Goal: Task Accomplishment & Management: Manage account settings

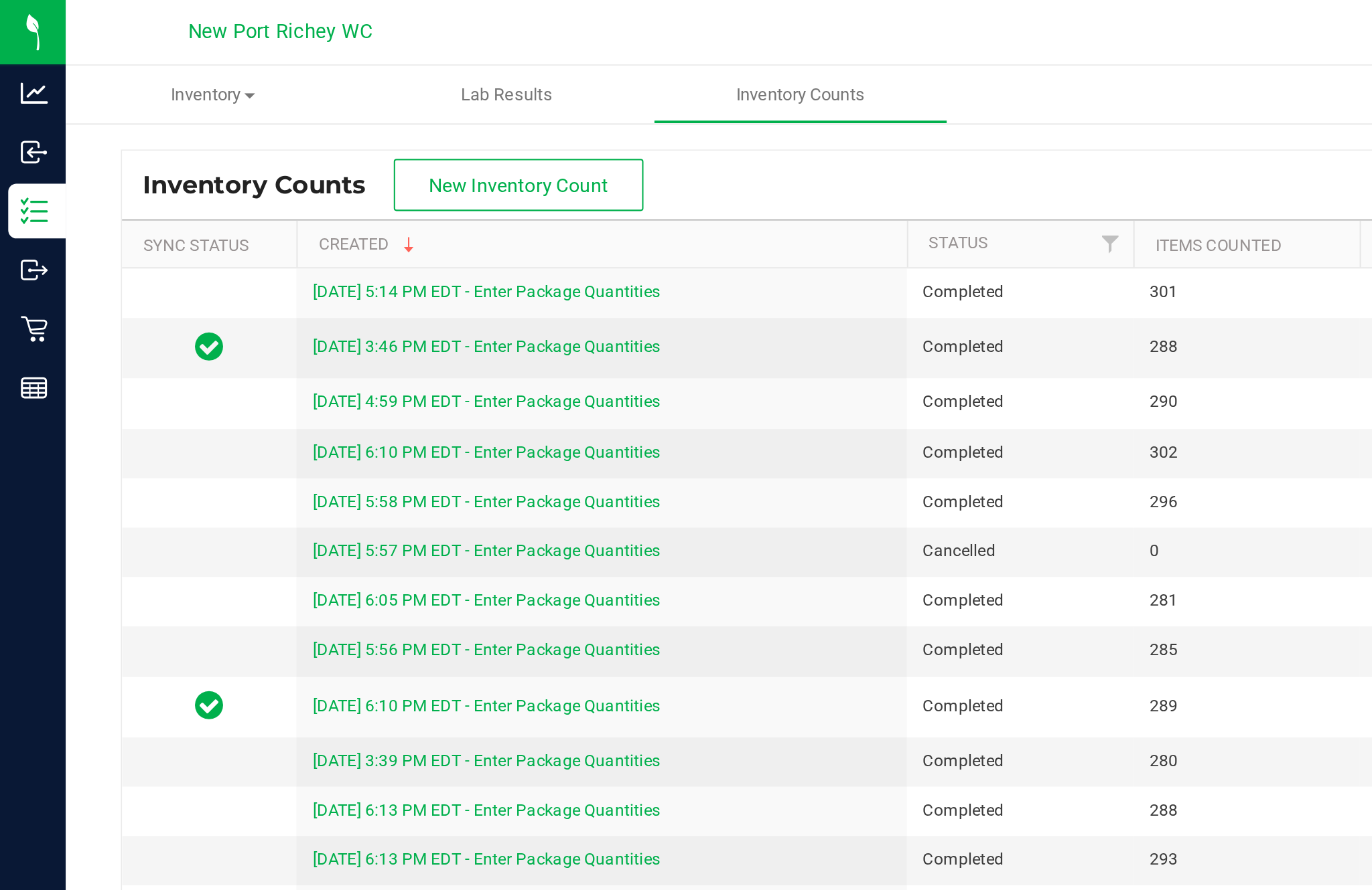
click at [266, 85] on span "New Inventory Count" at bounding box center [253, 90] width 87 height 11
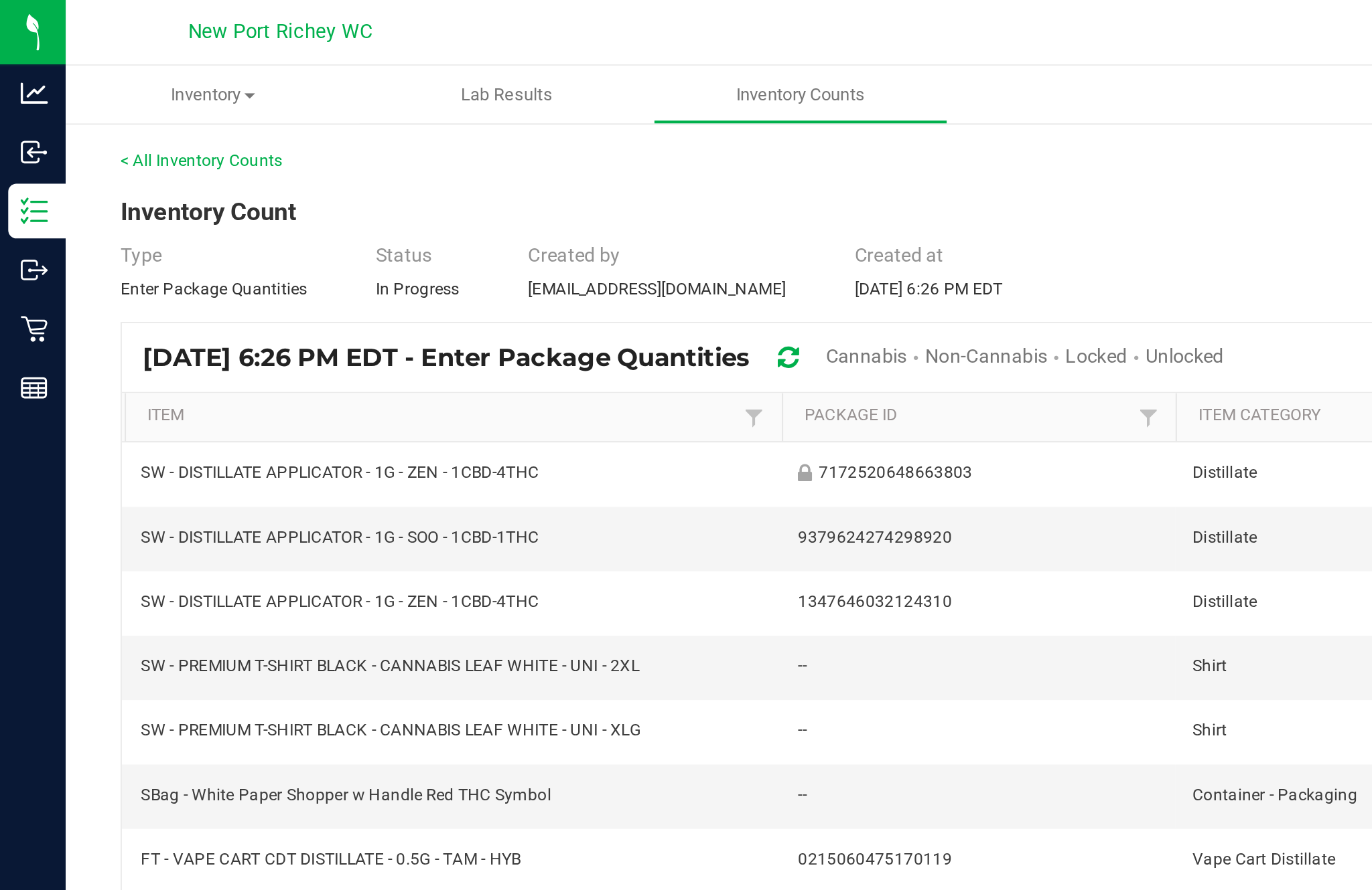
click at [442, 180] on span "Cannabis" at bounding box center [423, 174] width 39 height 11
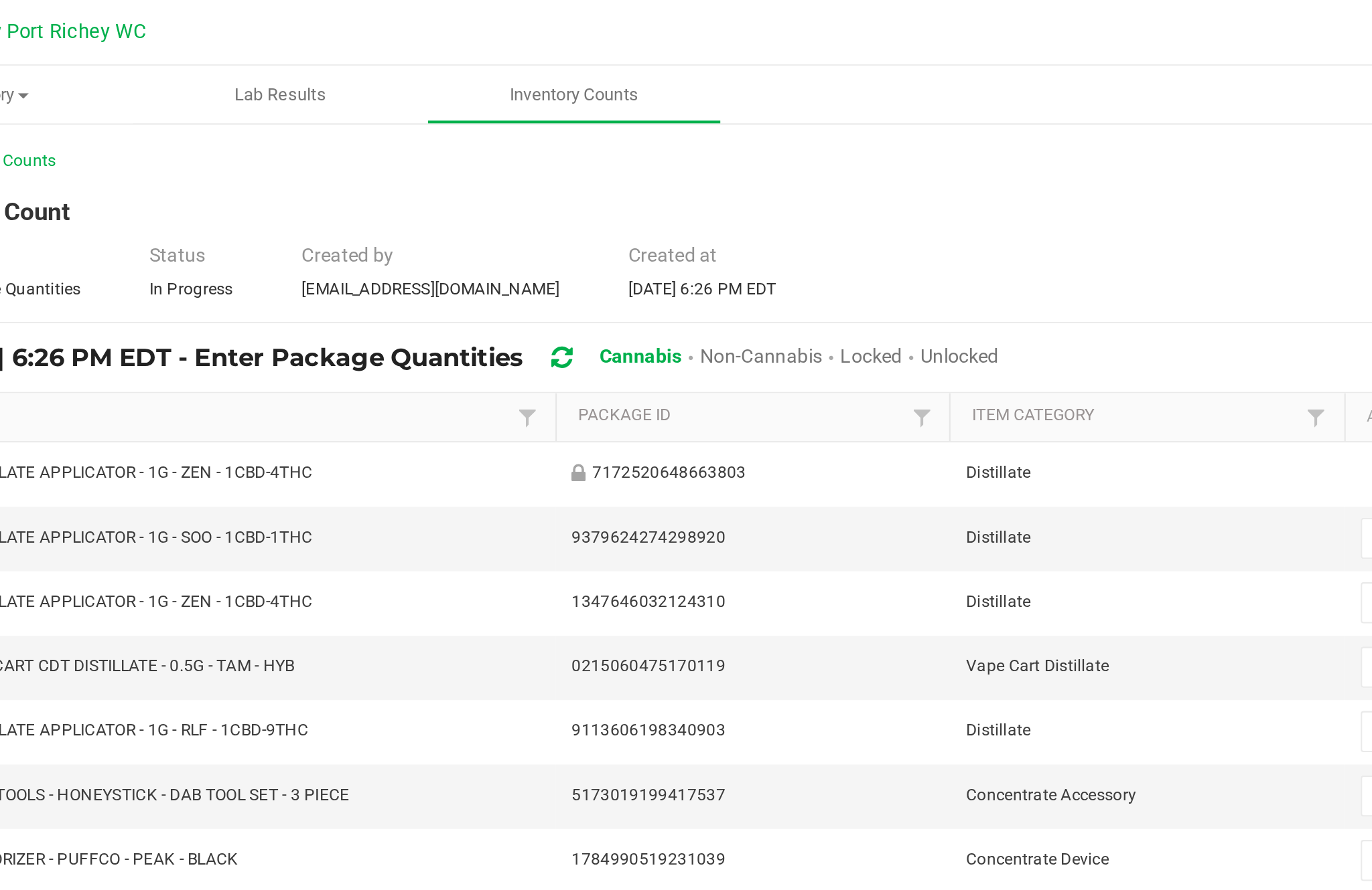
click at [590, 180] on span "Unlocked" at bounding box center [579, 174] width 38 height 11
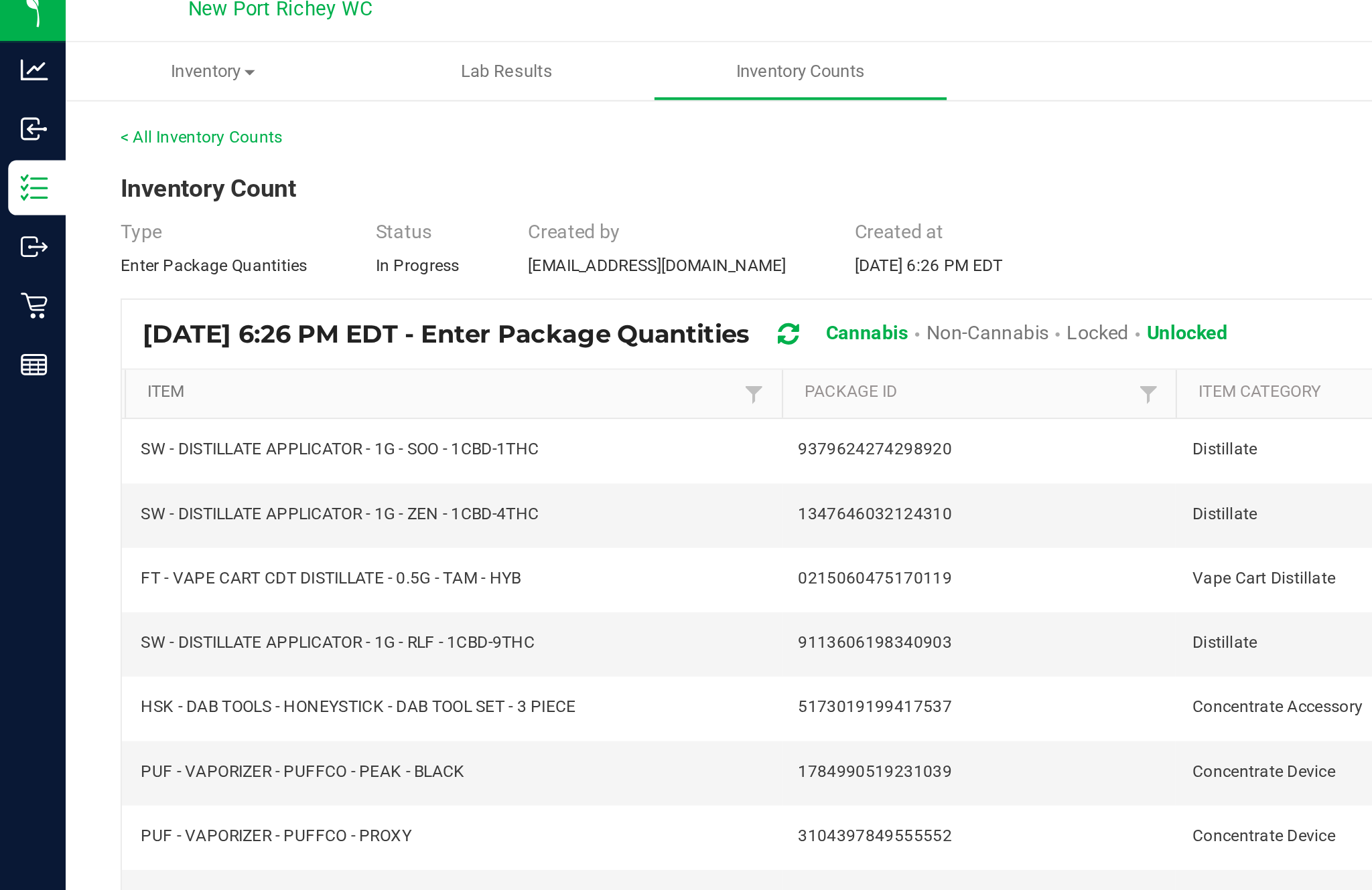
click at [89, 209] on link "Item" at bounding box center [215, 203] width 288 height 11
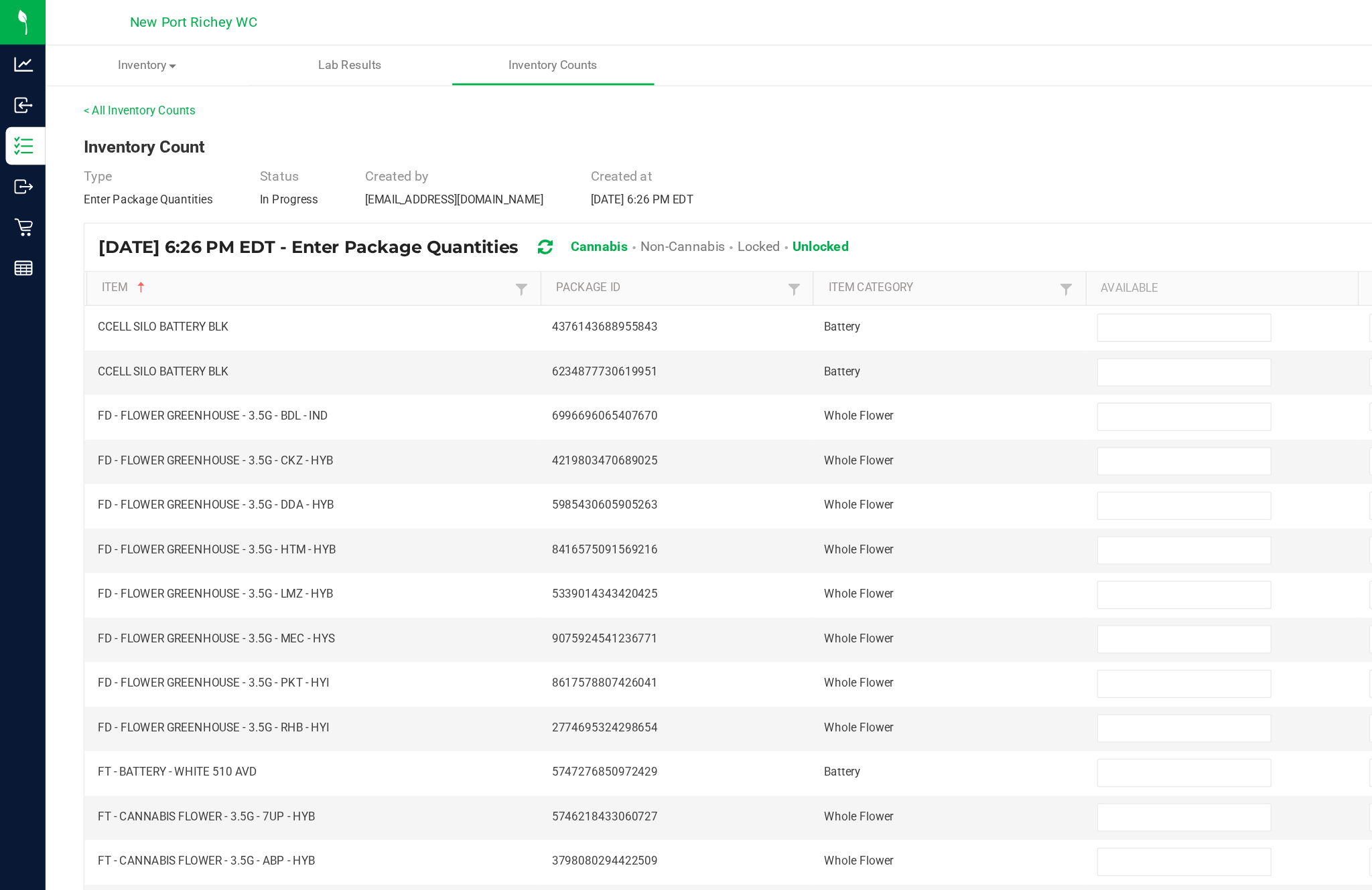
click at [828, 241] on input at bounding box center [836, 231] width 122 height 19
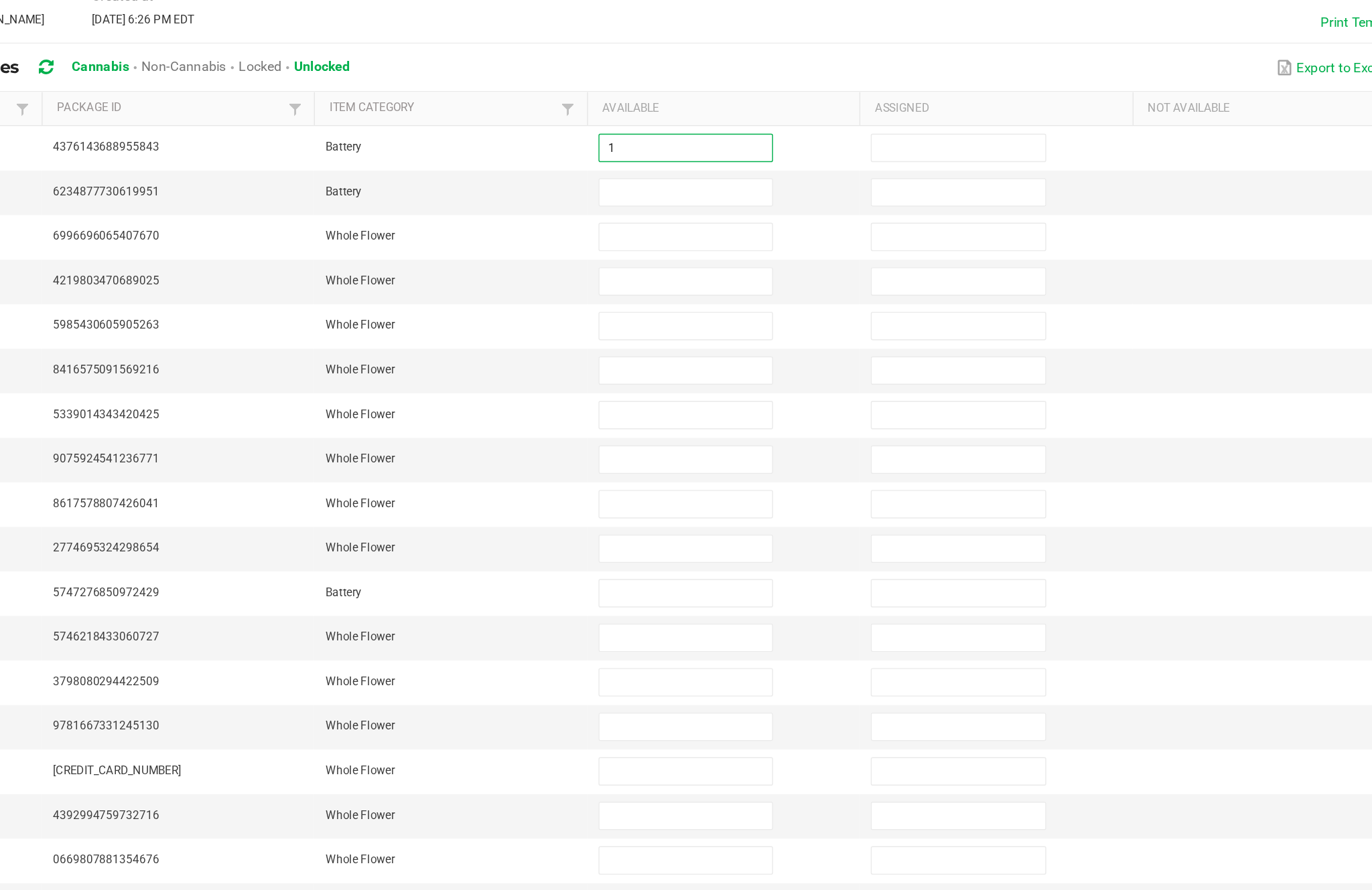
type input "1"
click at [775, 253] on input at bounding box center [836, 262] width 122 height 19
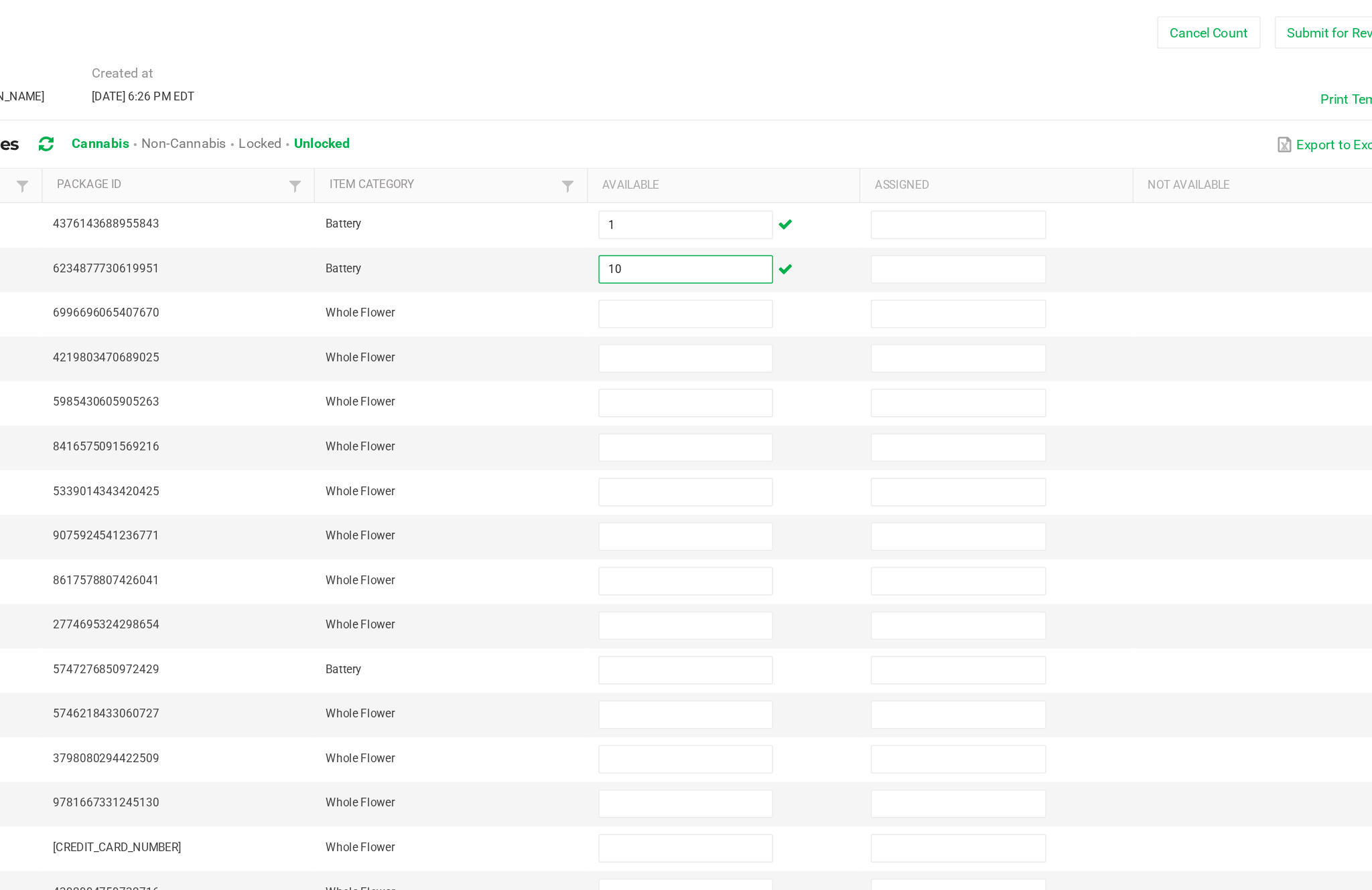
scroll to position [85, 0]
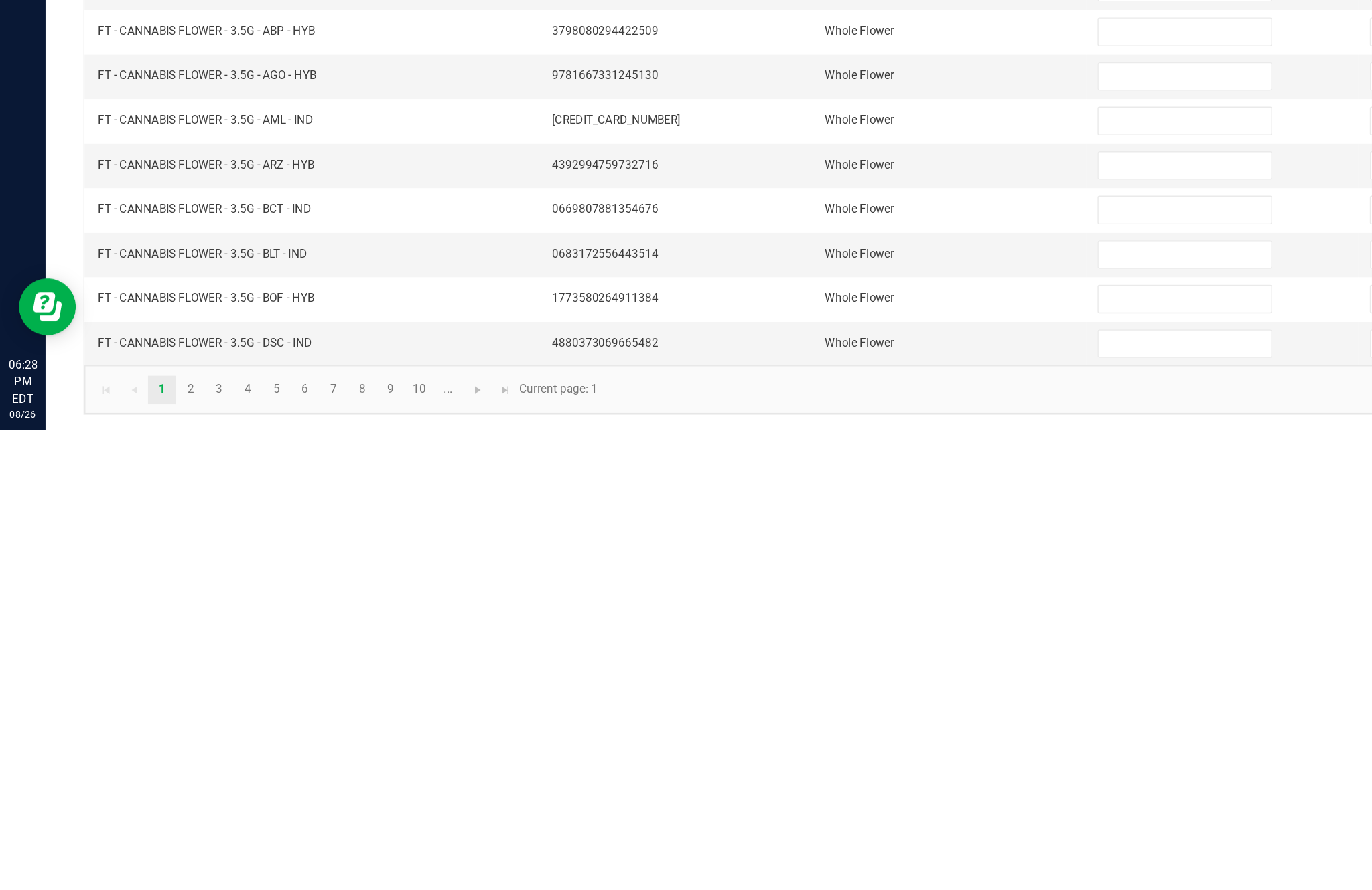
type input "10"
click at [144, 852] on link "2" at bounding box center [135, 862] width 20 height 20
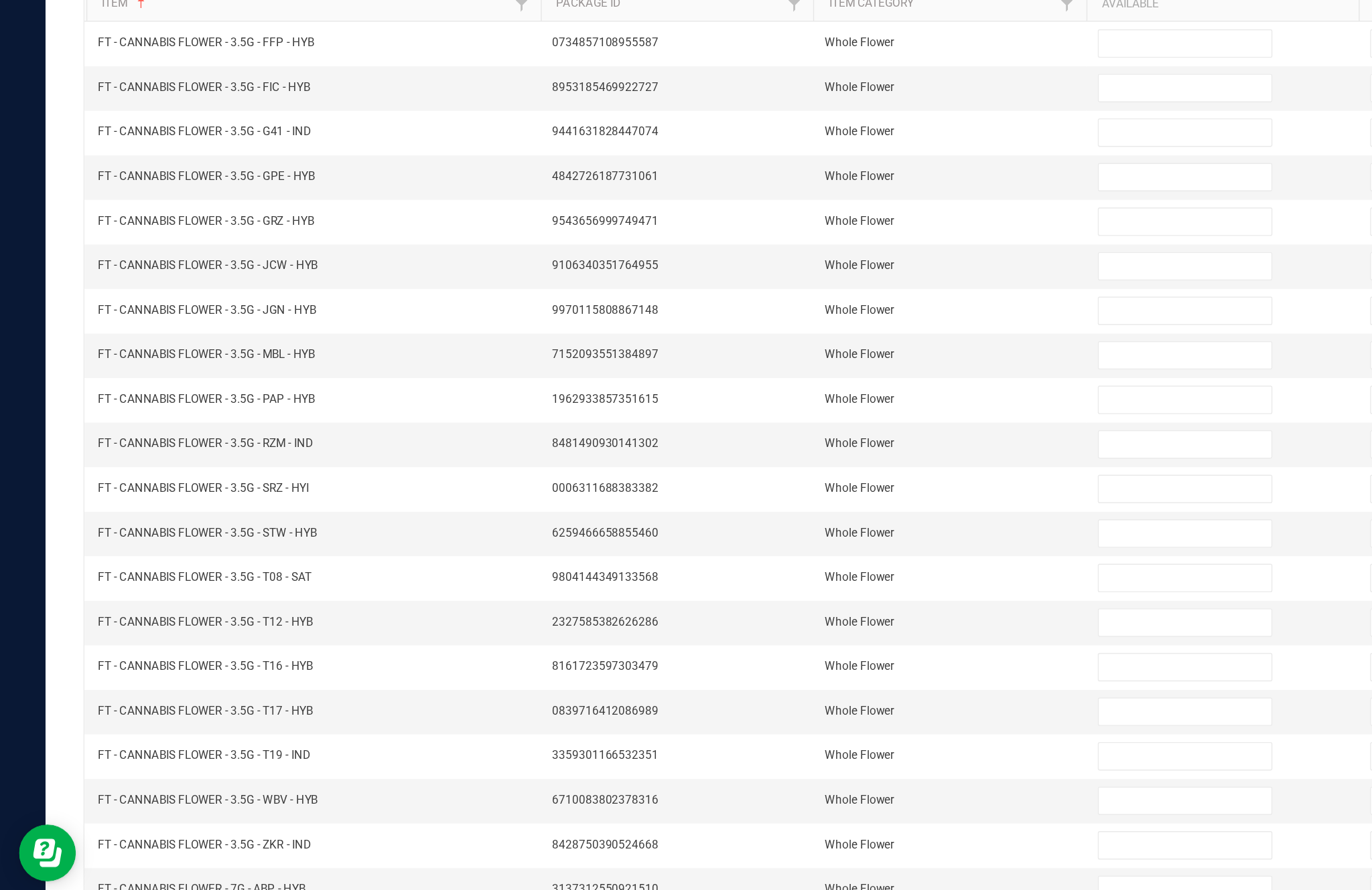
click at [165, 852] on link "3" at bounding box center [155, 862] width 20 height 20
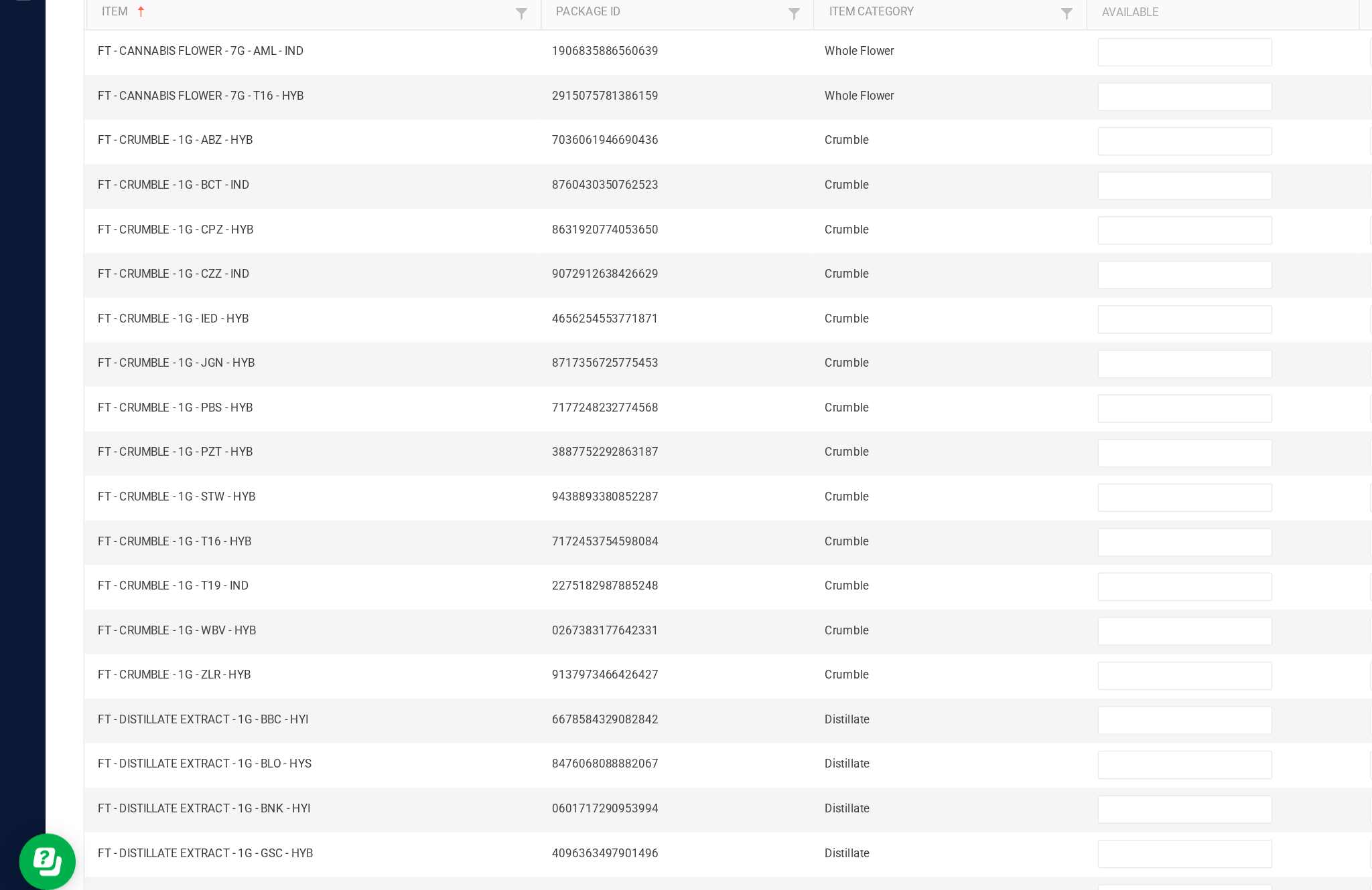
scroll to position [32, 0]
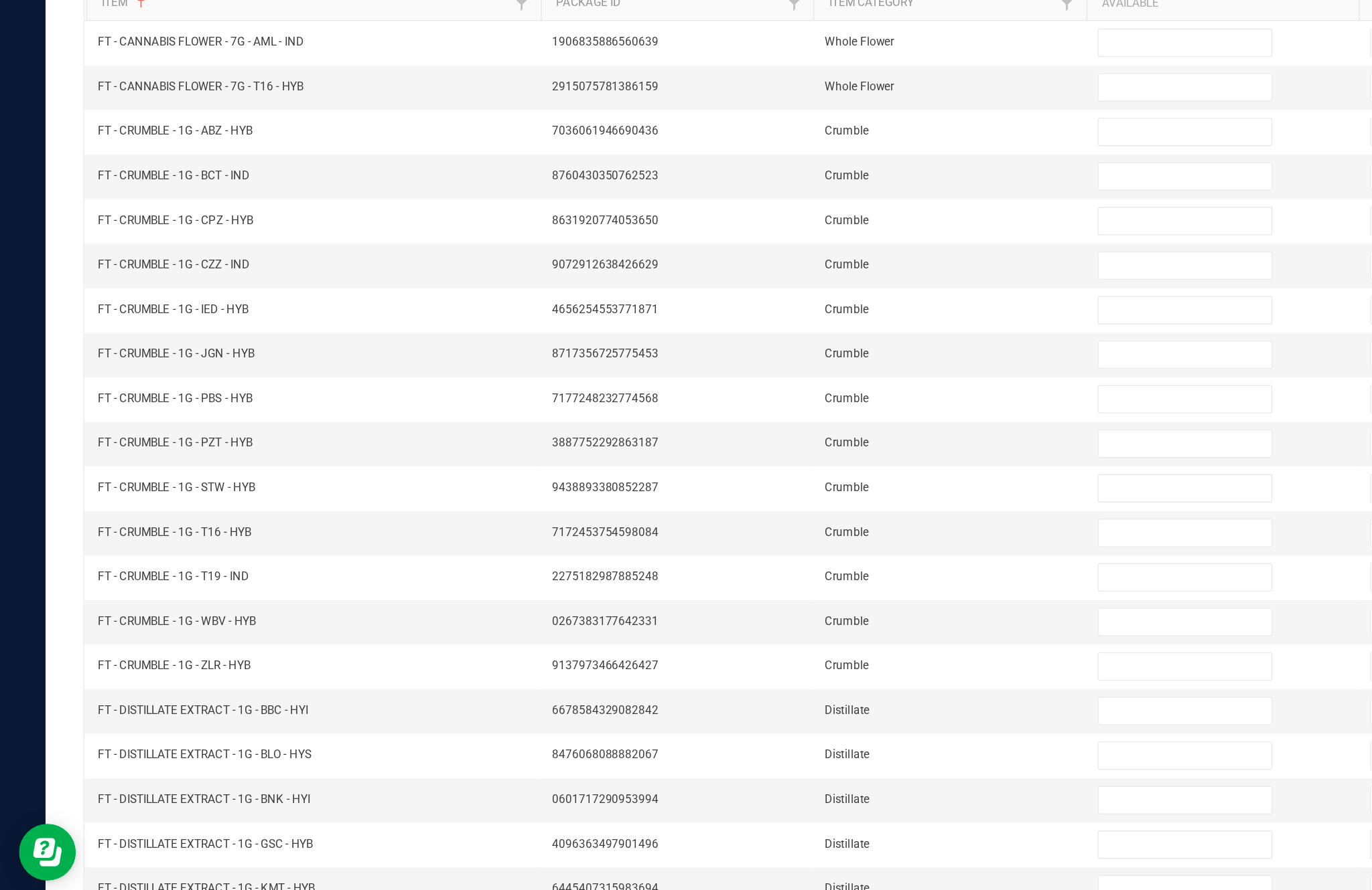
click at [144, 852] on link "2" at bounding box center [135, 862] width 20 height 20
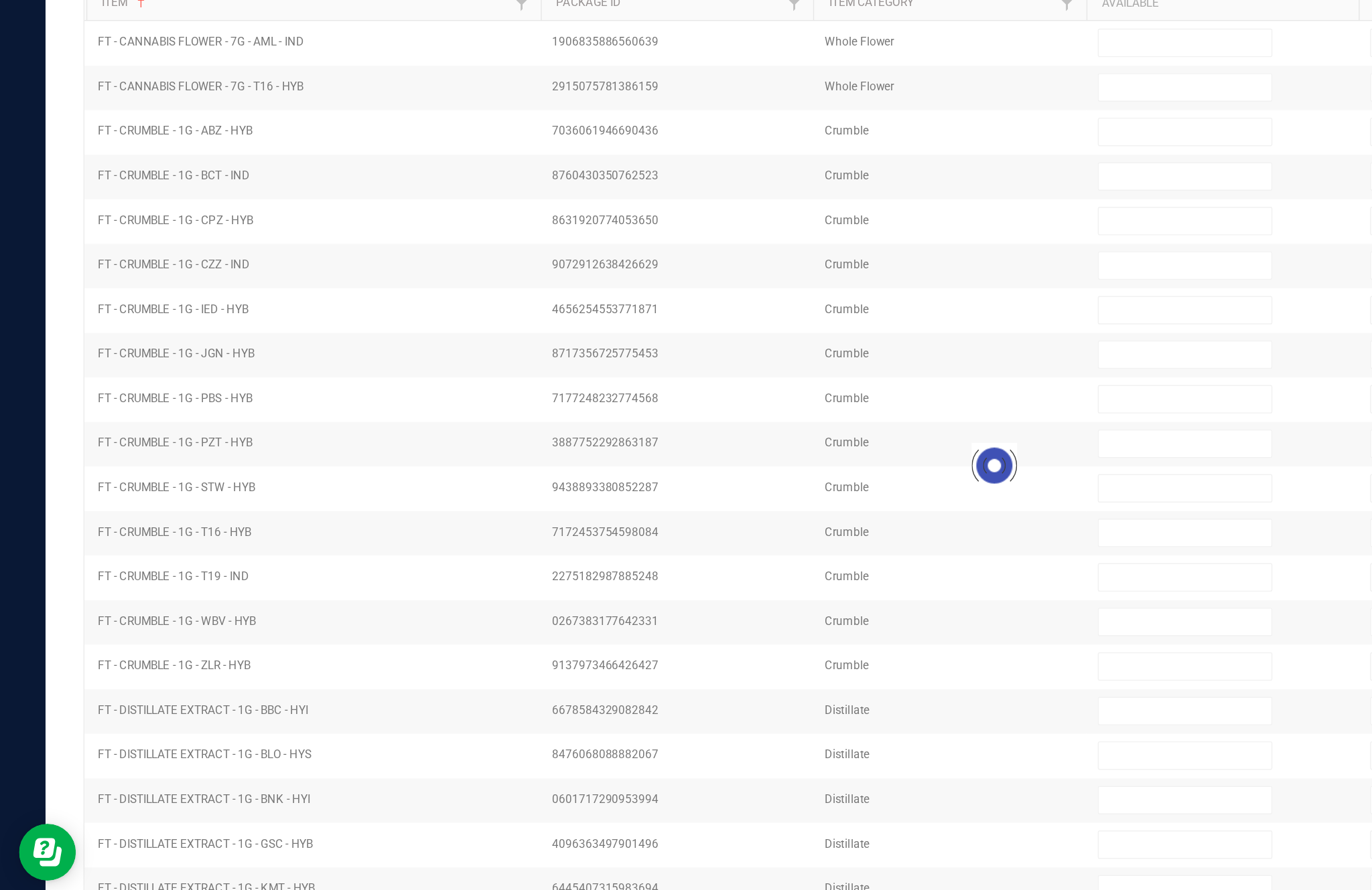
scroll to position [33, 0]
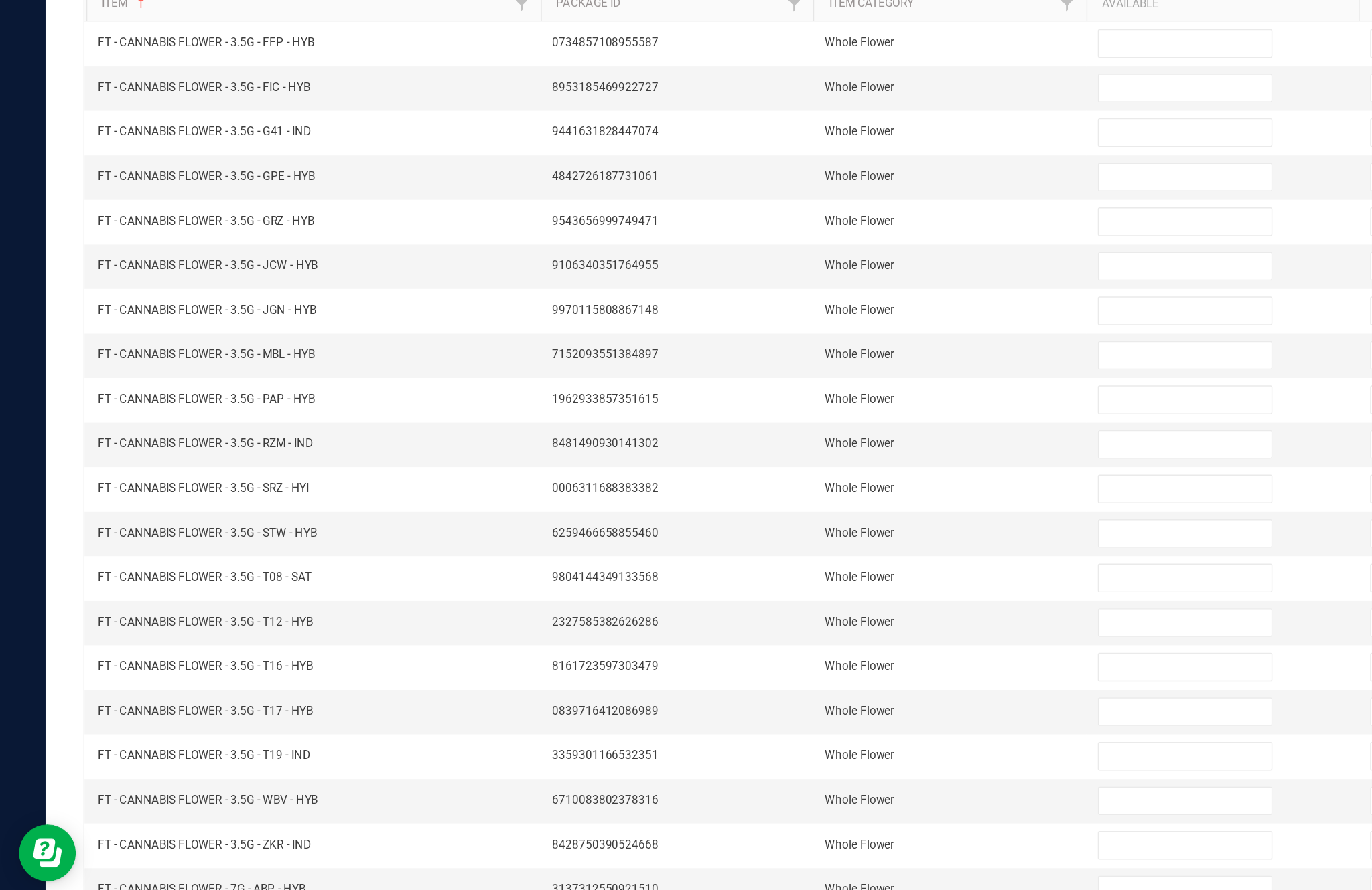
click at [813, 820] on input at bounding box center [836, 829] width 122 height 19
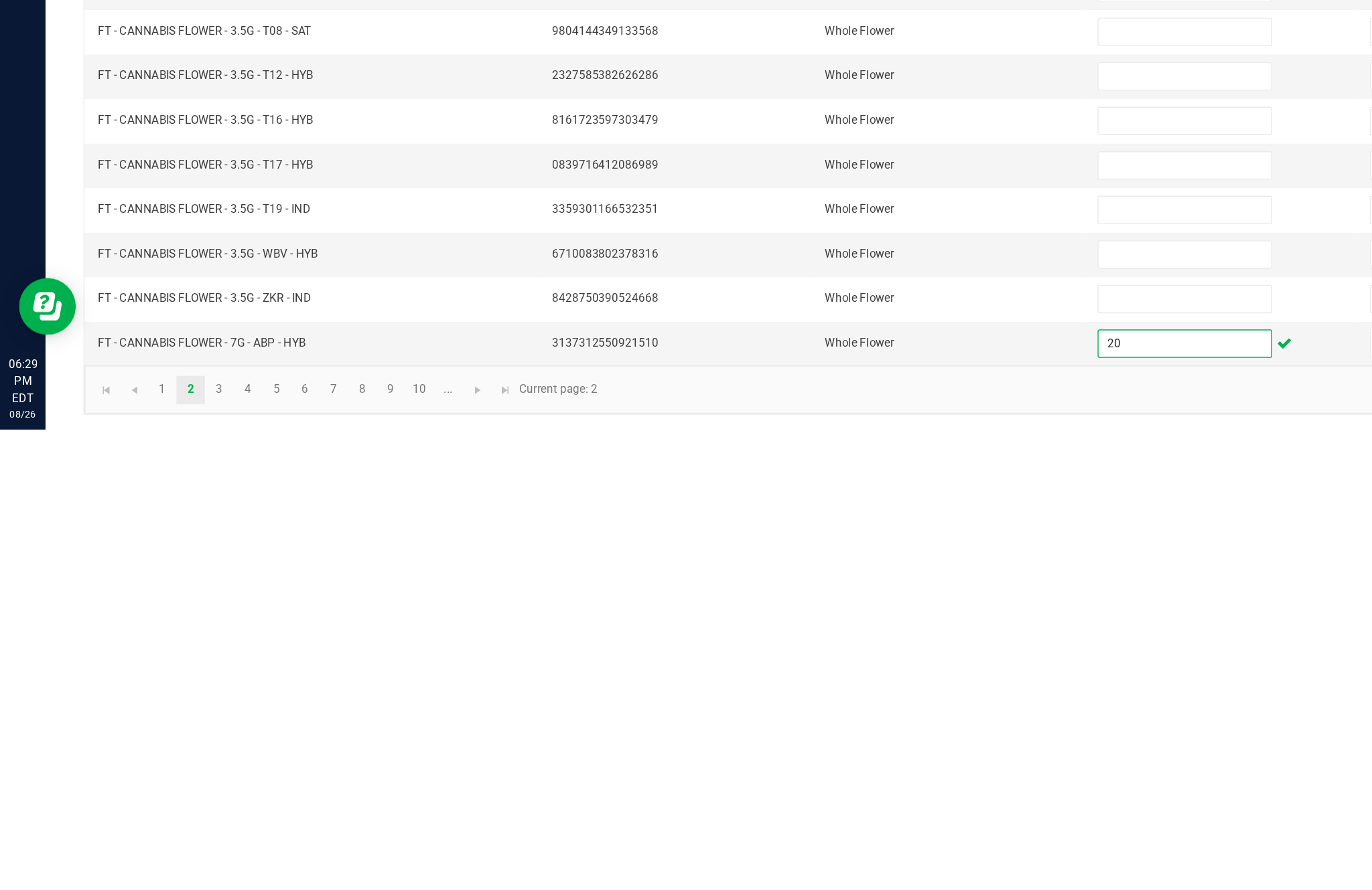
type input "20"
click at [165, 852] on link "3" at bounding box center [155, 862] width 20 height 20
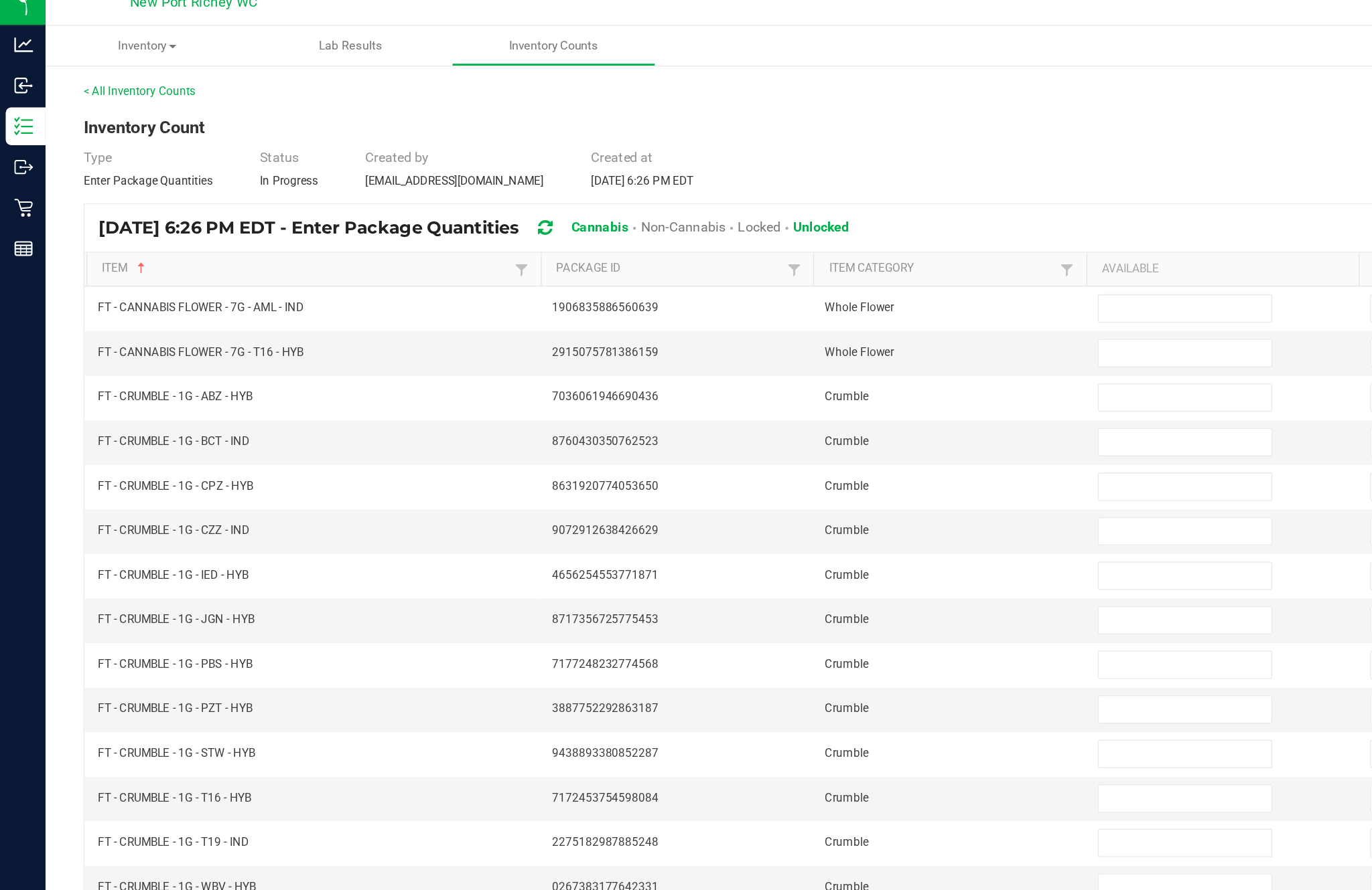
scroll to position [7, 0]
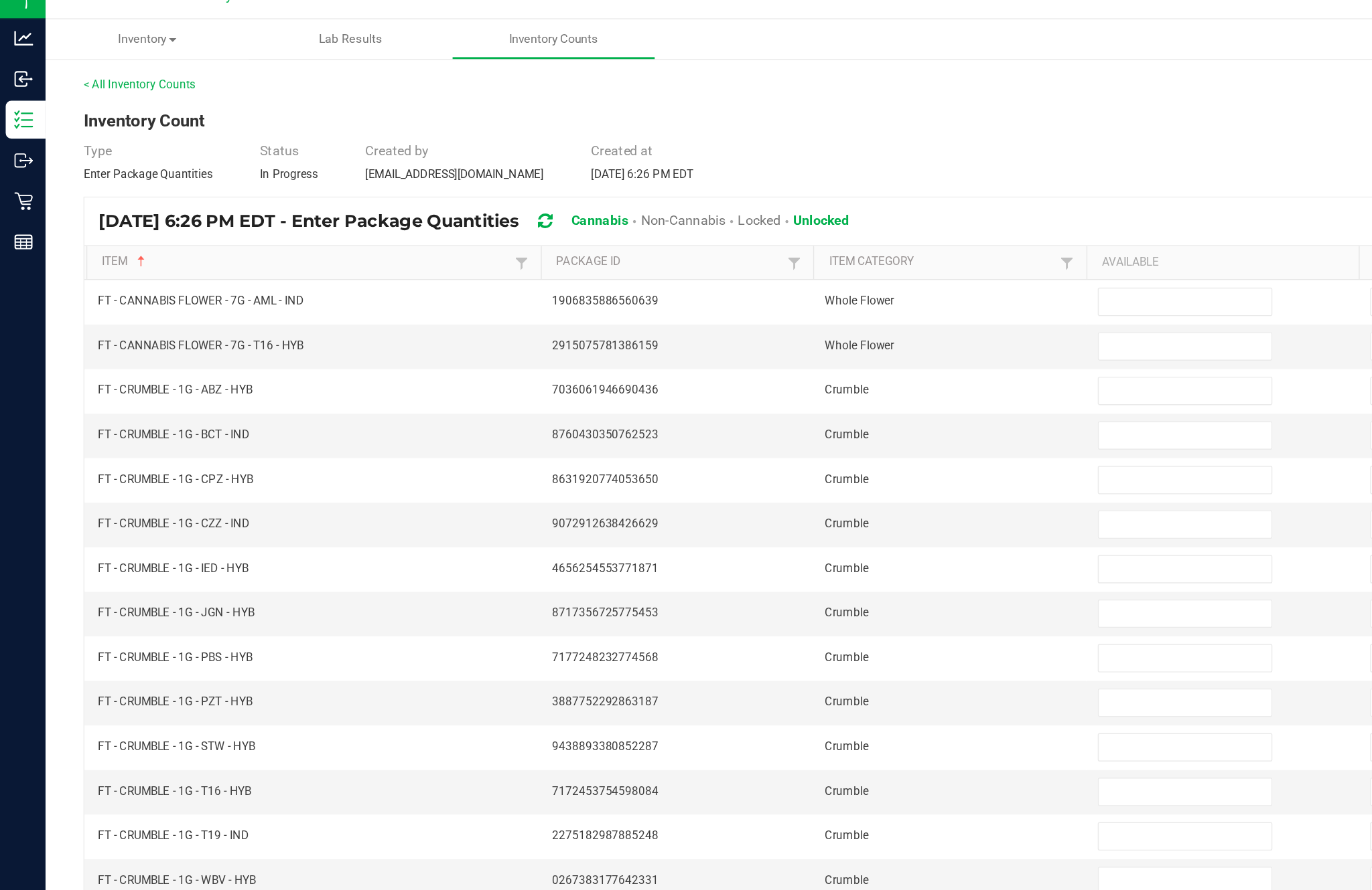
click at [824, 228] on input at bounding box center [836, 231] width 122 height 19
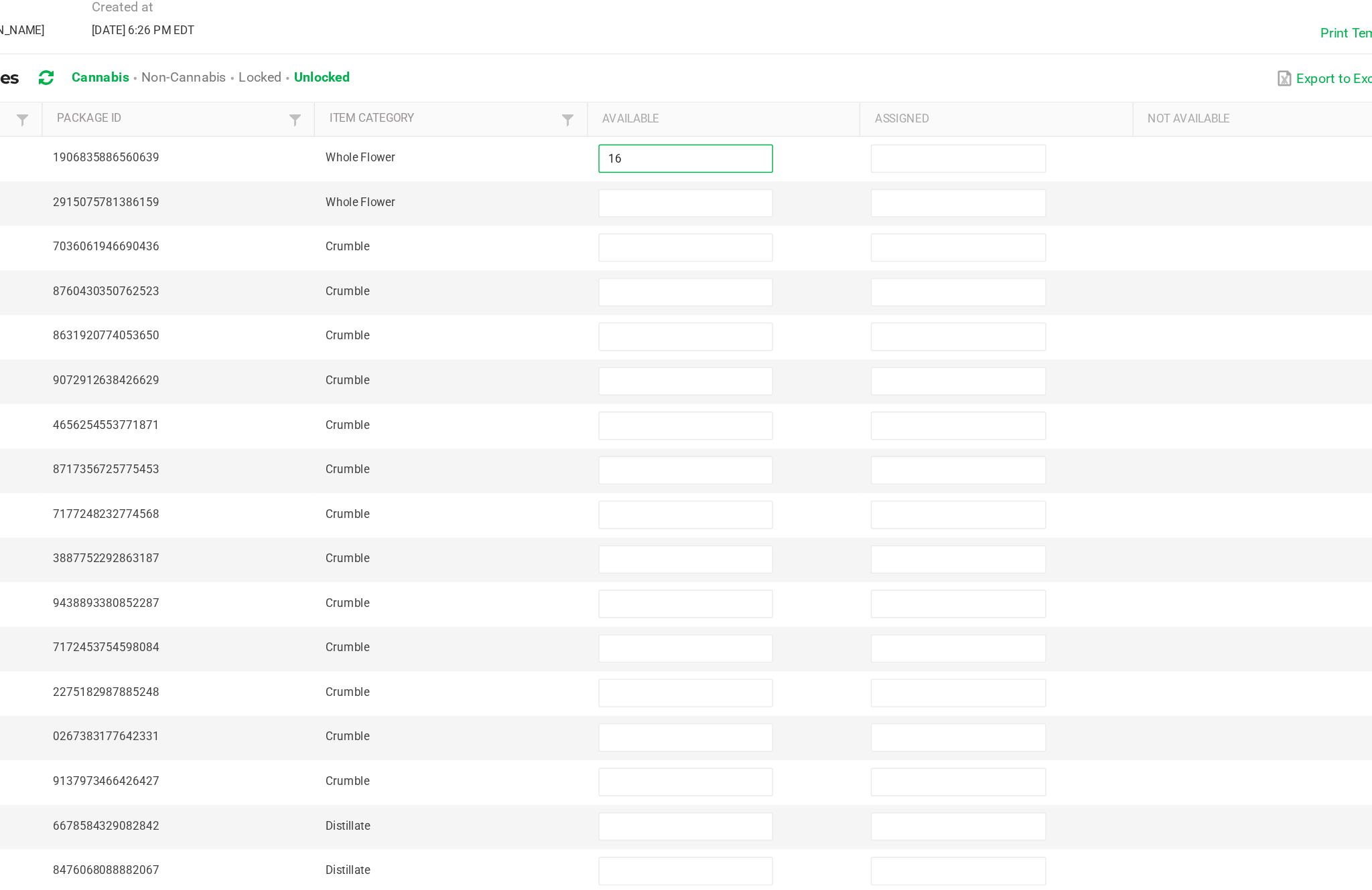
type input "16"
click at [775, 253] on input at bounding box center [836, 262] width 122 height 19
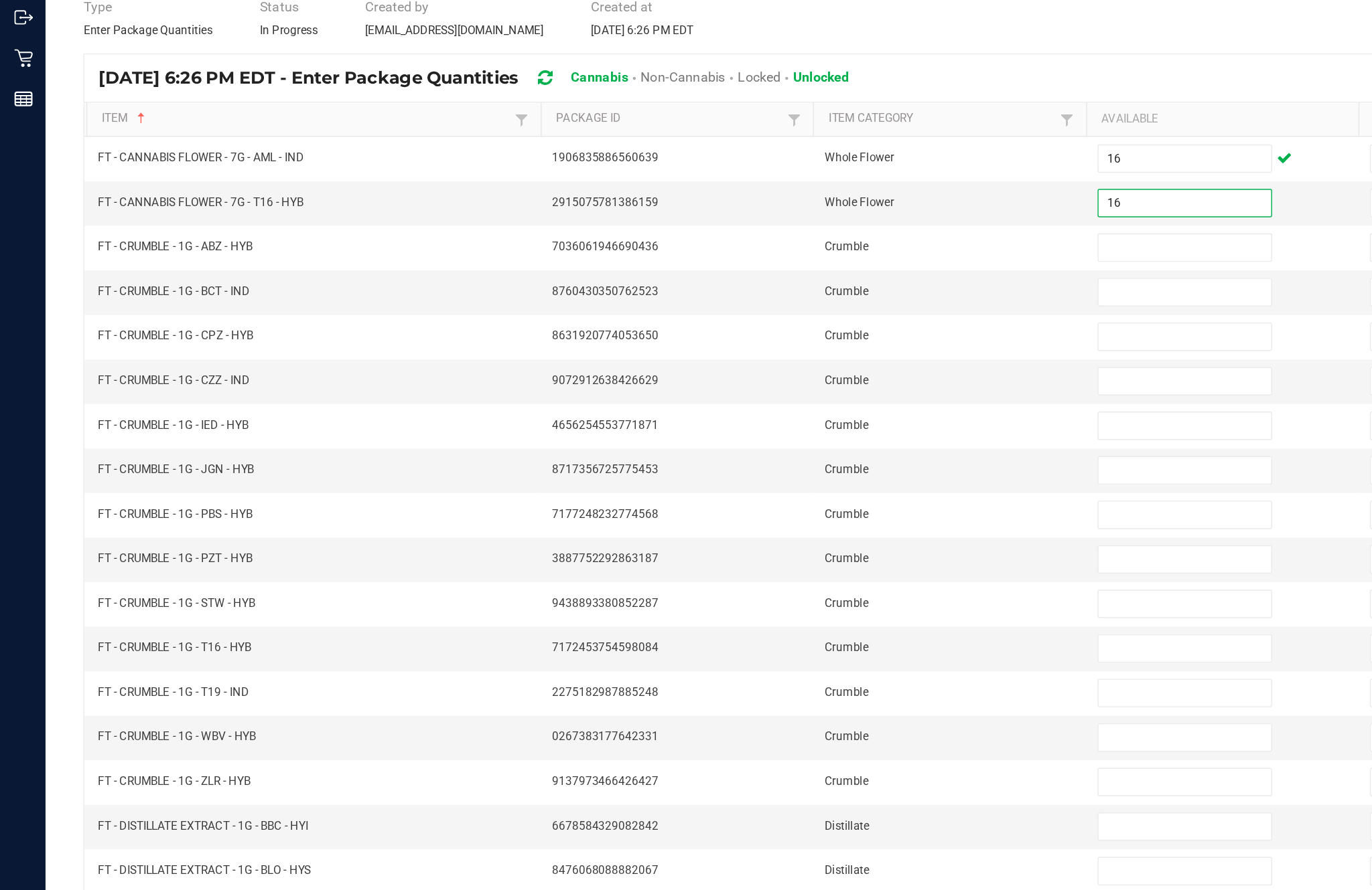
type input "16"
click at [819, 285] on input at bounding box center [836, 294] width 122 height 19
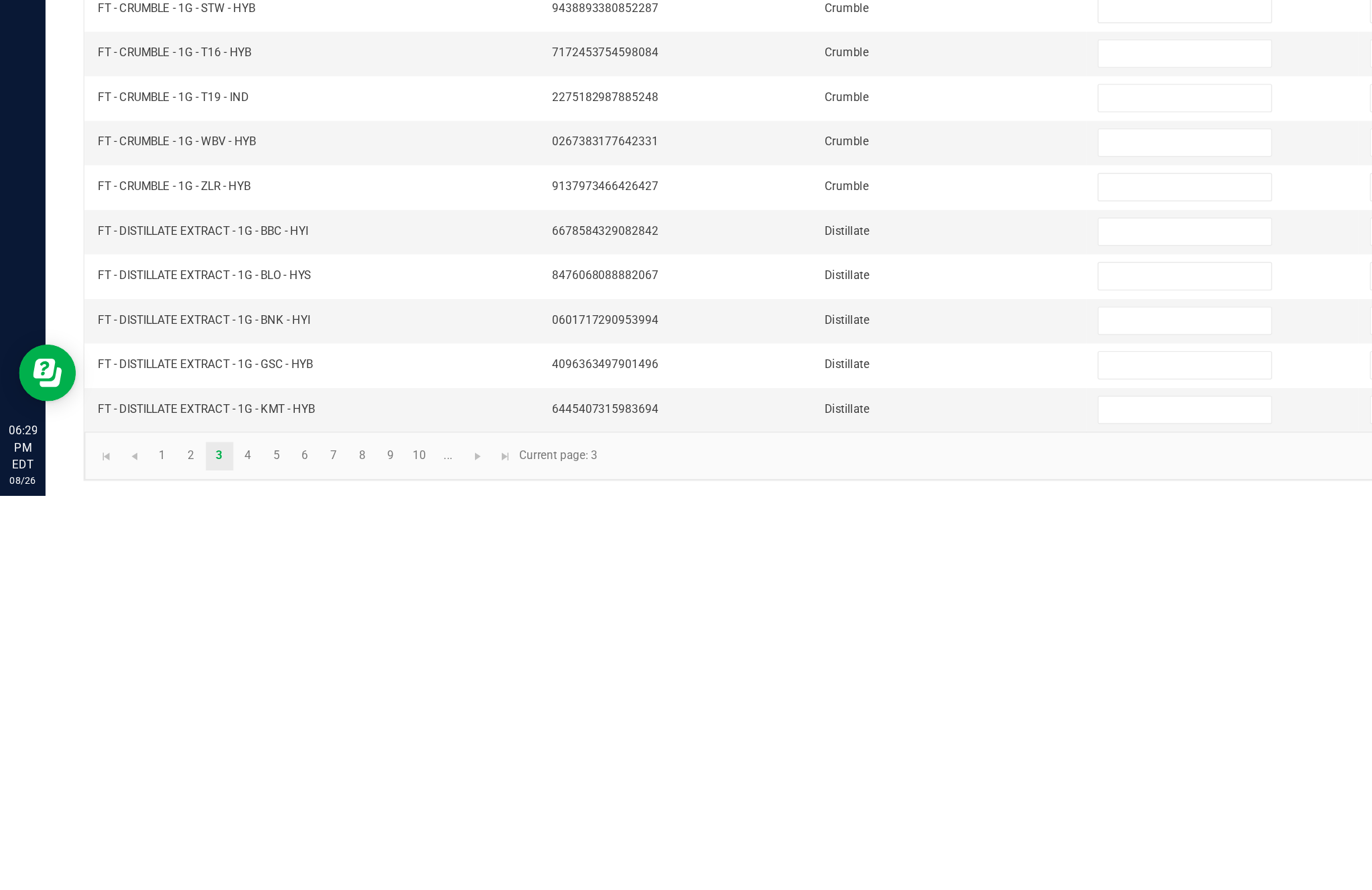
click at [829, 695] on input at bounding box center [836, 703] width 122 height 19
type input "12"
click at [815, 726] on input at bounding box center [836, 735] width 122 height 19
type input "10"
click at [810, 757] on input at bounding box center [836, 766] width 122 height 19
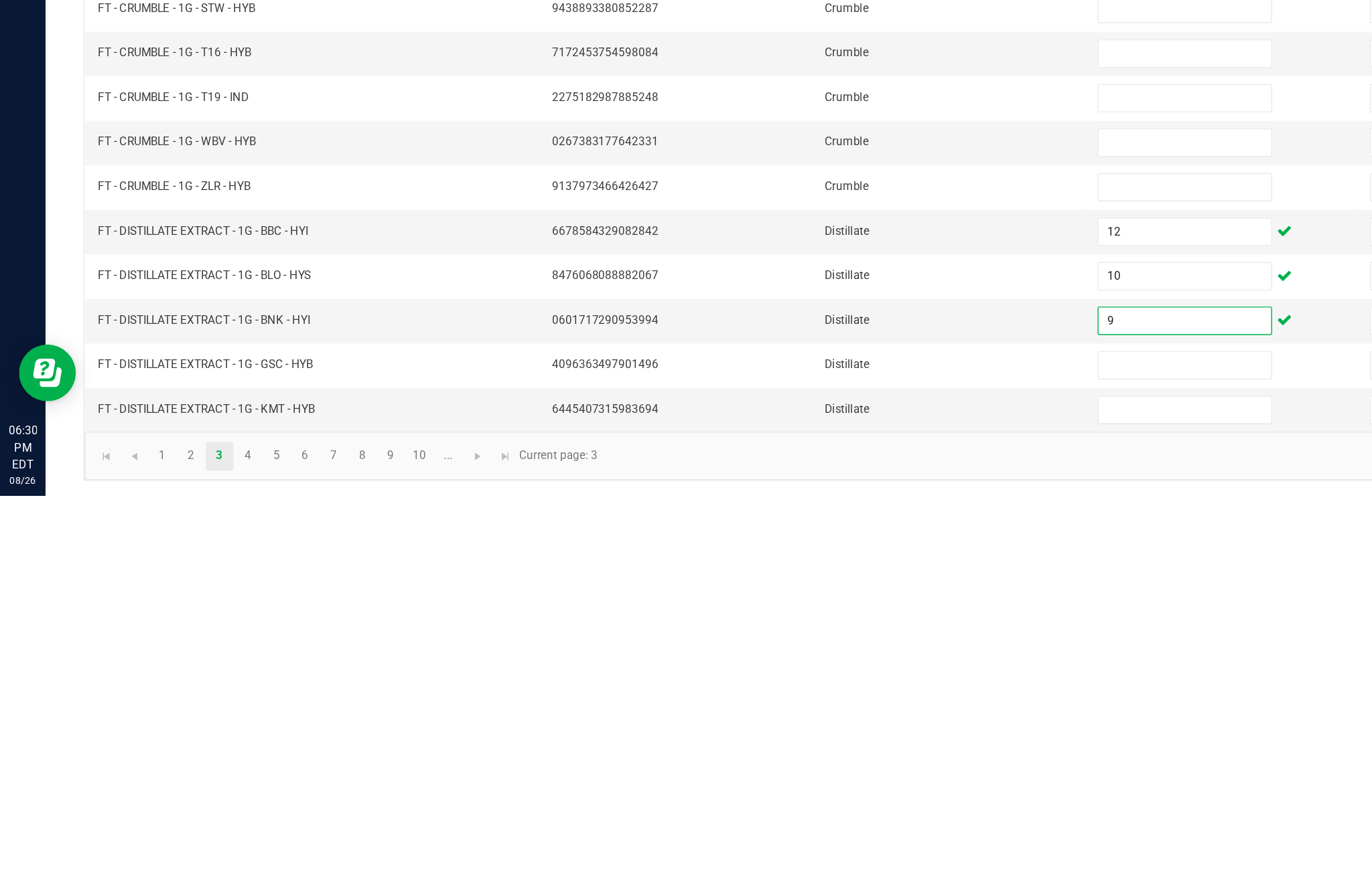
type input "9"
click at [821, 789] on input at bounding box center [836, 798] width 122 height 19
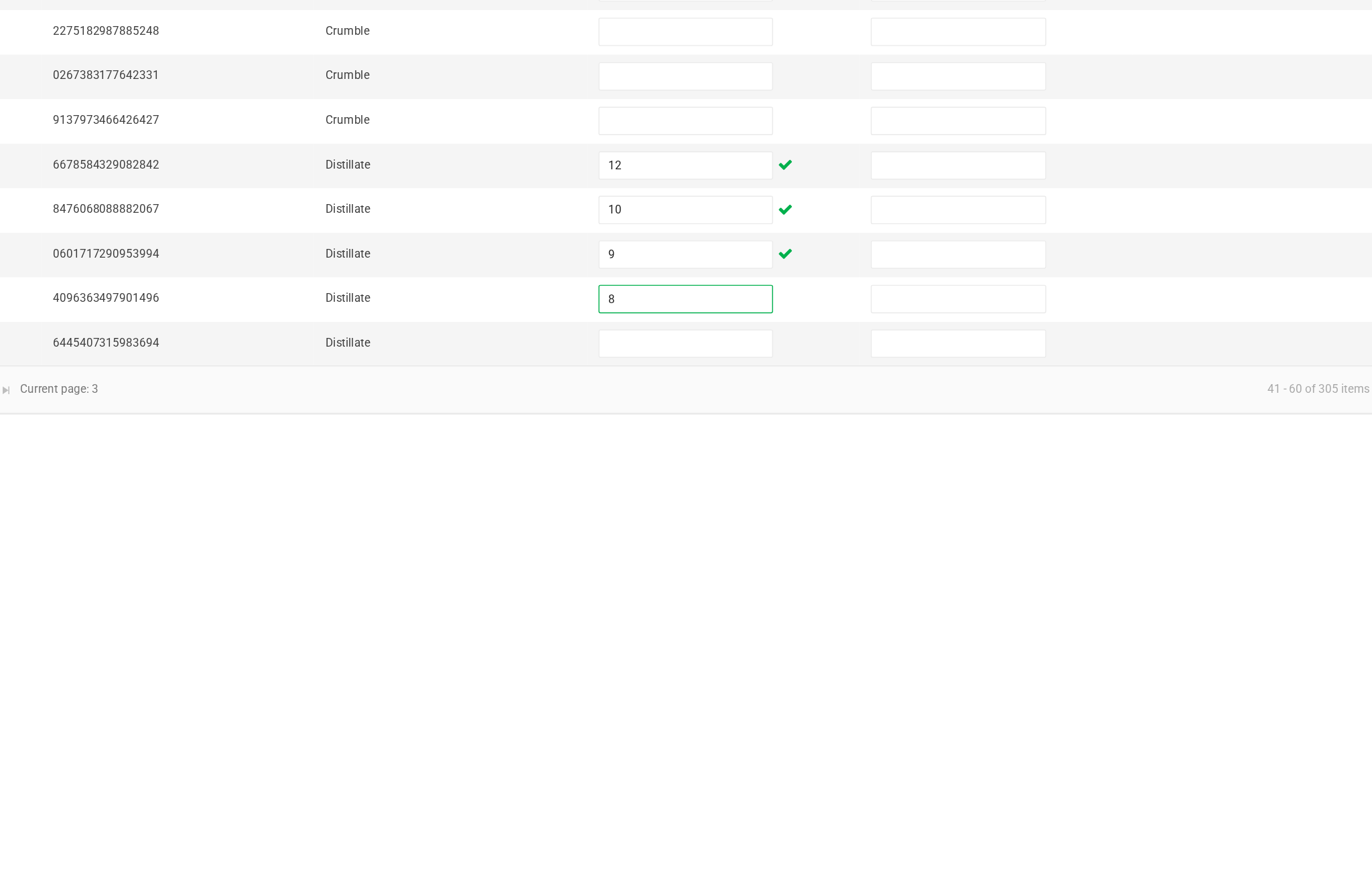
type input "8"
click at [775, 820] on input at bounding box center [836, 829] width 122 height 19
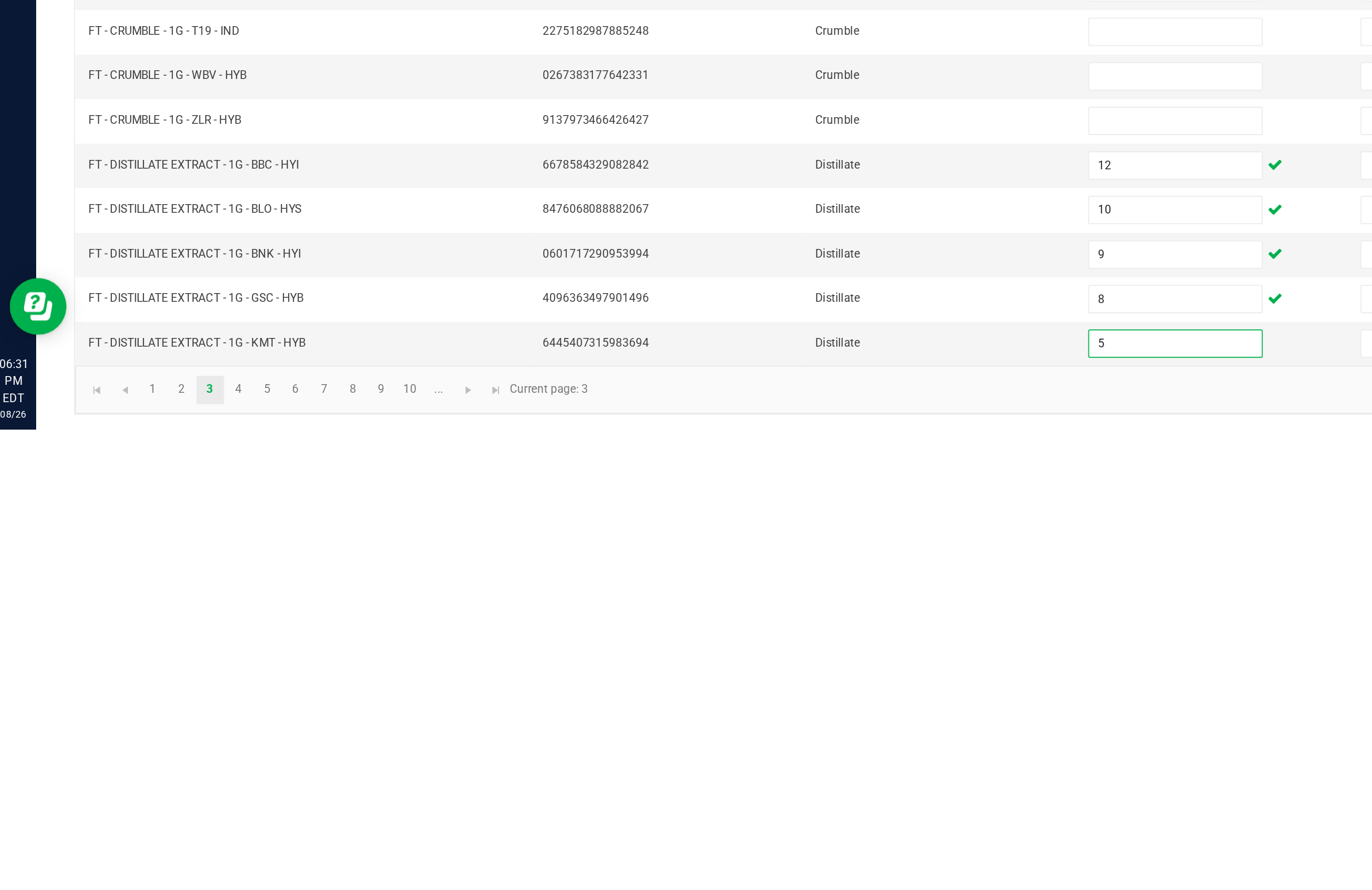
type input "5"
click at [185, 852] on link "4" at bounding box center [175, 862] width 20 height 20
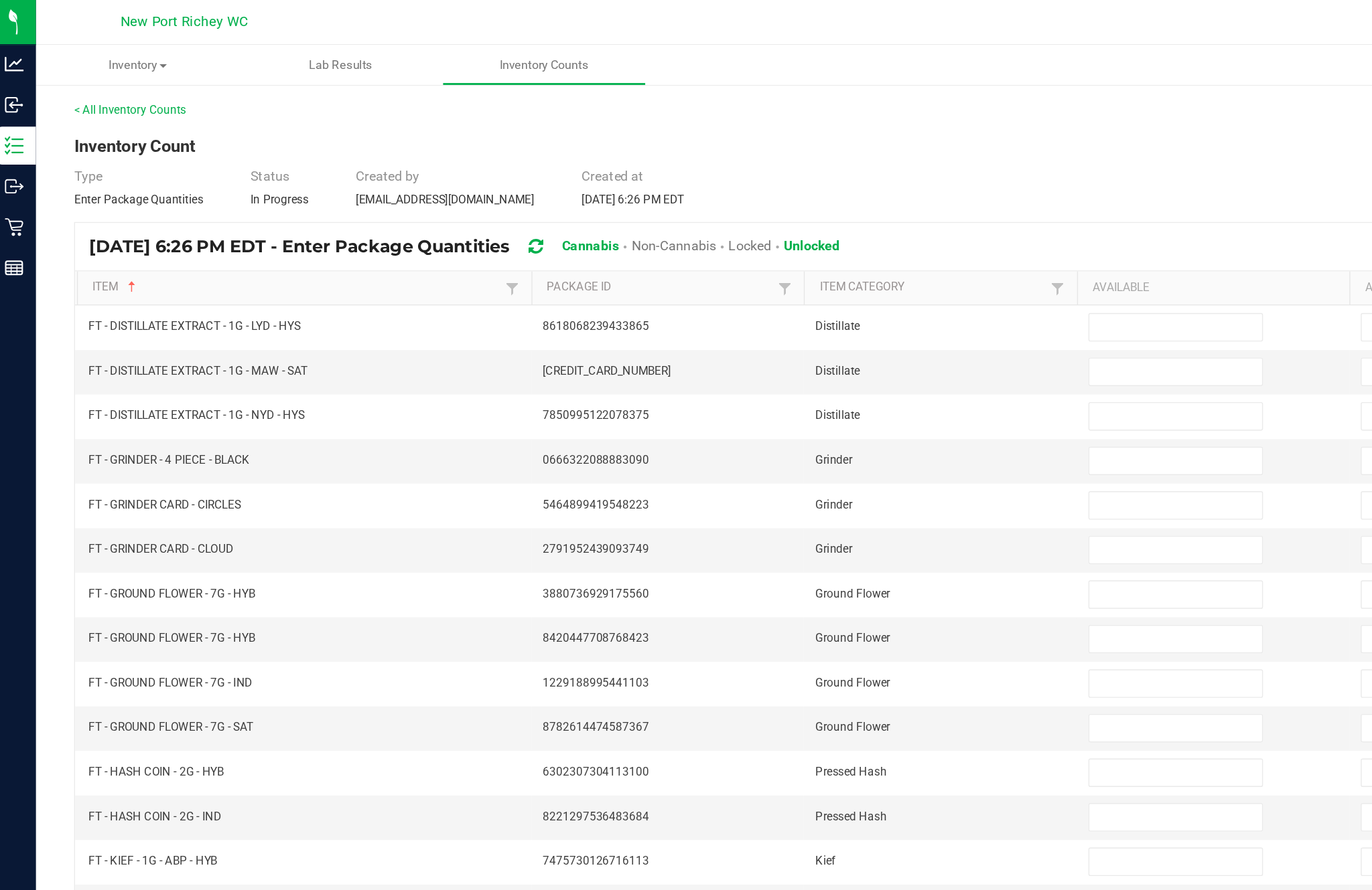
scroll to position [0, 0]
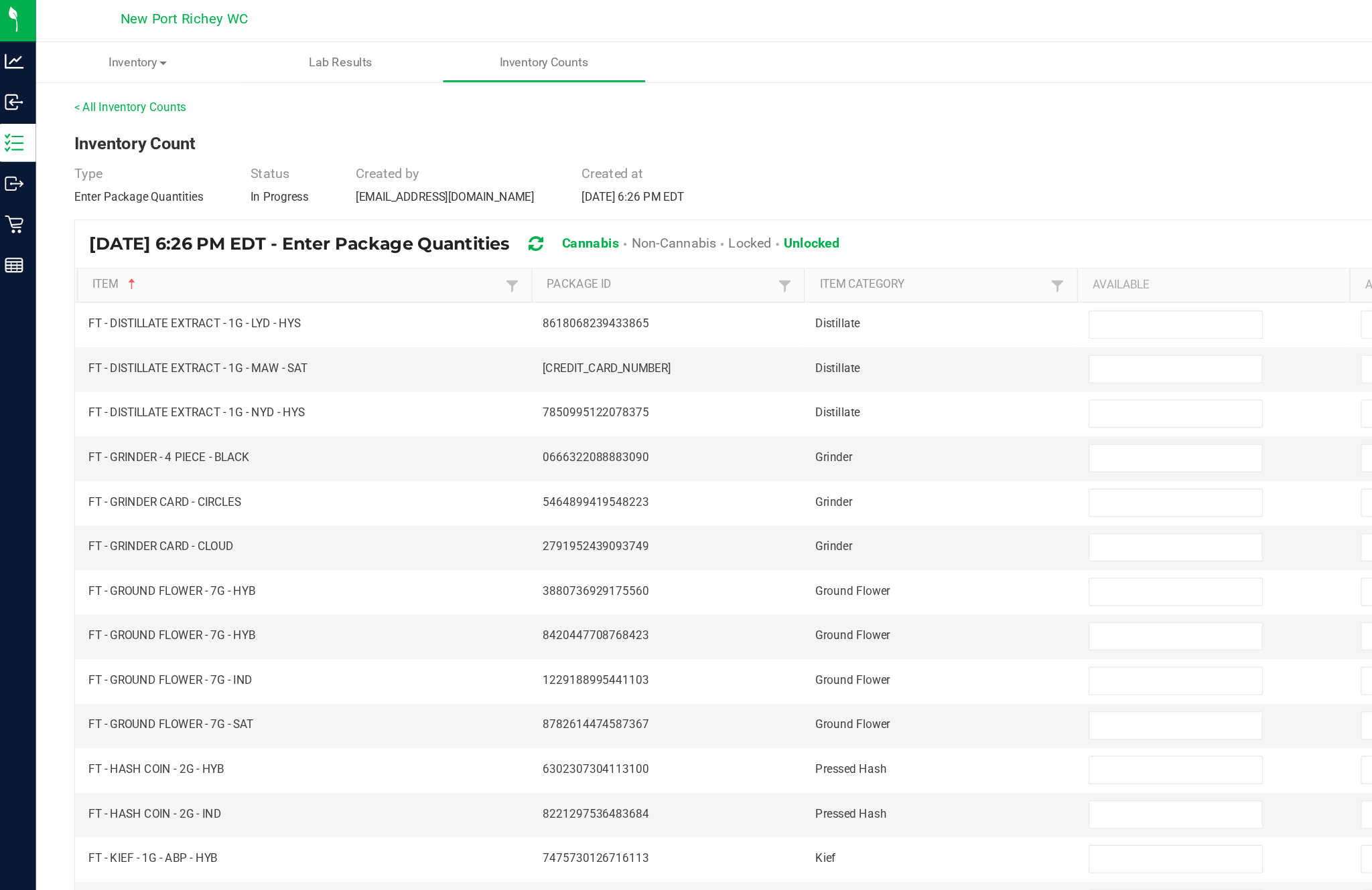
click at [812, 241] on input at bounding box center [836, 231] width 122 height 19
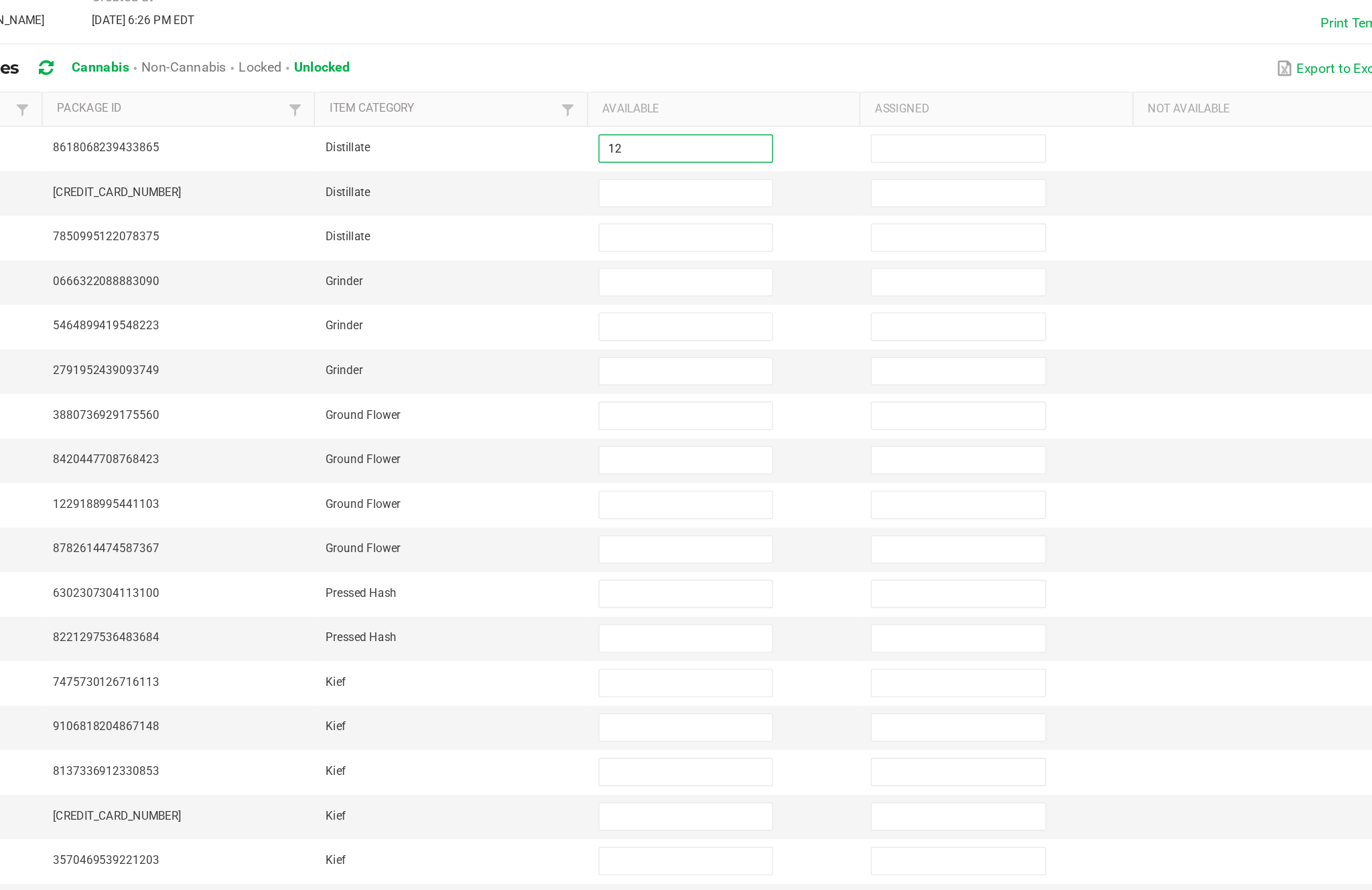
type input "12"
click at [775, 253] on input at bounding box center [836, 262] width 122 height 19
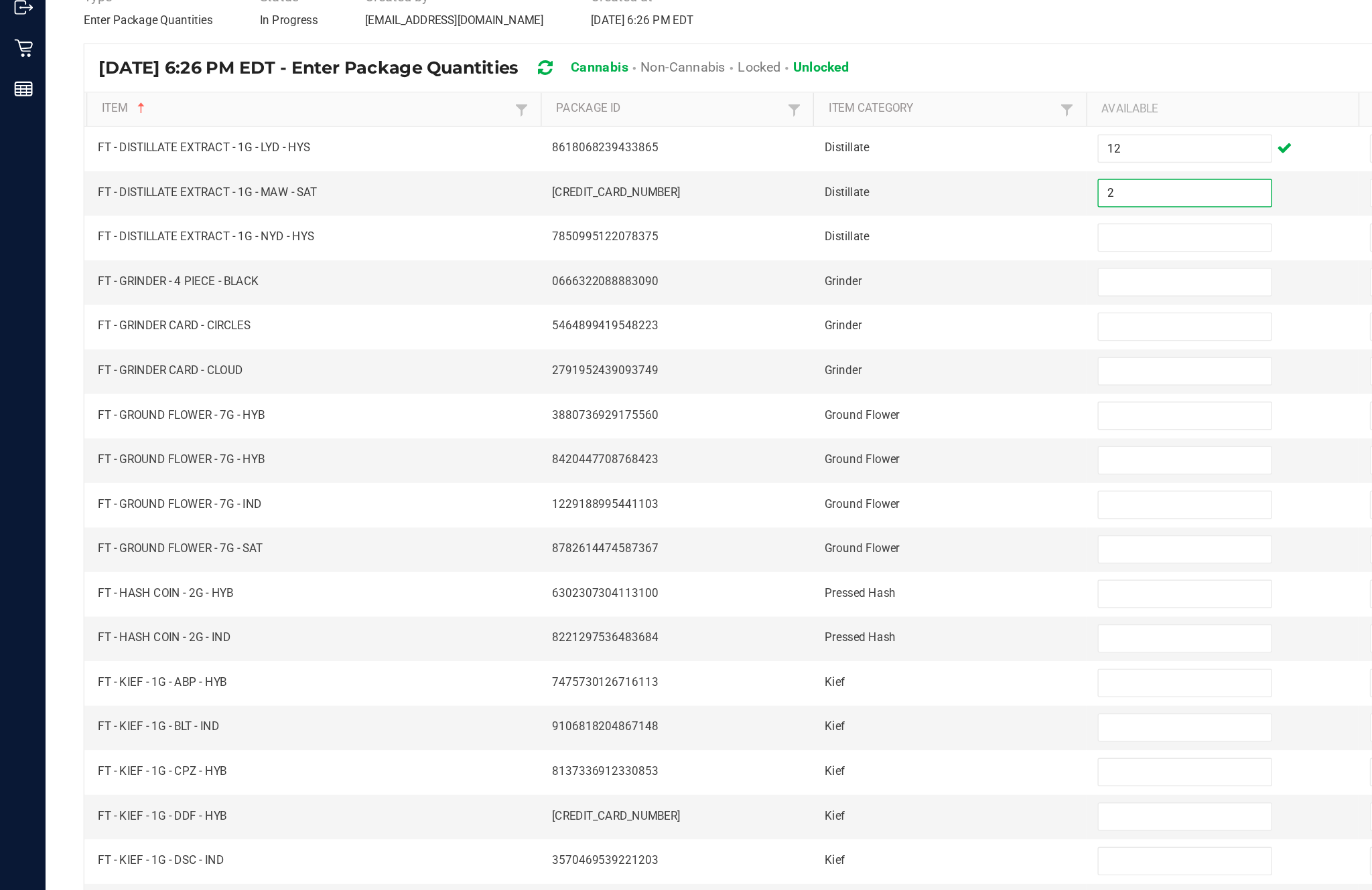
type input "2"
click at [805, 285] on input at bounding box center [836, 294] width 122 height 19
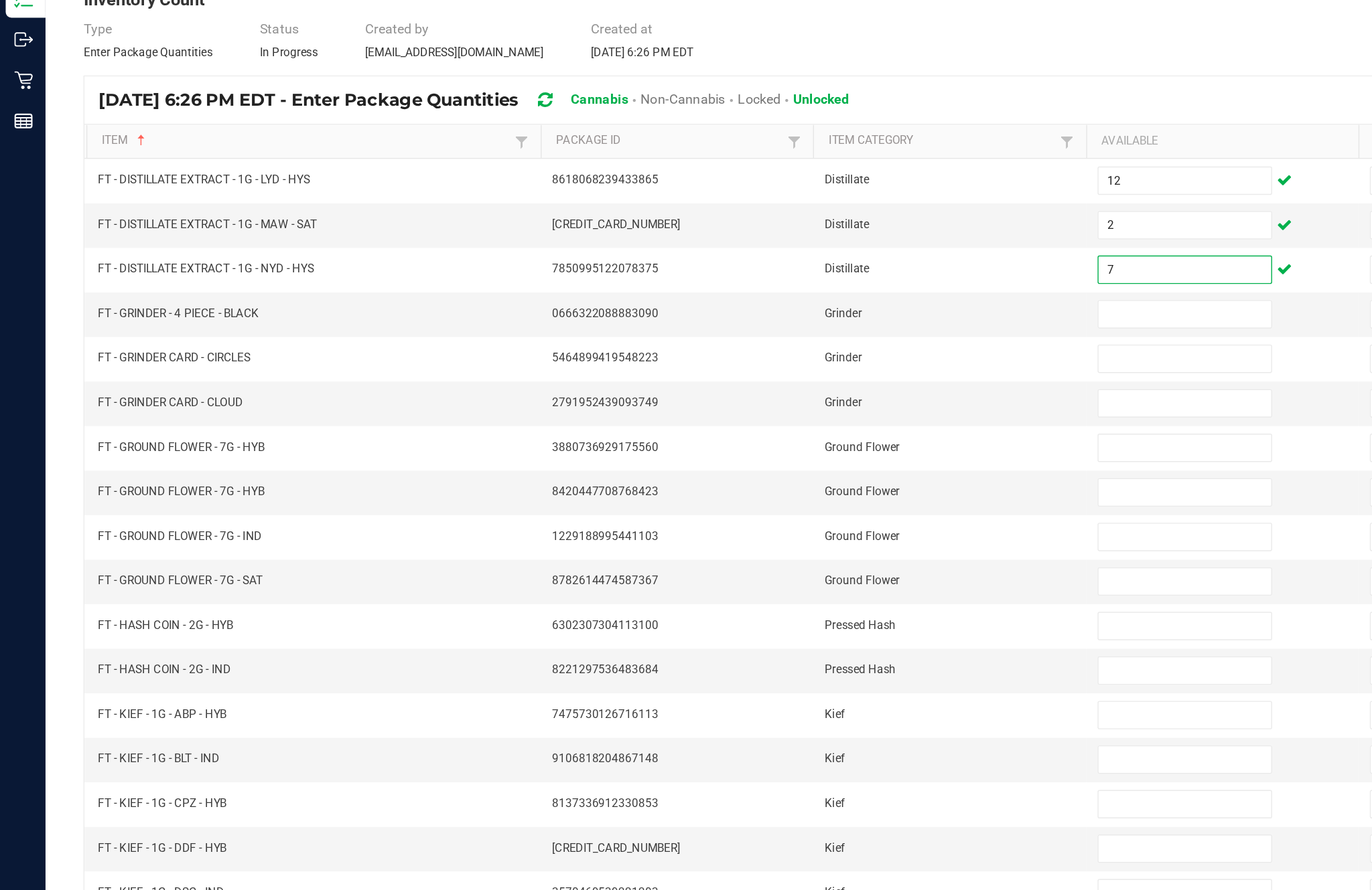
type input "7"
click at [813, 316] on input at bounding box center [836, 325] width 122 height 19
type input "4"
click at [814, 348] on input at bounding box center [836, 357] width 122 height 19
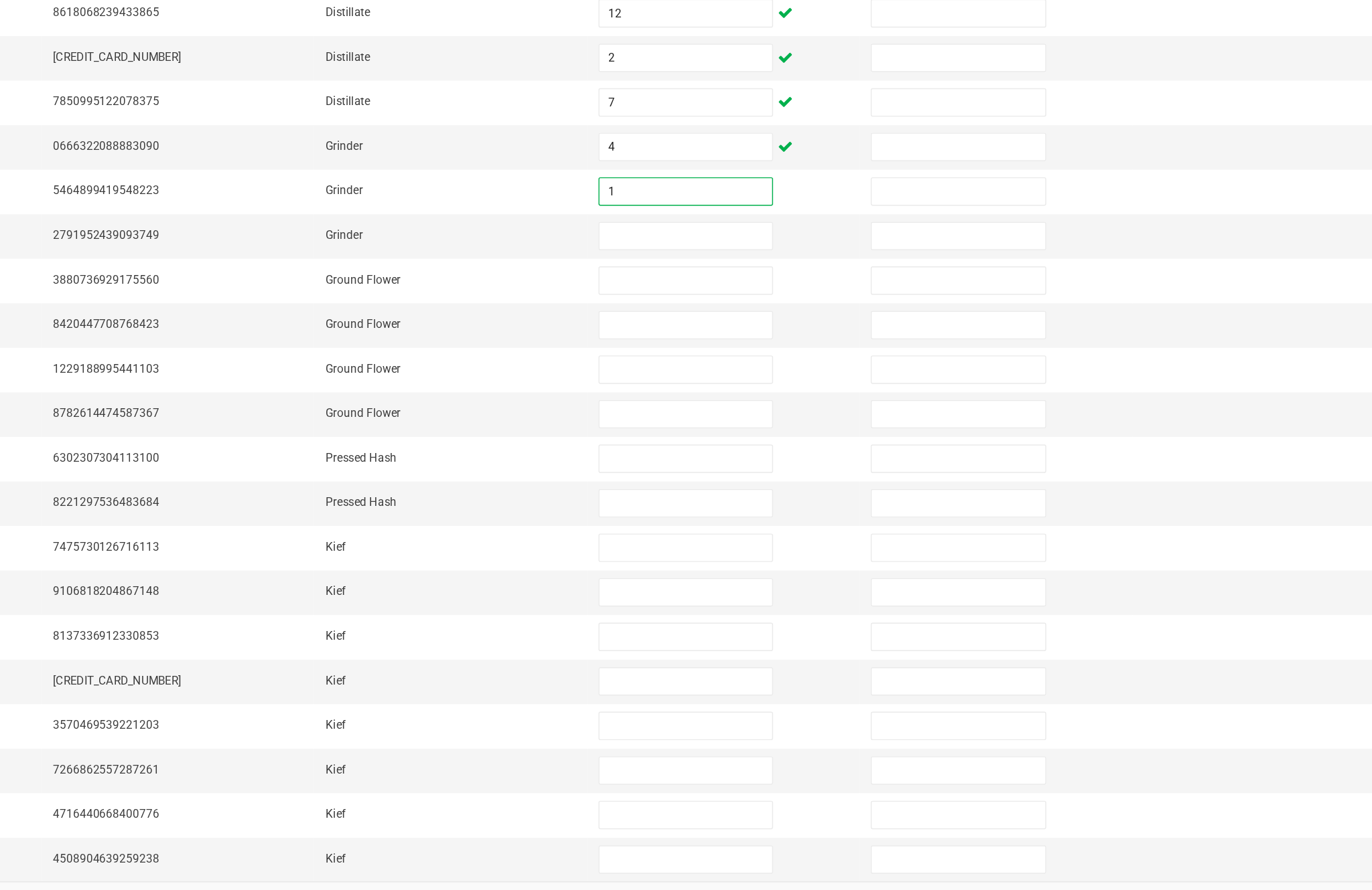
type input "1"
click at [775, 379] on input at bounding box center [836, 388] width 122 height 19
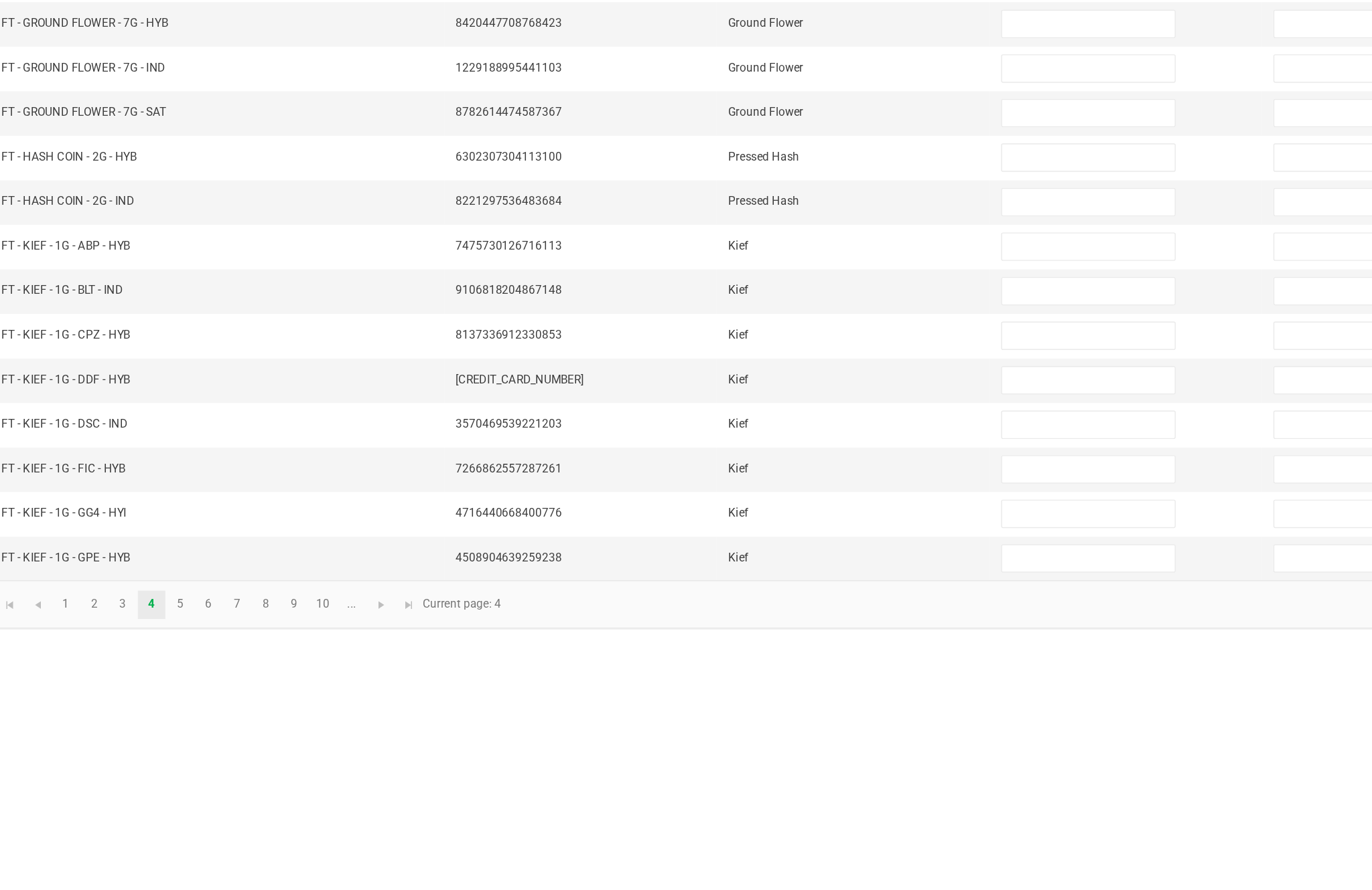
type input "1"
click at [775, 537] on input at bounding box center [836, 546] width 122 height 19
type input "0"
click at [787, 569] on input at bounding box center [836, 578] width 122 height 19
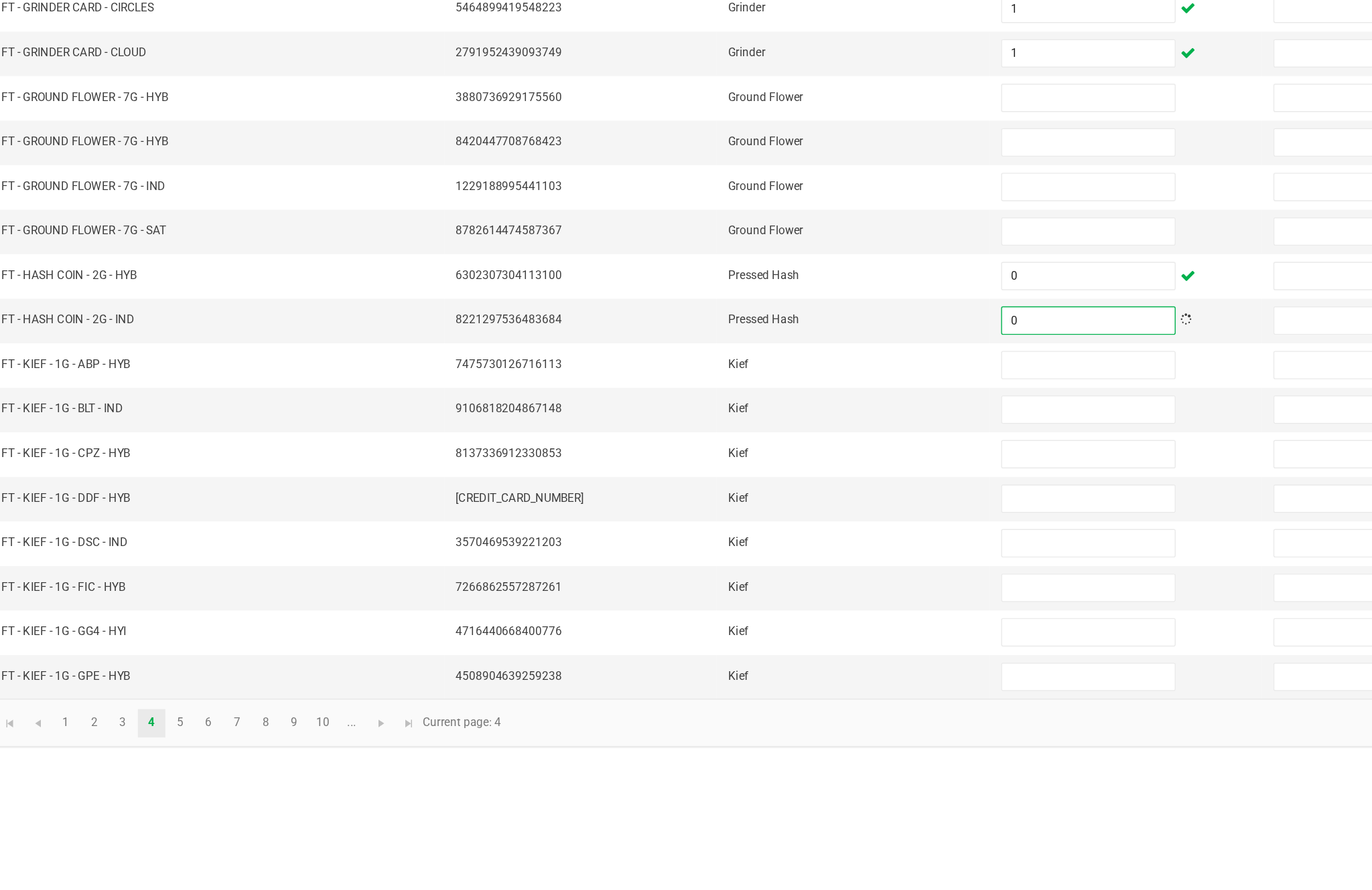
scroll to position [85, 0]
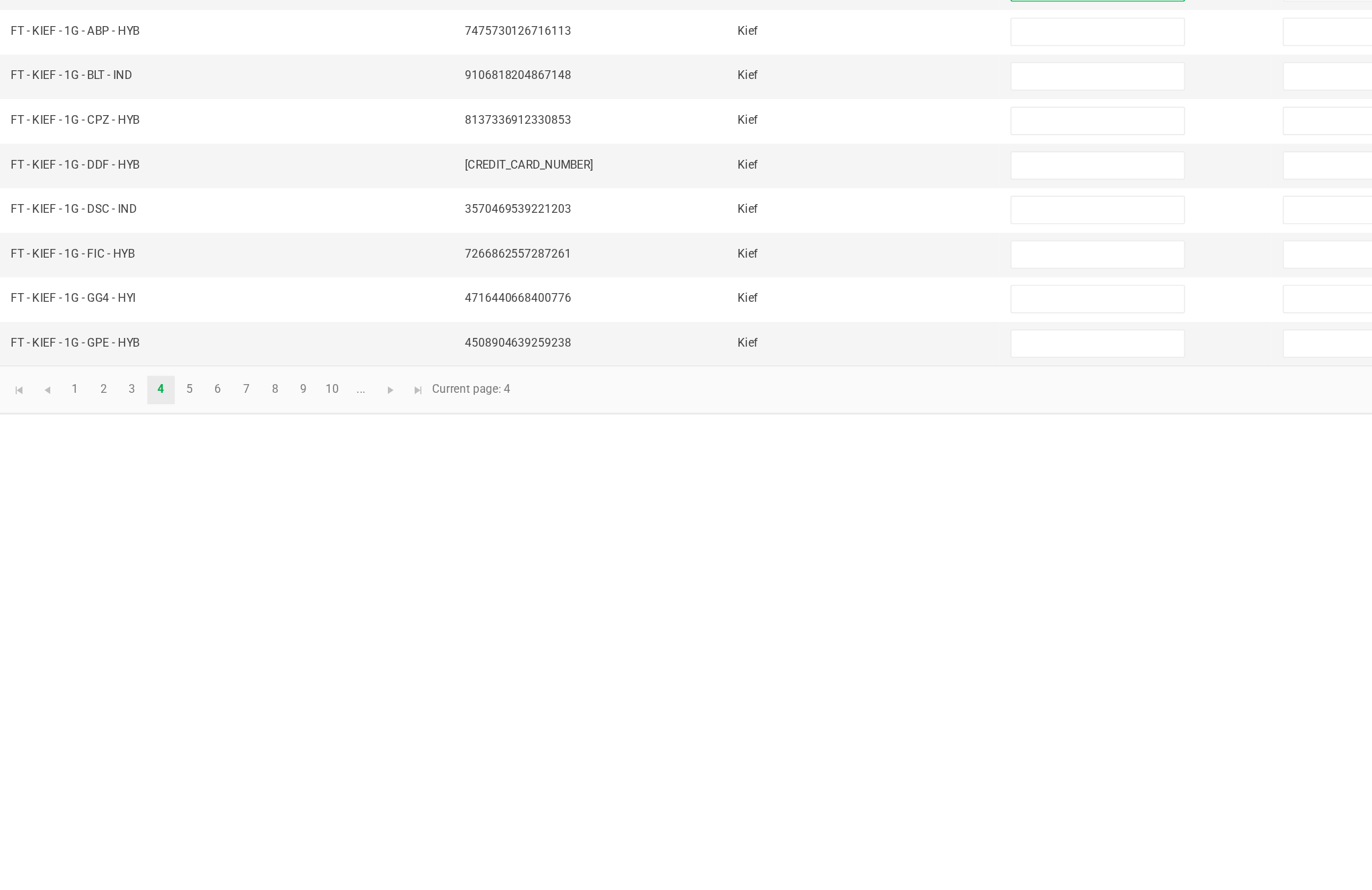
type input "0"
click at [186, 852] on link "5" at bounding box center [196, 862] width 20 height 20
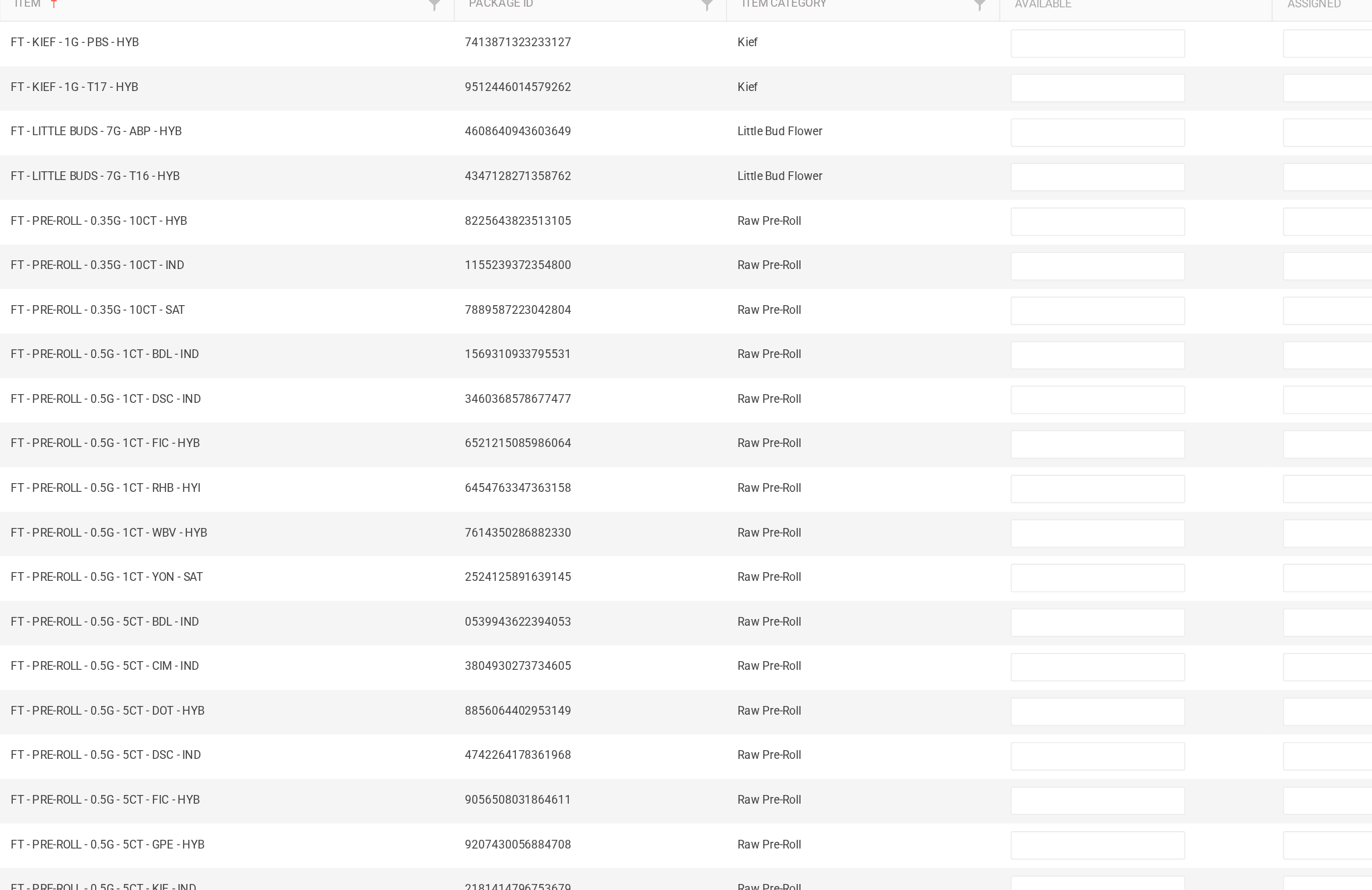
click at [205, 852] on link "6" at bounding box center [215, 862] width 20 height 20
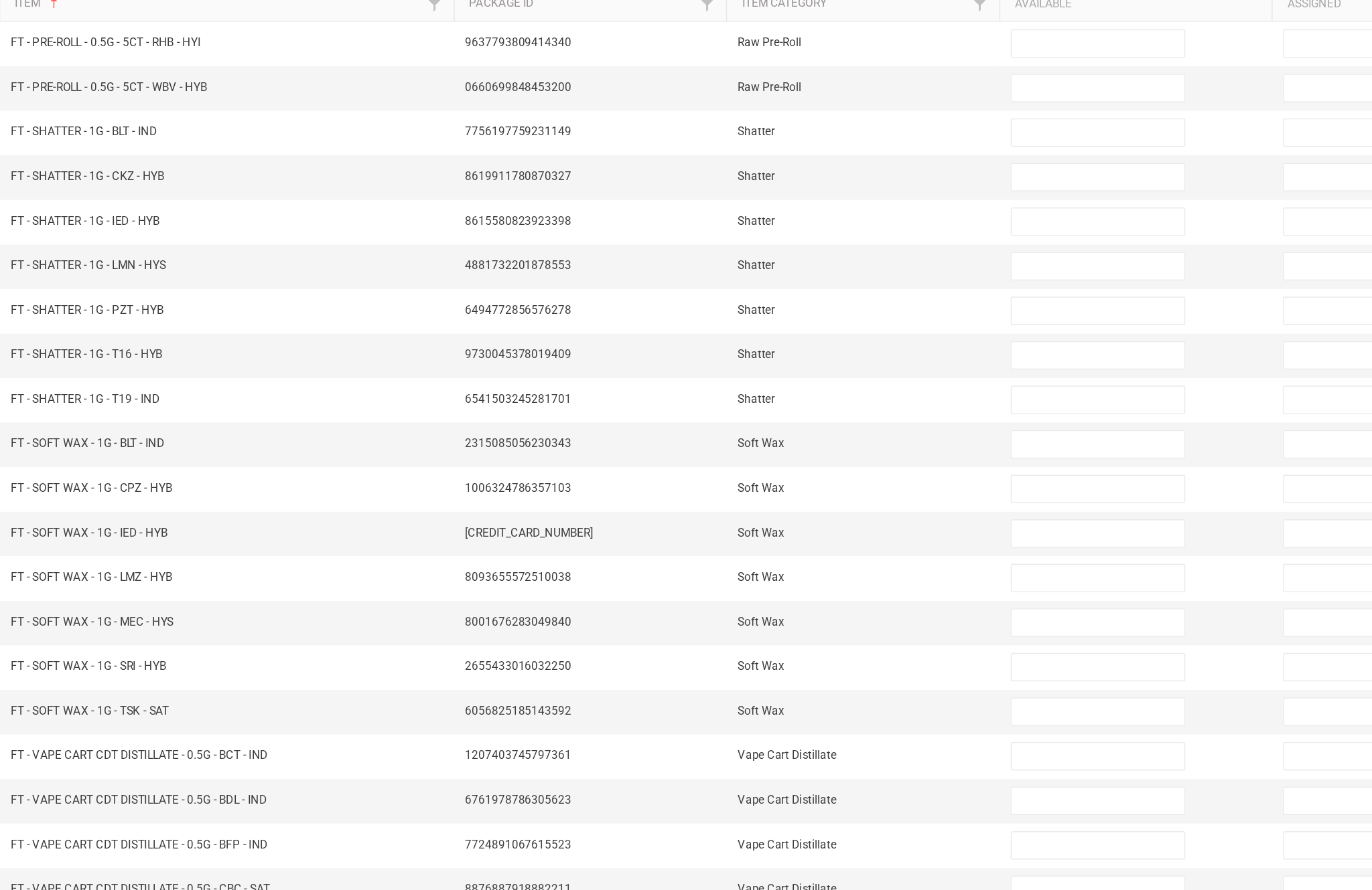
click at [775, 505] on input at bounding box center [836, 514] width 122 height 19
type input "8"
click at [775, 537] on input at bounding box center [836, 546] width 122 height 19
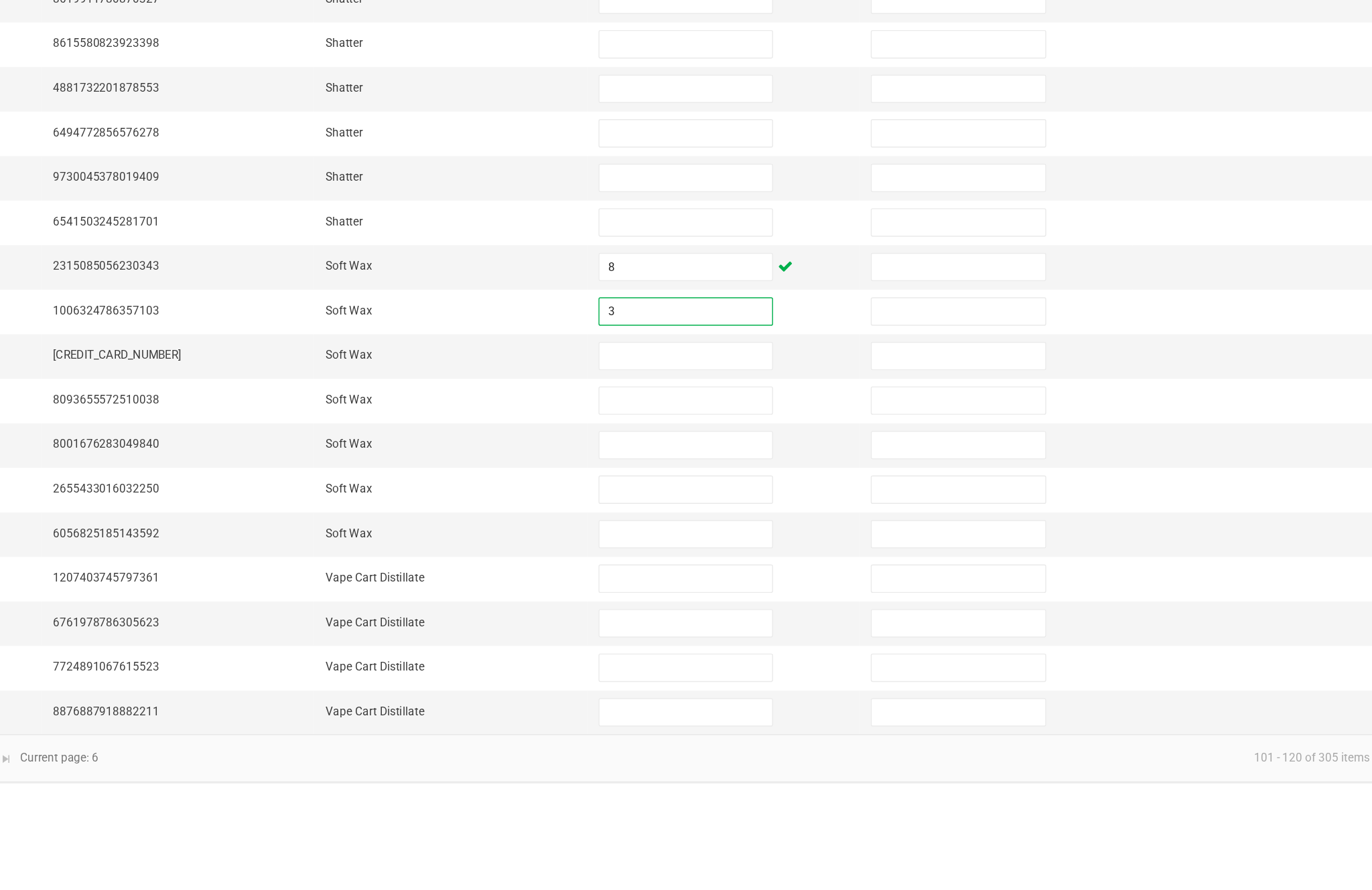
type input "3"
click at [775, 569] on input at bounding box center [836, 578] width 122 height 19
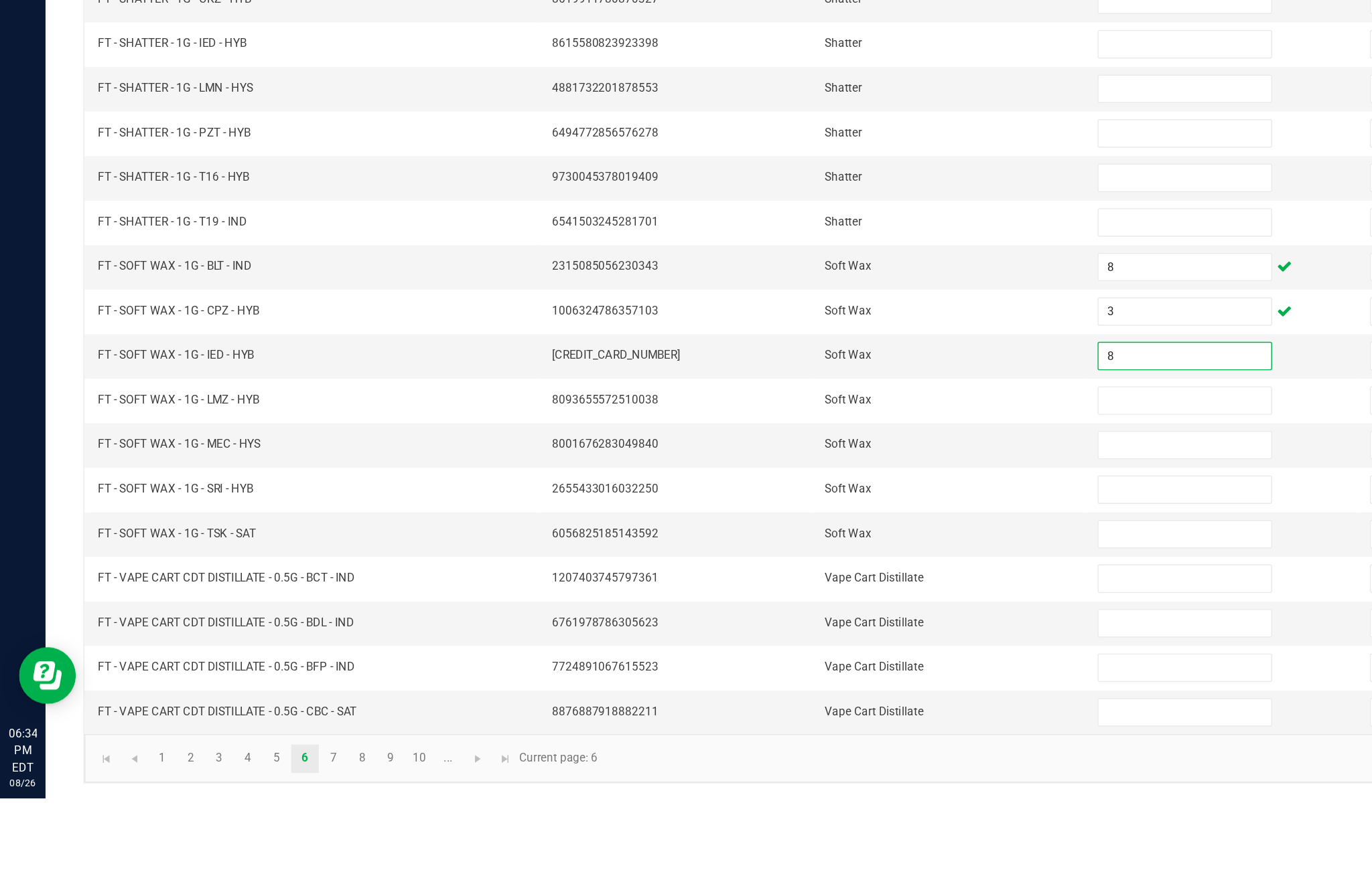
type input "8"
click at [822, 632] on input at bounding box center [836, 640] width 122 height 19
click at [828, 600] on input at bounding box center [836, 609] width 122 height 19
type input "8"
click at [831, 632] on input at bounding box center [836, 640] width 122 height 19
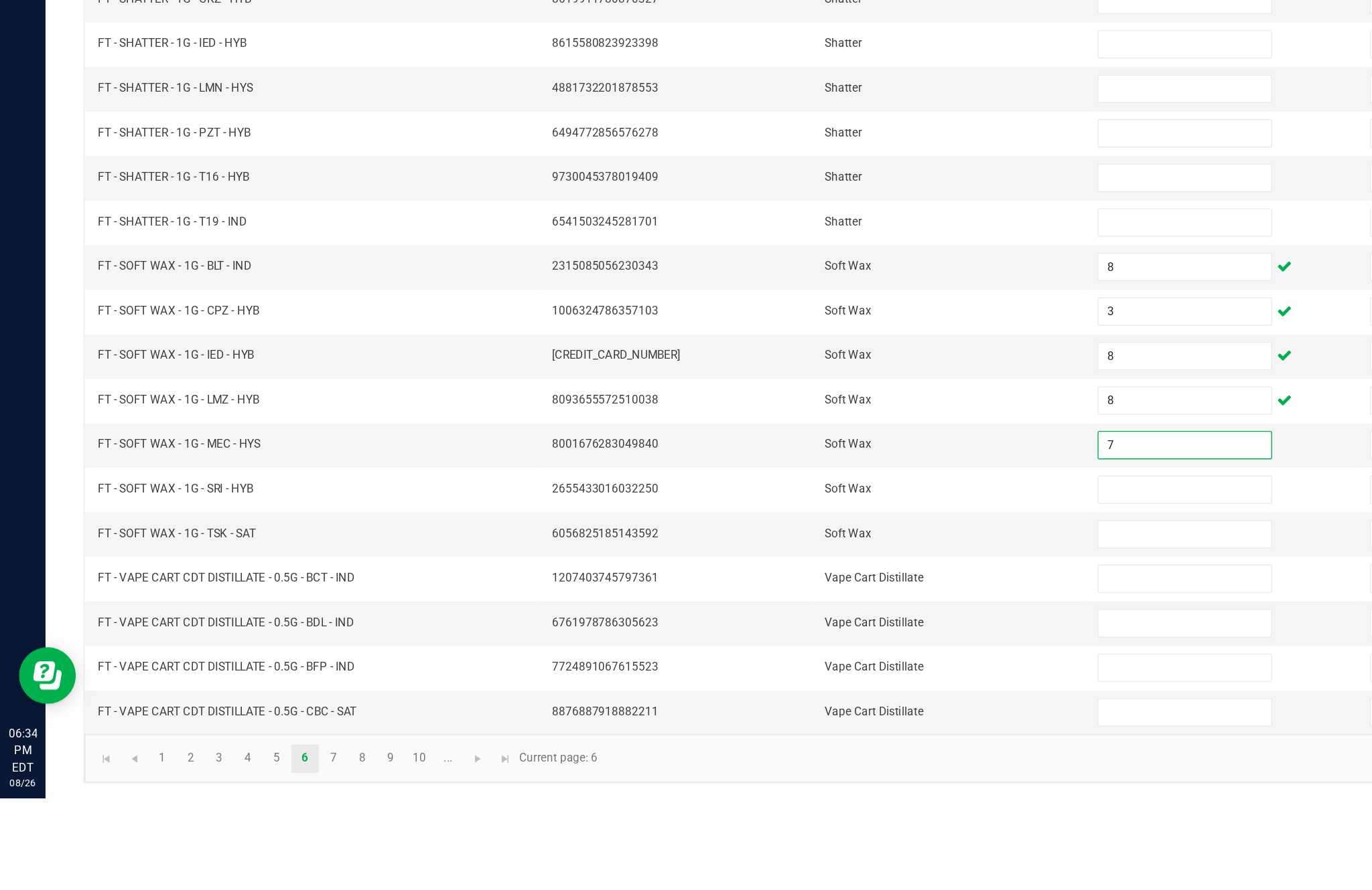
type input "7"
click at [816, 663] on input at bounding box center [836, 672] width 122 height 19
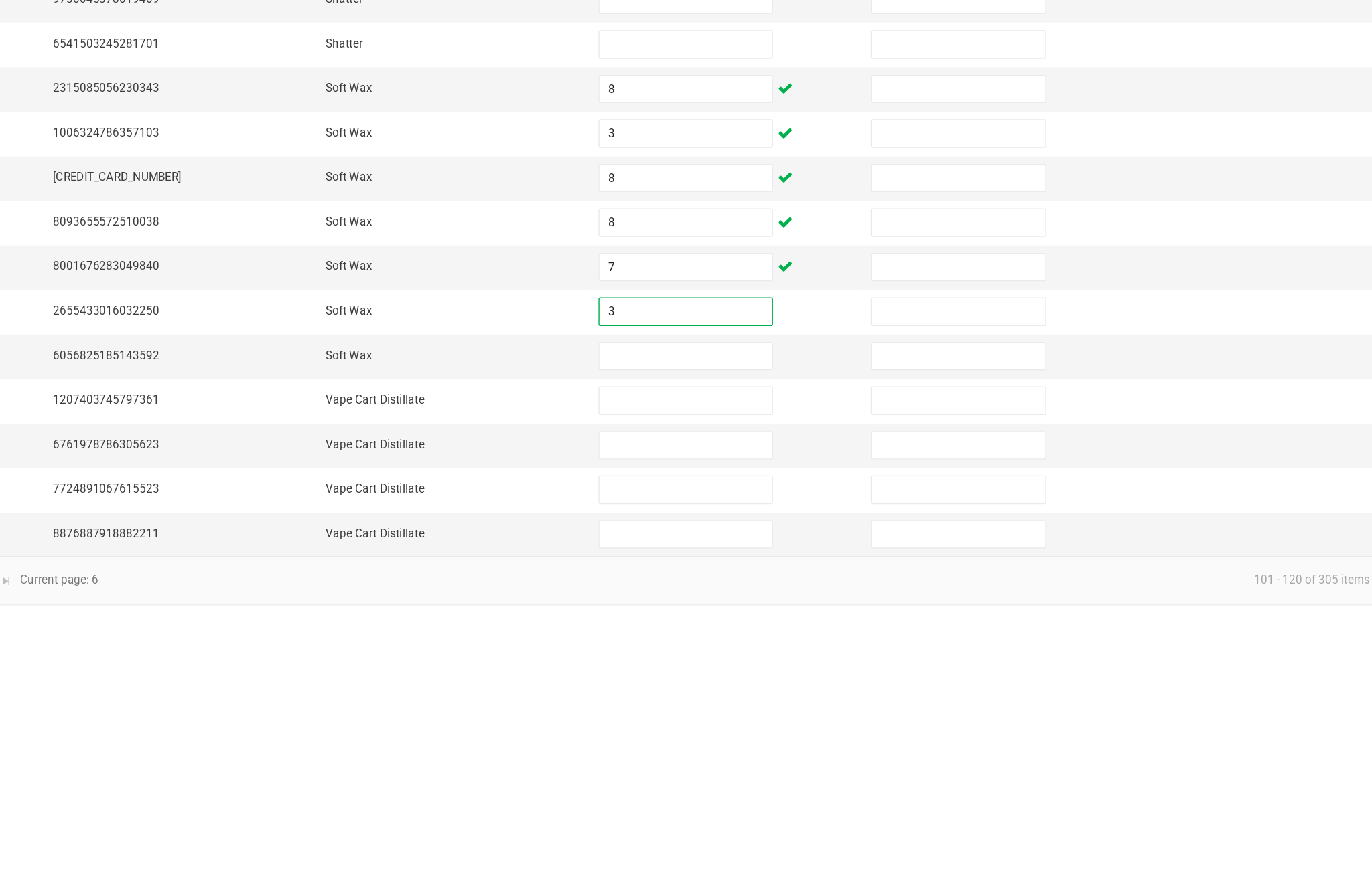
type input "3"
click at [775, 695] on input at bounding box center [836, 703] width 122 height 19
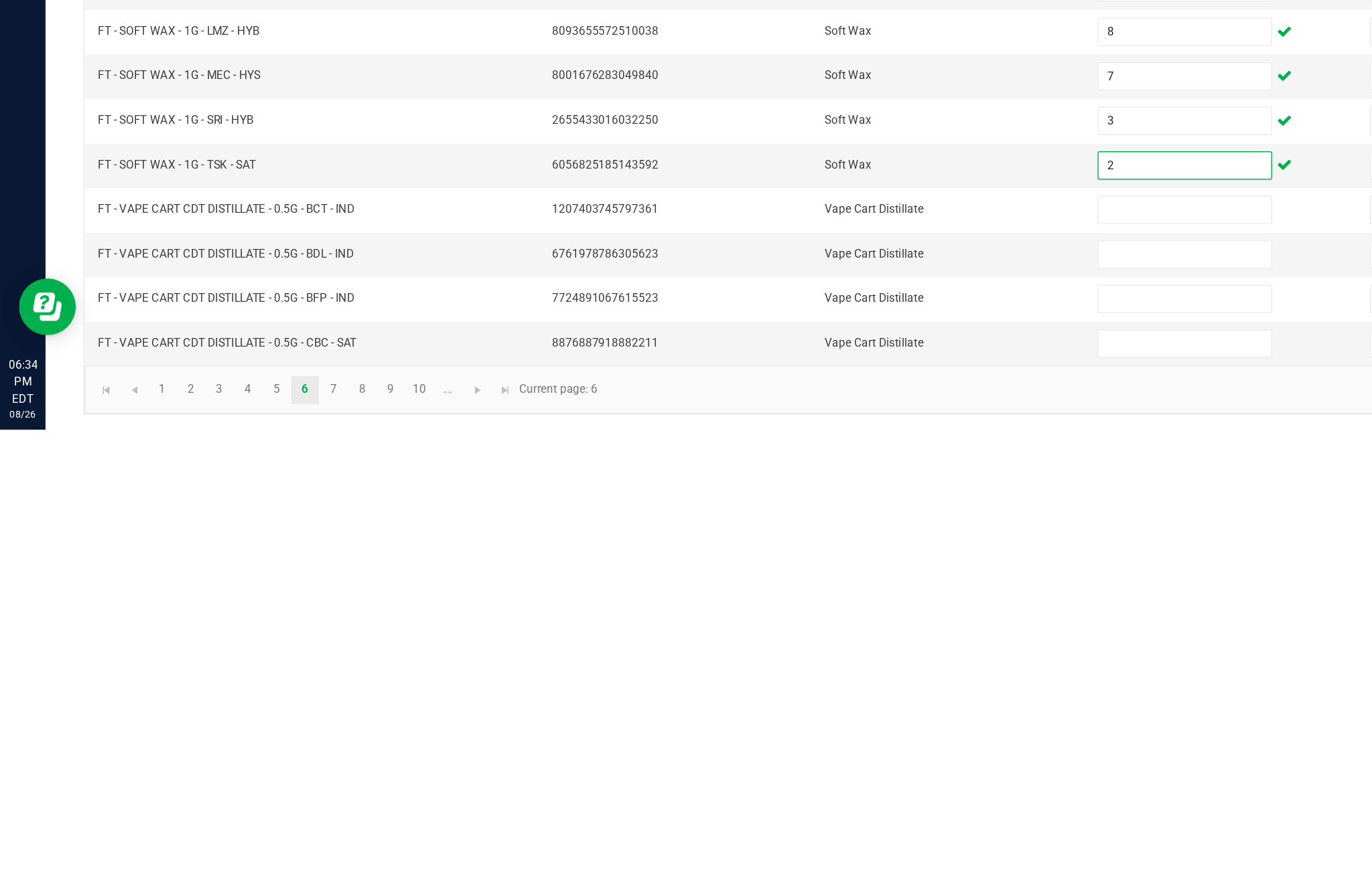
type input "2"
click at [245, 852] on link "7" at bounding box center [236, 862] width 20 height 20
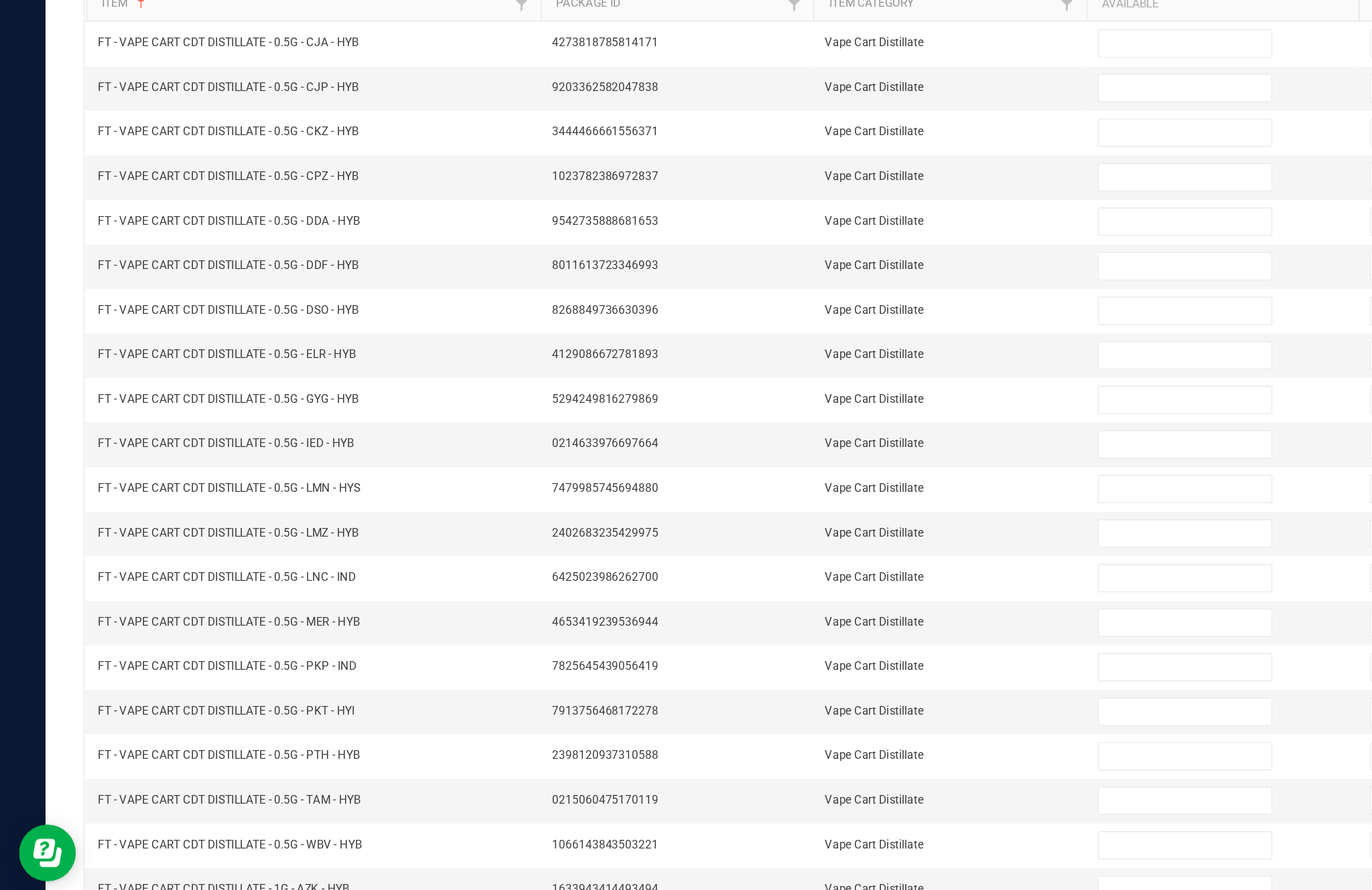
click at [322, 852] on link "..." at bounding box center [316, 862] width 20 height 20
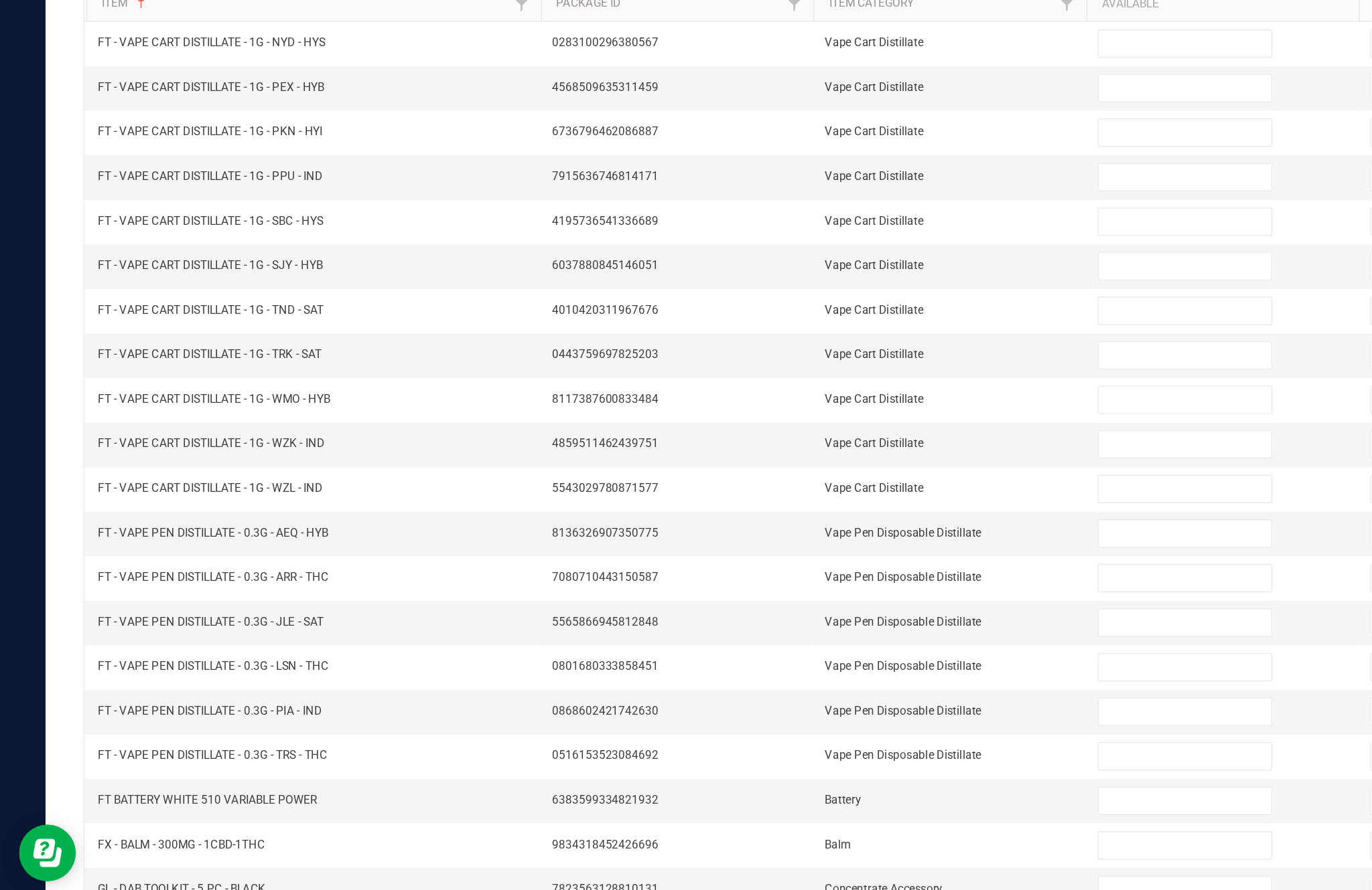
click at [823, 789] on input at bounding box center [836, 798] width 122 height 19
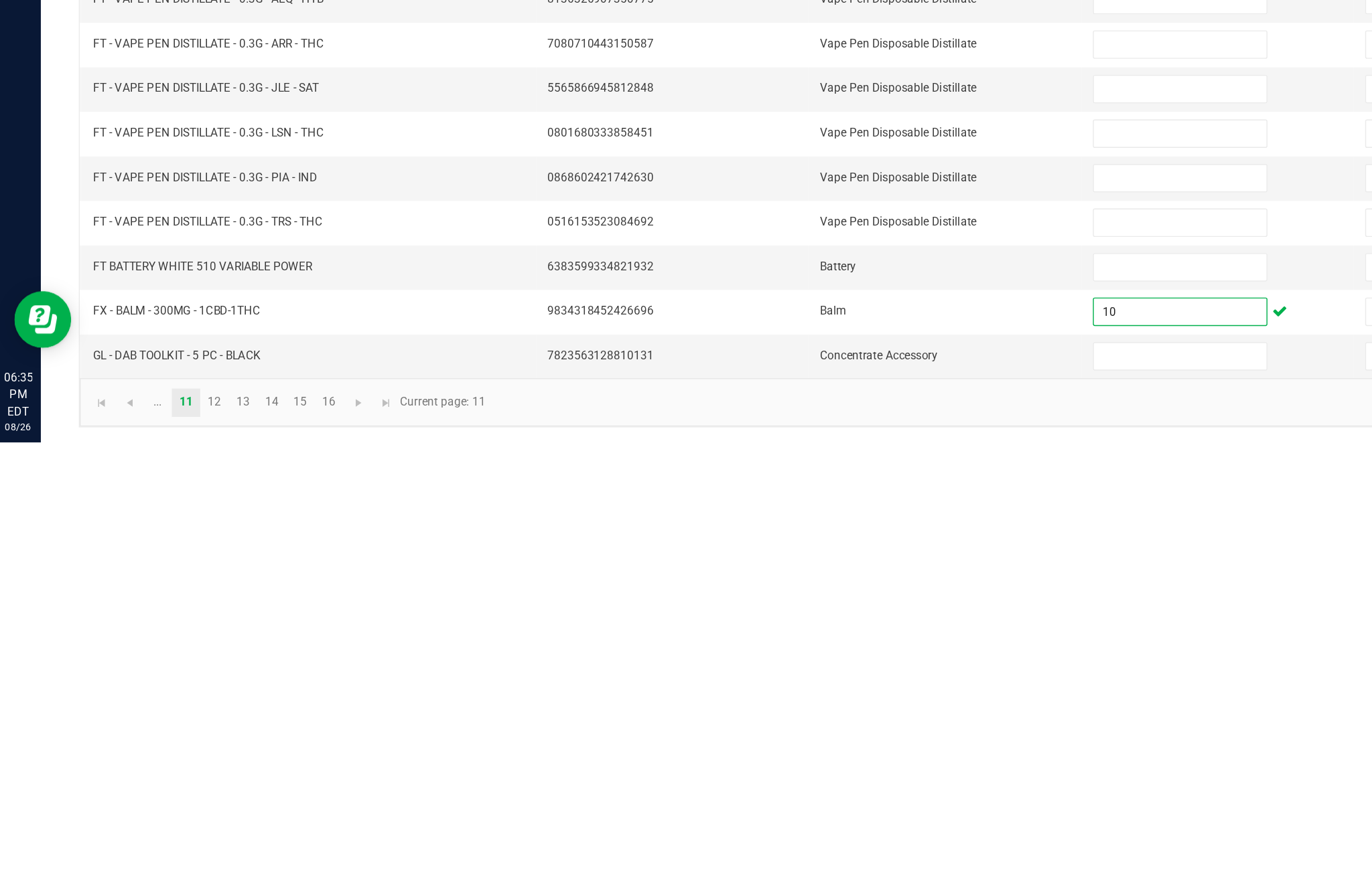
type input "10"
click at [807, 820] on input at bounding box center [836, 829] width 122 height 19
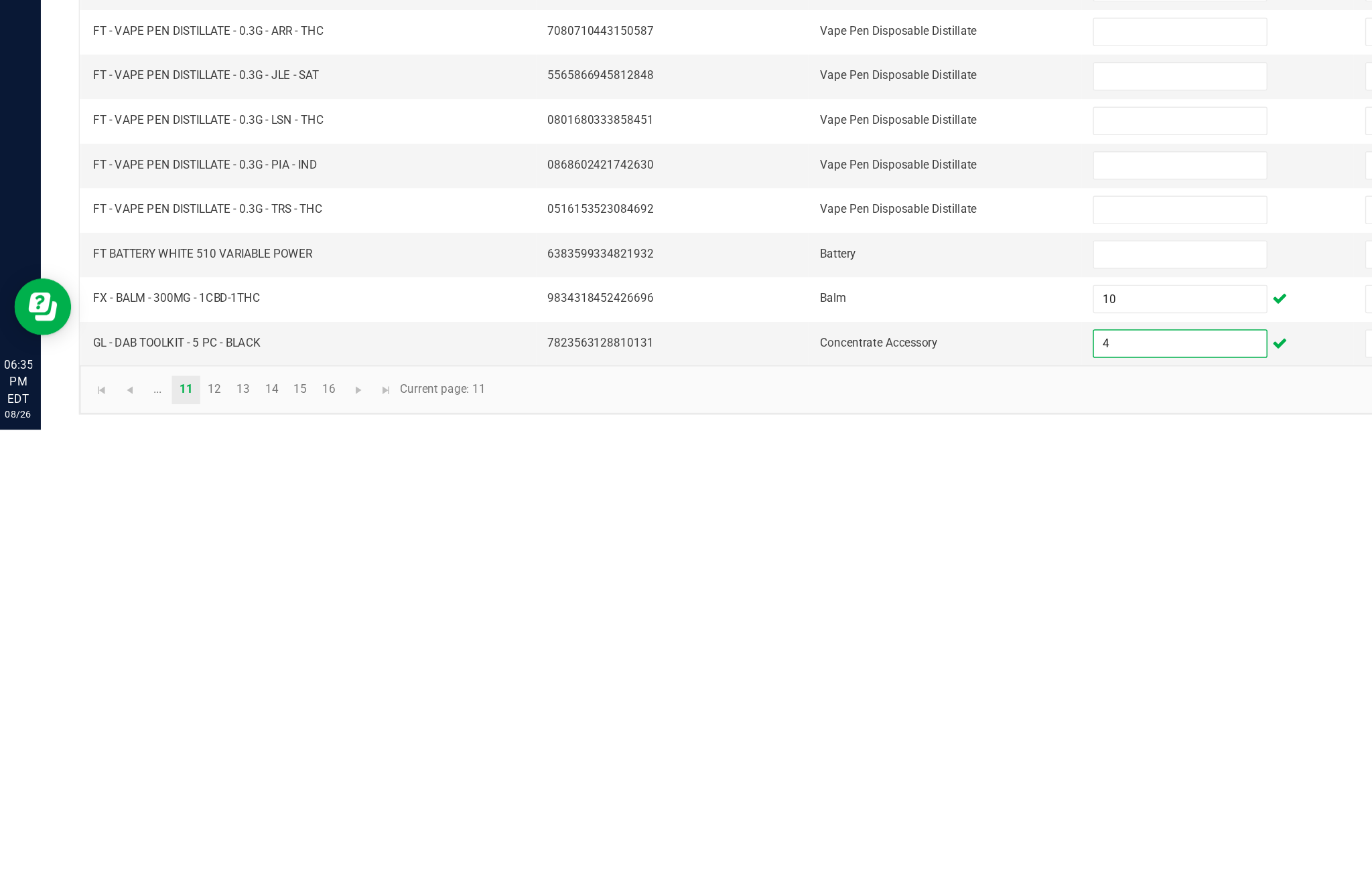
type input "4"
click at [163, 852] on link "12" at bounding box center [155, 862] width 20 height 20
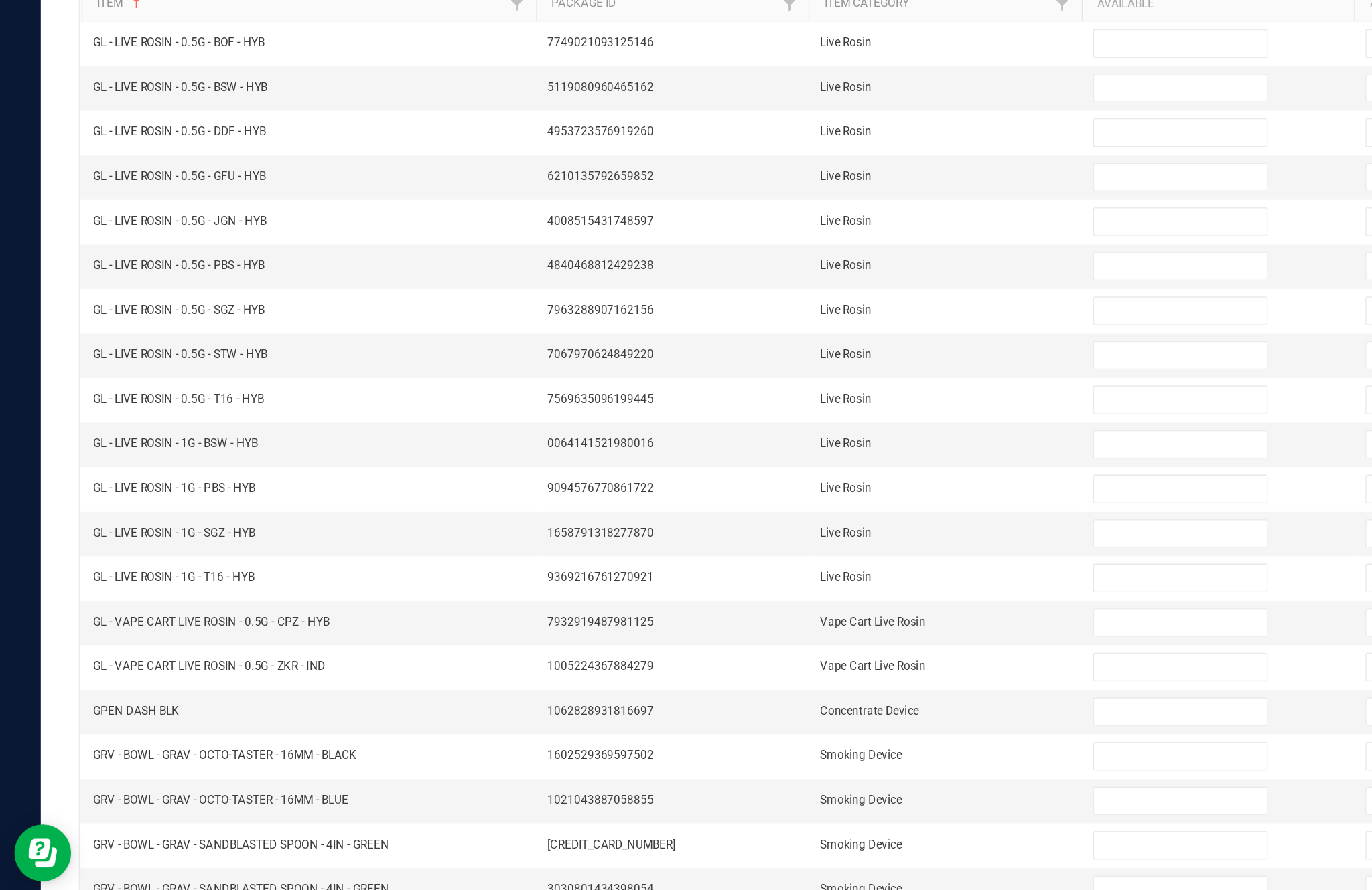
click at [811, 695] on input at bounding box center [836, 703] width 122 height 19
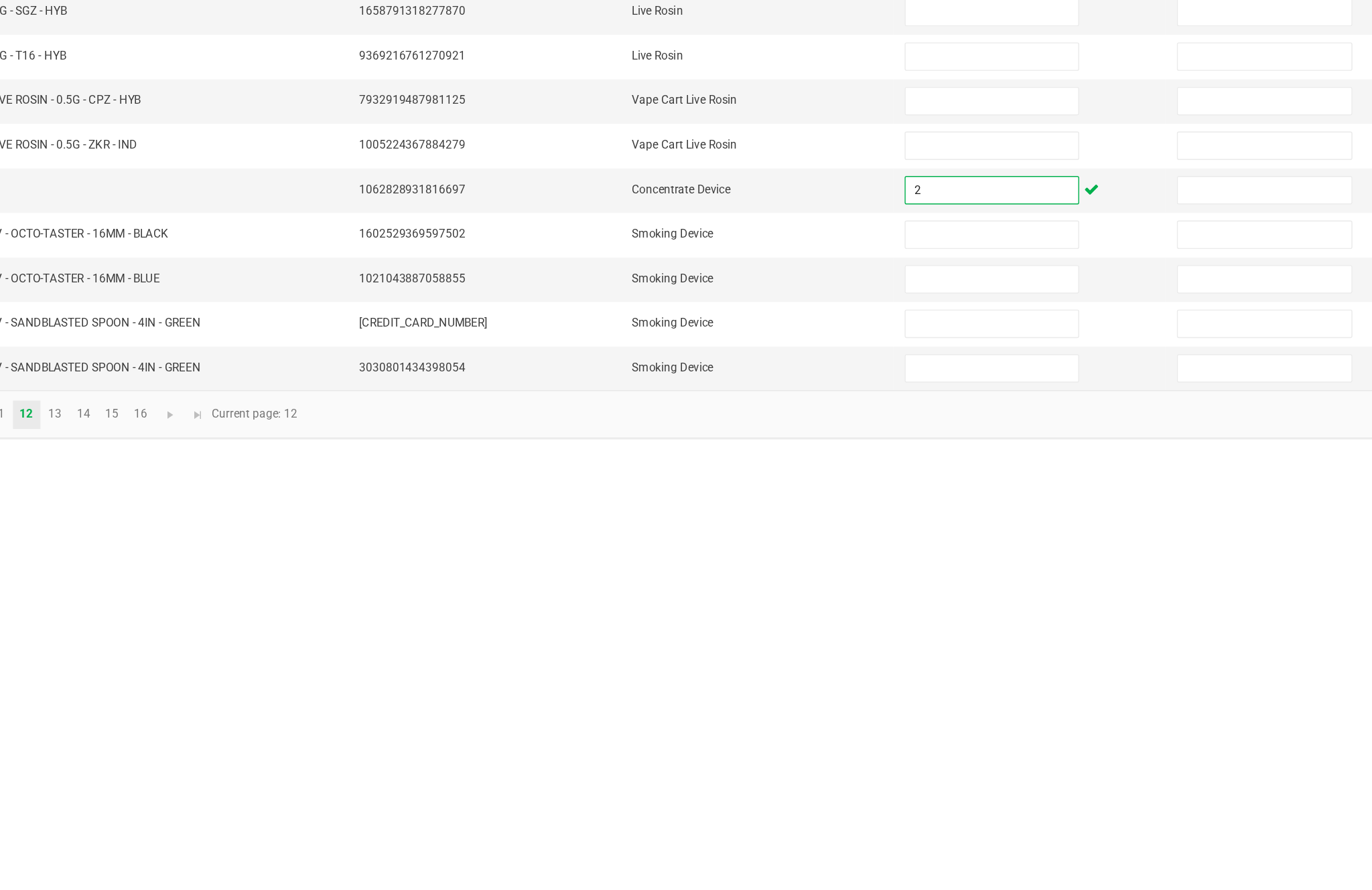
type input "2"
click at [775, 789] on input at bounding box center [836, 798] width 122 height 19
type input "17"
click at [775, 820] on input at bounding box center [836, 829] width 122 height 19
type input "0"
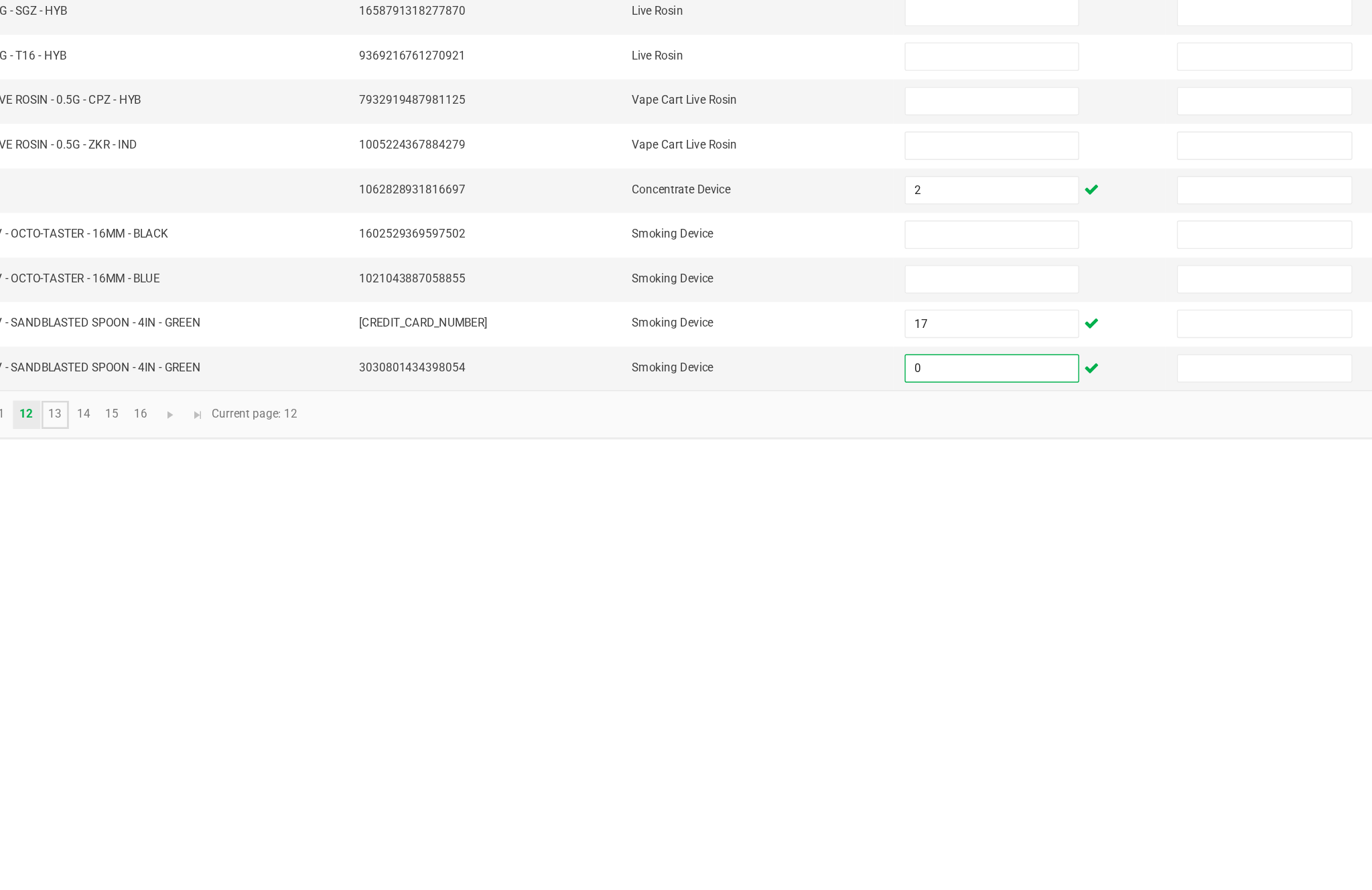
click at [165, 852] on link "13" at bounding box center [175, 862] width 20 height 20
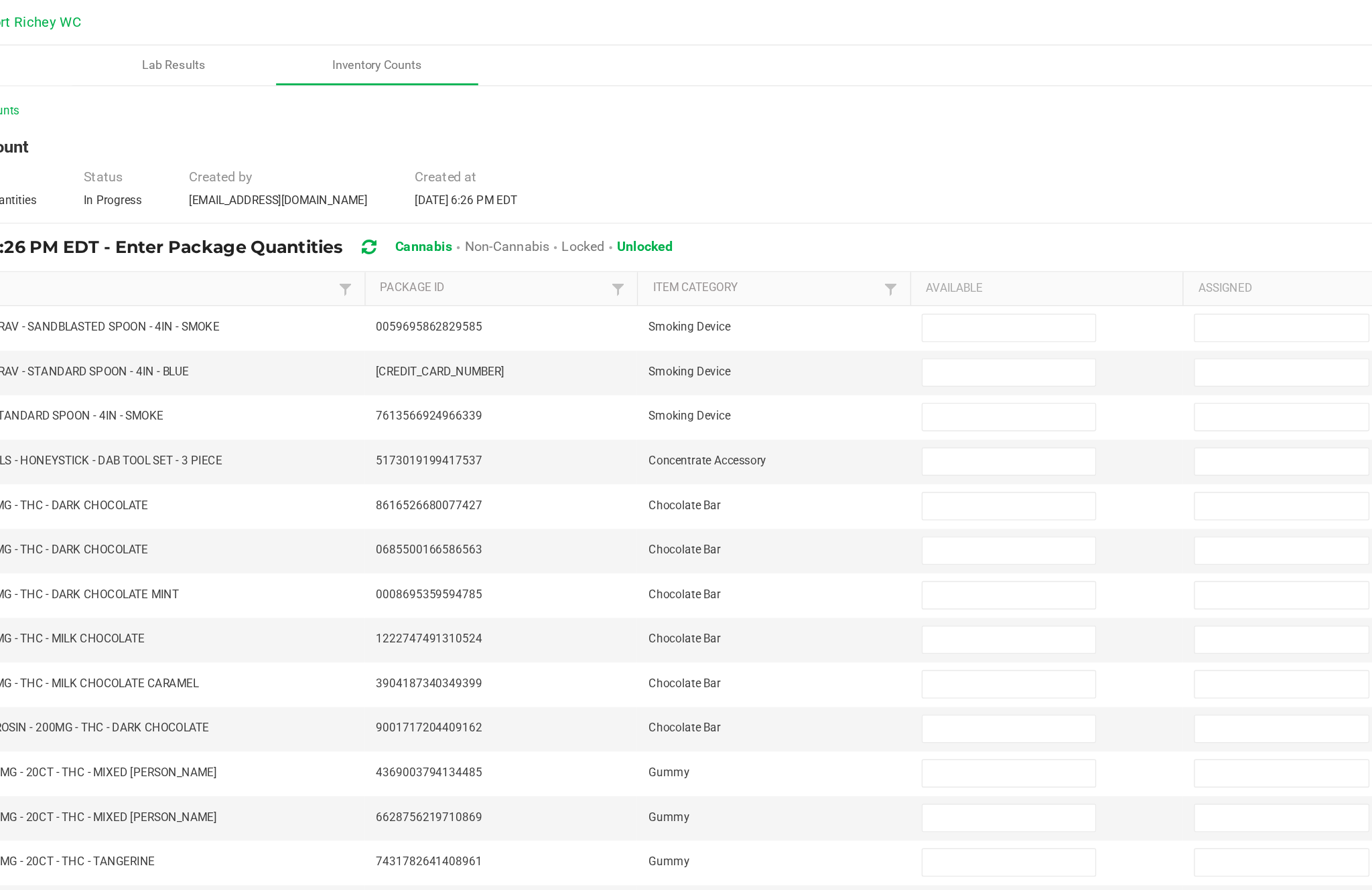
scroll to position [0, 0]
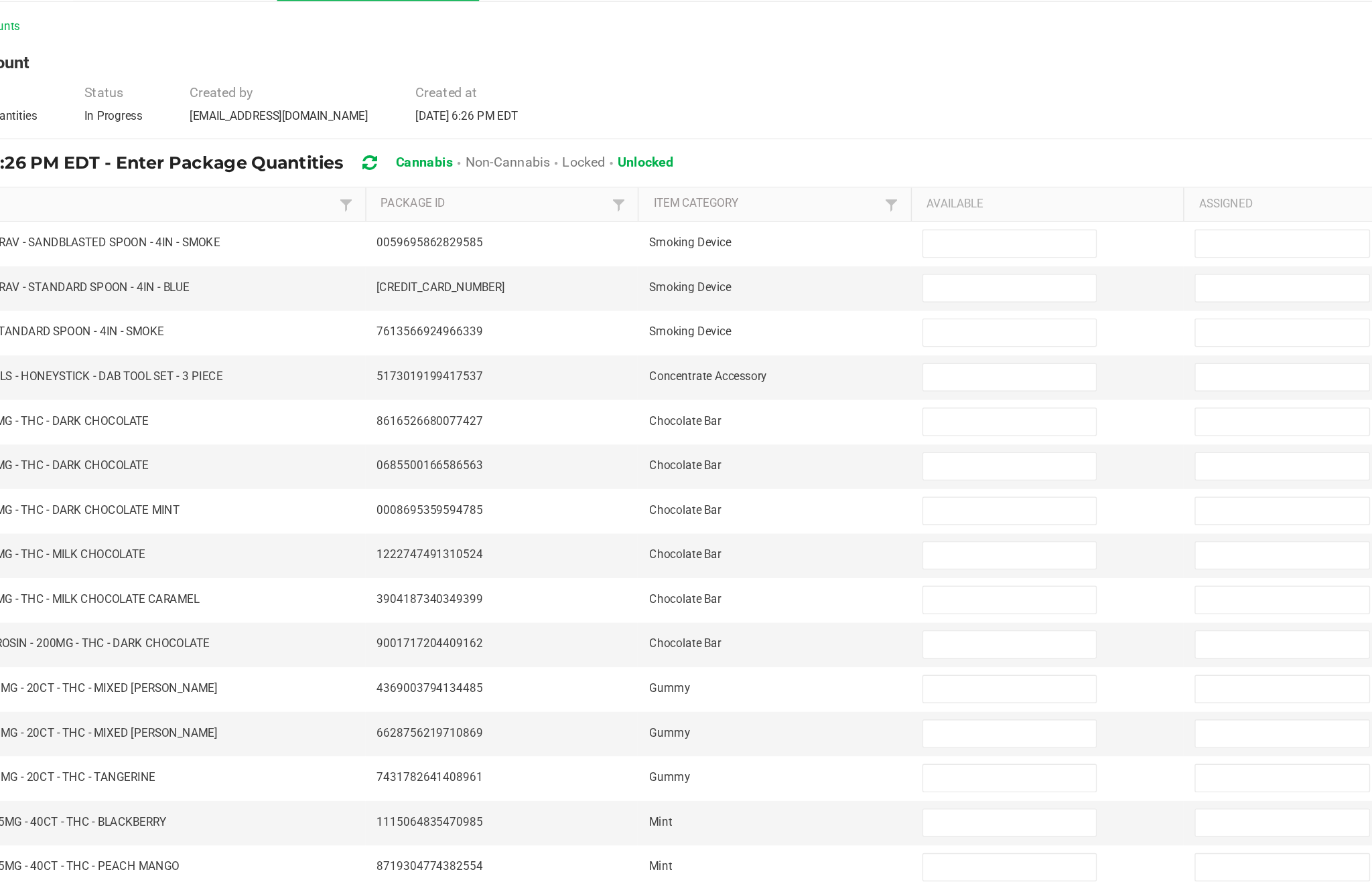
click at [775, 222] on input at bounding box center [836, 231] width 122 height 19
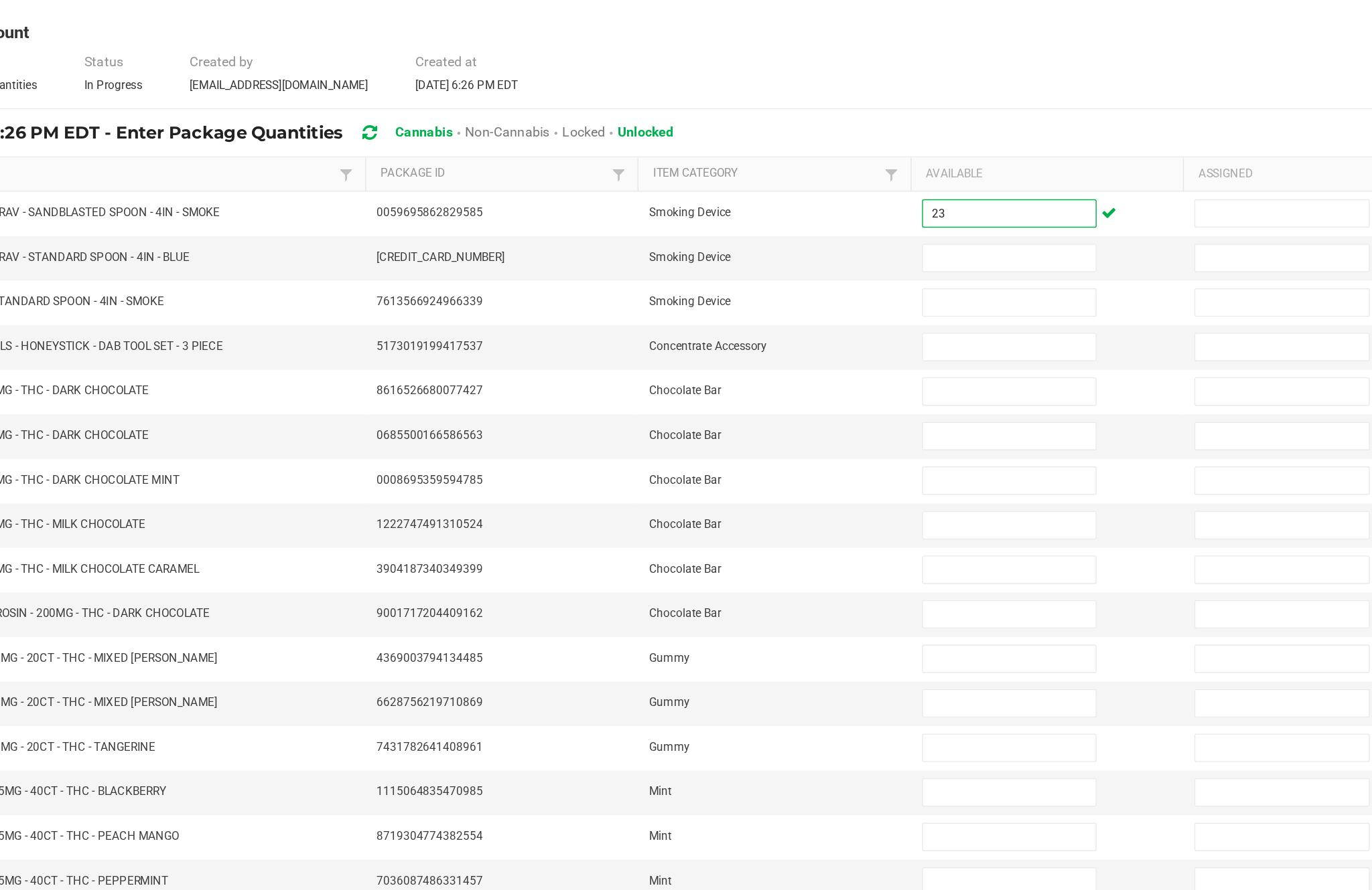
type input "23"
click at [775, 253] on input at bounding box center [836, 262] width 122 height 19
type input "11"
click at [775, 285] on input at bounding box center [836, 294] width 122 height 19
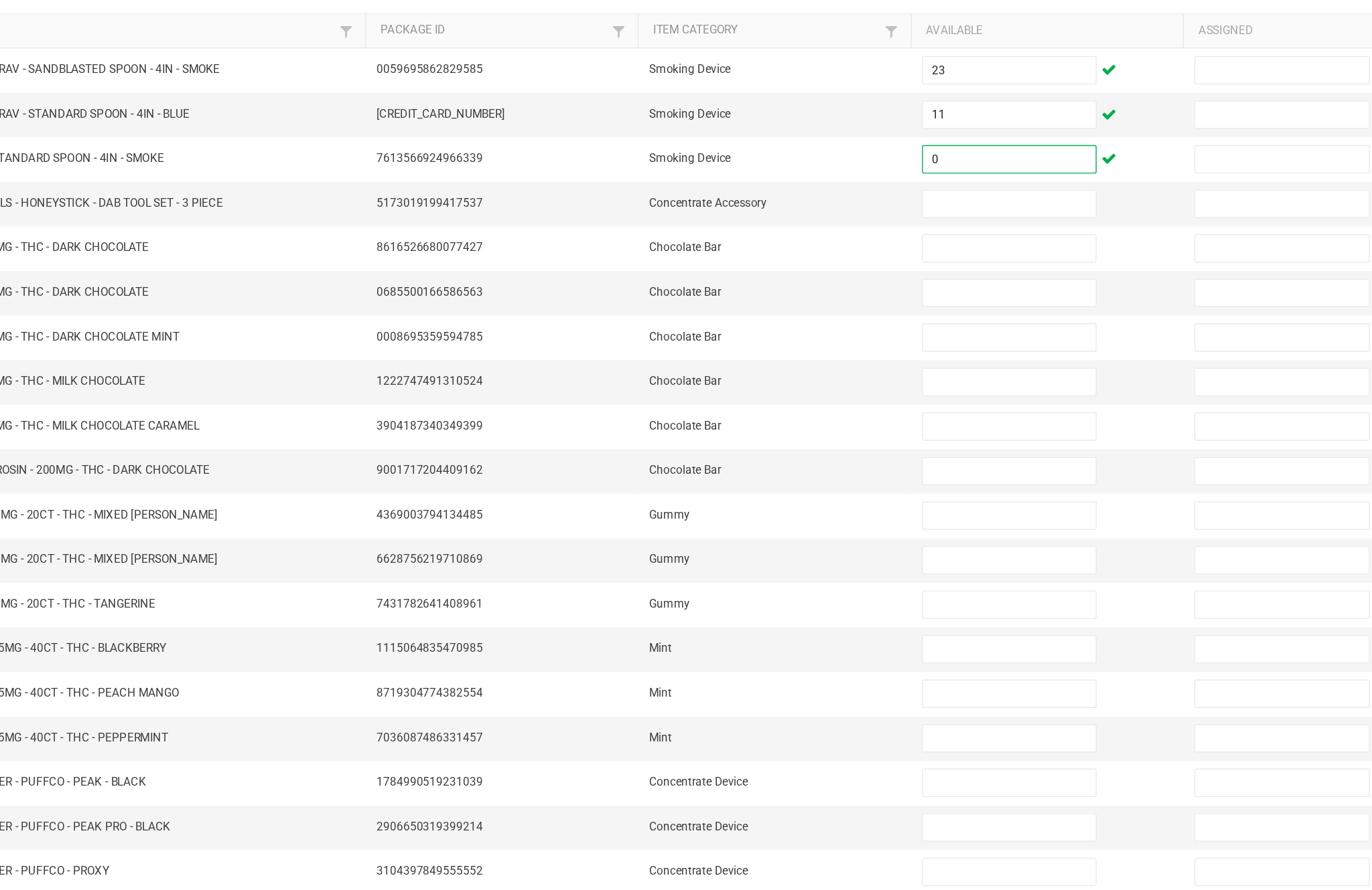
type input "0"
click at [775, 316] on input at bounding box center [836, 325] width 122 height 19
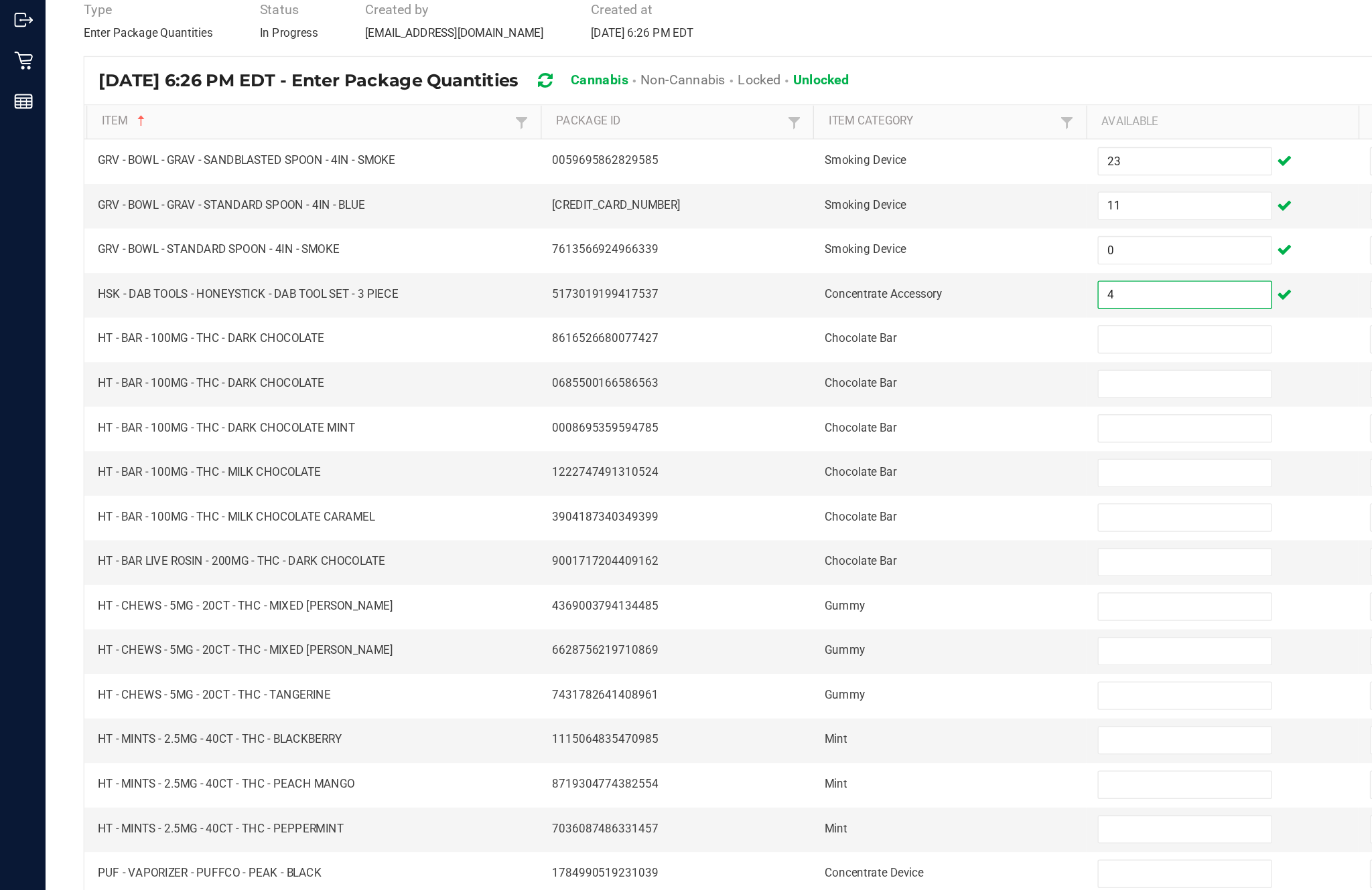
scroll to position [85, 0]
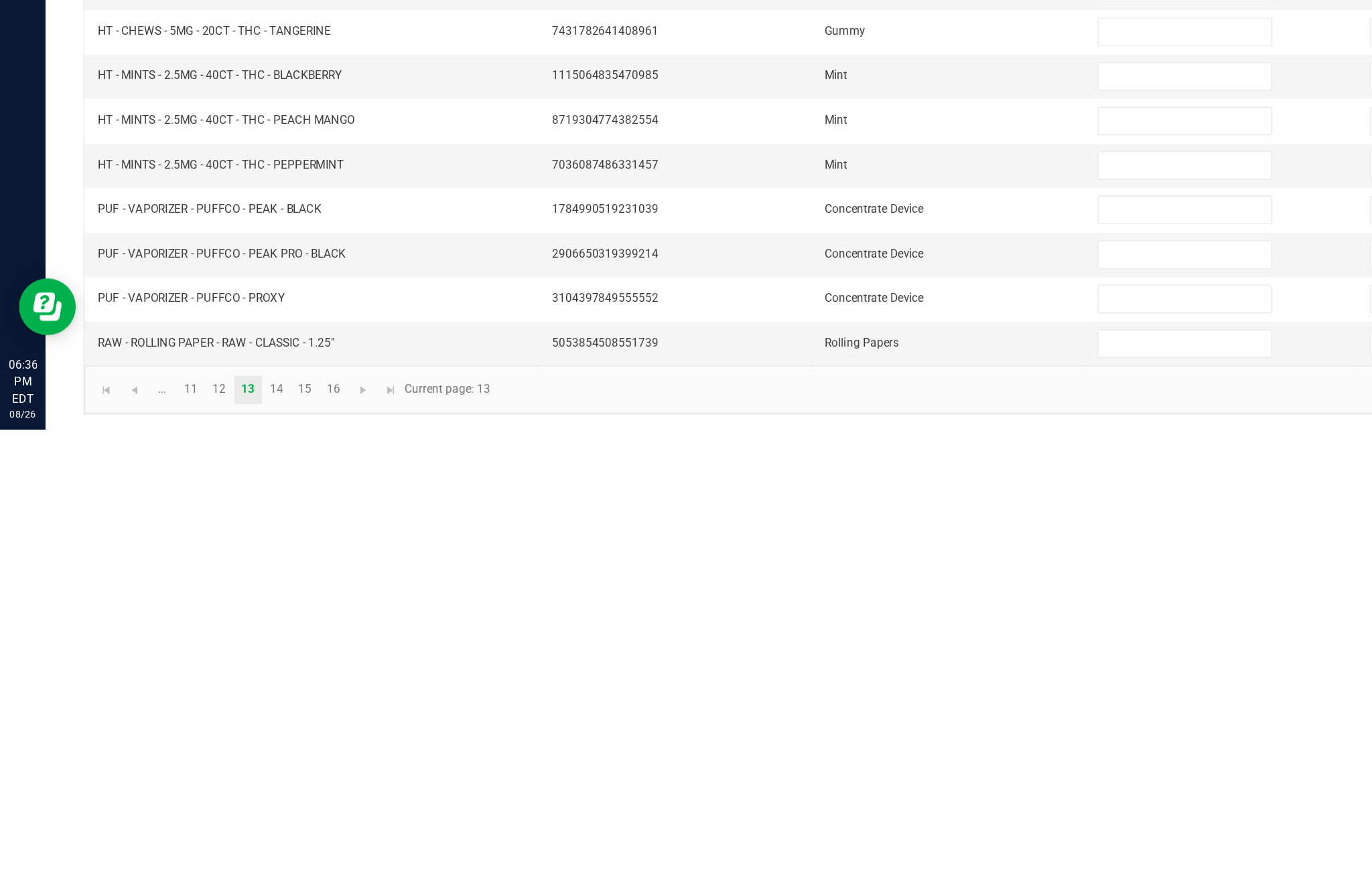
type input "4"
click at [144, 852] on link "11" at bounding box center [135, 862] width 20 height 20
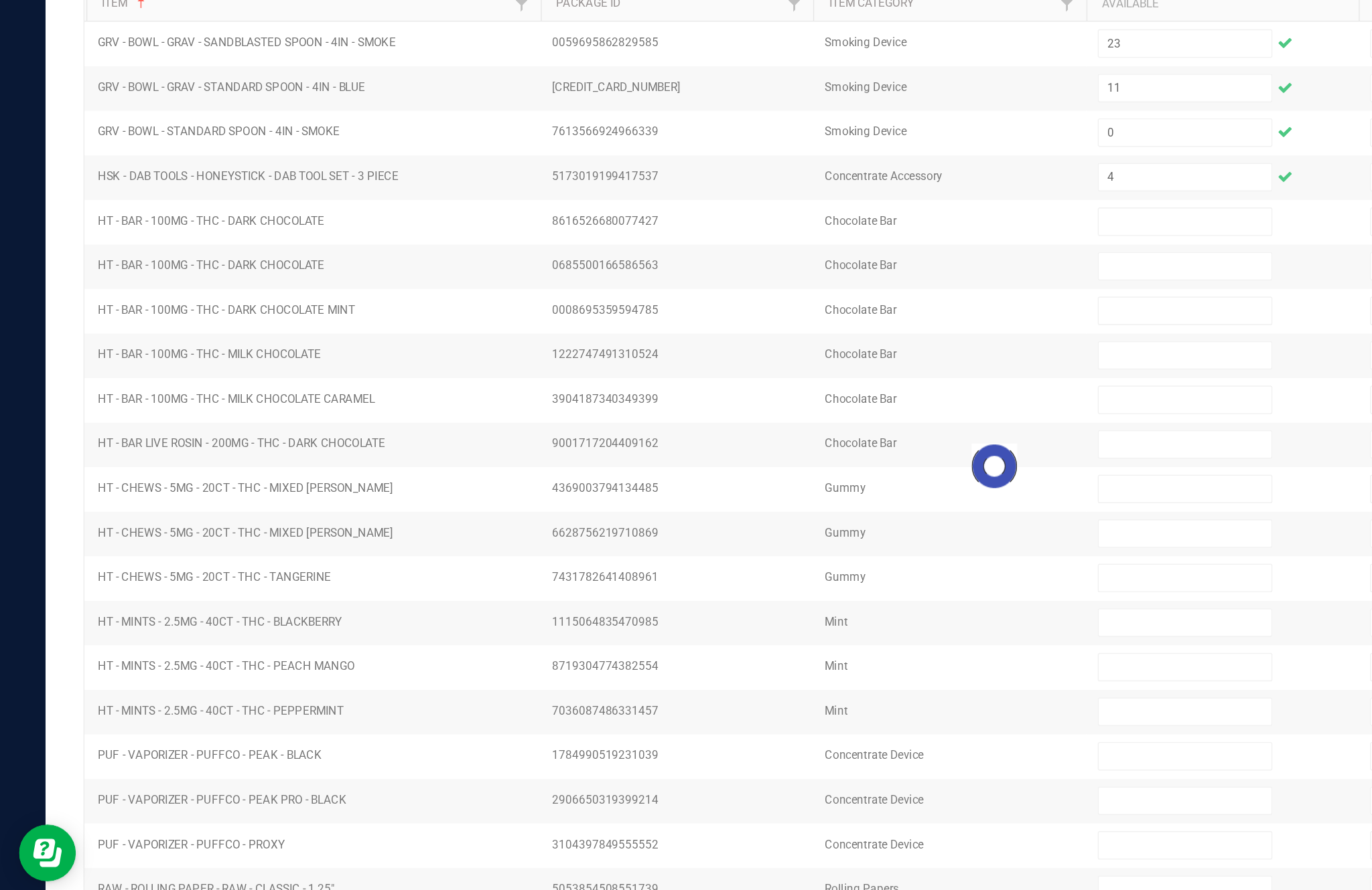
type input "10"
type input "4"
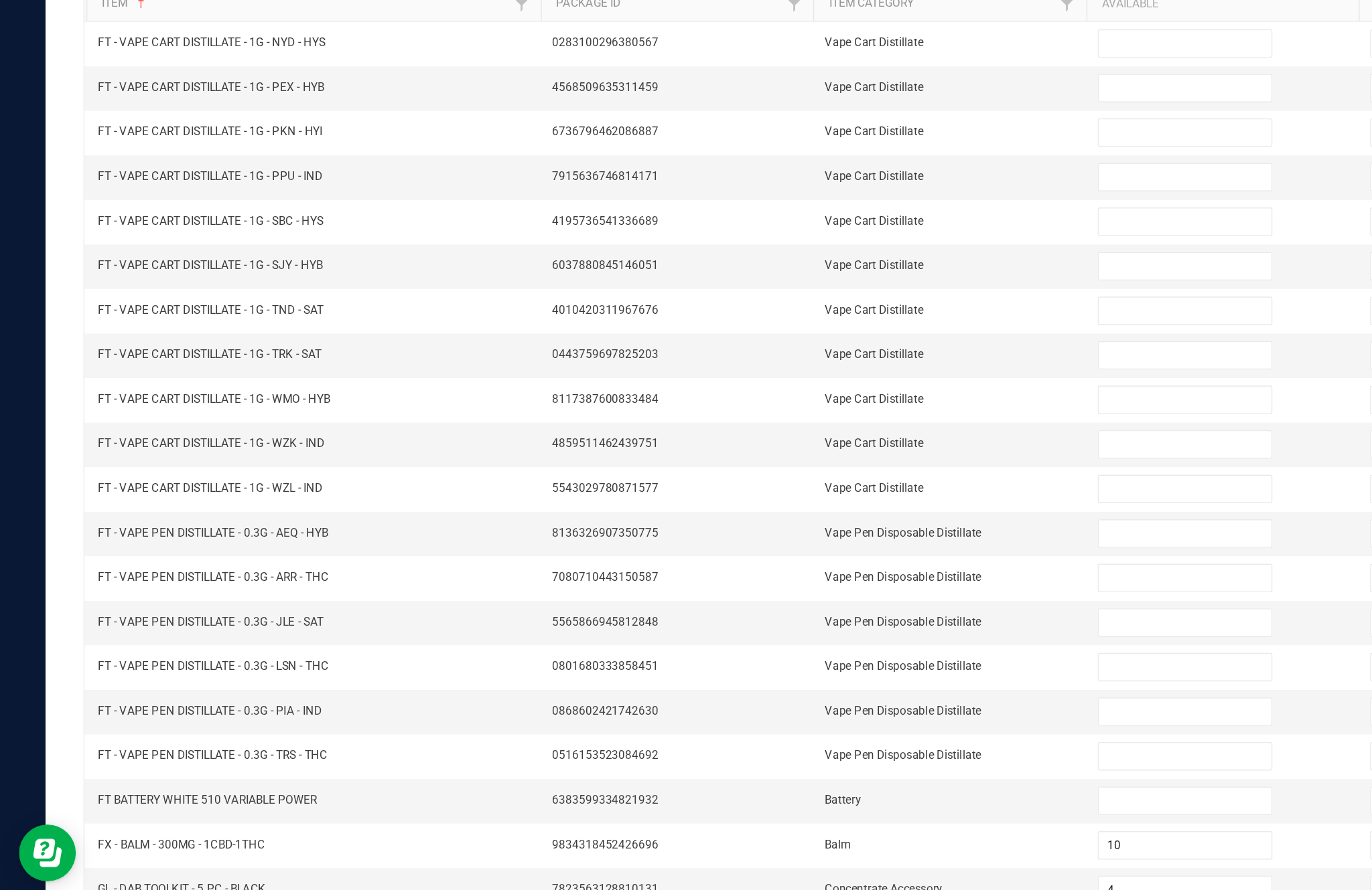
click at [829, 820] on input "4" at bounding box center [836, 829] width 122 height 19
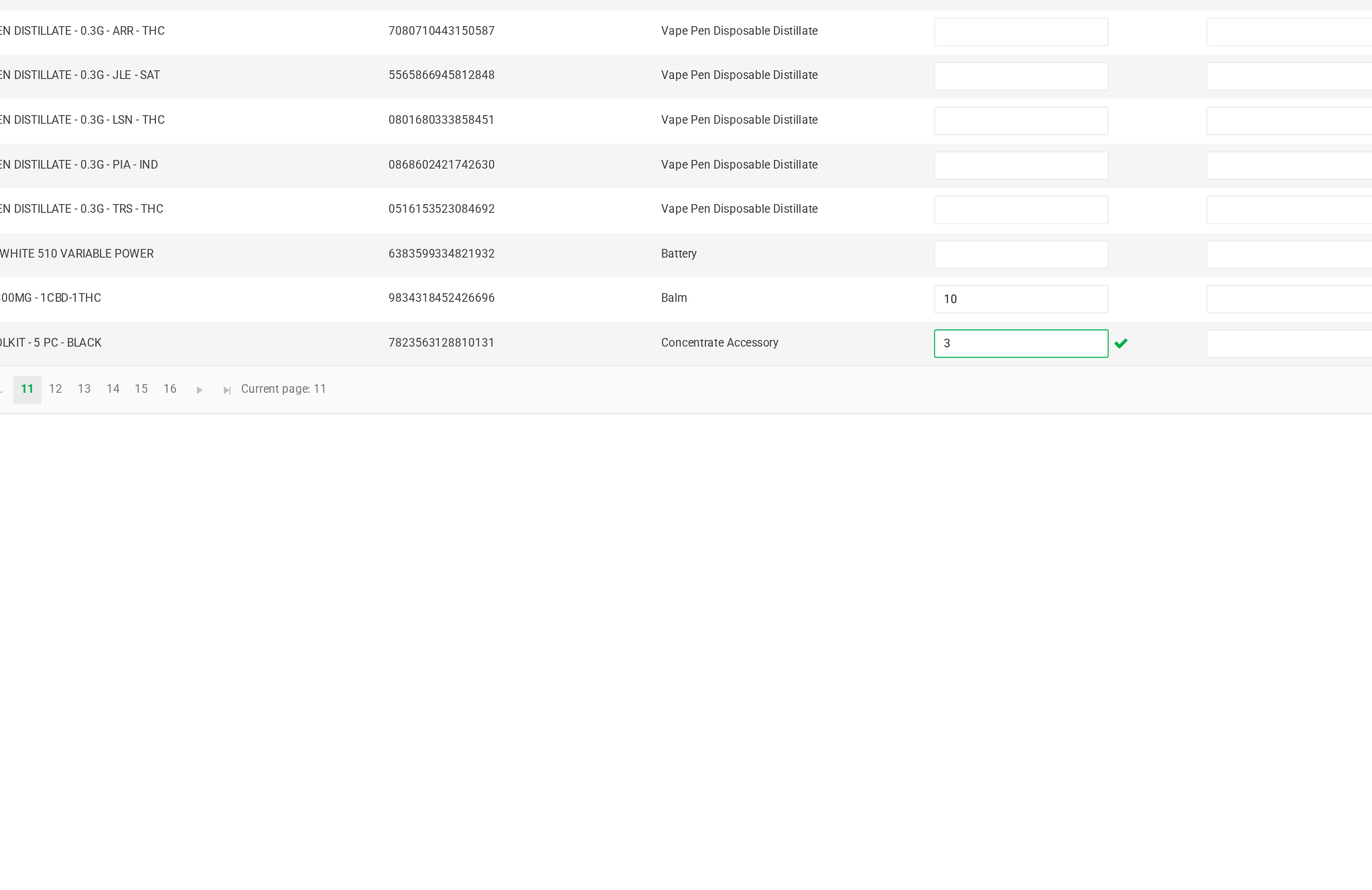
type input "3"
click at [165, 852] on link "13" at bounding box center [175, 862] width 20 height 20
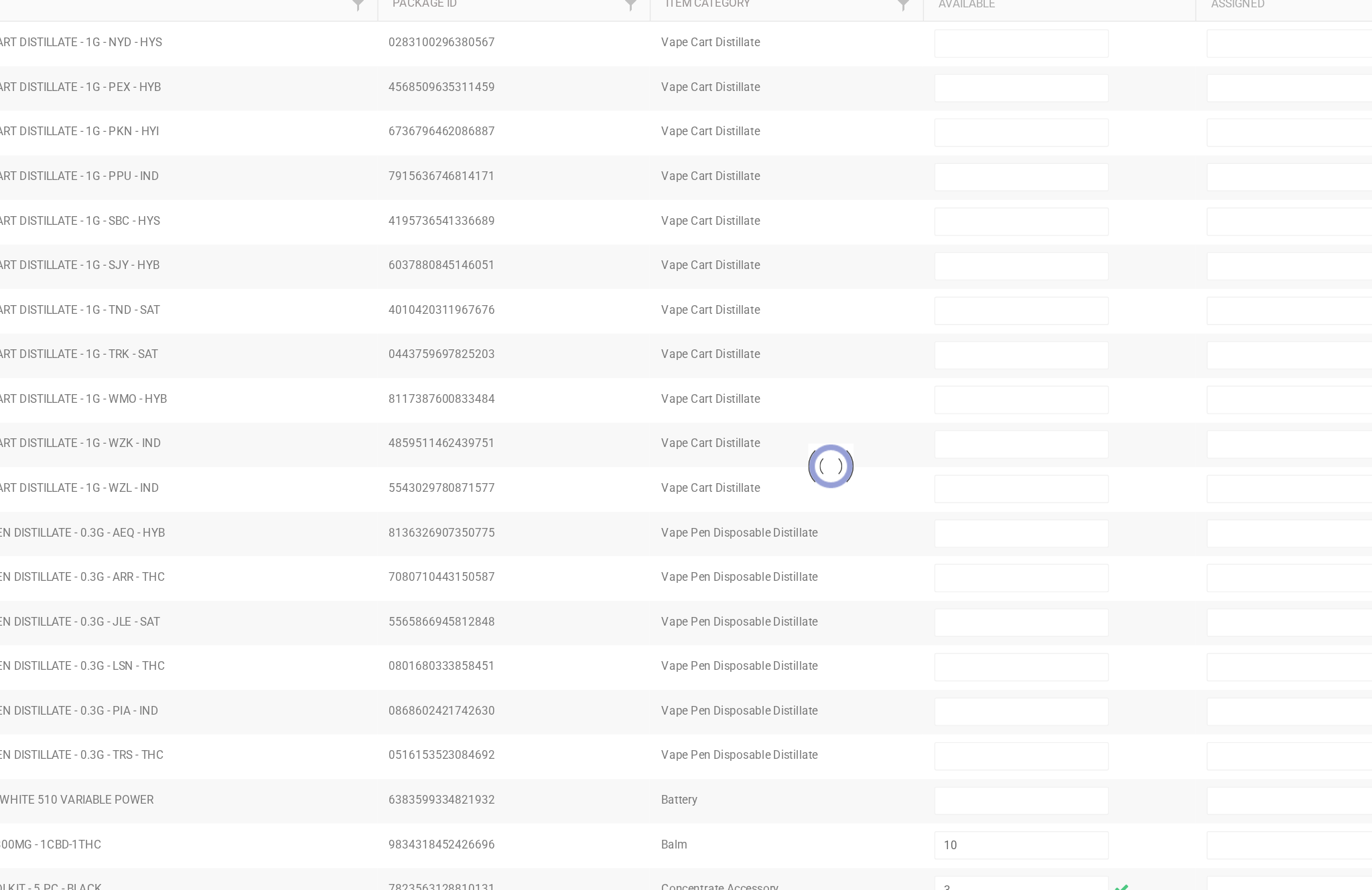
type input "11"
type input "0"
type input "4"
type input "23"
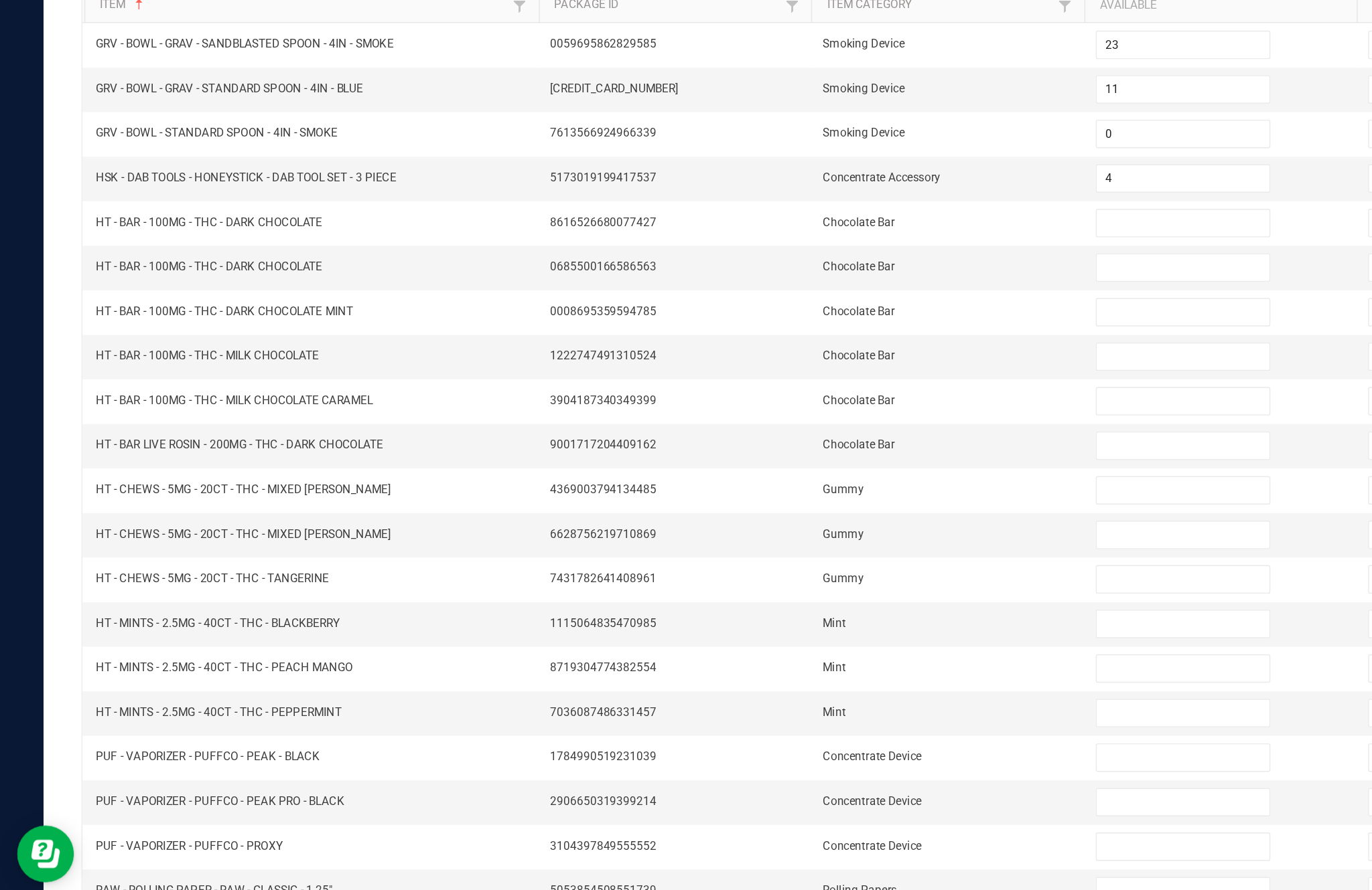
click at [810, 632] on input at bounding box center [836, 640] width 122 height 19
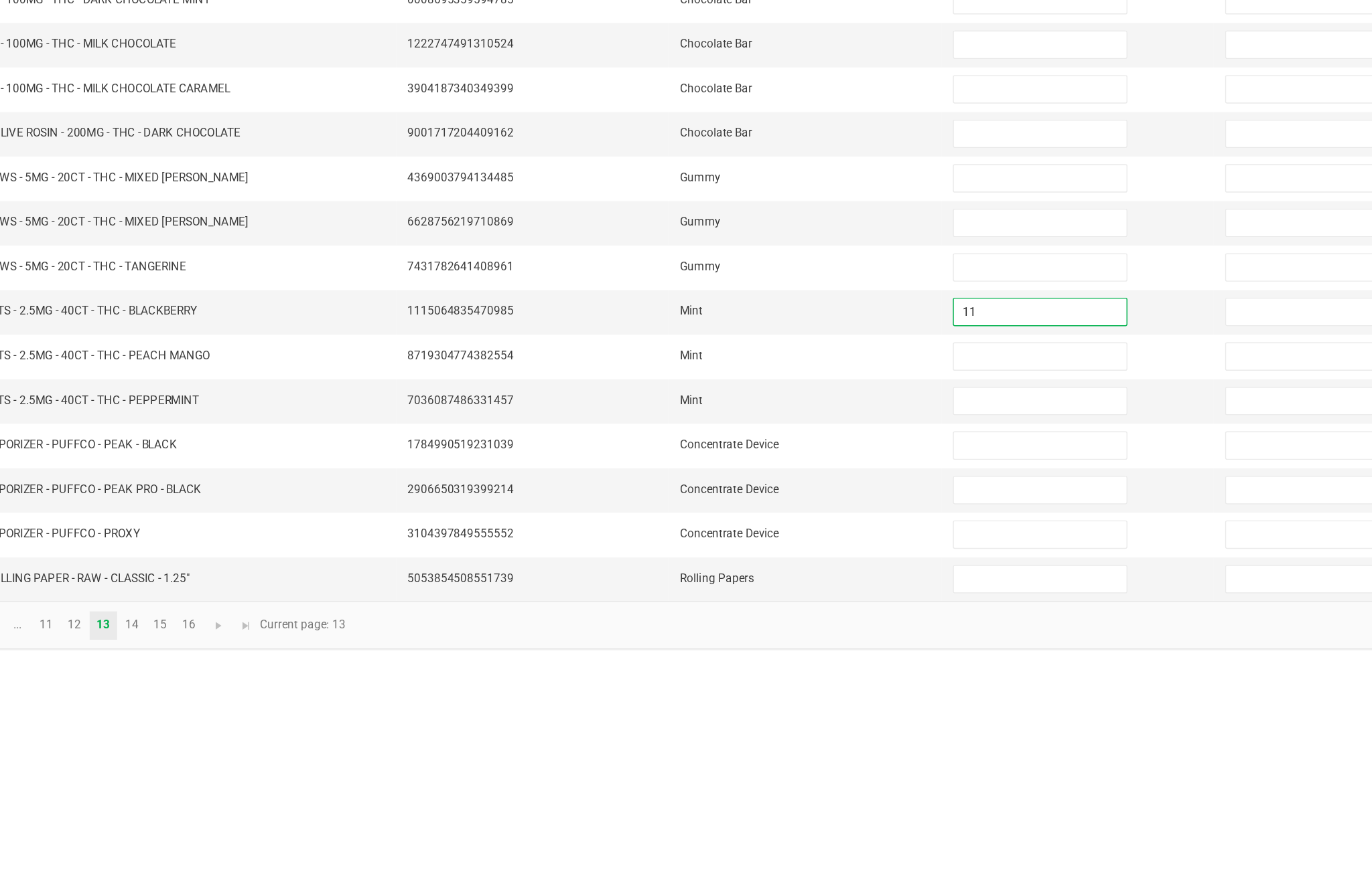
type input "11"
click at [775, 663] on input at bounding box center [836, 672] width 122 height 19
type input "9"
click at [775, 695] on input at bounding box center [836, 703] width 122 height 19
type input "9"
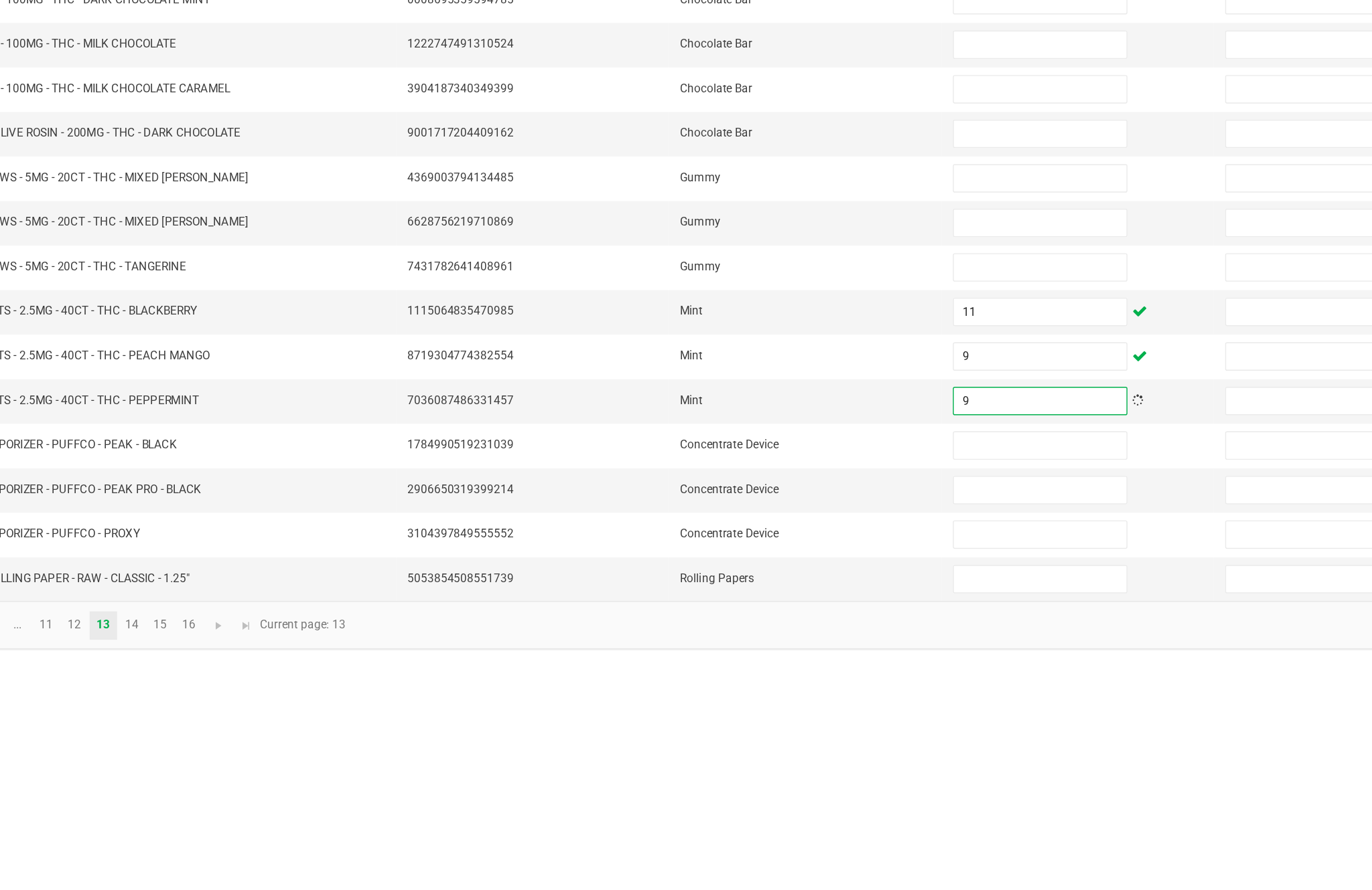
click at [775, 726] on input at bounding box center [836, 735] width 122 height 19
type input "1"
click at [775, 757] on input at bounding box center [836, 766] width 122 height 19
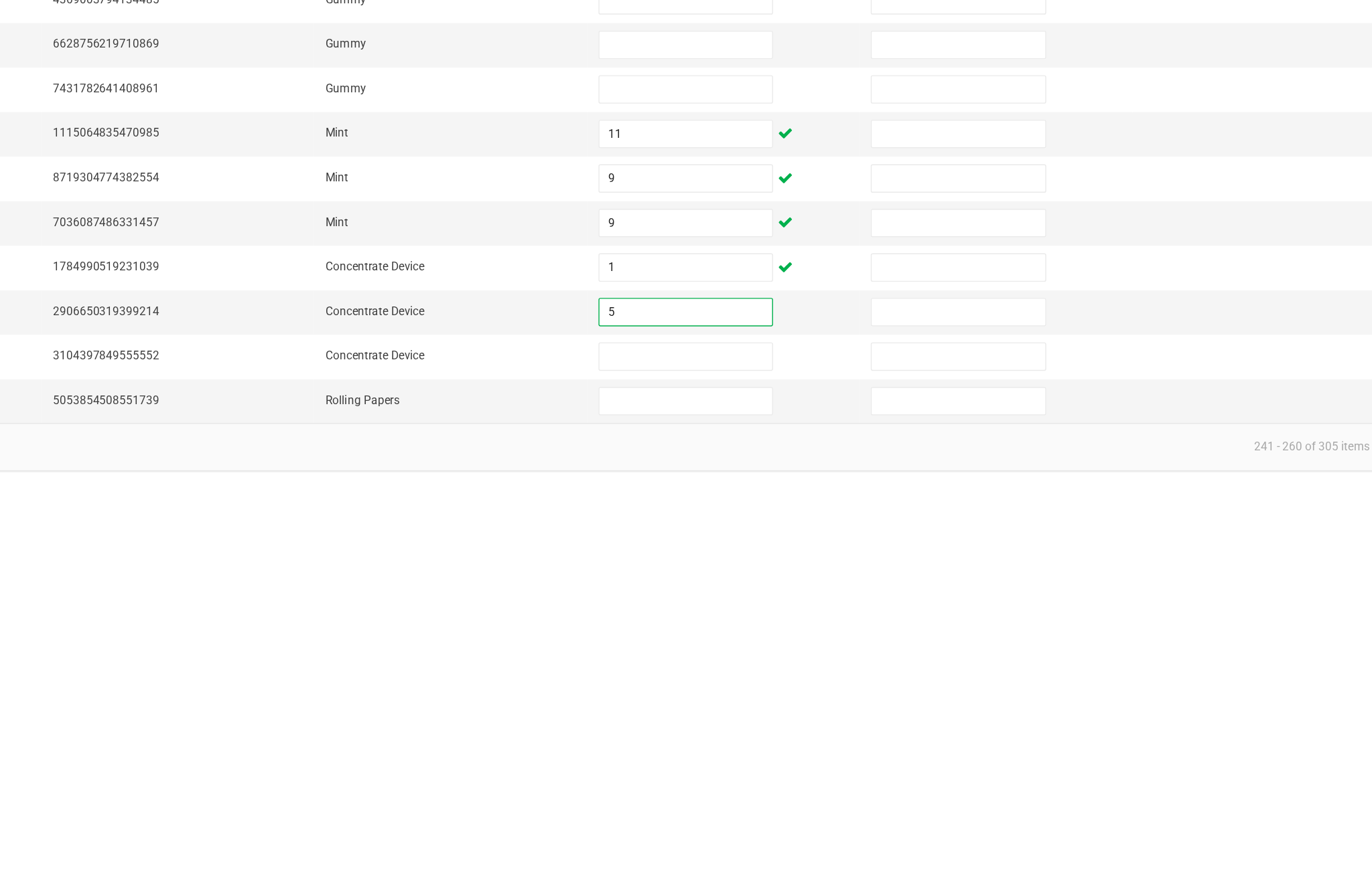
type input "5"
click at [775, 789] on input at bounding box center [836, 798] width 122 height 19
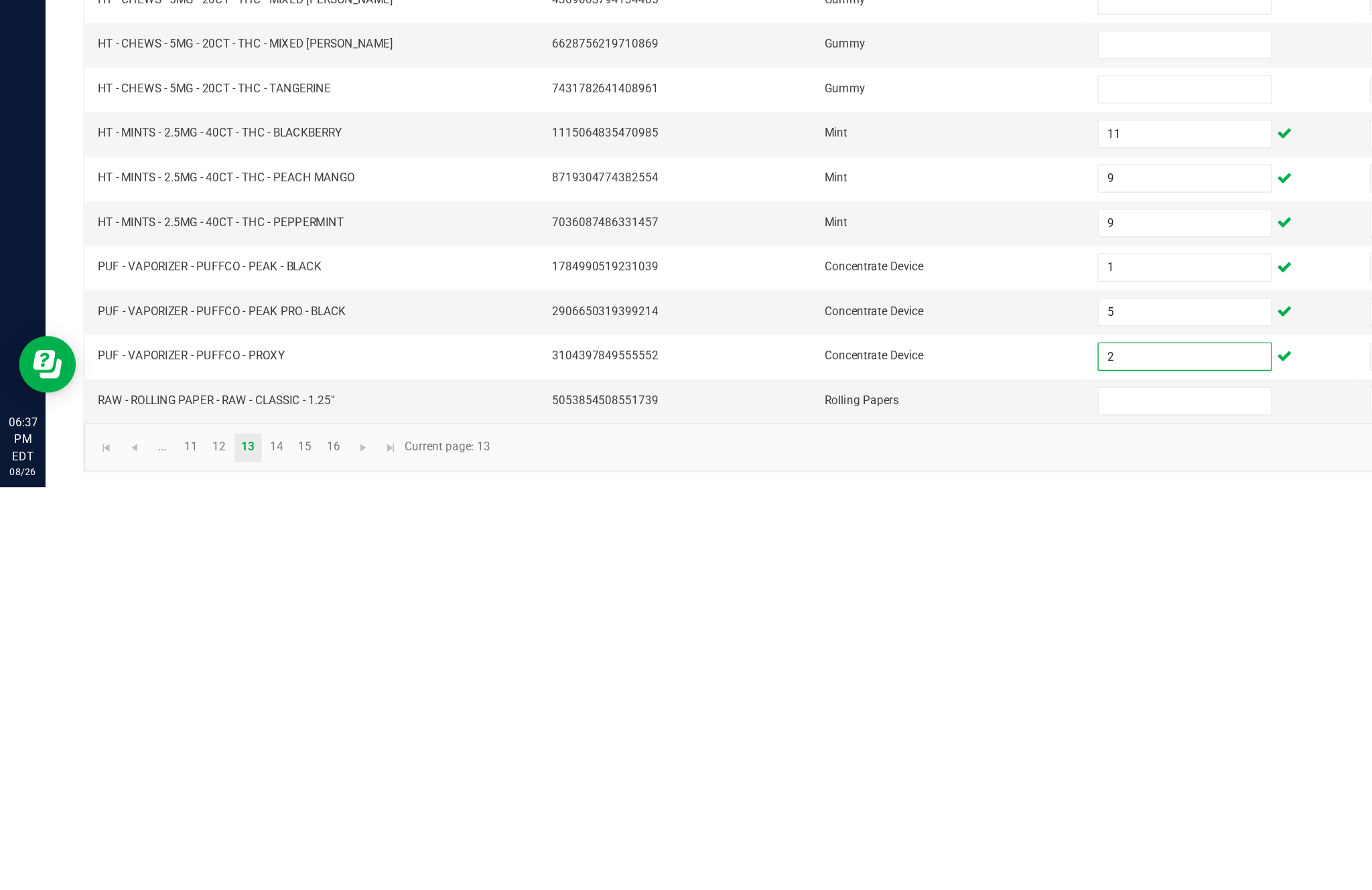
type input "2"
click at [205, 852] on link "14" at bounding box center [196, 862] width 20 height 20
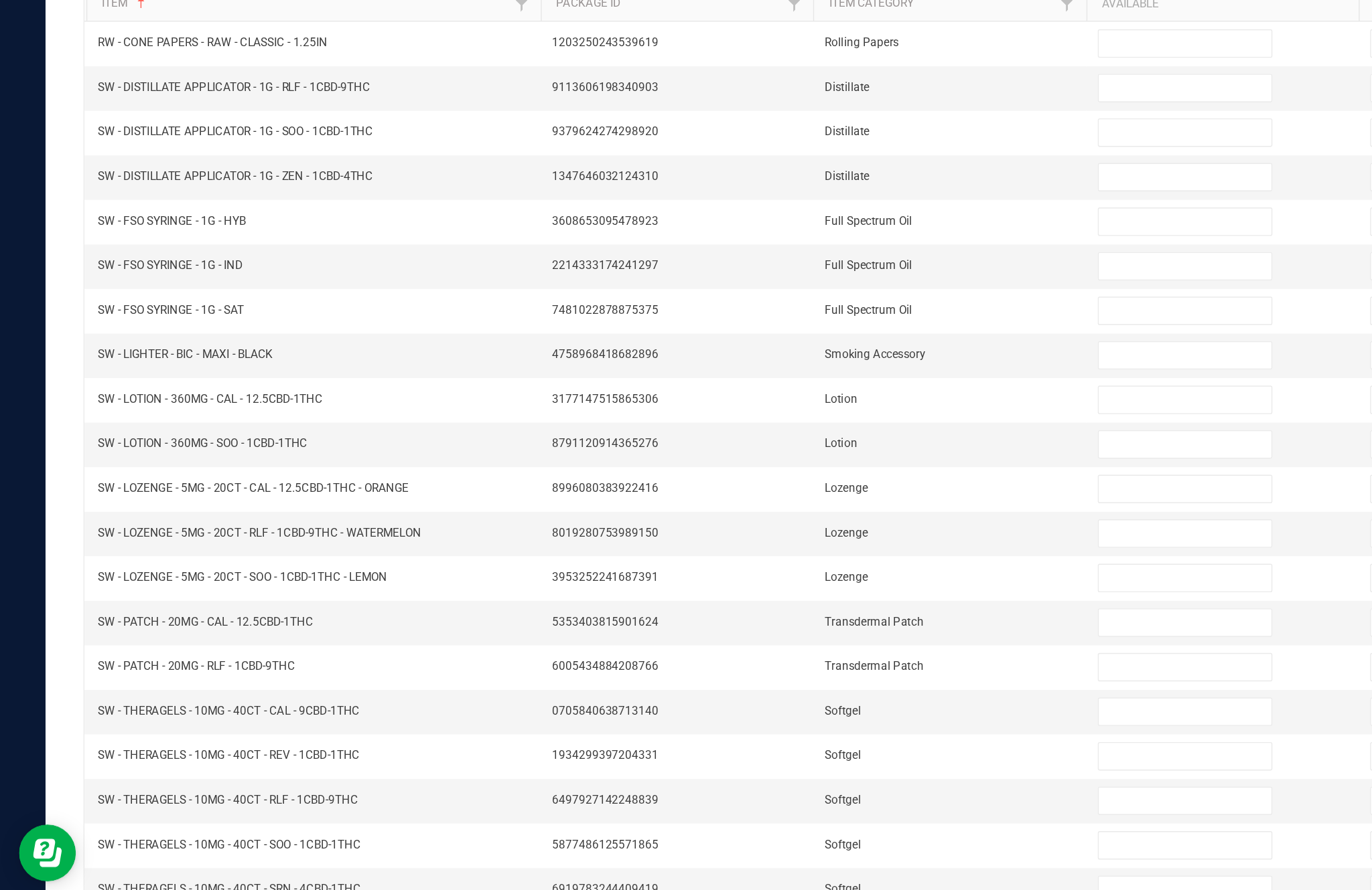
click at [185, 852] on link "13" at bounding box center [175, 862] width 20 height 20
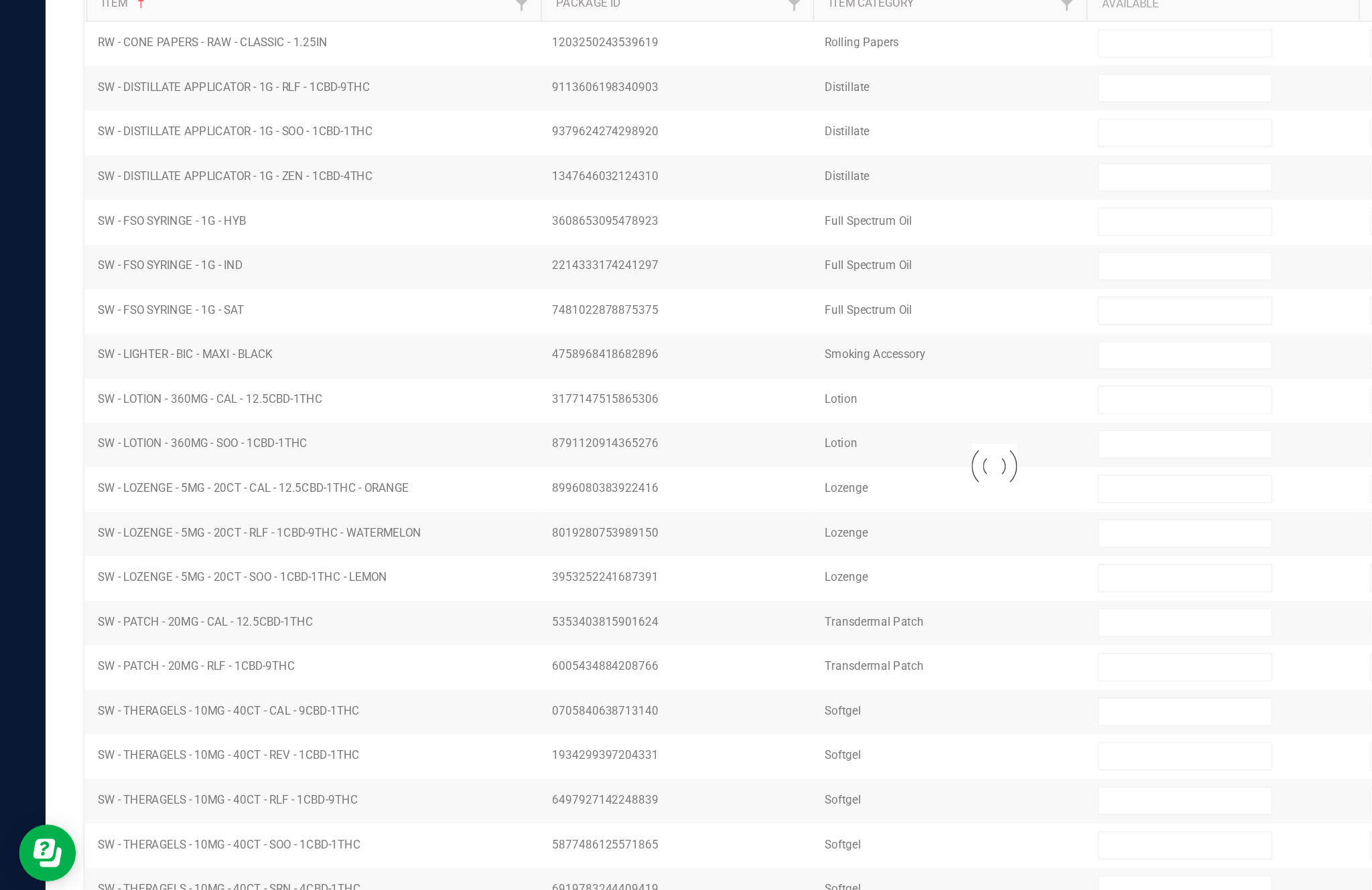
type input "11"
type input "0"
type input "4"
type input "11"
type input "9"
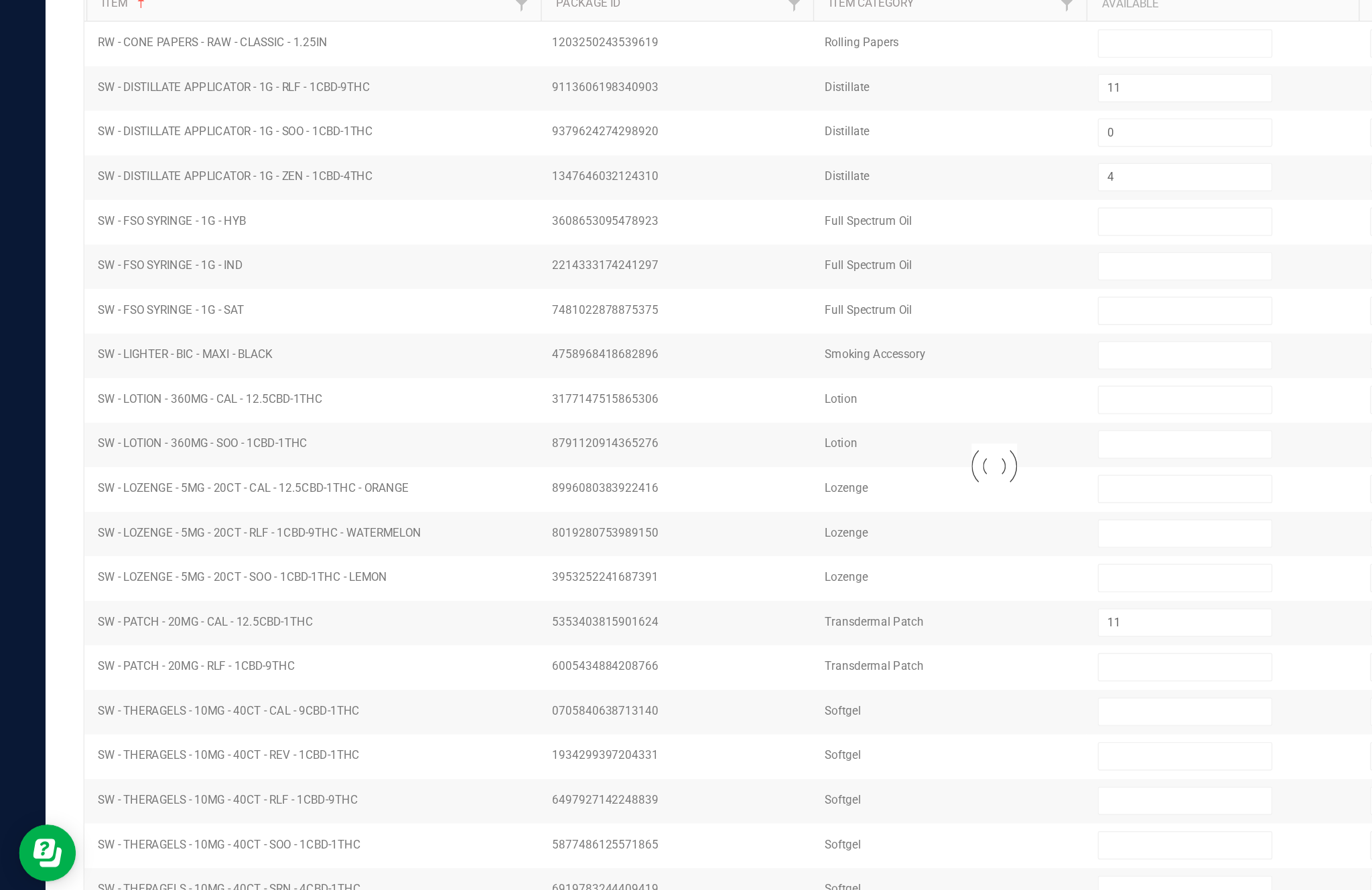
type input "2"
type input "23"
type input "9"
type input "1"
type input "5"
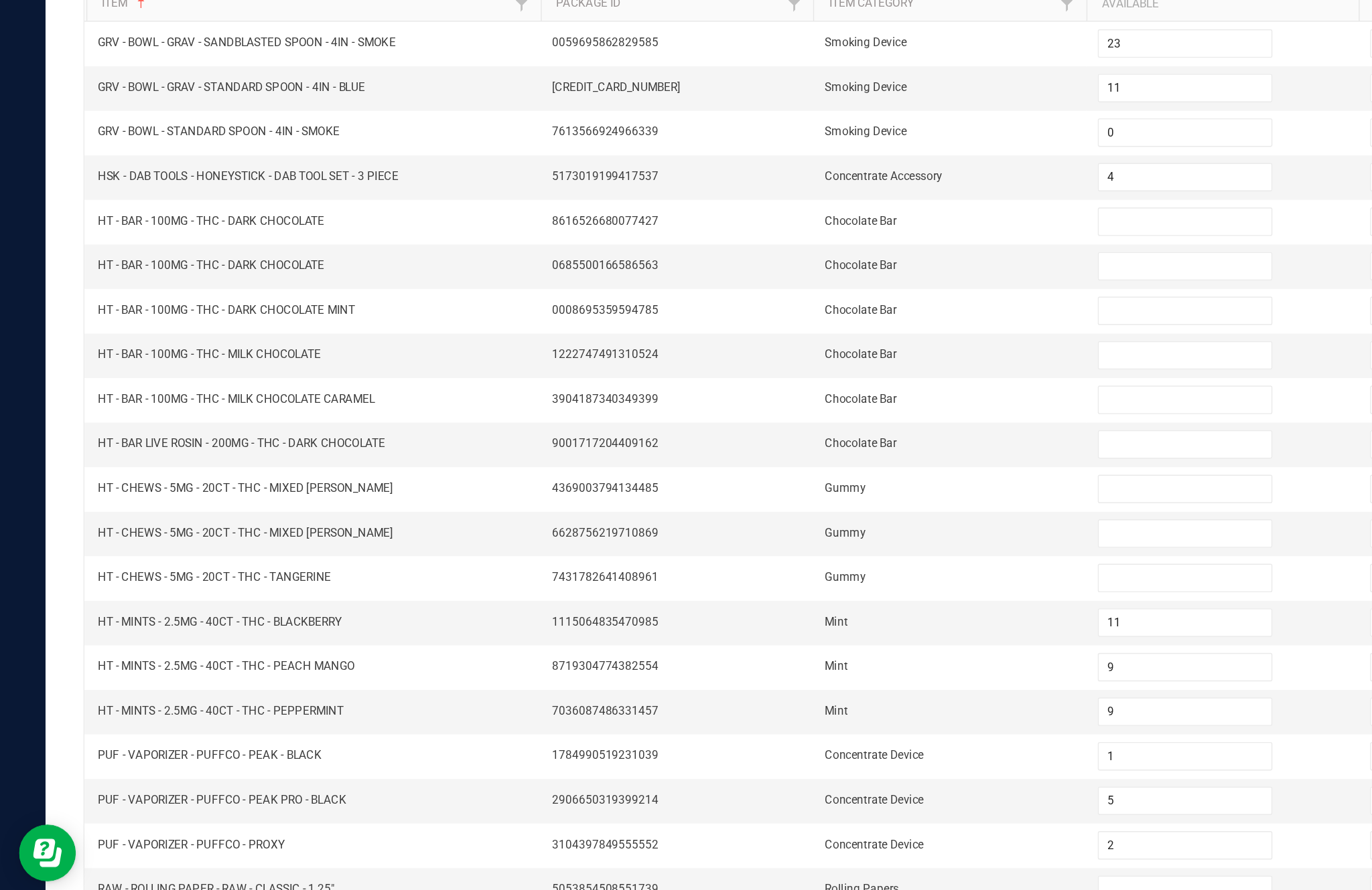
click at [165, 852] on link "12" at bounding box center [155, 862] width 20 height 20
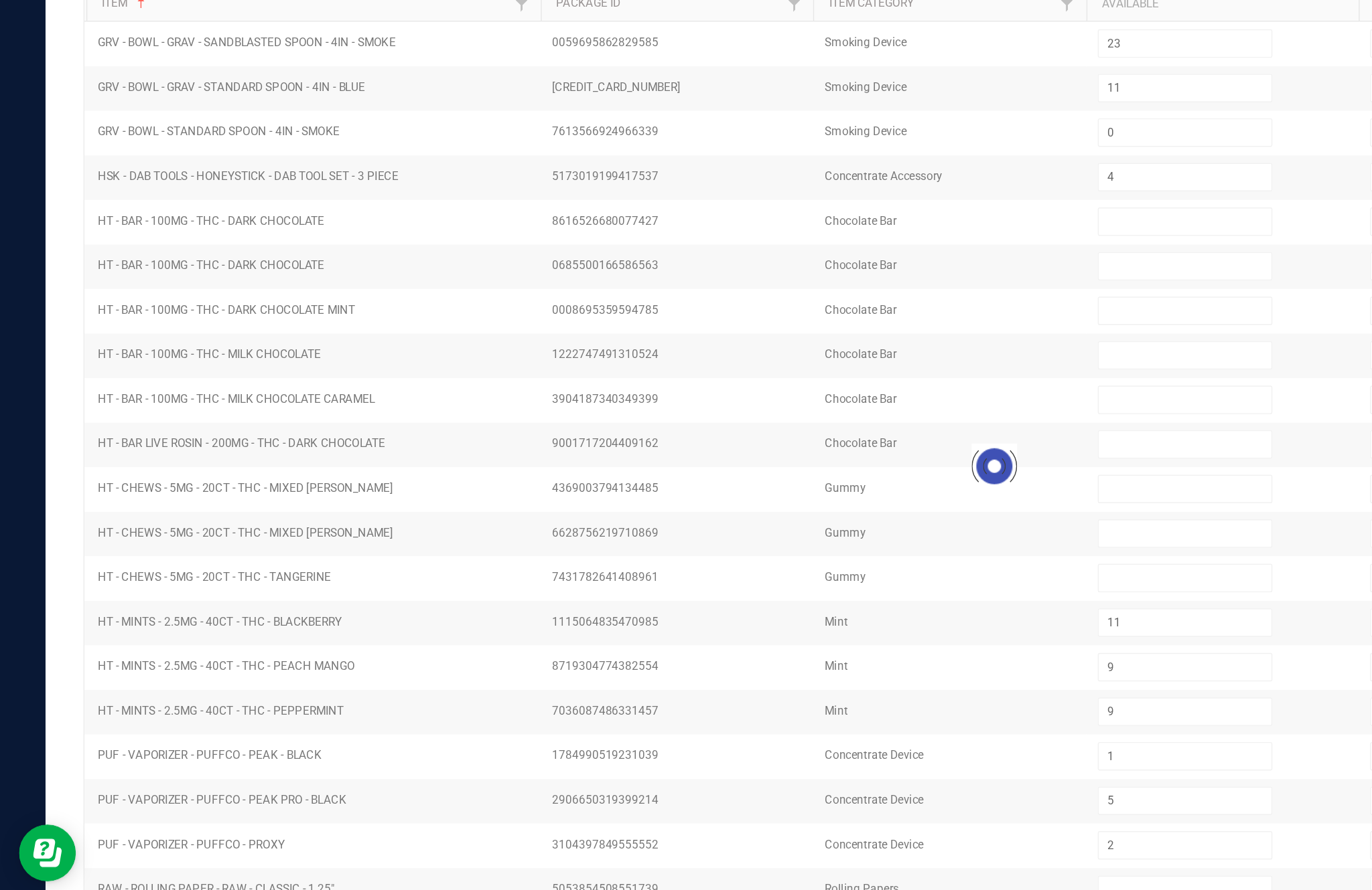
type input "17"
type input "2"
type input "0"
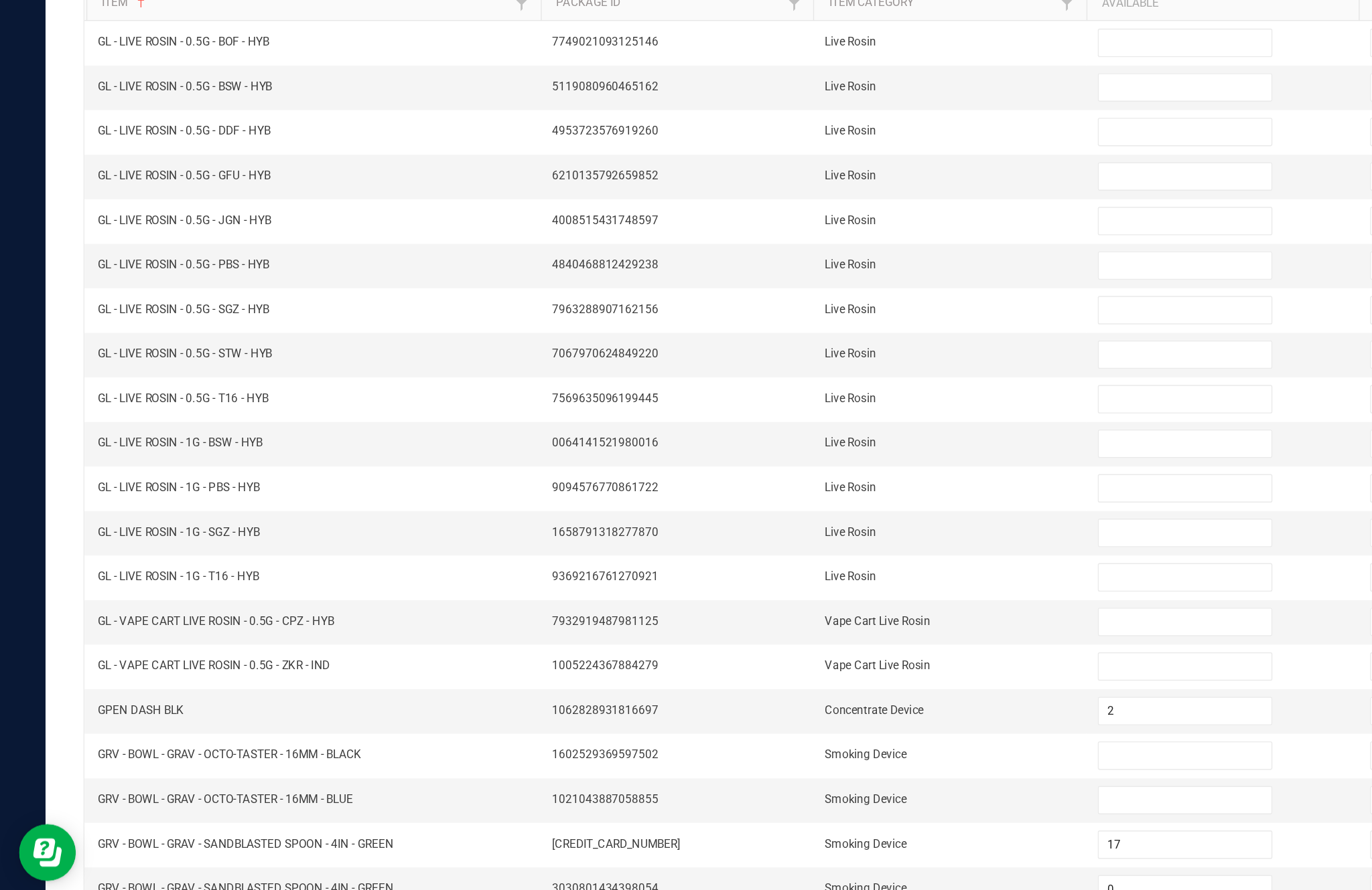
scroll to position [48, 0]
click at [144, 852] on link "11" at bounding box center [135, 862] width 20 height 20
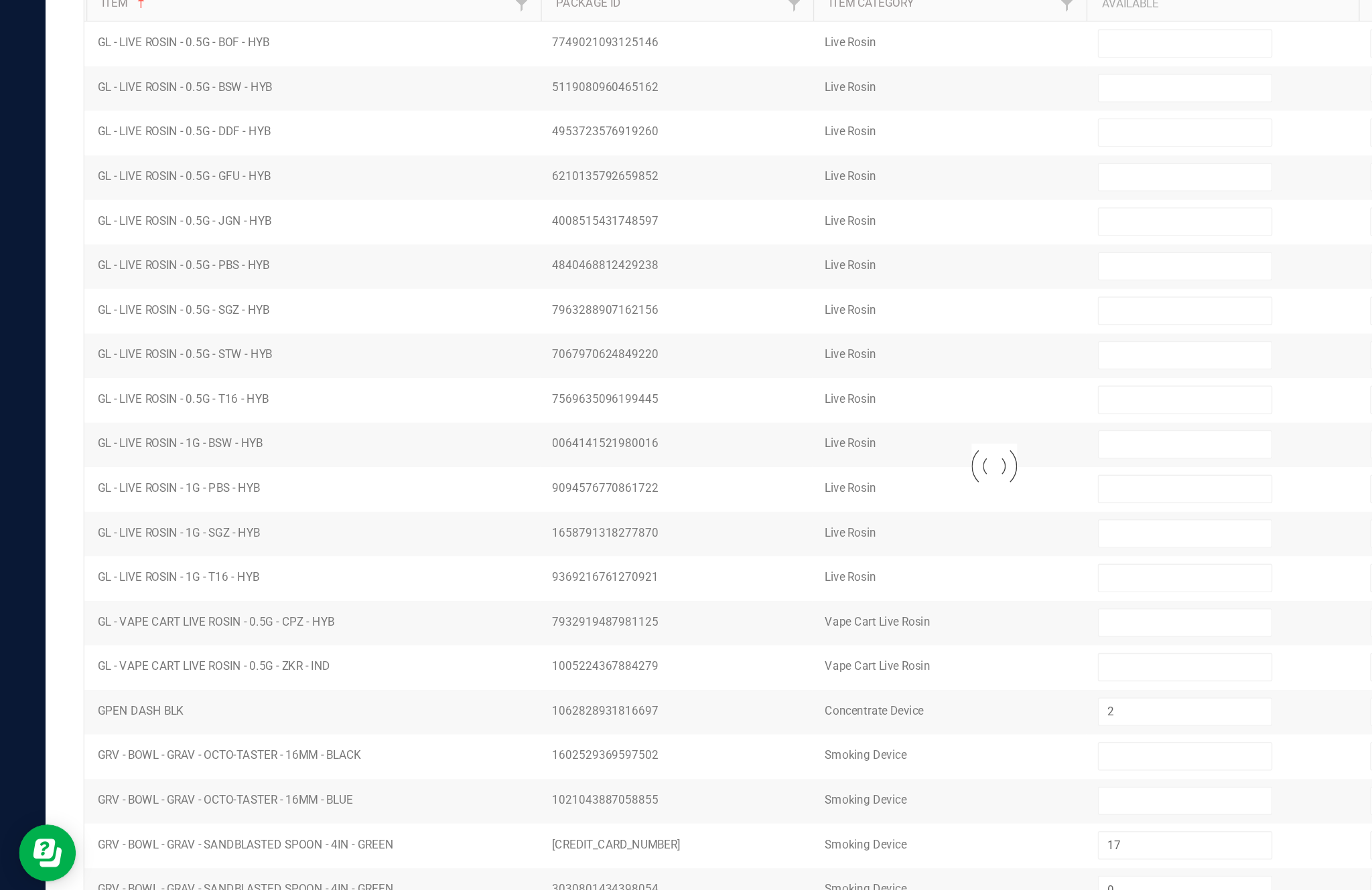
type input "10"
type input "3"
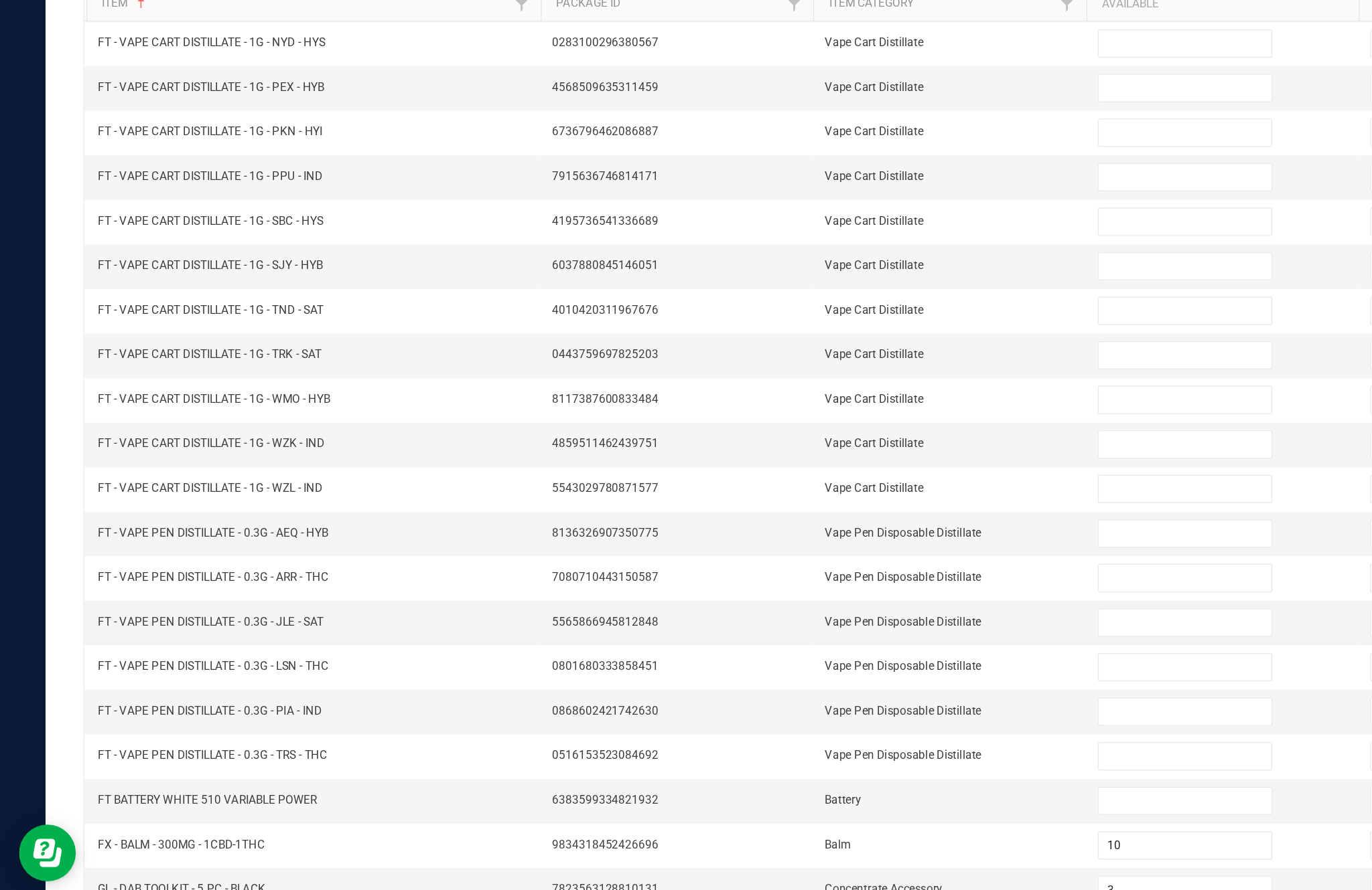
click at [165, 852] on link "12" at bounding box center [155, 862] width 20 height 20
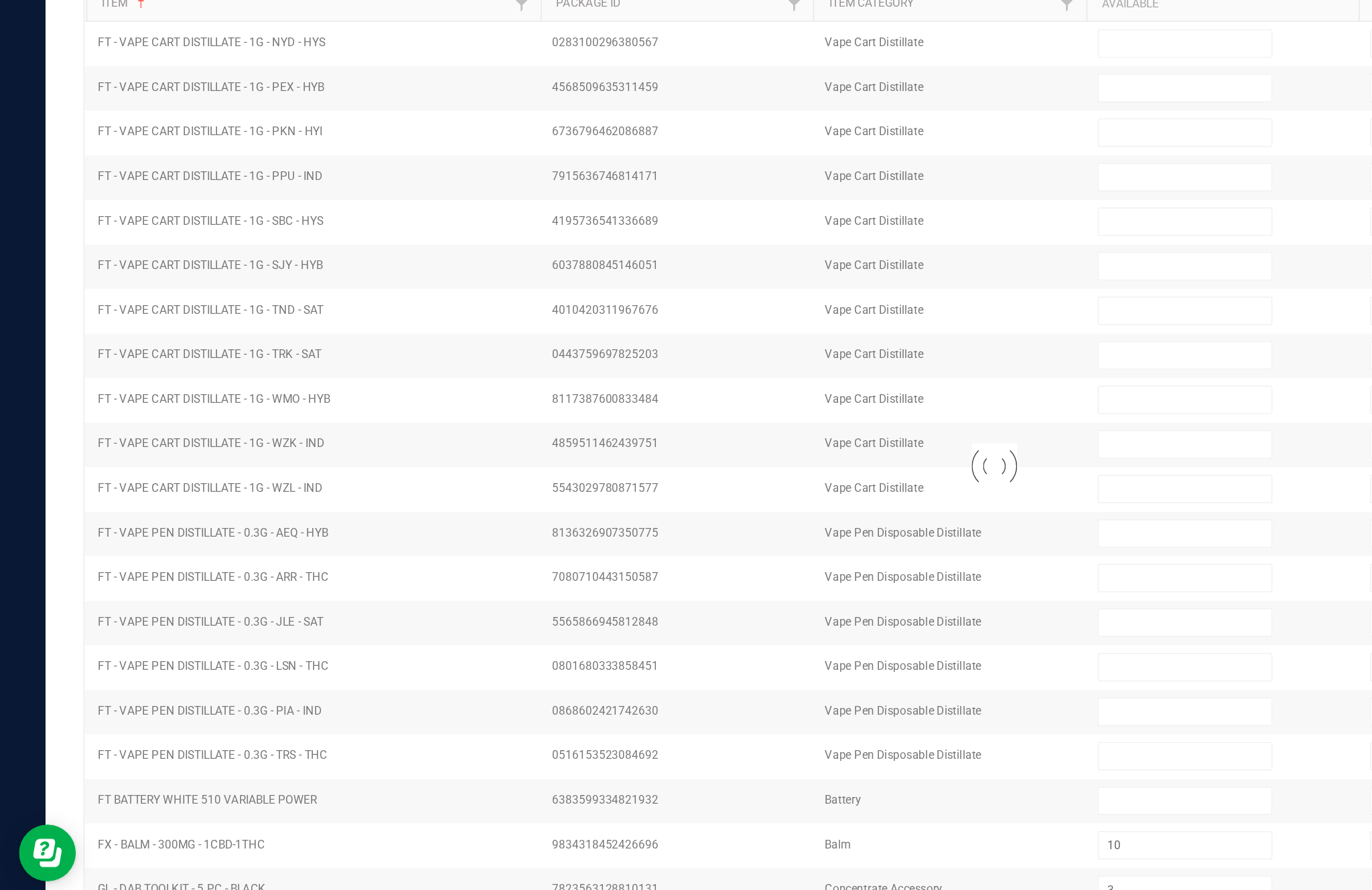
type input "17"
type input "2"
type input "0"
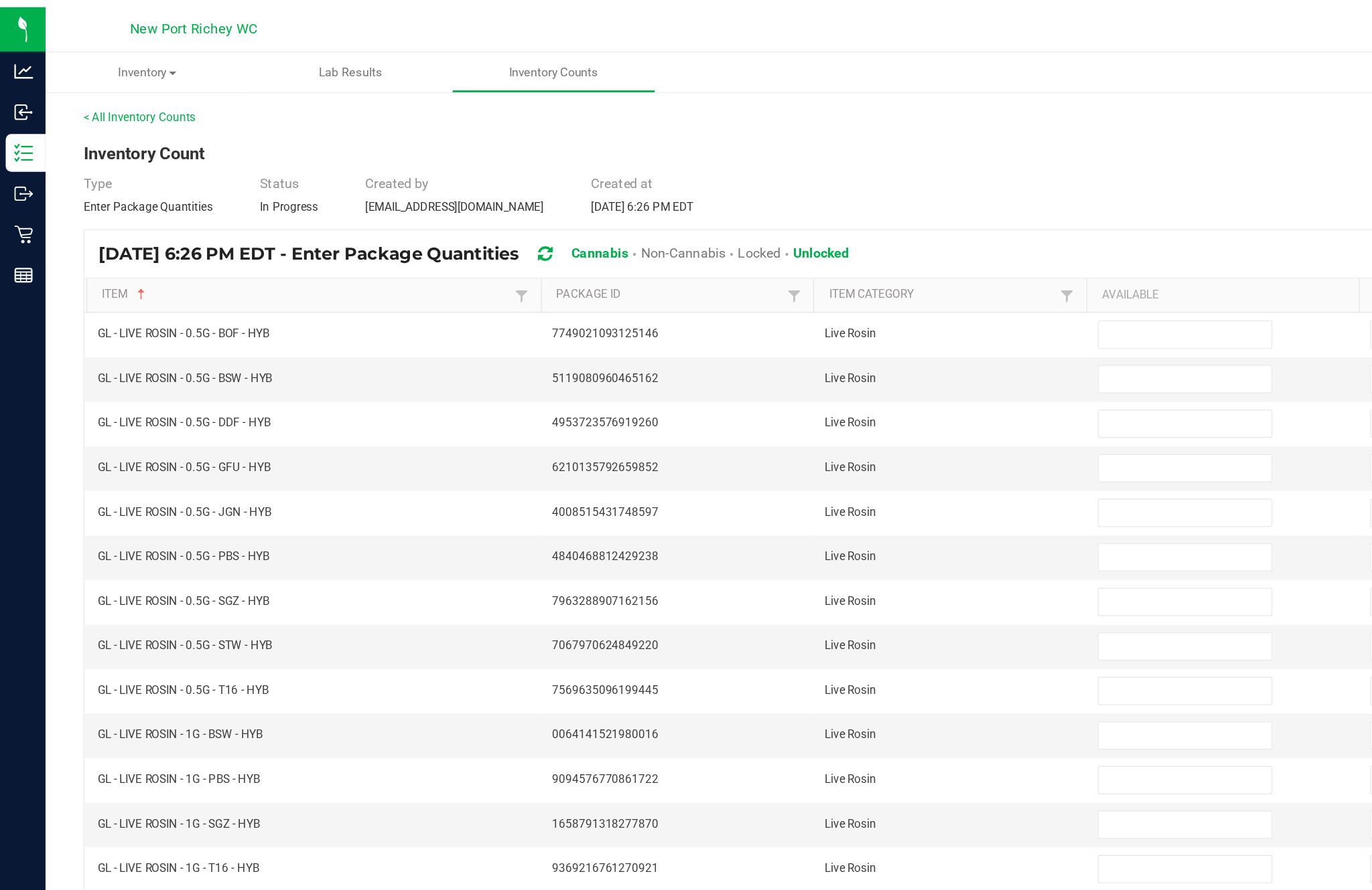
scroll to position [0, 0]
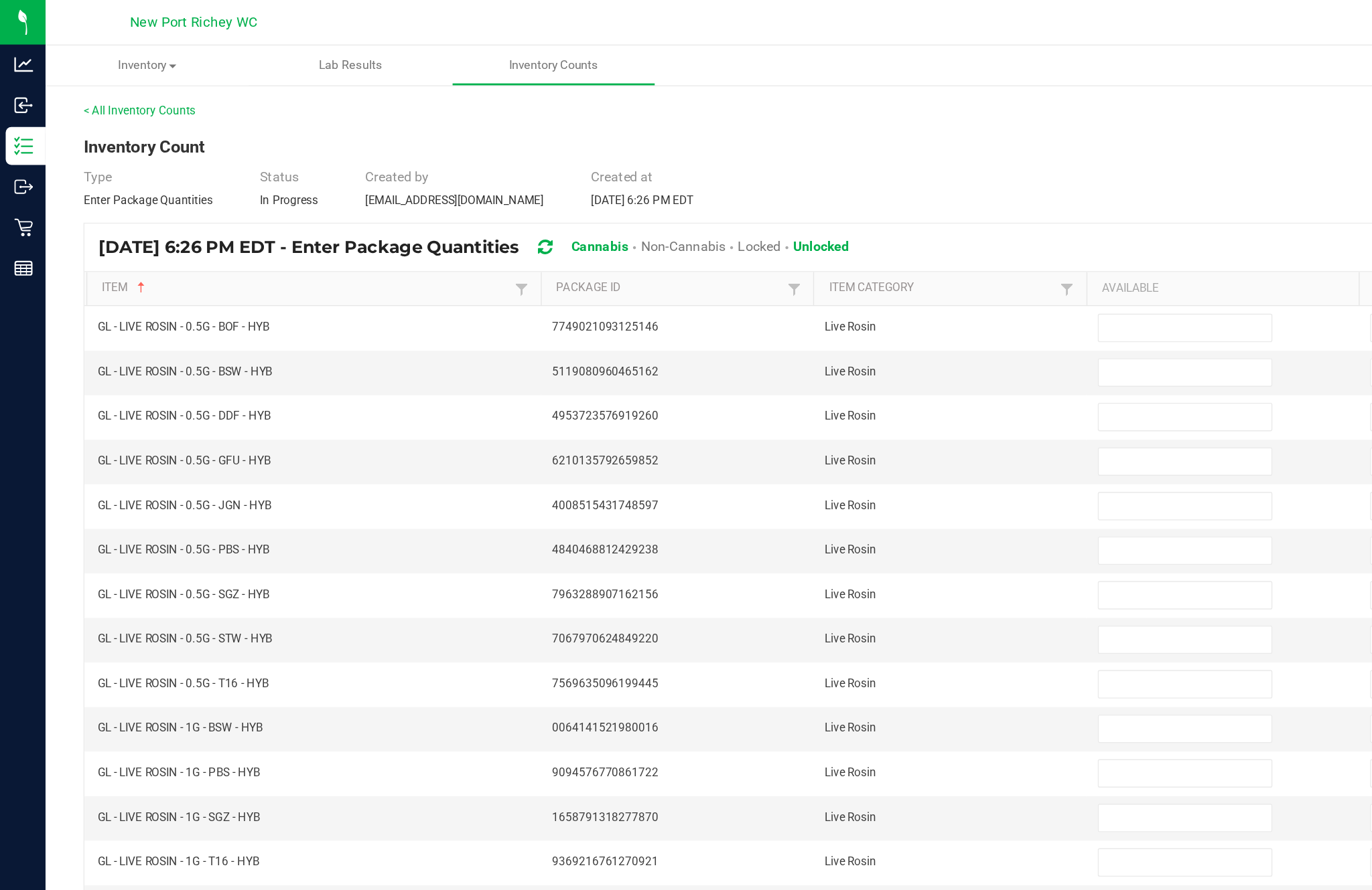
click at [831, 241] on input at bounding box center [836, 231] width 122 height 19
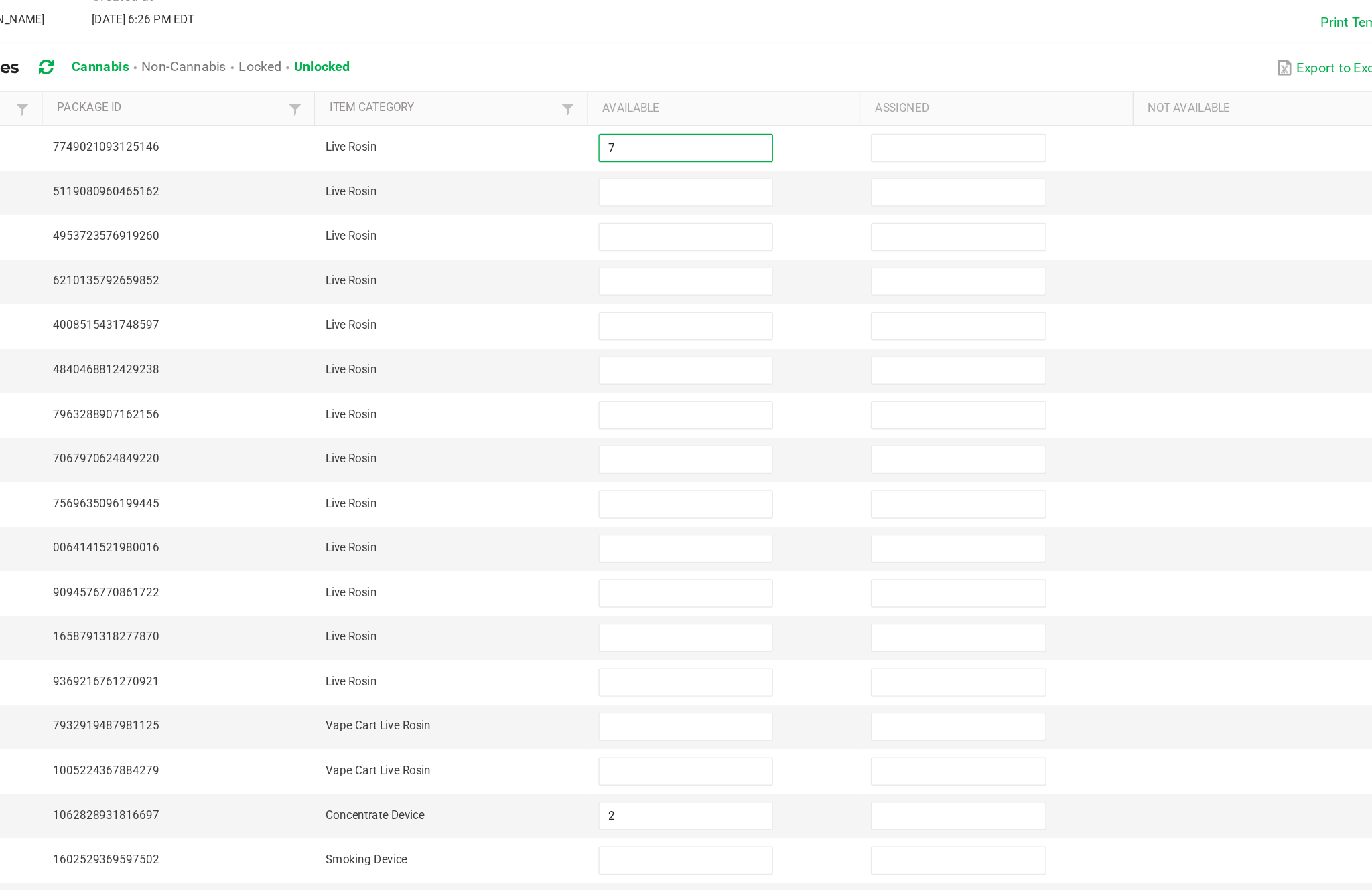
type input "7"
click at [775, 253] on input at bounding box center [836, 262] width 122 height 19
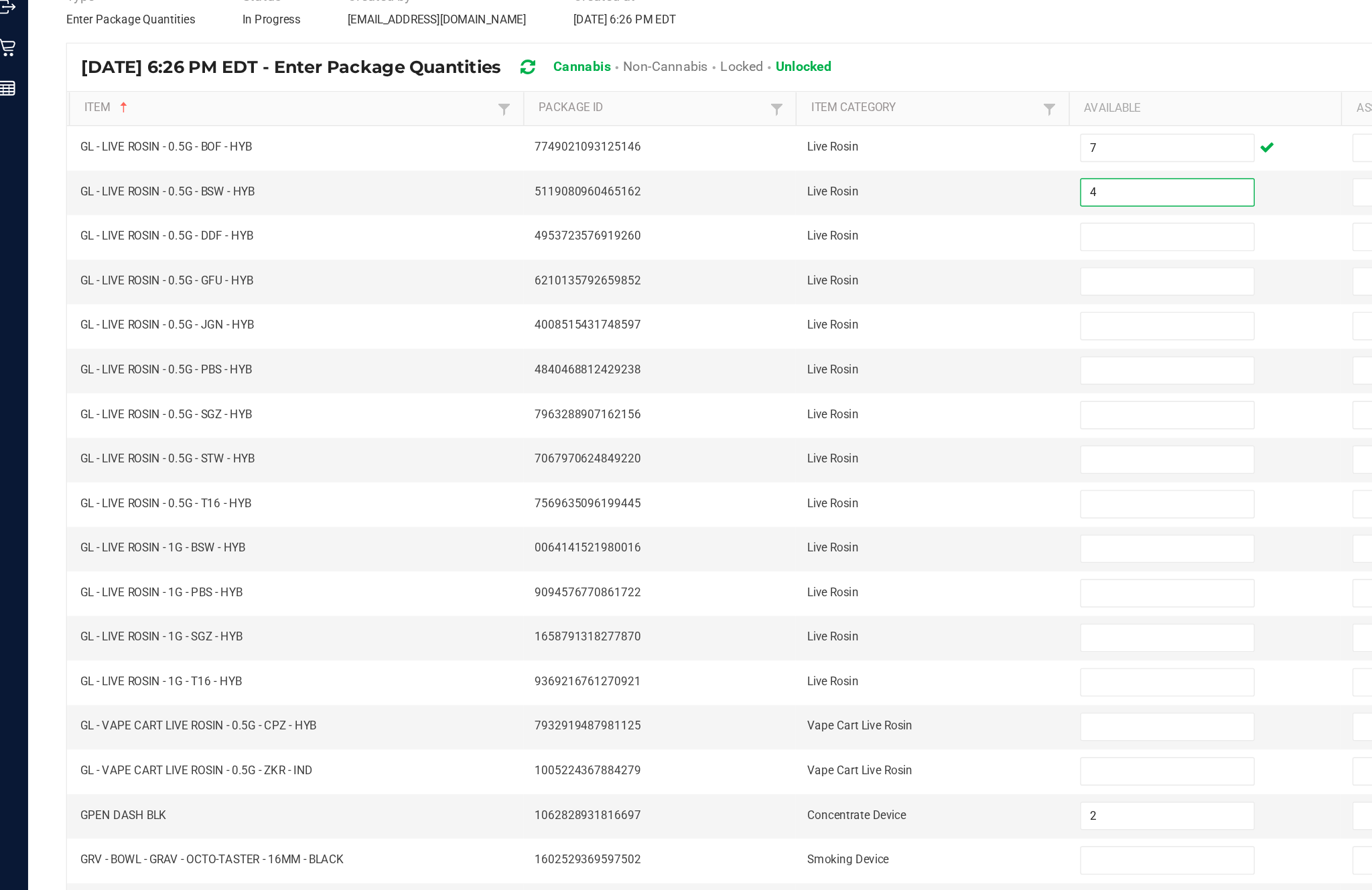
type input "4"
click at [800, 285] on input at bounding box center [836, 294] width 122 height 19
type input "7"
click at [829, 316] on input at bounding box center [836, 325] width 122 height 19
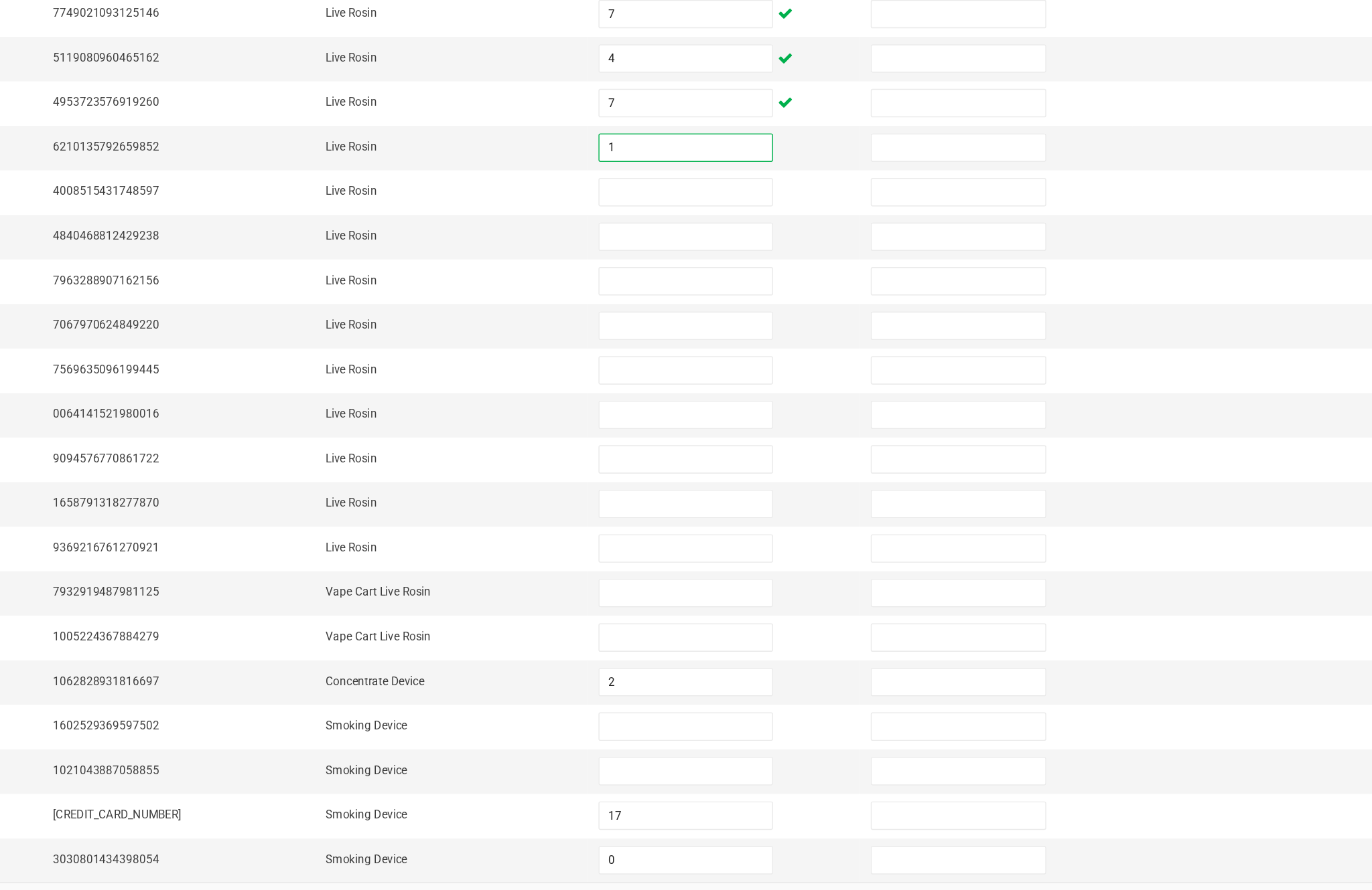
type input "1"
click at [775, 348] on input at bounding box center [836, 357] width 122 height 19
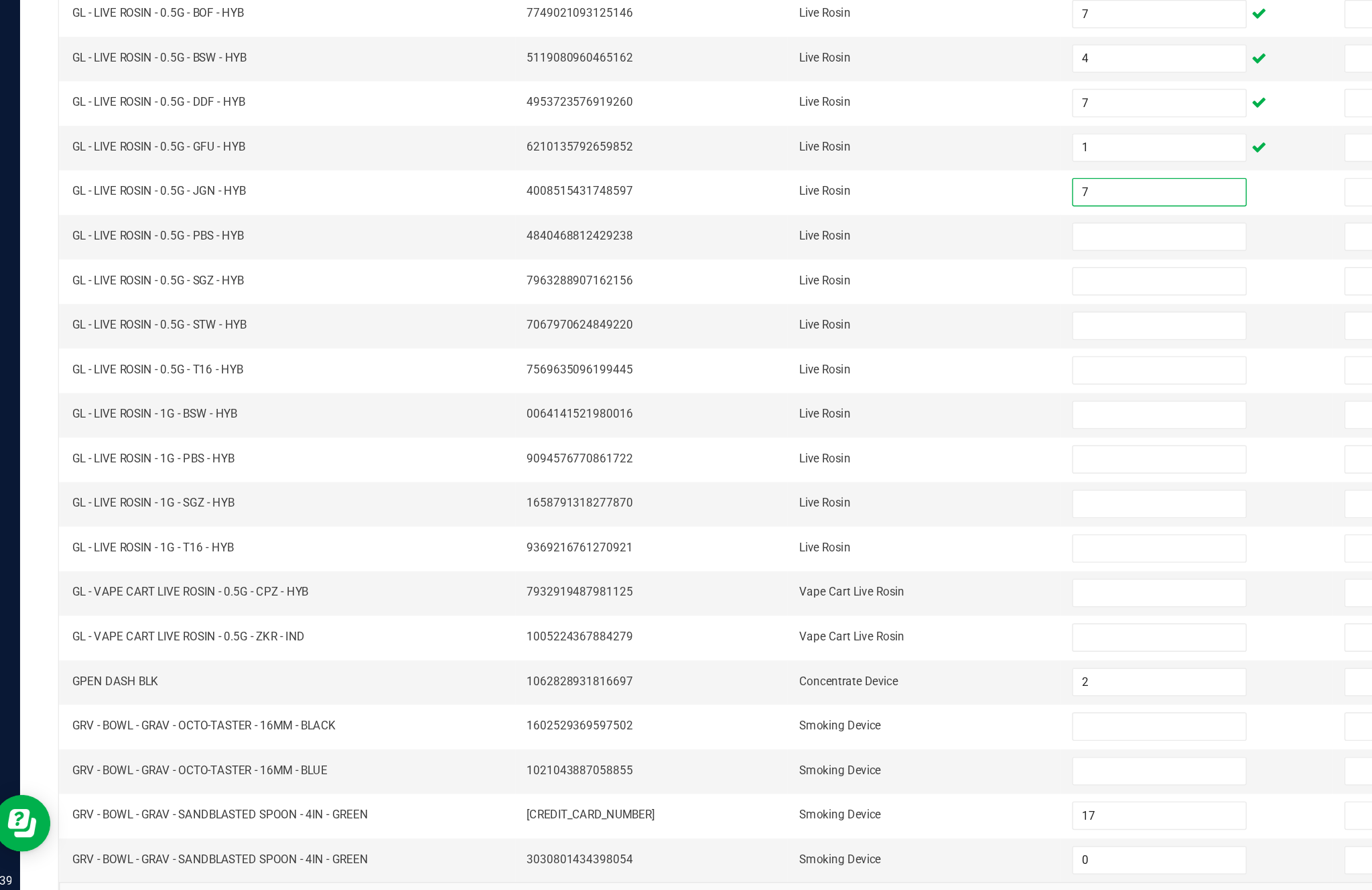
type input "7"
click at [825, 379] on input at bounding box center [836, 388] width 122 height 19
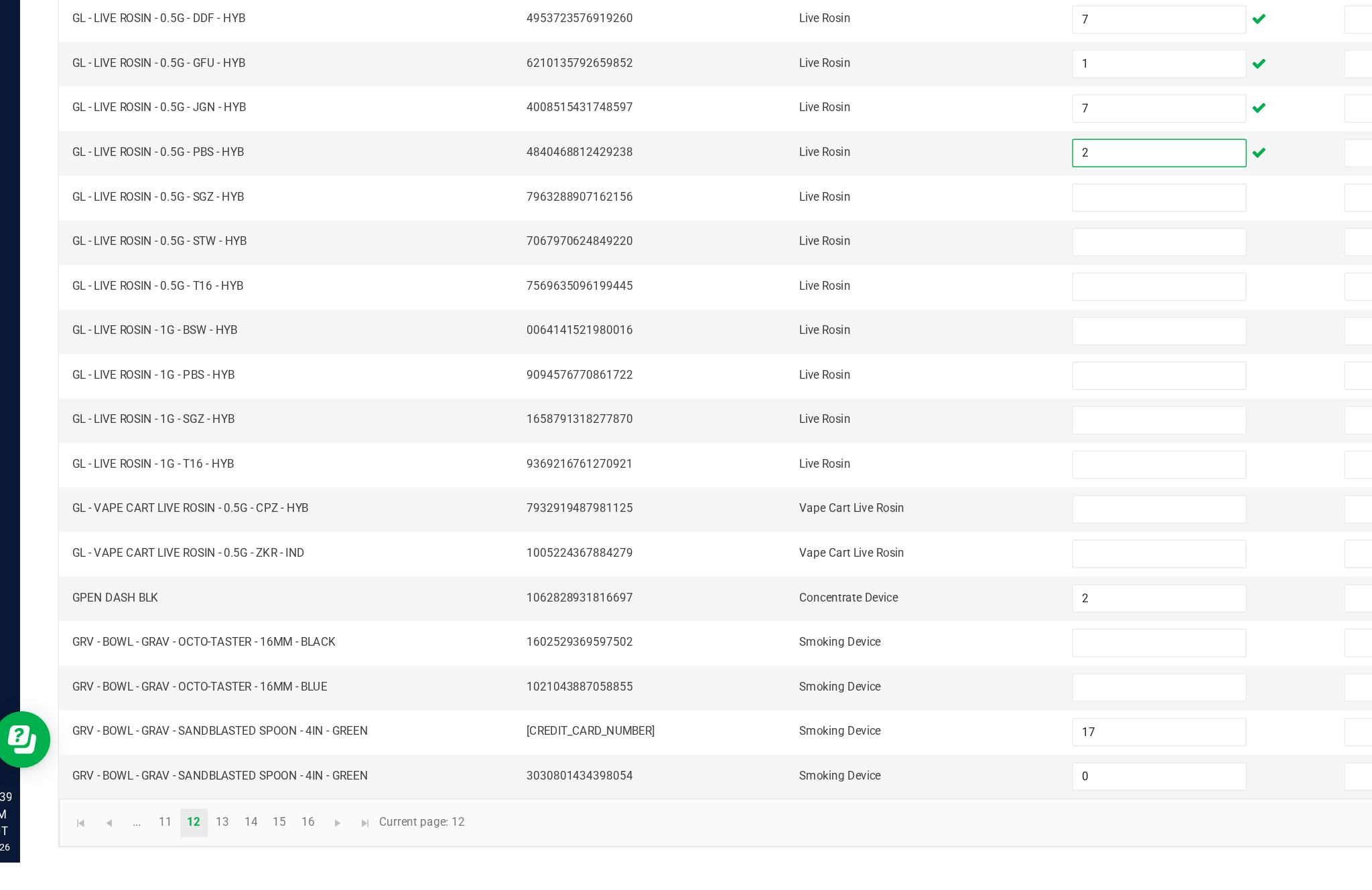
type input "2"
click at [796, 411] on input at bounding box center [836, 419] width 122 height 19
type input "5"
click at [808, 442] on input at bounding box center [836, 451] width 122 height 19
type input "8"
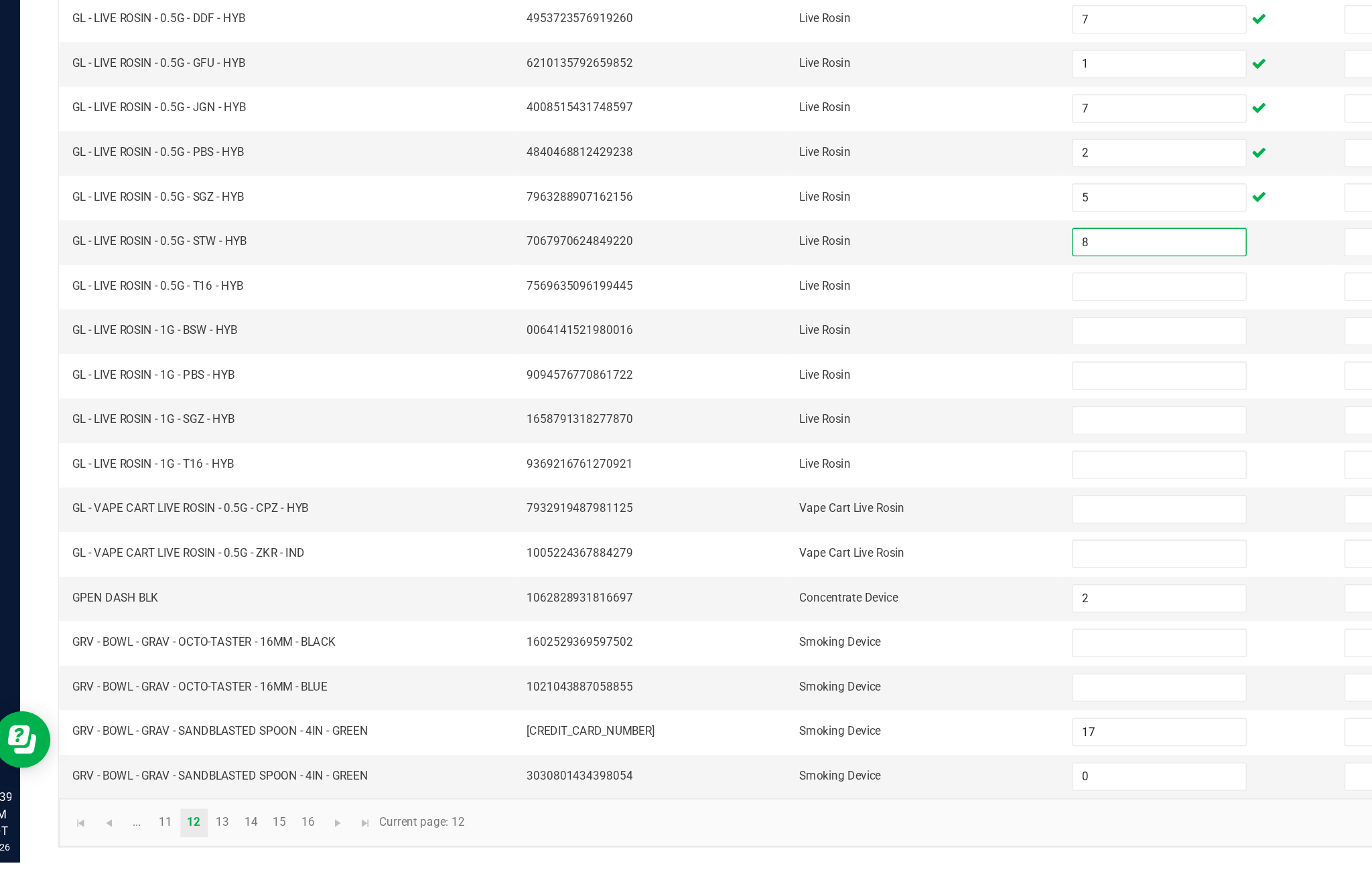
click at [808, 473] on input at bounding box center [836, 482] width 122 height 19
type input "7"
click at [802, 505] on input at bounding box center [836, 514] width 122 height 19
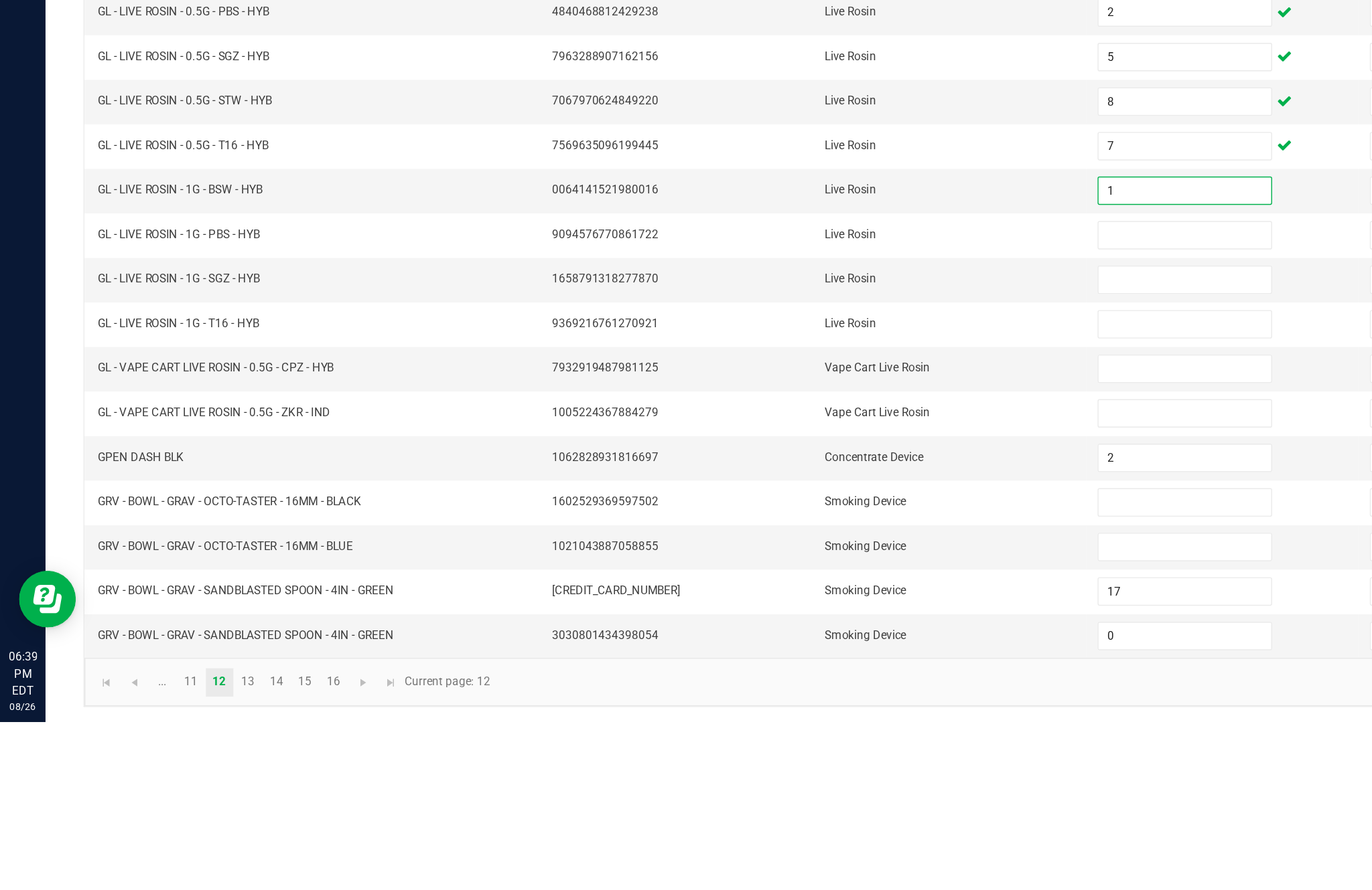
type input "1"
click at [837, 537] on input at bounding box center [836, 546] width 122 height 19
type input "1"
click at [821, 569] on input at bounding box center [836, 578] width 122 height 19
type input "7"
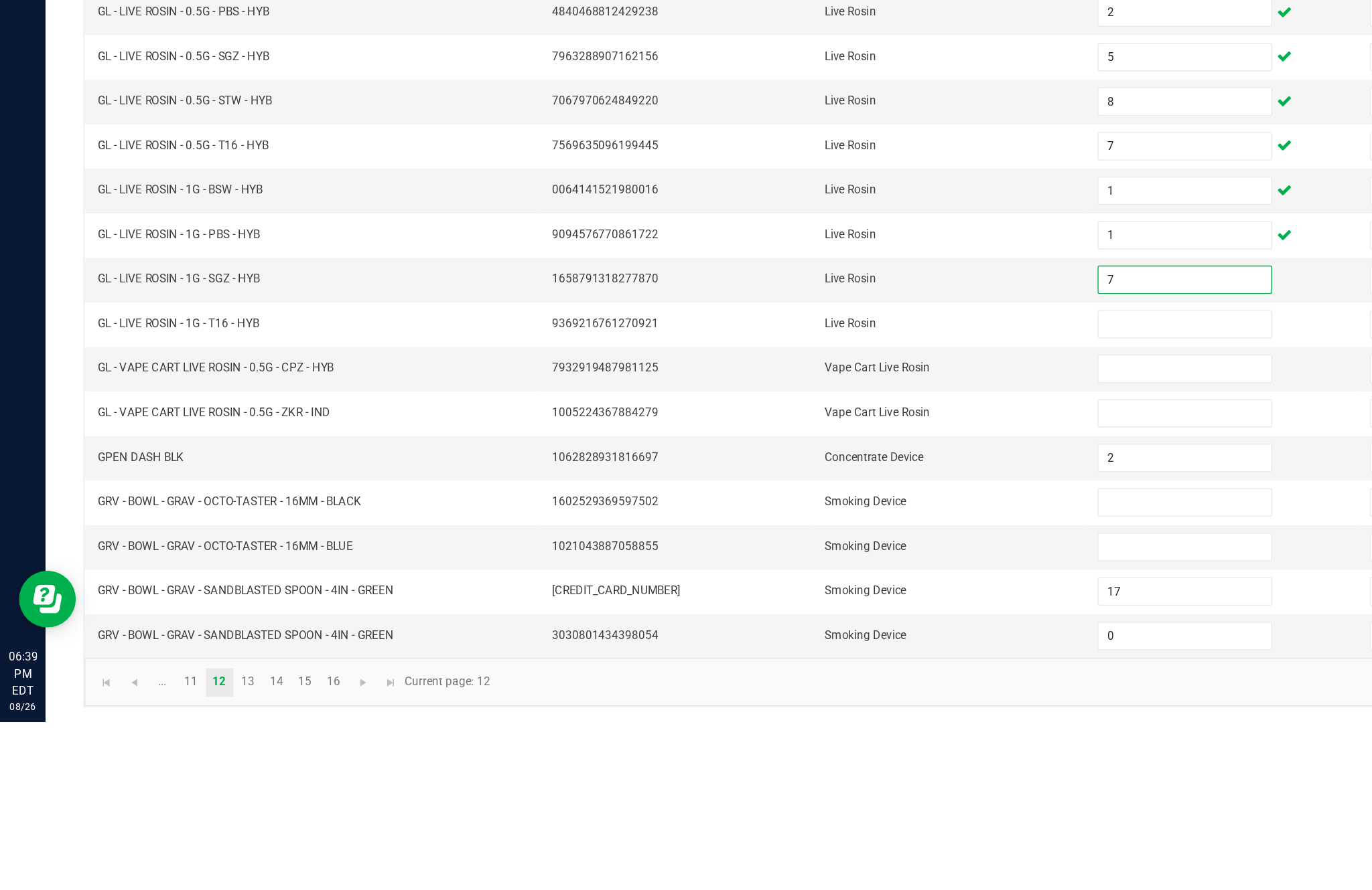
click at [823, 600] on input at bounding box center [836, 609] width 122 height 19
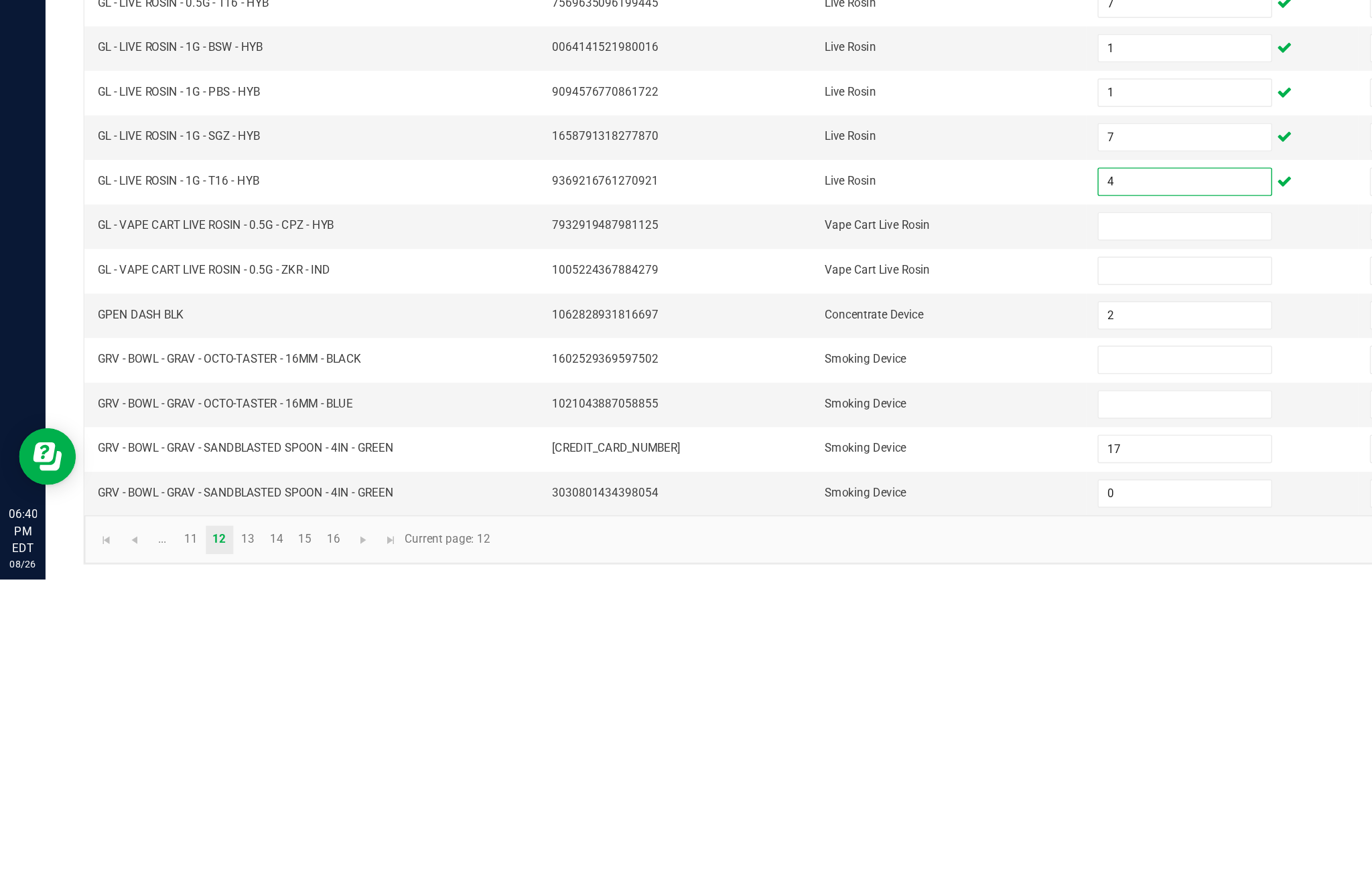
type input "4"
click at [821, 632] on input at bounding box center [836, 640] width 122 height 19
type input "4"
click at [829, 663] on input at bounding box center [836, 672] width 122 height 19
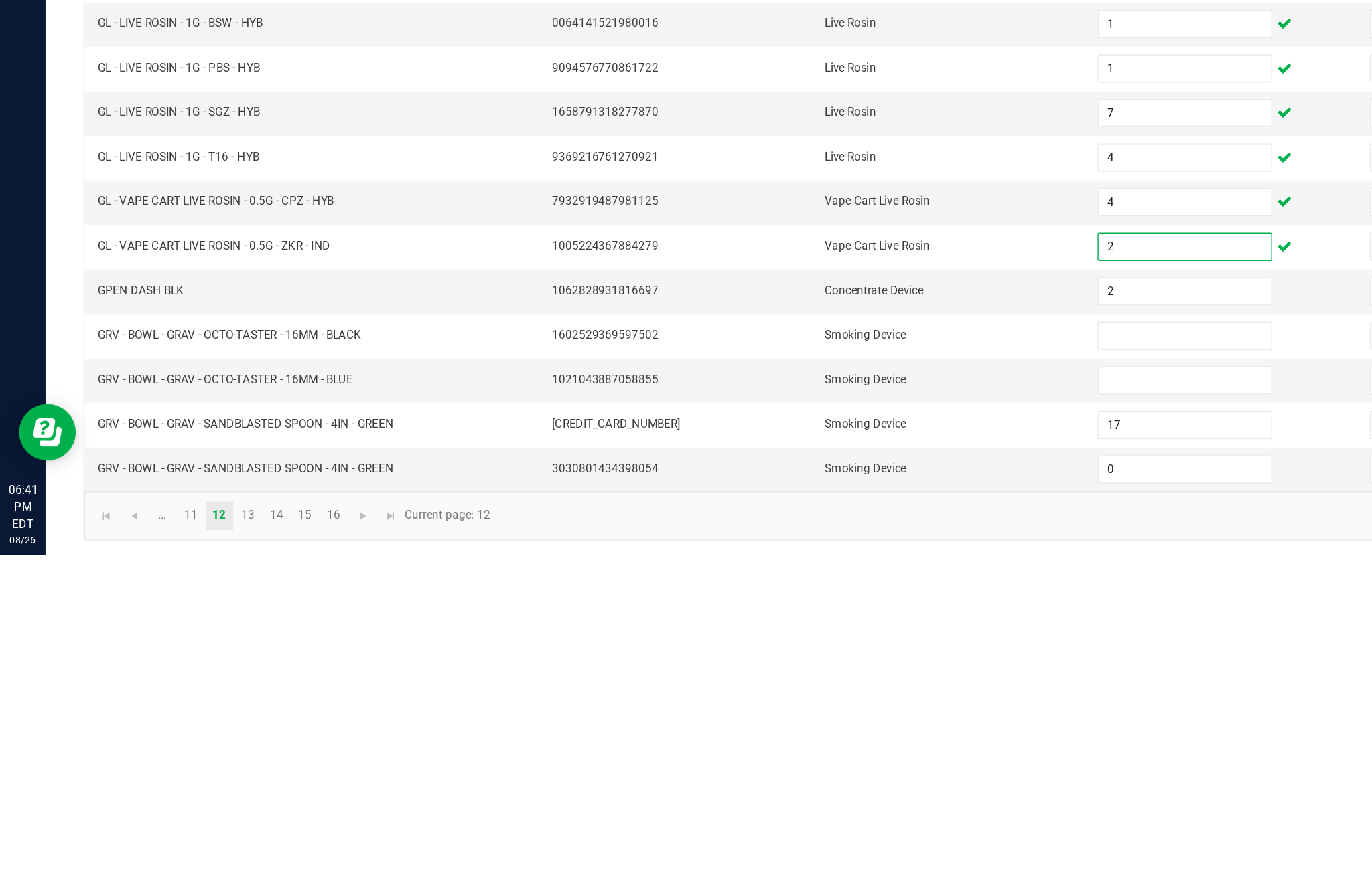
scroll to position [77, 0]
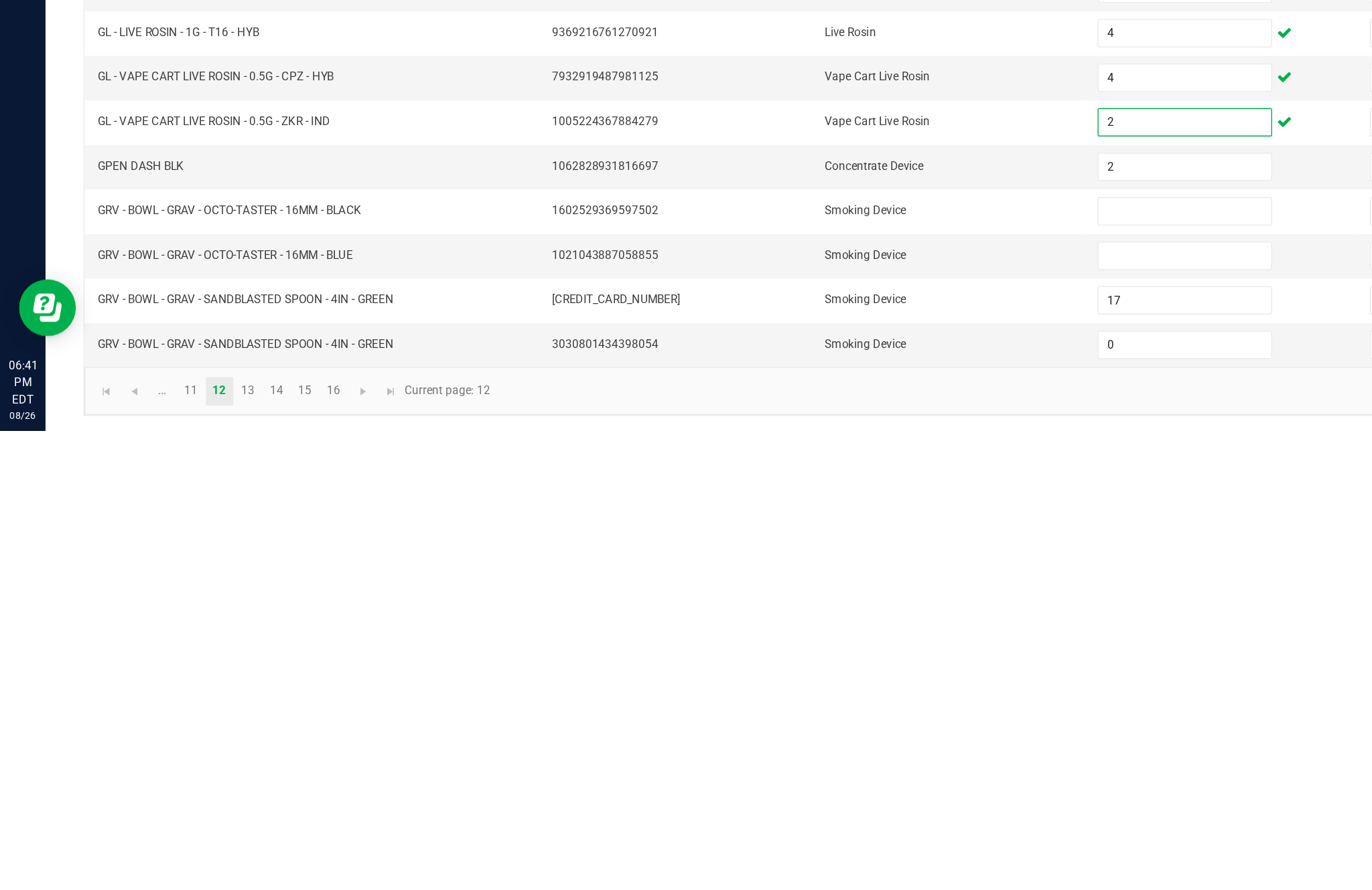
type input "2"
click at [185, 852] on link "13" at bounding box center [175, 862] width 20 height 20
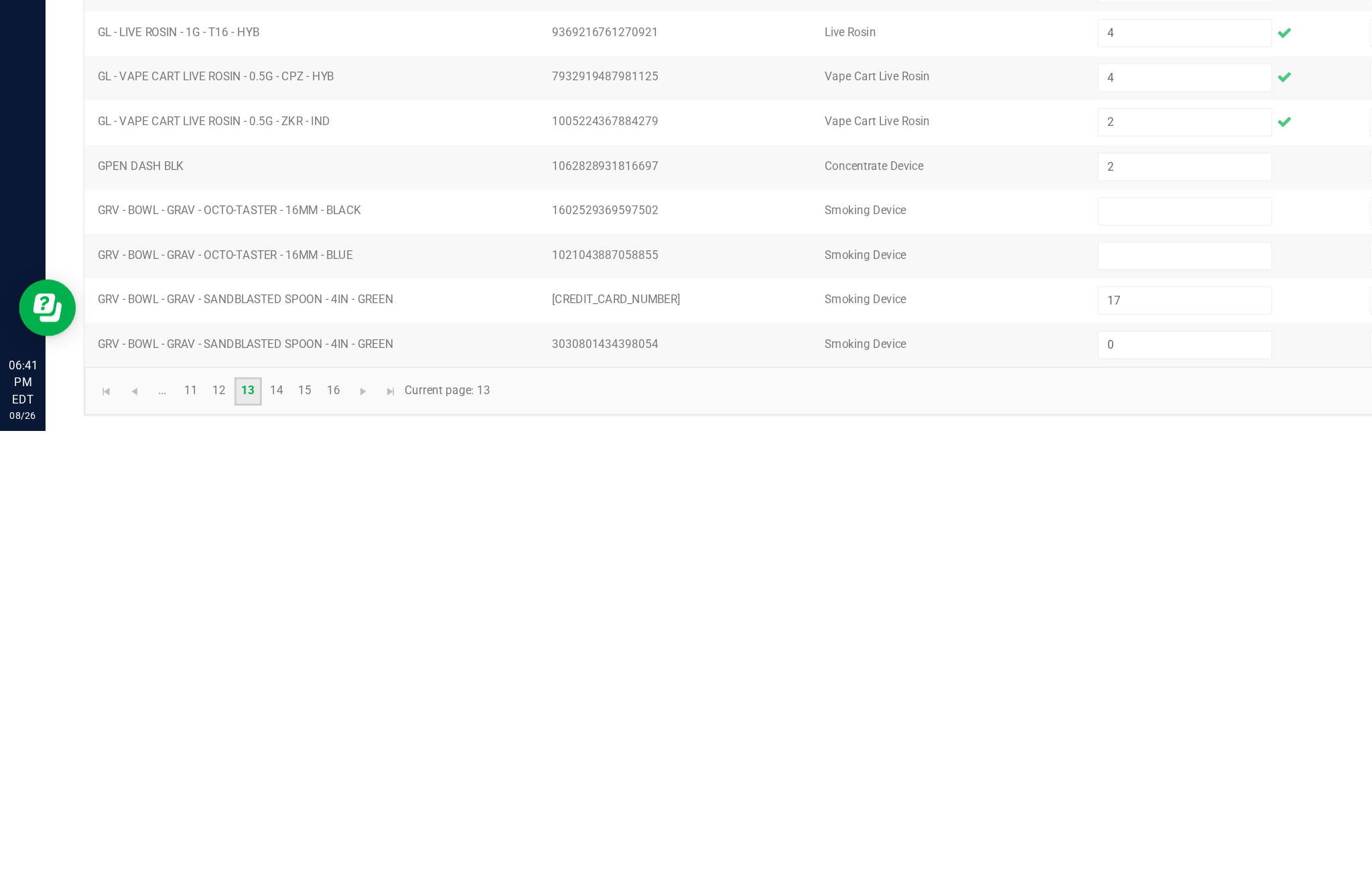
scroll to position [85, 0]
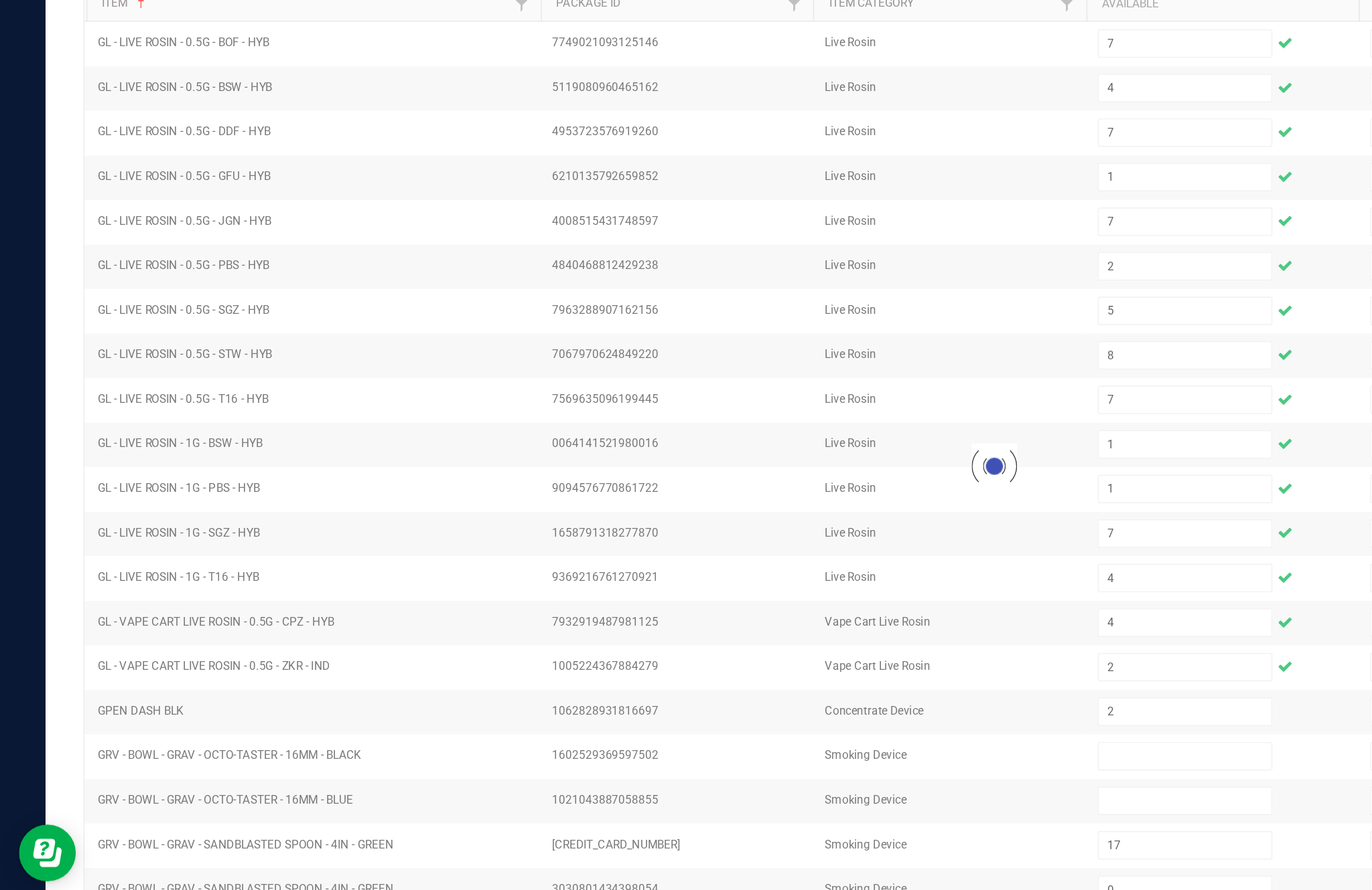
type input "11"
type input "0"
type input "4"
type input "11"
type input "9"
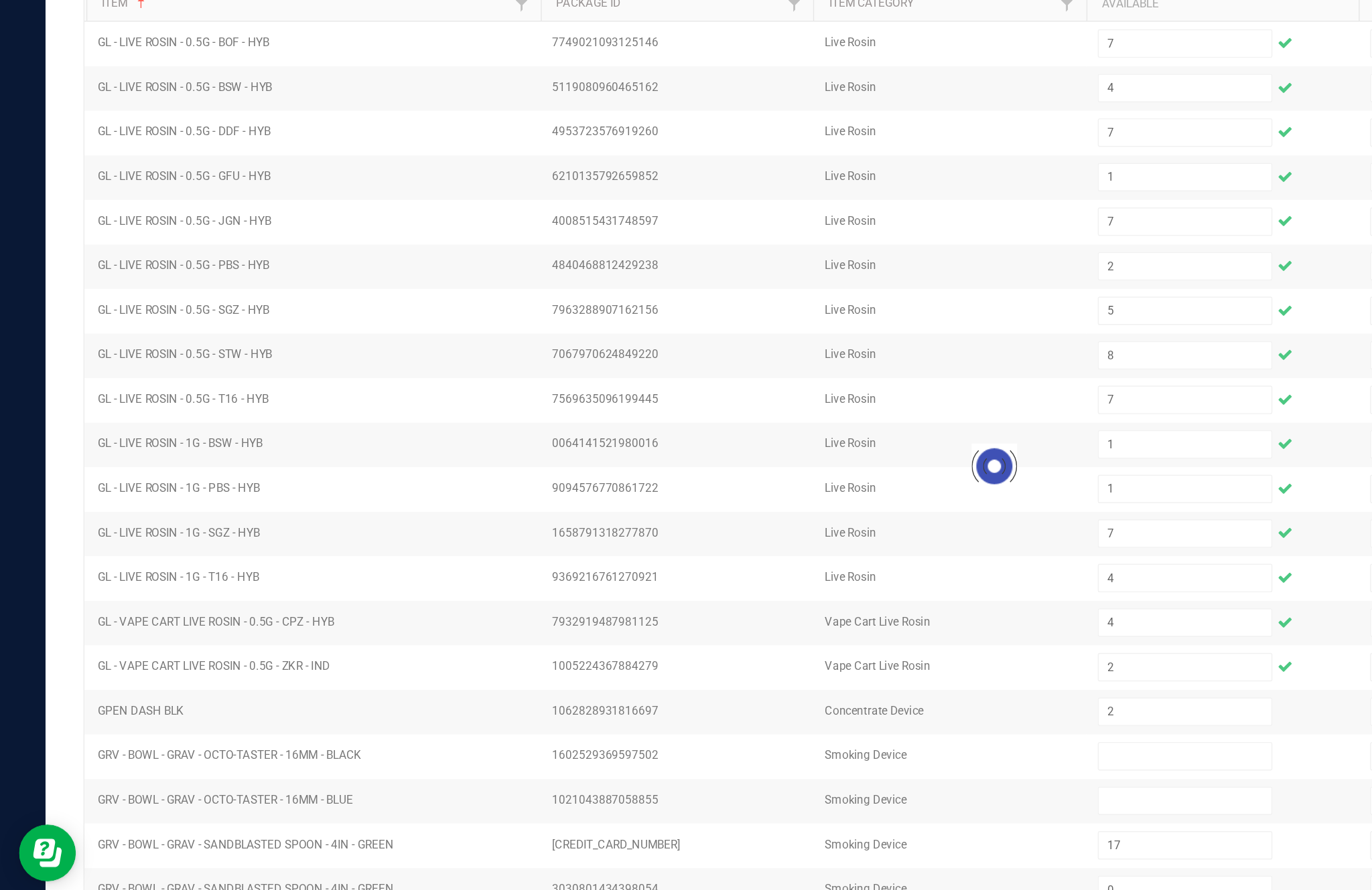
type input "2"
type input "23"
type input "9"
type input "1"
type input "5"
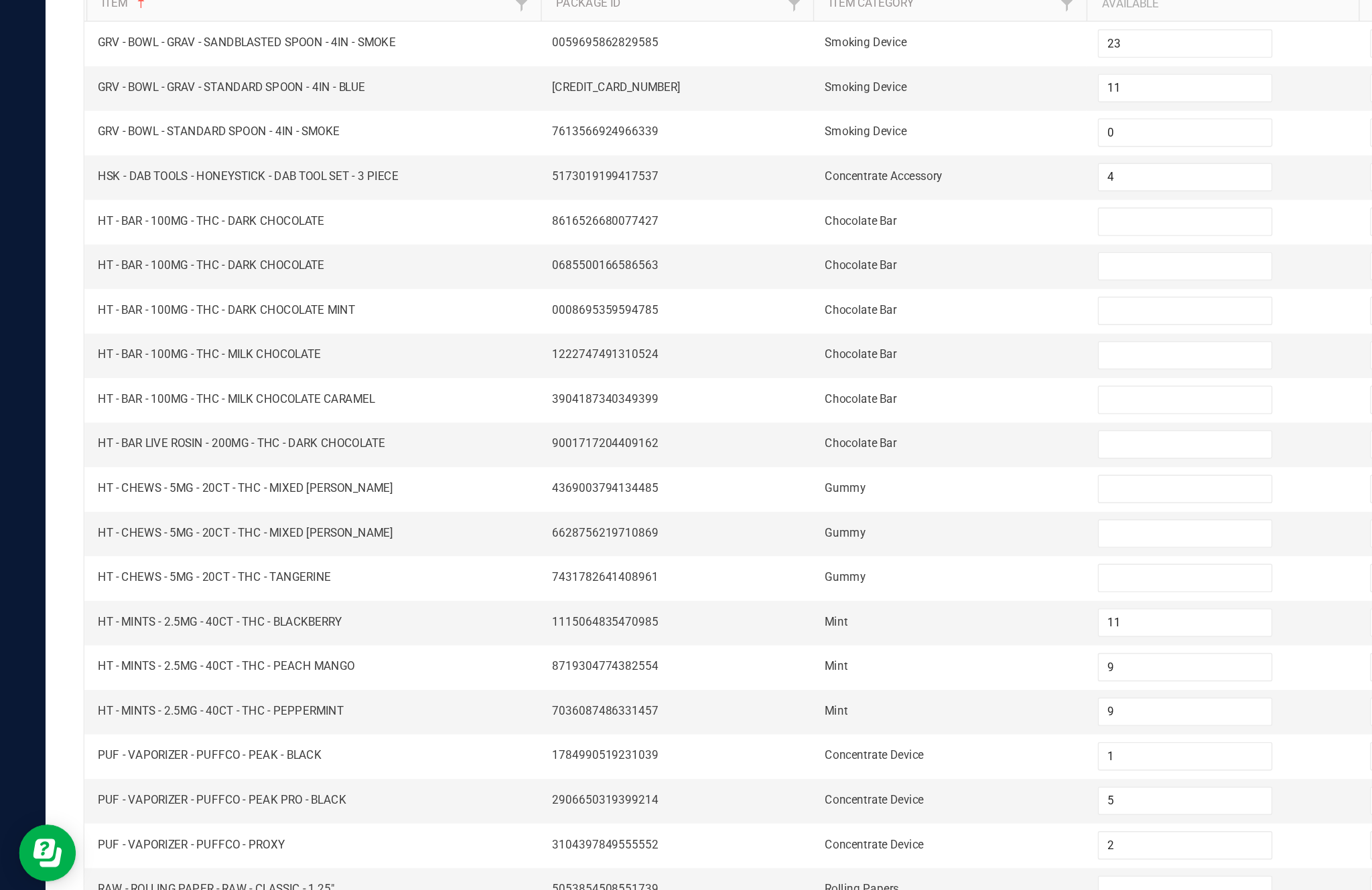
click at [205, 852] on link "14" at bounding box center [196, 862] width 20 height 20
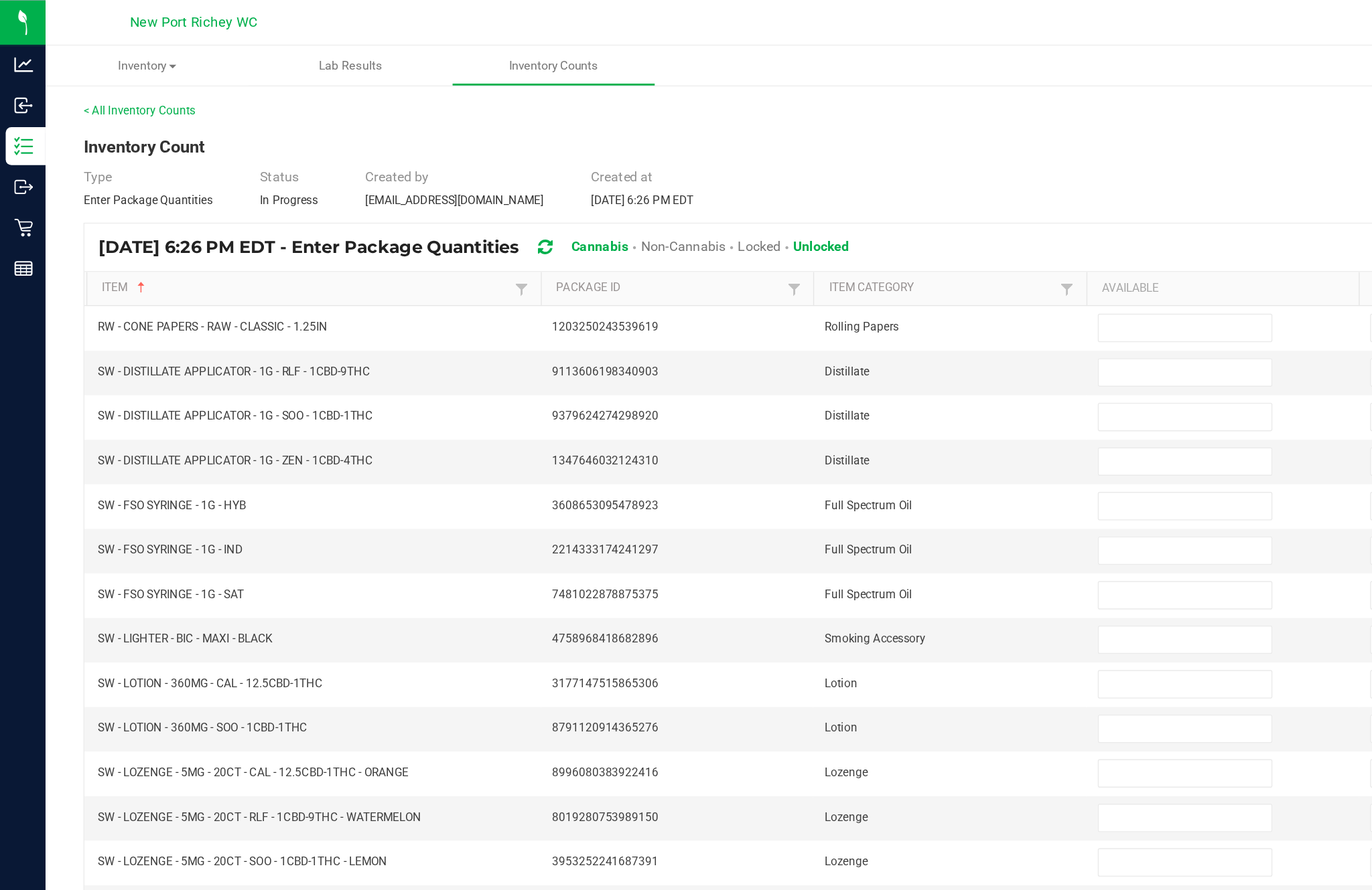
scroll to position [70, 0]
click at [800, 253] on input at bounding box center [836, 262] width 122 height 19
type input "8"
click at [828, 285] on input at bounding box center [836, 294] width 122 height 19
type input "1"
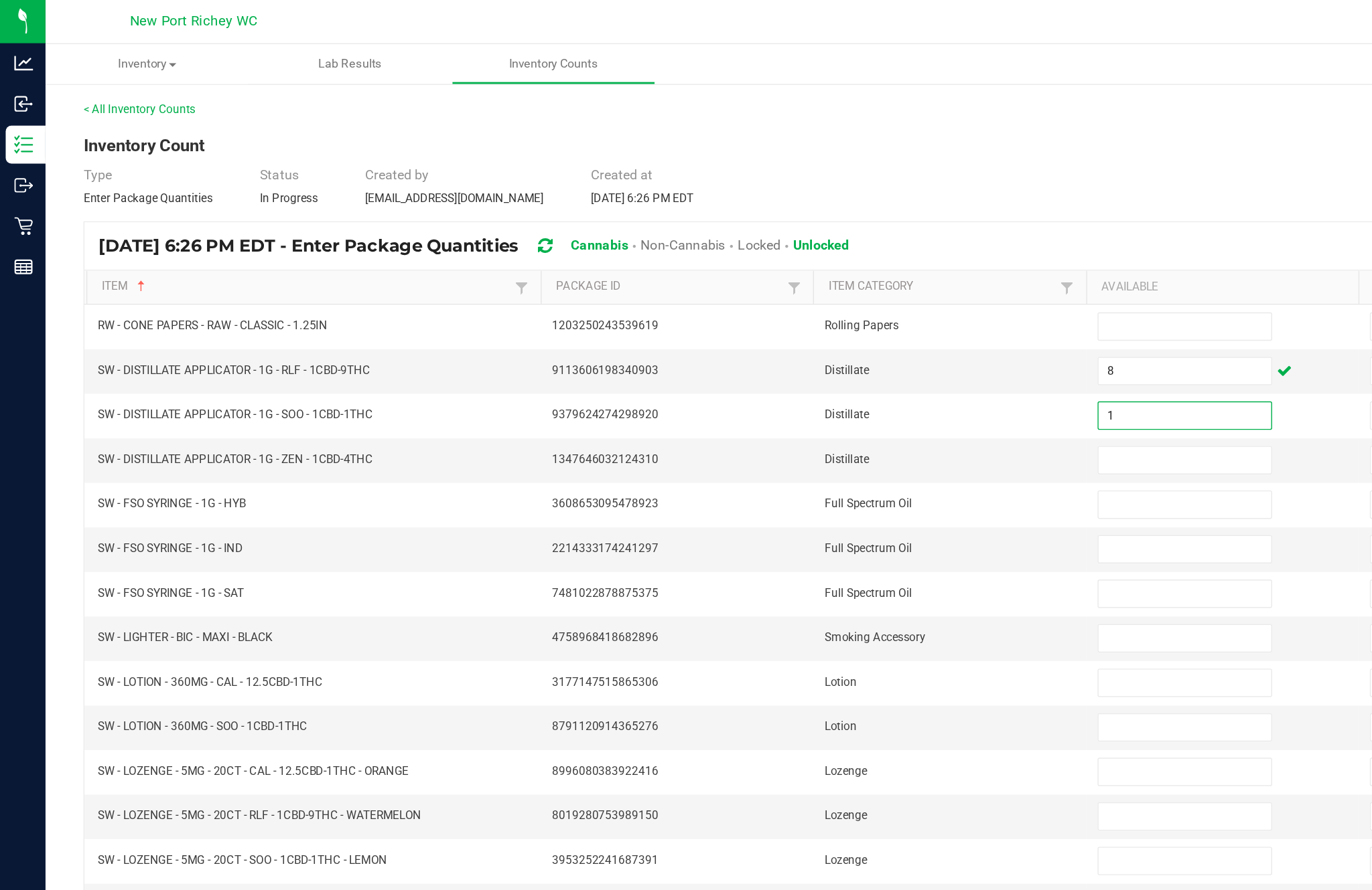
click at [806, 316] on input at bounding box center [836, 325] width 122 height 19
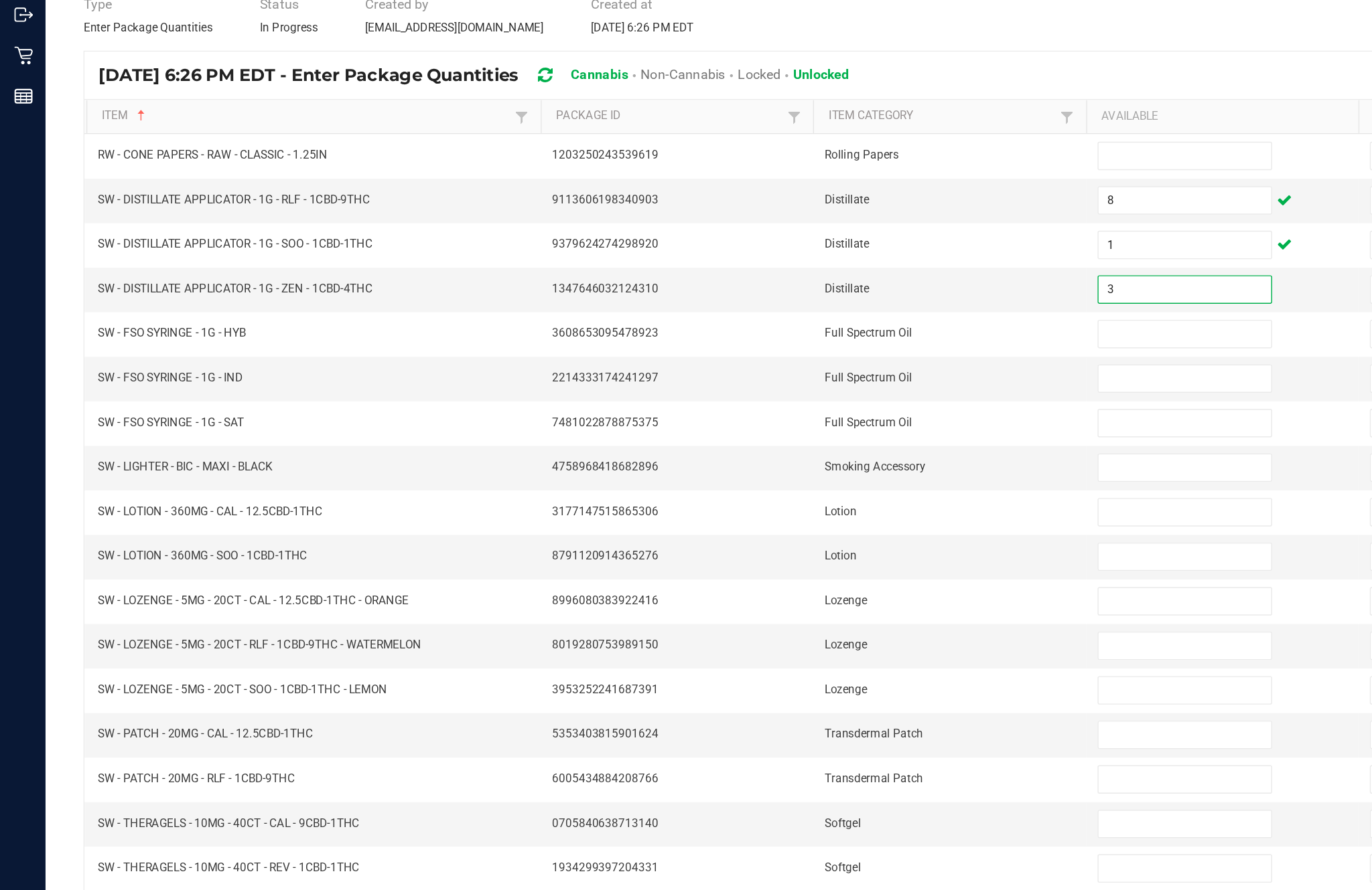
type input "3"
click at [821, 348] on input at bounding box center [836, 357] width 122 height 19
type input "11"
click at [815, 379] on input at bounding box center [836, 388] width 122 height 19
type input "7"
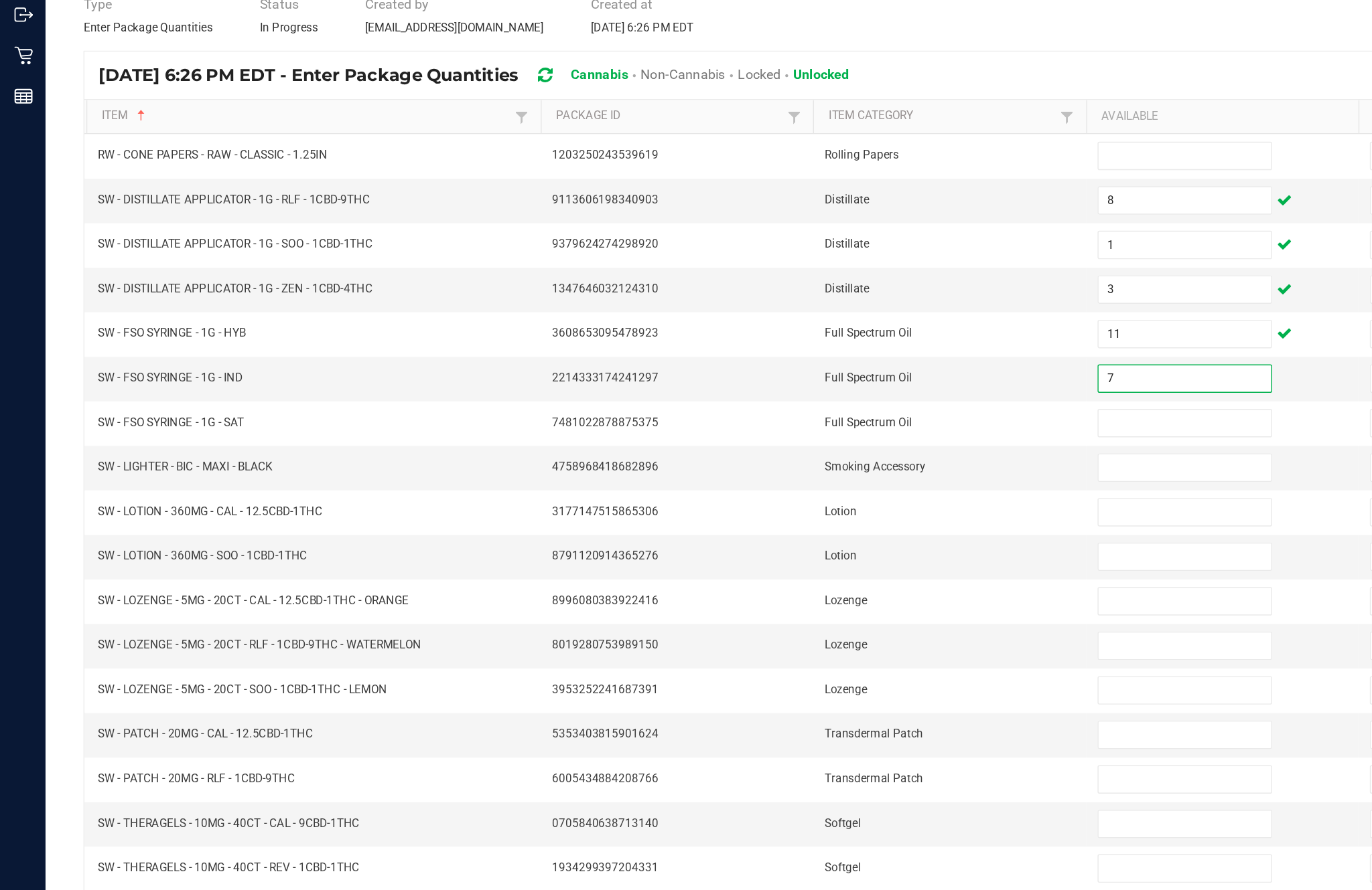
click at [821, 411] on input at bounding box center [836, 419] width 122 height 19
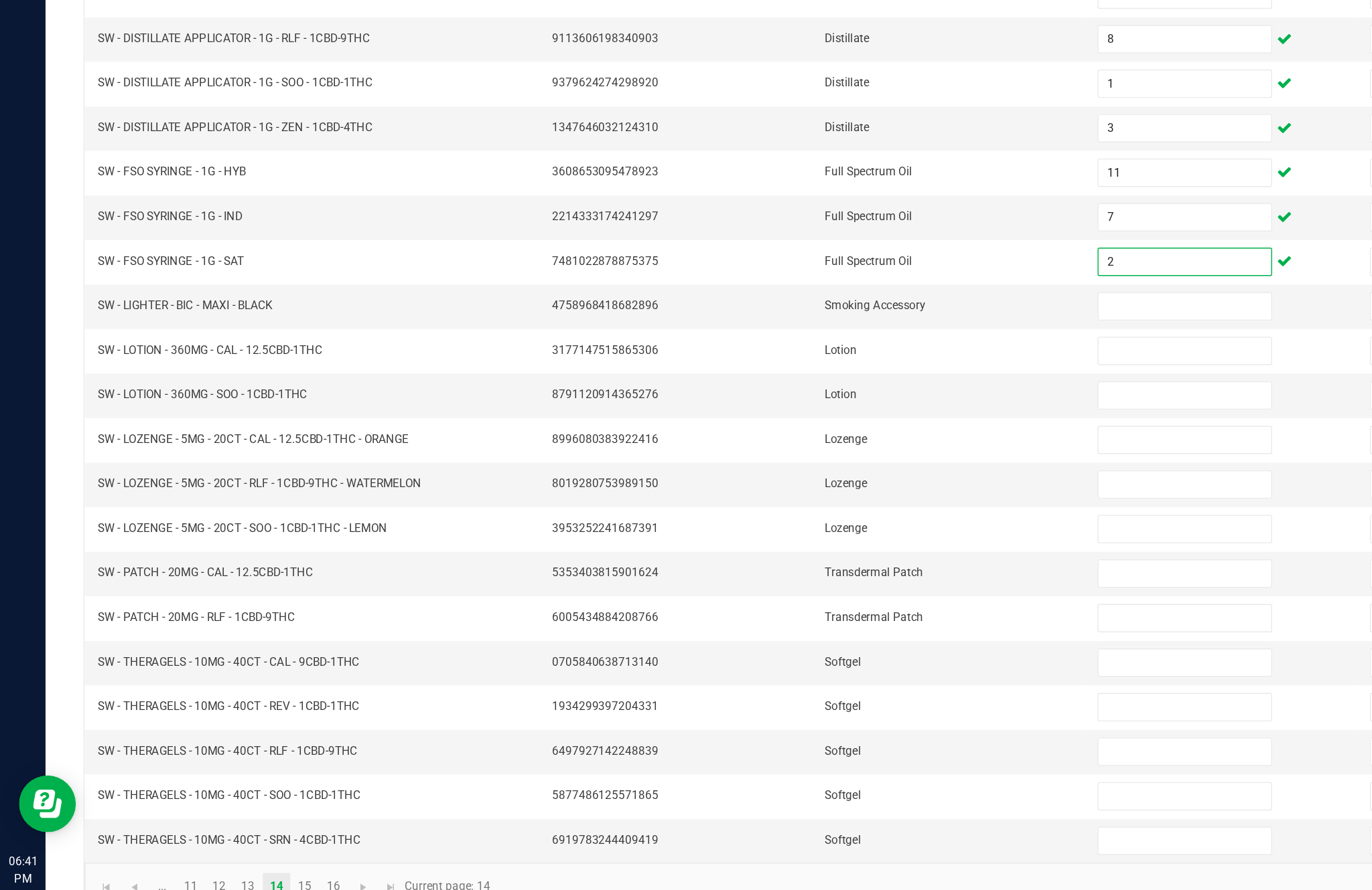
type input "2"
click at [820, 473] on input at bounding box center [836, 482] width 122 height 19
type input "7"
click at [829, 505] on input at bounding box center [836, 514] width 122 height 19
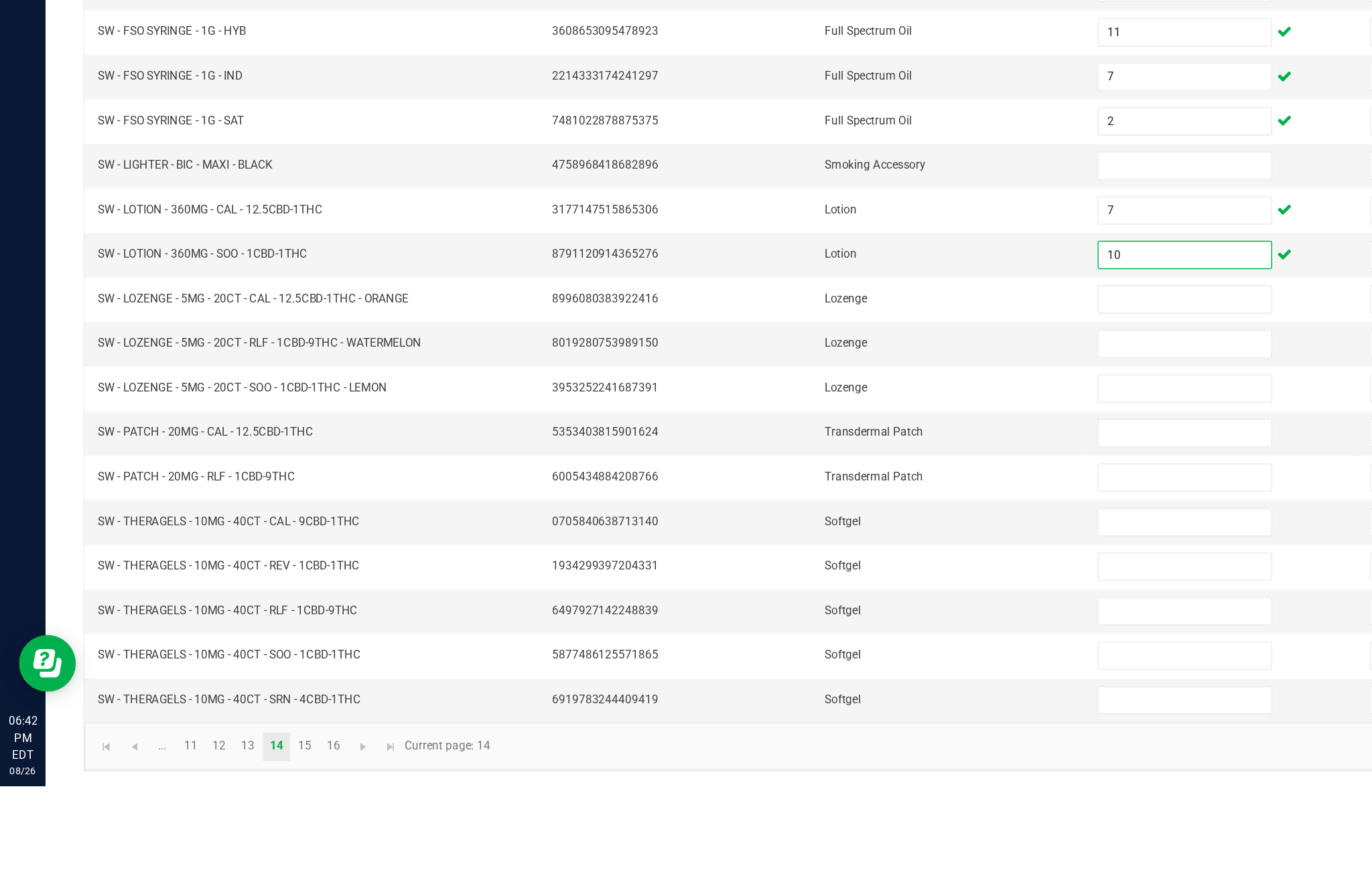
type input "10"
click at [833, 537] on input at bounding box center [836, 546] width 122 height 19
type input "12"
click at [817, 569] on input at bounding box center [836, 578] width 122 height 19
type input "10"
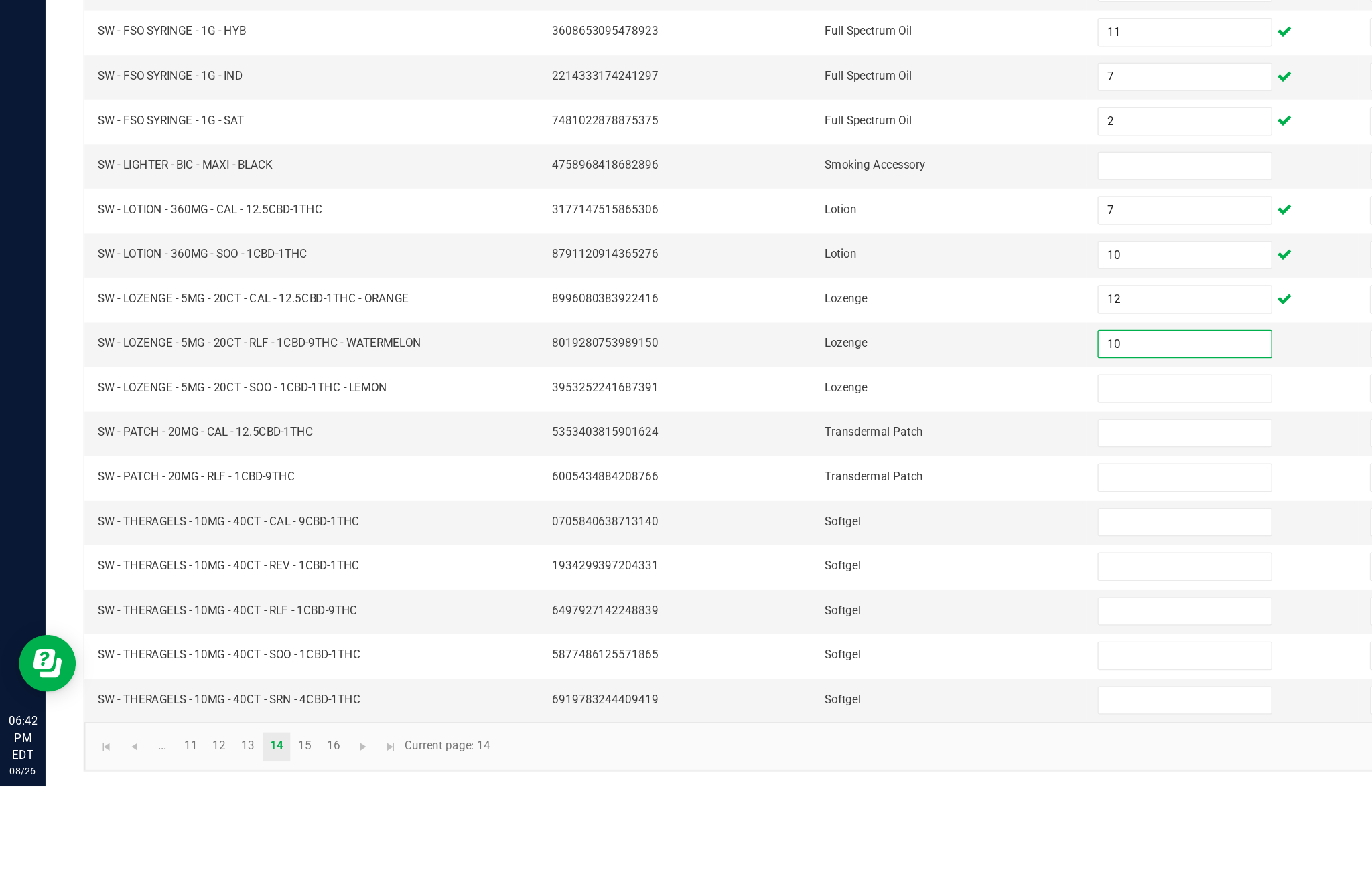
click at [807, 600] on input at bounding box center [836, 609] width 122 height 19
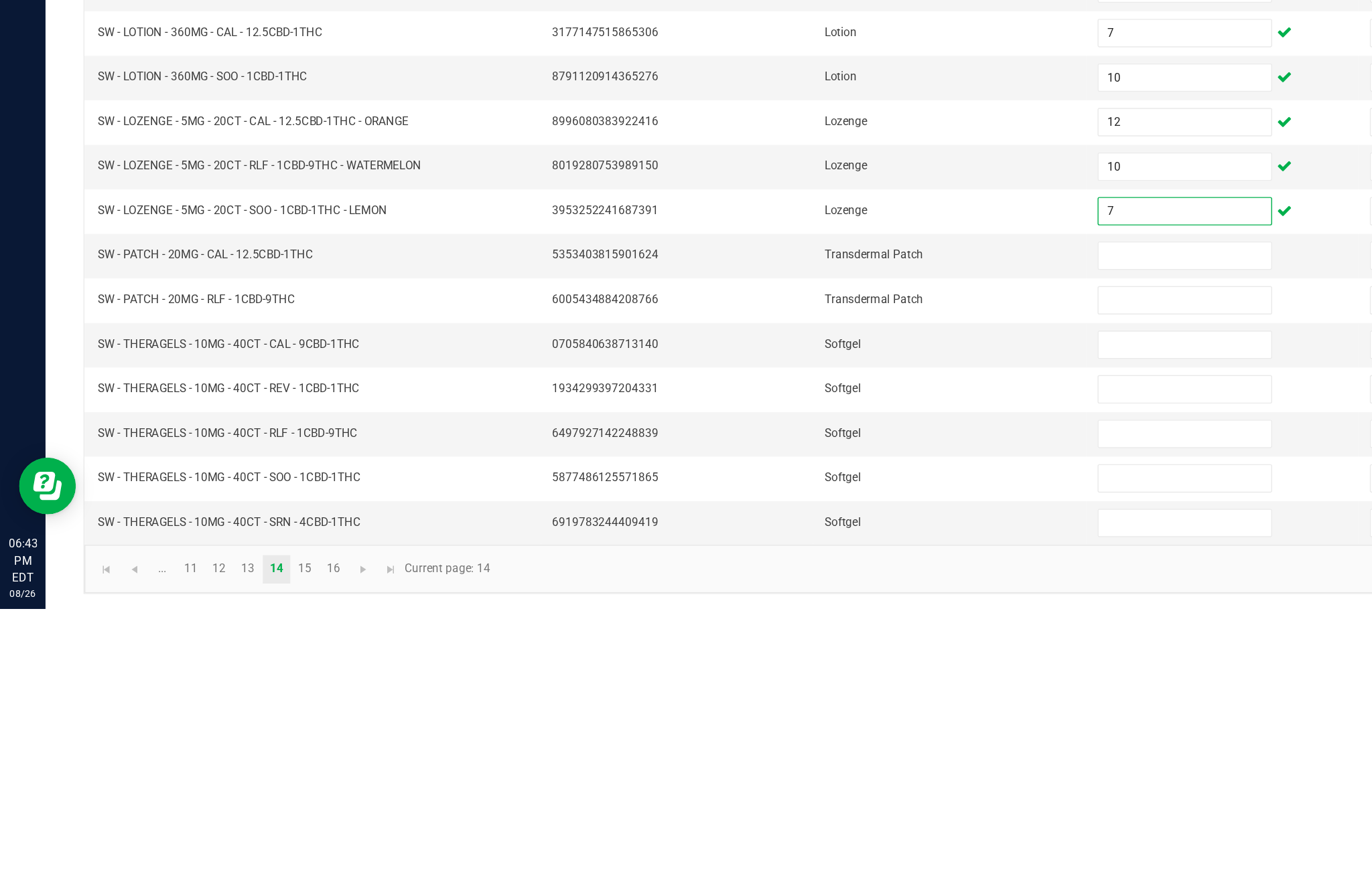
type input "7"
click at [831, 632] on input at bounding box center [836, 640] width 122 height 19
type input "7"
click at [833, 663] on input at bounding box center [836, 672] width 122 height 19
type input "13"
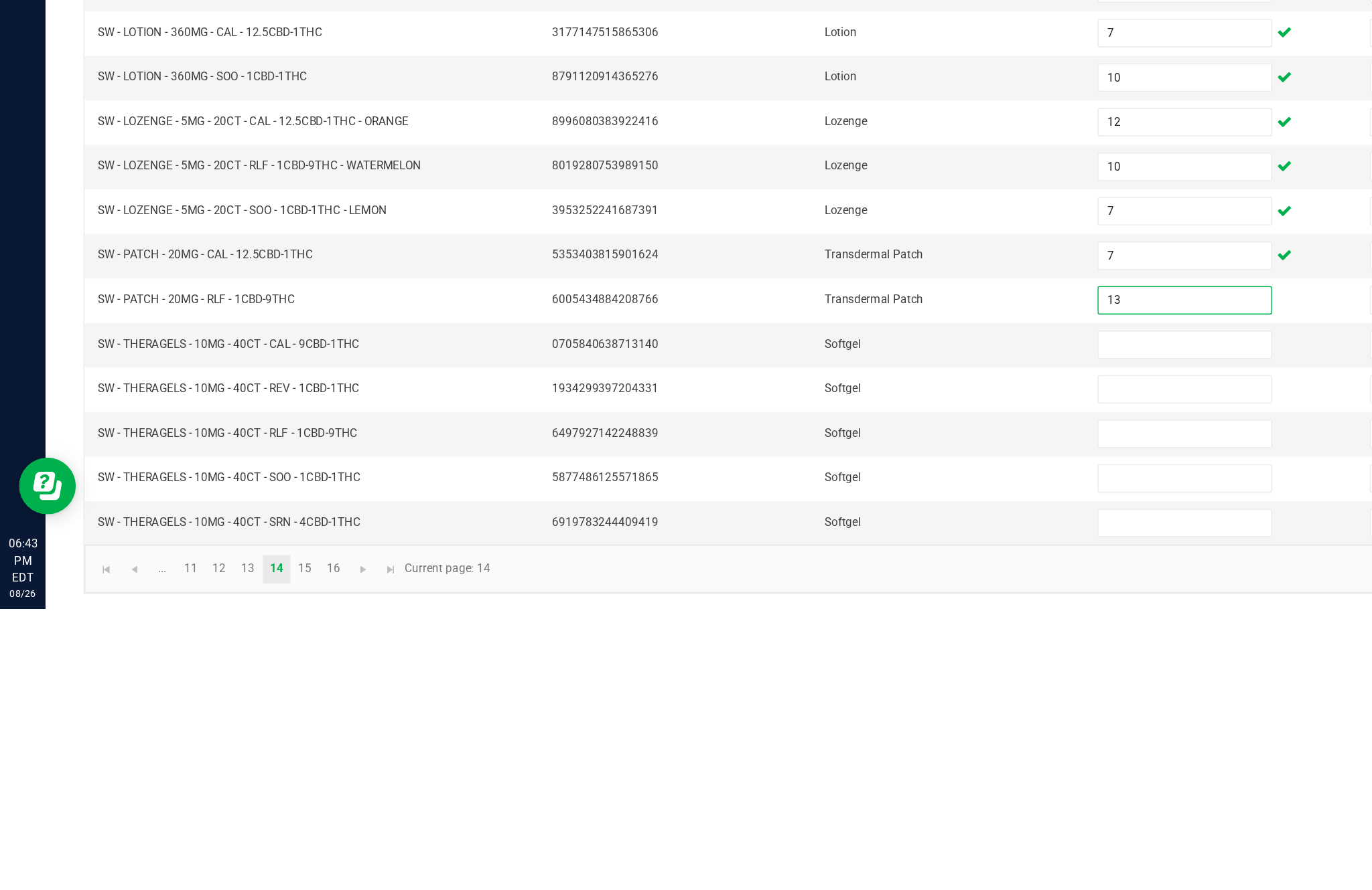
click at [840, 695] on input at bounding box center [836, 703] width 122 height 19
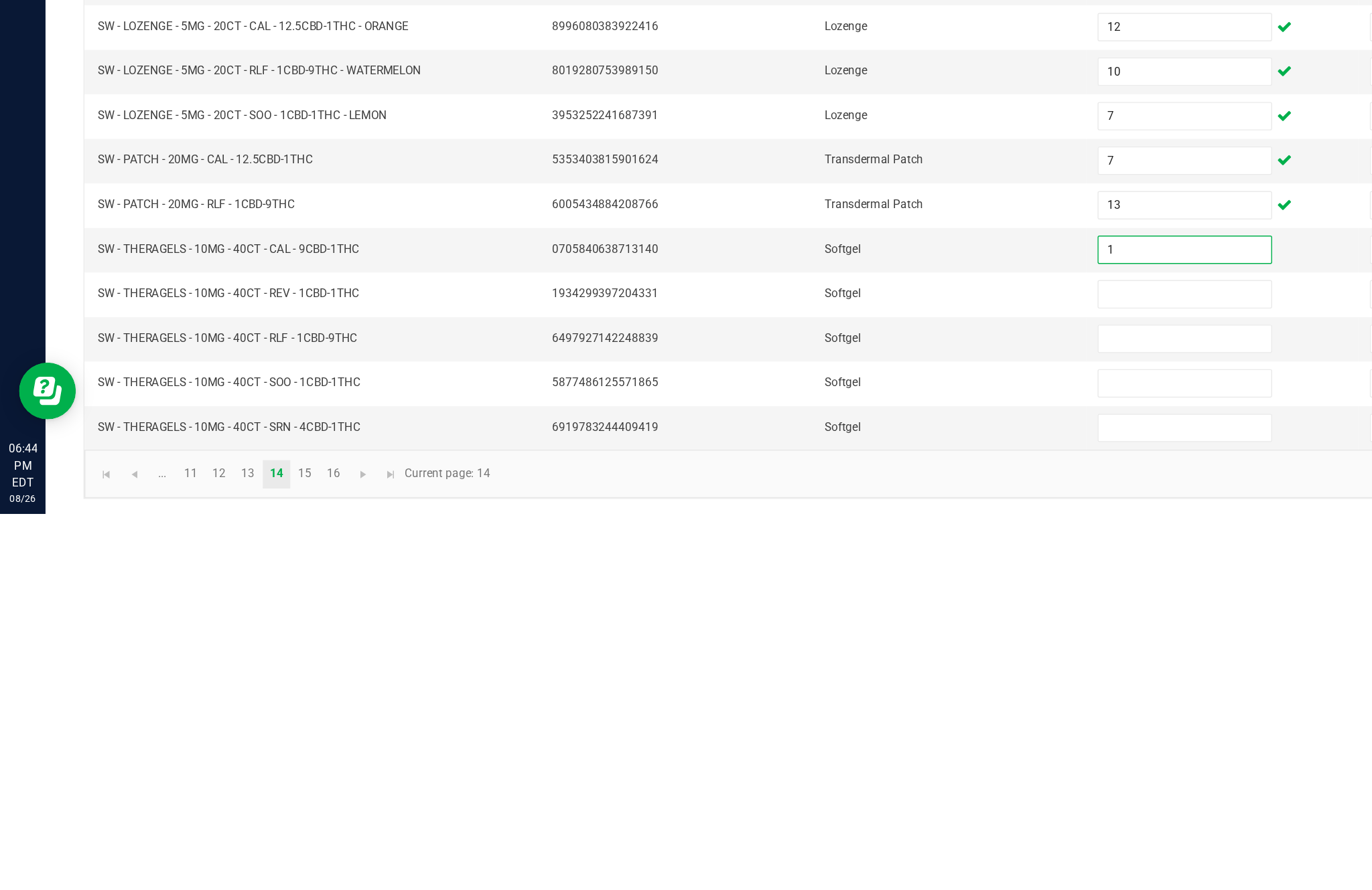
type input "1"
click at [832, 726] on input at bounding box center [836, 735] width 122 height 19
type input "6"
click at [818, 757] on input at bounding box center [836, 766] width 122 height 19
type input "1"
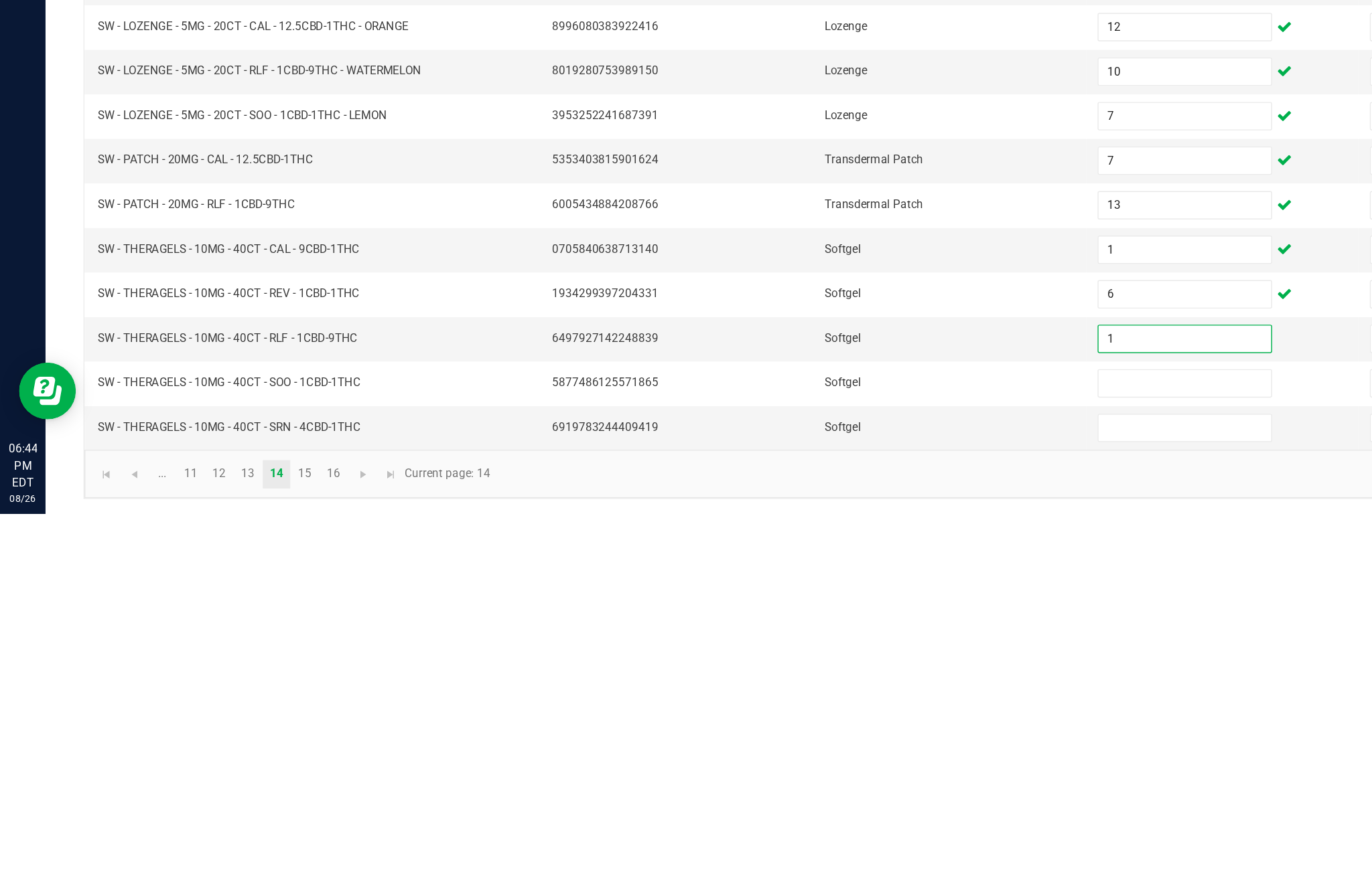
click at [840, 820] on input at bounding box center [836, 829] width 122 height 19
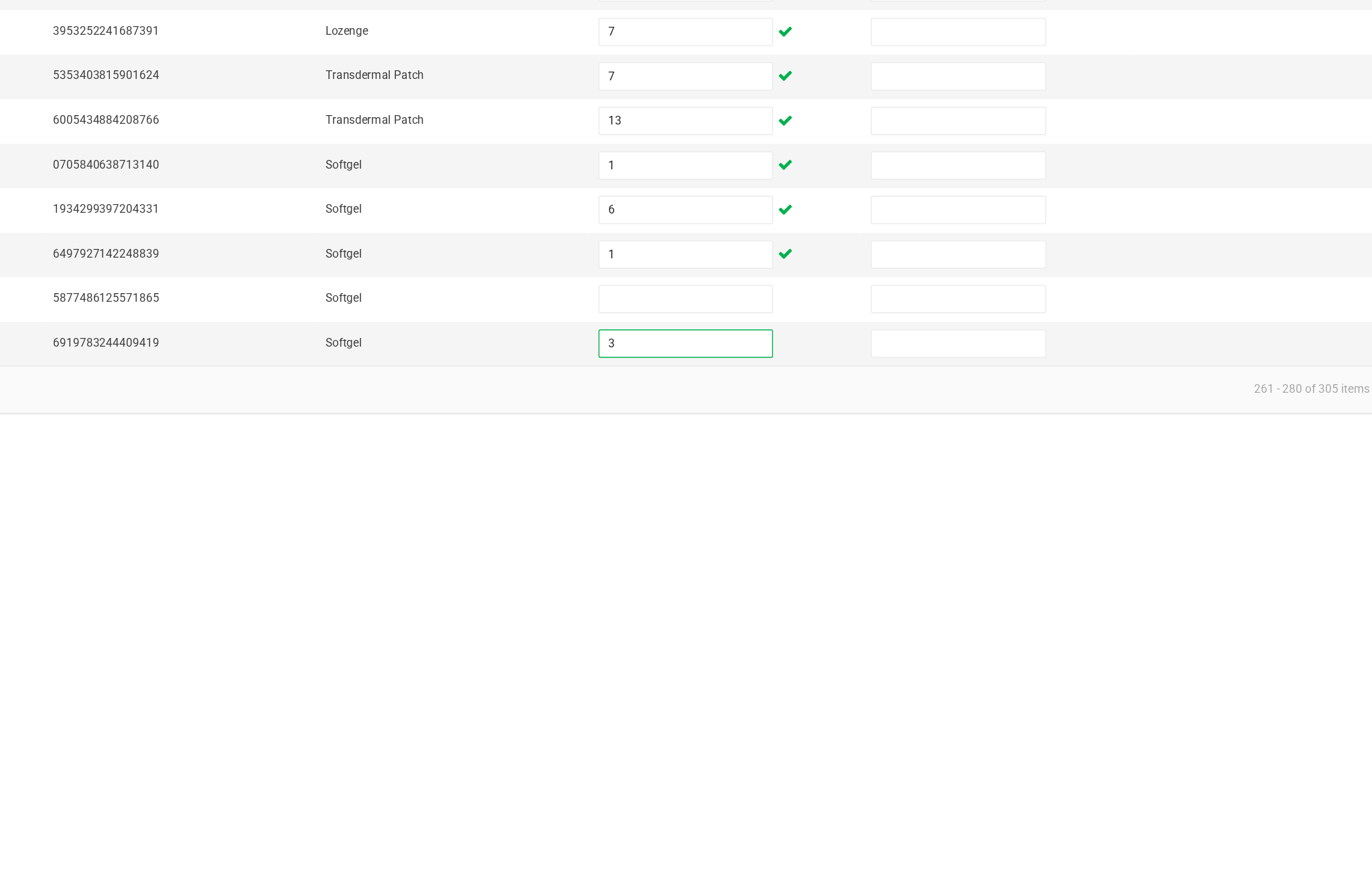
type input "3"
click at [775, 789] on input at bounding box center [836, 798] width 122 height 19
type input "3"
click at [775, 820] on input "3" at bounding box center [836, 829] width 122 height 19
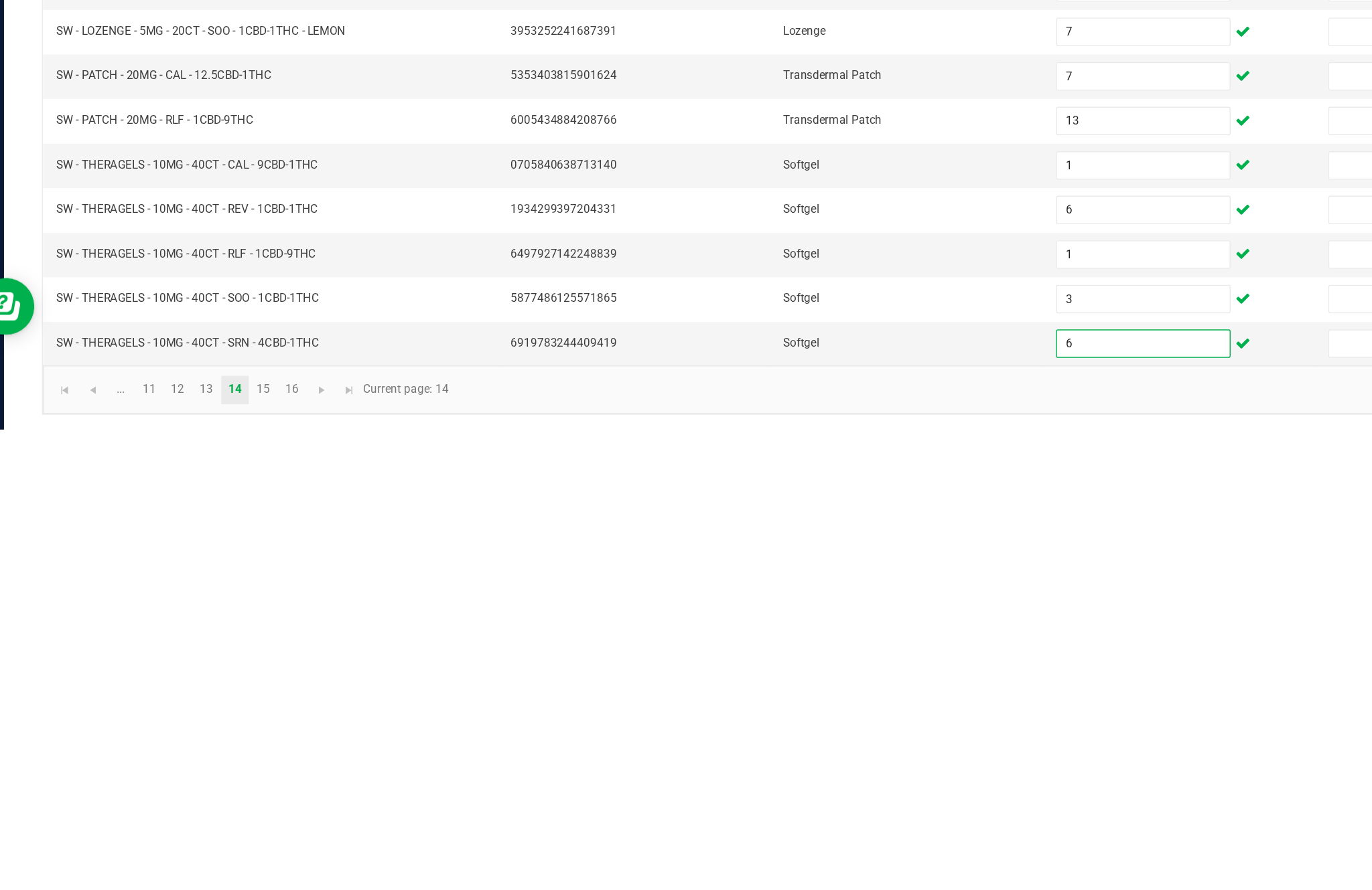
type input "6"
click at [205, 852] on link "15" at bounding box center [215, 862] width 20 height 20
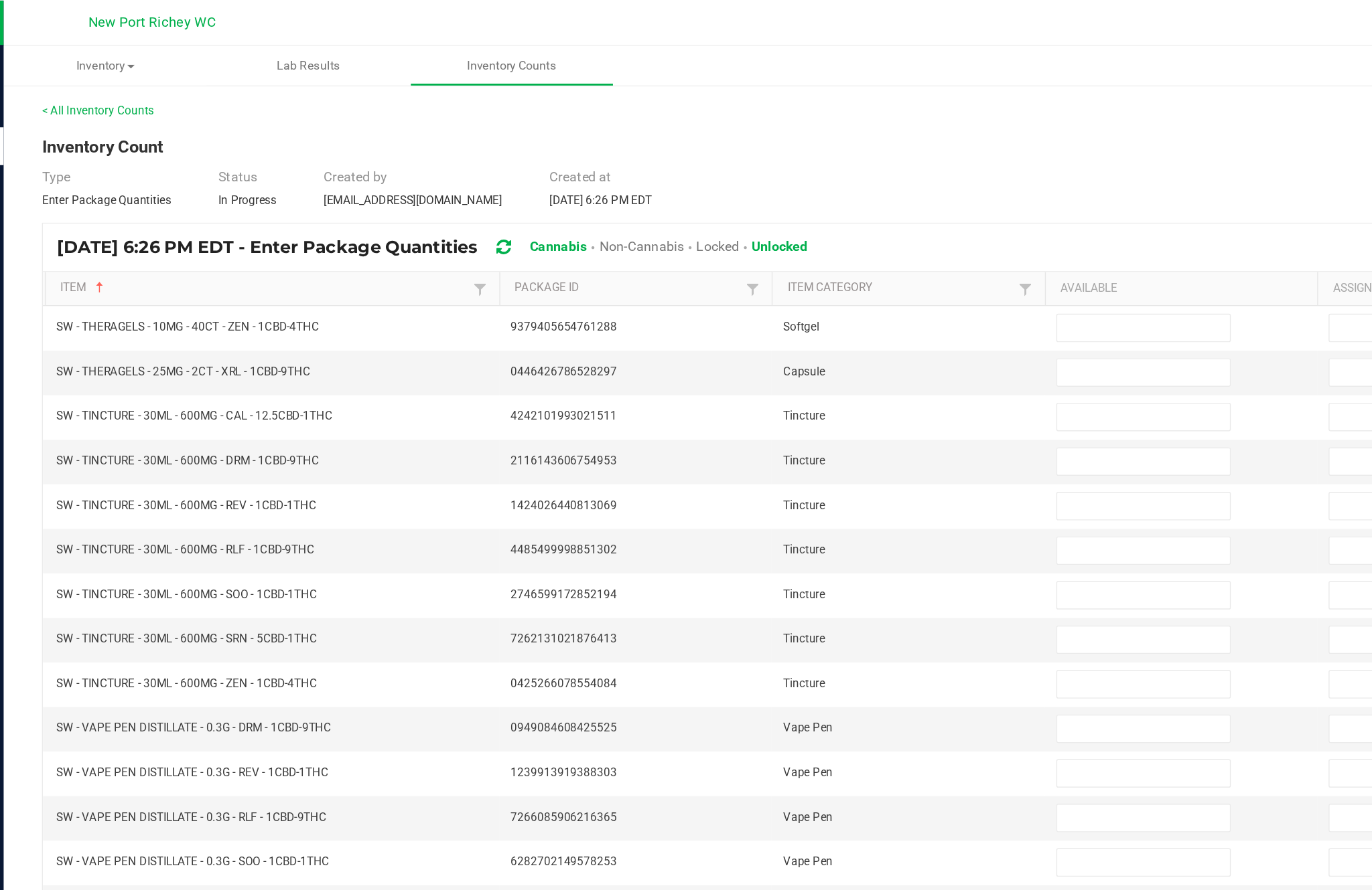
scroll to position [16, 0]
click at [797, 234] on input at bounding box center [836, 231] width 122 height 19
click at [805, 272] on input at bounding box center [836, 262] width 122 height 19
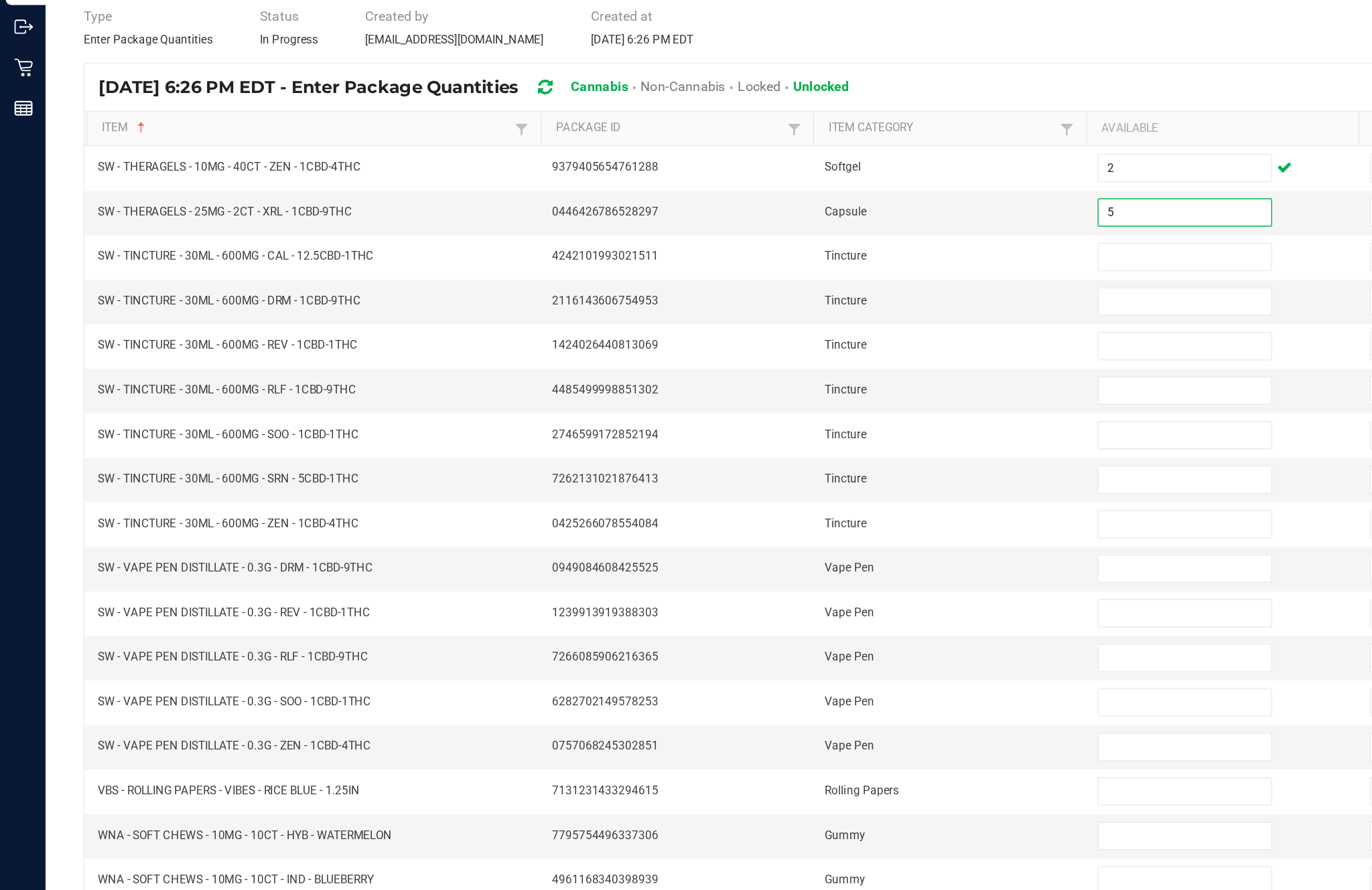
click at [836, 285] on input at bounding box center [836, 294] width 122 height 19
click at [828, 316] on input at bounding box center [836, 325] width 122 height 19
click at [811, 348] on input at bounding box center [836, 357] width 122 height 19
click at [822, 379] on input at bounding box center [836, 388] width 122 height 19
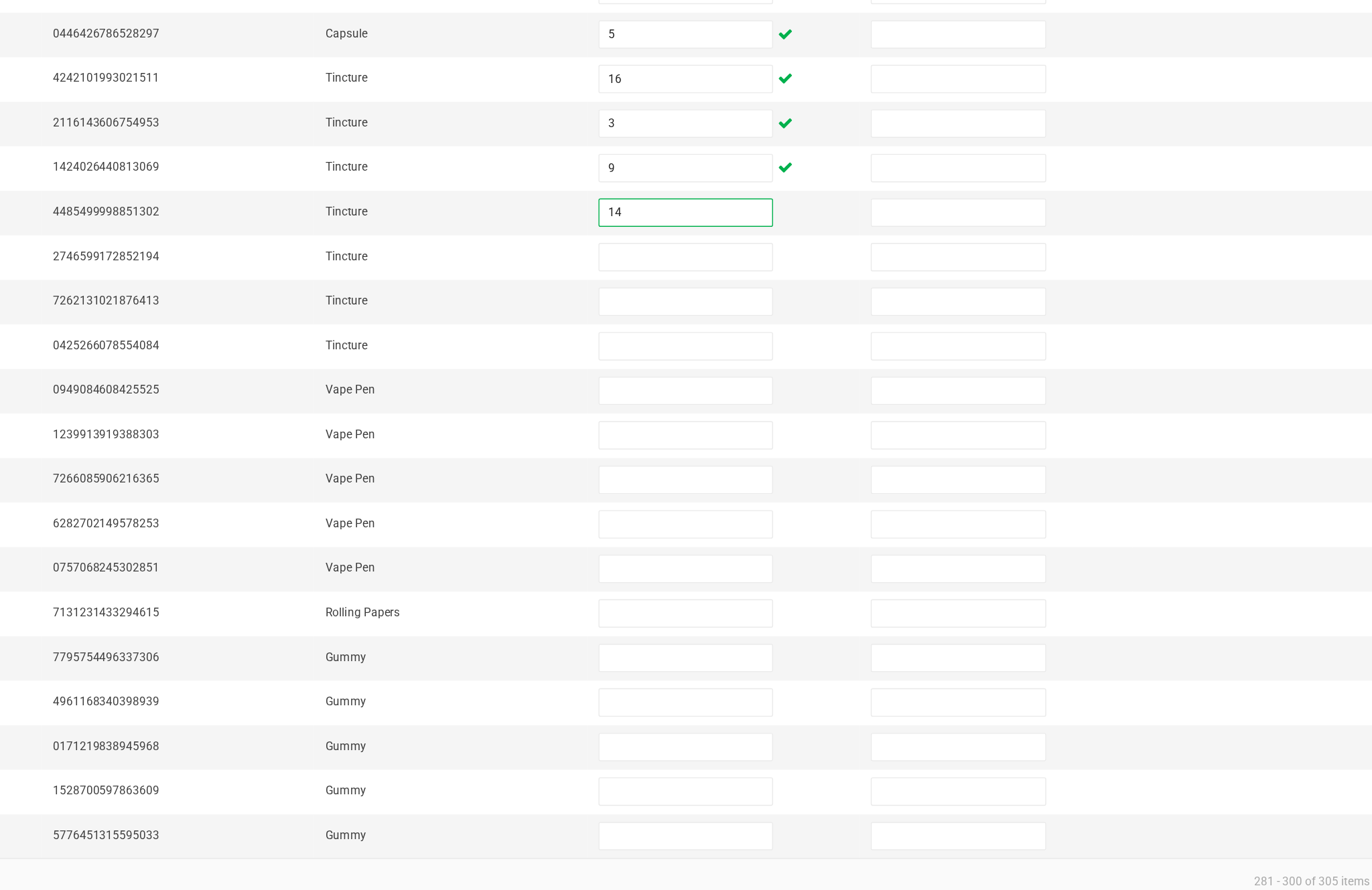
click at [775, 411] on input at bounding box center [836, 419] width 122 height 19
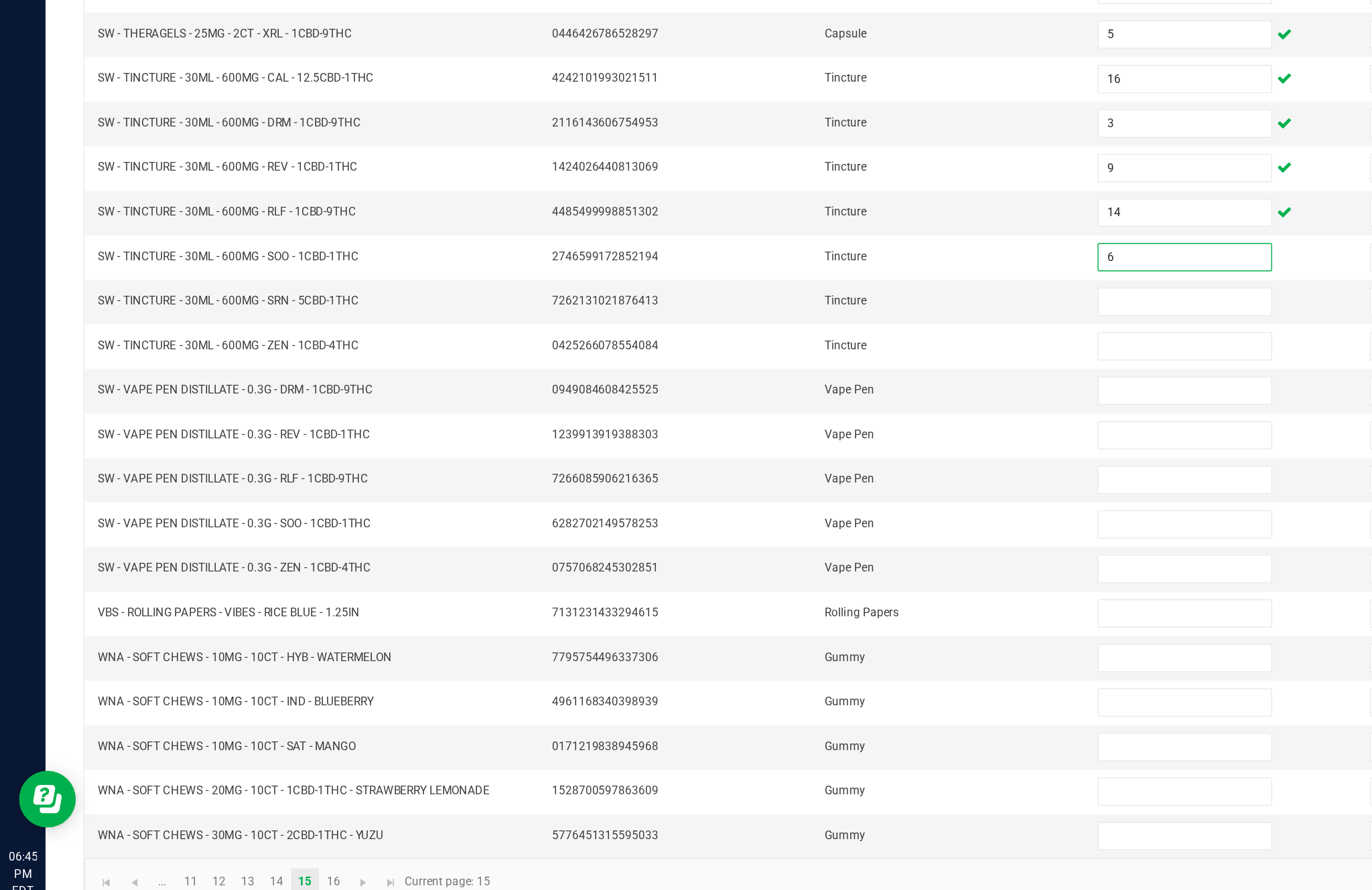
click at [812, 442] on input at bounding box center [836, 451] width 122 height 19
click at [833, 473] on input at bounding box center [836, 482] width 122 height 19
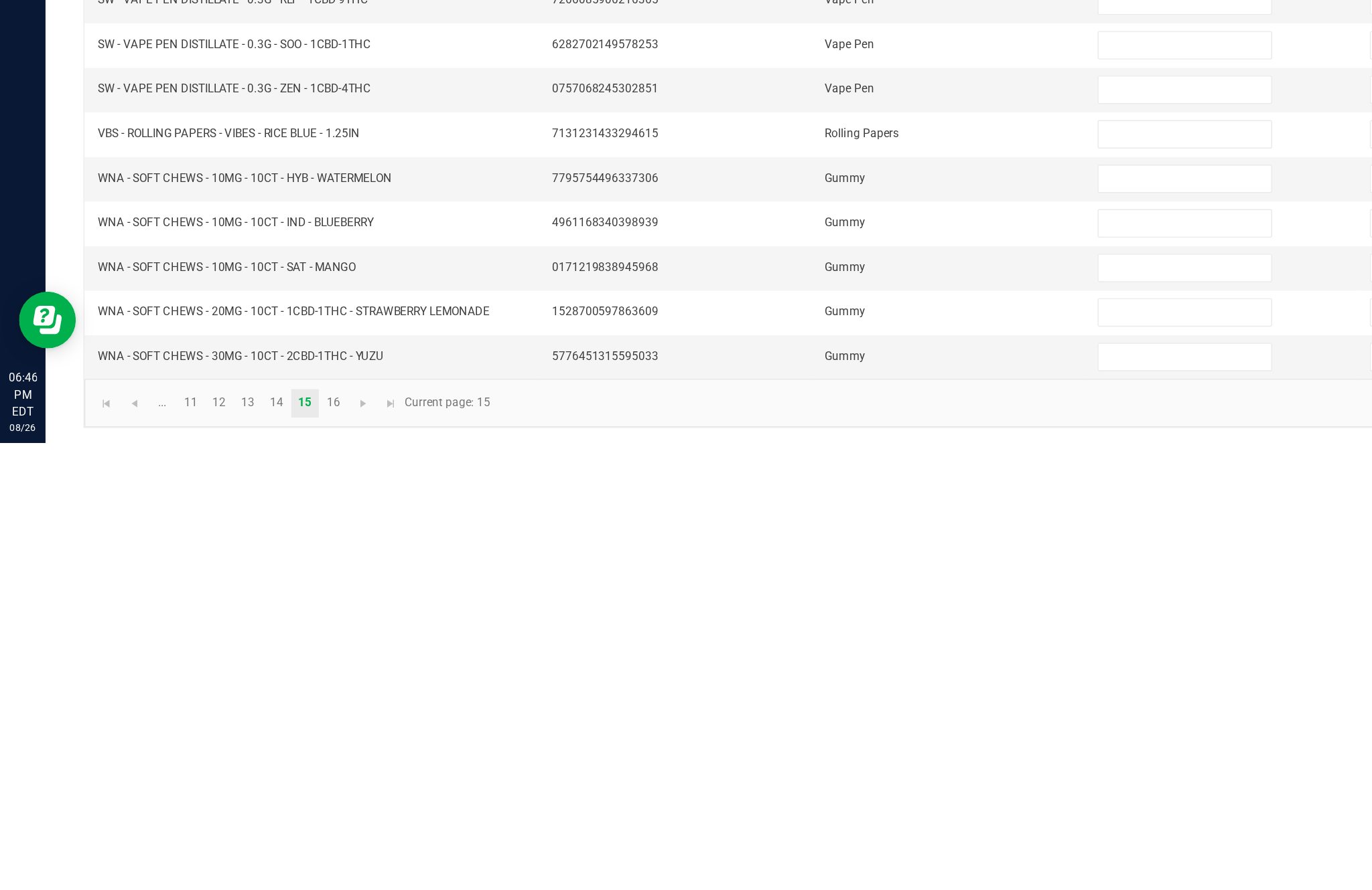
click at [828, 695] on input at bounding box center [836, 703] width 122 height 19
click at [823, 726] on input at bounding box center [836, 735] width 122 height 19
click at [825, 757] on input at bounding box center [836, 766] width 122 height 19
click at [823, 789] on input at bounding box center [836, 798] width 122 height 19
click at [815, 820] on input at bounding box center [836, 829] width 122 height 19
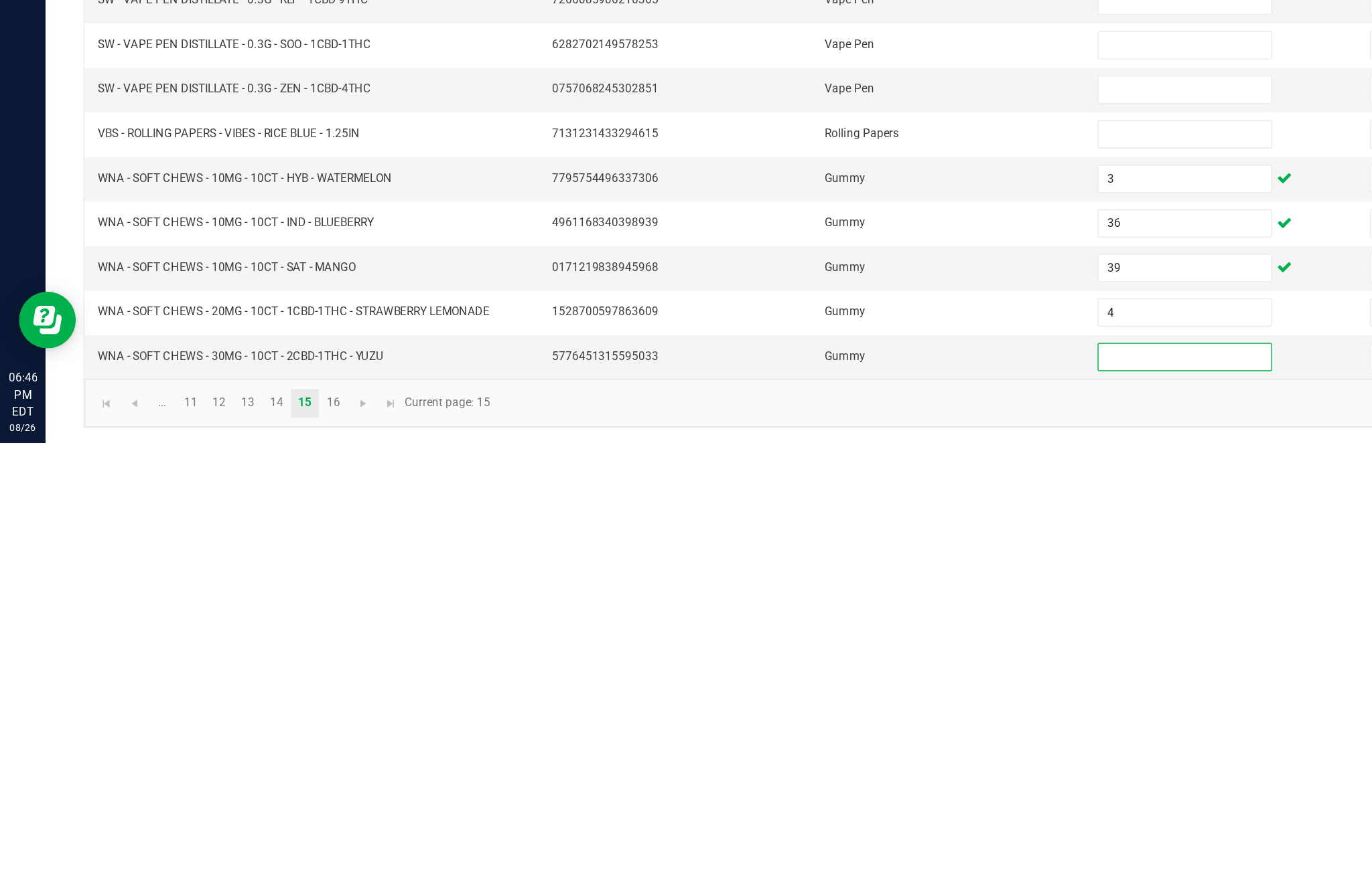
scroll to position [85, 0]
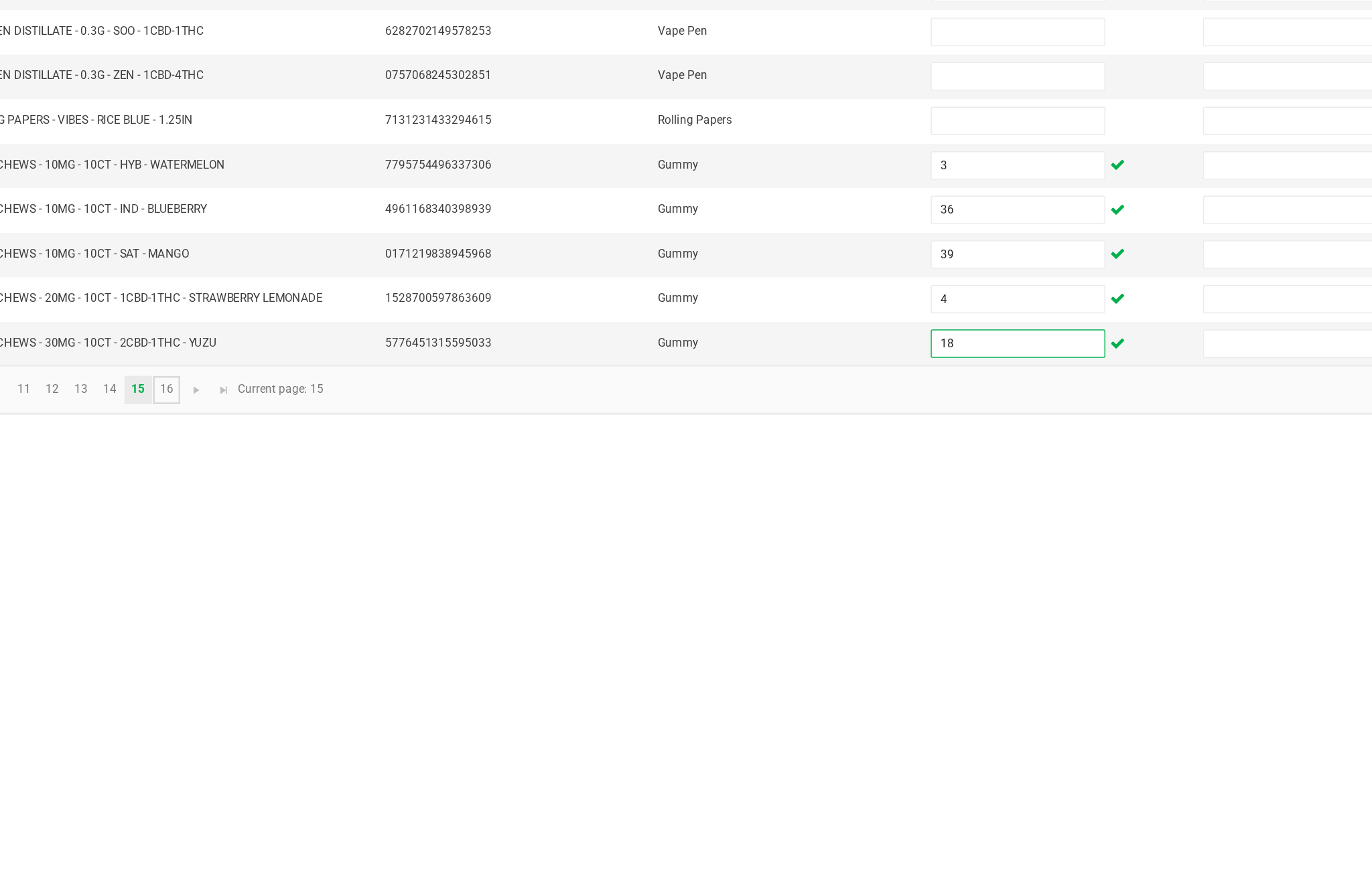
click at [226, 852] on link "16" at bounding box center [236, 862] width 20 height 20
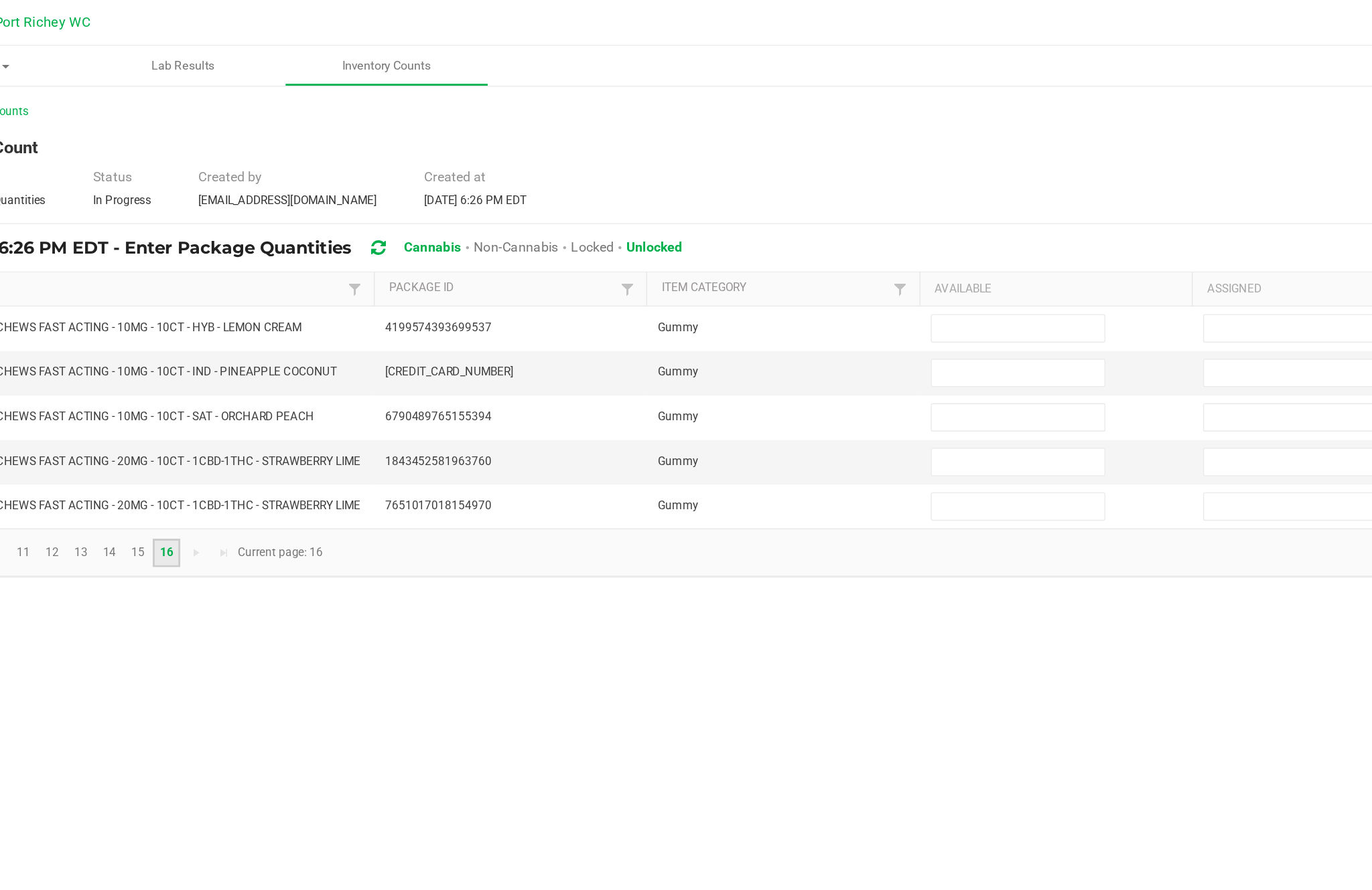
scroll to position [25, 0]
click at [775, 222] on input at bounding box center [836, 231] width 122 height 19
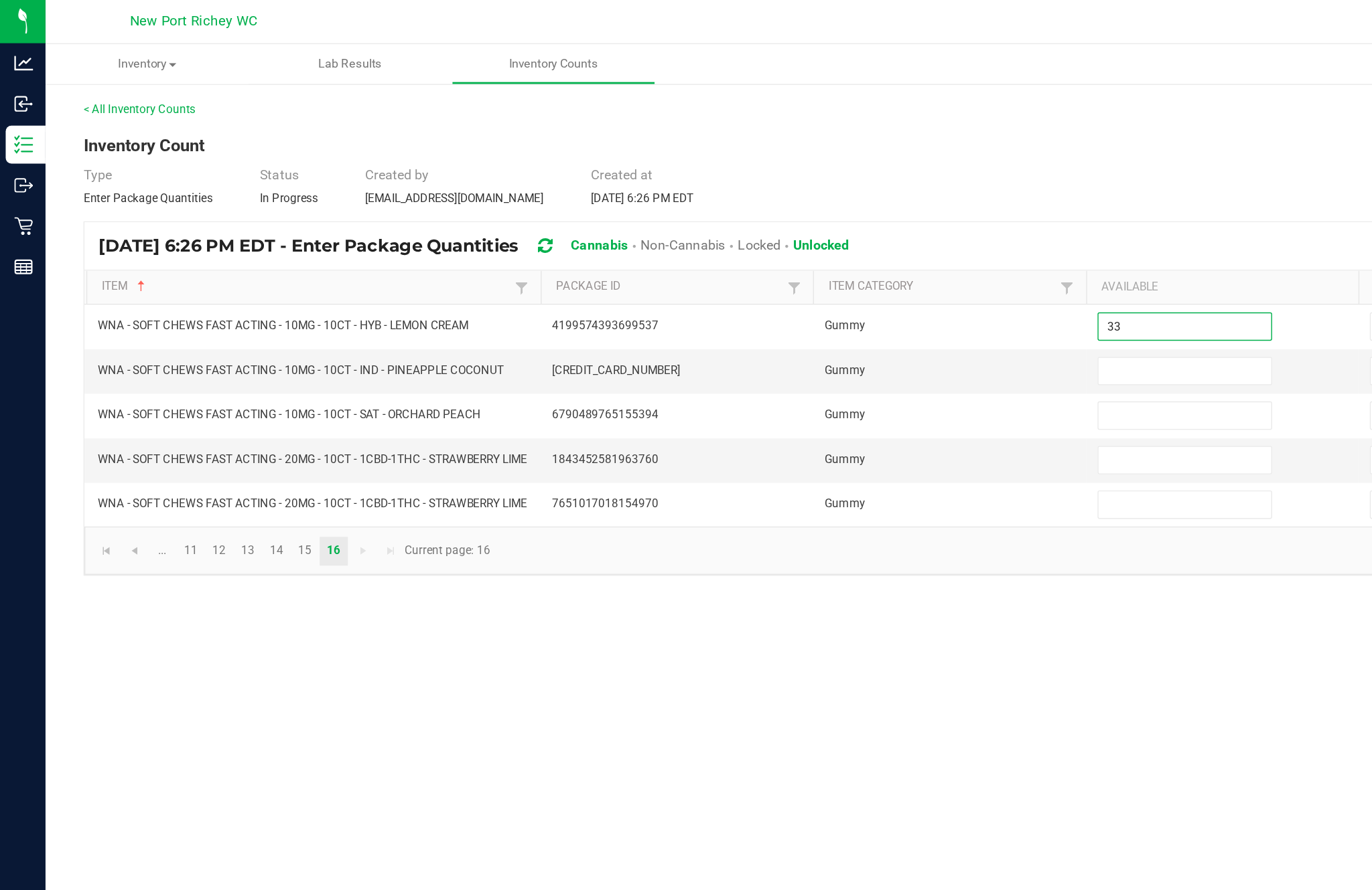
click at [831, 272] on input at bounding box center [836, 262] width 122 height 19
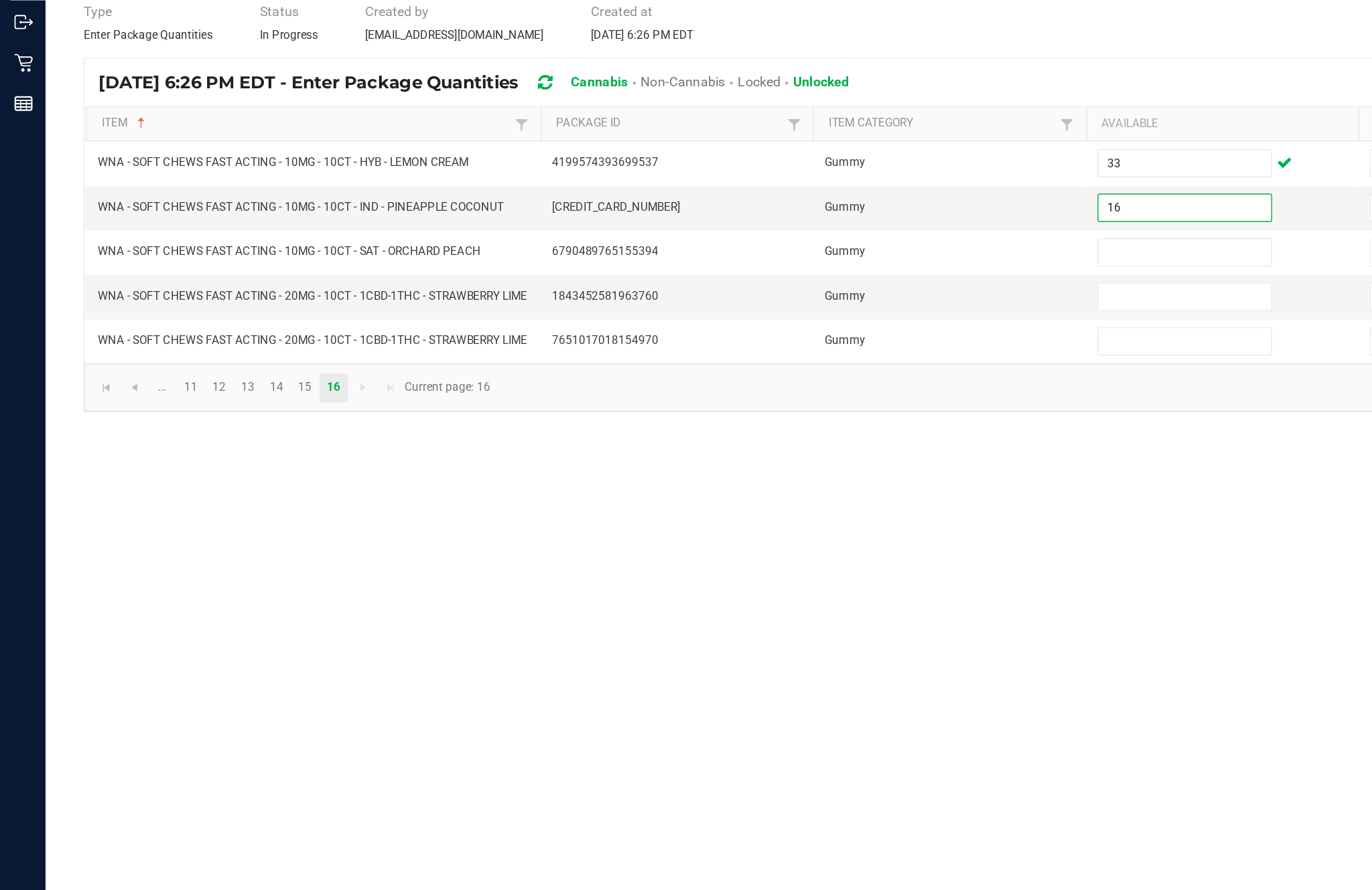
click at [820, 285] on input at bounding box center [836, 294] width 122 height 19
click at [831, 253] on input "16" at bounding box center [836, 262] width 122 height 19
click at [837, 316] on input at bounding box center [836, 325] width 122 height 19
click at [833, 348] on input at bounding box center [836, 357] width 122 height 19
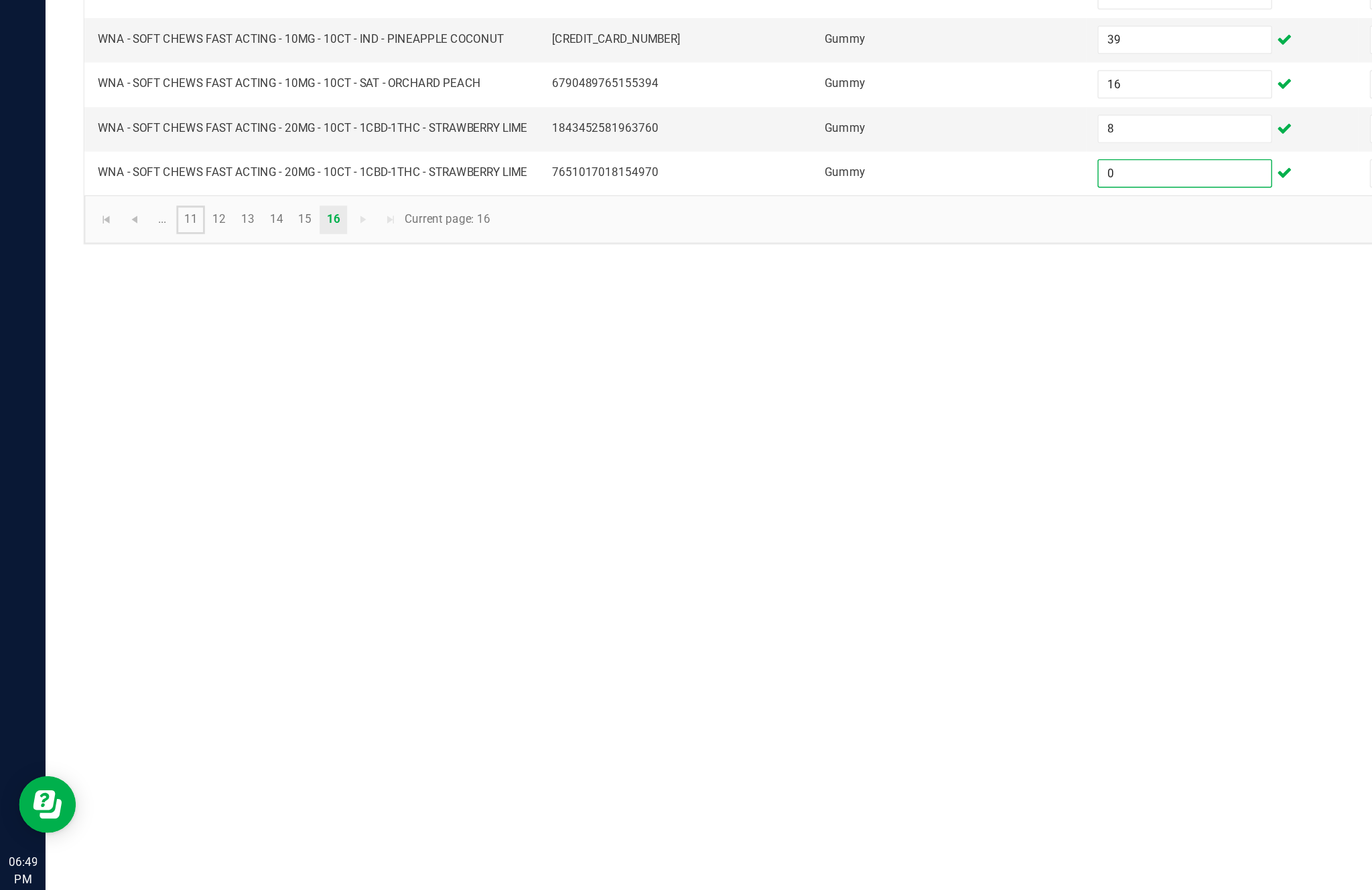
click at [144, 380] on link "11" at bounding box center [135, 390] width 20 height 20
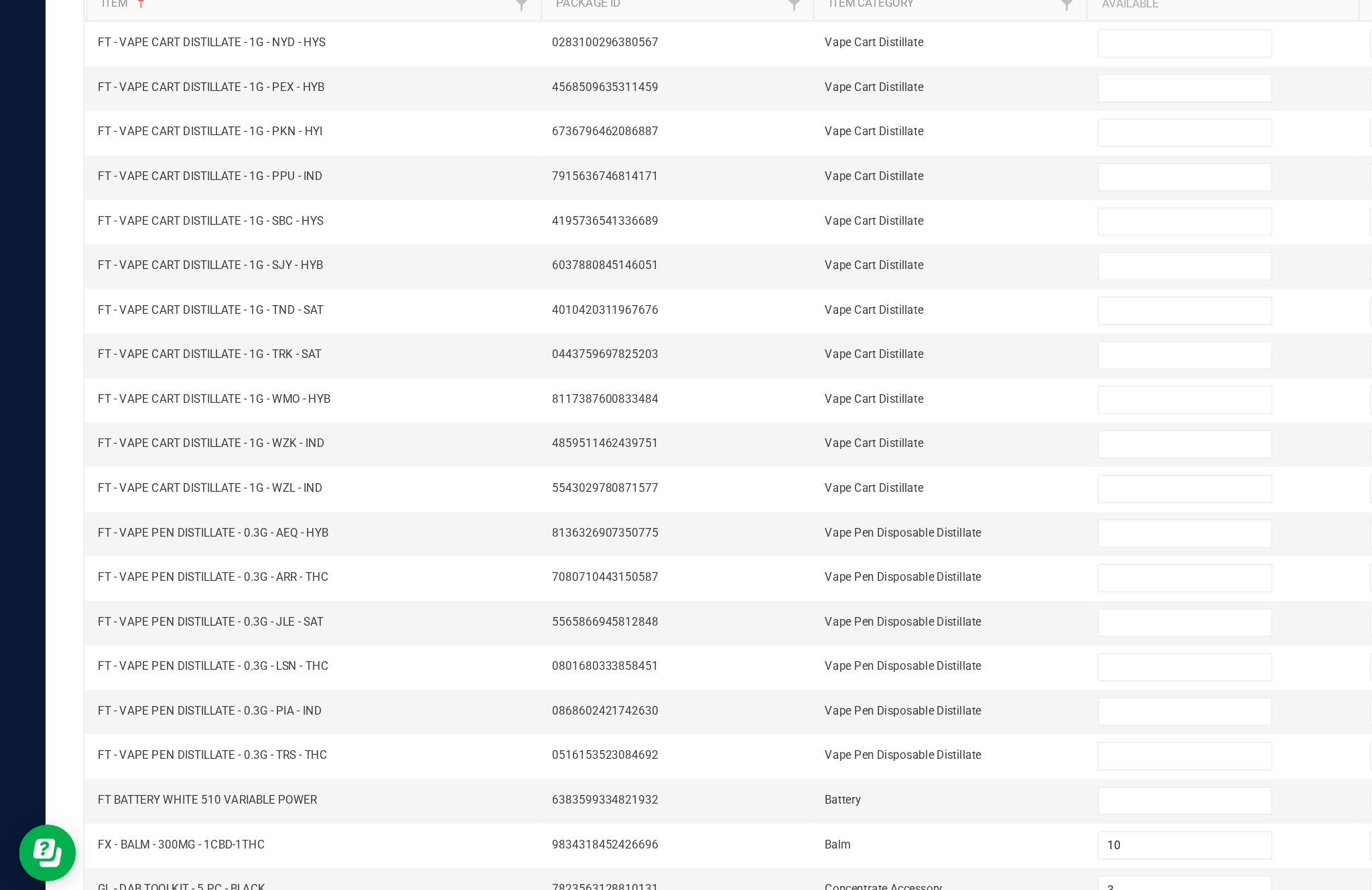
scroll to position [58, 0]
click at [143, 852] on link "11" at bounding box center [135, 862] width 20 height 20
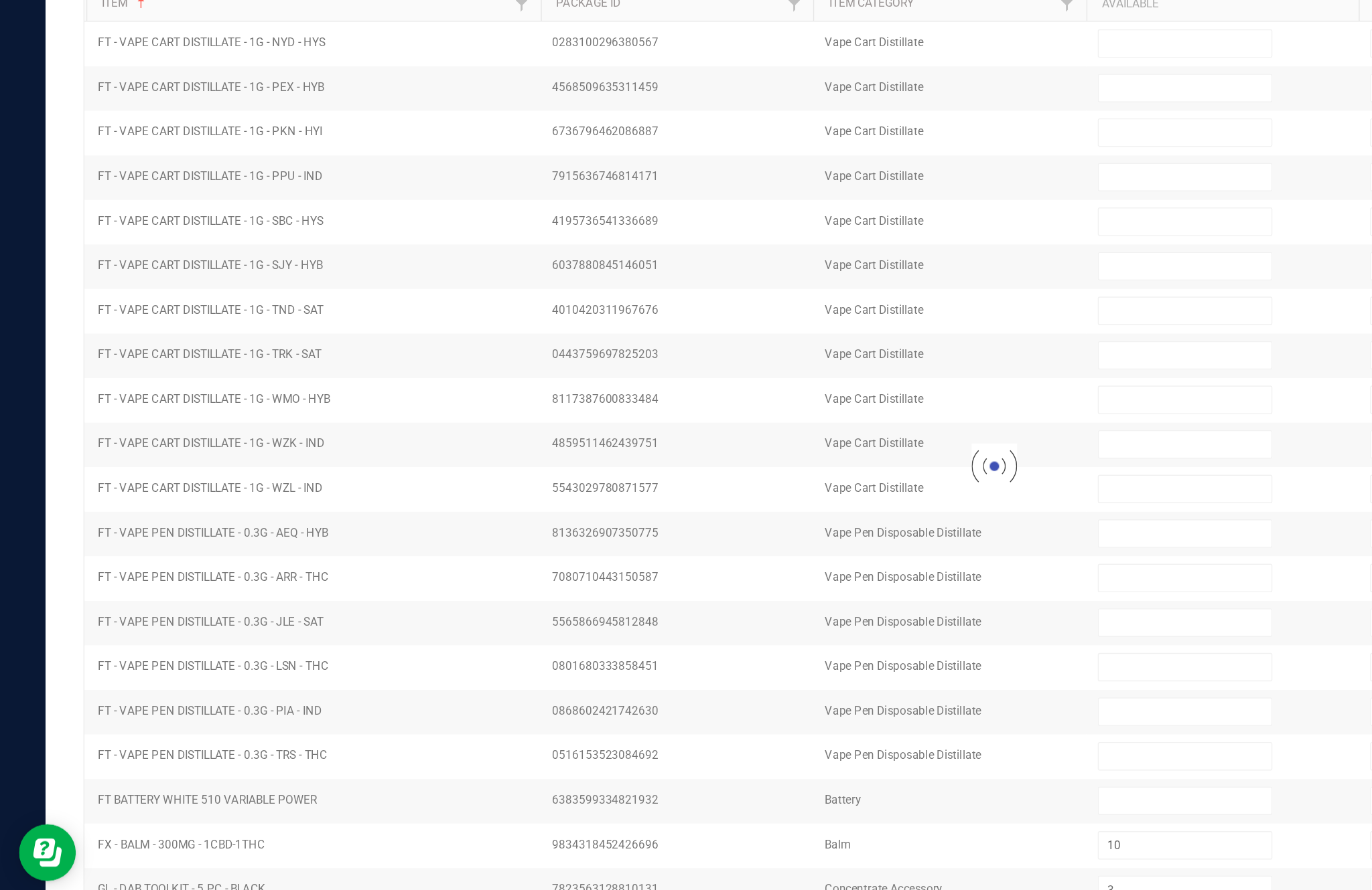
scroll to position [58, 0]
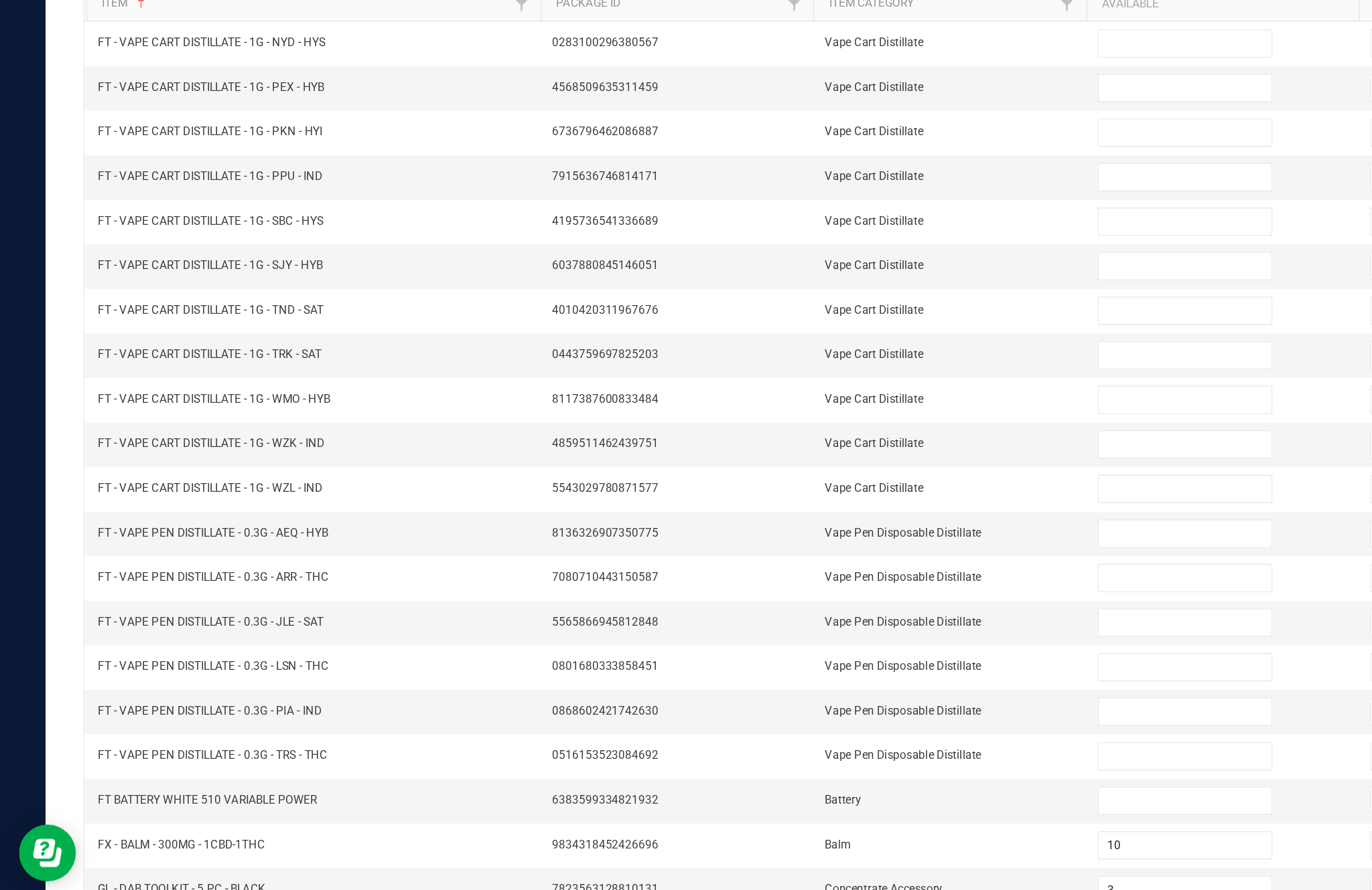
click at [124, 852] on link "..." at bounding box center [114, 862] width 20 height 20
click at [123, 852] on link "1" at bounding box center [114, 862] width 20 height 20
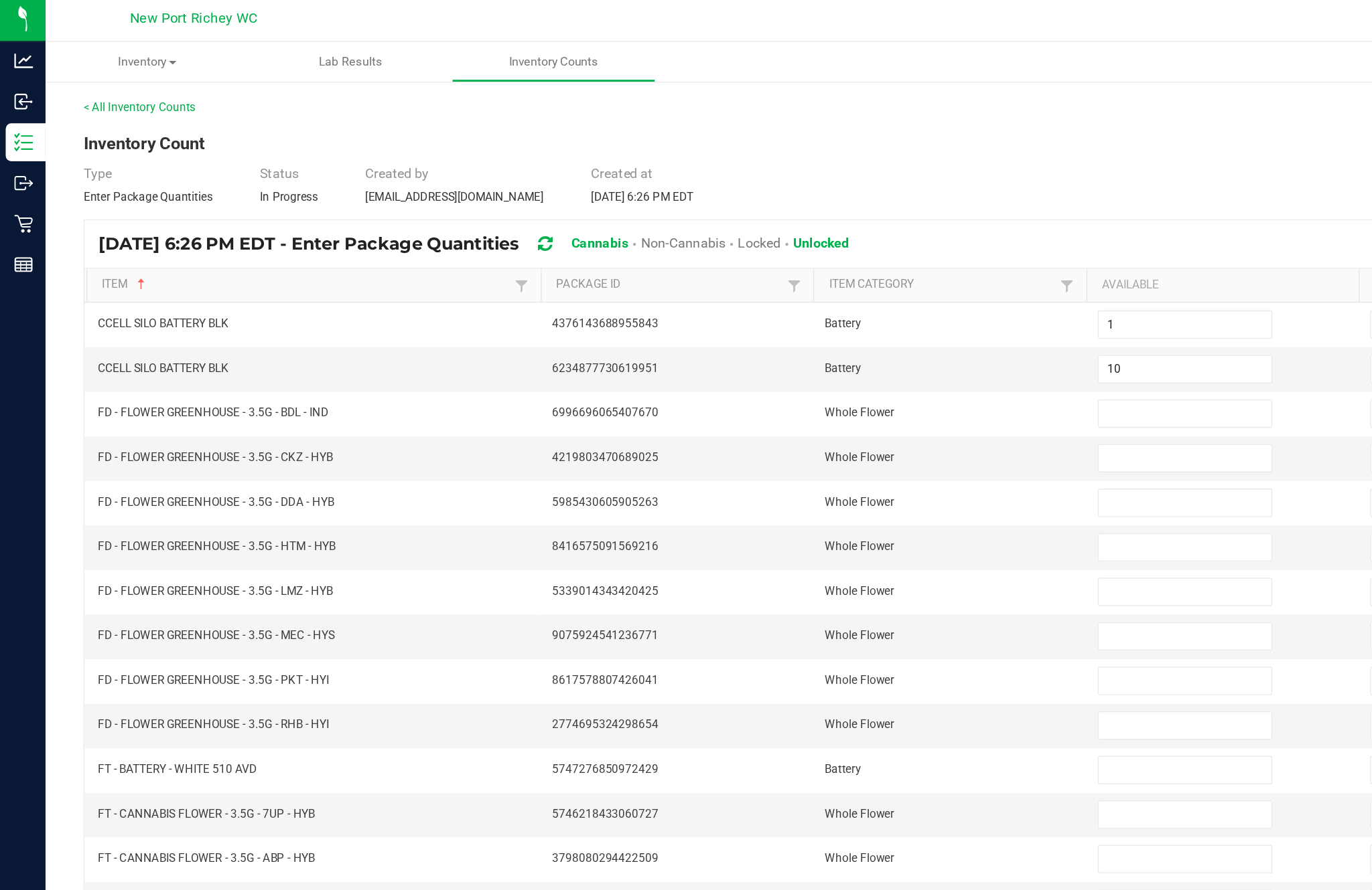
scroll to position [0, 0]
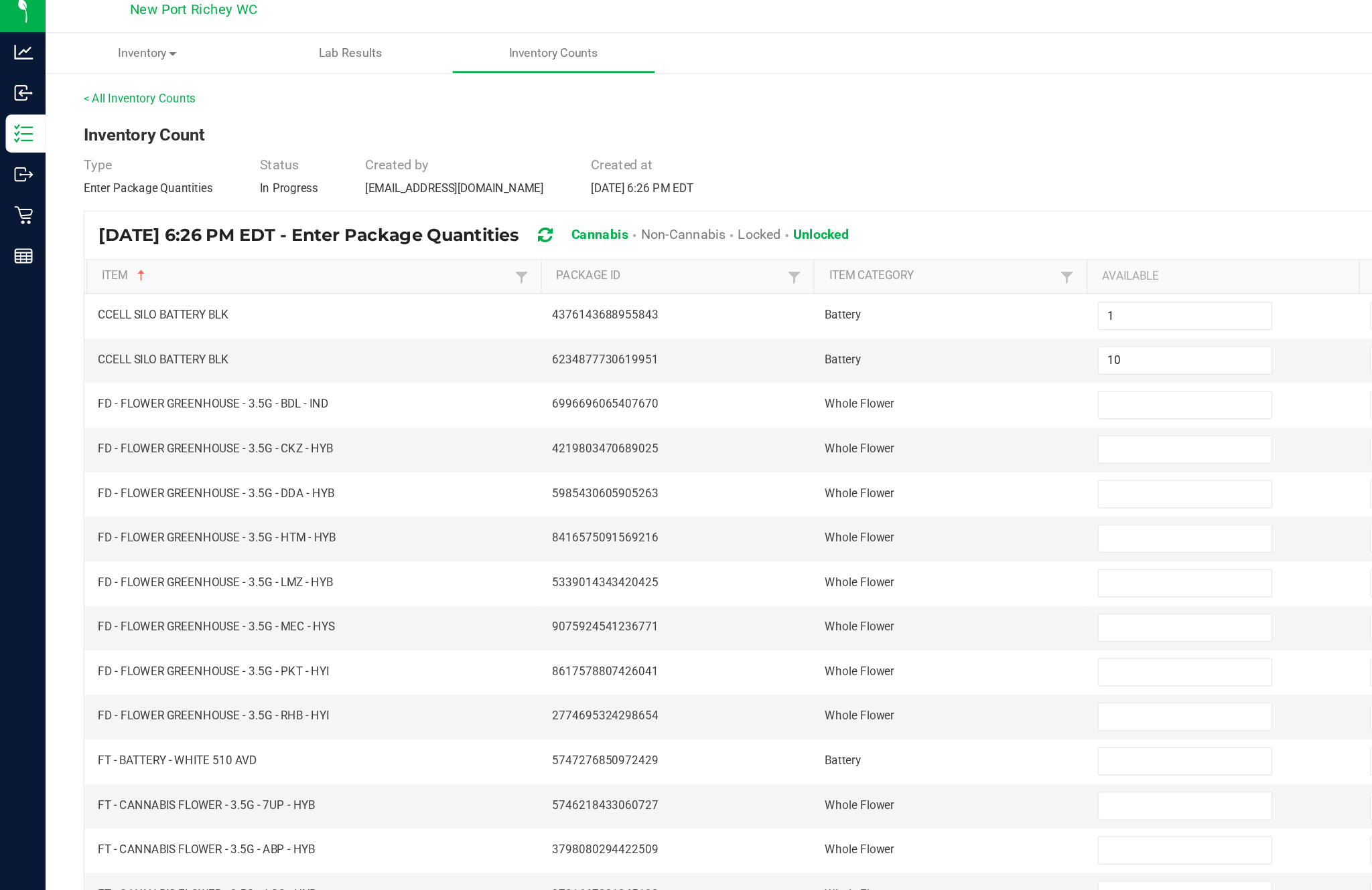
click at [814, 303] on input at bounding box center [836, 294] width 122 height 19
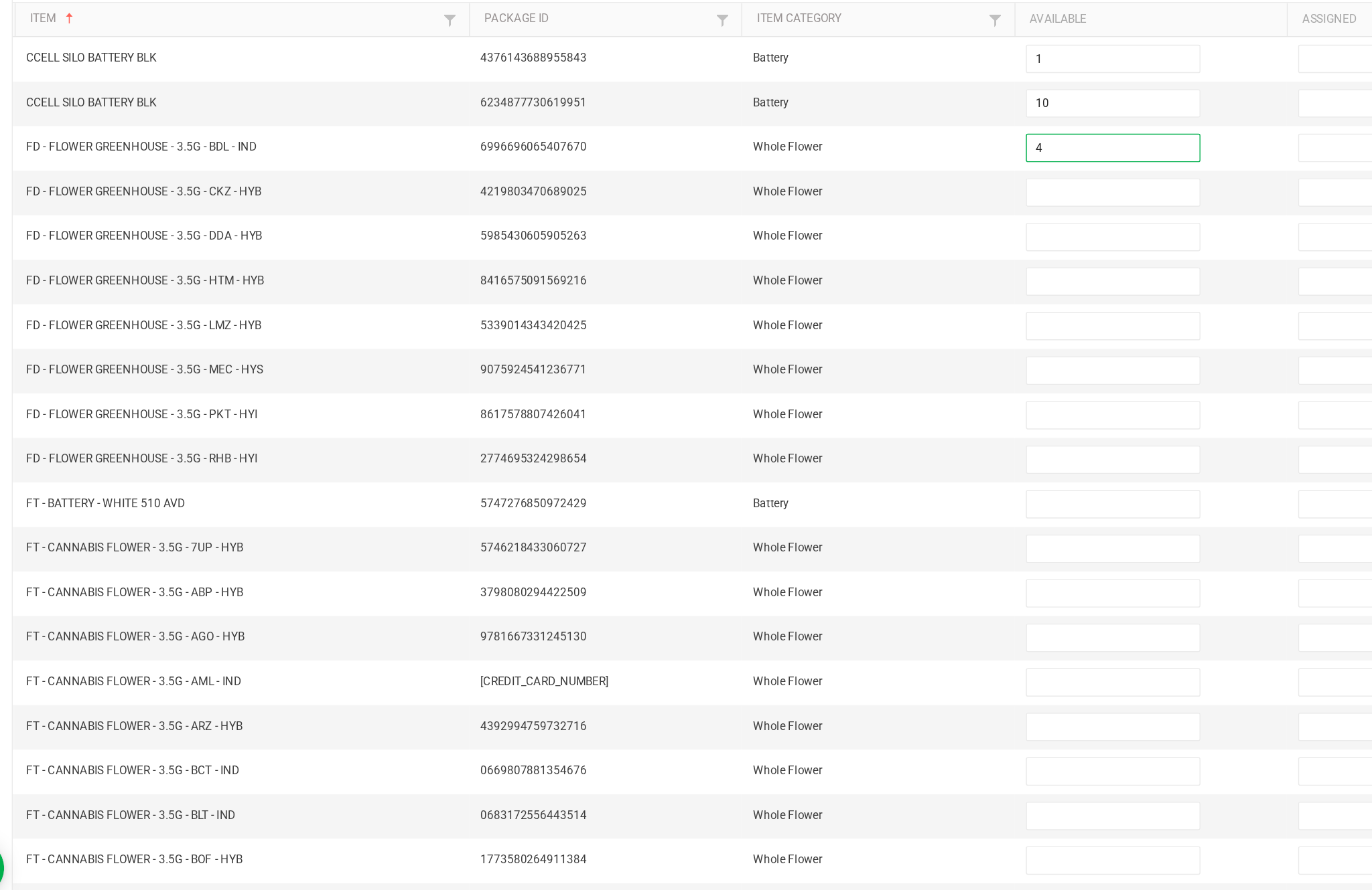
click at [796, 316] on input at bounding box center [836, 325] width 122 height 19
click at [775, 348] on input at bounding box center [836, 357] width 122 height 19
click at [776, 379] on input at bounding box center [836, 388] width 122 height 19
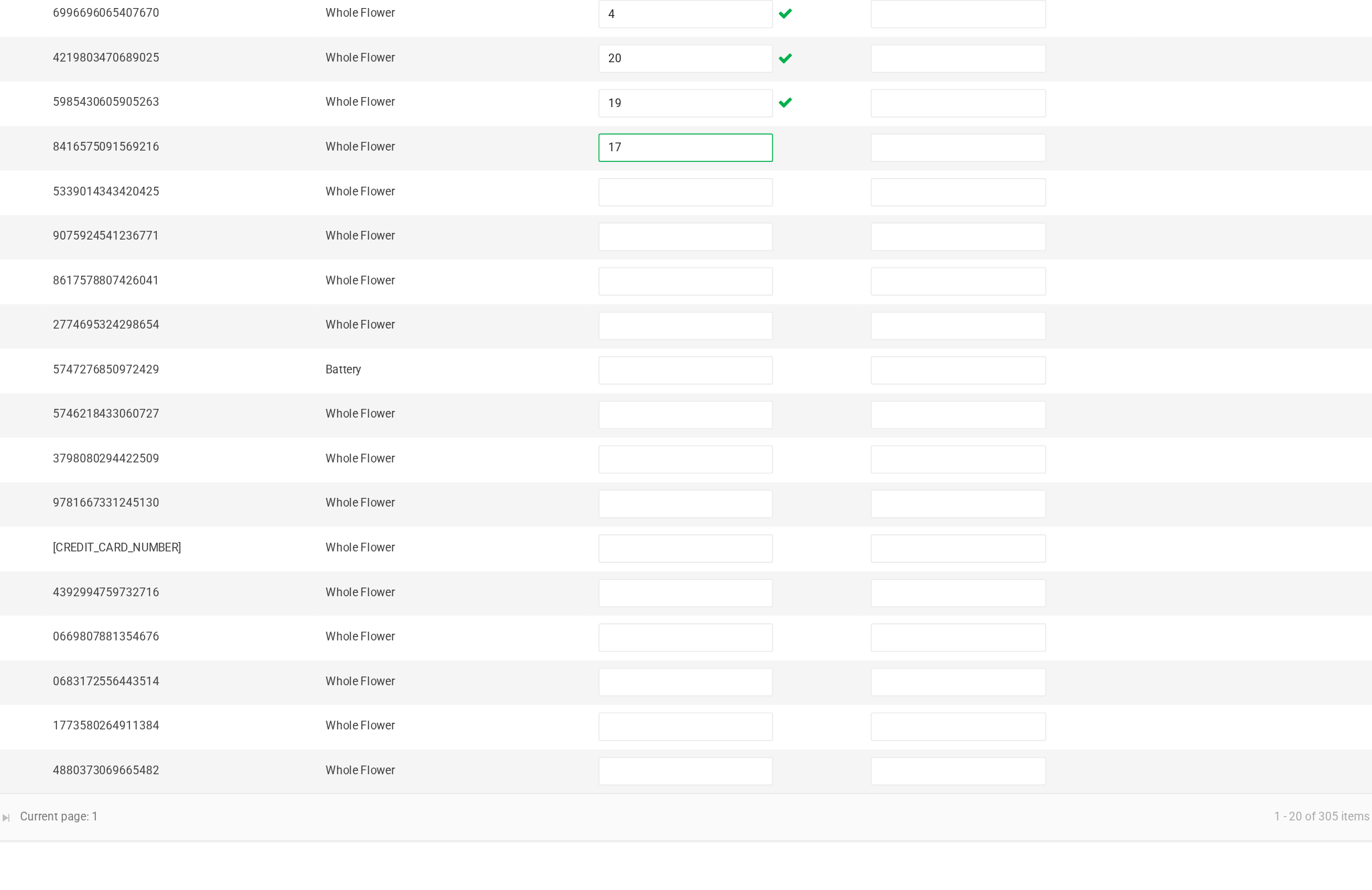
click at [775, 411] on input at bounding box center [836, 419] width 122 height 19
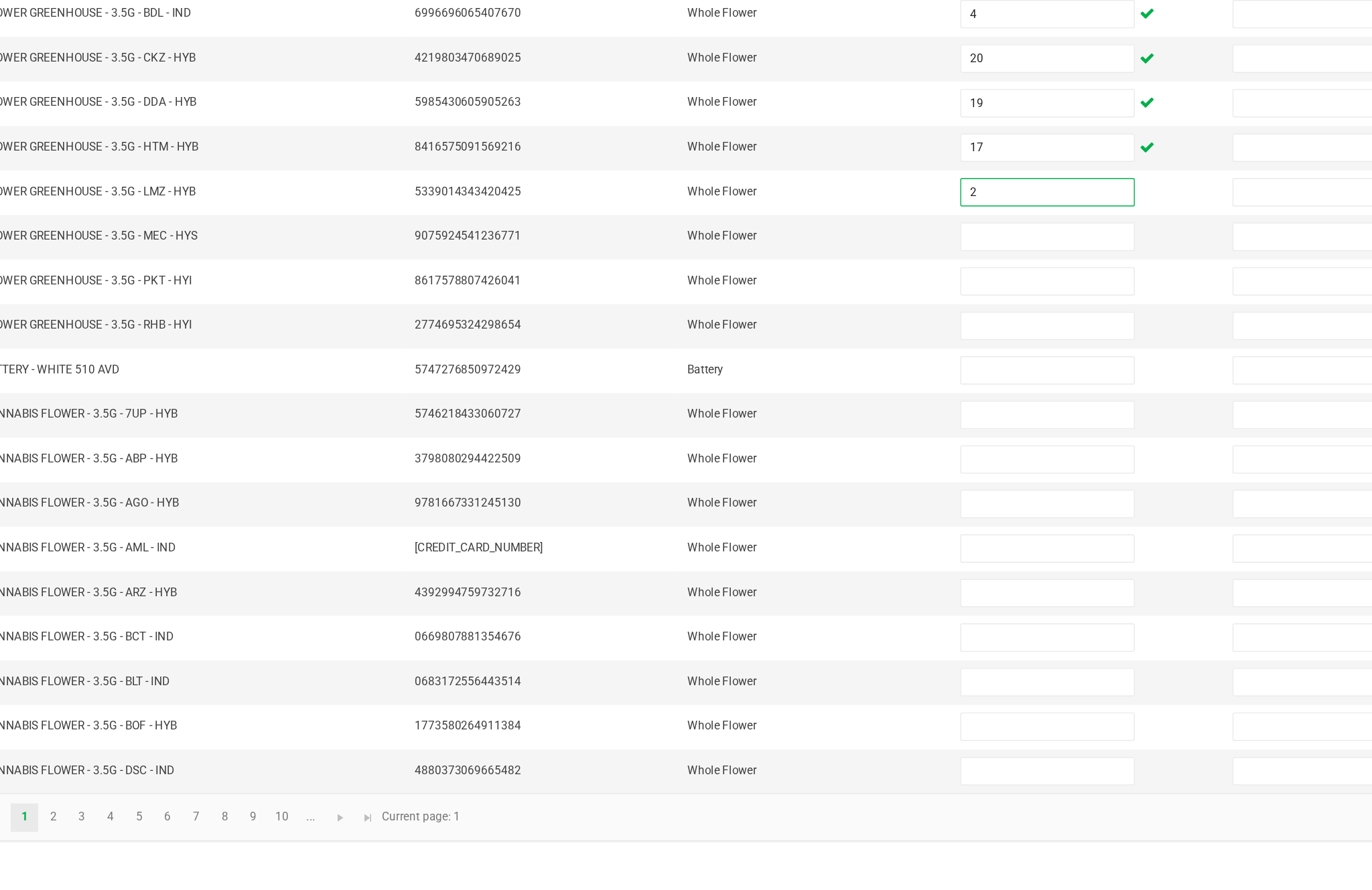
click at [775, 442] on input at bounding box center [836, 451] width 122 height 19
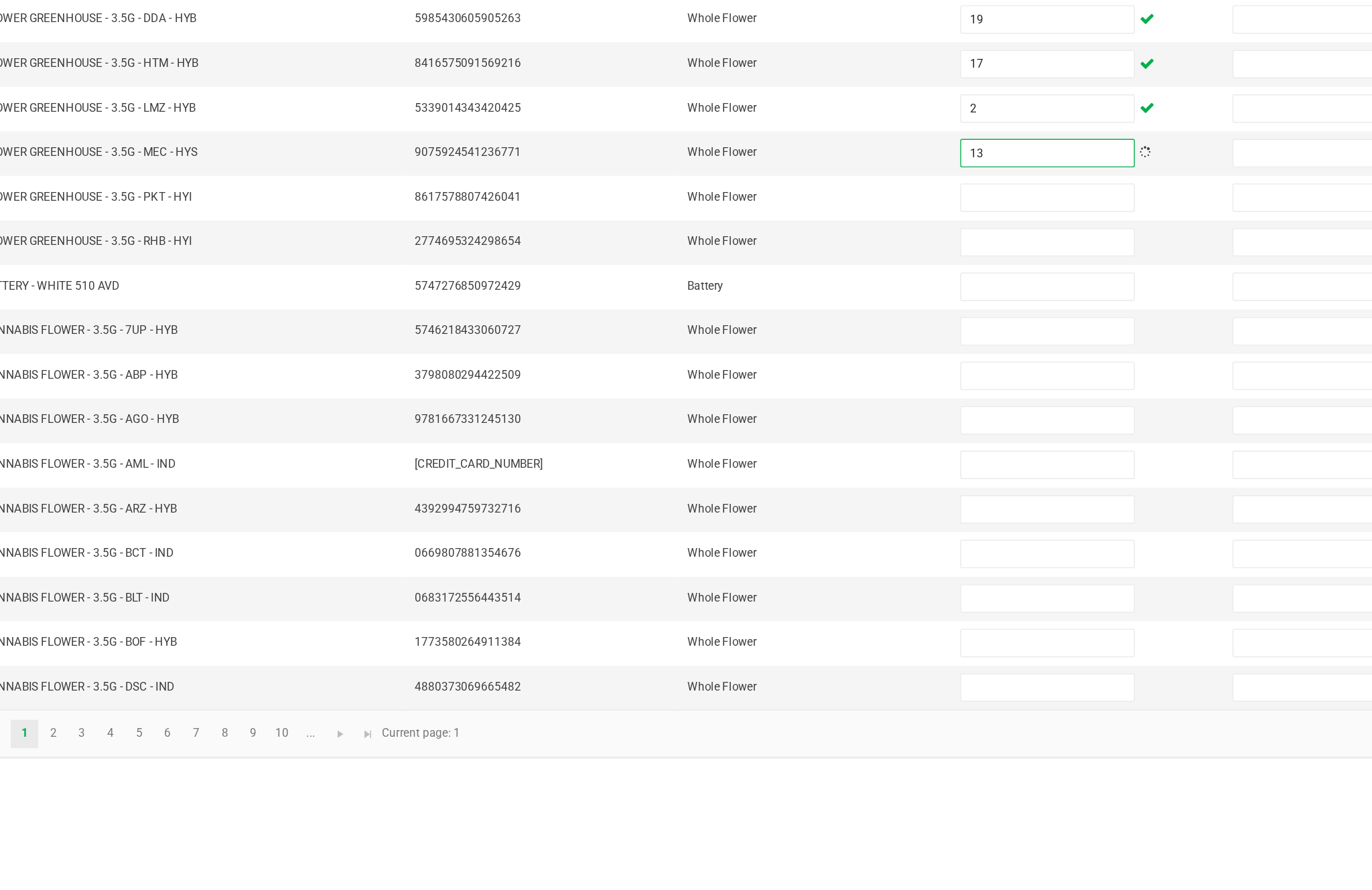
click at [775, 473] on input at bounding box center [836, 482] width 122 height 19
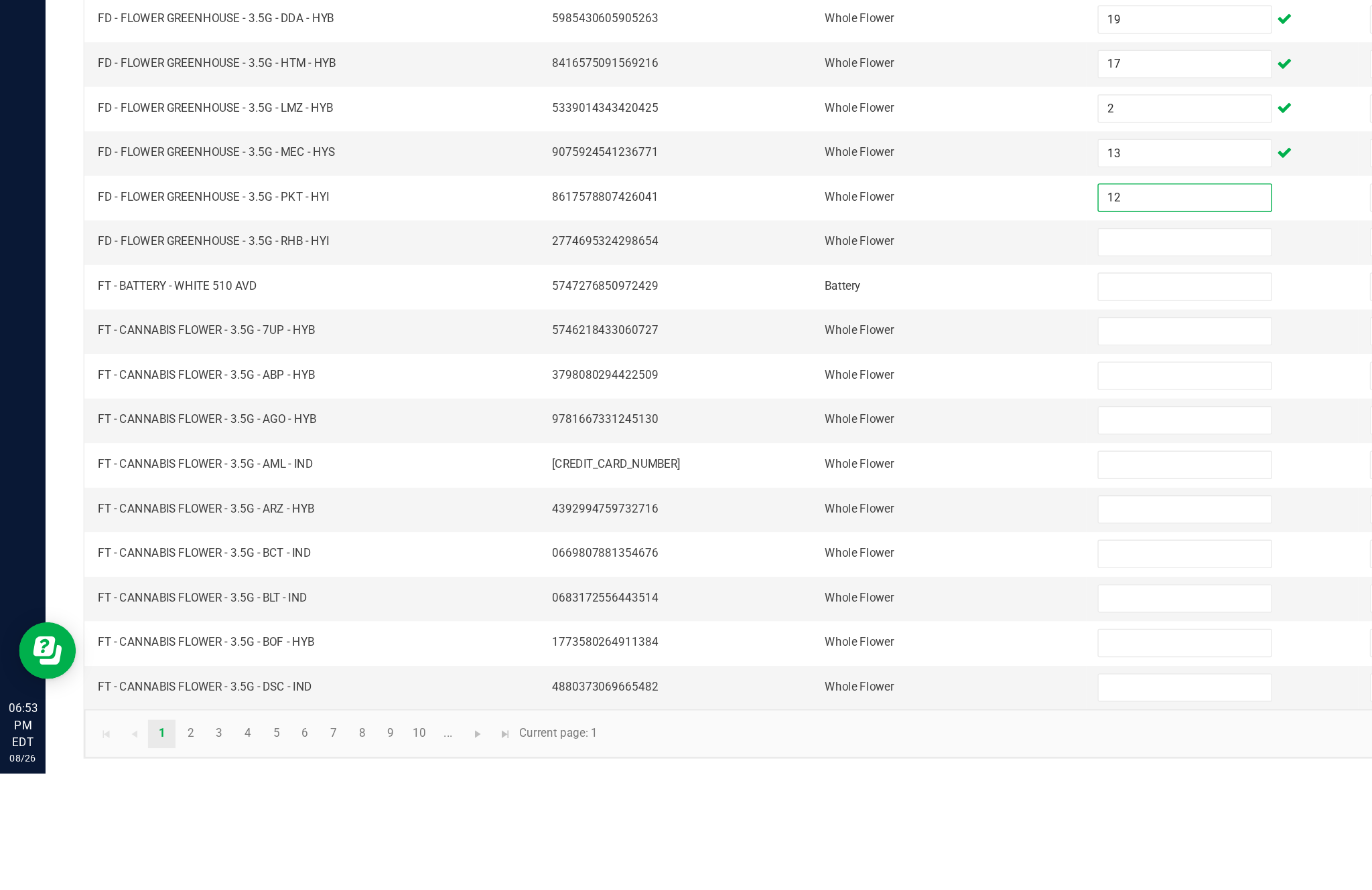
click at [831, 505] on input at bounding box center [836, 514] width 122 height 19
click at [822, 537] on input at bounding box center [836, 546] width 122 height 19
click at [829, 569] on input at bounding box center [836, 578] width 122 height 19
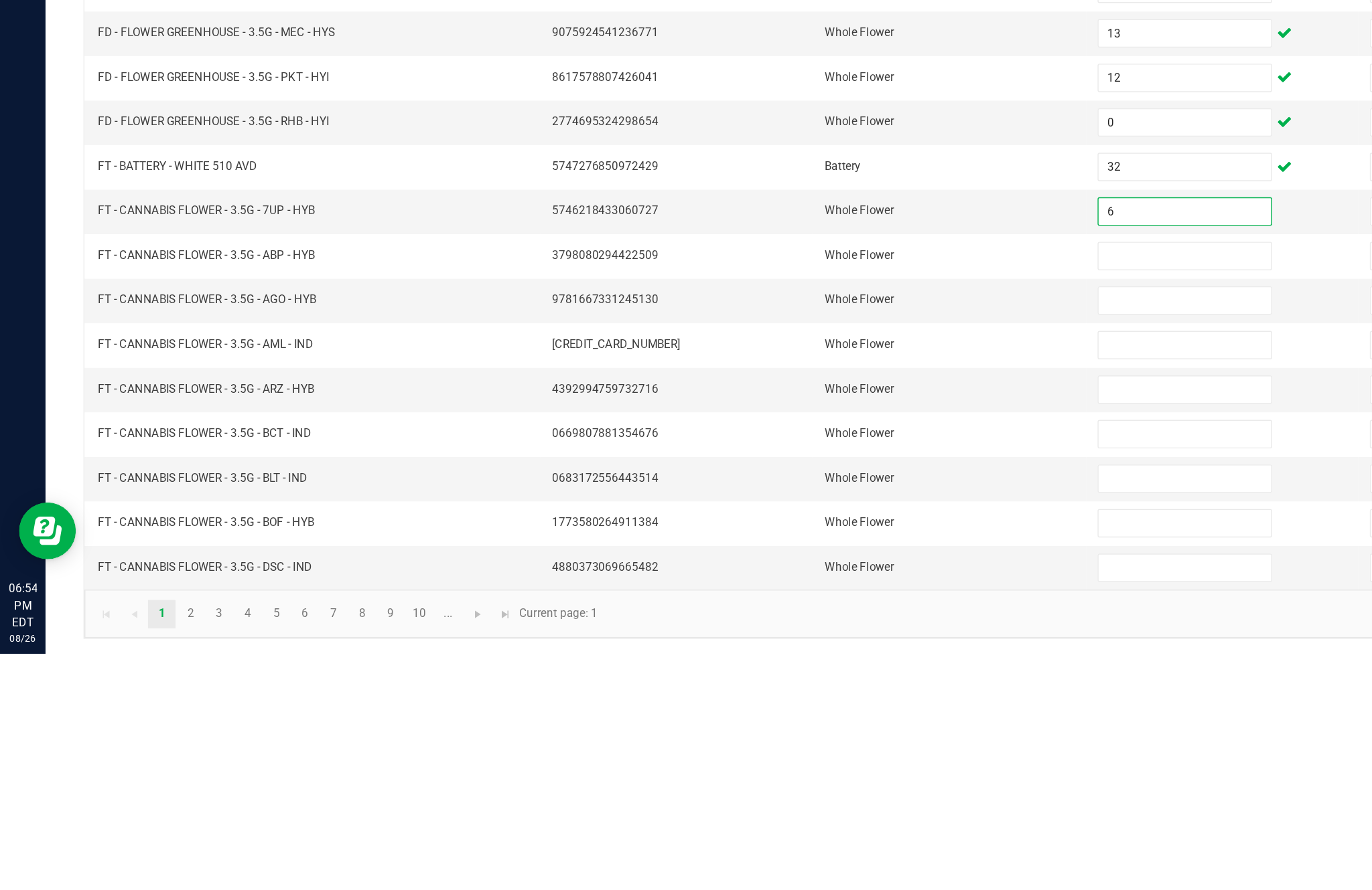
click at [826, 600] on input at bounding box center [836, 609] width 122 height 19
click at [821, 632] on input at bounding box center [836, 640] width 122 height 19
click at [824, 663] on input at bounding box center [836, 672] width 122 height 19
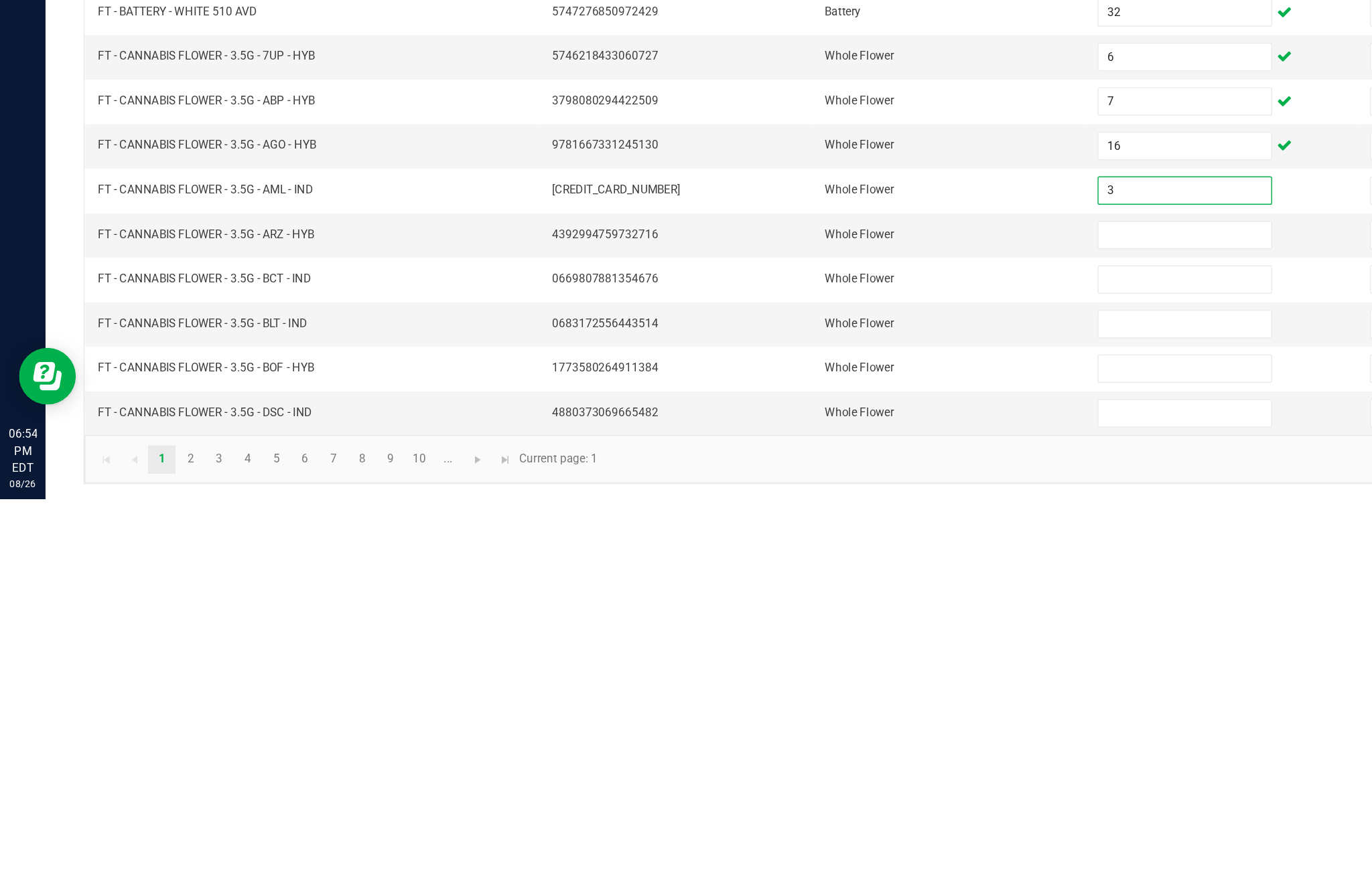
click at [818, 695] on input at bounding box center [836, 703] width 122 height 19
click at [822, 726] on input at bounding box center [836, 735] width 122 height 19
click at [829, 757] on input at bounding box center [836, 766] width 122 height 19
click at [827, 789] on input at bounding box center [836, 798] width 122 height 19
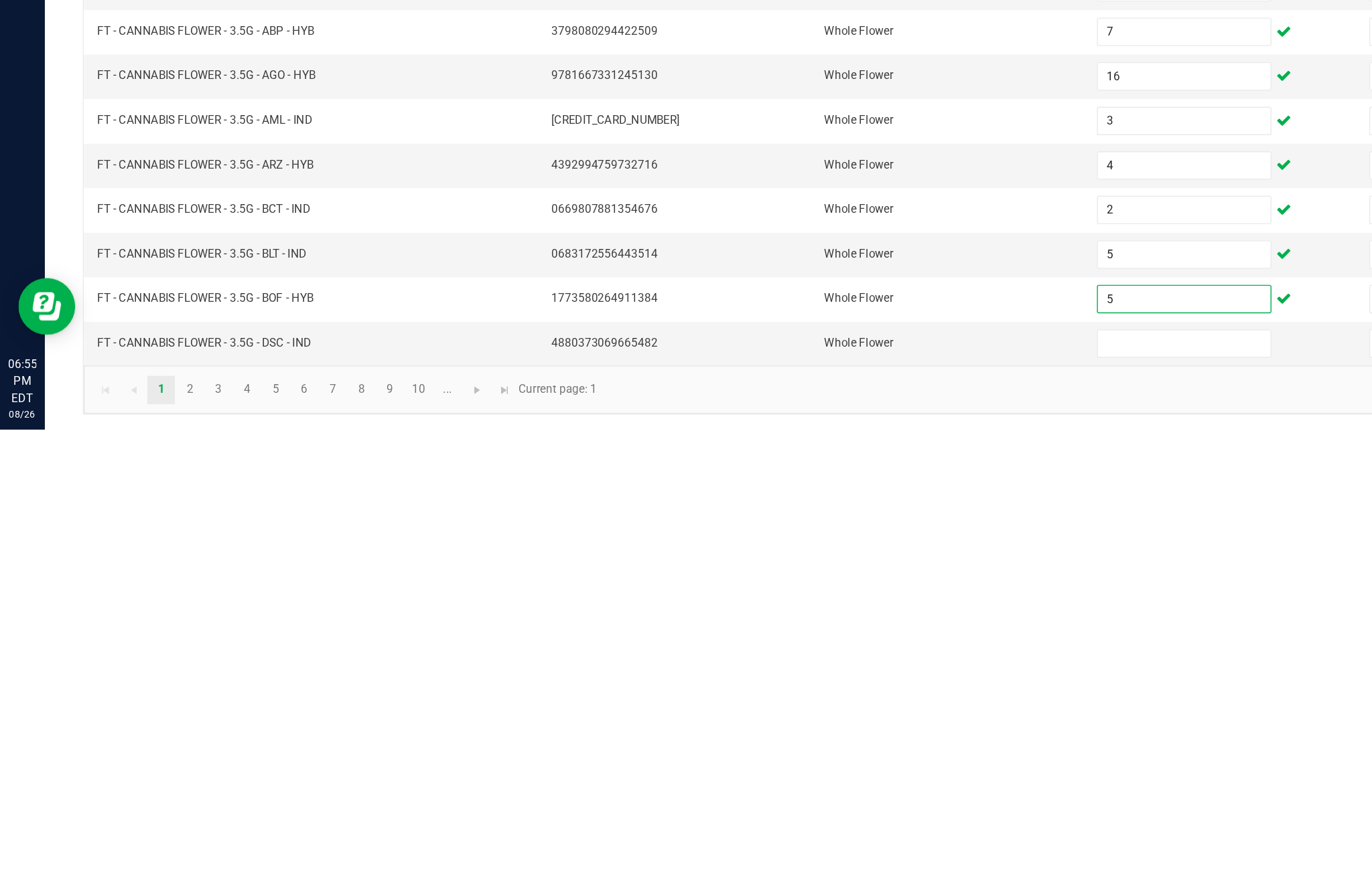
click at [813, 820] on input at bounding box center [836, 829] width 122 height 19
click at [144, 852] on link "2" at bounding box center [135, 862] width 20 height 20
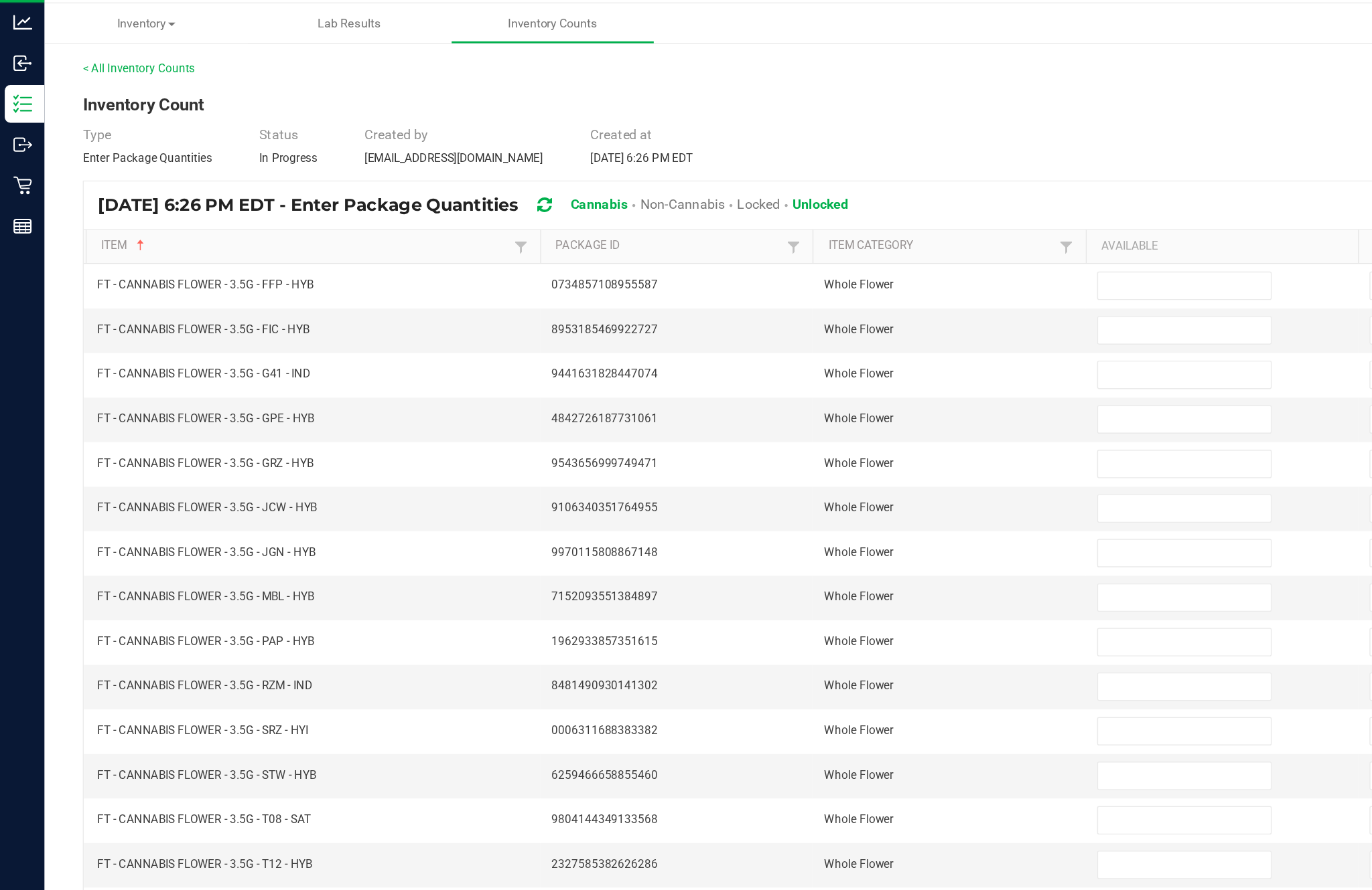
scroll to position [7, 0]
click at [831, 222] on input at bounding box center [836, 231] width 122 height 19
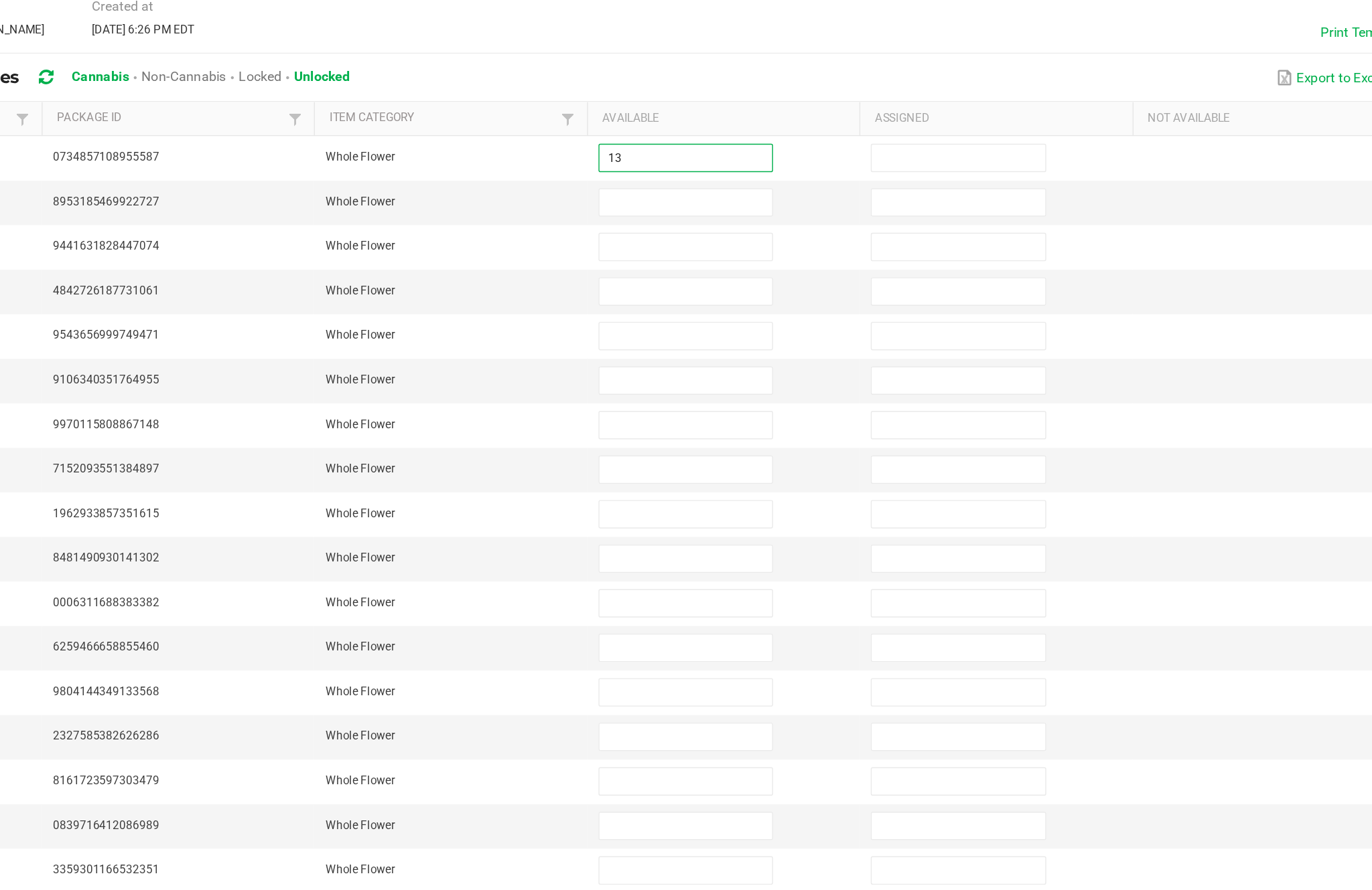
click at [775, 253] on input at bounding box center [836, 262] width 122 height 19
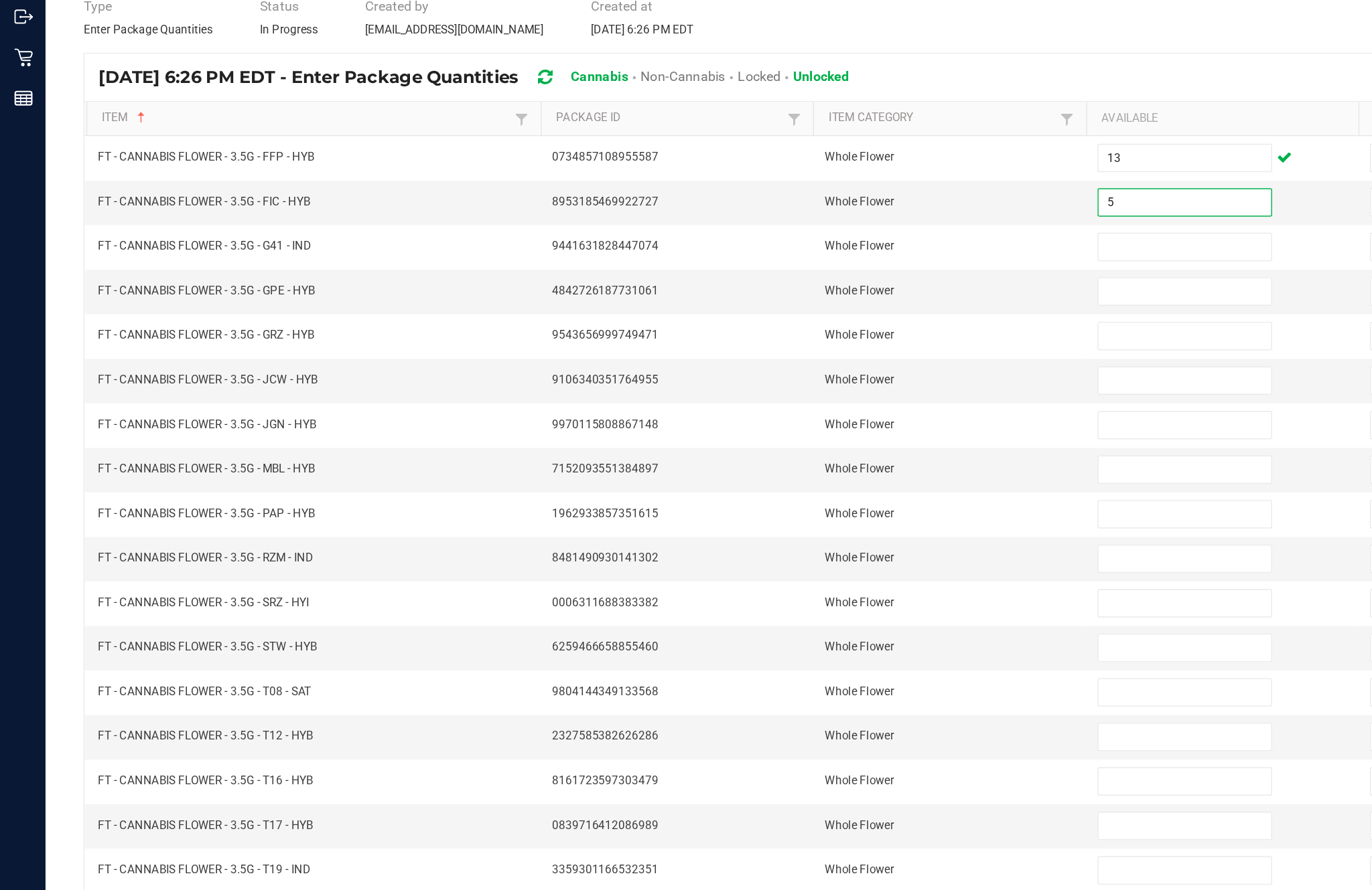
click at [837, 285] on input at bounding box center [836, 294] width 122 height 19
click at [823, 316] on input at bounding box center [836, 325] width 122 height 19
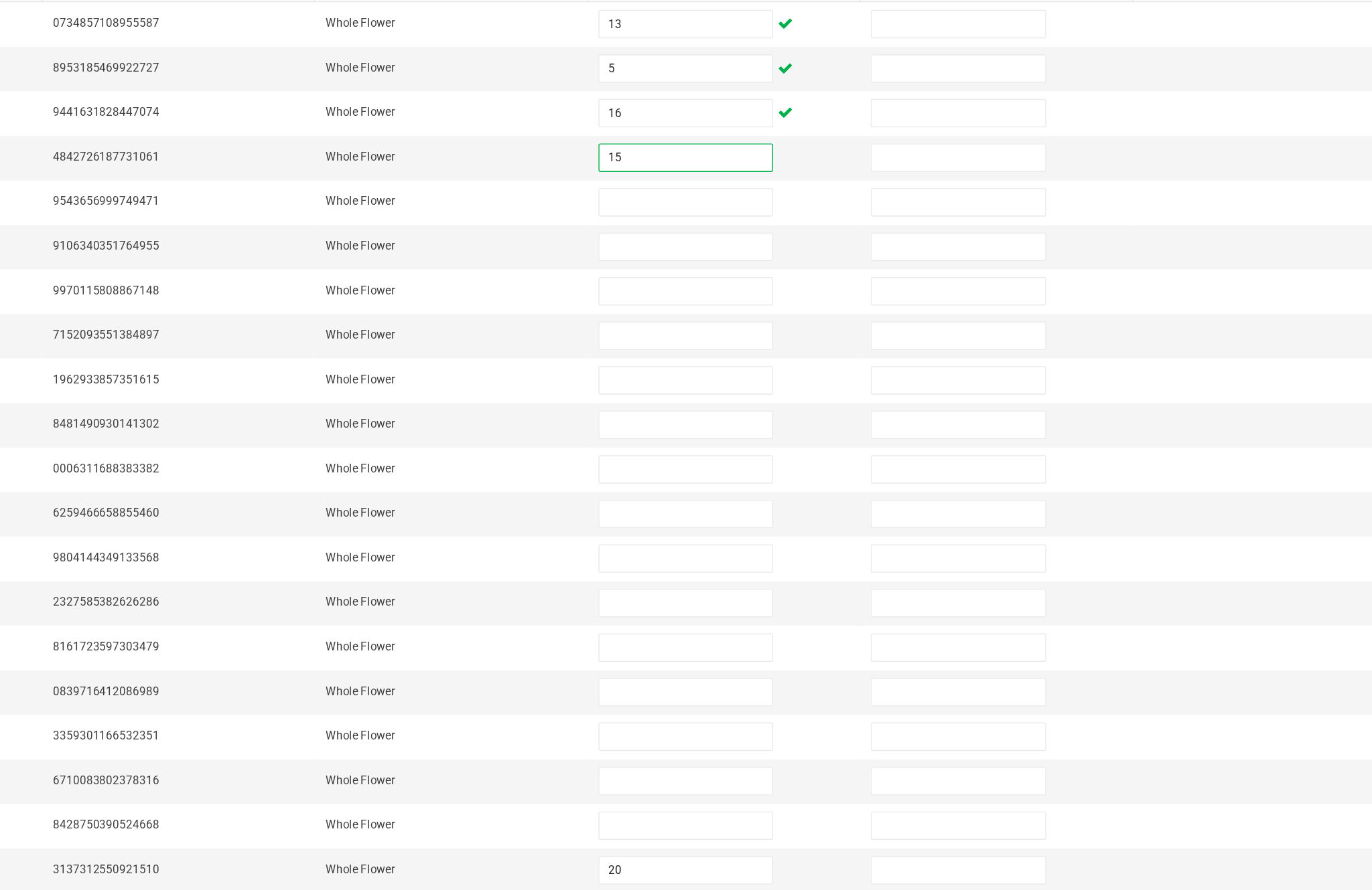
click at [775, 348] on input at bounding box center [836, 357] width 122 height 19
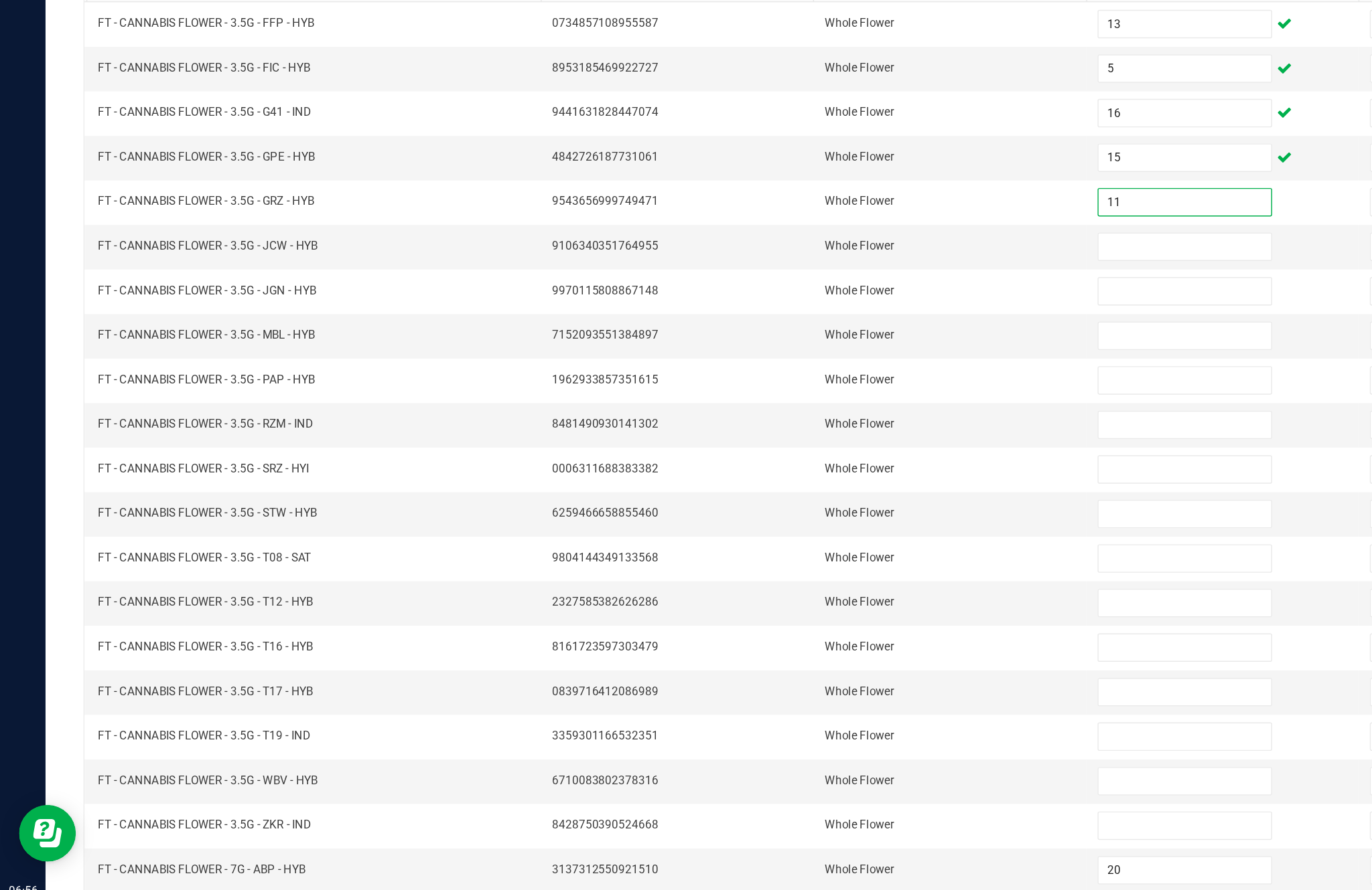
click at [816, 379] on input at bounding box center [836, 388] width 122 height 19
click at [828, 411] on input at bounding box center [836, 419] width 122 height 19
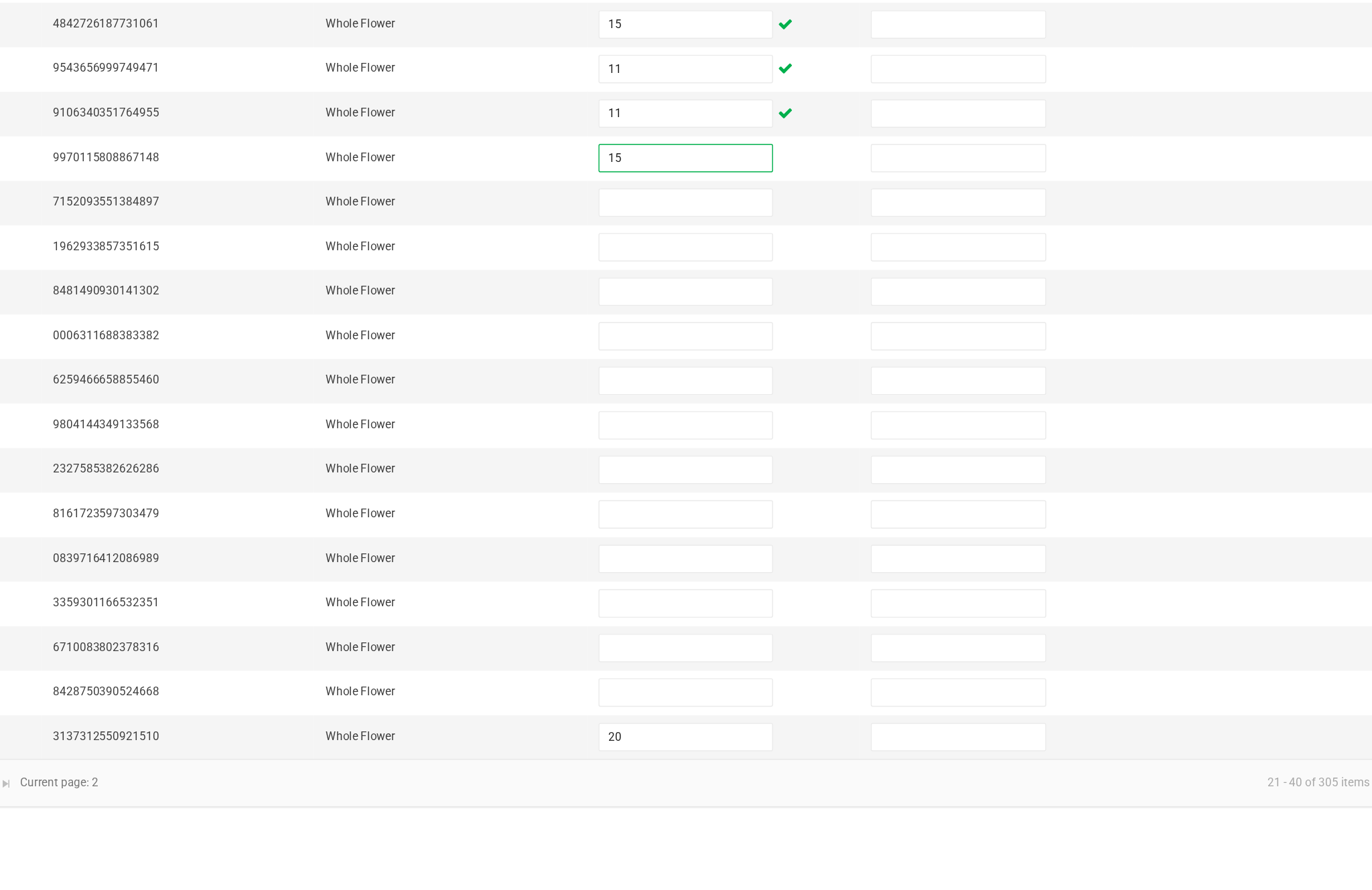
click at [775, 442] on input at bounding box center [836, 451] width 122 height 19
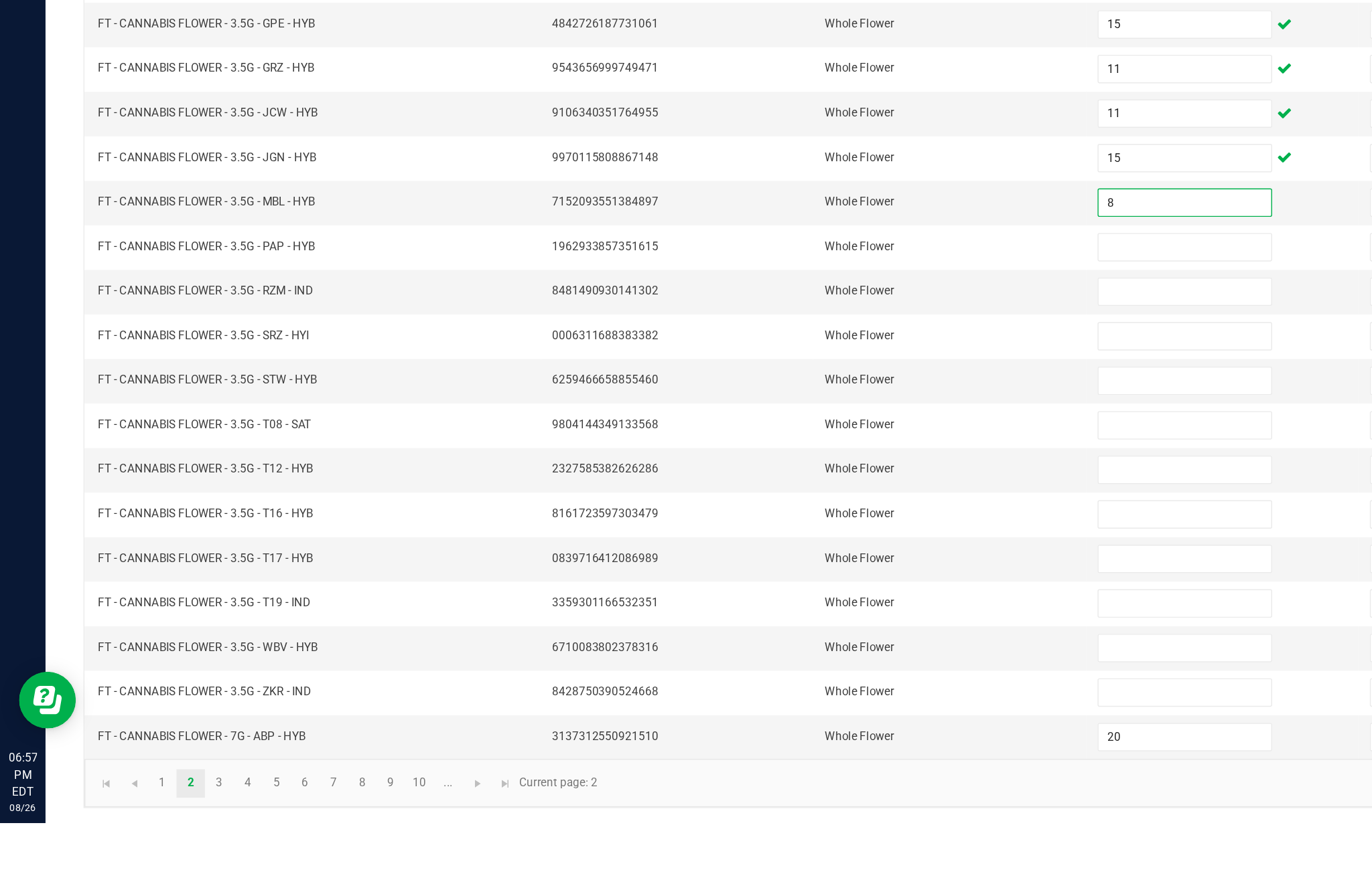
click at [814, 473] on input at bounding box center [836, 482] width 122 height 19
click at [817, 505] on input at bounding box center [836, 514] width 122 height 19
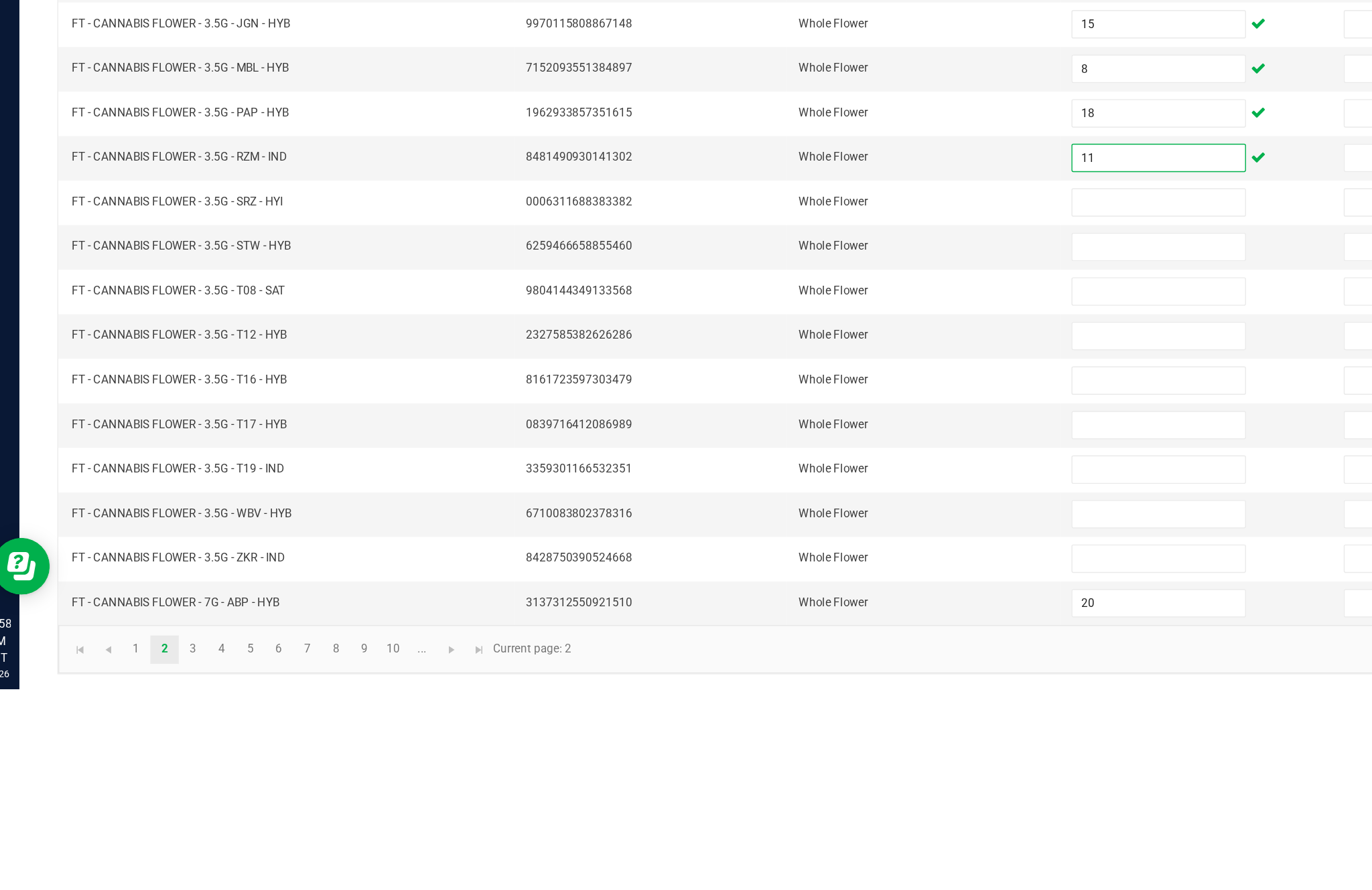
click at [800, 537] on input at bounding box center [836, 546] width 122 height 19
click at [791, 569] on input at bounding box center [836, 578] width 122 height 19
click at [797, 600] on input at bounding box center [836, 609] width 122 height 19
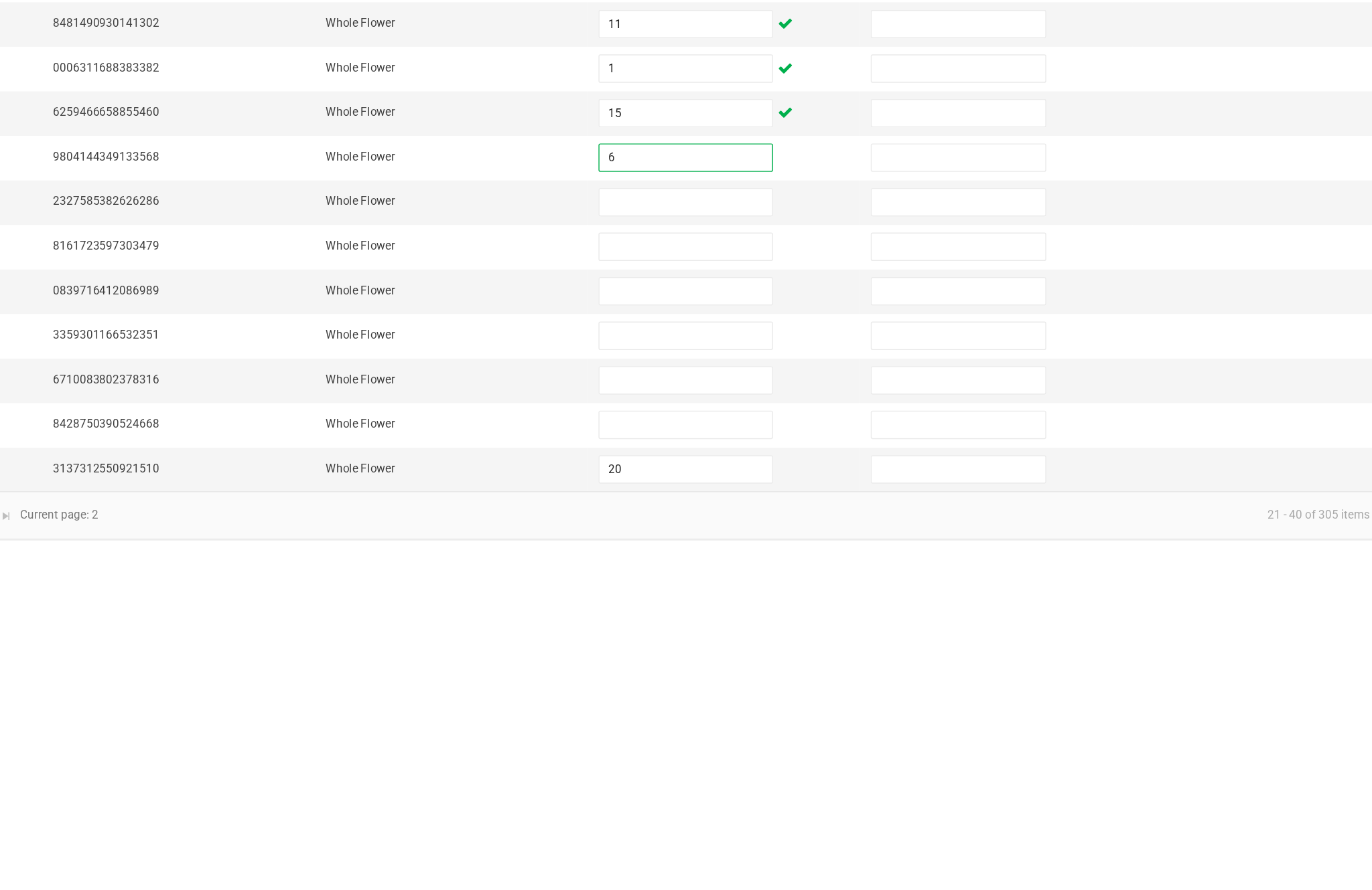
click at [775, 632] on input at bounding box center [836, 640] width 122 height 19
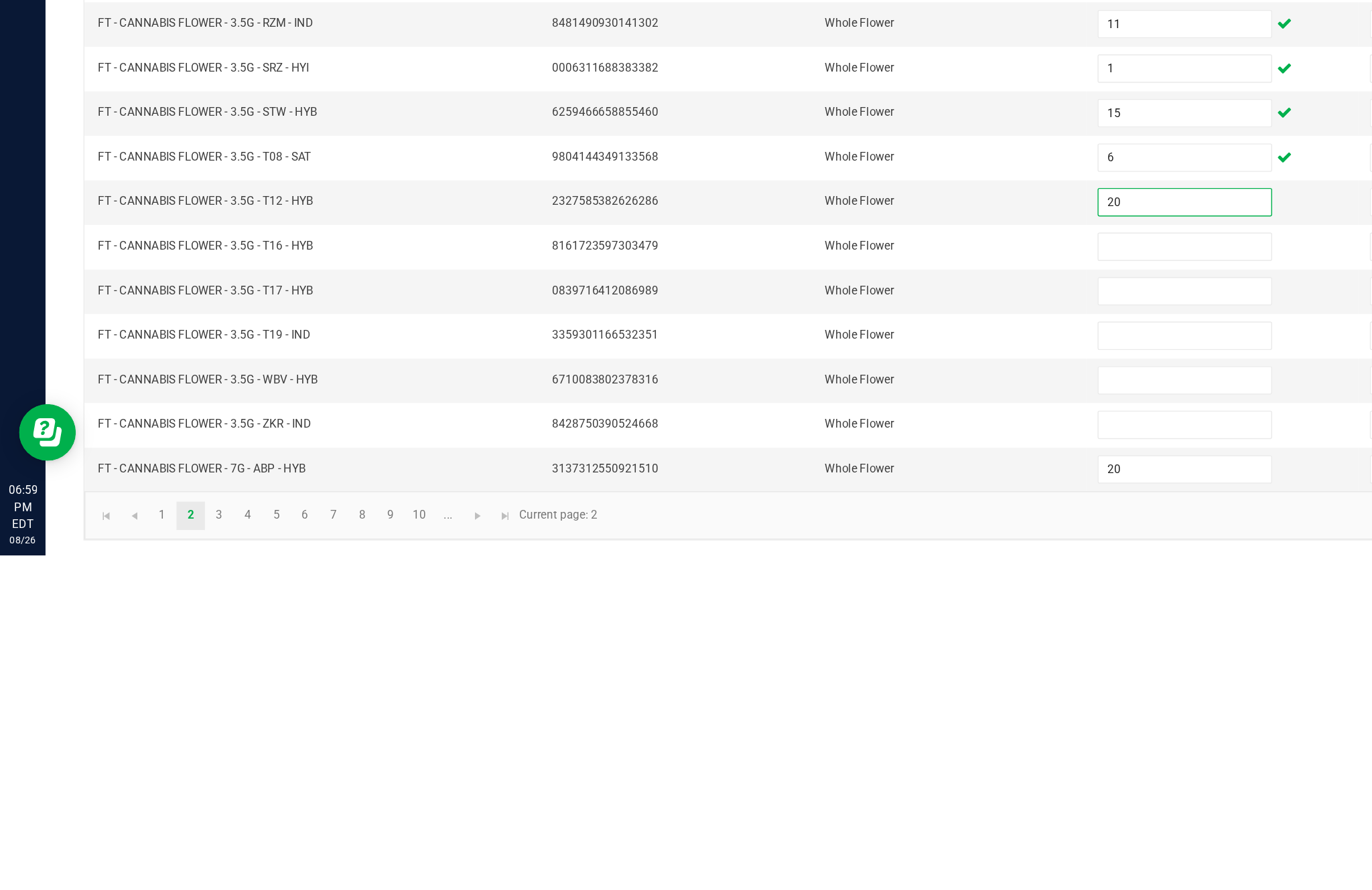
click at [817, 663] on input at bounding box center [836, 672] width 122 height 19
click at [829, 695] on input at bounding box center [836, 703] width 122 height 19
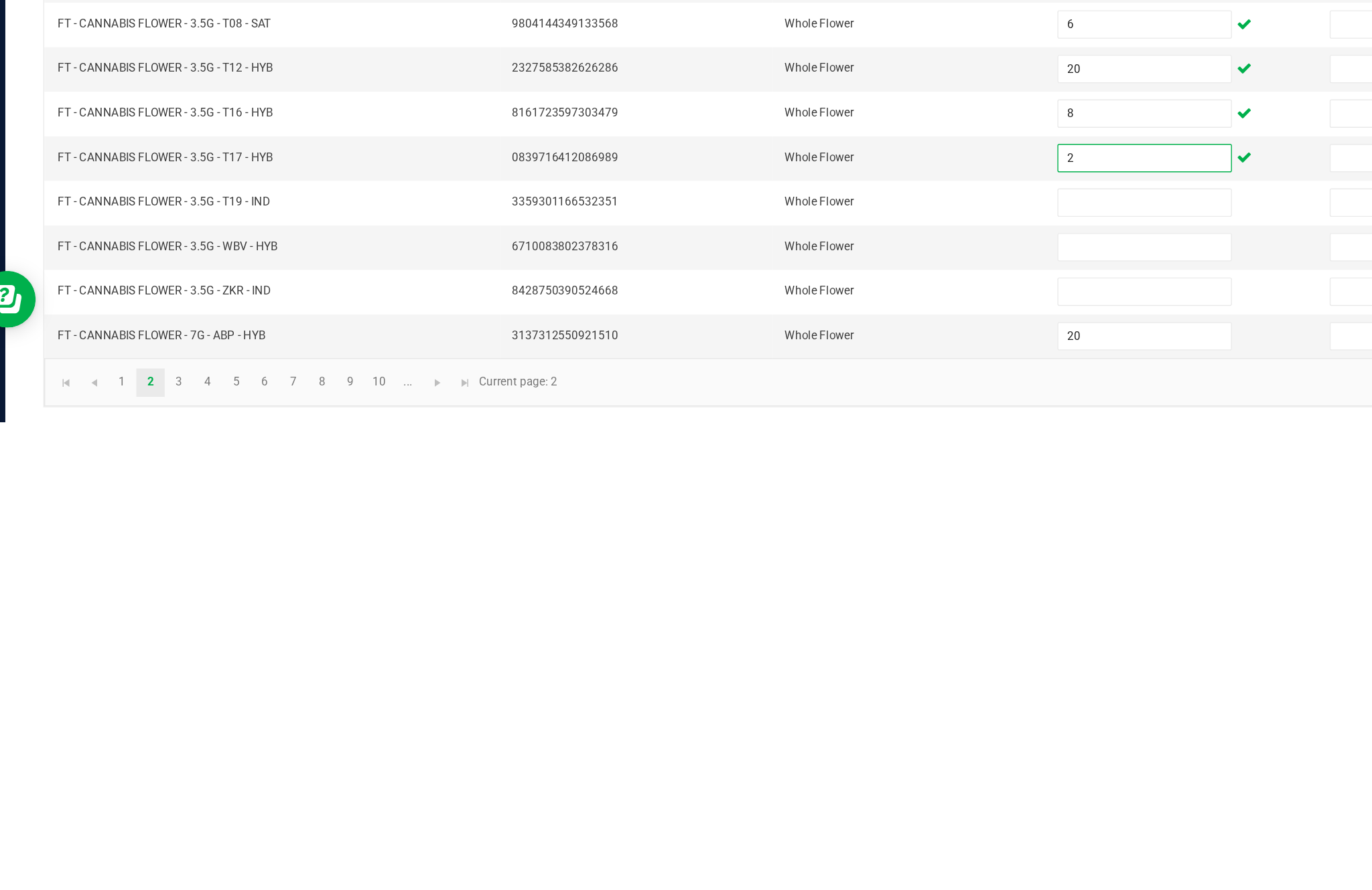
click at [775, 726] on input at bounding box center [836, 735] width 122 height 19
click at [800, 757] on input at bounding box center [836, 766] width 122 height 19
click at [796, 789] on input at bounding box center [836, 798] width 122 height 19
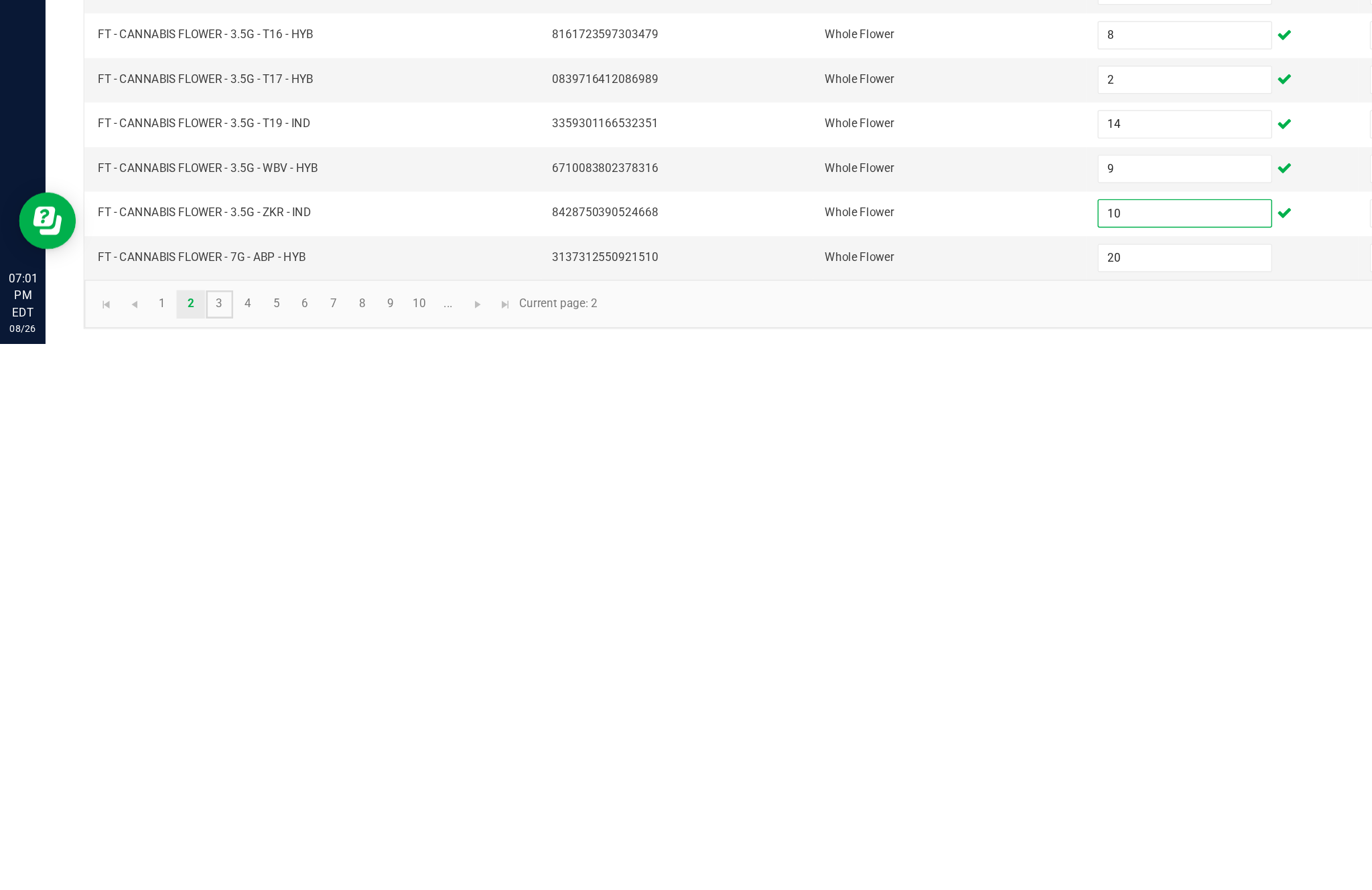
click at [165, 852] on link "3" at bounding box center [155, 862] width 20 height 20
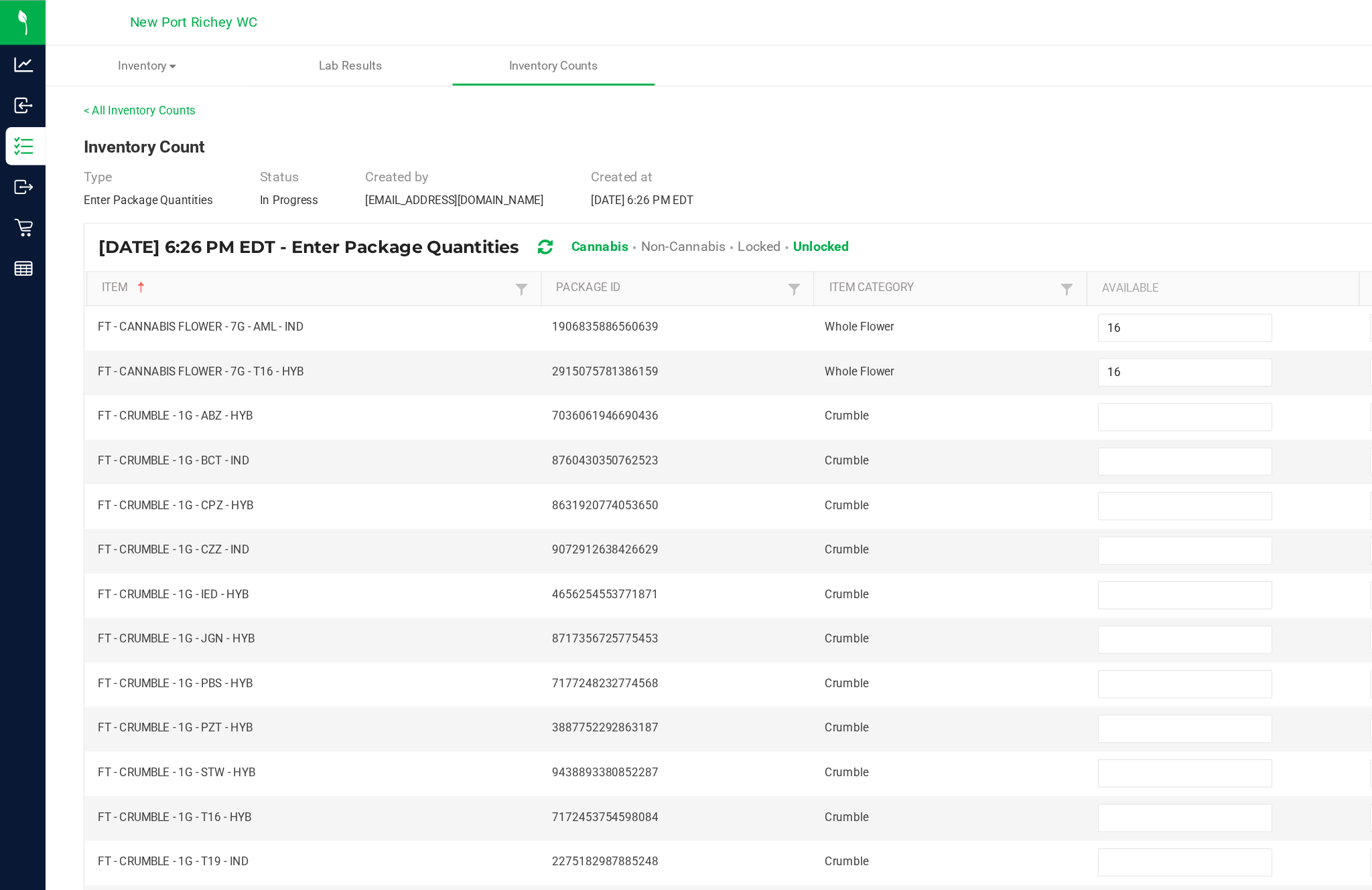
scroll to position [78, 0]
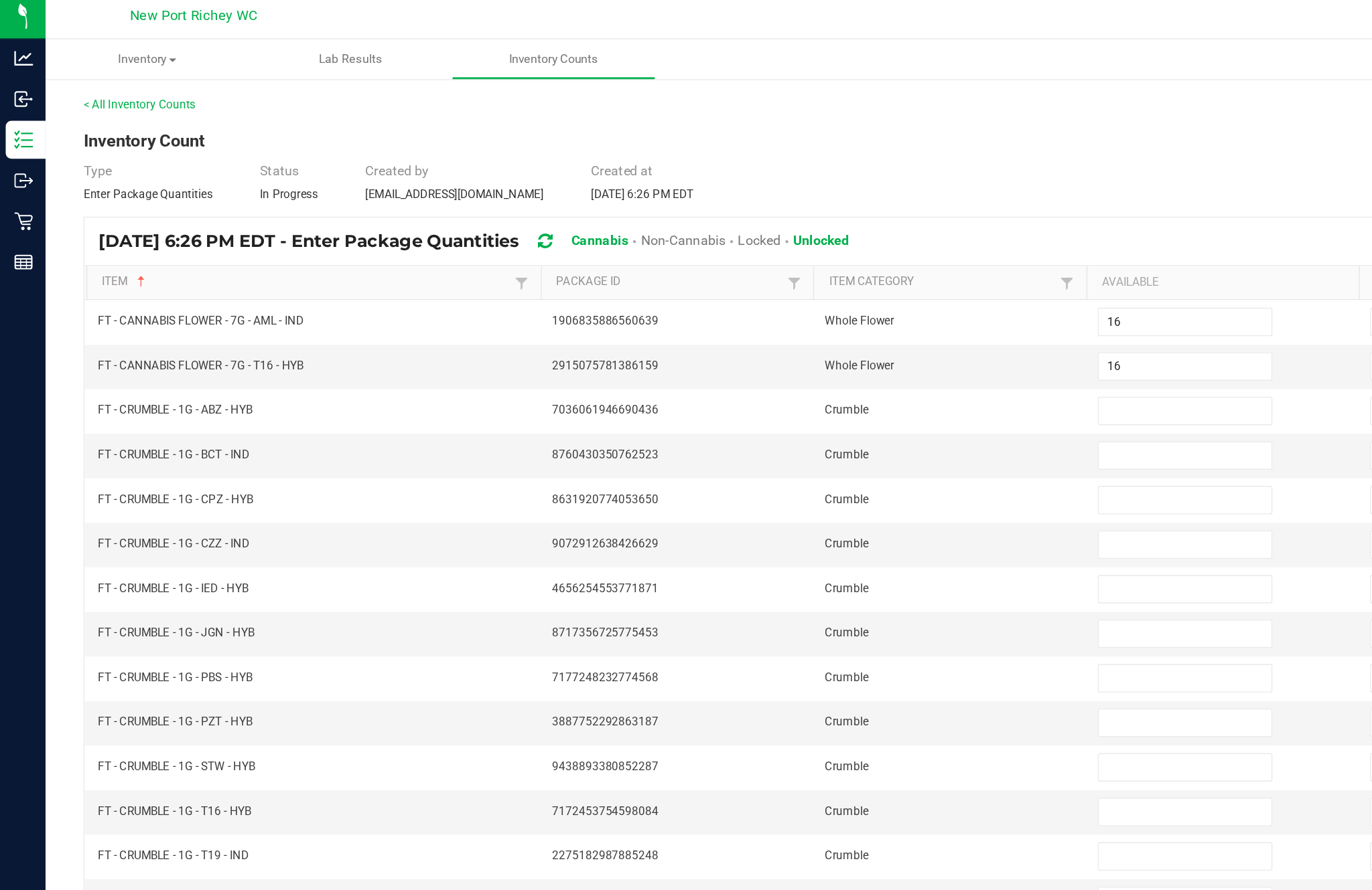
click at [819, 285] on input at bounding box center [836, 294] width 122 height 19
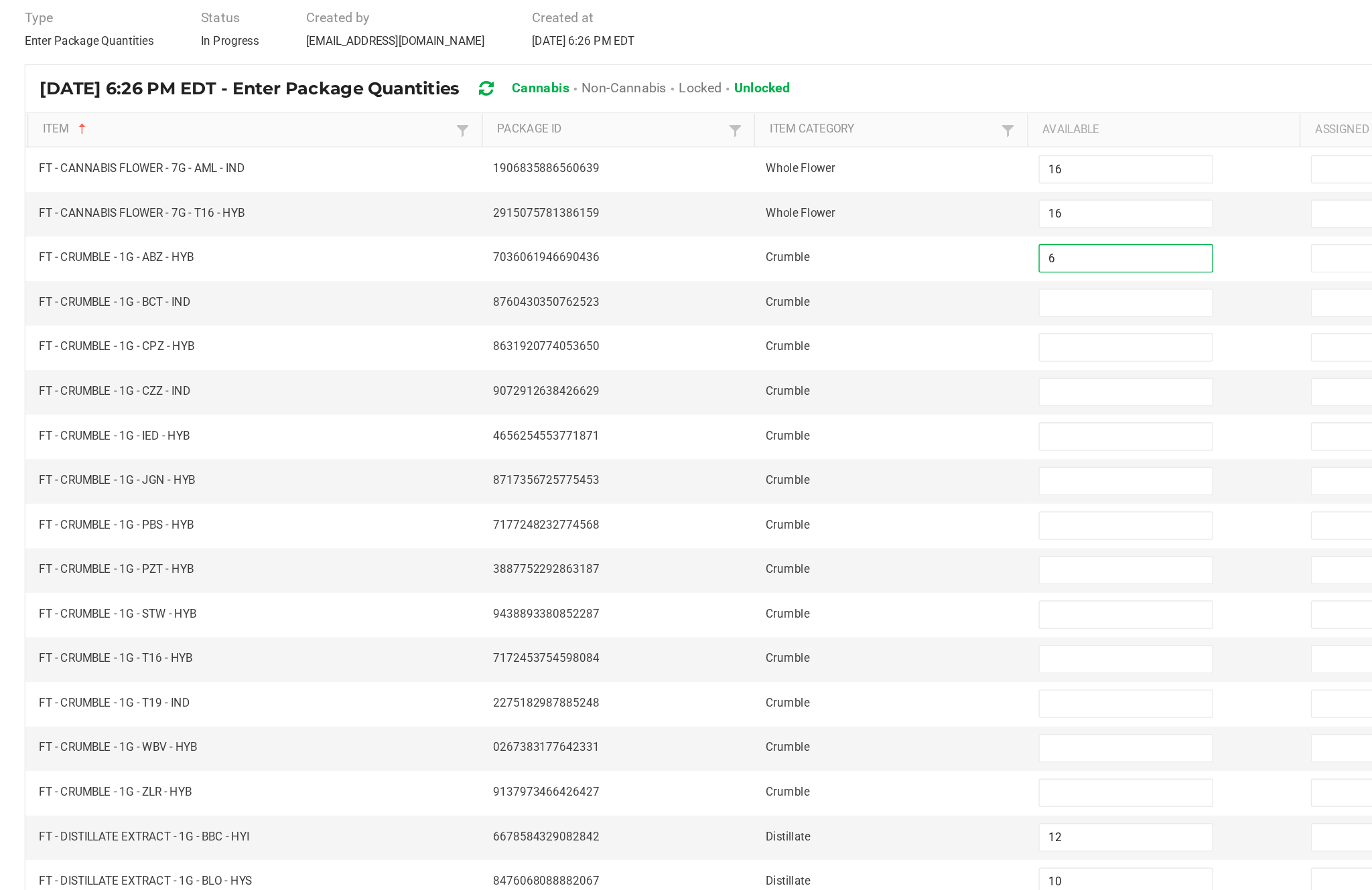
click at [775, 316] on input at bounding box center [836, 325] width 122 height 19
click at [801, 348] on input at bounding box center [836, 357] width 122 height 19
click at [794, 379] on input at bounding box center [836, 388] width 122 height 19
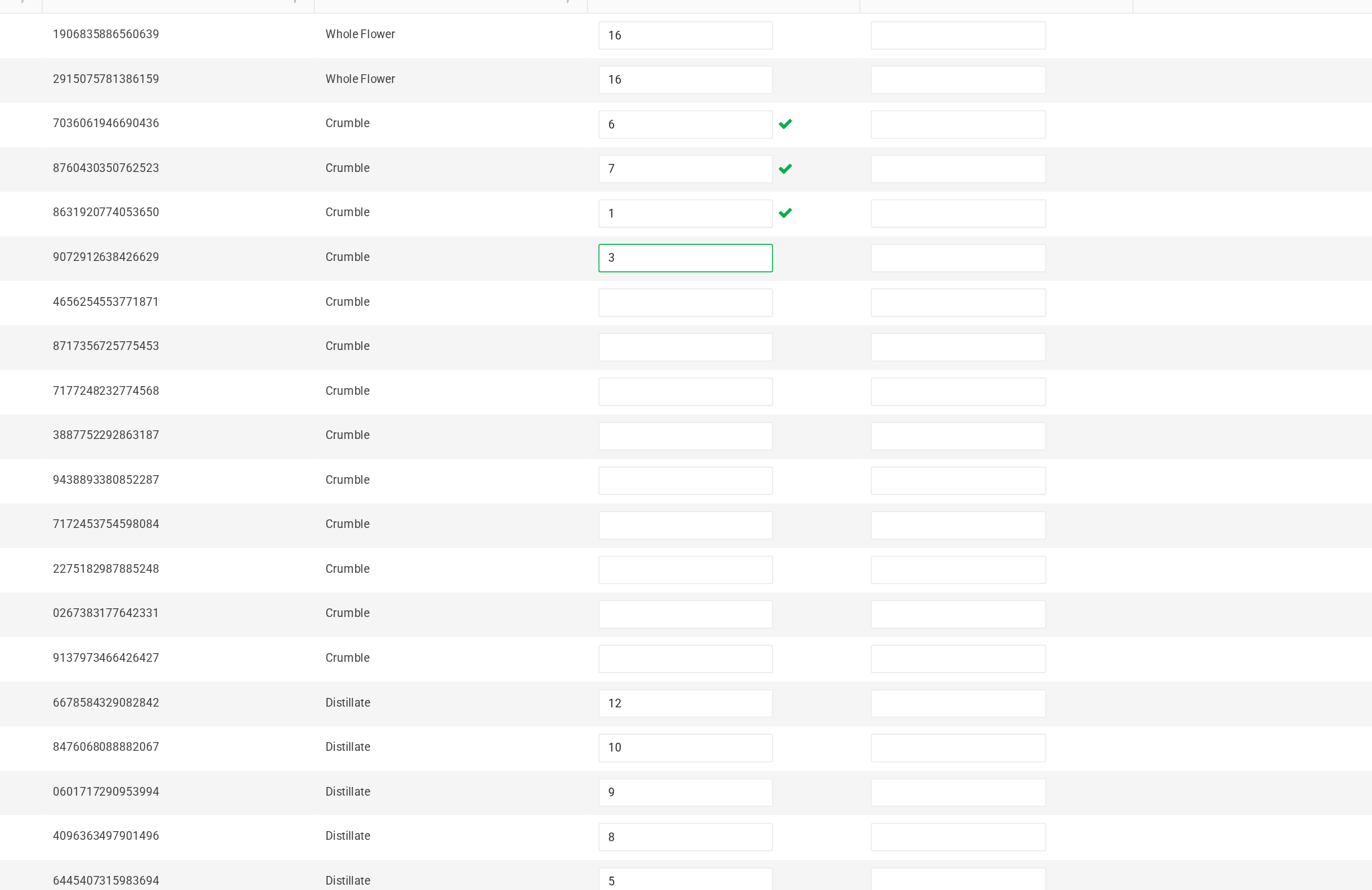
click at [775, 411] on input at bounding box center [836, 419] width 122 height 19
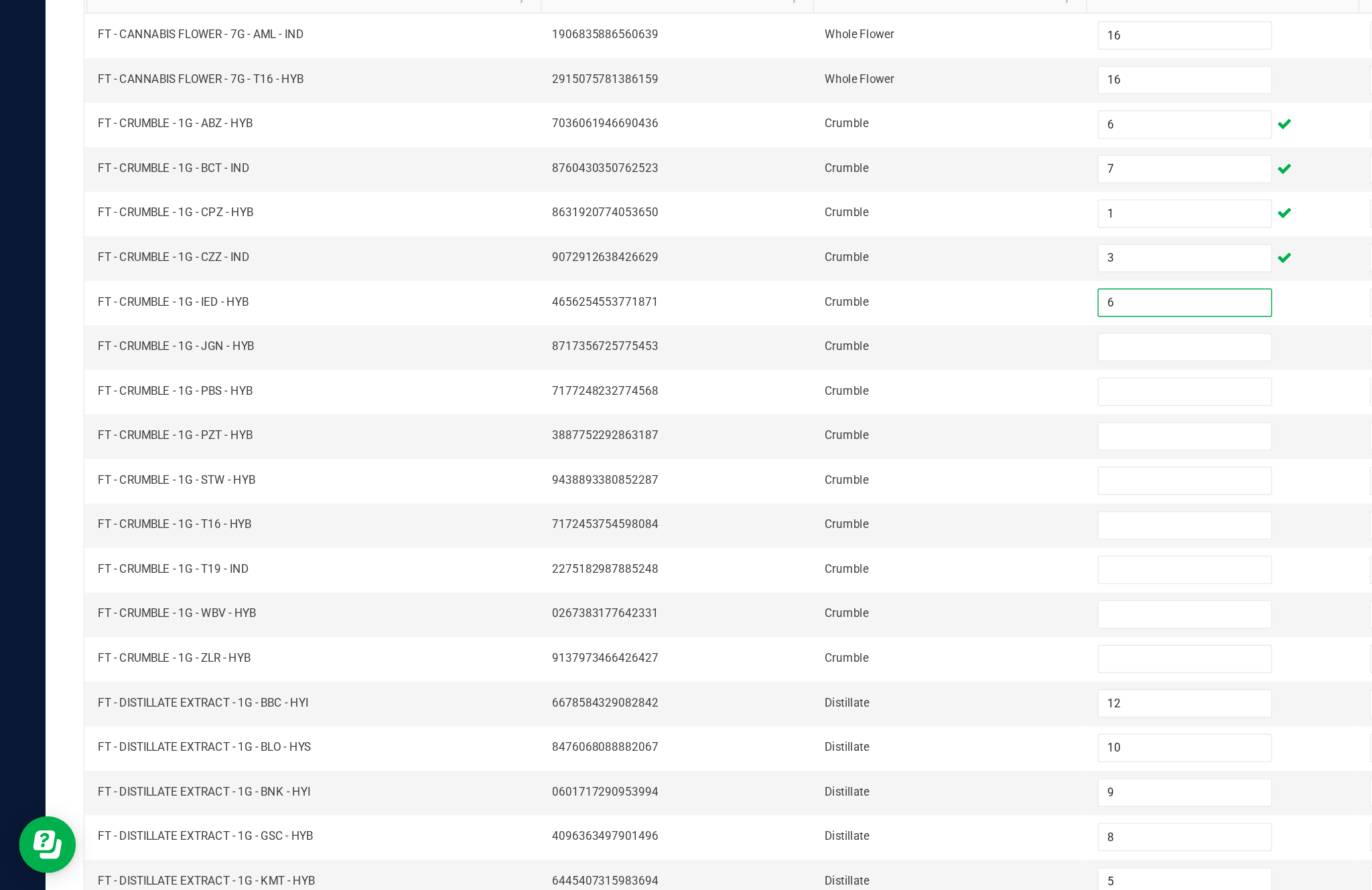
click at [812, 442] on input at bounding box center [836, 451] width 122 height 19
click at [837, 473] on input at bounding box center [836, 482] width 122 height 19
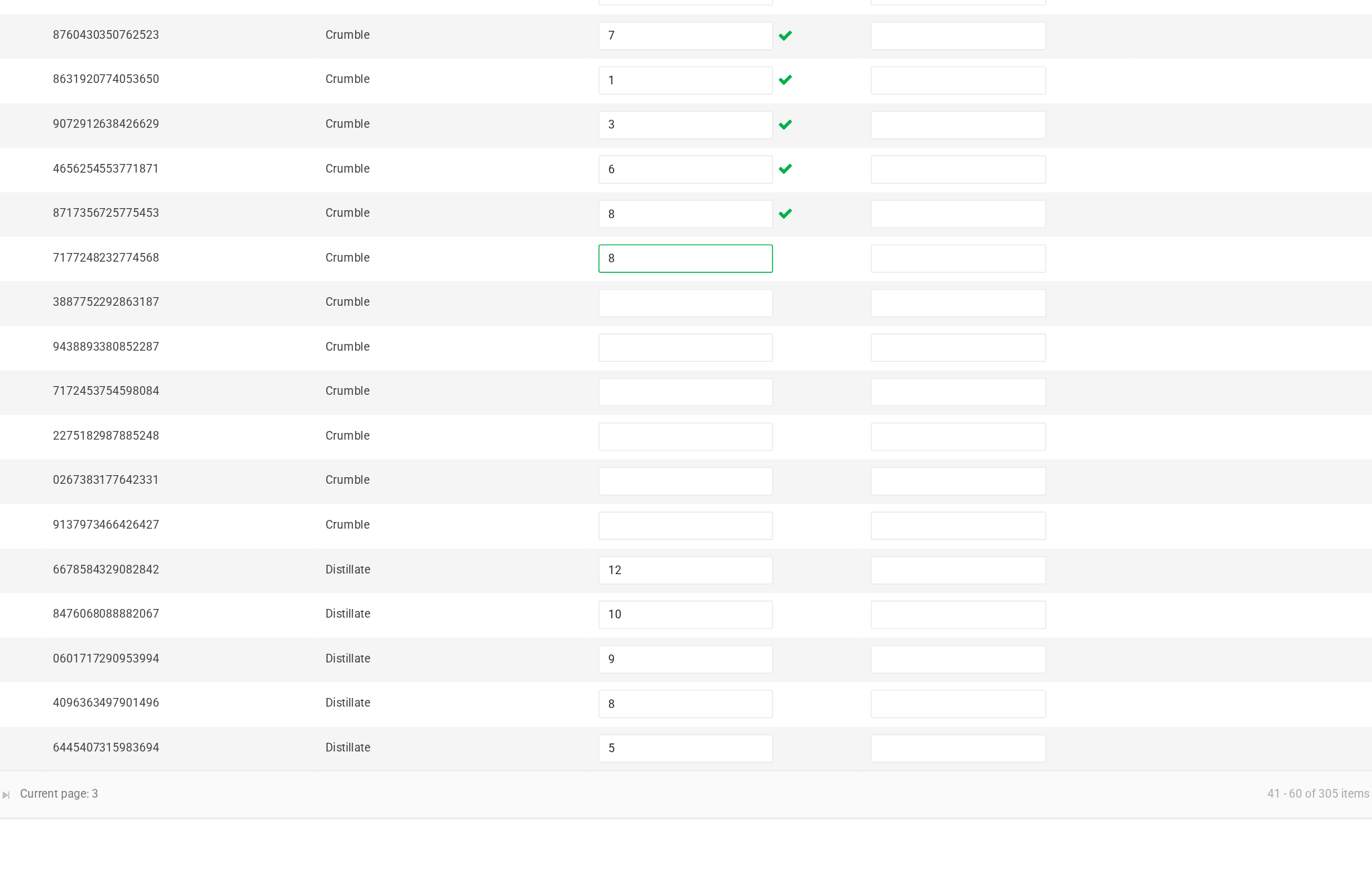
click at [775, 505] on input at bounding box center [836, 514] width 122 height 19
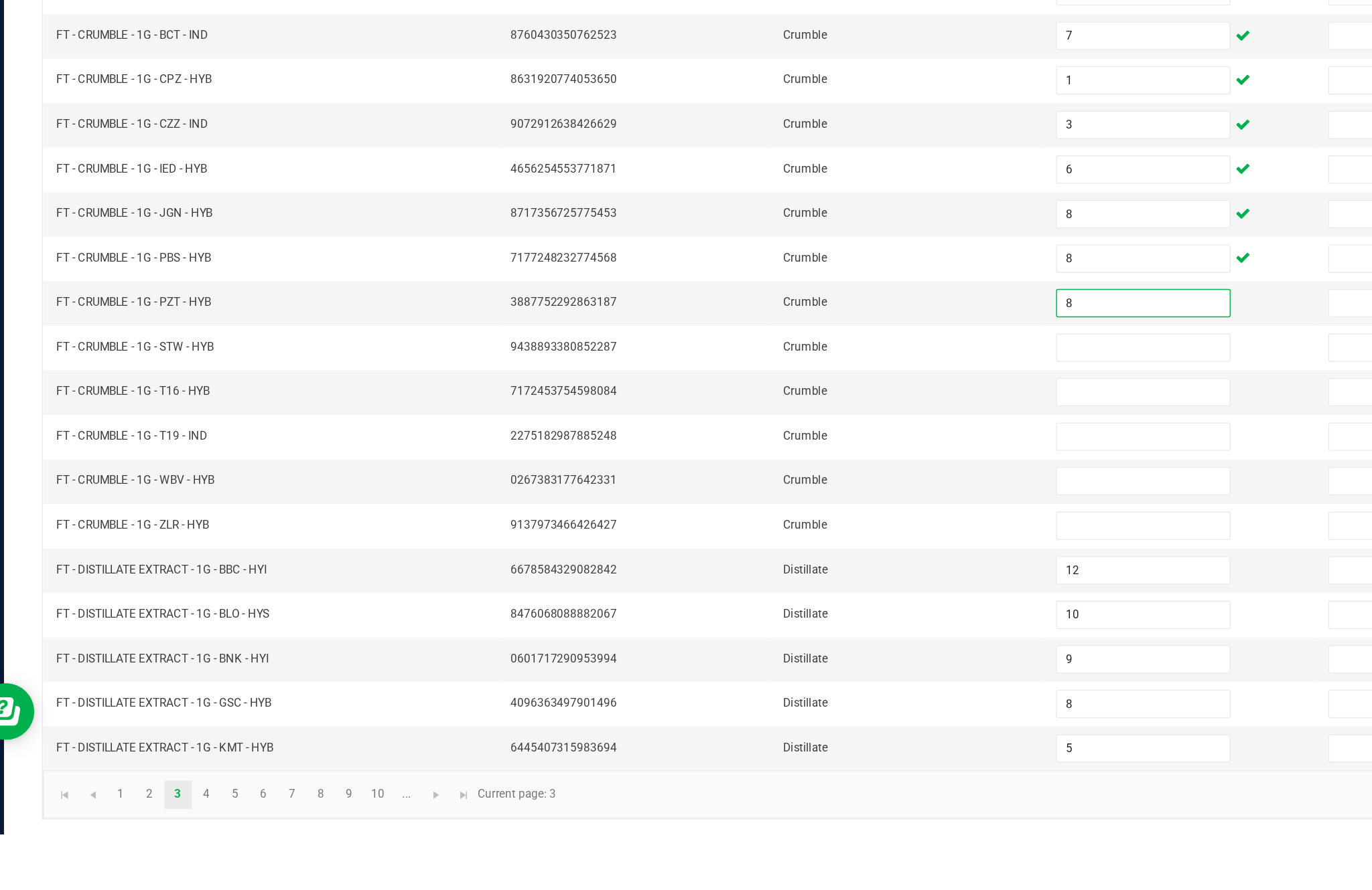
click at [796, 537] on input at bounding box center [836, 546] width 122 height 19
click at [787, 600] on input at bounding box center [836, 609] width 122 height 19
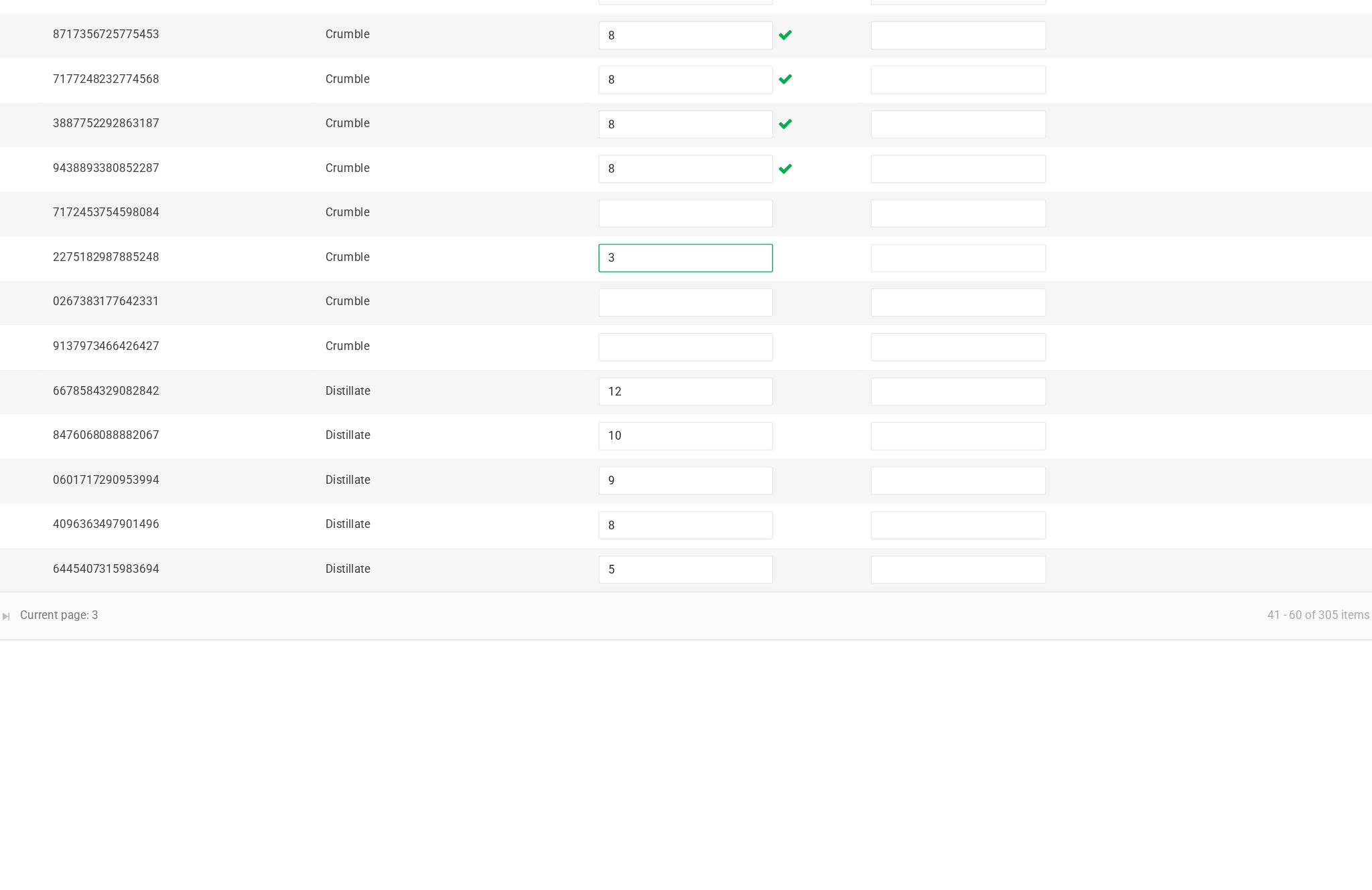
click at [775, 632] on input at bounding box center [836, 640] width 122 height 19
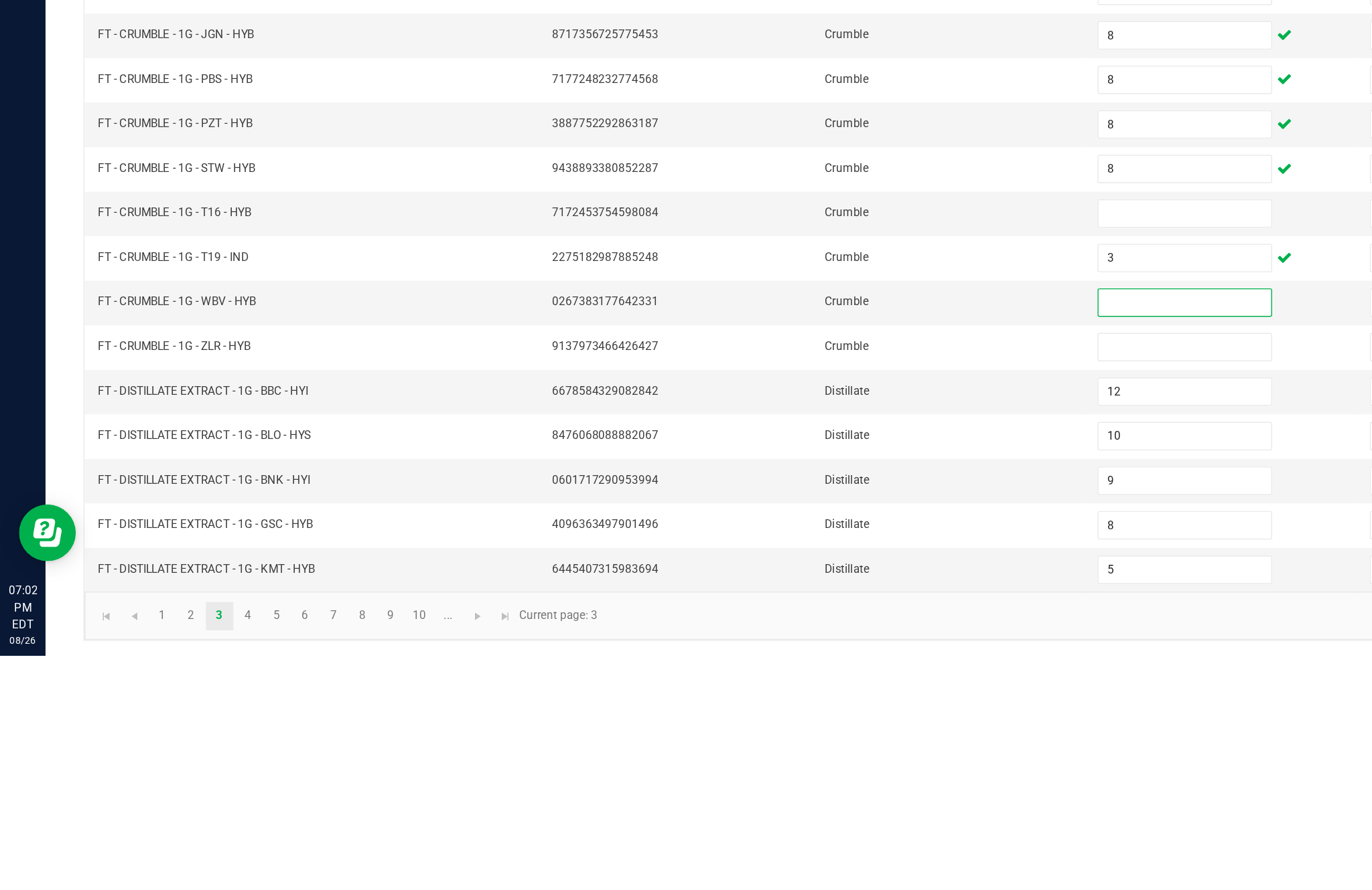
click at [815, 537] on input "8" at bounding box center [836, 546] width 122 height 19
click at [816, 569] on input at bounding box center [836, 578] width 122 height 19
click at [813, 600] on input "3" at bounding box center [836, 609] width 122 height 19
click at [829, 632] on input at bounding box center [836, 640] width 122 height 19
click at [812, 663] on input at bounding box center [836, 672] width 122 height 19
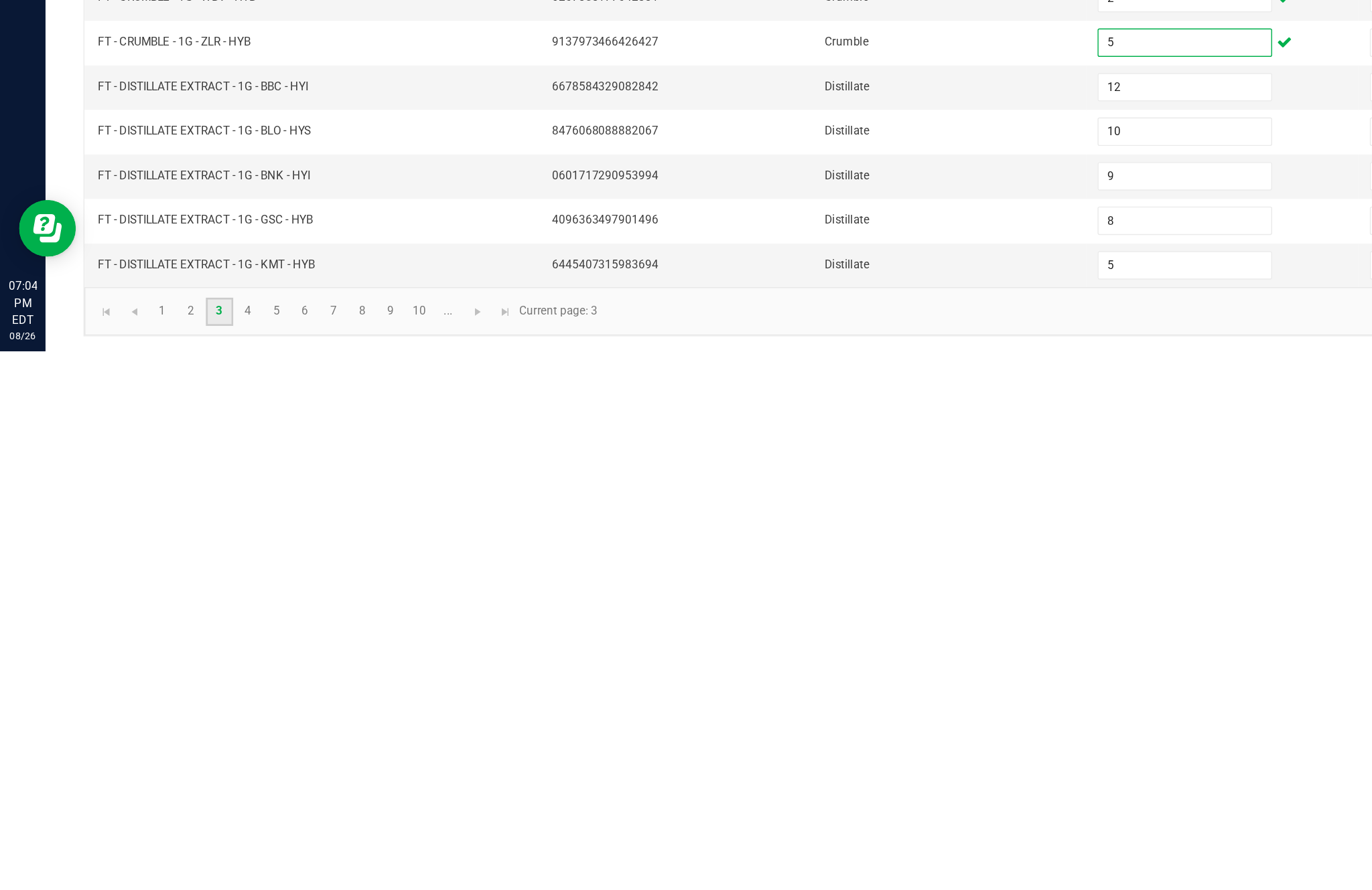
click at [165, 852] on link "3" at bounding box center [155, 862] width 20 height 20
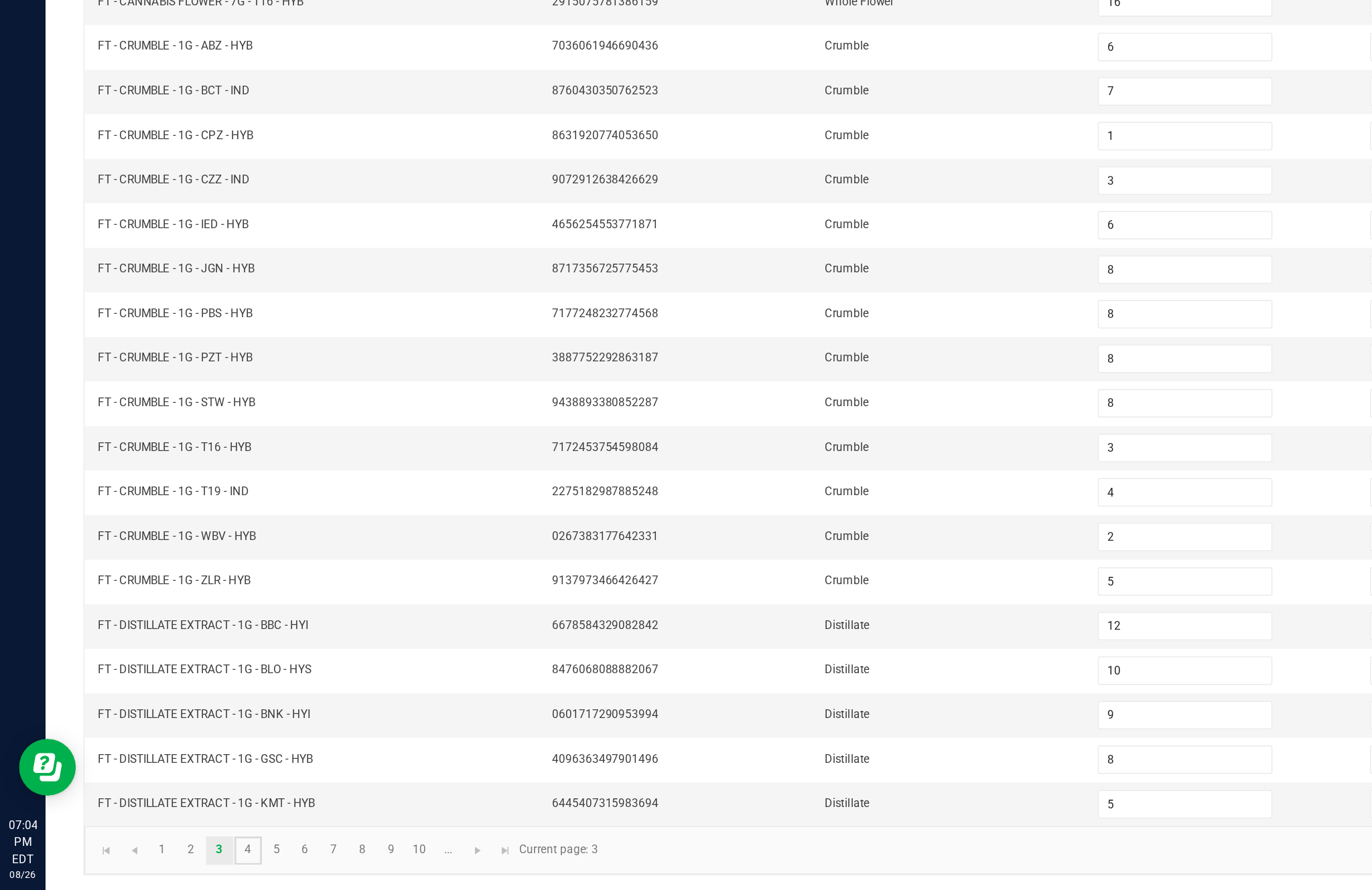
click at [185, 852] on link "4" at bounding box center [175, 862] width 20 height 20
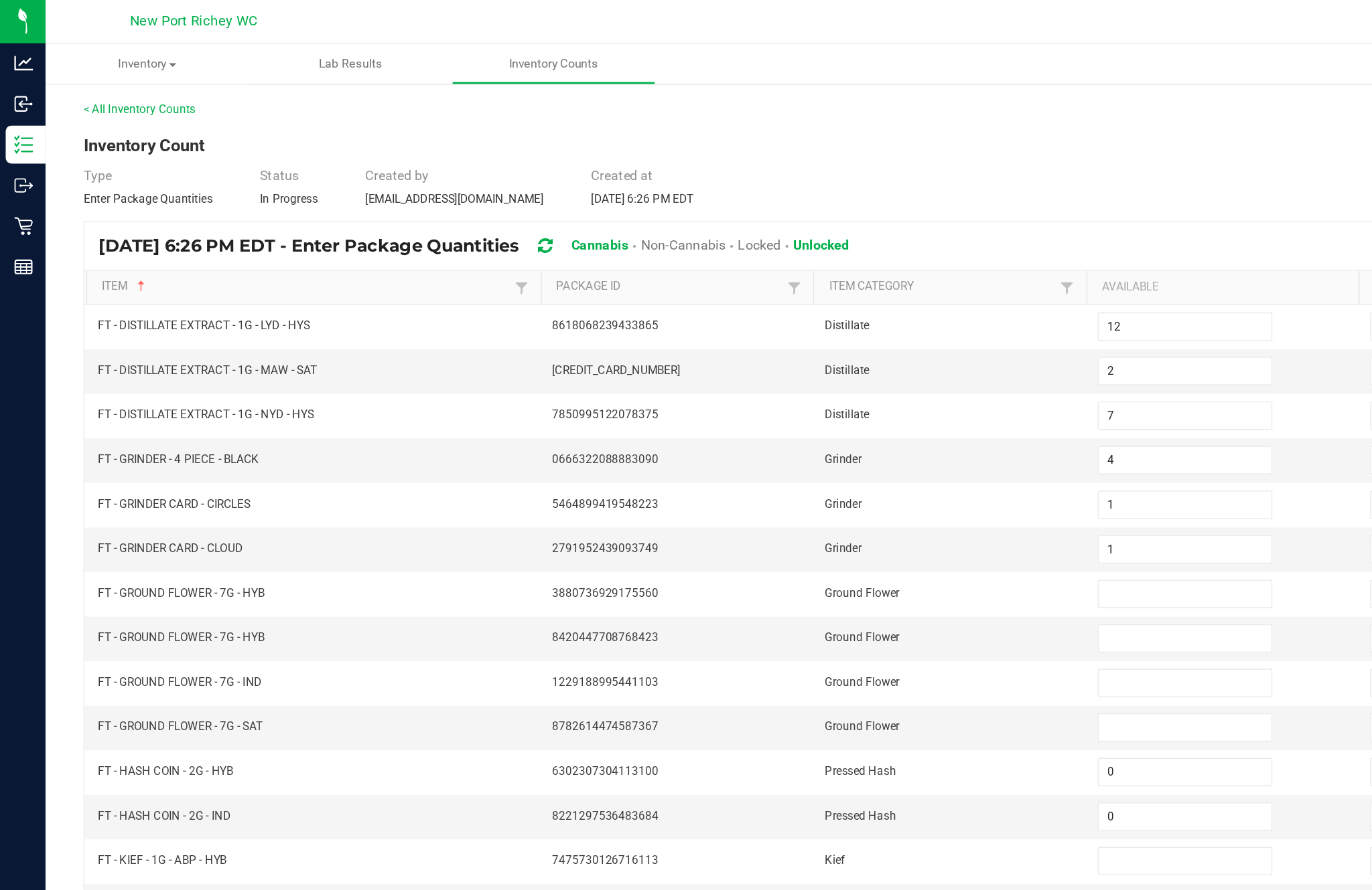
click at [814, 411] on input at bounding box center [836, 419] width 122 height 19
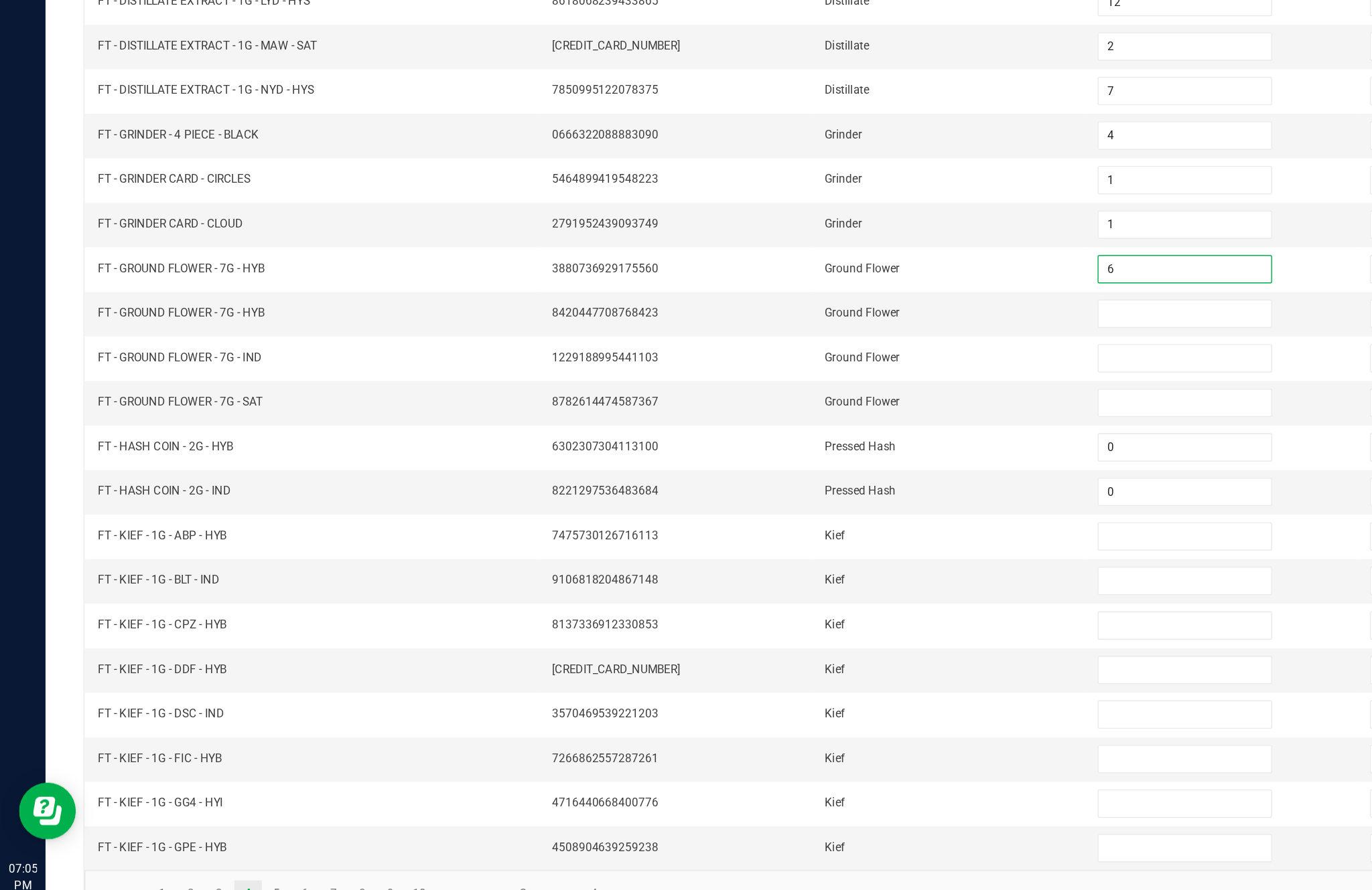
click at [822, 442] on input at bounding box center [836, 451] width 122 height 19
click at [811, 473] on input at bounding box center [836, 482] width 122 height 19
click at [833, 537] on input "0" at bounding box center [836, 546] width 122 height 19
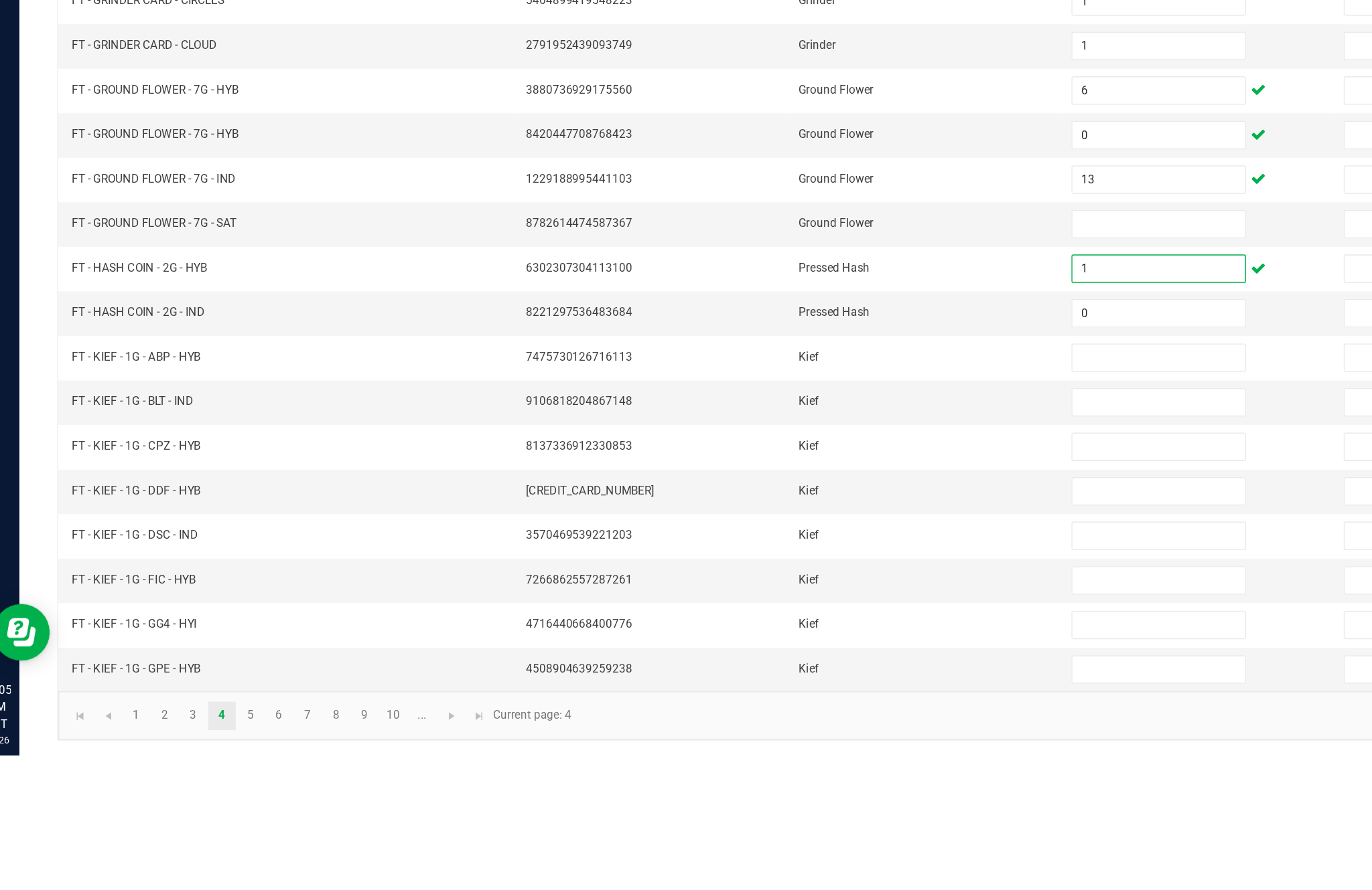
click at [785, 600] on input at bounding box center [836, 609] width 122 height 19
click at [813, 632] on input at bounding box center [836, 640] width 122 height 19
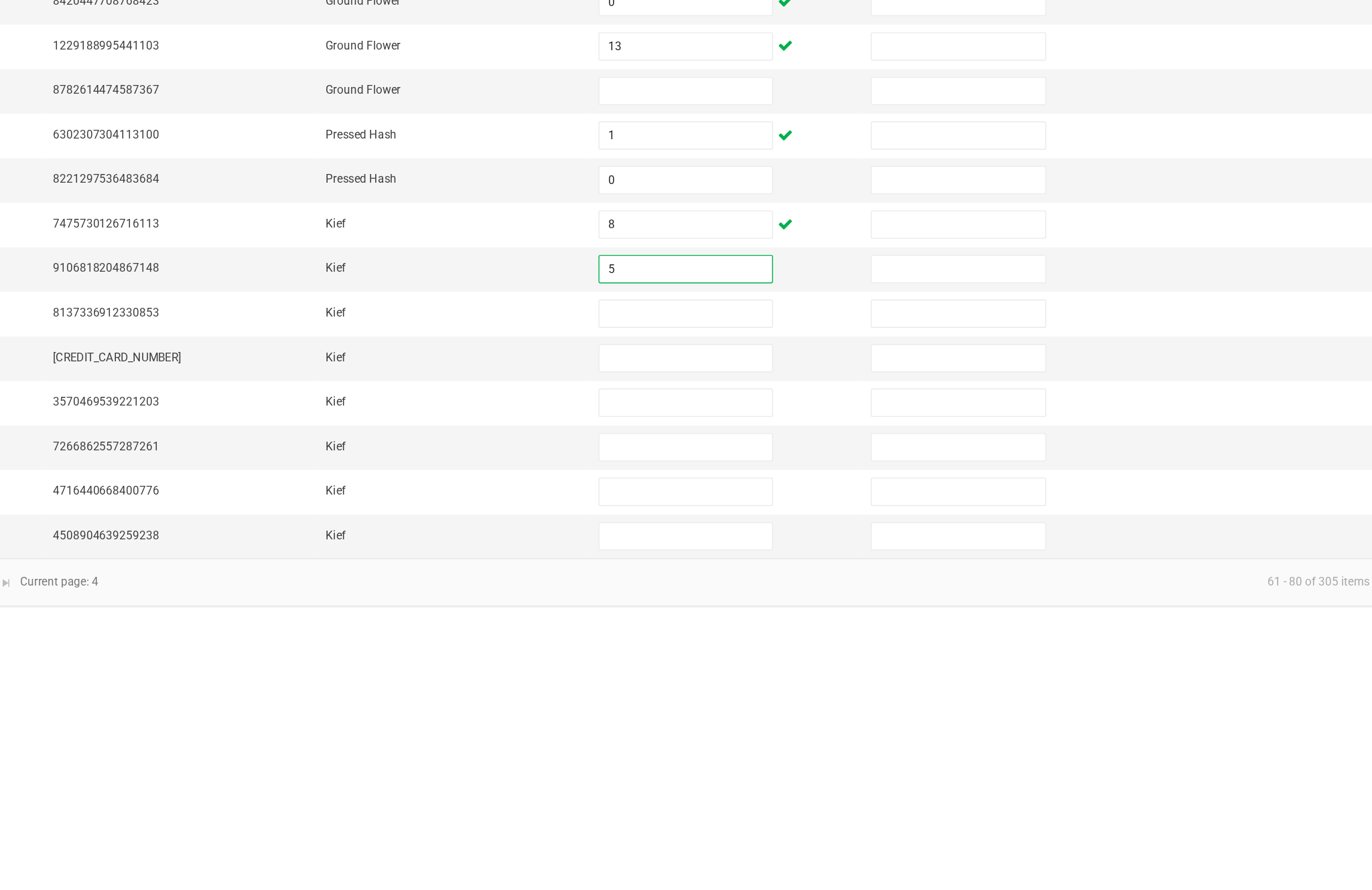
click at [775, 663] on input at bounding box center [836, 672] width 122 height 19
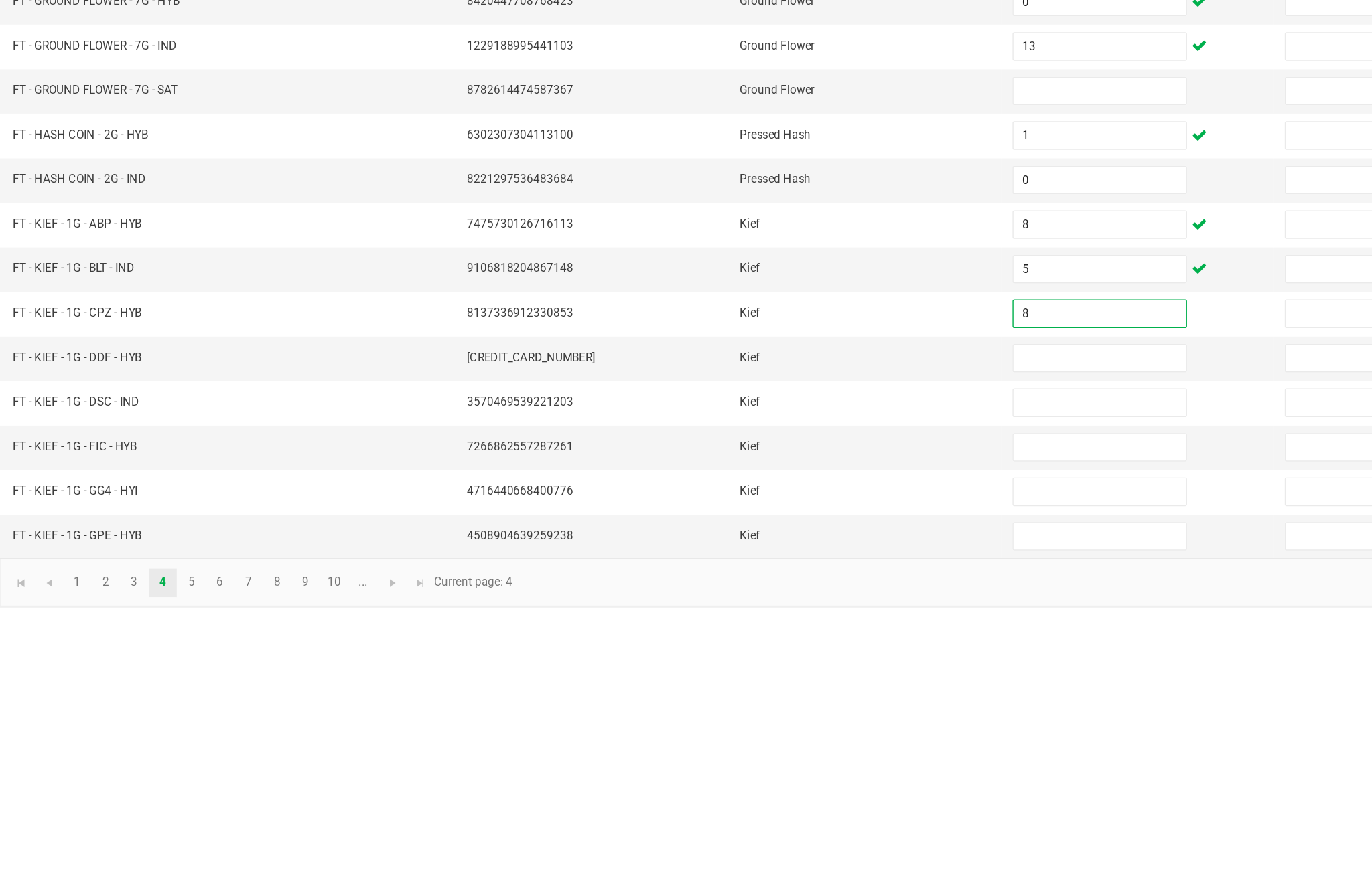
click at [775, 695] on input at bounding box center [836, 703] width 122 height 19
click at [775, 726] on input at bounding box center [836, 735] width 122 height 19
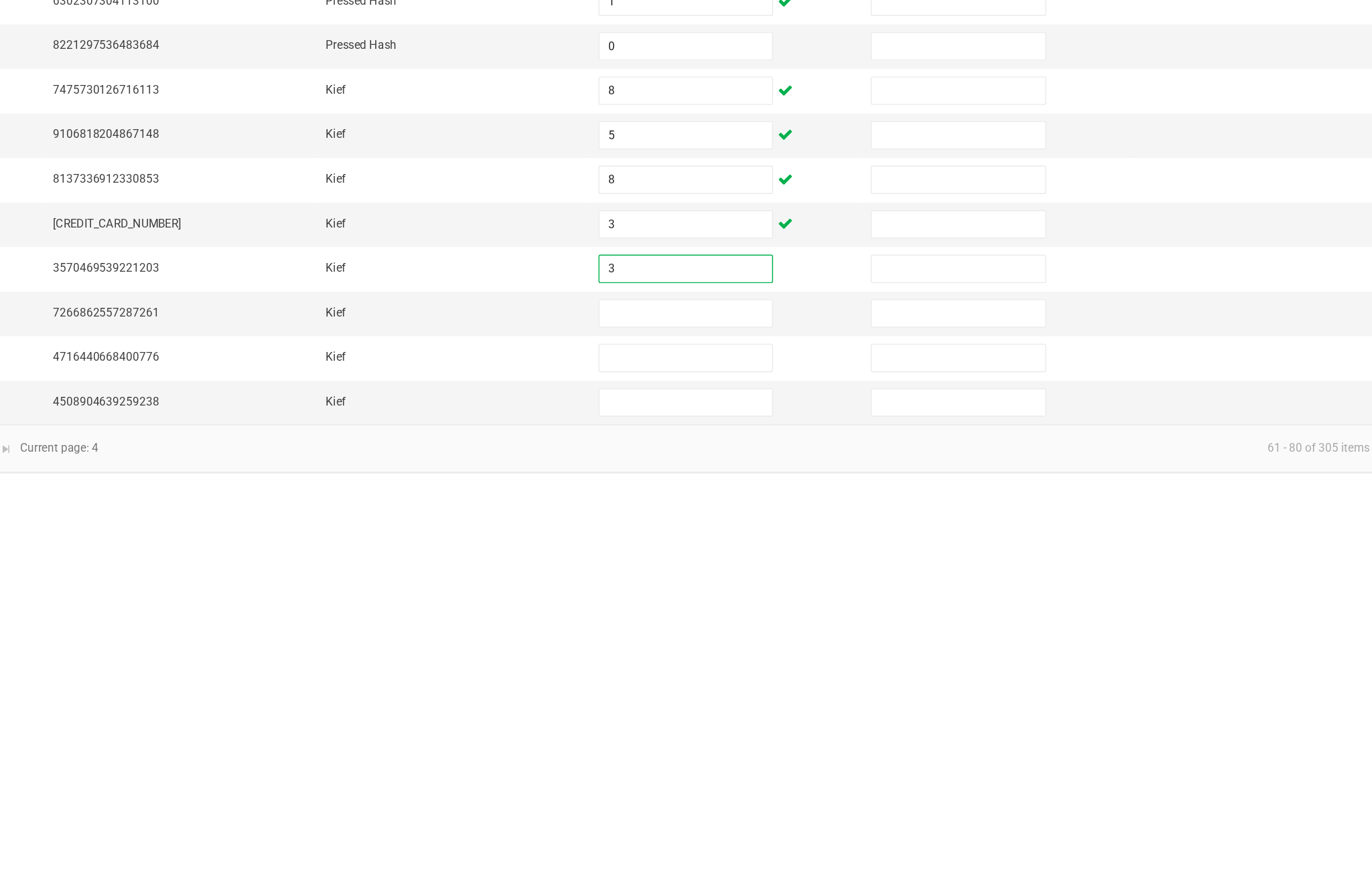
click at [775, 757] on input at bounding box center [836, 766] width 122 height 19
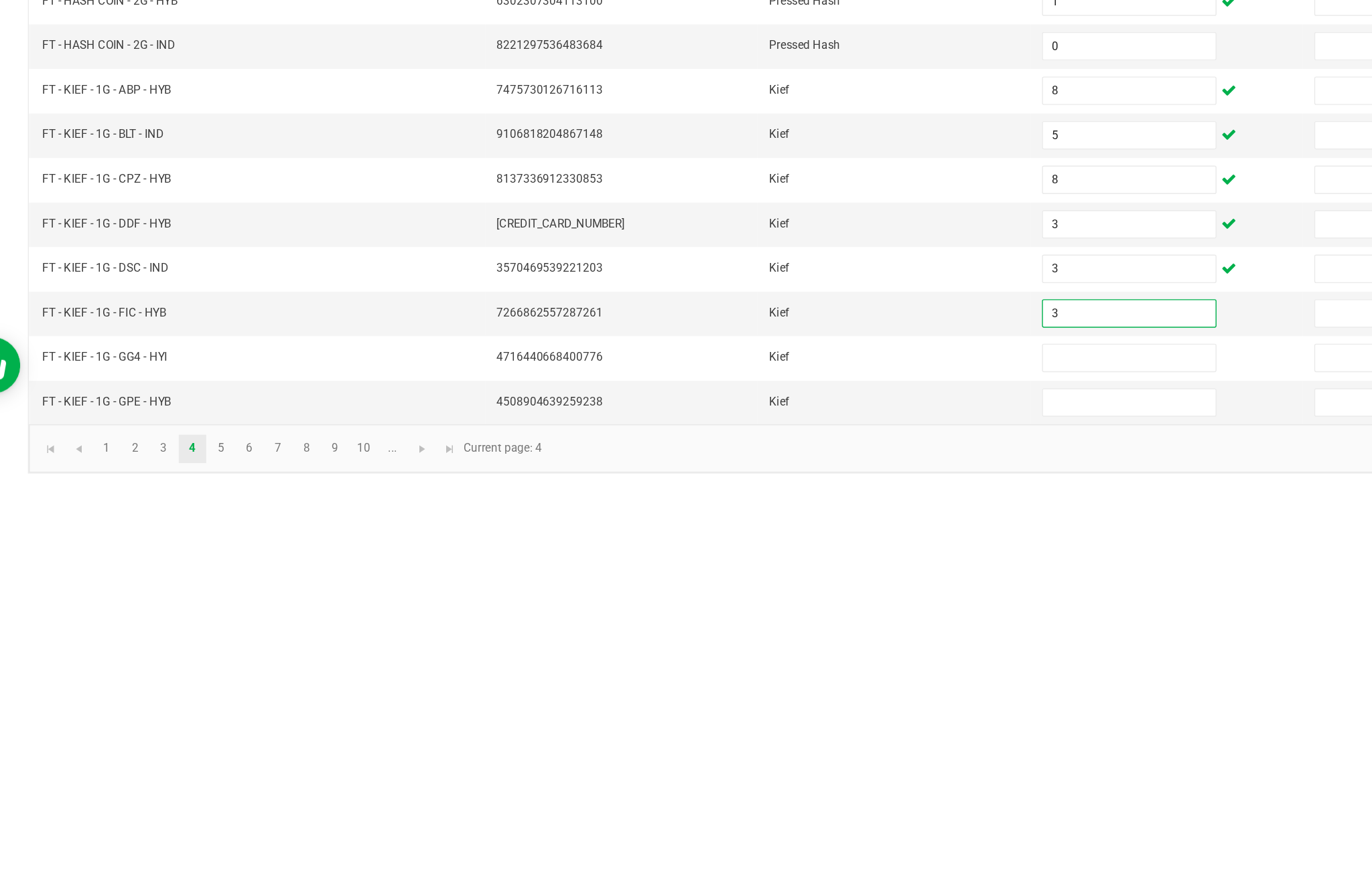
click at [775, 789] on input at bounding box center [836, 798] width 122 height 19
click at [797, 820] on input at bounding box center [836, 829] width 122 height 19
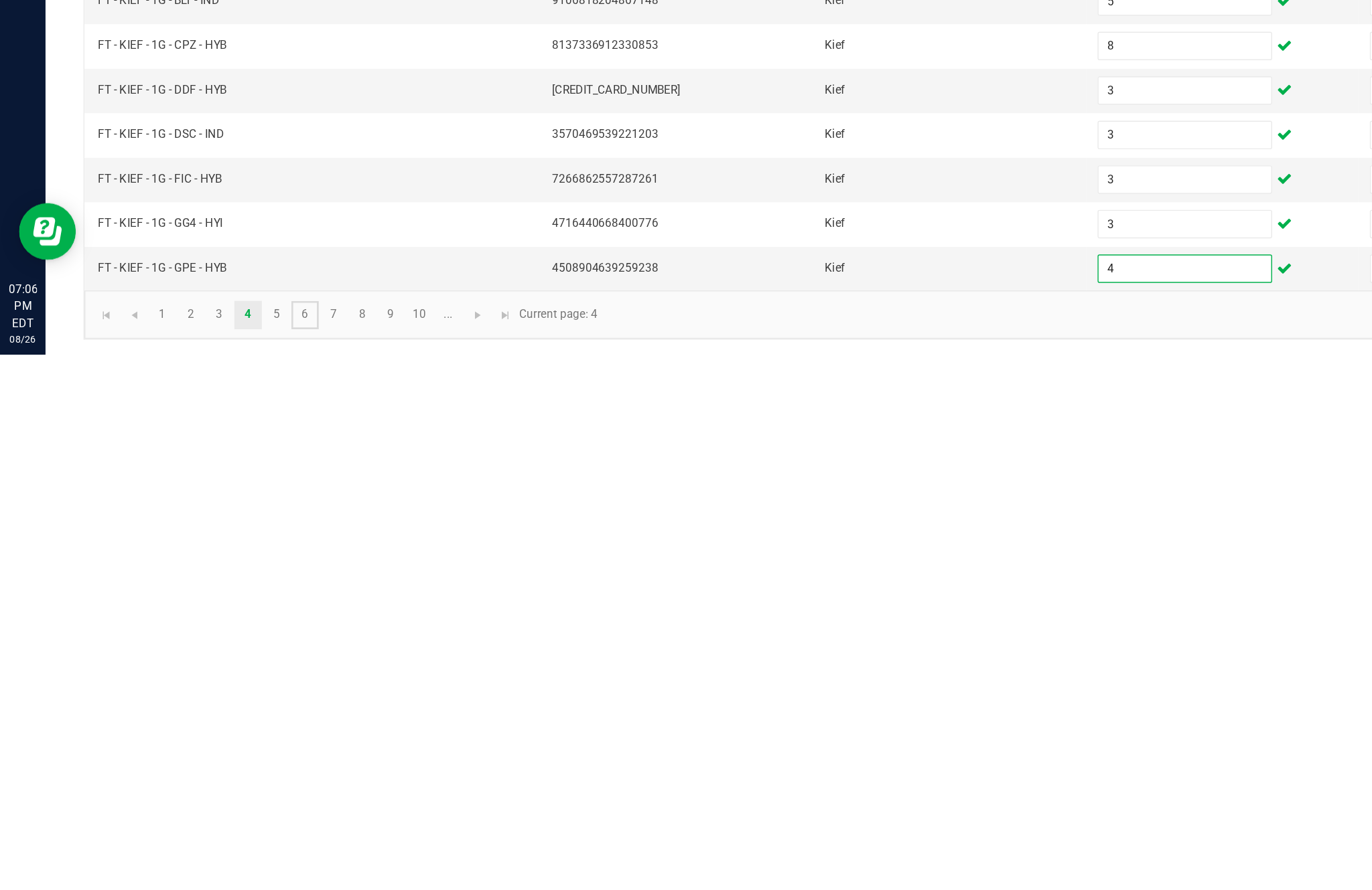
click at [225, 852] on link "6" at bounding box center [215, 862] width 20 height 20
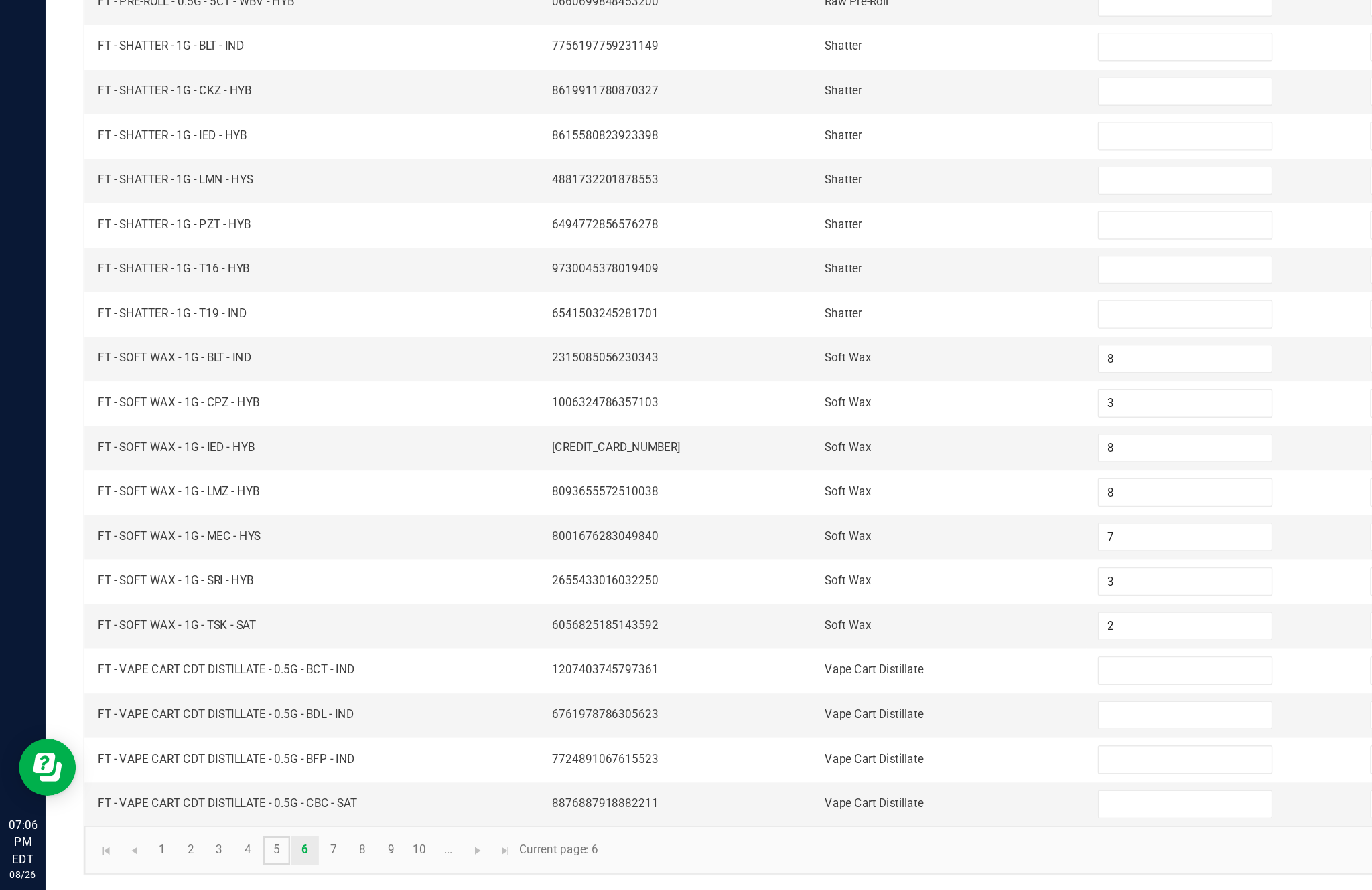
click at [205, 852] on link "5" at bounding box center [196, 862] width 20 height 20
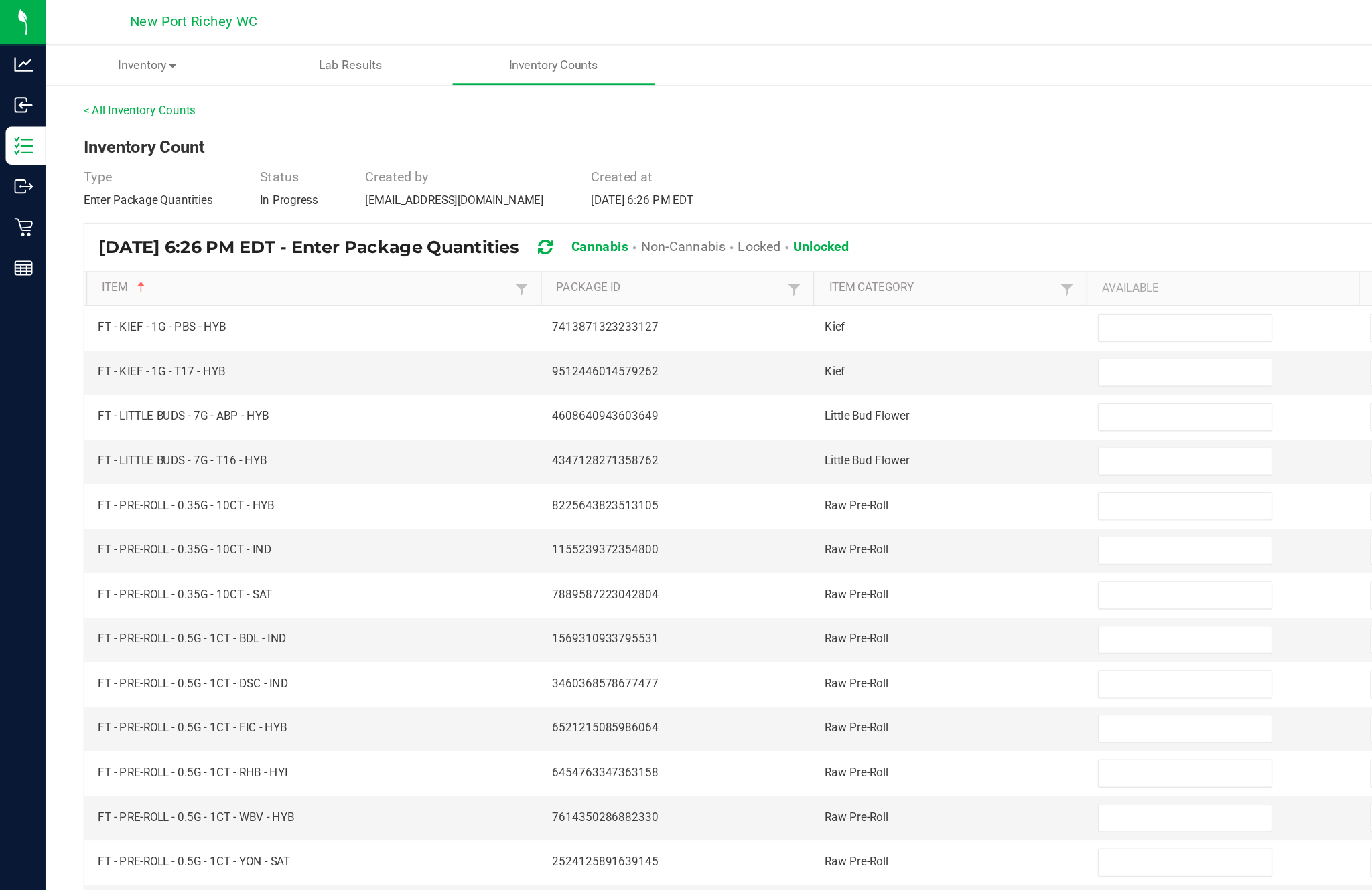
scroll to position [56, 0]
click at [819, 222] on input at bounding box center [836, 231] width 122 height 19
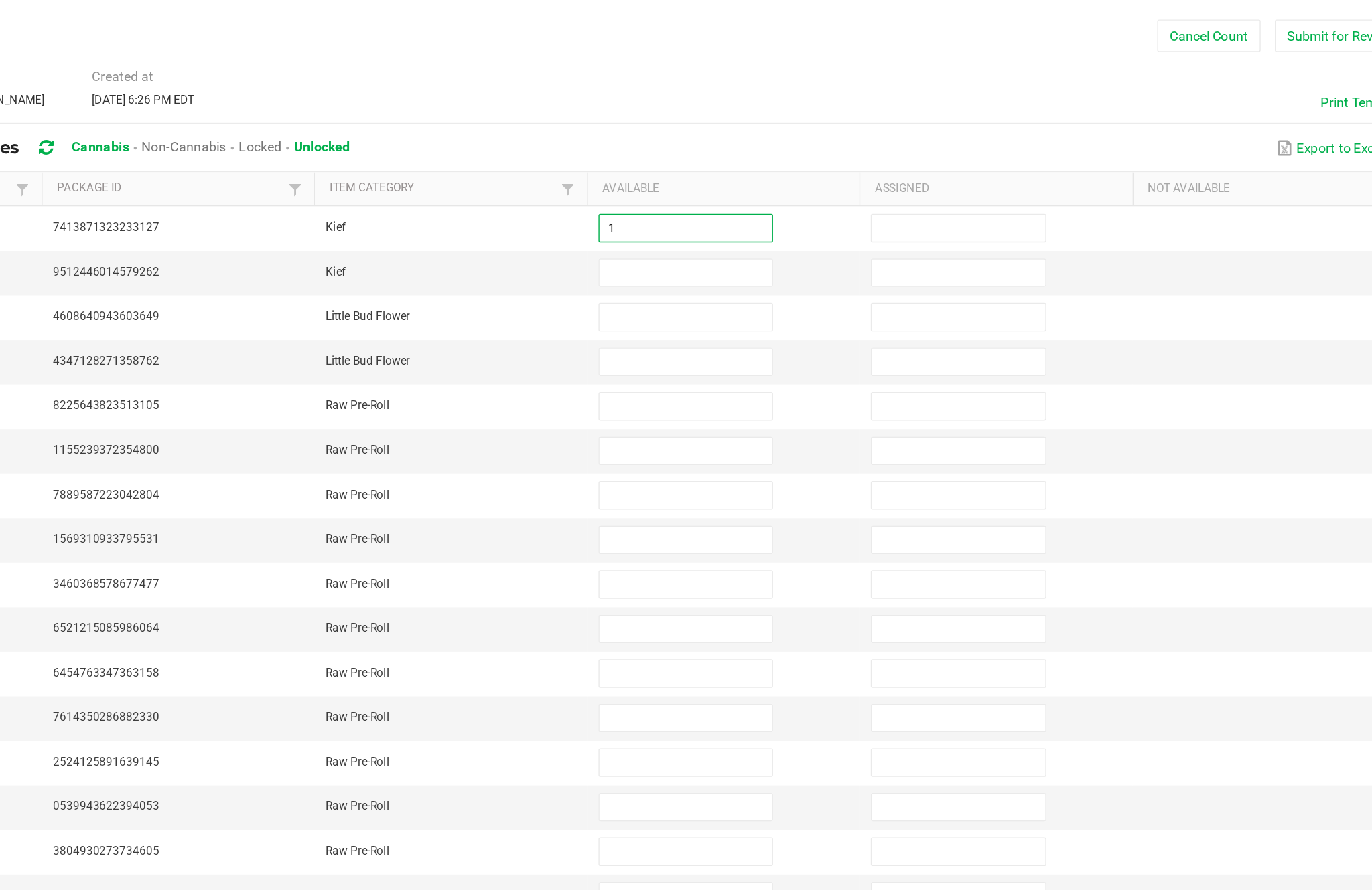
click at [775, 253] on input at bounding box center [836, 262] width 122 height 19
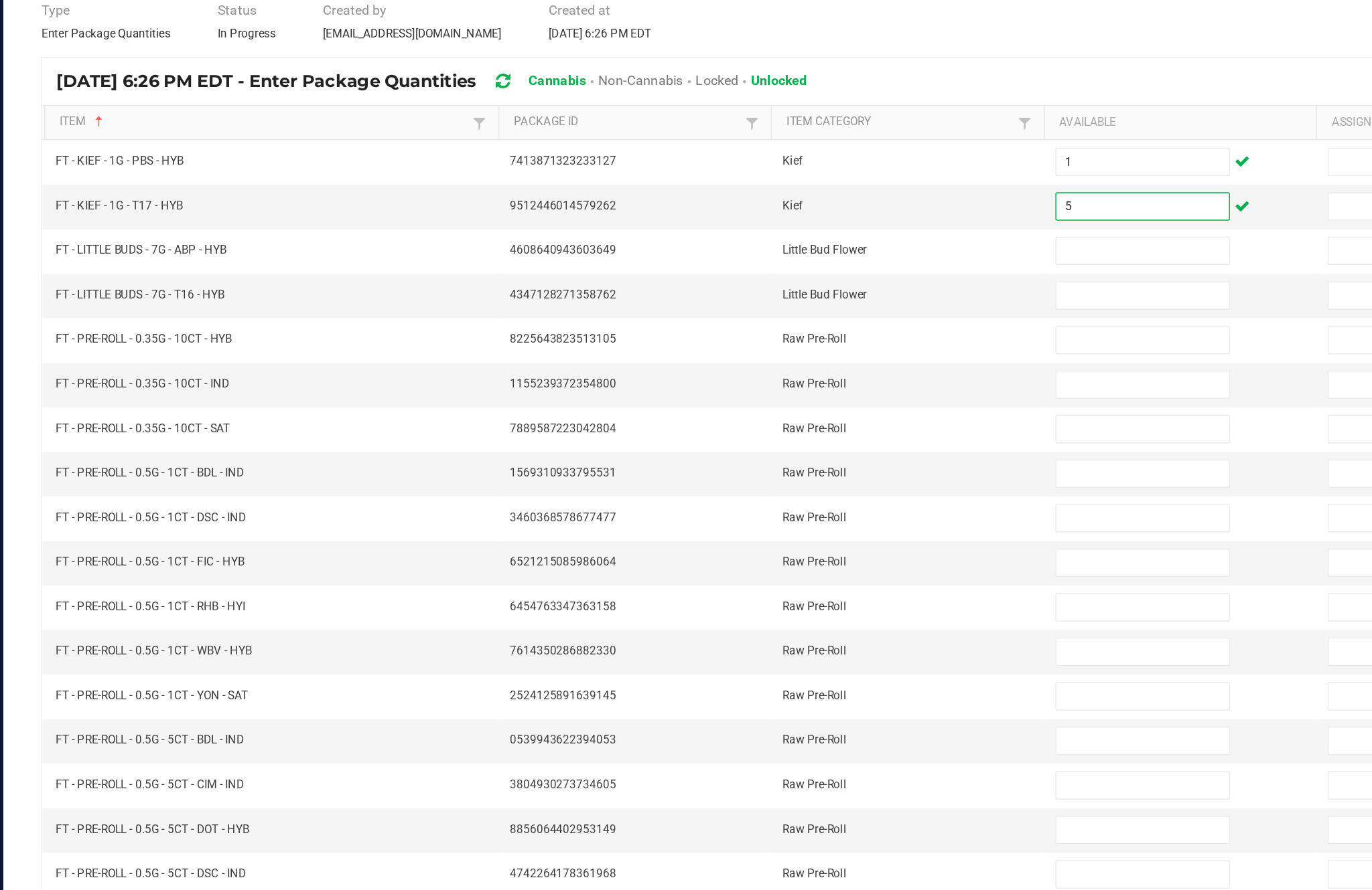
click at [792, 316] on input at bounding box center [836, 325] width 122 height 19
click at [775, 285] on input at bounding box center [836, 294] width 122 height 19
click at [787, 348] on input at bounding box center [836, 357] width 122 height 19
click at [790, 379] on input at bounding box center [836, 388] width 122 height 19
click at [791, 411] on input at bounding box center [836, 419] width 122 height 19
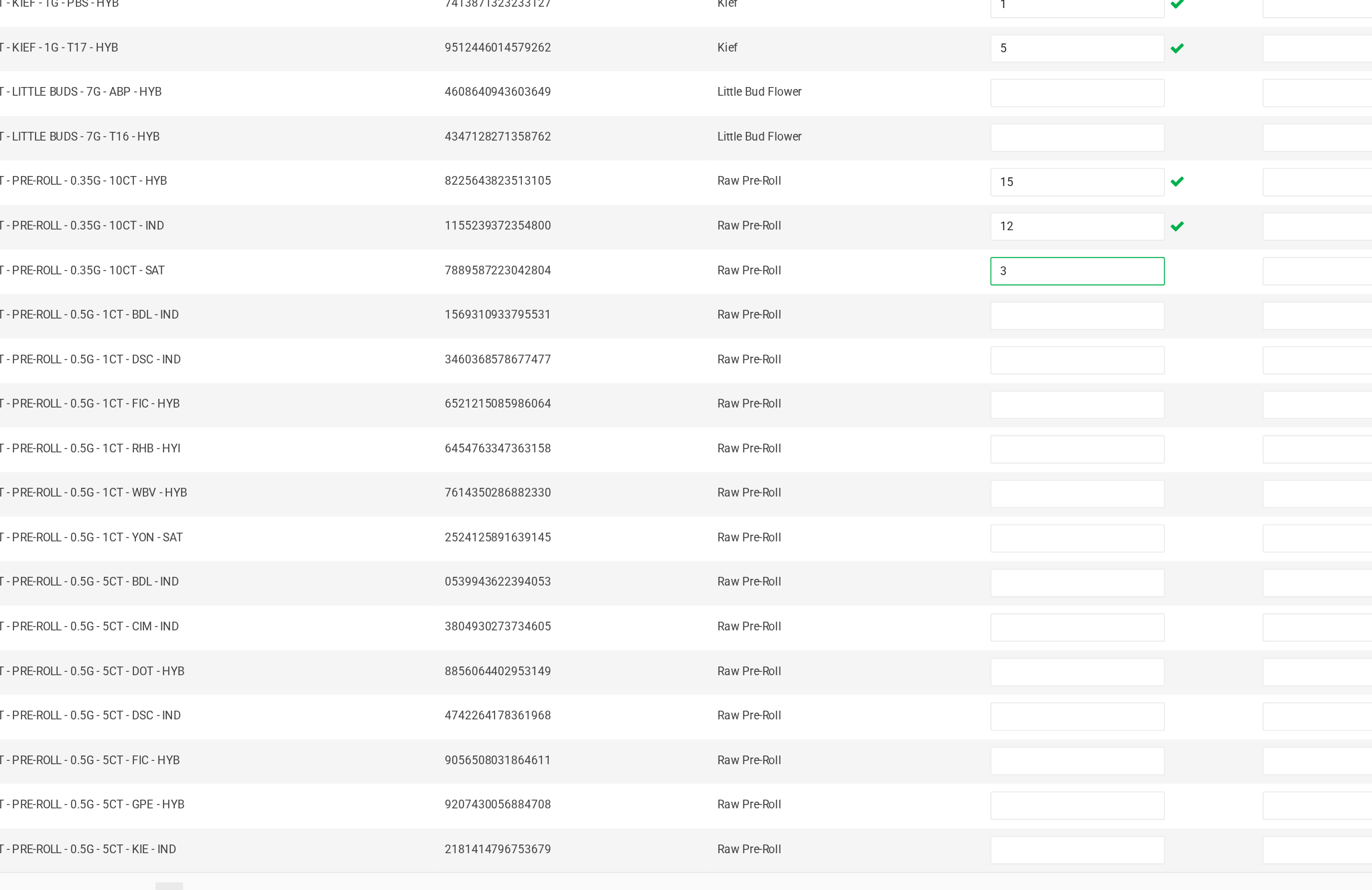
click at [775, 442] on input at bounding box center [836, 451] width 122 height 19
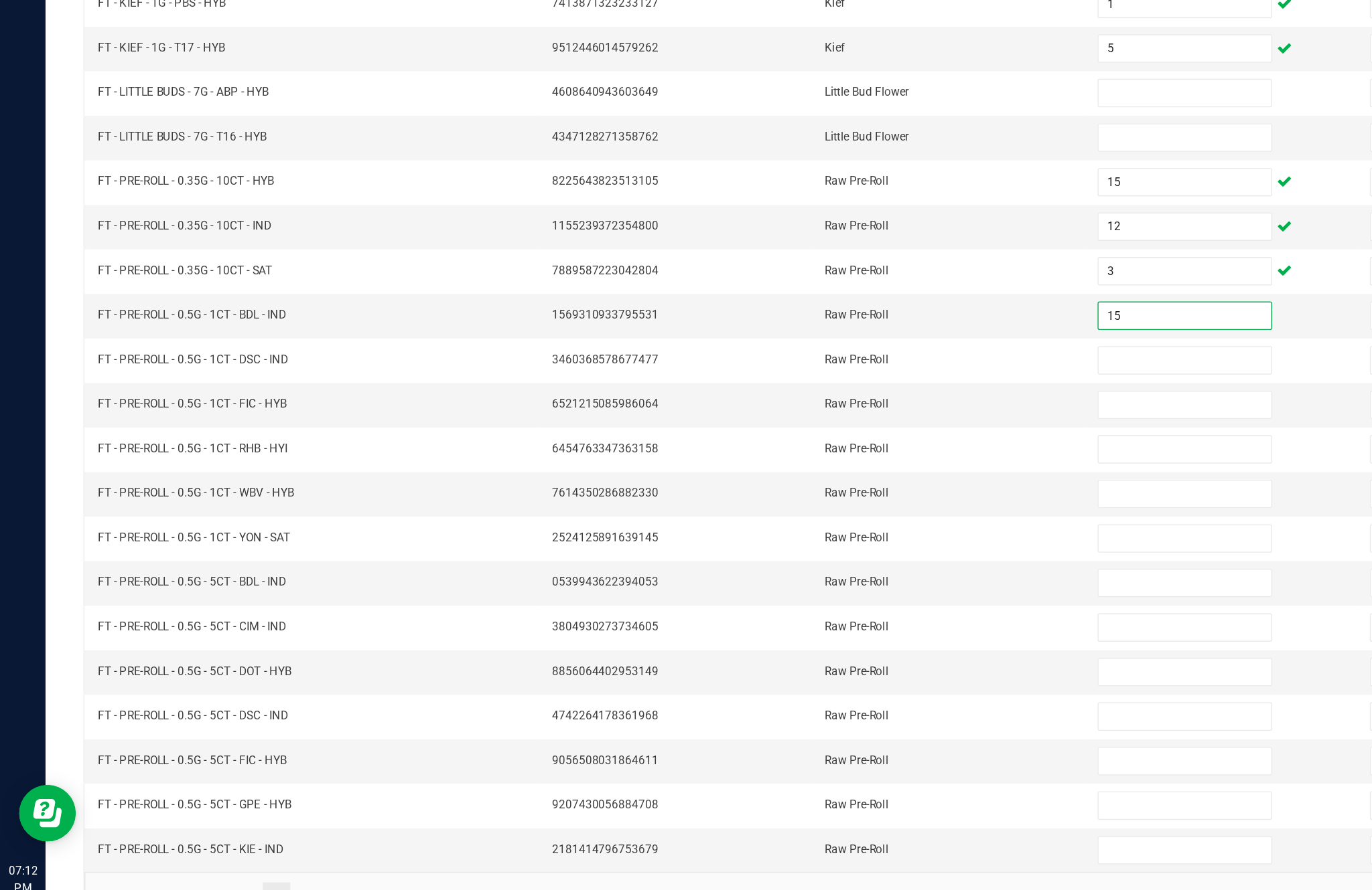
click at [822, 473] on input at bounding box center [836, 482] width 122 height 19
click at [813, 505] on input at bounding box center [836, 514] width 122 height 19
click at [815, 537] on input at bounding box center [836, 546] width 122 height 19
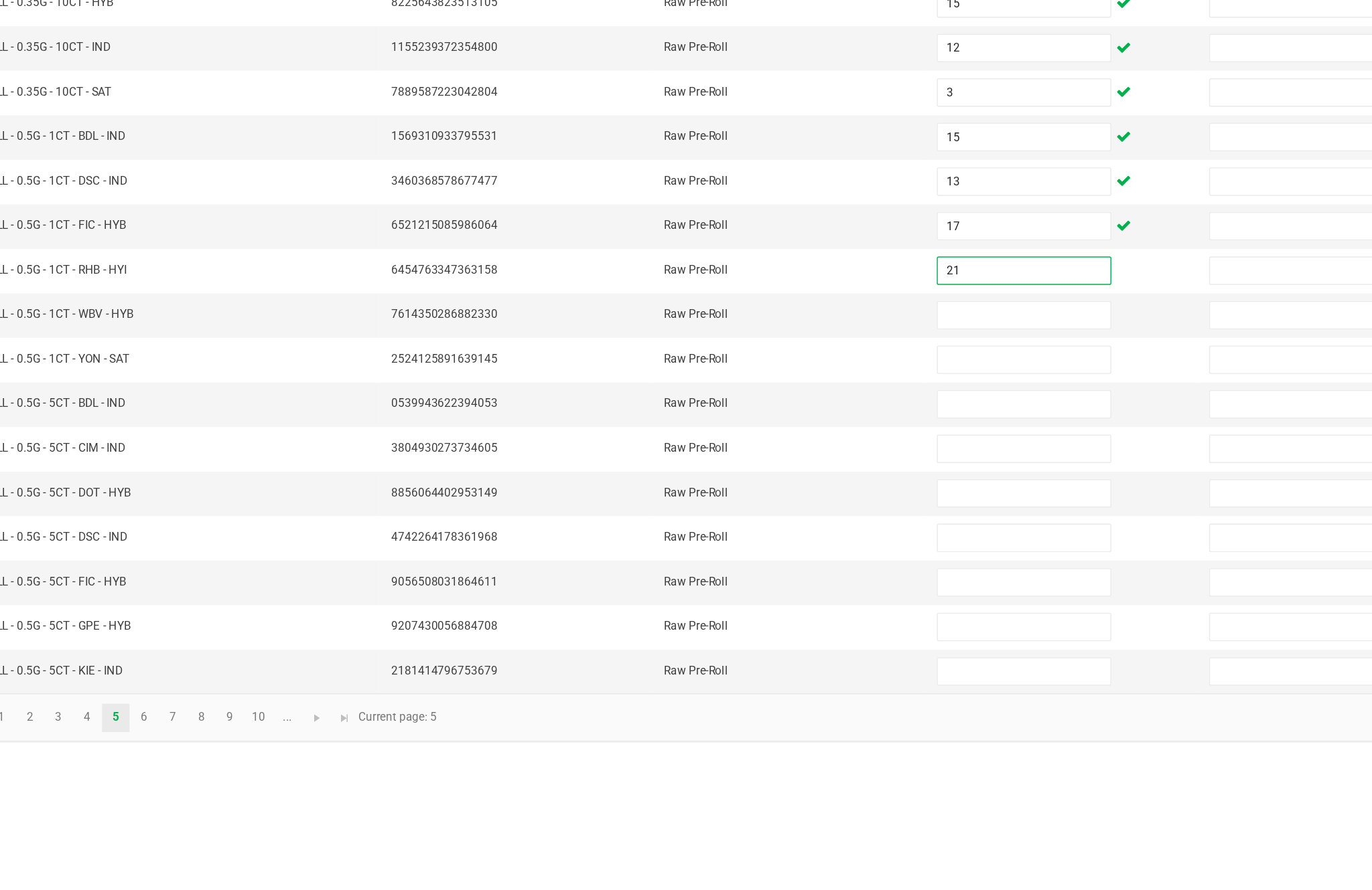
click at [775, 569] on input at bounding box center [836, 578] width 122 height 19
click at [775, 600] on input at bounding box center [836, 609] width 122 height 19
click at [775, 632] on input at bounding box center [836, 640] width 122 height 19
click at [775, 663] on input at bounding box center [836, 672] width 122 height 19
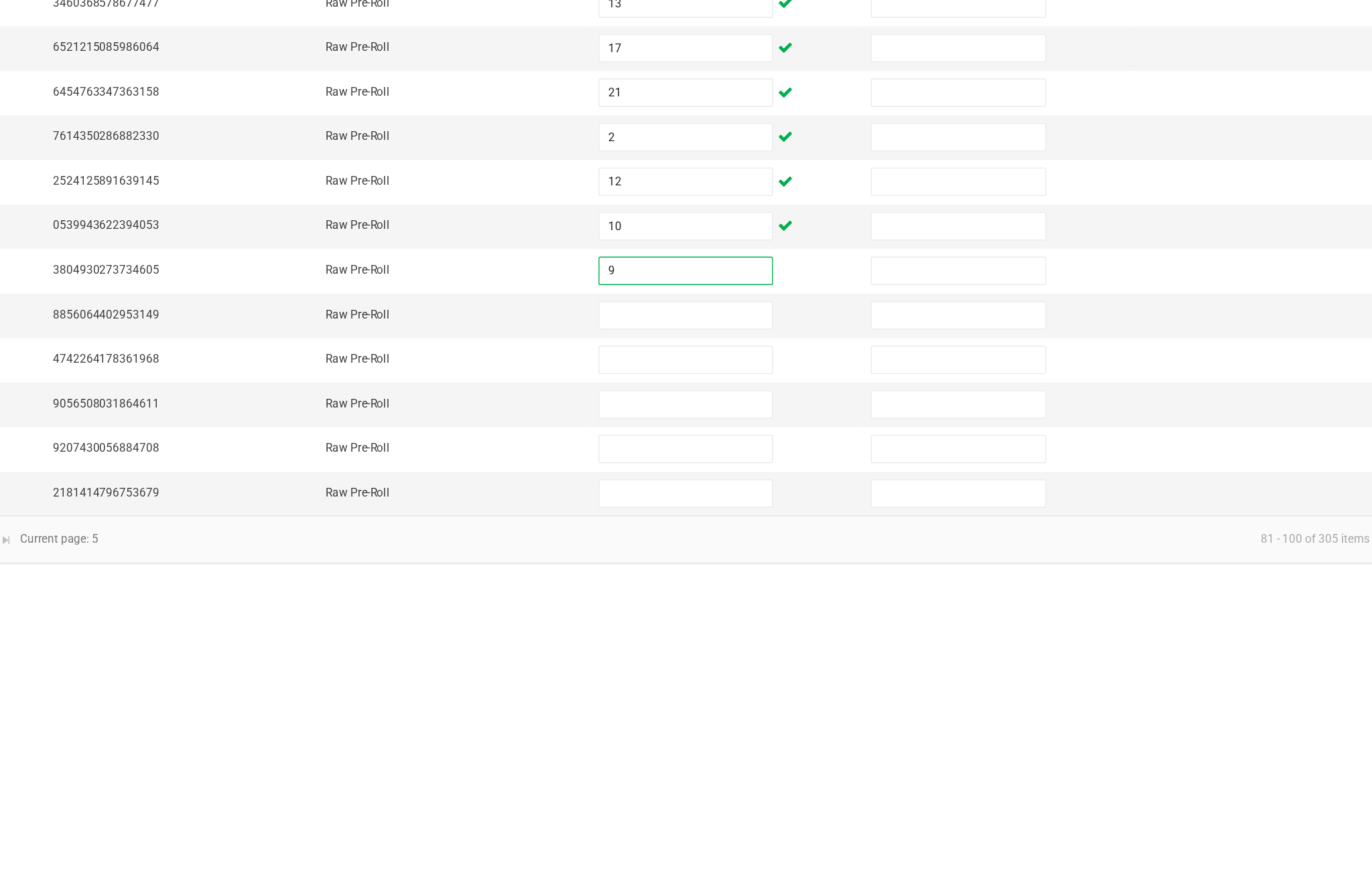
click at [775, 695] on input at bounding box center [836, 703] width 122 height 19
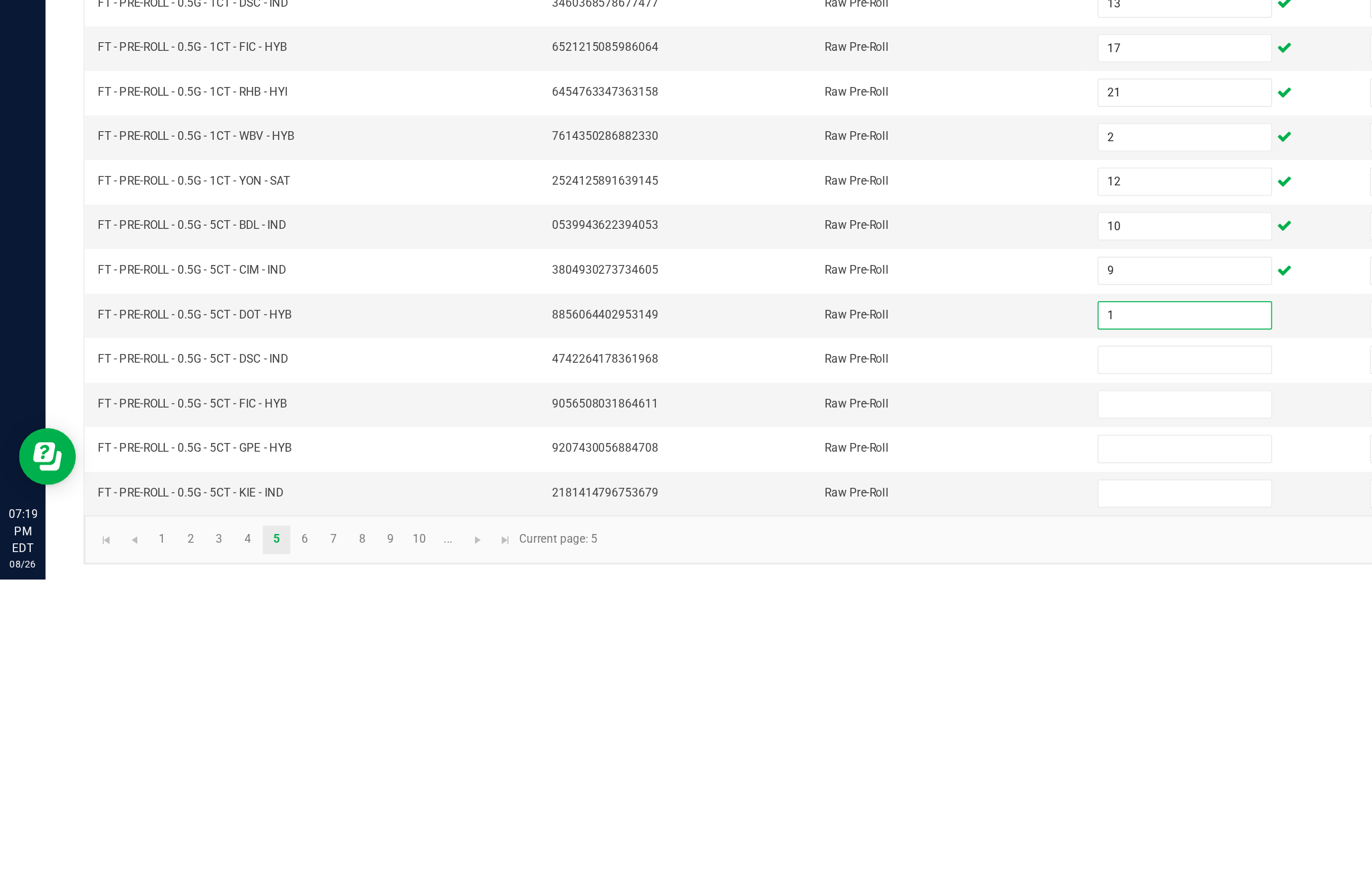
click at [825, 726] on input at bounding box center [836, 735] width 122 height 19
click at [829, 757] on input at bounding box center [836, 766] width 122 height 19
click at [829, 789] on input at bounding box center [836, 798] width 122 height 19
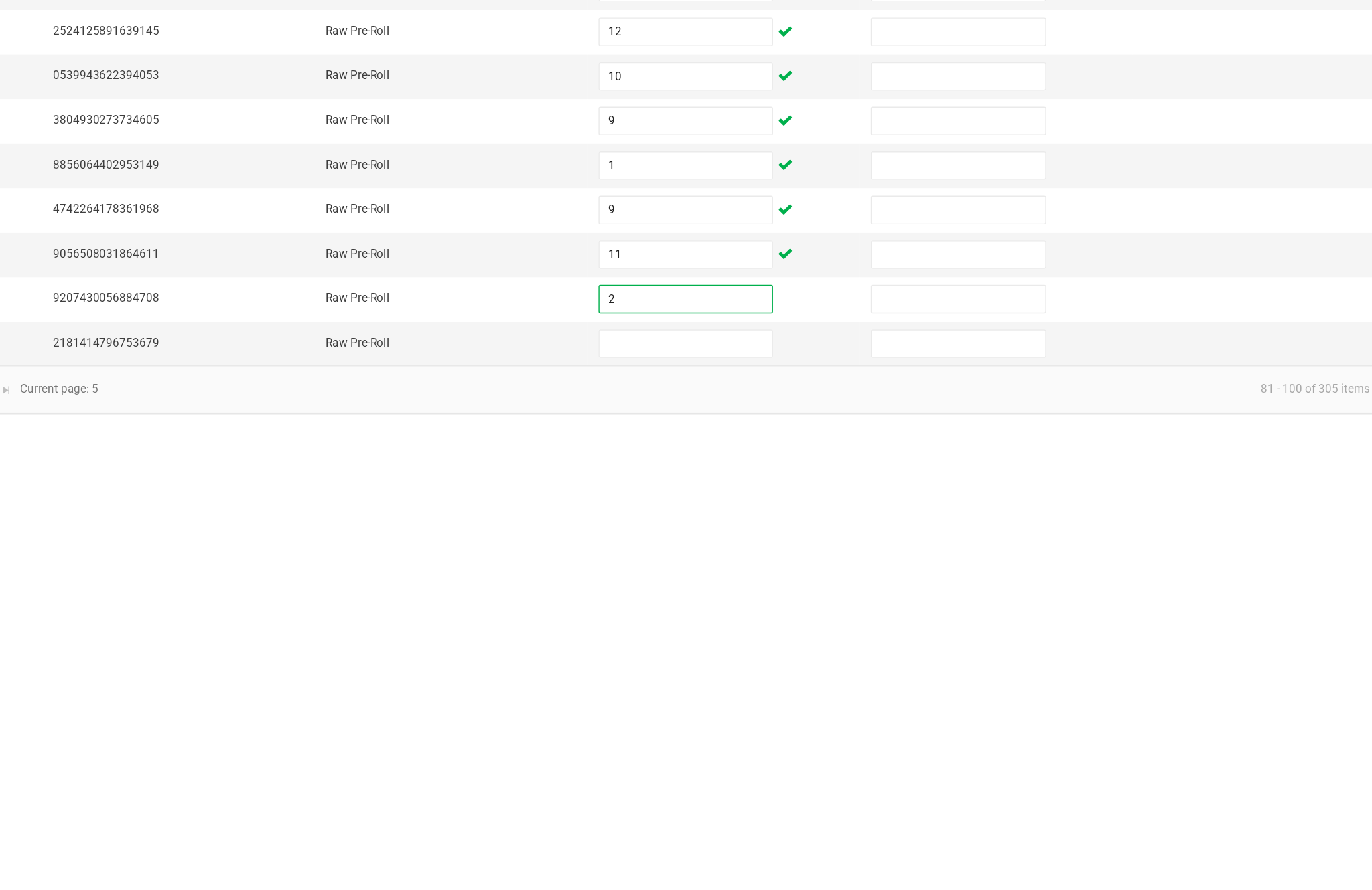
click at [775, 820] on input at bounding box center [836, 829] width 122 height 19
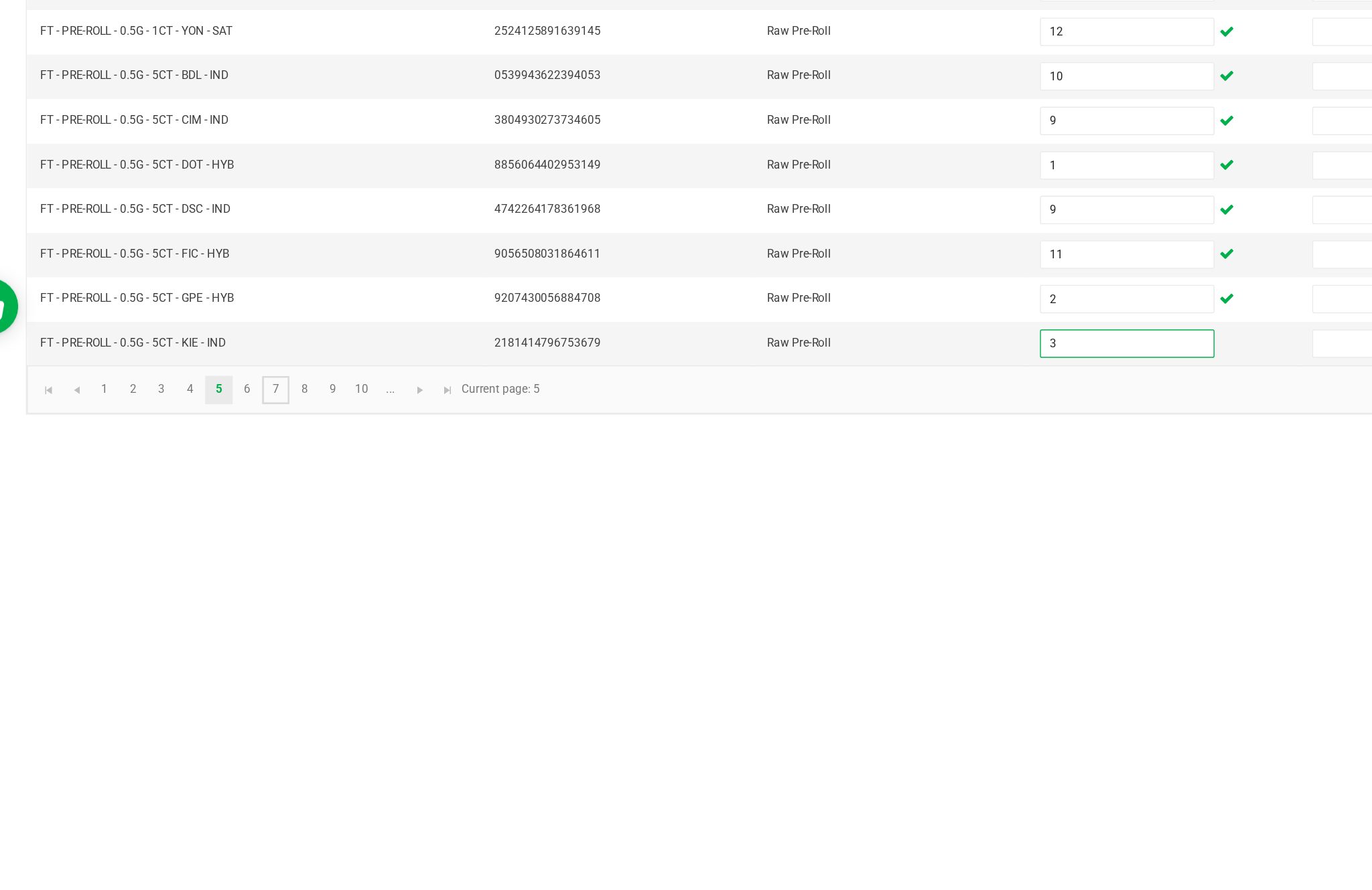
click at [226, 852] on link "7" at bounding box center [236, 862] width 20 height 20
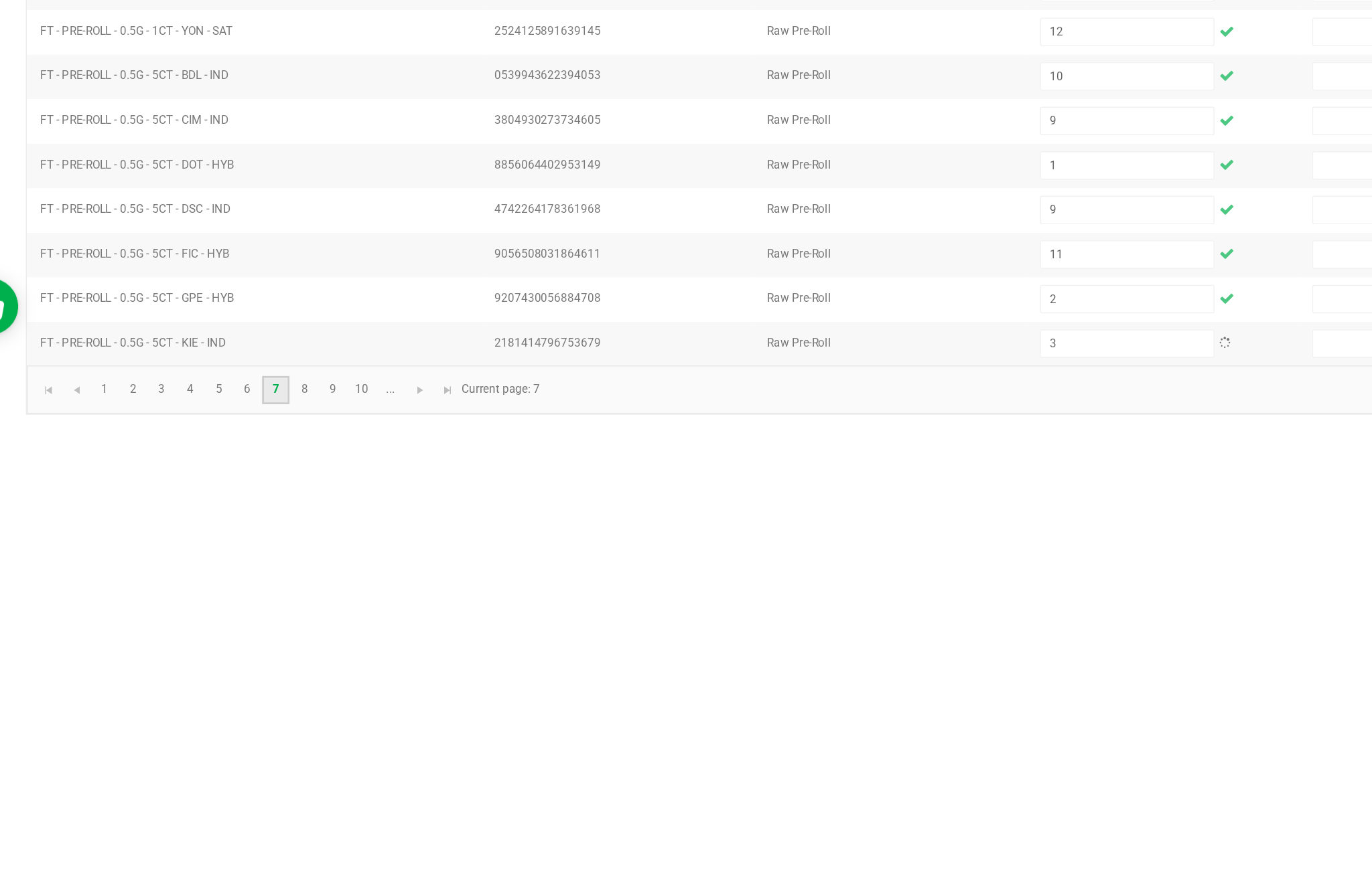
scroll to position [85, 0]
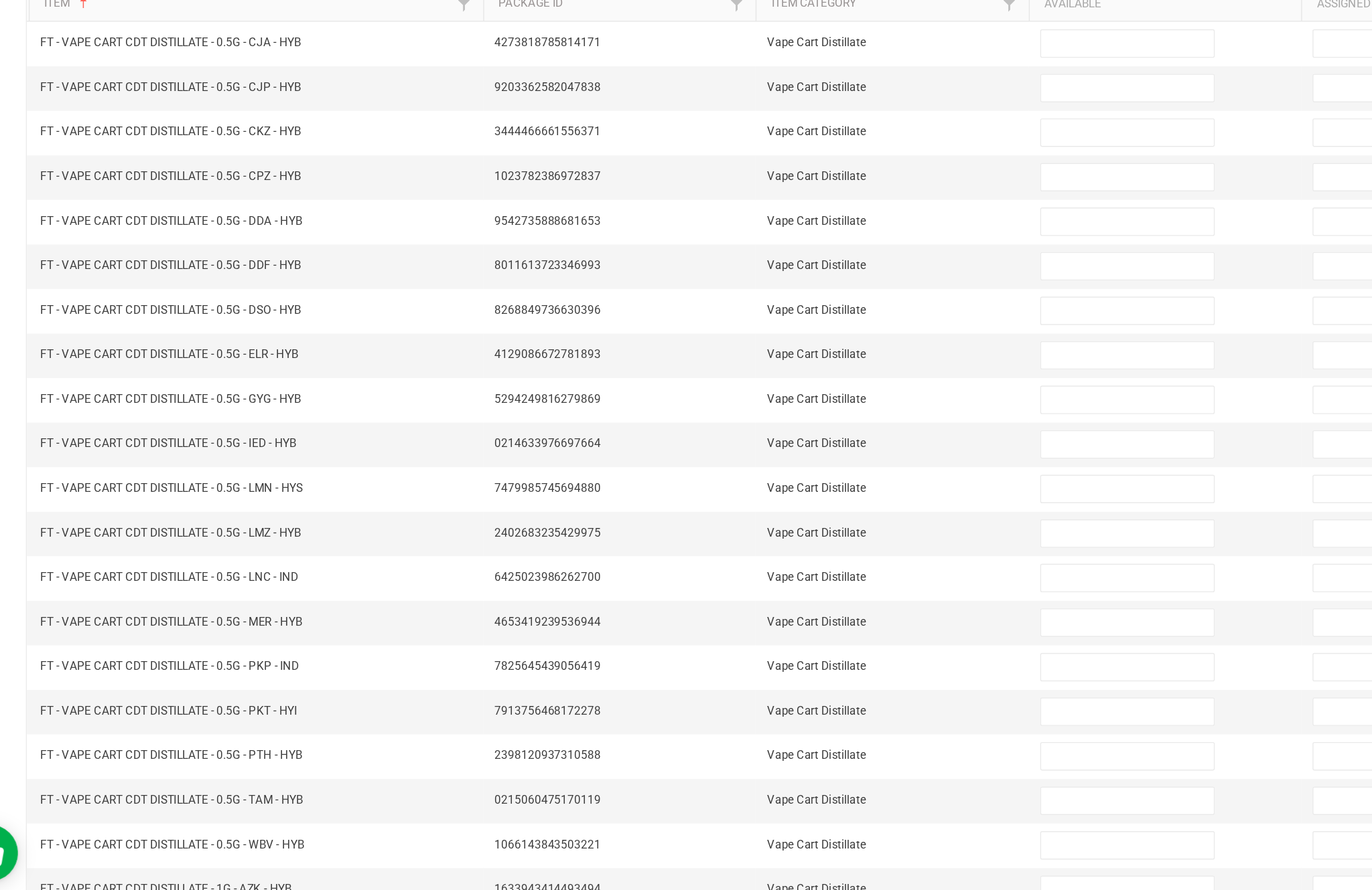
click at [226, 852] on link "7" at bounding box center [236, 862] width 20 height 20
click at [205, 852] on link "6" at bounding box center [215, 862] width 20 height 20
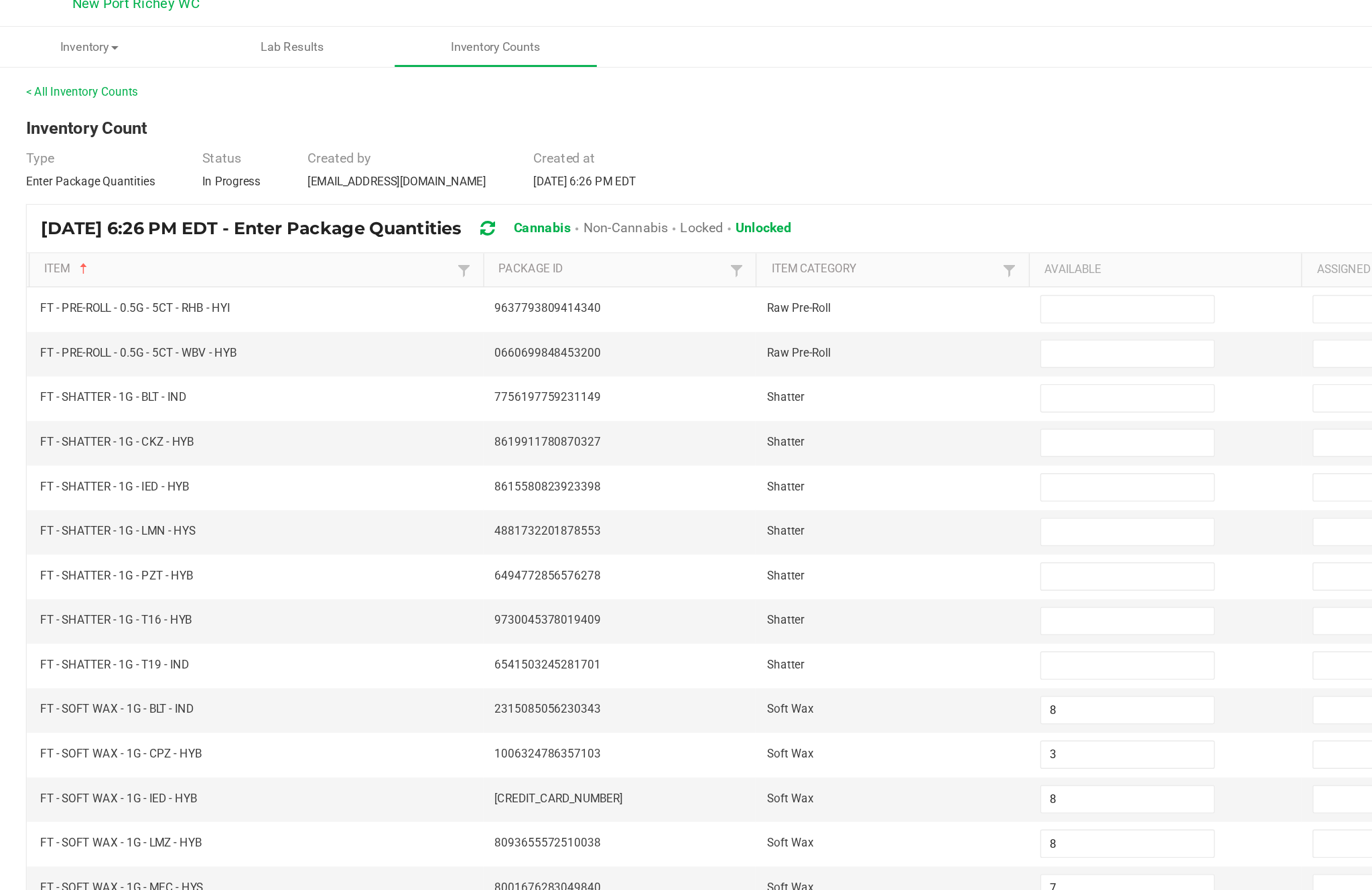
scroll to position [28, 0]
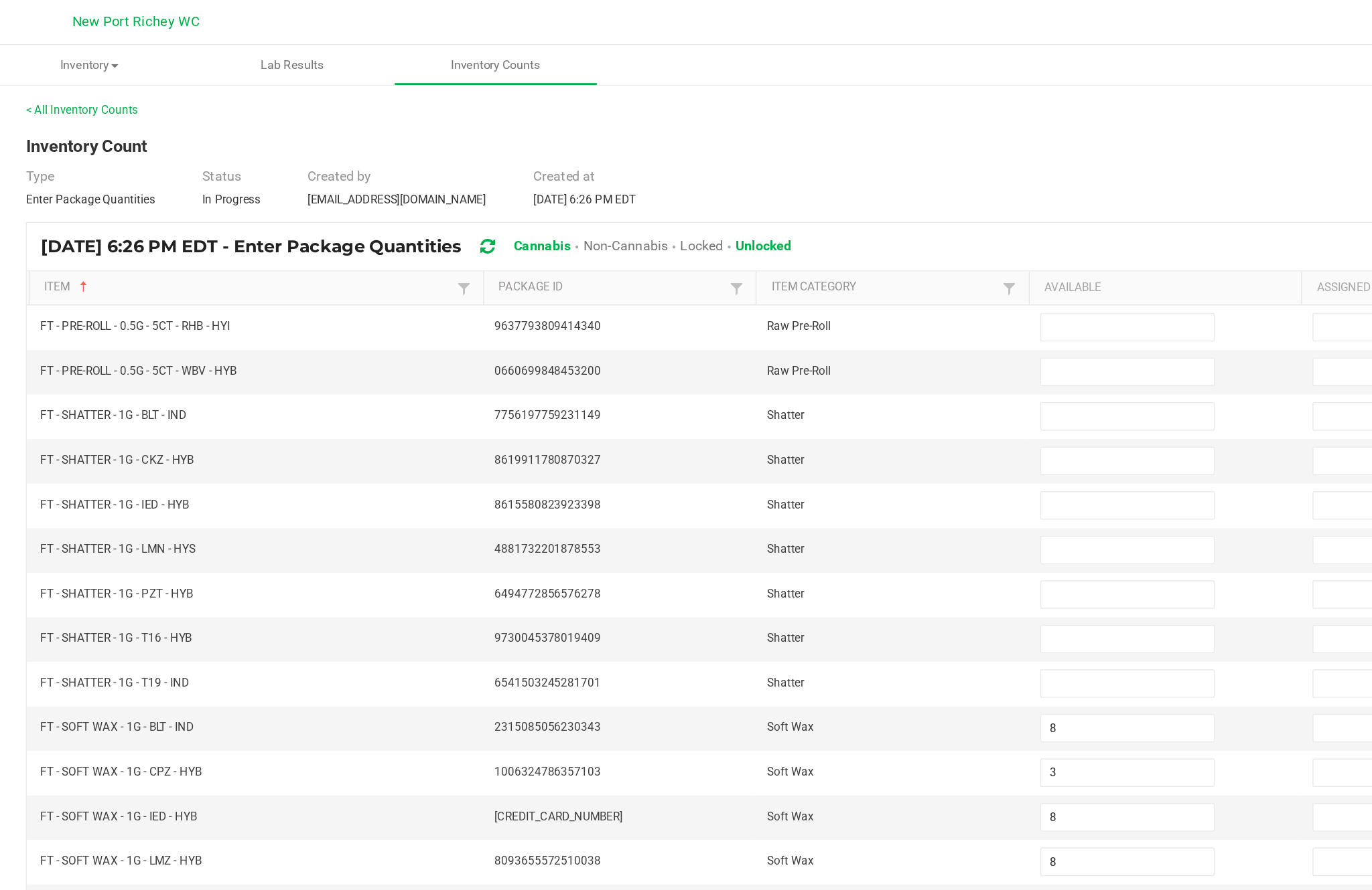
click at [783, 222] on input at bounding box center [836, 231] width 122 height 19
click at [781, 258] on input at bounding box center [836, 262] width 122 height 19
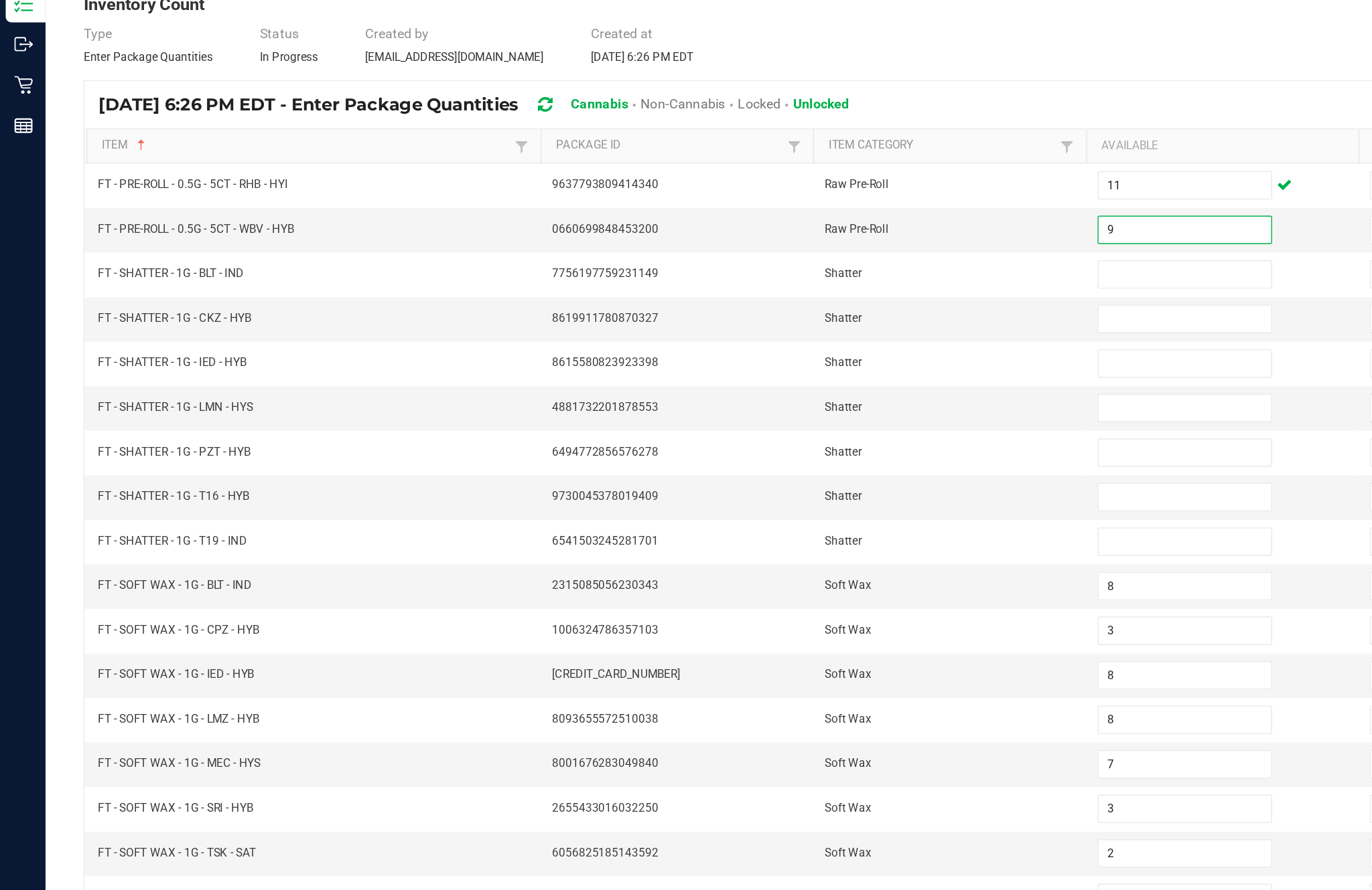
click at [829, 285] on input at bounding box center [836, 294] width 122 height 19
click at [824, 316] on input at bounding box center [836, 325] width 122 height 19
click at [815, 348] on input at bounding box center [836, 357] width 122 height 19
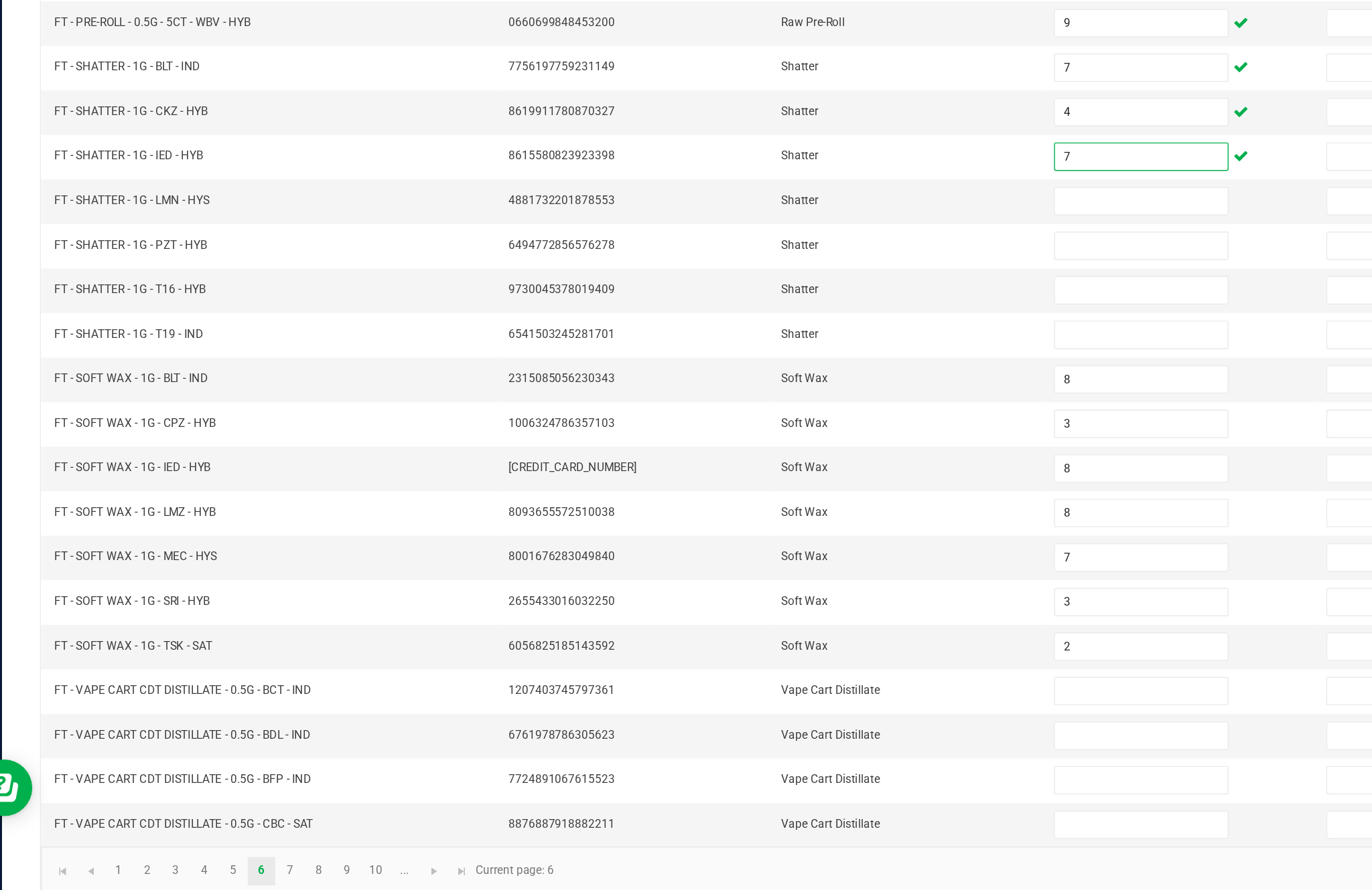
click at [781, 379] on input at bounding box center [836, 388] width 122 height 19
click at [775, 411] on input at bounding box center [836, 419] width 122 height 19
click at [775, 442] on input at bounding box center [836, 451] width 122 height 19
click at [785, 473] on input at bounding box center [836, 482] width 122 height 19
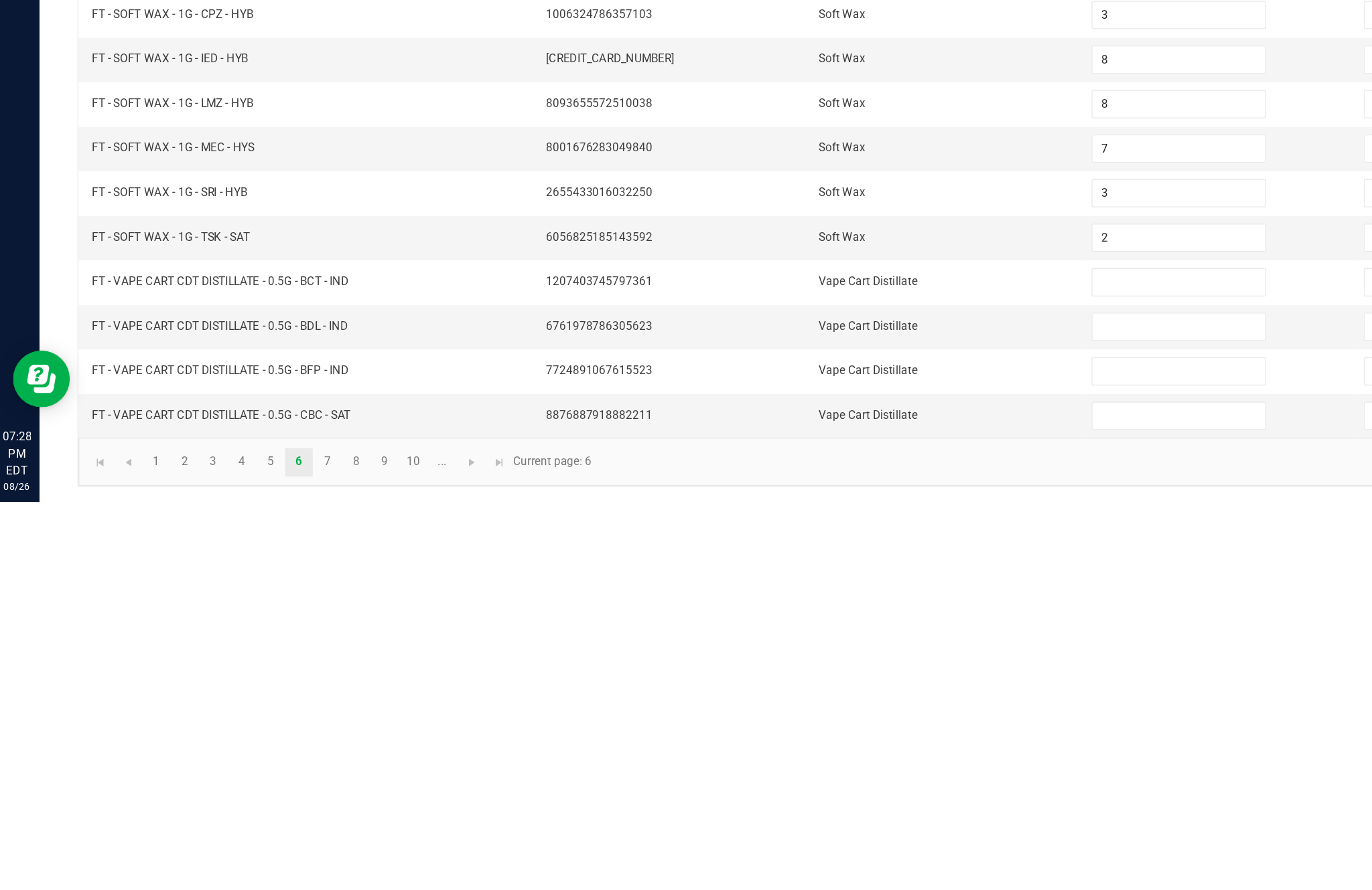
click at [808, 726] on input at bounding box center [836, 735] width 122 height 19
click at [816, 757] on input at bounding box center [836, 766] width 122 height 19
click at [804, 789] on input at bounding box center [836, 798] width 122 height 19
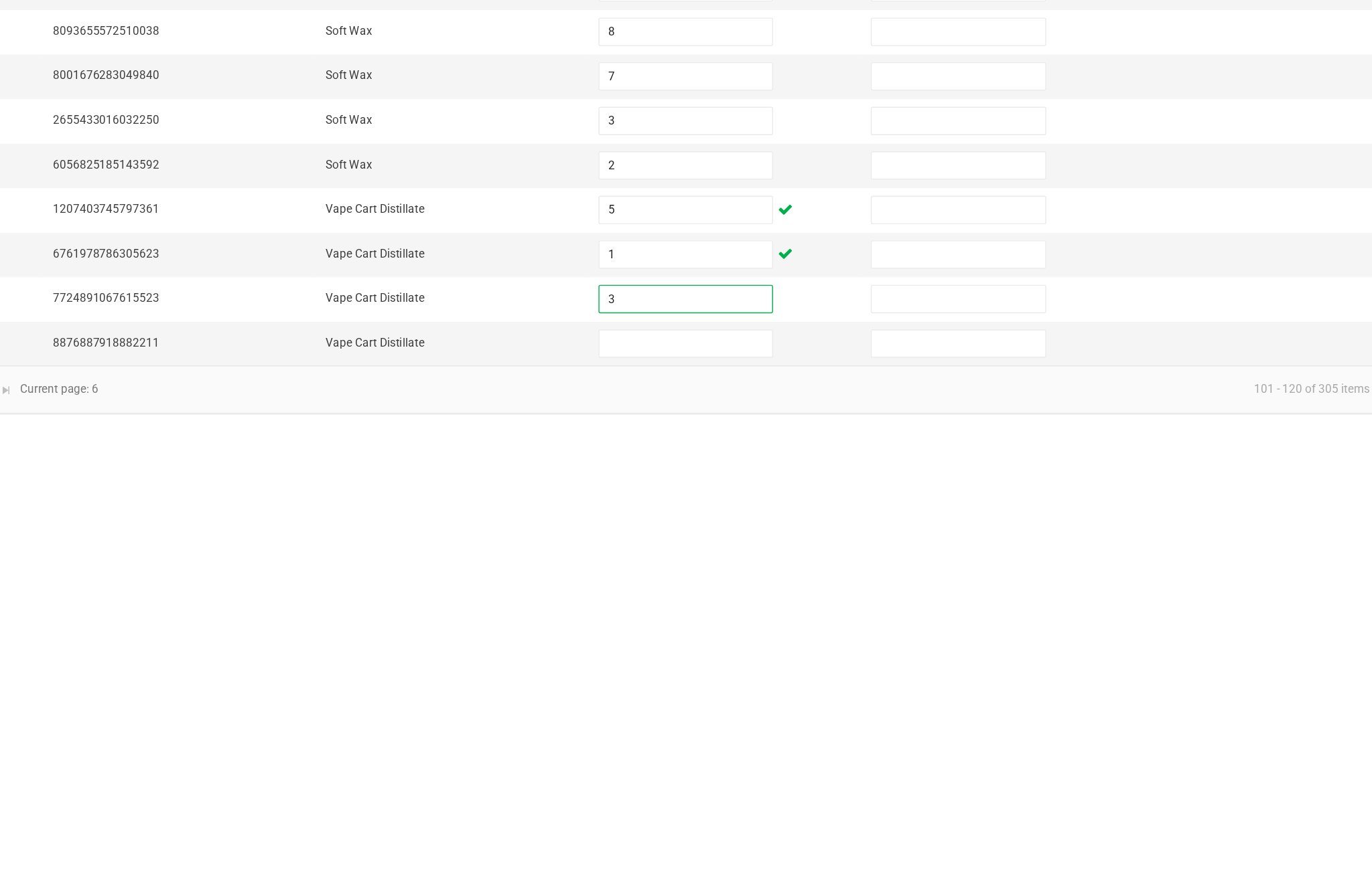
click at [775, 820] on input at bounding box center [836, 829] width 122 height 19
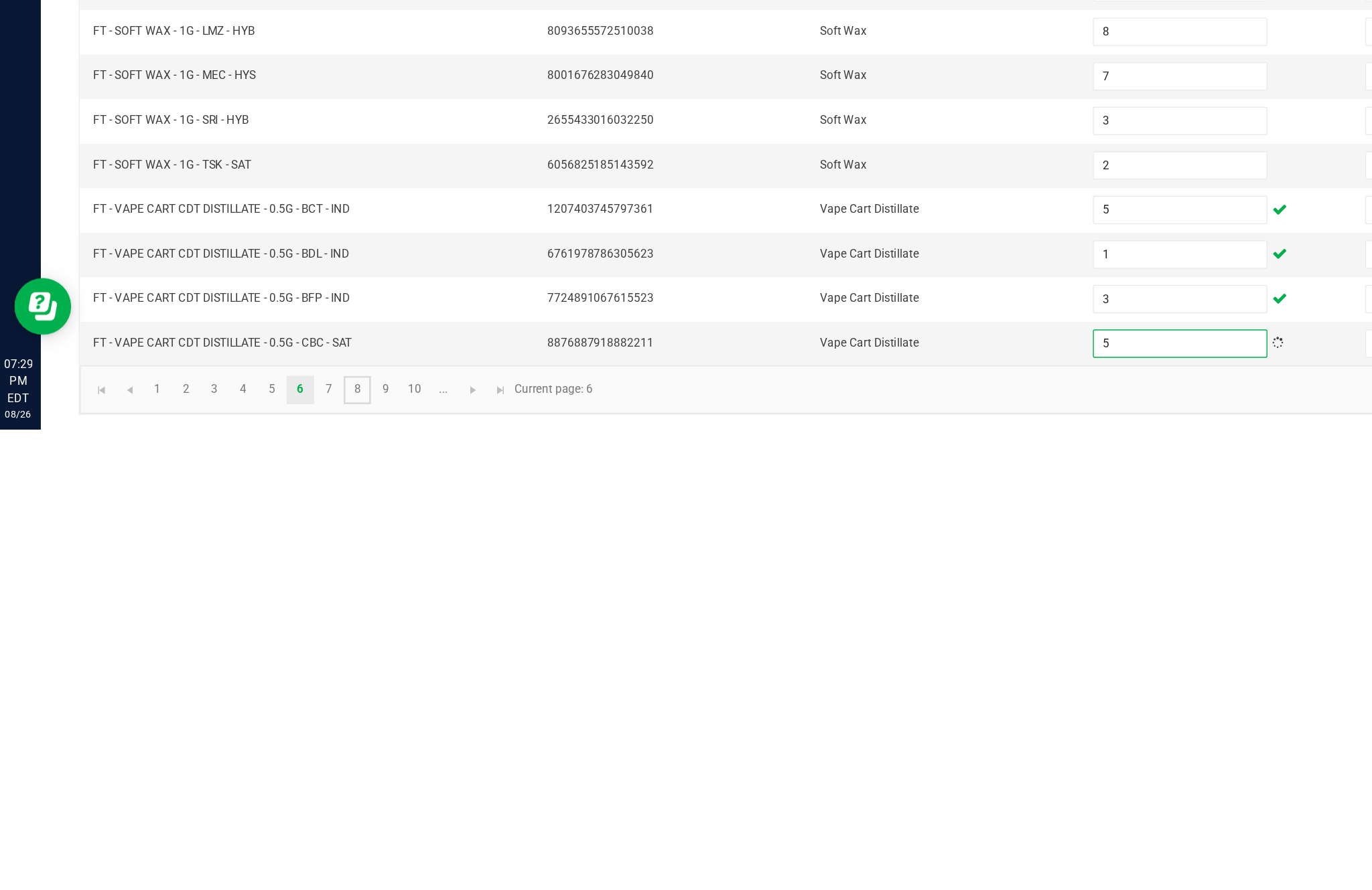
click at [260, 852] on link "8" at bounding box center [256, 862] width 20 height 20
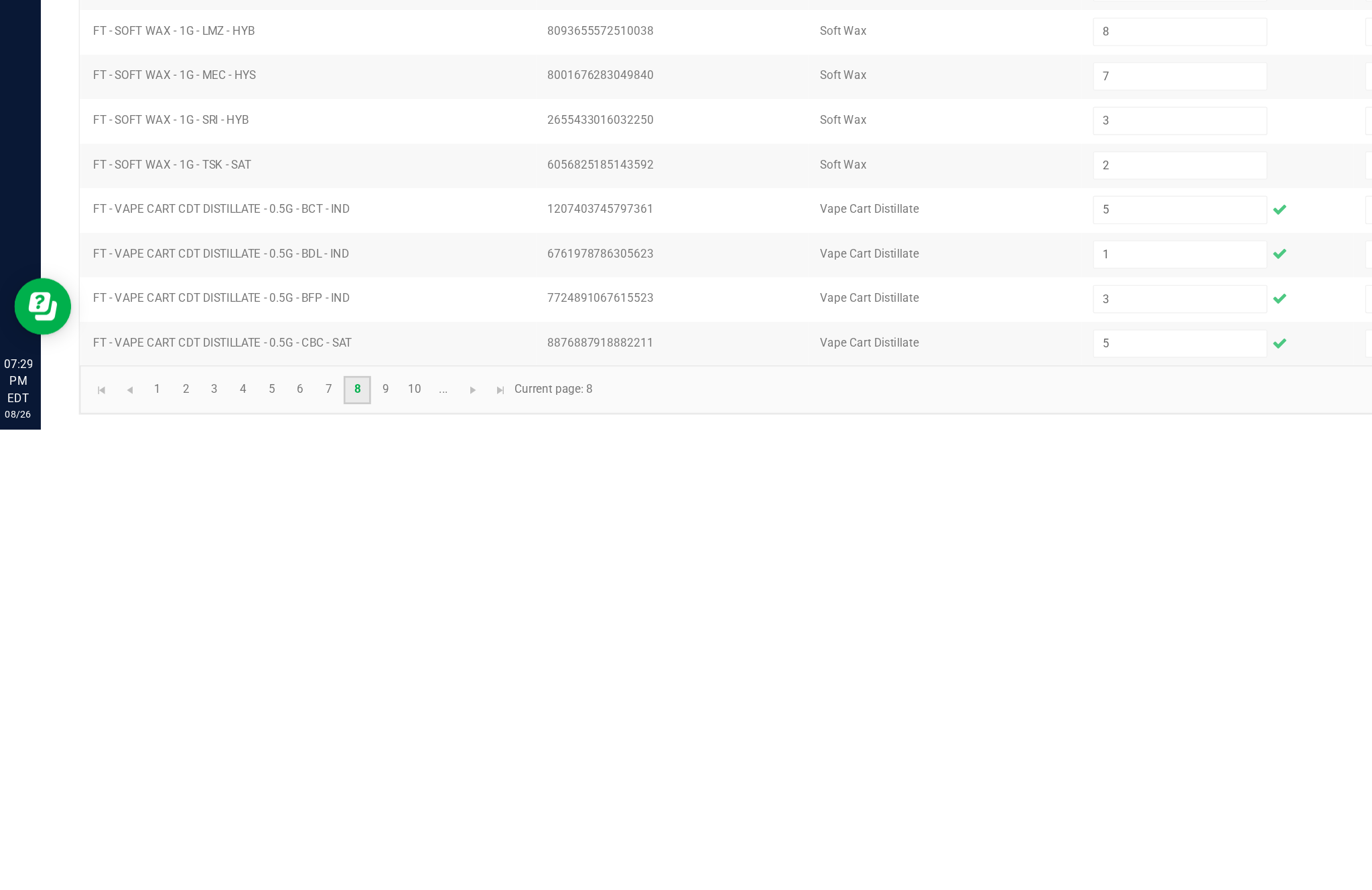
scroll to position [85, 0]
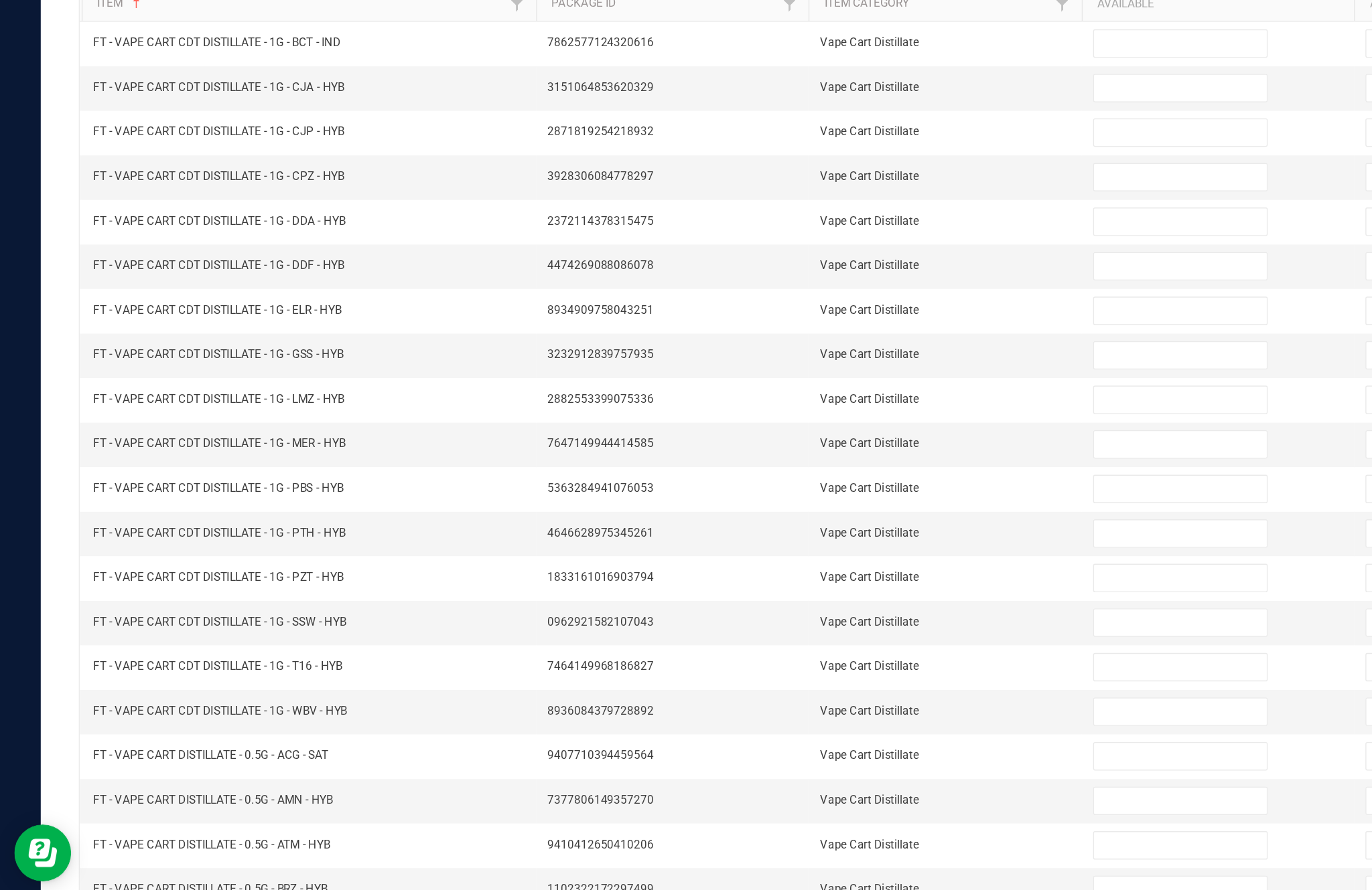
click at [245, 852] on link "7" at bounding box center [236, 862] width 20 height 20
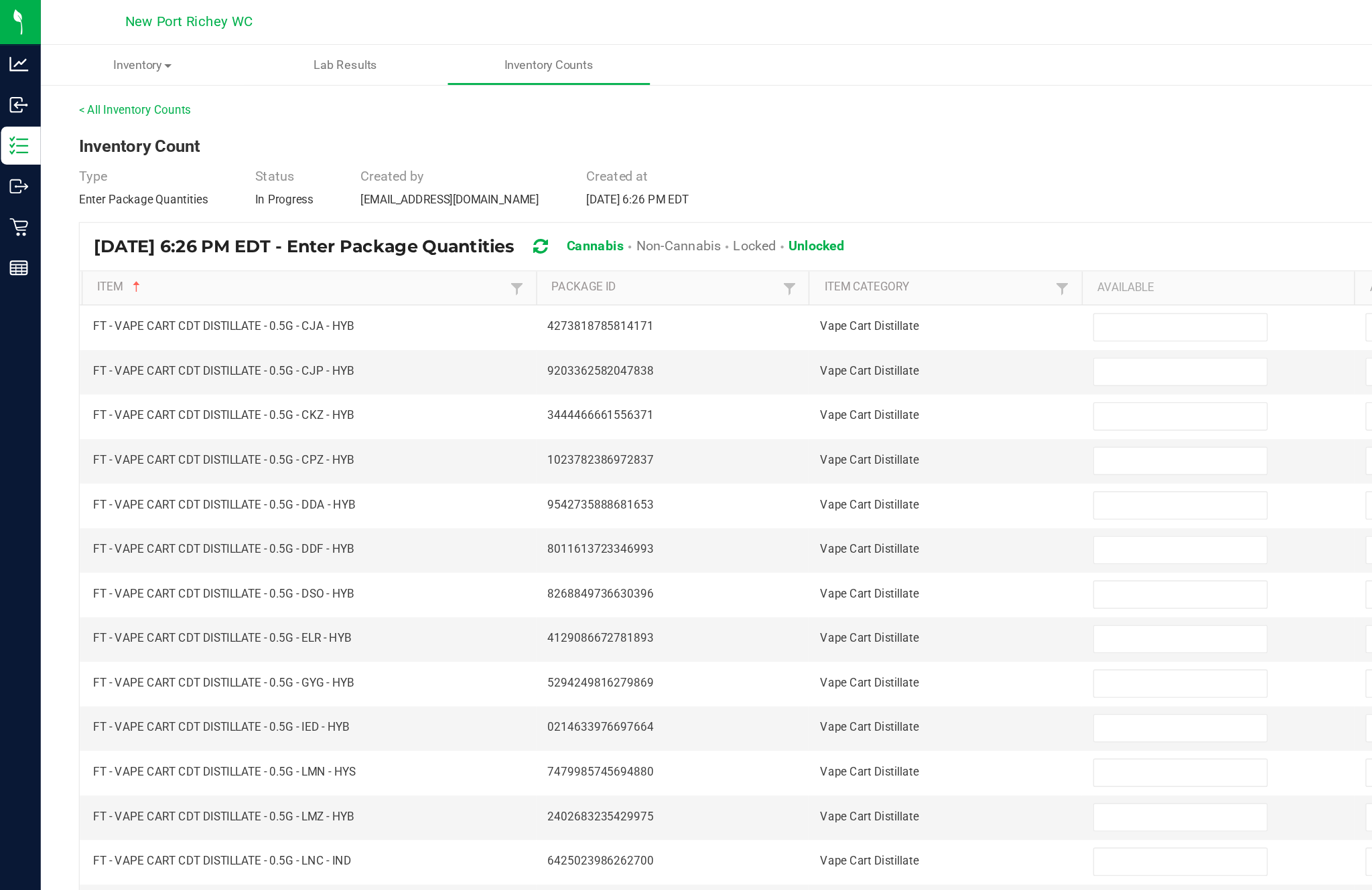
scroll to position [0, 0]
click at [828, 241] on input at bounding box center [836, 231] width 122 height 19
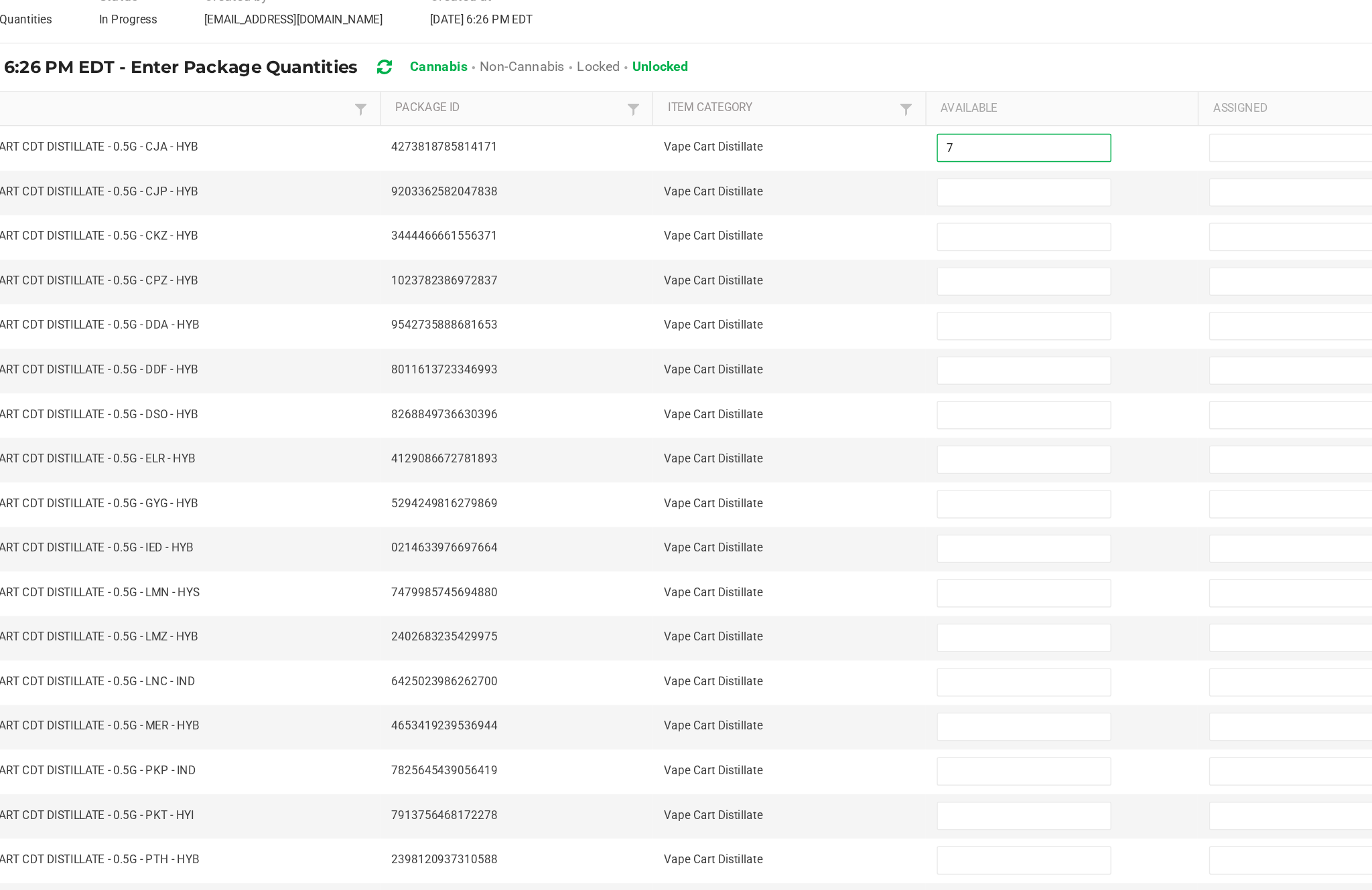
click at [775, 253] on input at bounding box center [836, 262] width 122 height 19
click at [775, 285] on input at bounding box center [836, 294] width 122 height 19
click at [775, 316] on input at bounding box center [836, 325] width 122 height 19
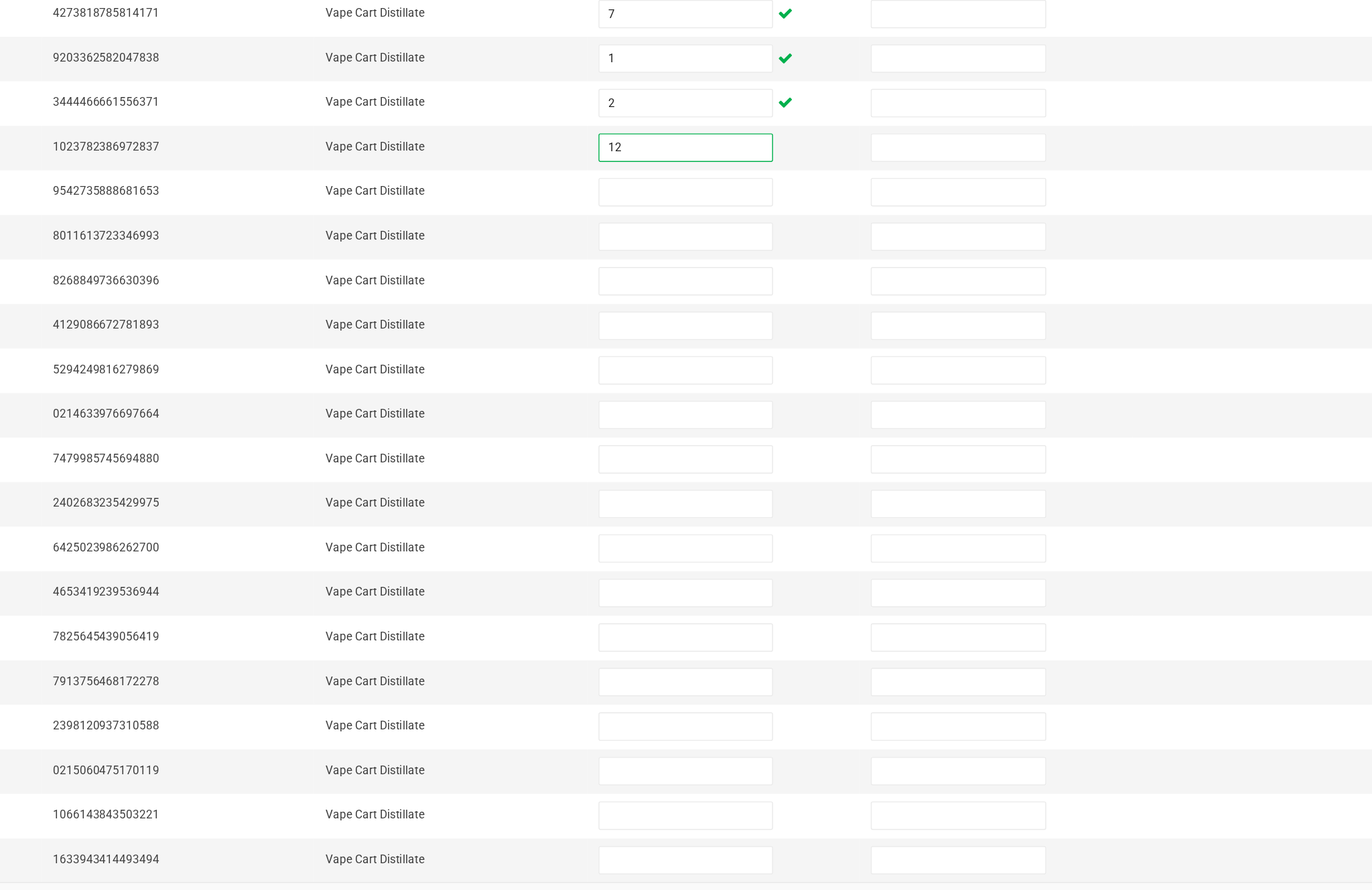
click at [775, 348] on input at bounding box center [836, 357] width 122 height 19
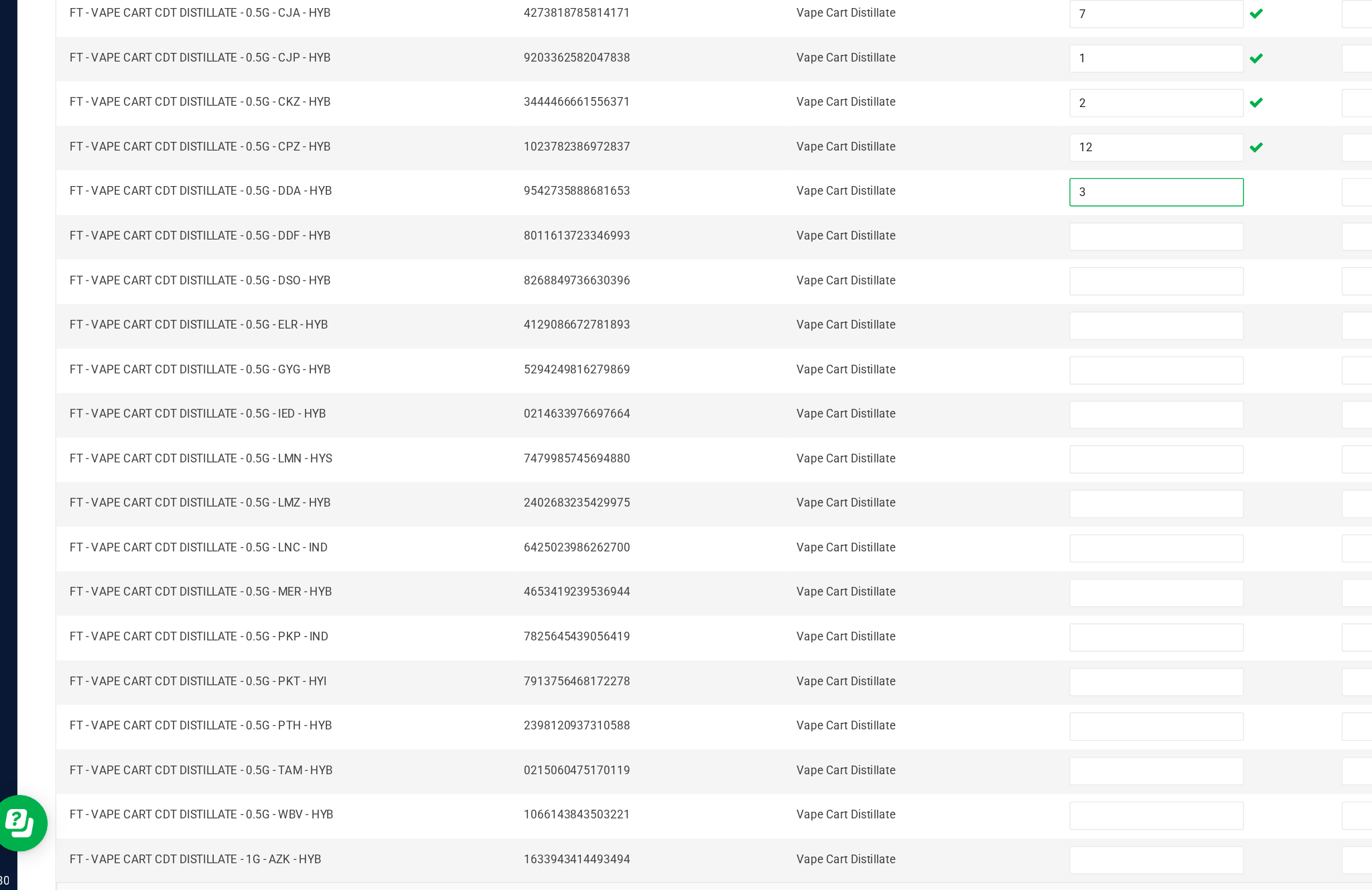
click at [804, 379] on input at bounding box center [836, 388] width 122 height 19
click at [792, 411] on input at bounding box center [836, 419] width 122 height 19
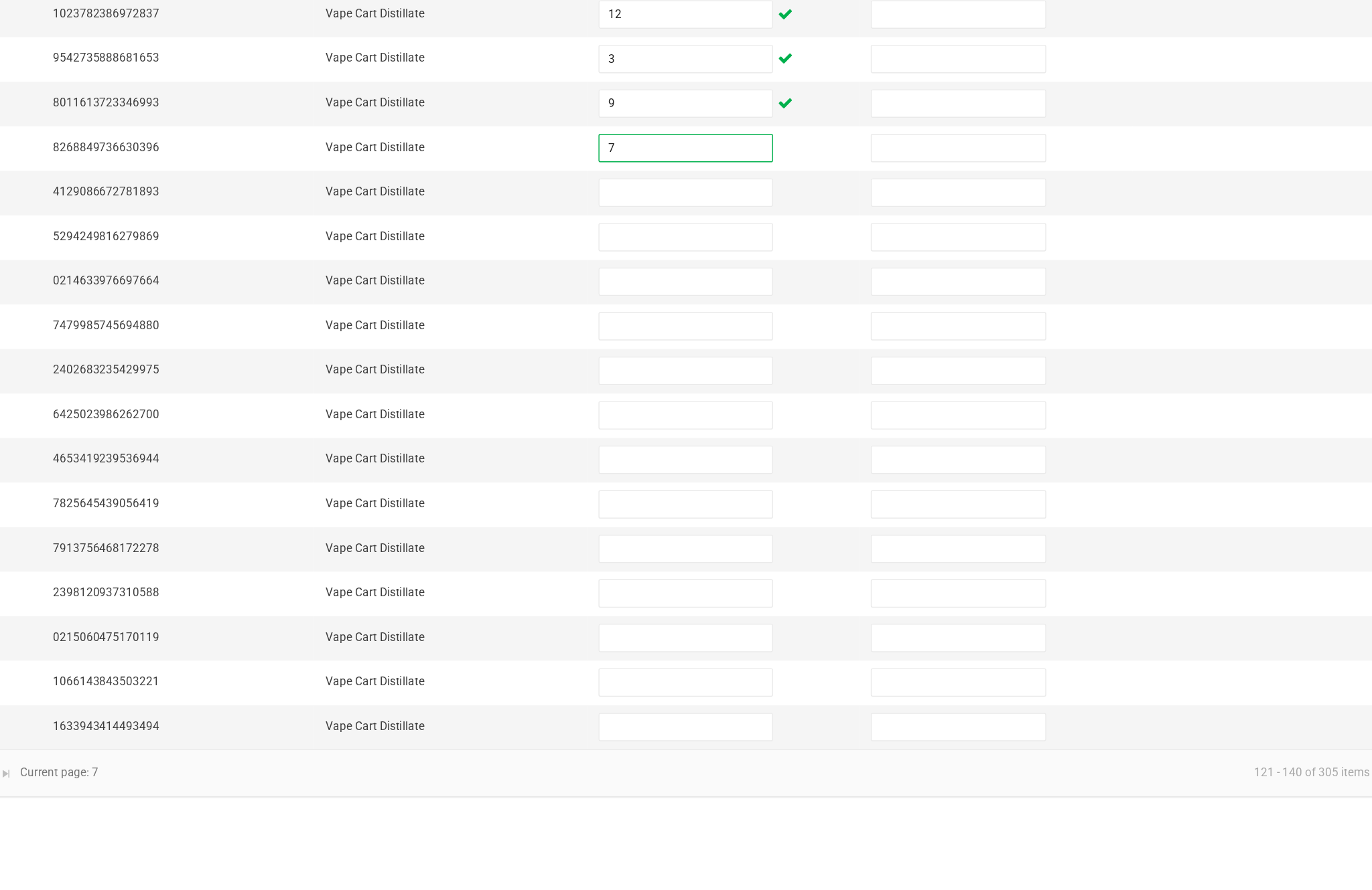
click at [775, 442] on input at bounding box center [836, 451] width 122 height 19
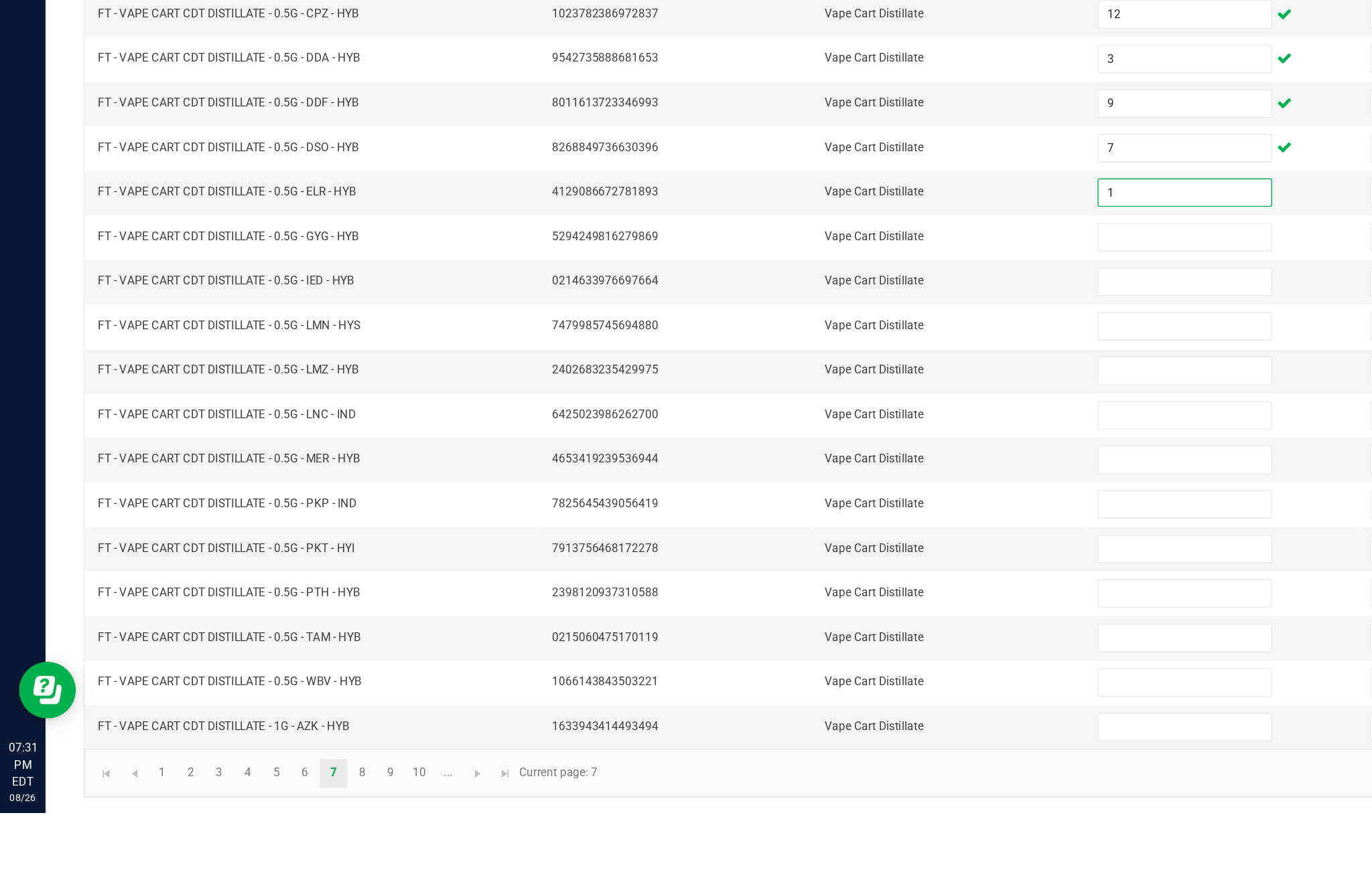
click at [826, 505] on input at bounding box center [836, 514] width 122 height 19
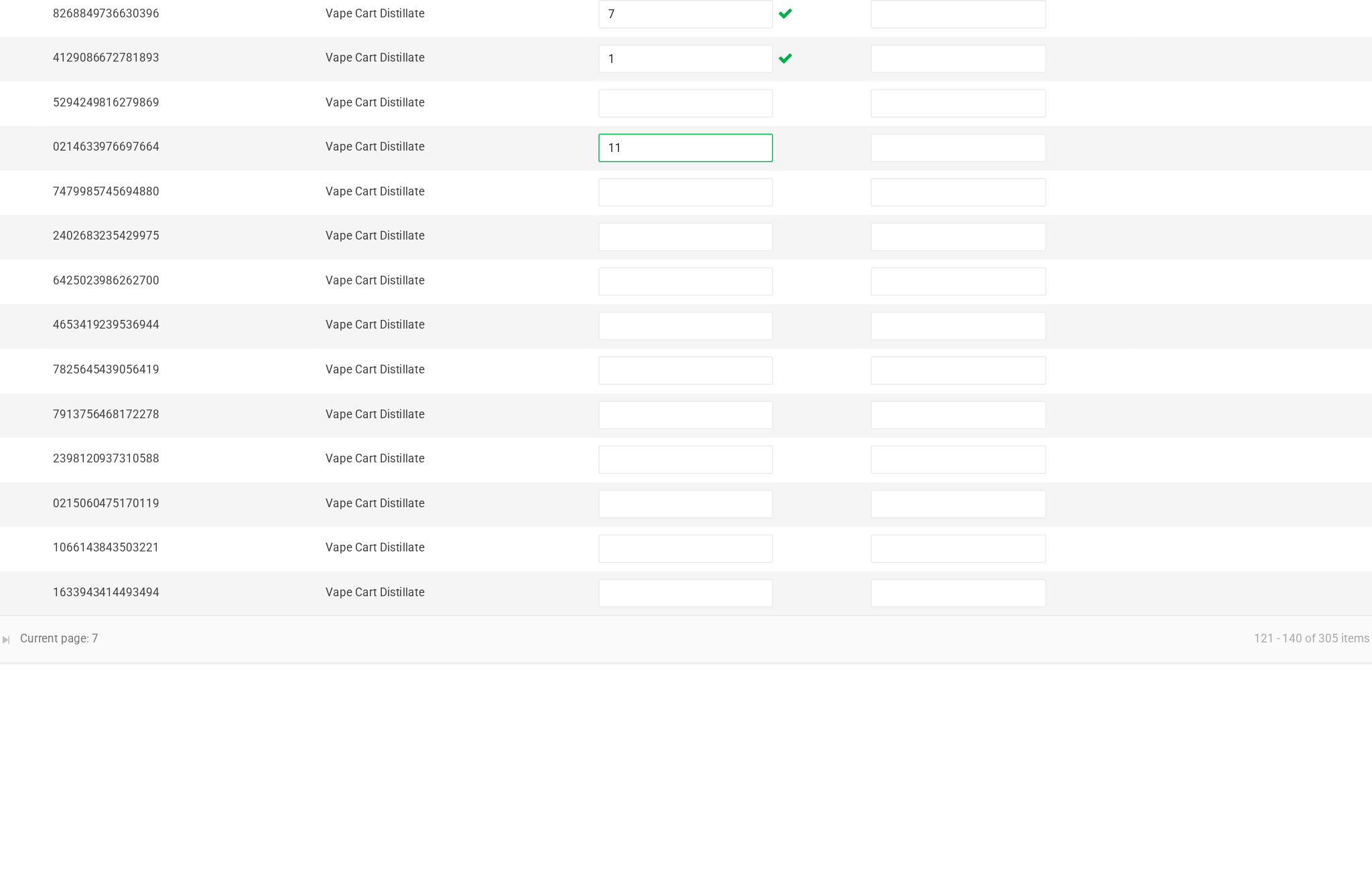
click at [775, 473] on input at bounding box center [836, 482] width 122 height 19
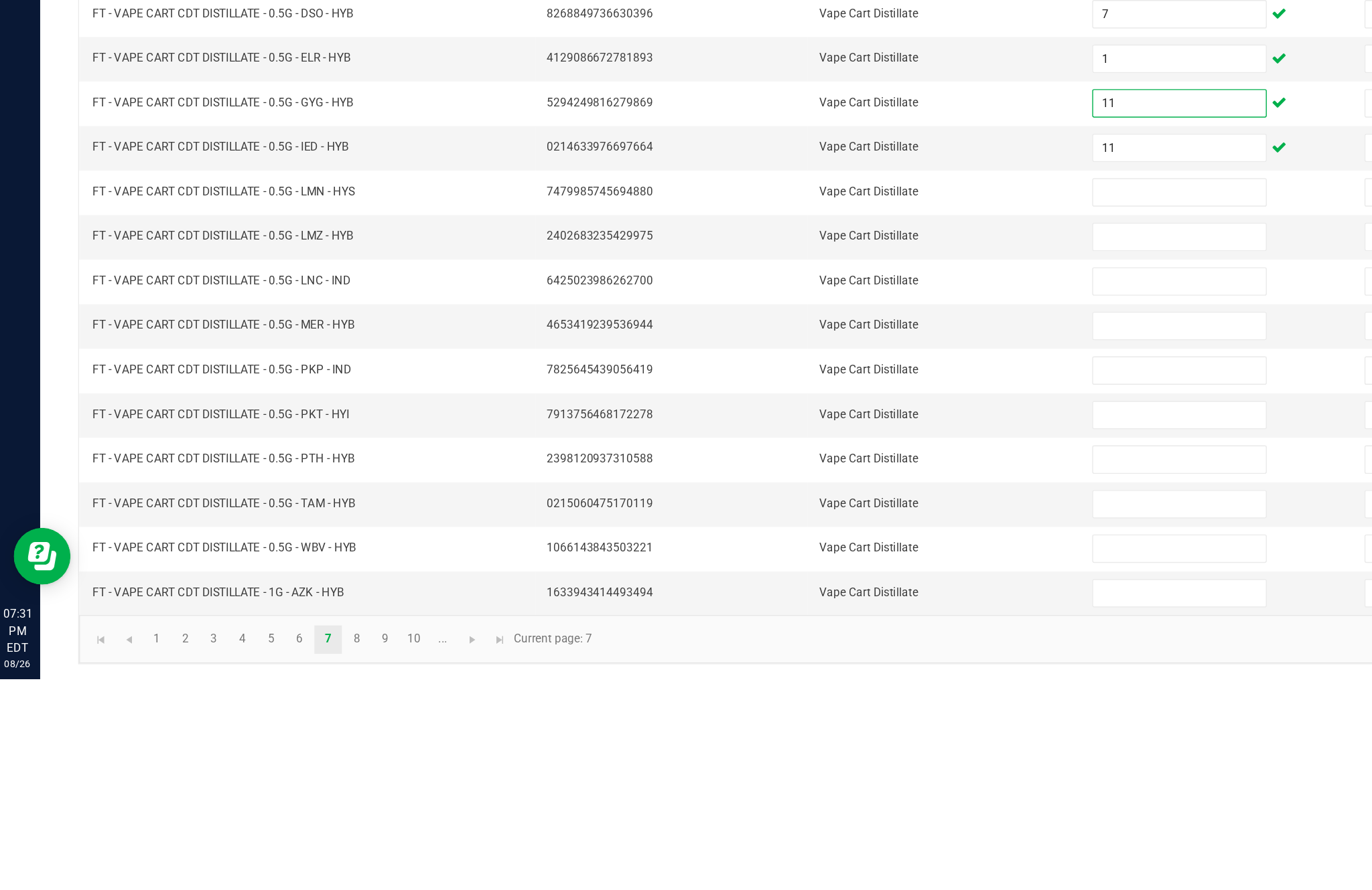
click at [822, 505] on input "11" at bounding box center [836, 514] width 122 height 19
click at [821, 537] on input at bounding box center [836, 546] width 122 height 19
click at [802, 569] on input at bounding box center [836, 578] width 122 height 19
click at [835, 600] on input at bounding box center [836, 609] width 122 height 19
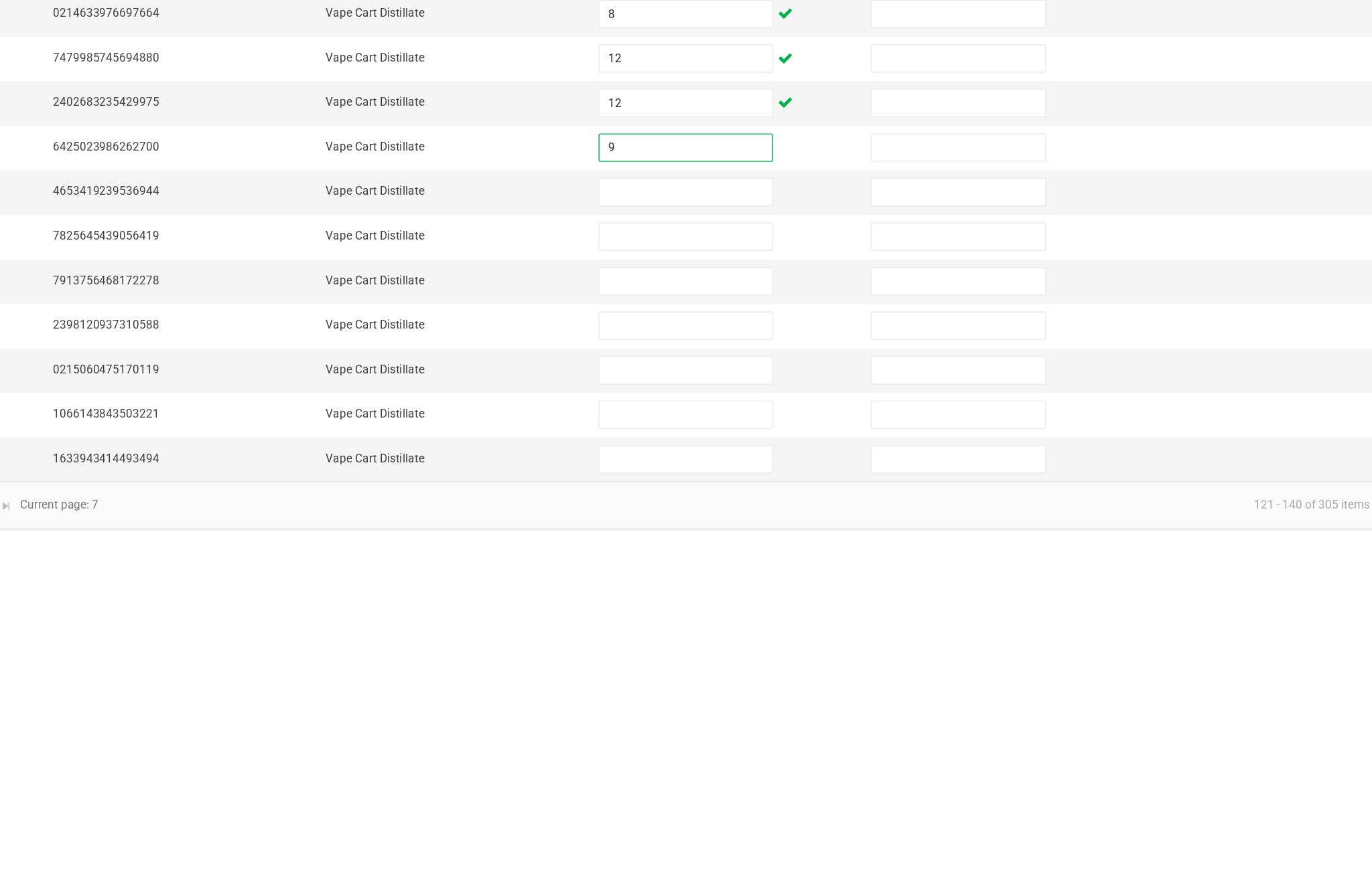
click at [775, 632] on input at bounding box center [836, 640] width 122 height 19
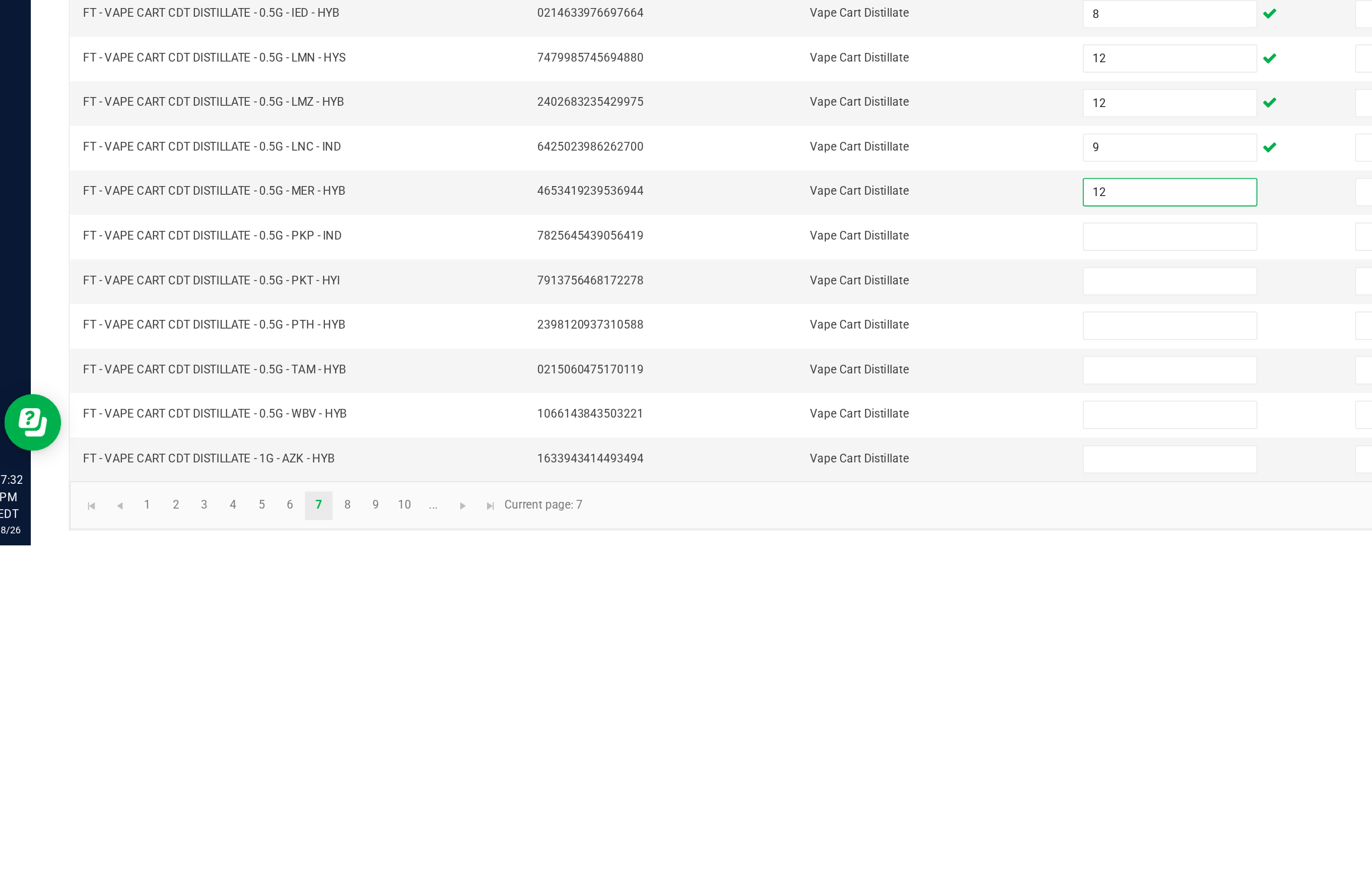
click at [818, 663] on input at bounding box center [836, 672] width 122 height 19
click at [798, 695] on input at bounding box center [836, 703] width 122 height 19
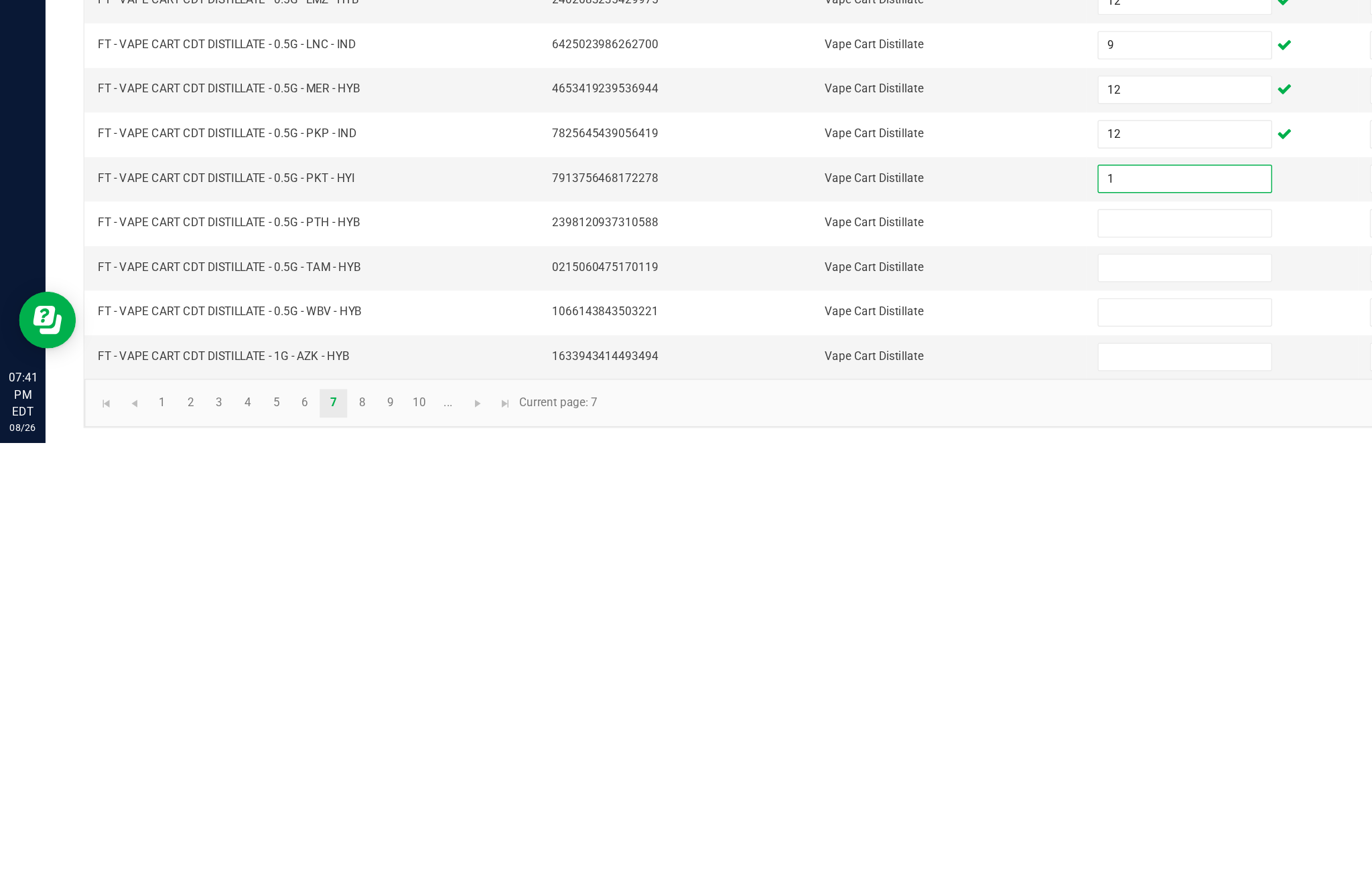
click at [811, 726] on input at bounding box center [836, 735] width 122 height 19
click at [812, 757] on input at bounding box center [836, 766] width 122 height 19
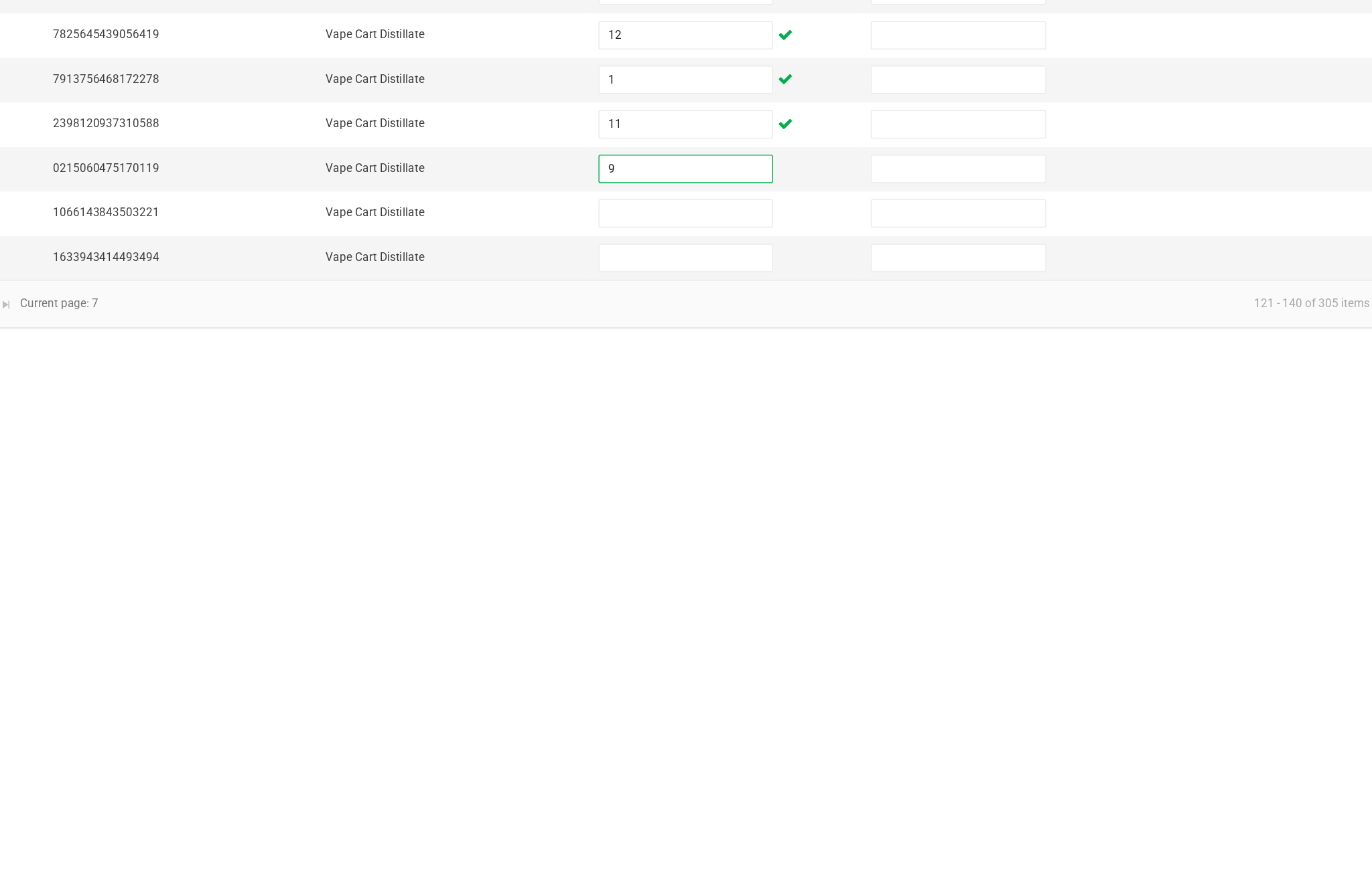
click at [775, 789] on input at bounding box center [836, 798] width 122 height 19
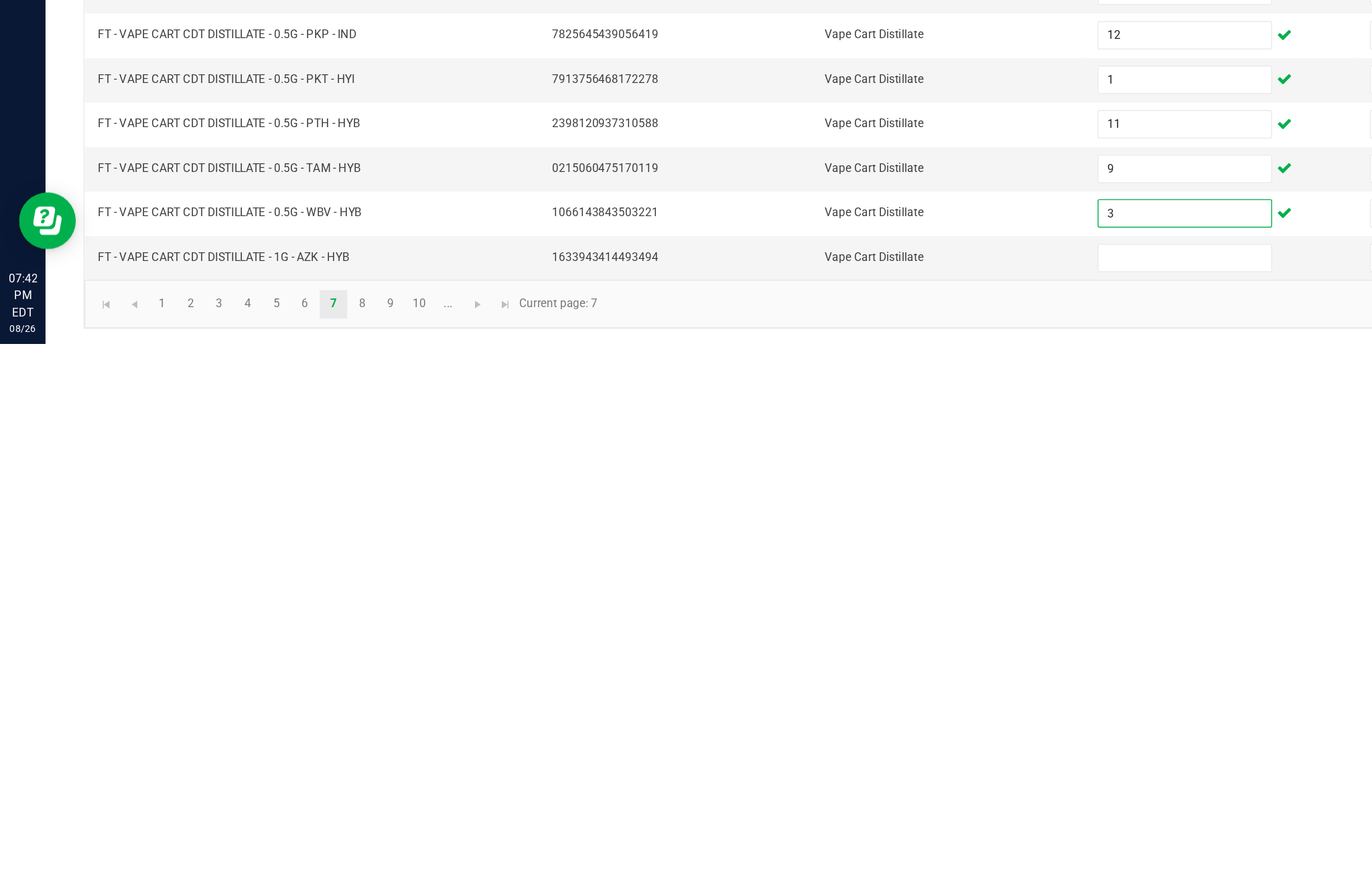
click at [800, 820] on input at bounding box center [836, 829] width 122 height 19
click at [265, 852] on link "8" at bounding box center [256, 862] width 20 height 20
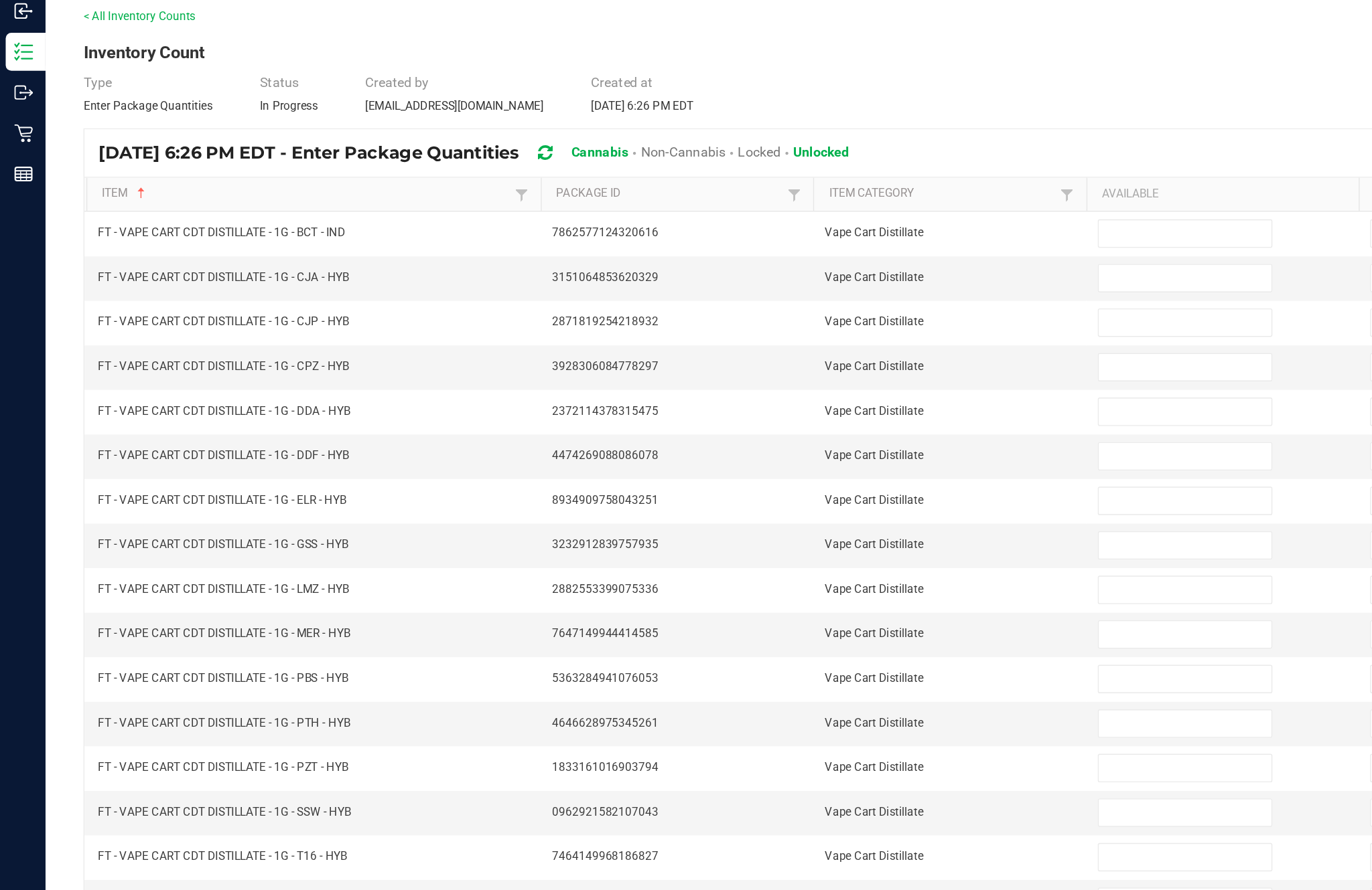
scroll to position [51, 0]
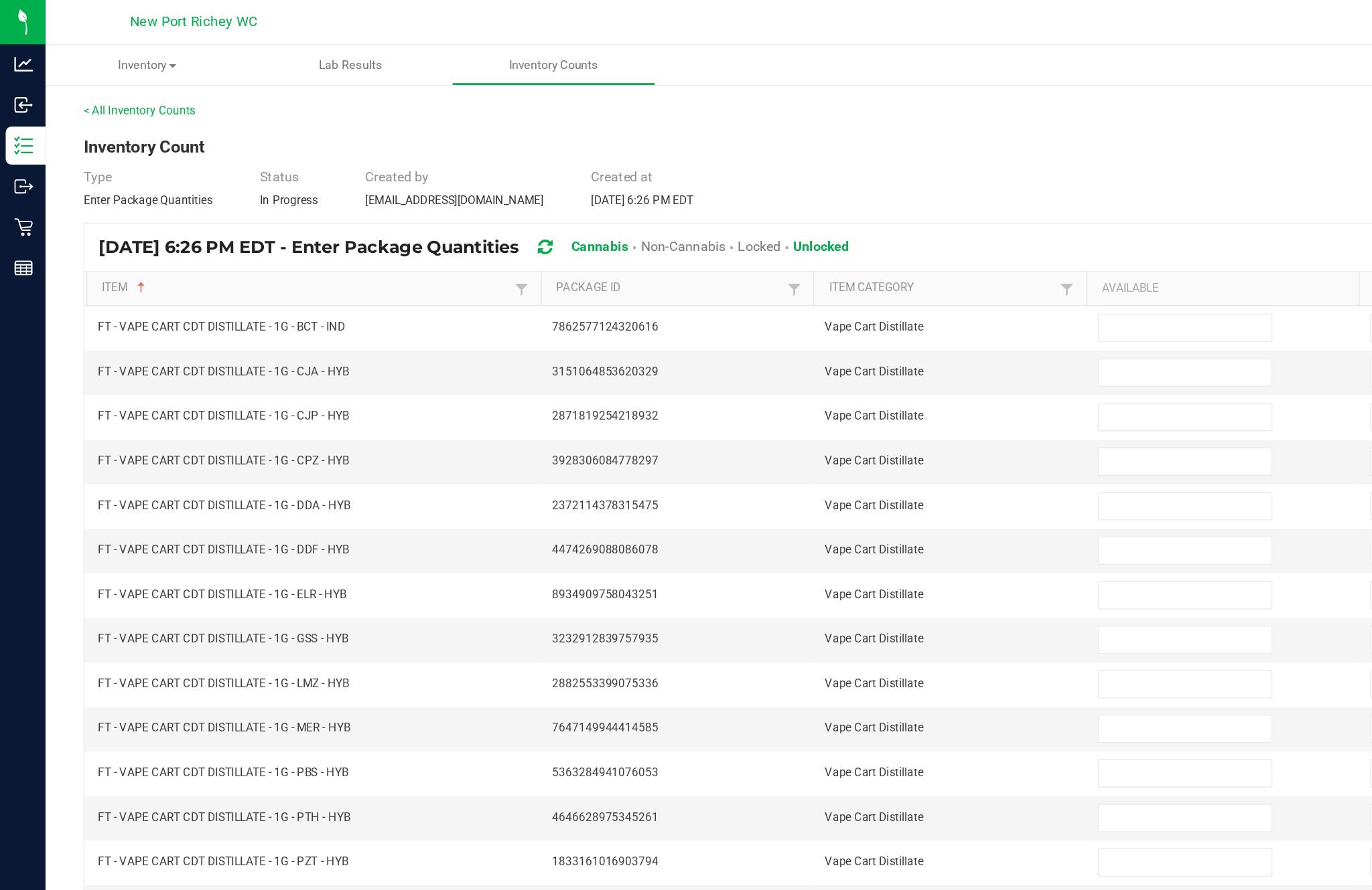
click at [817, 222] on input at bounding box center [836, 231] width 122 height 19
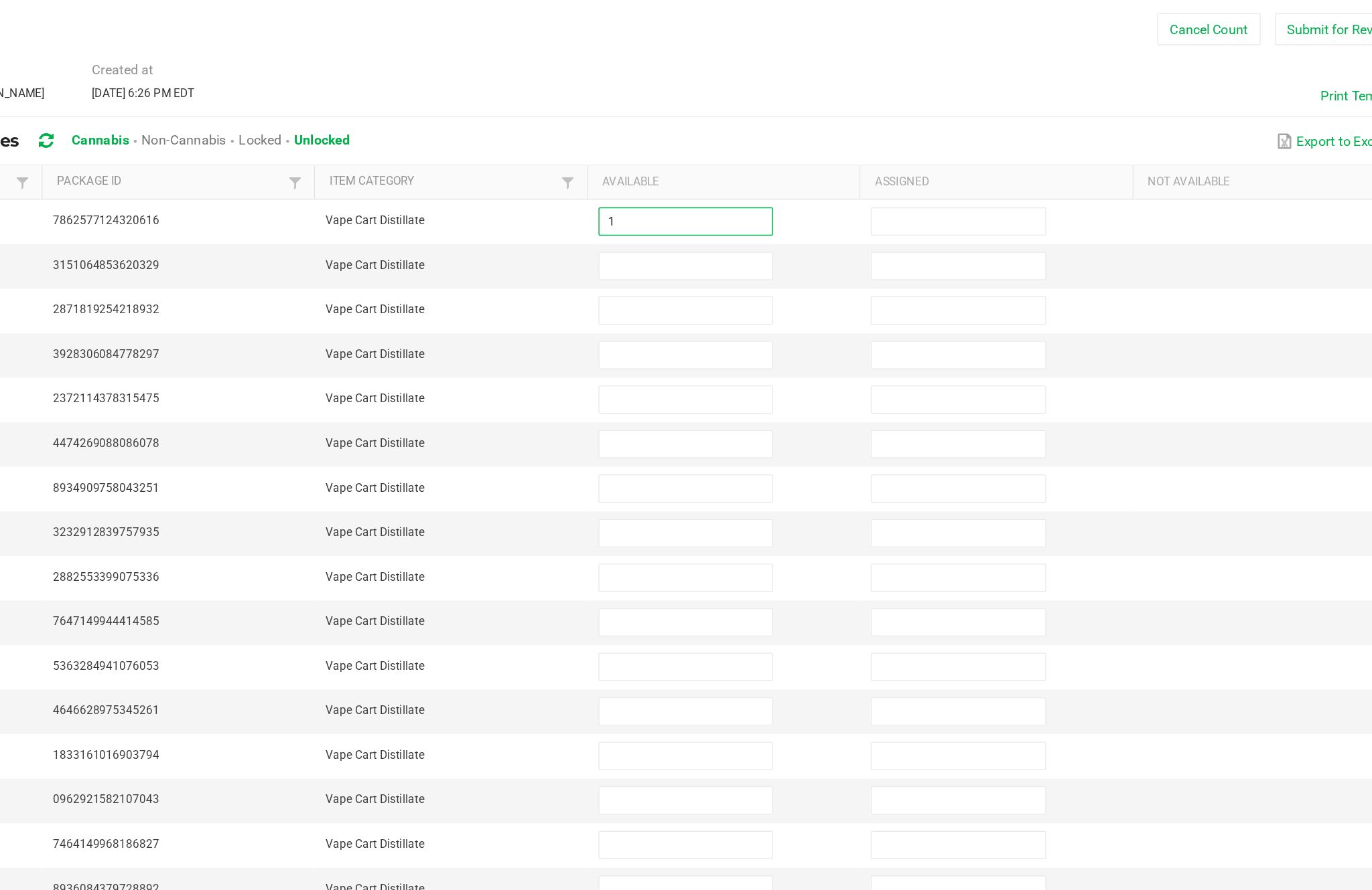
click at [775, 253] on input at bounding box center [836, 262] width 122 height 19
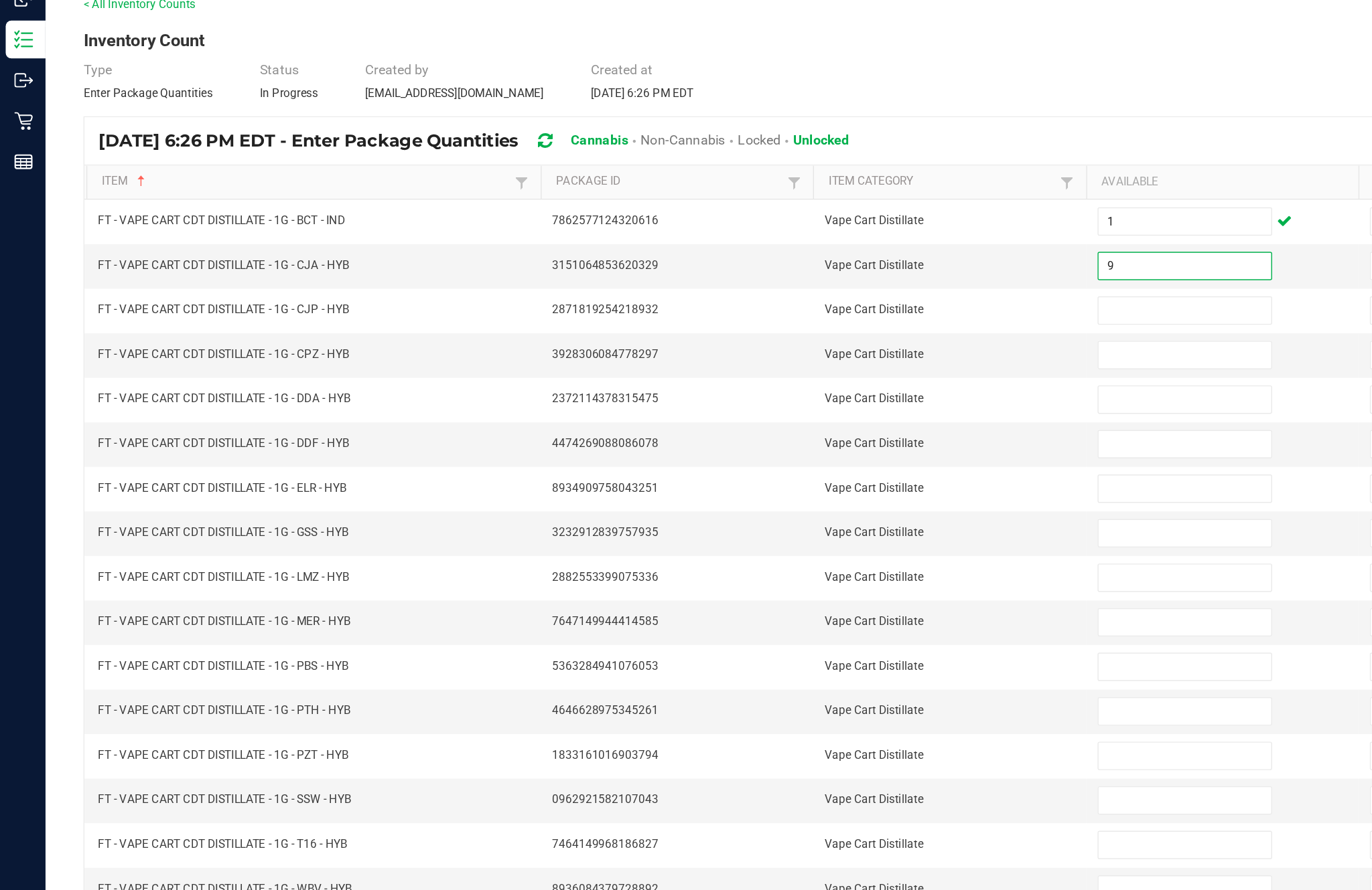
click at [828, 285] on input at bounding box center [836, 294] width 122 height 19
click at [821, 316] on input at bounding box center [836, 325] width 122 height 19
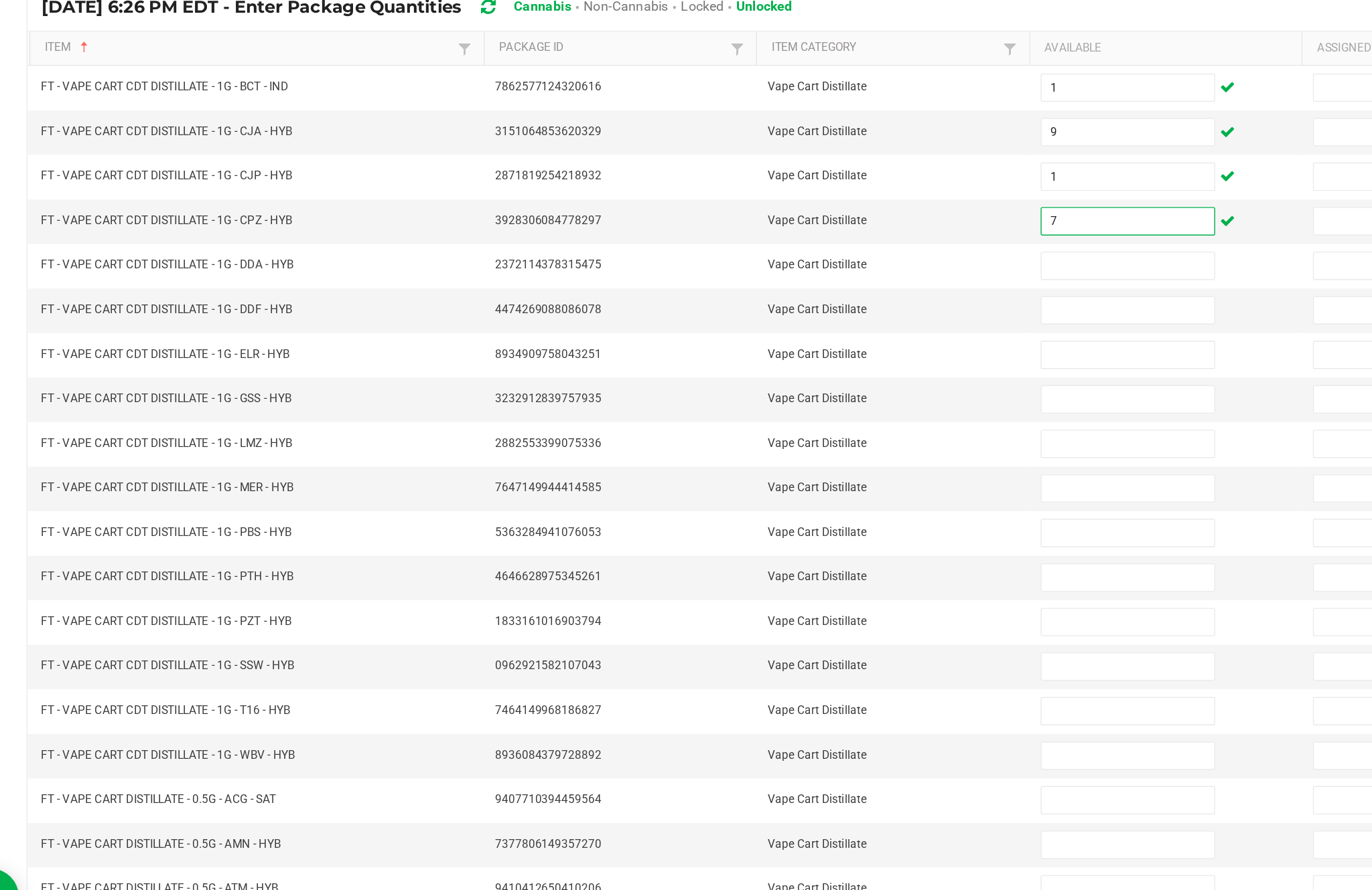
click at [786, 348] on input at bounding box center [836, 357] width 122 height 19
click at [794, 379] on input at bounding box center [836, 388] width 122 height 19
click at [789, 442] on input at bounding box center [836, 451] width 122 height 19
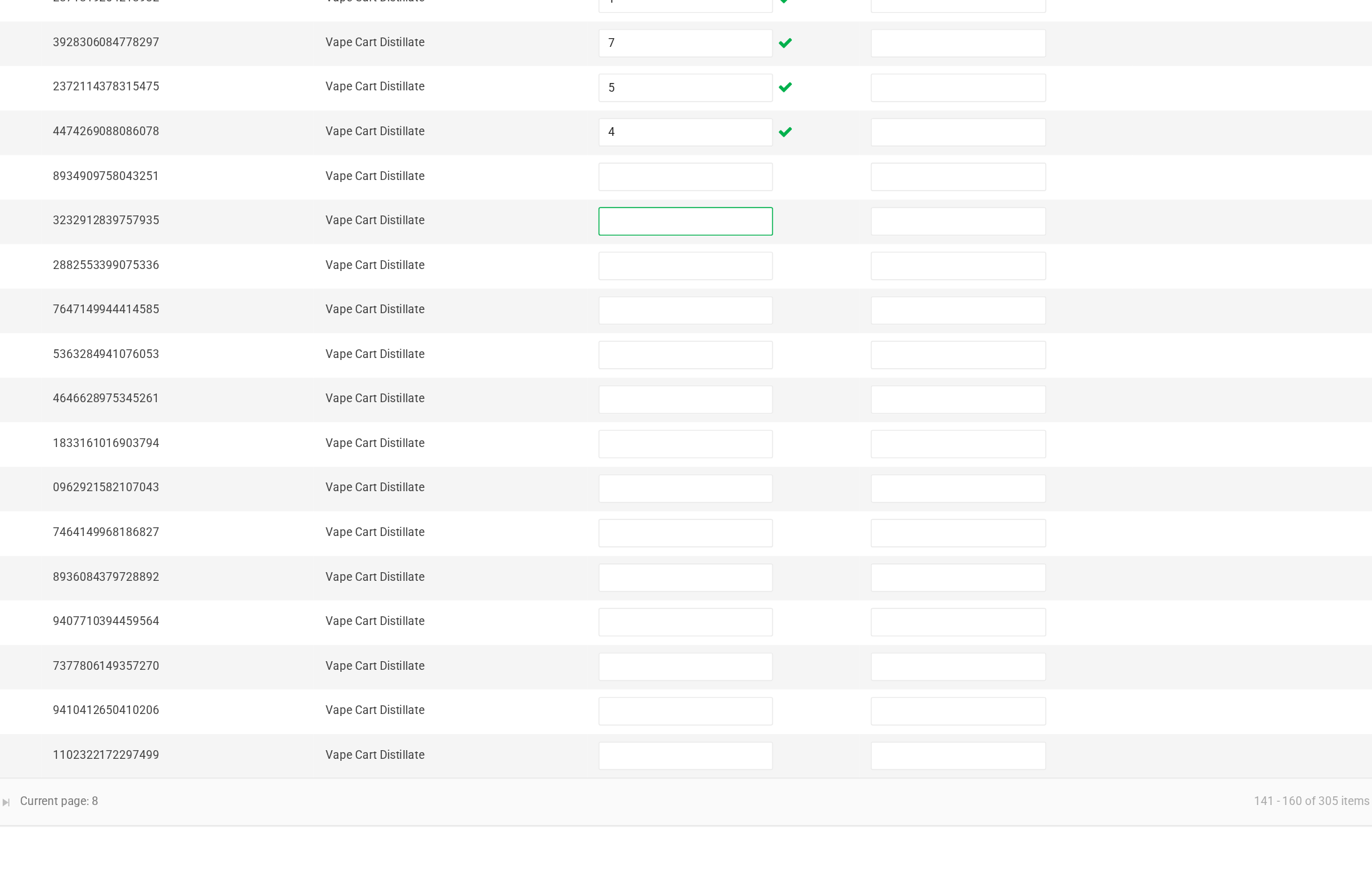
click at [775, 411] on input at bounding box center [836, 419] width 122 height 19
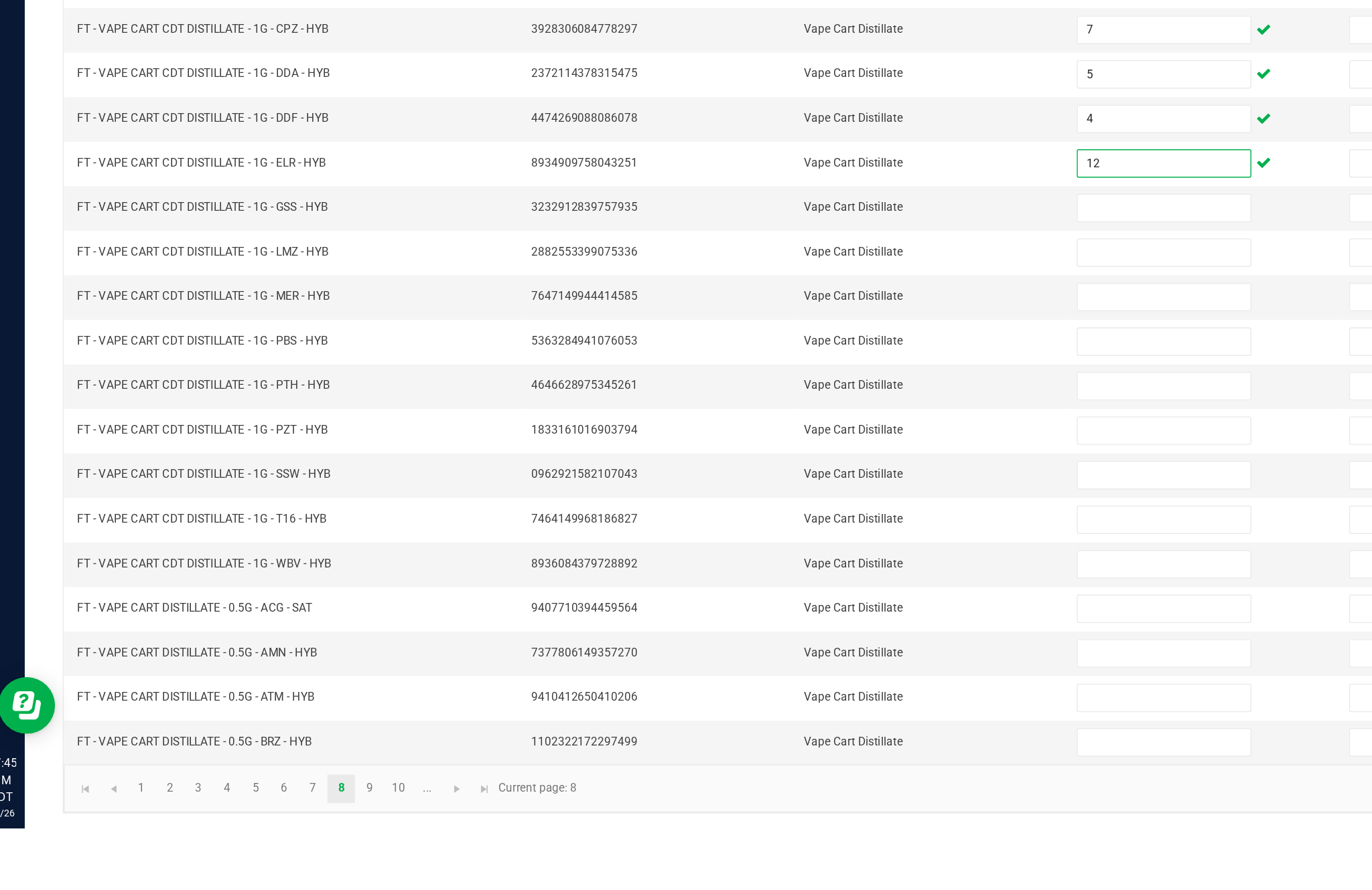
click at [802, 442] on input at bounding box center [836, 451] width 122 height 19
click at [806, 473] on input at bounding box center [836, 482] width 122 height 19
click at [805, 505] on input at bounding box center [836, 514] width 122 height 19
click at [798, 537] on input at bounding box center [836, 546] width 122 height 19
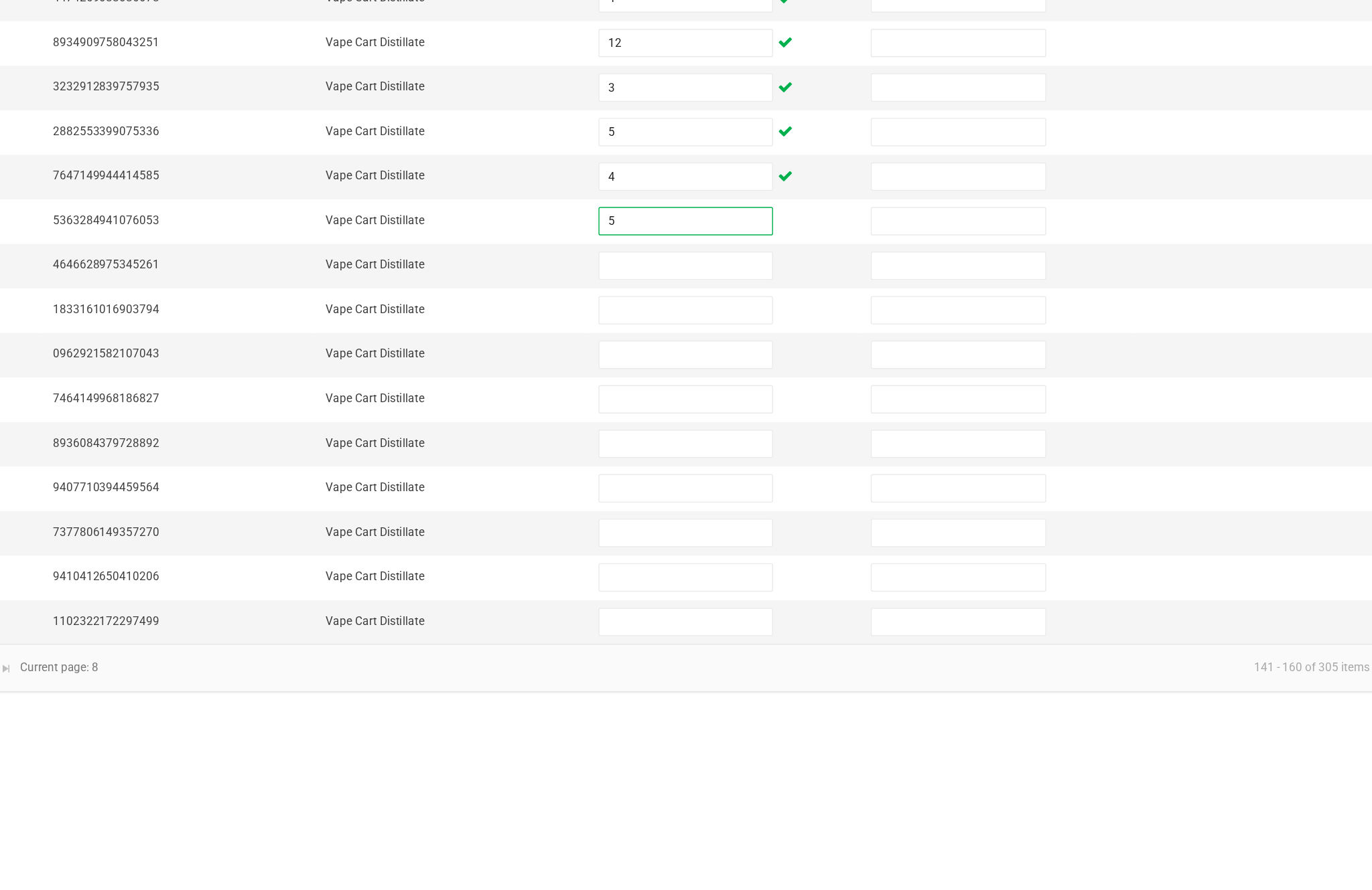
click at [775, 569] on input at bounding box center [836, 578] width 122 height 19
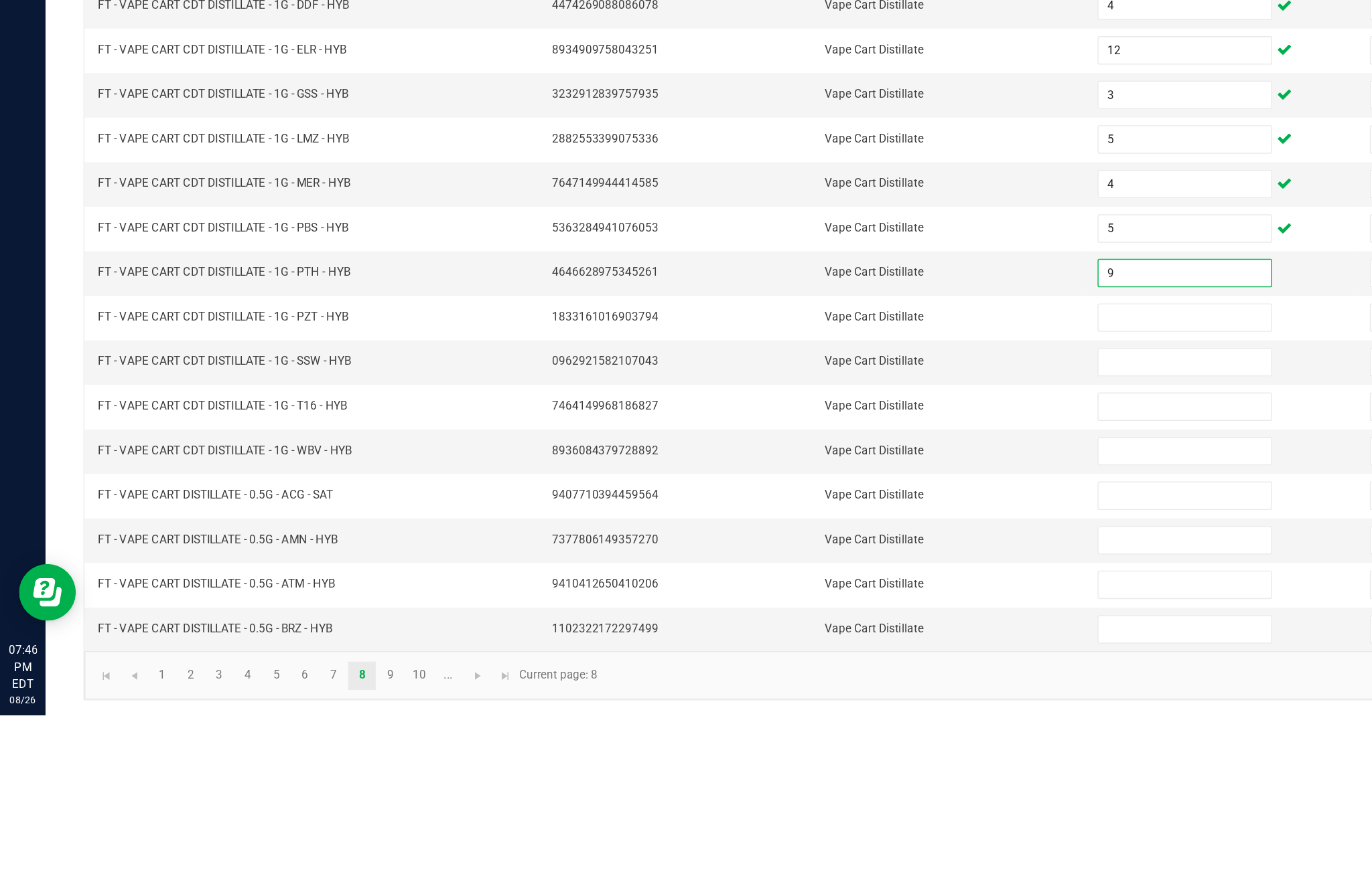
click at [829, 600] on input at bounding box center [836, 609] width 122 height 19
click at [819, 632] on input at bounding box center [836, 640] width 122 height 19
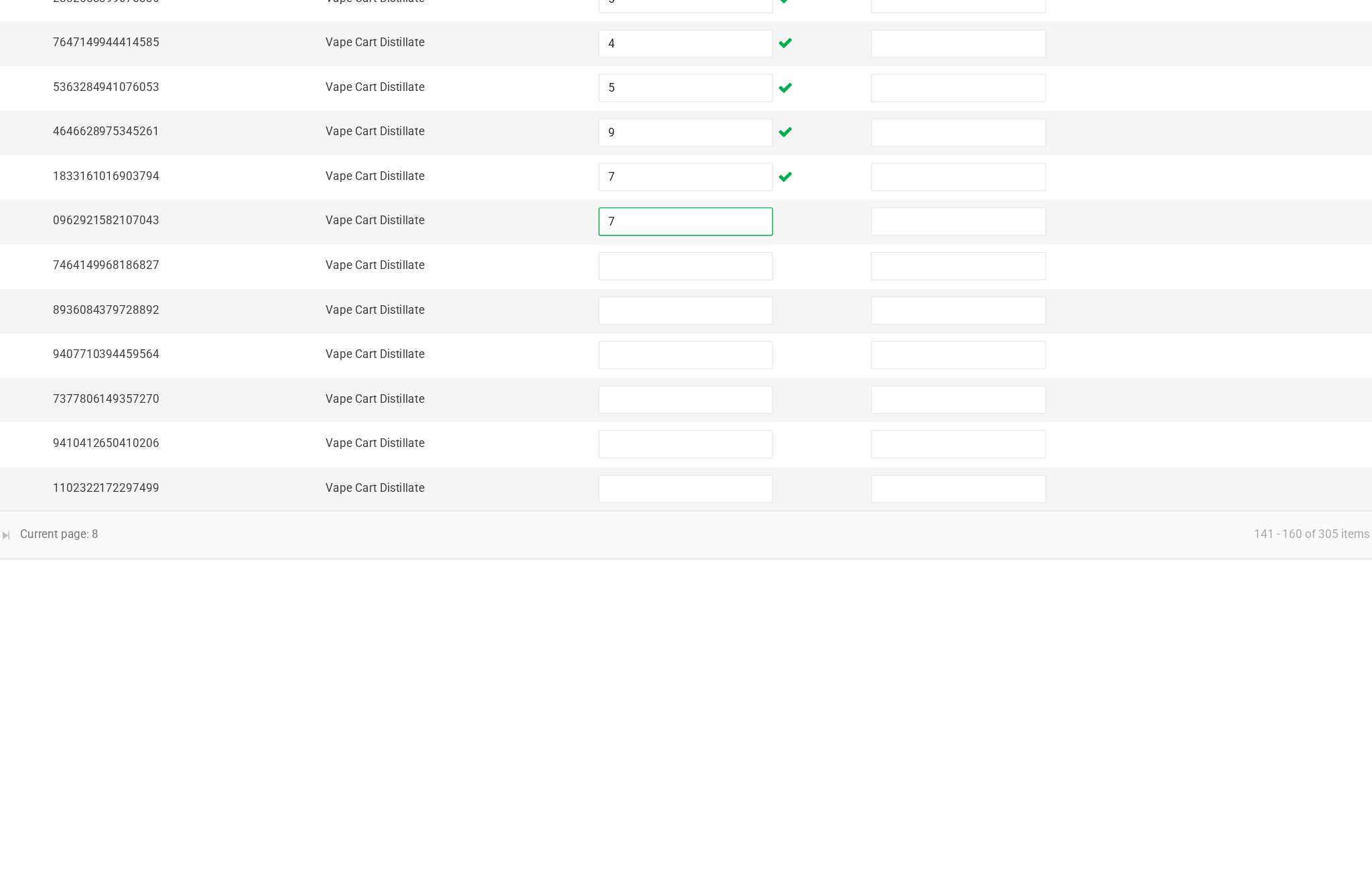
click at [775, 663] on input at bounding box center [836, 672] width 122 height 19
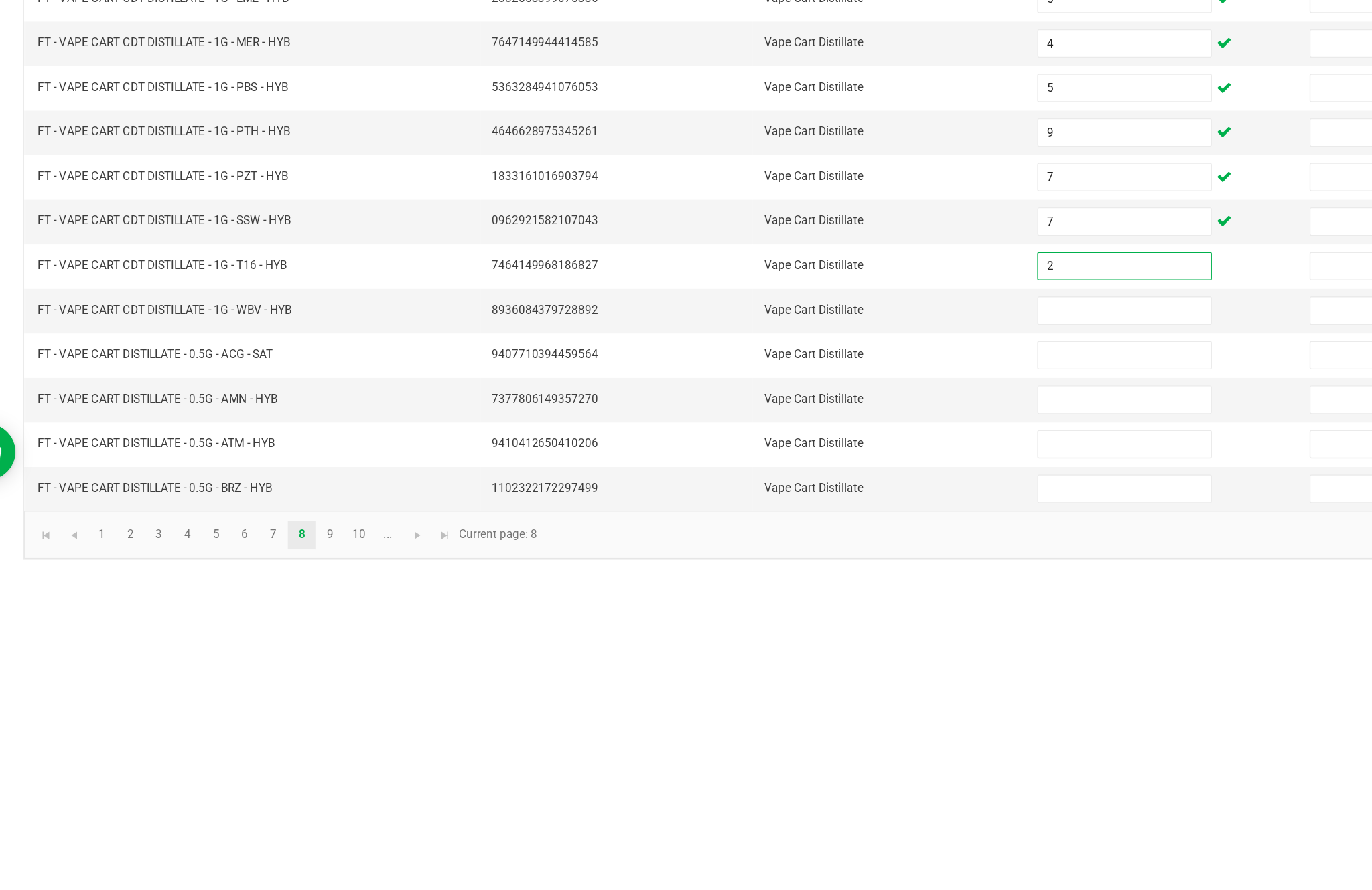
click at [775, 695] on input at bounding box center [836, 703] width 122 height 19
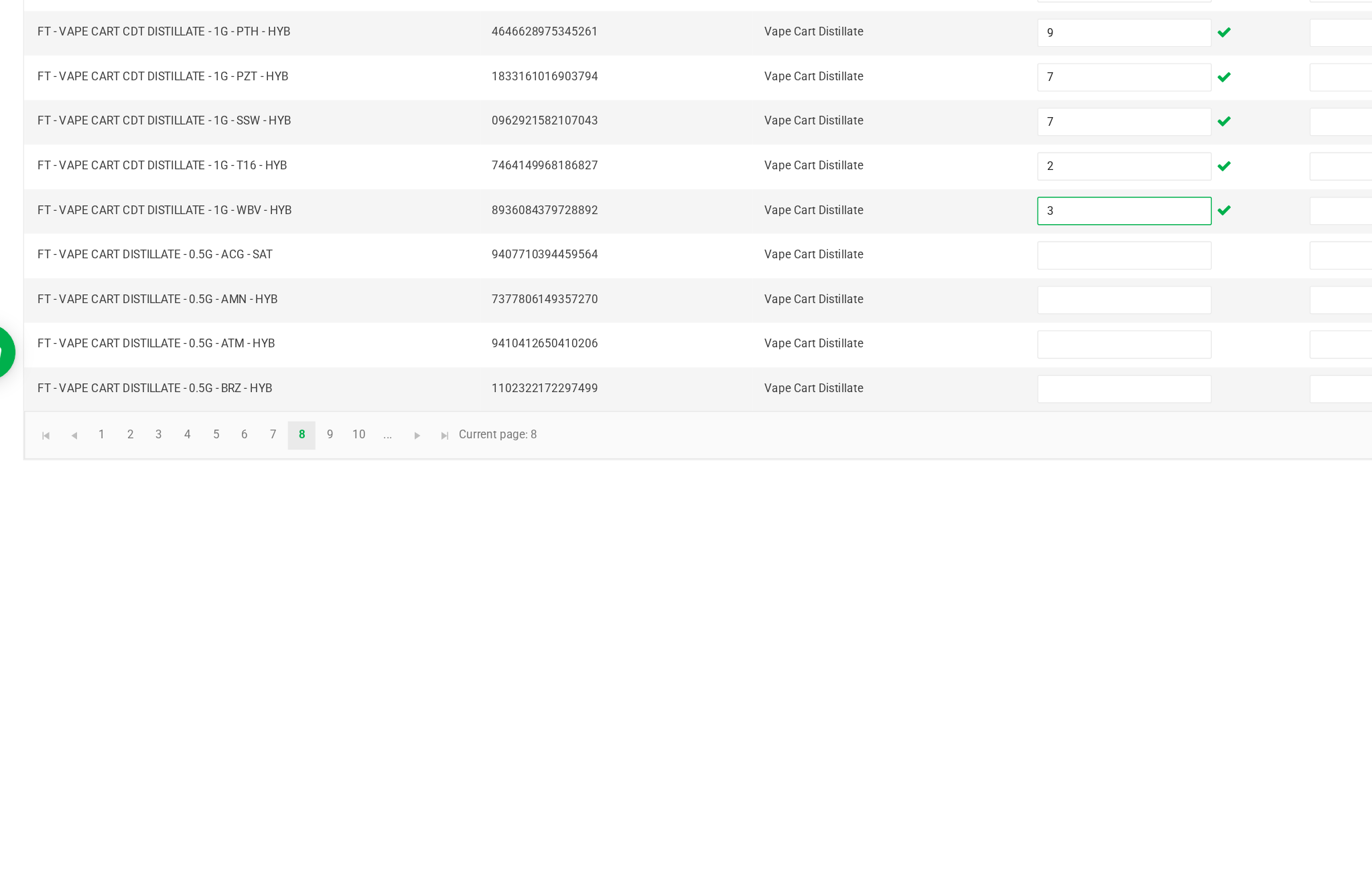
click at [781, 726] on input at bounding box center [836, 735] width 122 height 19
click at [781, 757] on input at bounding box center [836, 766] width 122 height 19
click at [776, 789] on input at bounding box center [836, 798] width 122 height 19
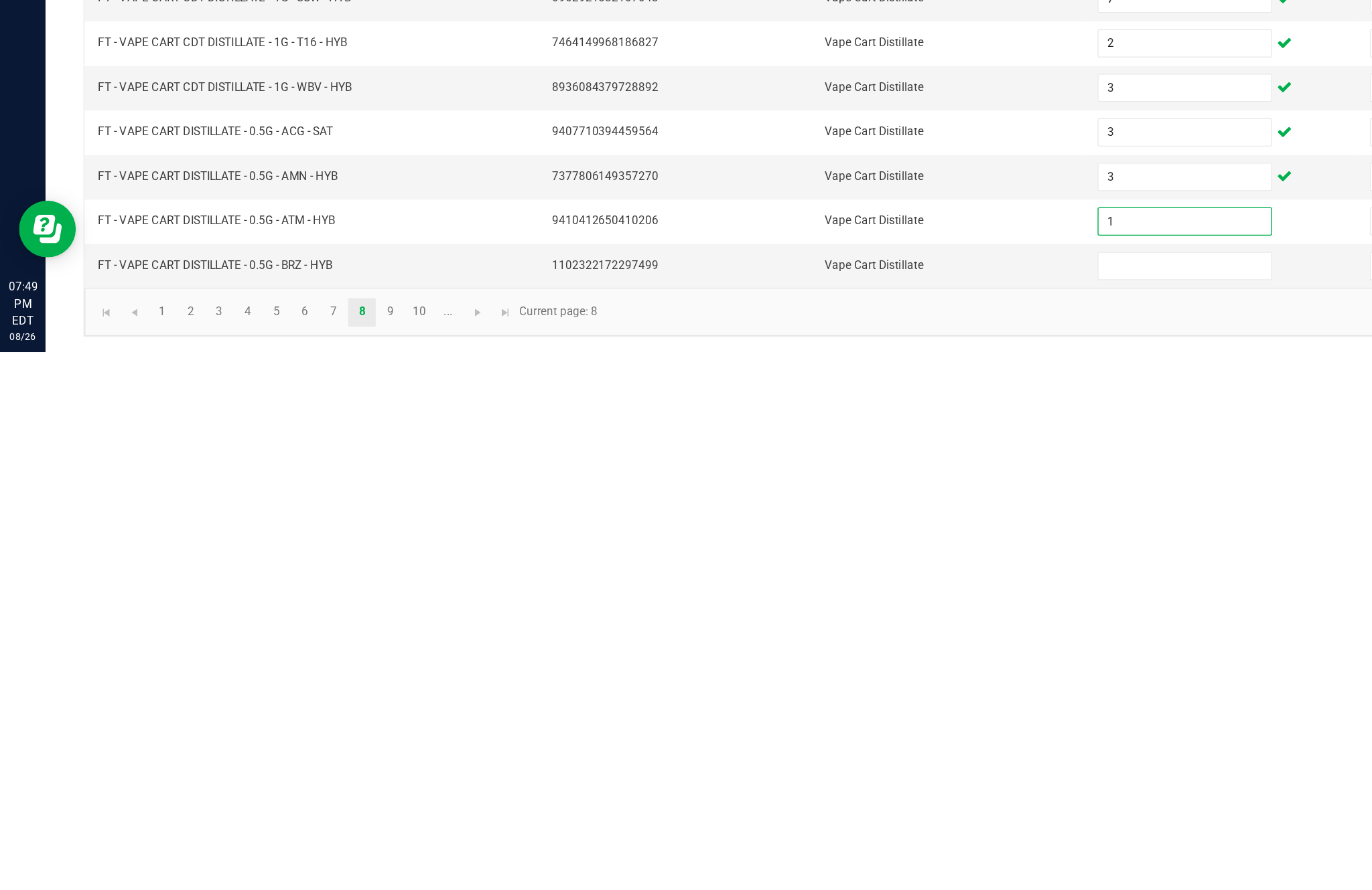
click at [817, 820] on input at bounding box center [836, 829] width 122 height 19
click at [285, 852] on link "9" at bounding box center [276, 862] width 20 height 20
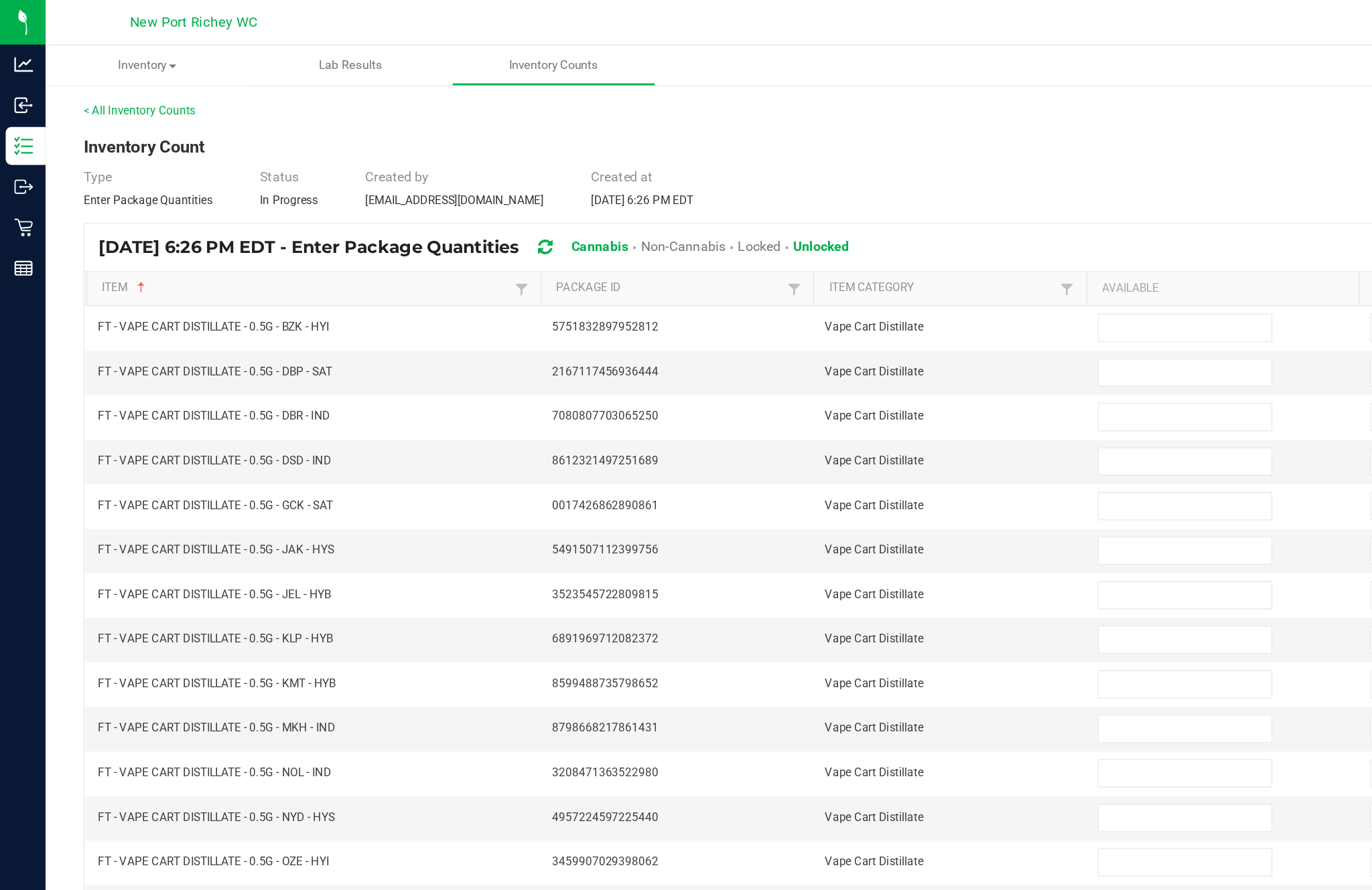
click at [837, 222] on input at bounding box center [836, 231] width 122 height 19
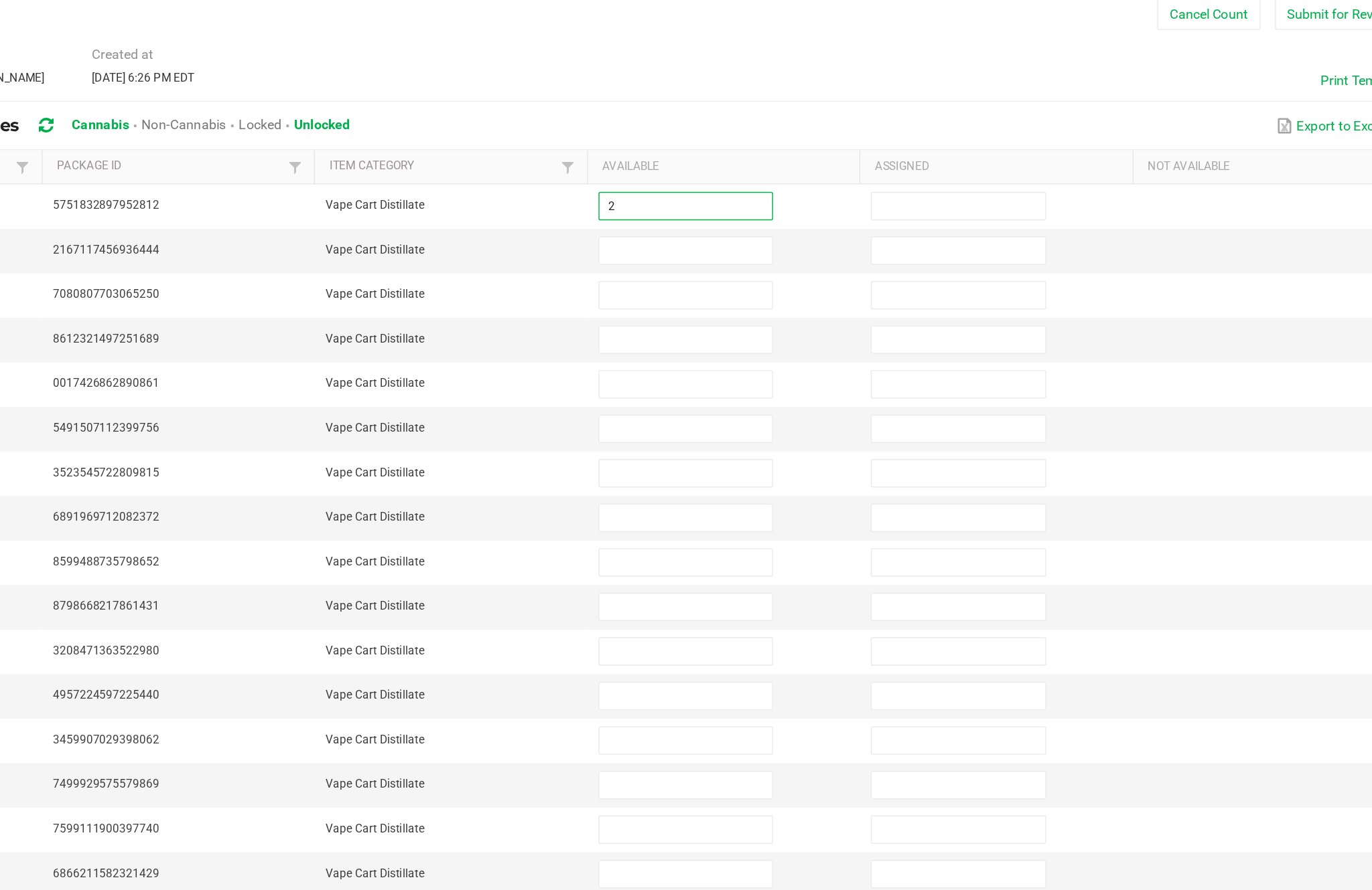
click at [775, 253] on input at bounding box center [836, 262] width 122 height 19
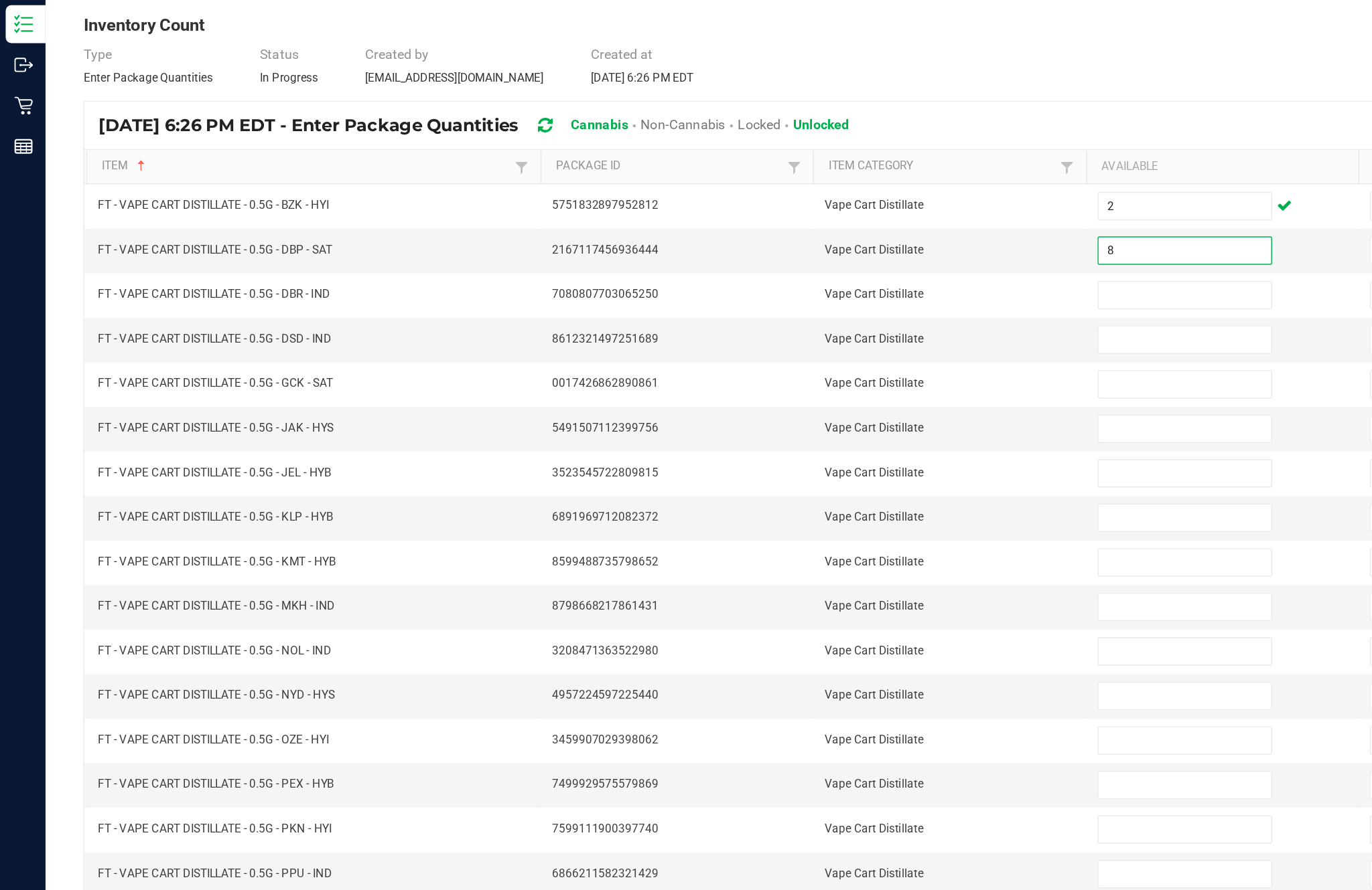
click at [829, 285] on input at bounding box center [836, 294] width 122 height 19
click at [820, 316] on input at bounding box center [836, 325] width 122 height 19
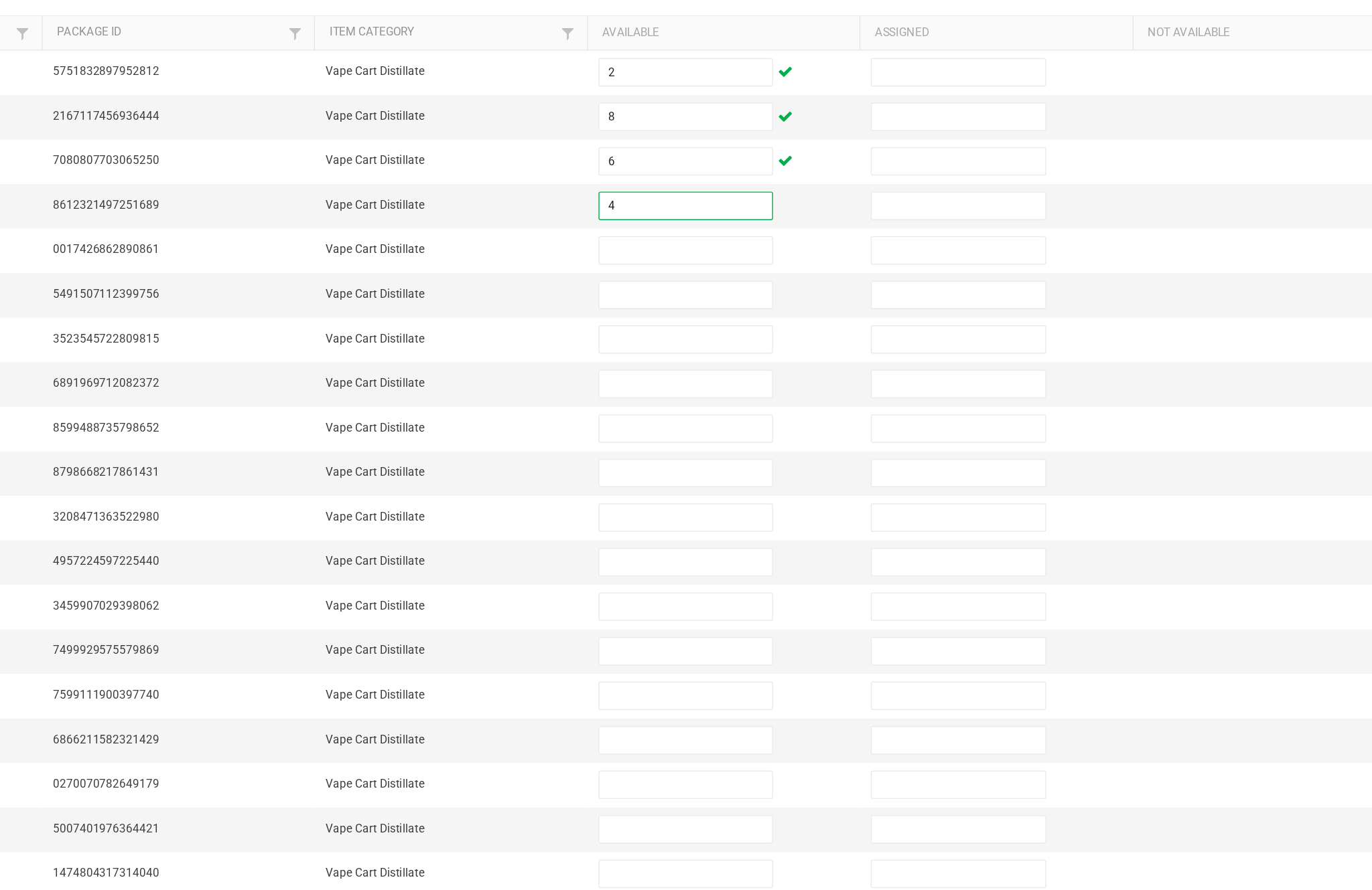
click at [775, 348] on input at bounding box center [836, 357] width 122 height 19
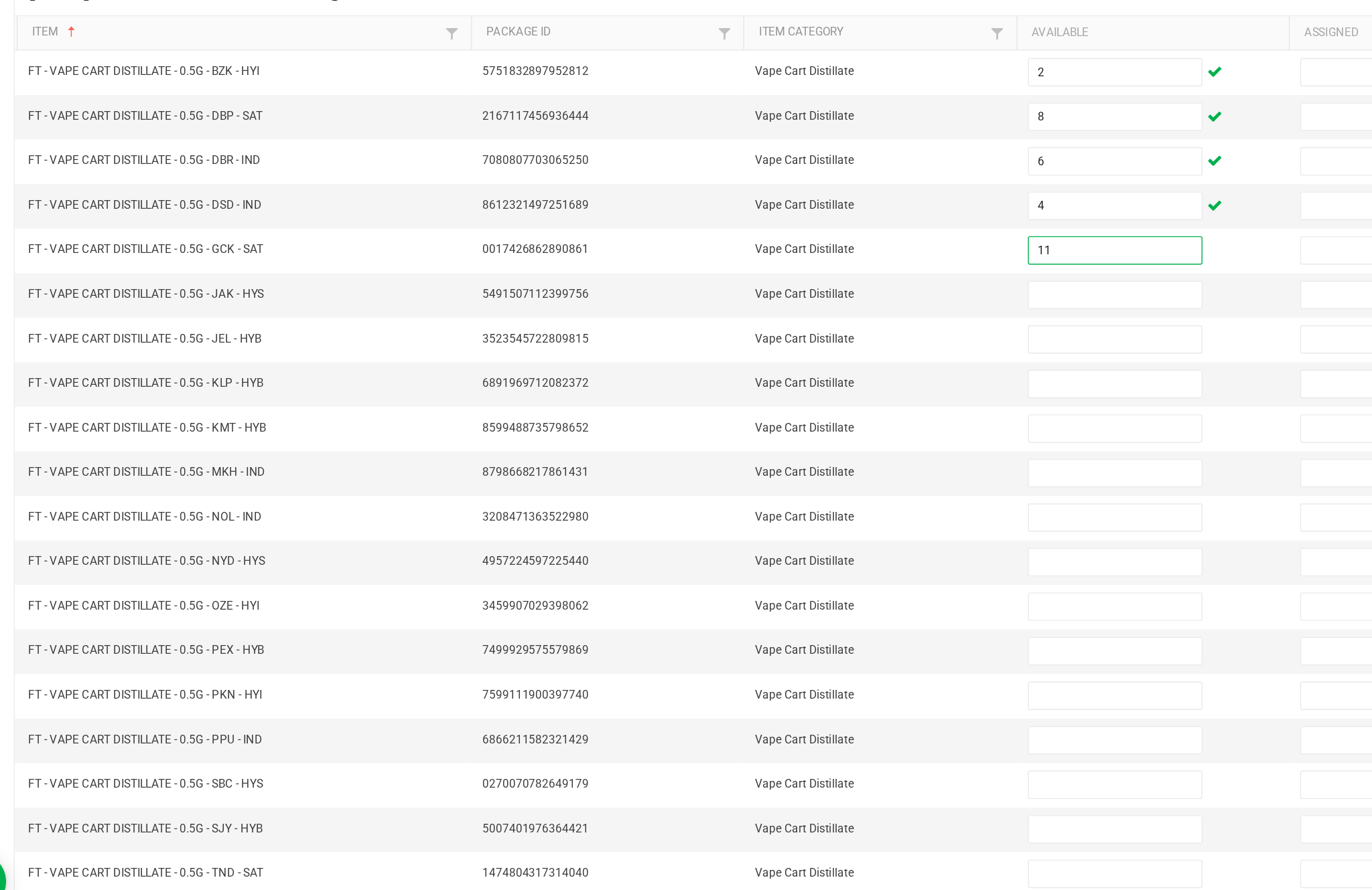
click at [775, 411] on input at bounding box center [836, 419] width 122 height 19
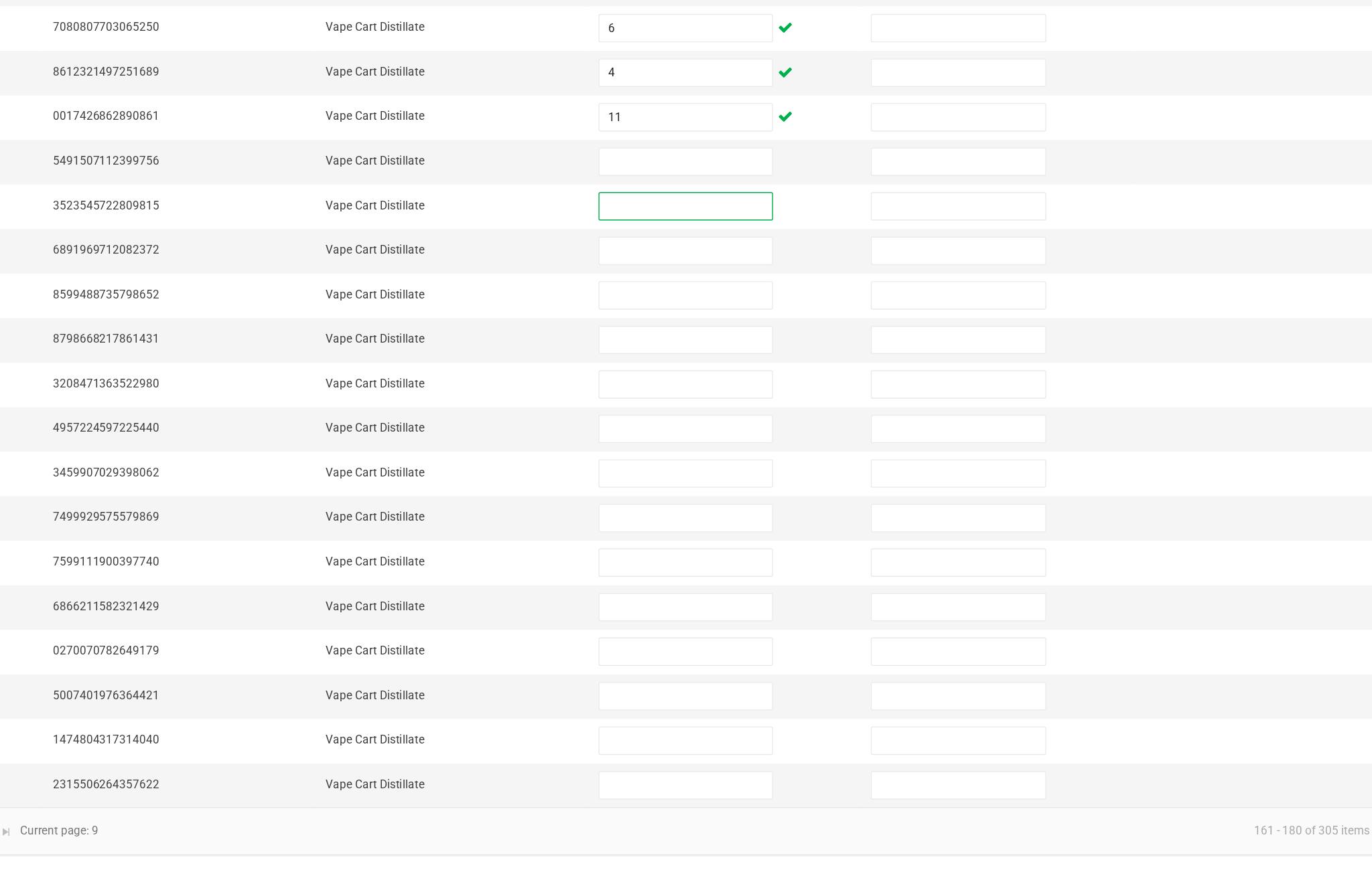
click at [775, 379] on input at bounding box center [836, 388] width 122 height 19
click at [775, 411] on input at bounding box center [836, 419] width 122 height 19
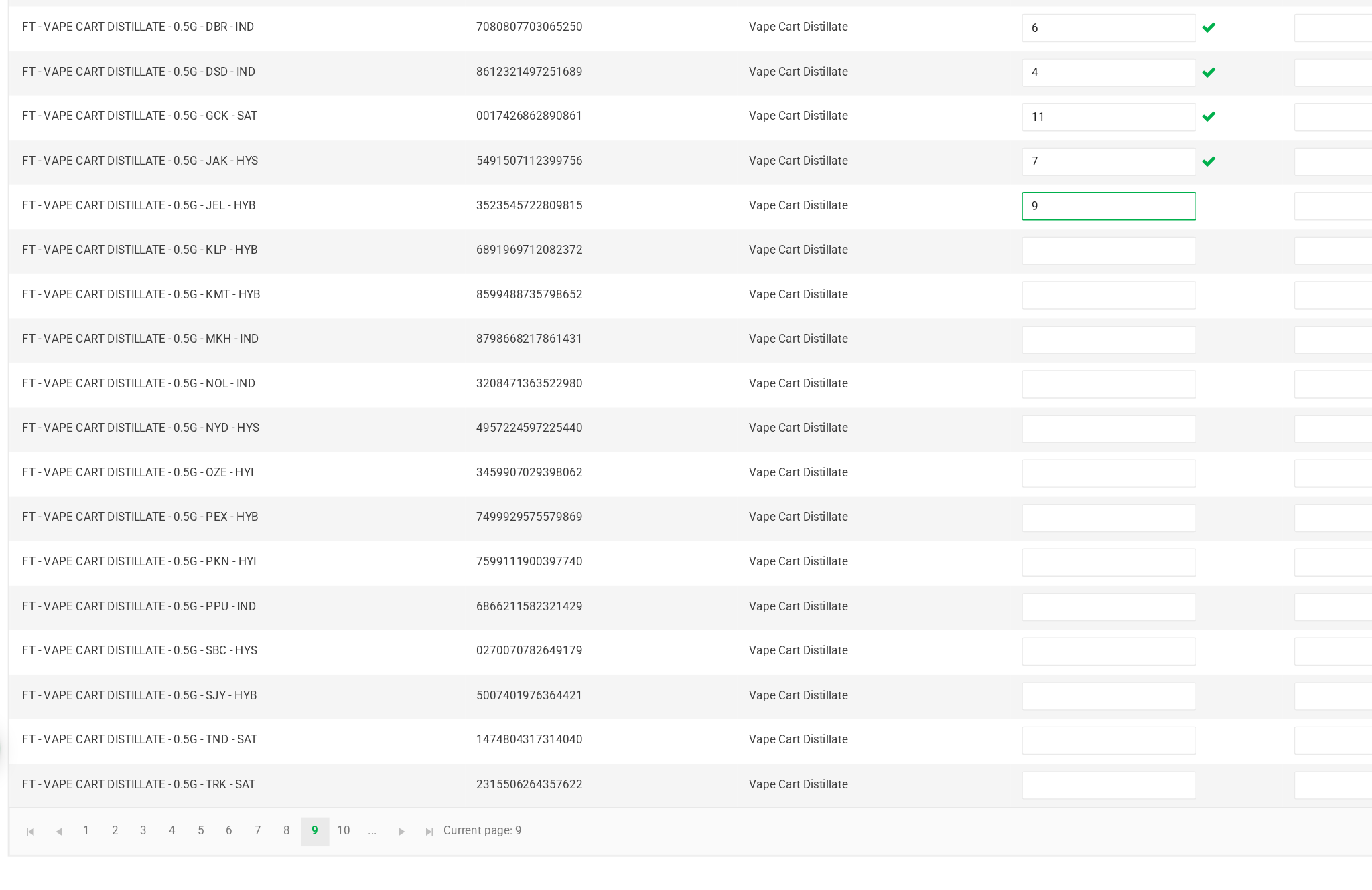
click at [775, 442] on input at bounding box center [836, 451] width 122 height 19
click at [775, 473] on input at bounding box center [836, 482] width 122 height 19
click at [775, 505] on input at bounding box center [836, 514] width 122 height 19
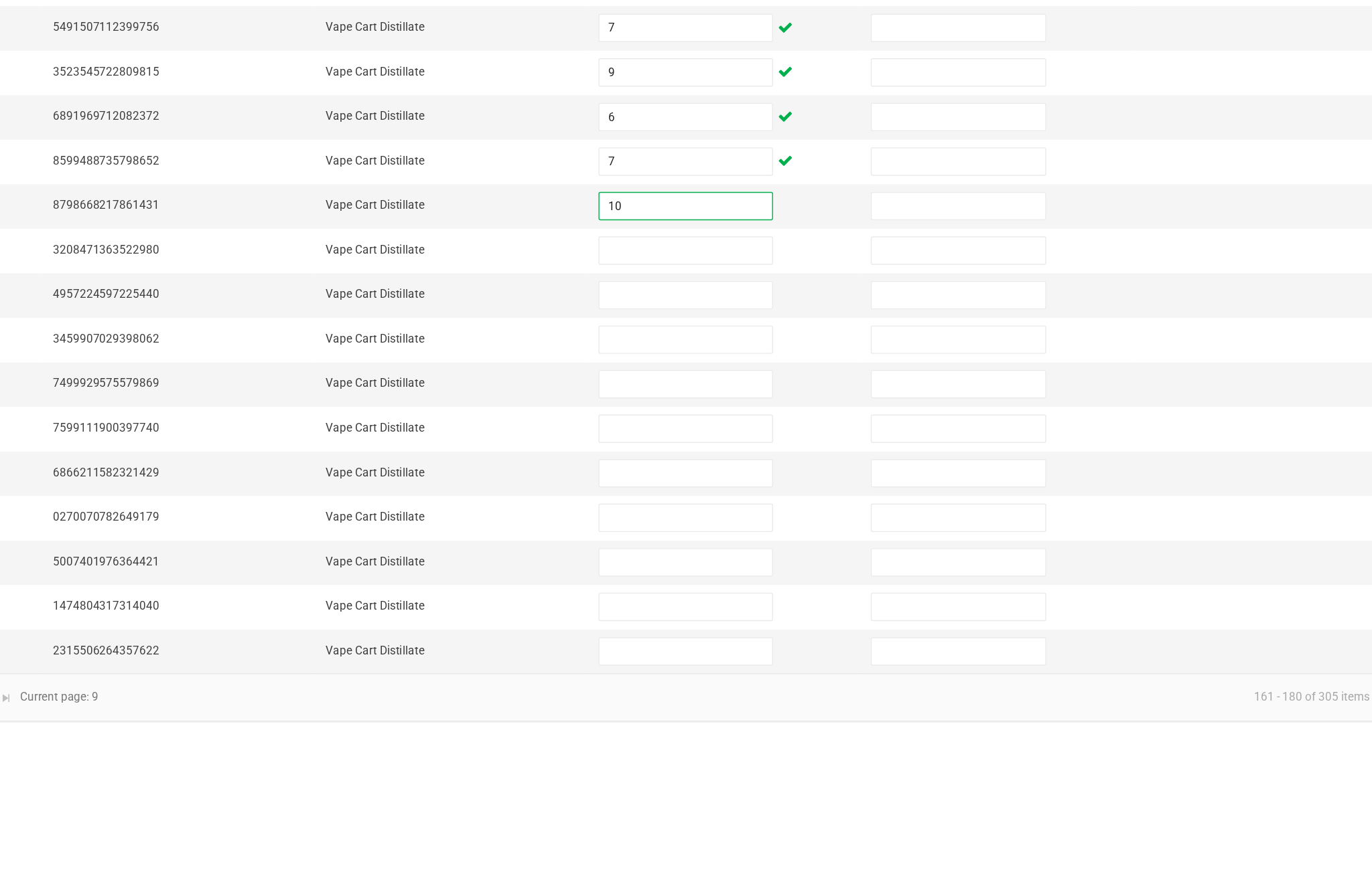
click at [775, 537] on input at bounding box center [836, 546] width 122 height 19
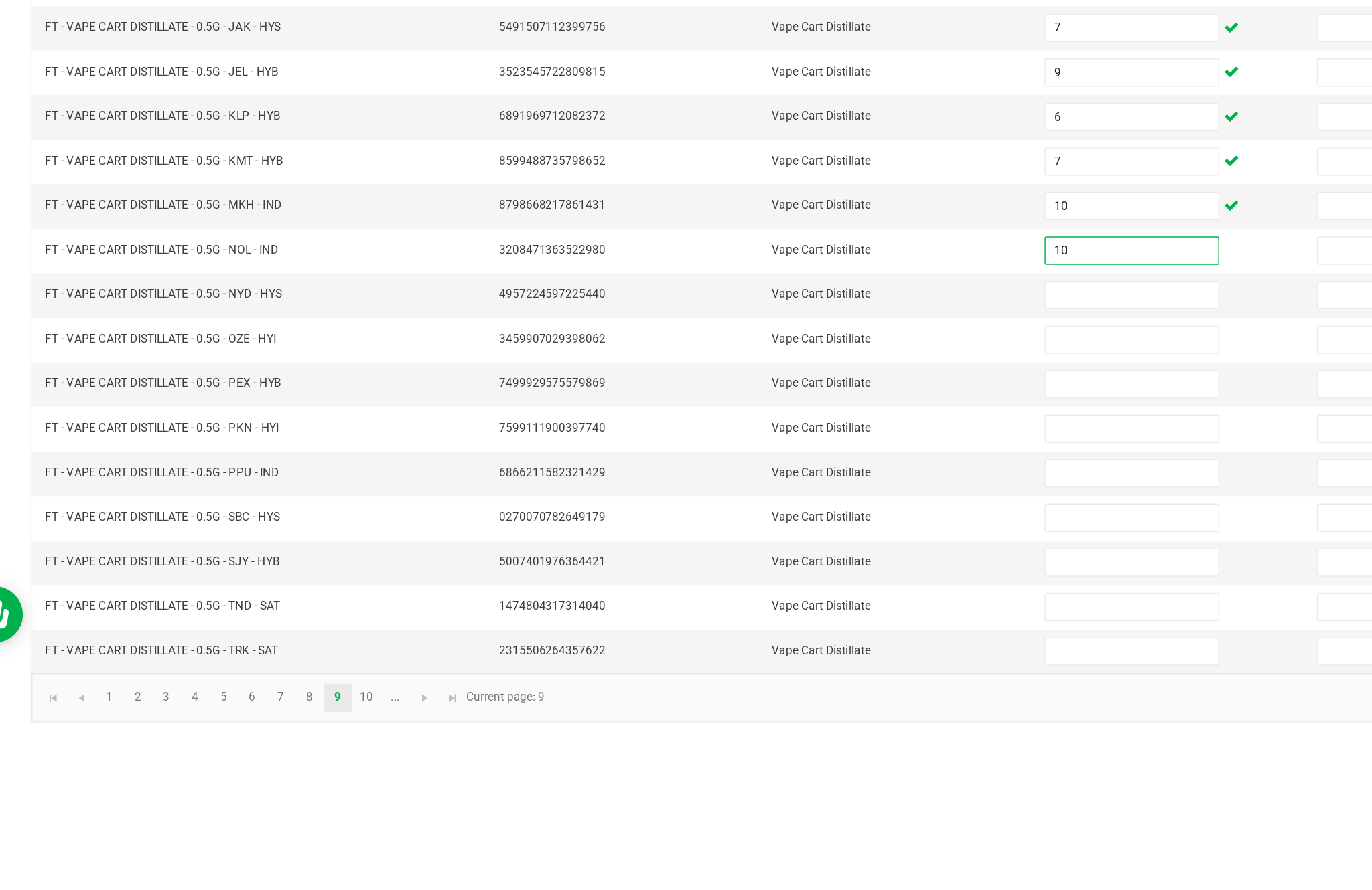
click at [781, 600] on input at bounding box center [836, 609] width 122 height 19
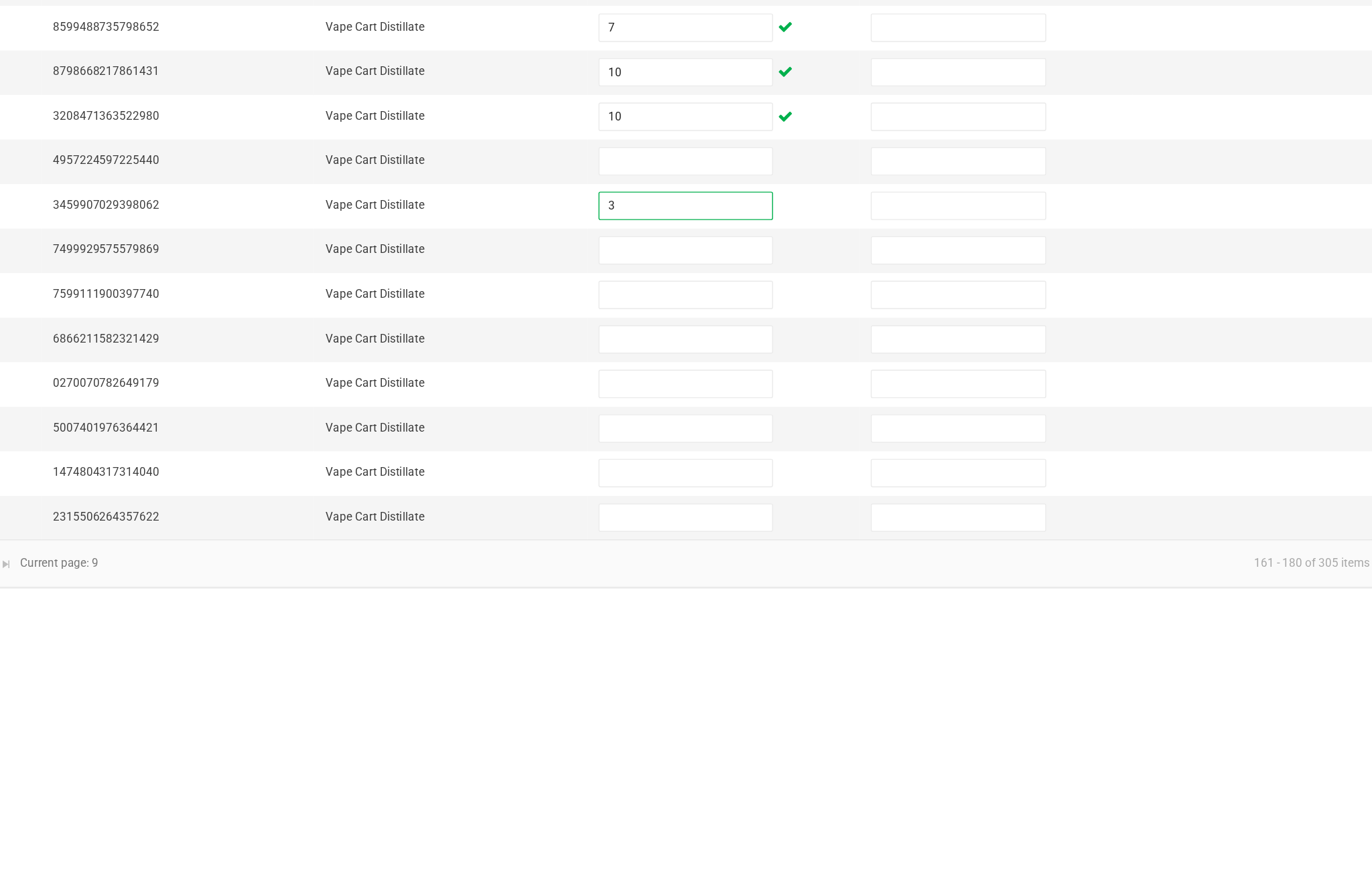
click at [775, 632] on input at bounding box center [836, 640] width 122 height 19
click at [775, 569] on input at bounding box center [836, 578] width 122 height 19
click at [775, 600] on input "3" at bounding box center [836, 609] width 122 height 19
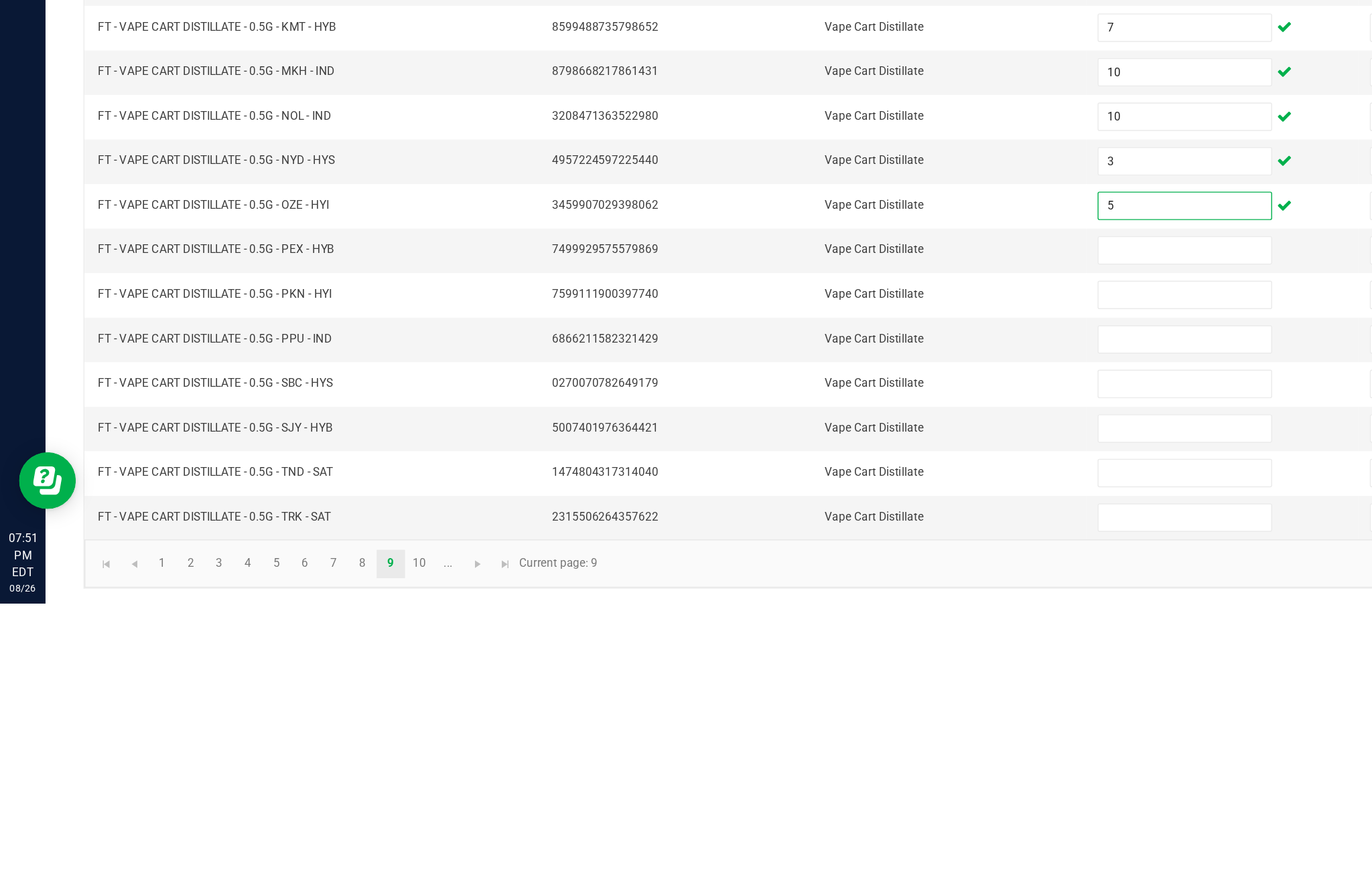
click at [844, 632] on input at bounding box center [836, 640] width 122 height 19
click at [822, 663] on input at bounding box center [836, 672] width 122 height 19
click at [826, 695] on input at bounding box center [836, 703] width 122 height 19
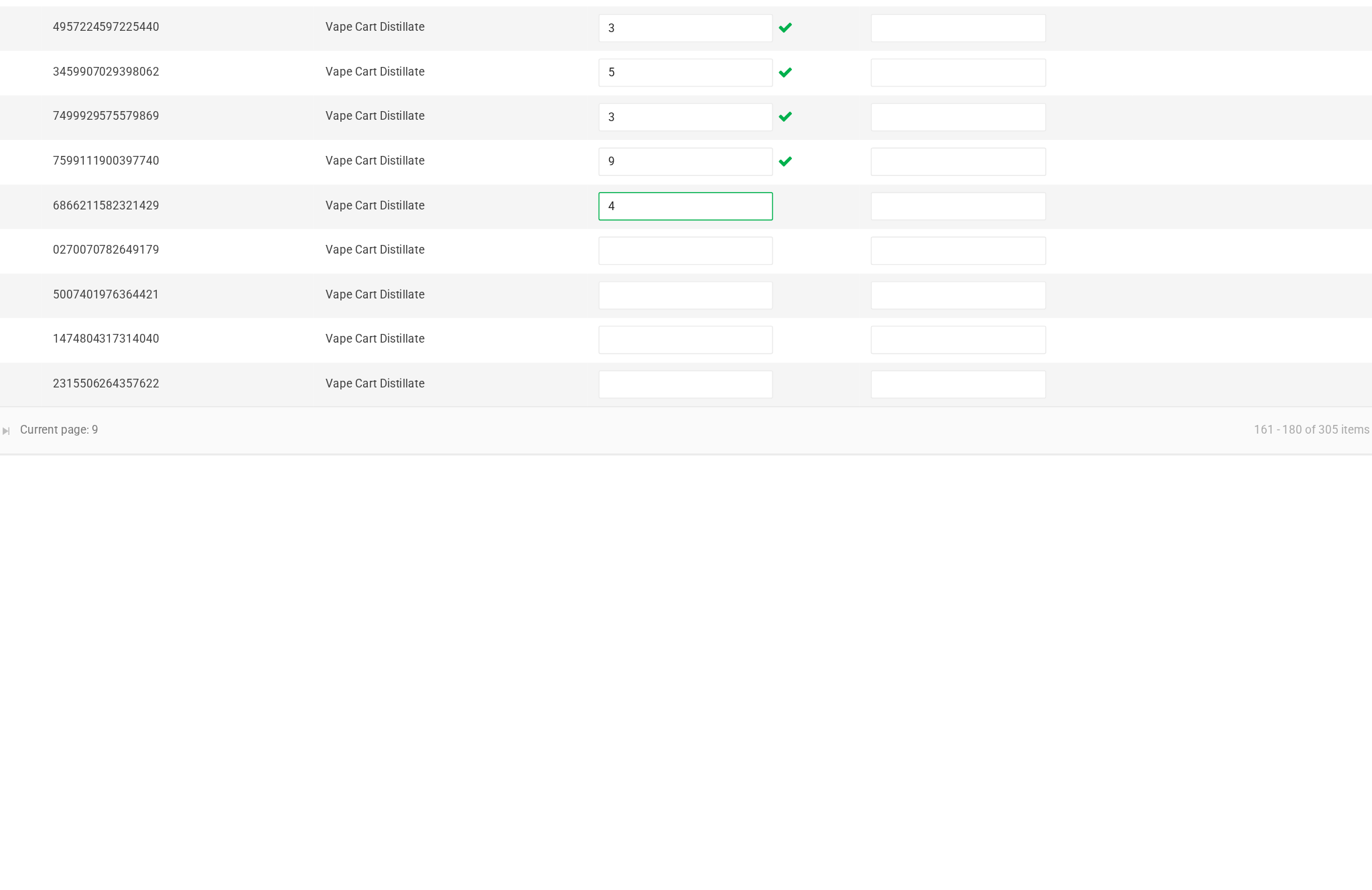
click at [775, 726] on input at bounding box center [836, 735] width 122 height 19
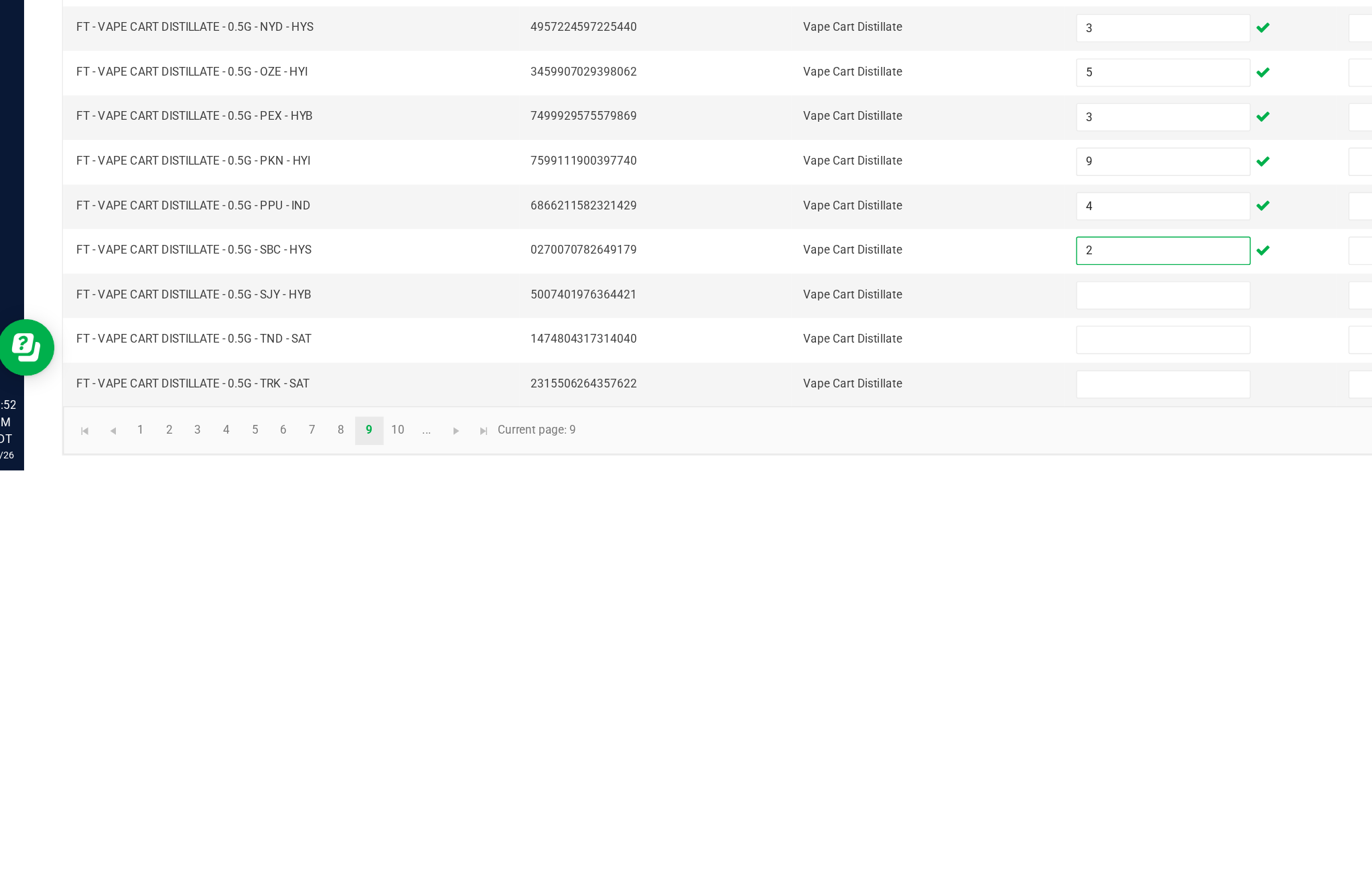
click at [813, 757] on input at bounding box center [836, 766] width 122 height 19
click at [800, 789] on input at bounding box center [836, 798] width 122 height 19
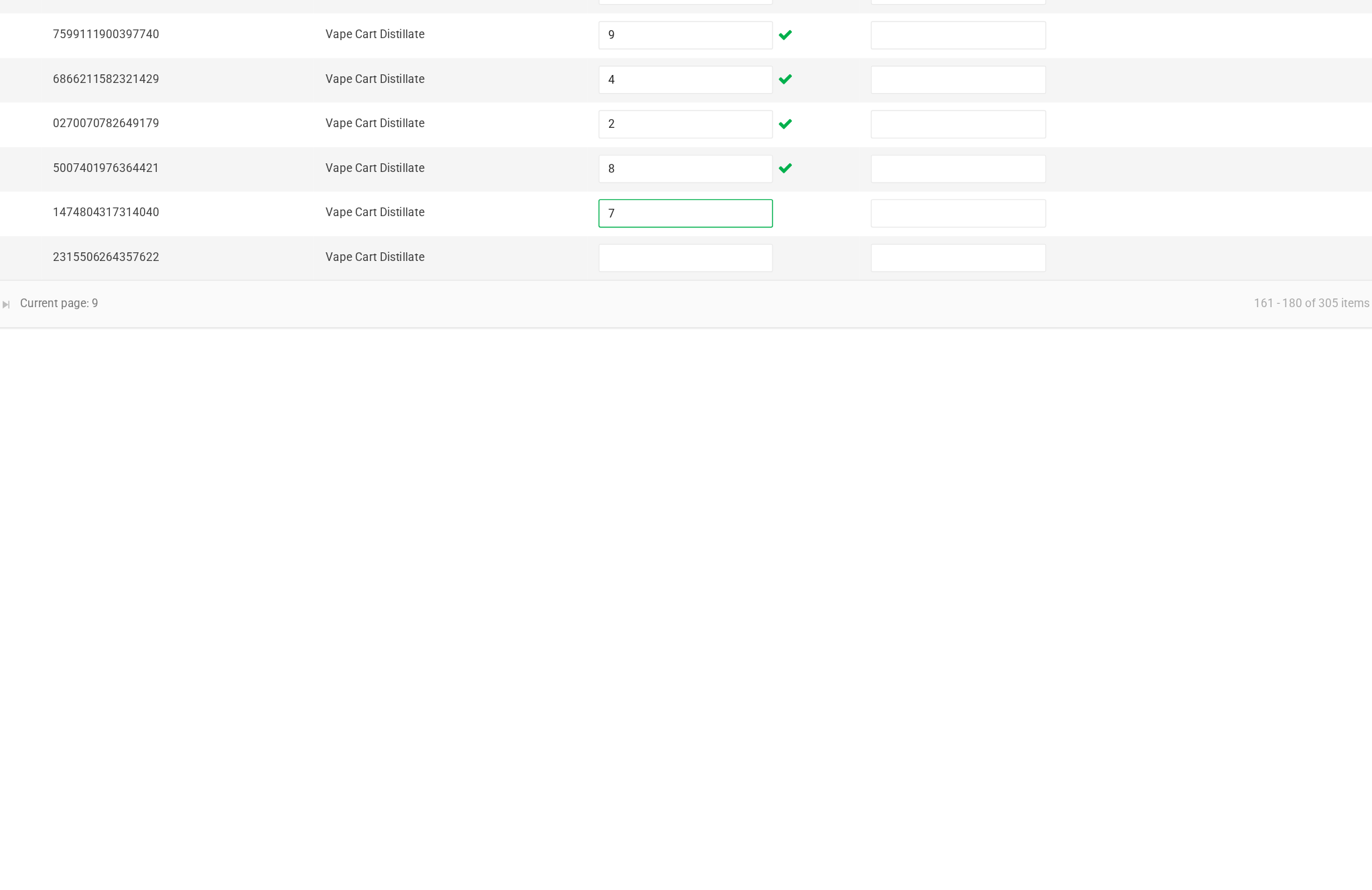
click at [775, 820] on input at bounding box center [836, 829] width 122 height 19
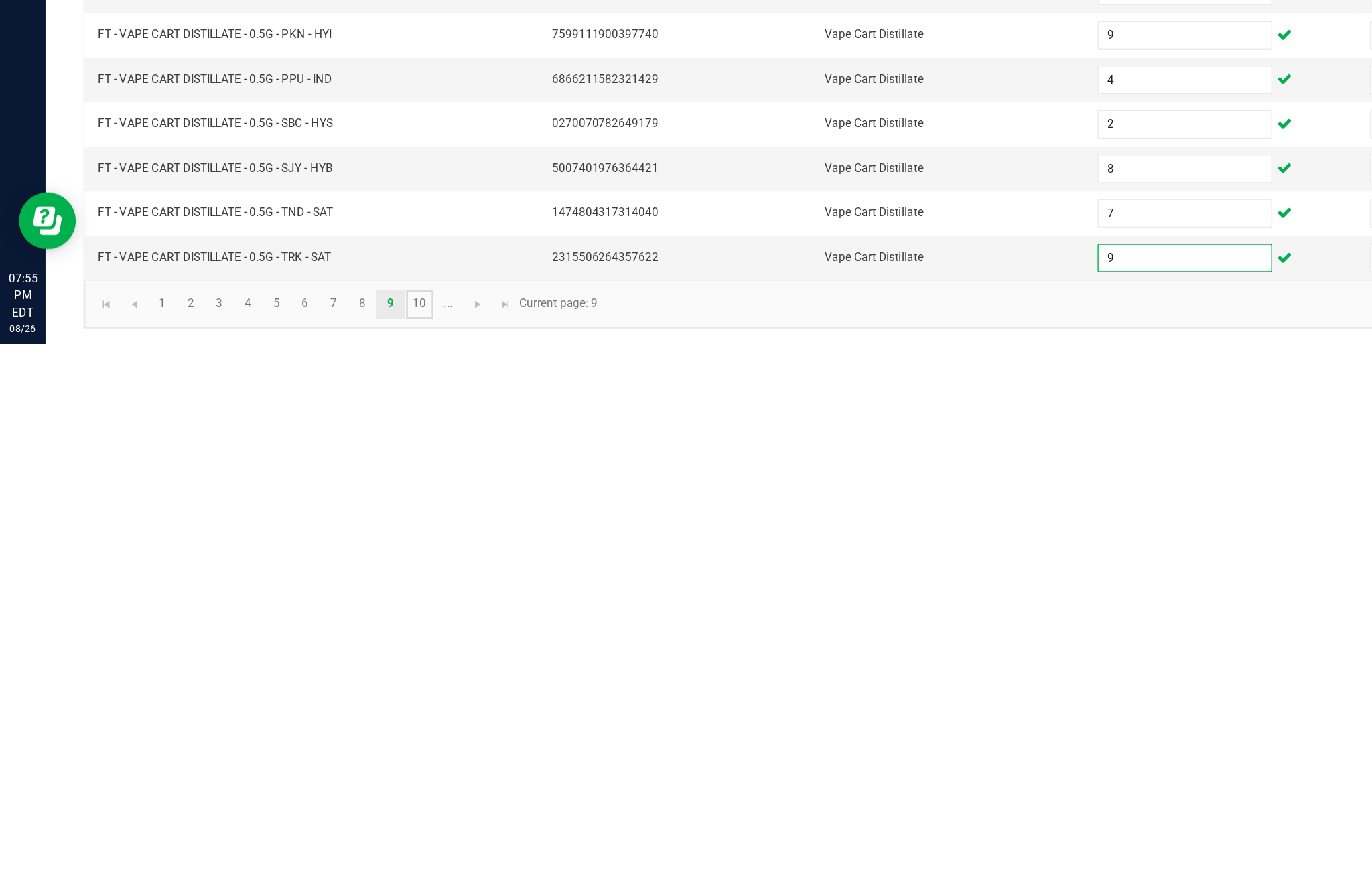
click at [306, 852] on link "10" at bounding box center [297, 862] width 20 height 20
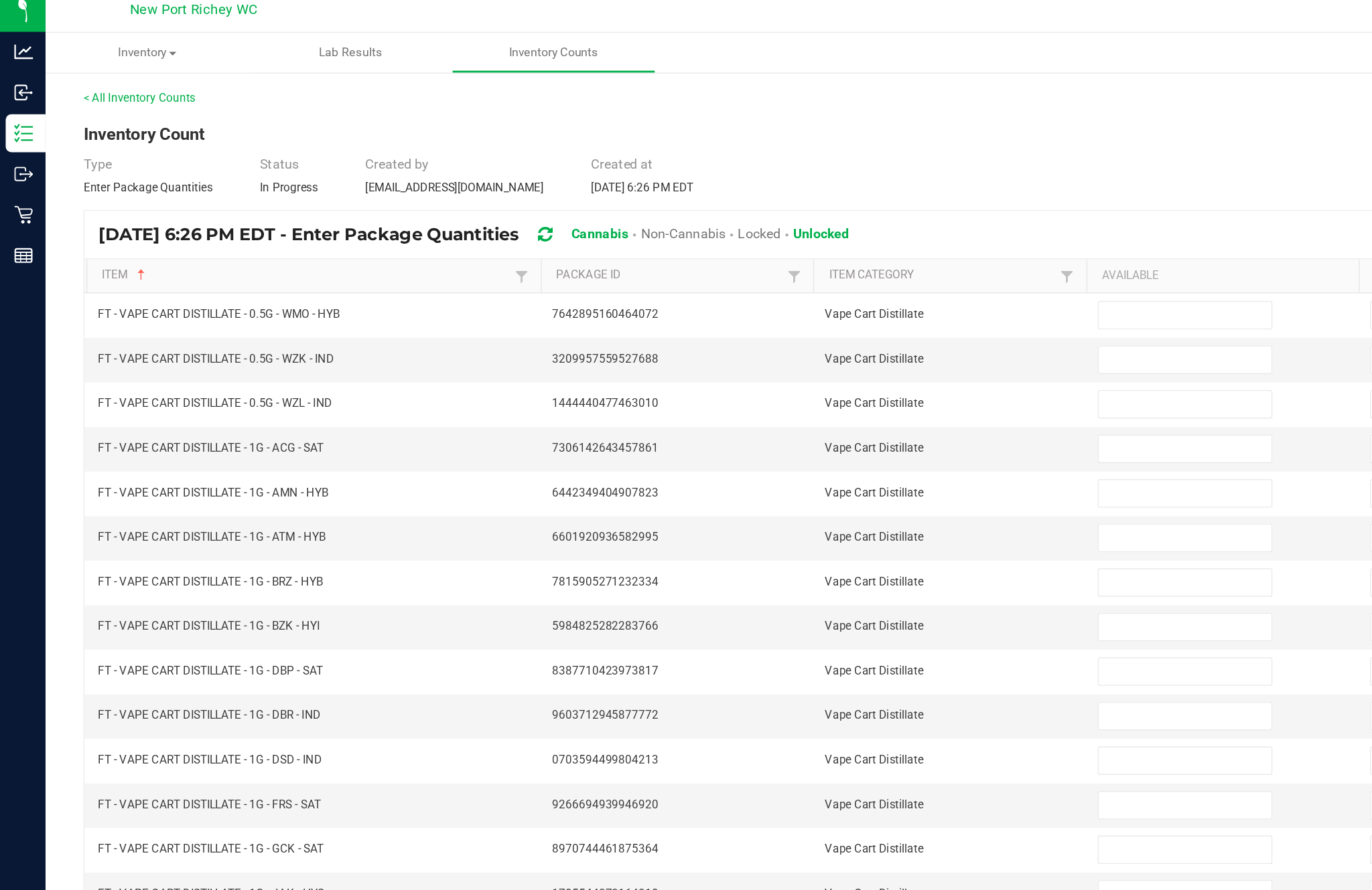
scroll to position [83, 0]
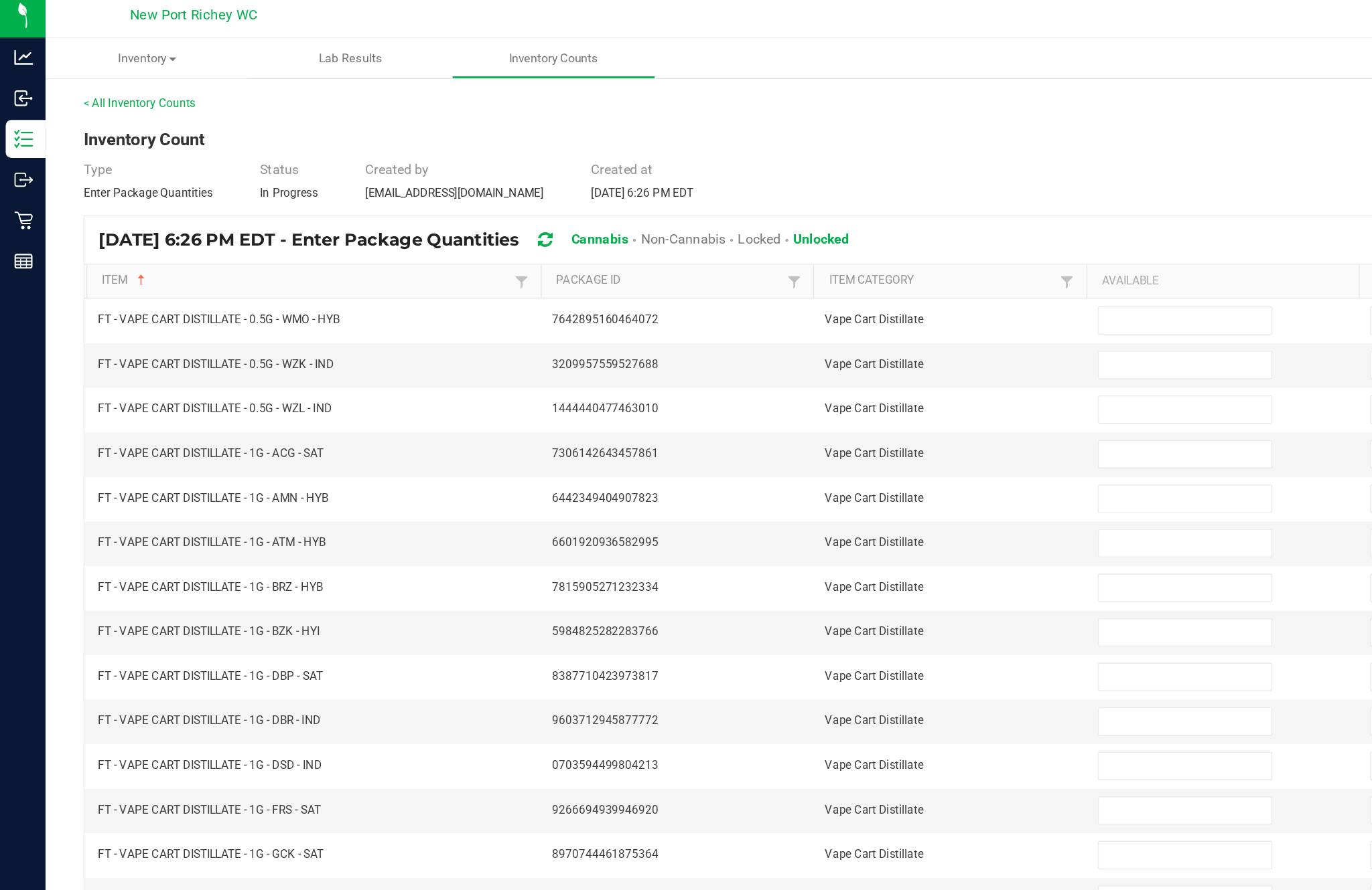
click at [817, 222] on input at bounding box center [836, 231] width 122 height 19
click at [810, 253] on input at bounding box center [836, 262] width 122 height 19
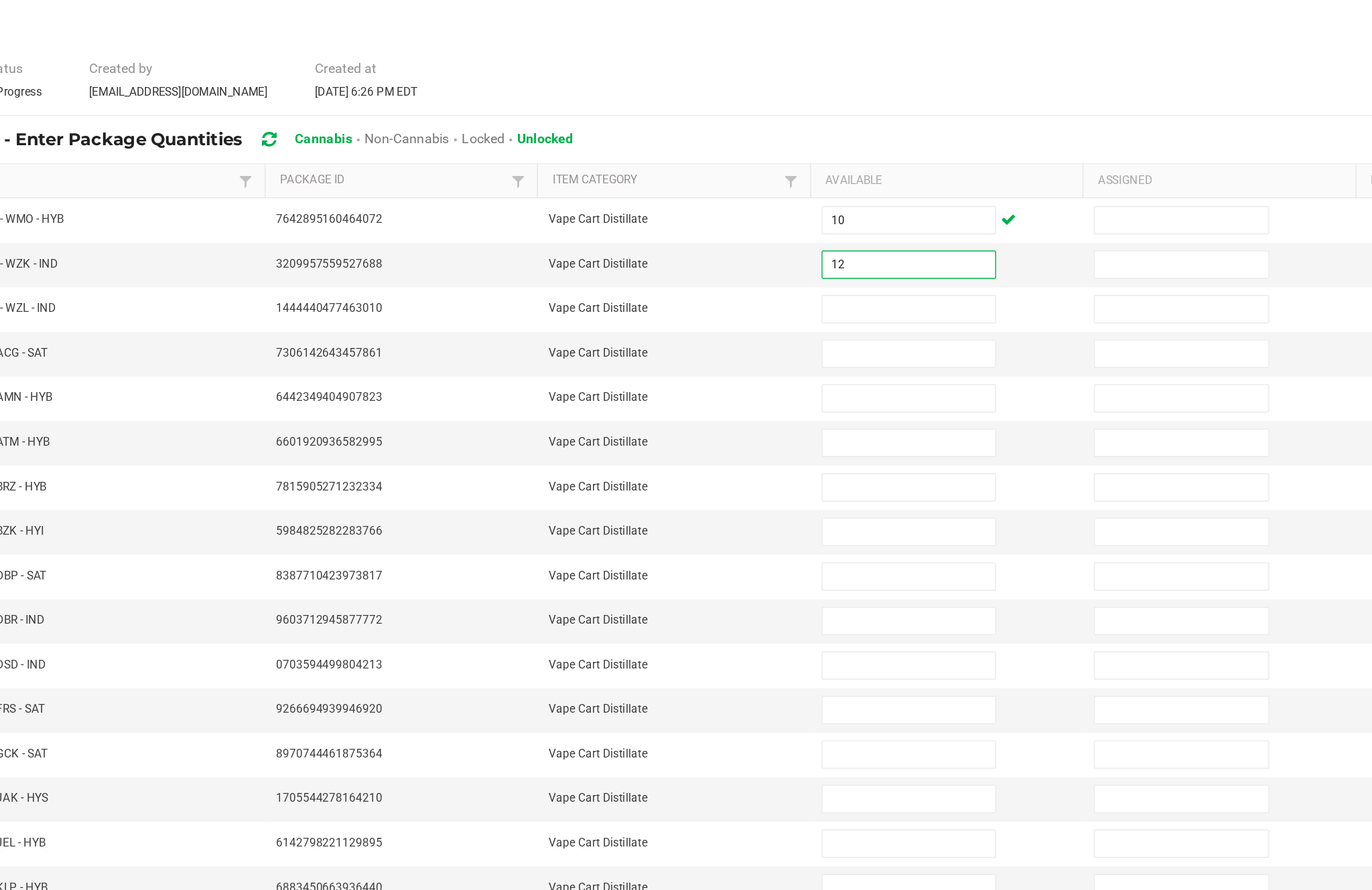
click at [775, 285] on input at bounding box center [836, 294] width 122 height 19
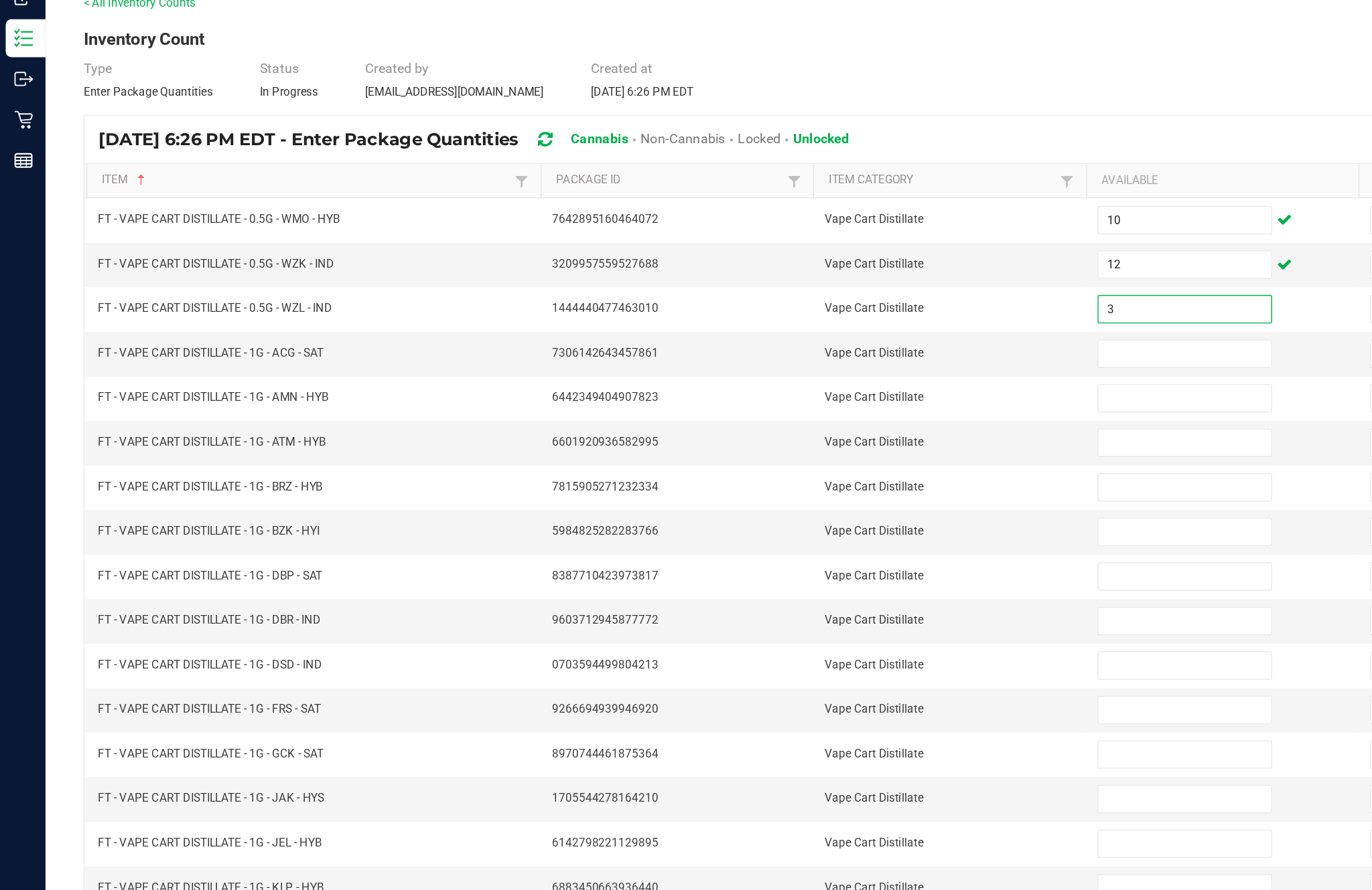
click at [811, 316] on input at bounding box center [836, 325] width 122 height 19
click at [804, 348] on input at bounding box center [836, 357] width 122 height 19
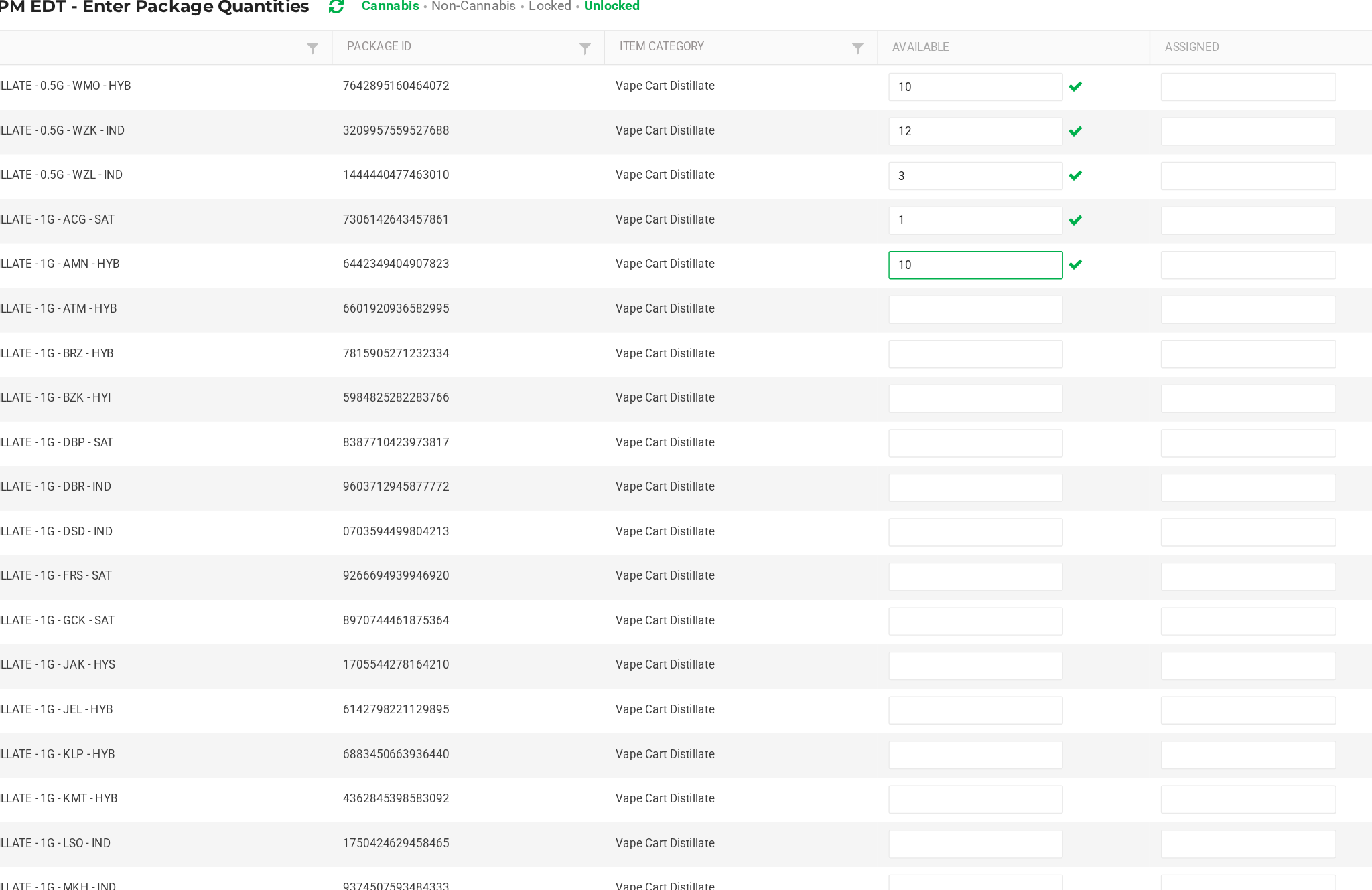
click at [775, 379] on input at bounding box center [836, 388] width 122 height 19
click at [775, 411] on input at bounding box center [836, 419] width 122 height 19
click at [775, 442] on input at bounding box center [836, 451] width 122 height 19
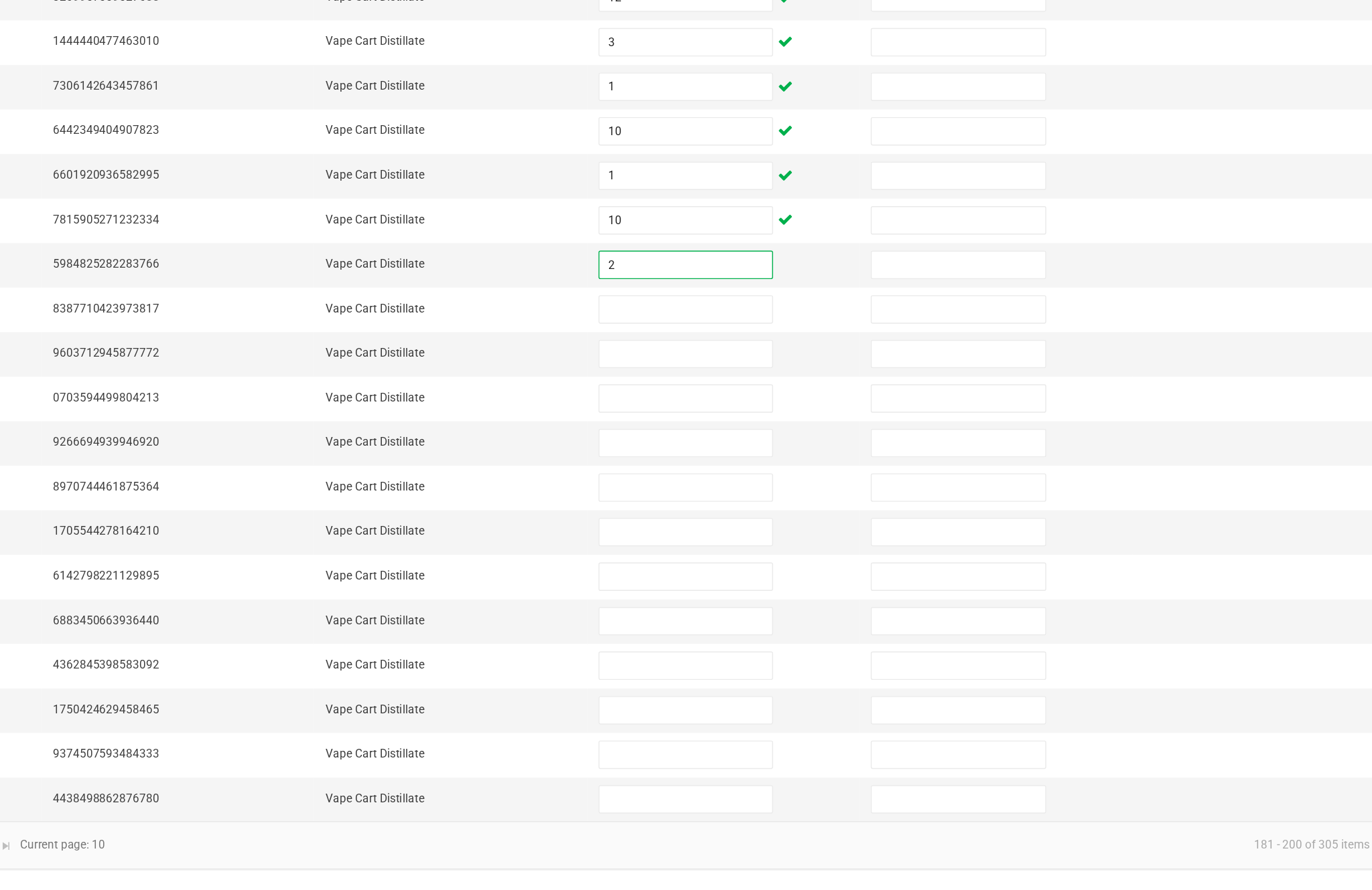
click at [775, 473] on input at bounding box center [836, 482] width 122 height 19
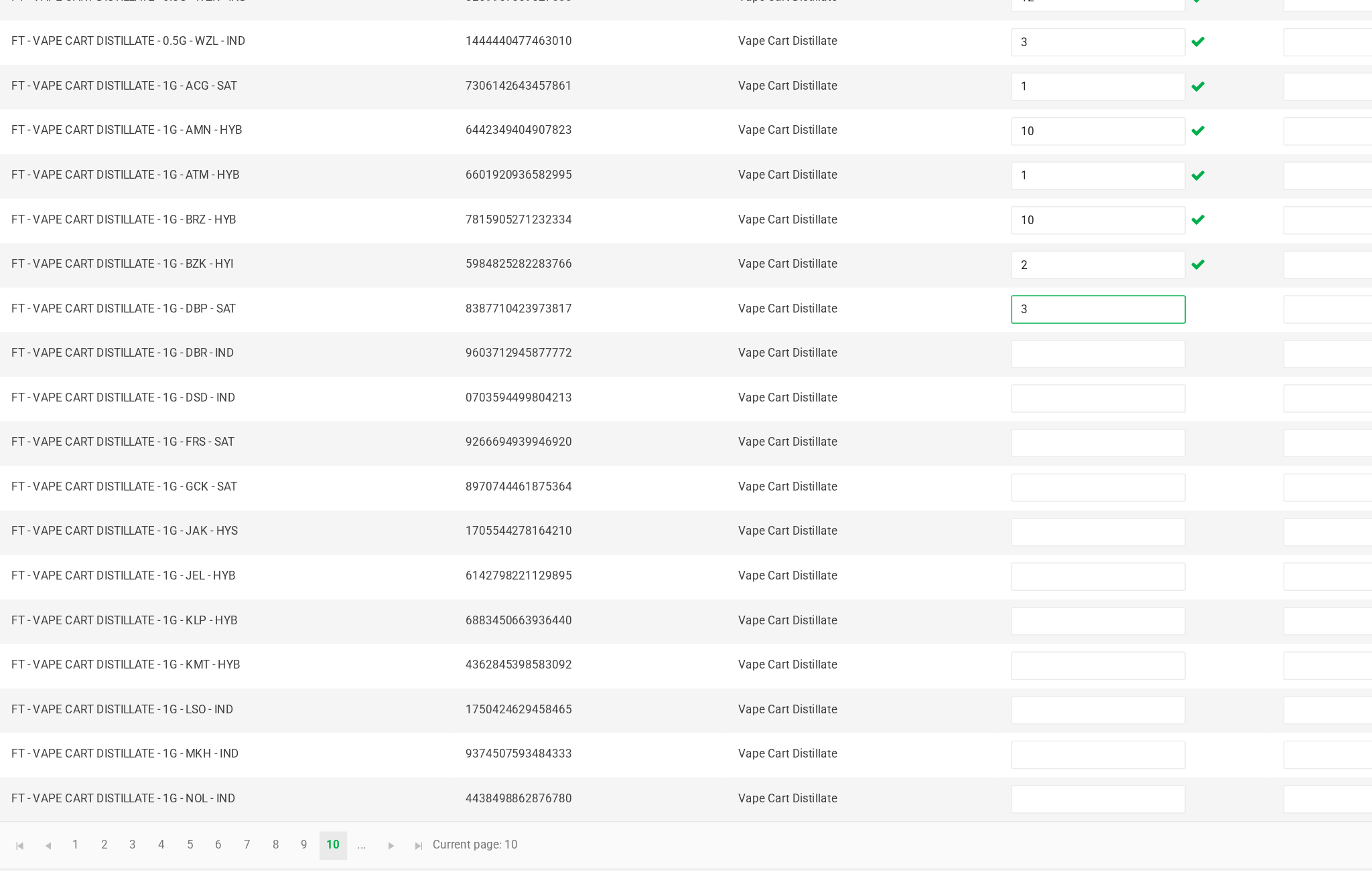
click at [775, 505] on input at bounding box center [836, 514] width 122 height 19
click at [775, 537] on input at bounding box center [836, 546] width 122 height 19
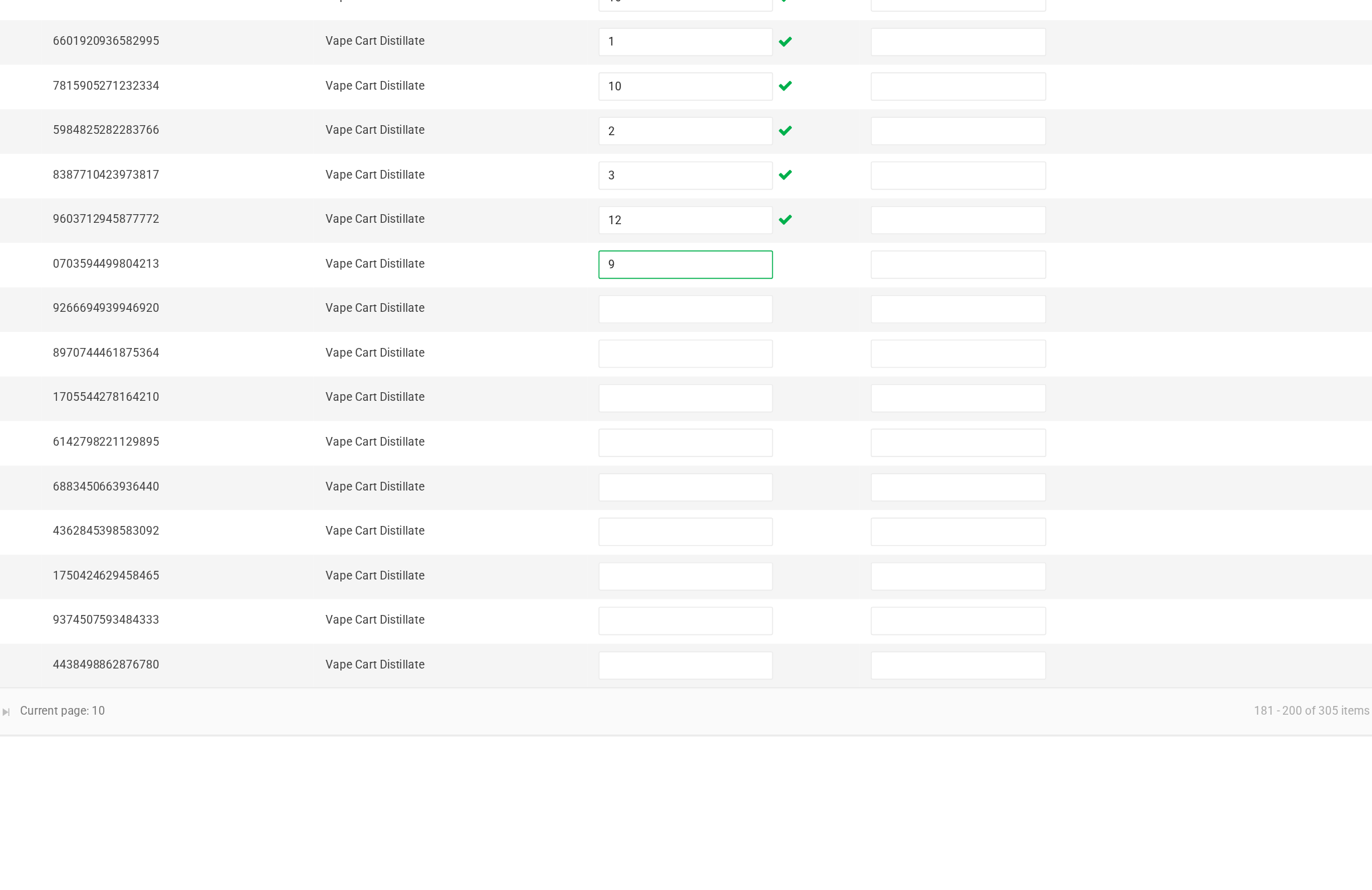
click at [775, 569] on input at bounding box center [836, 578] width 122 height 19
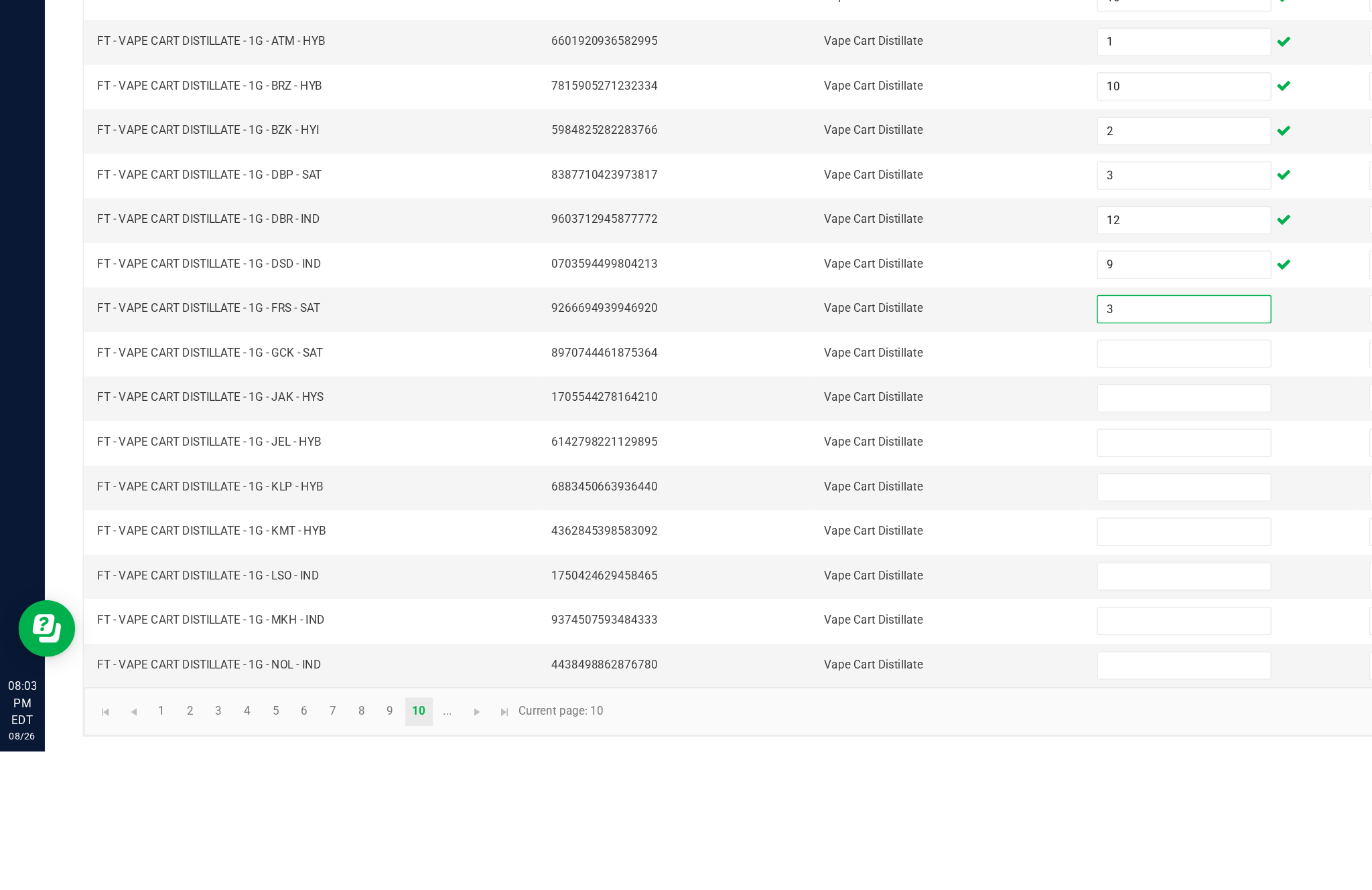
click at [817, 600] on input at bounding box center [836, 609] width 122 height 19
click at [831, 632] on input at bounding box center [836, 640] width 122 height 19
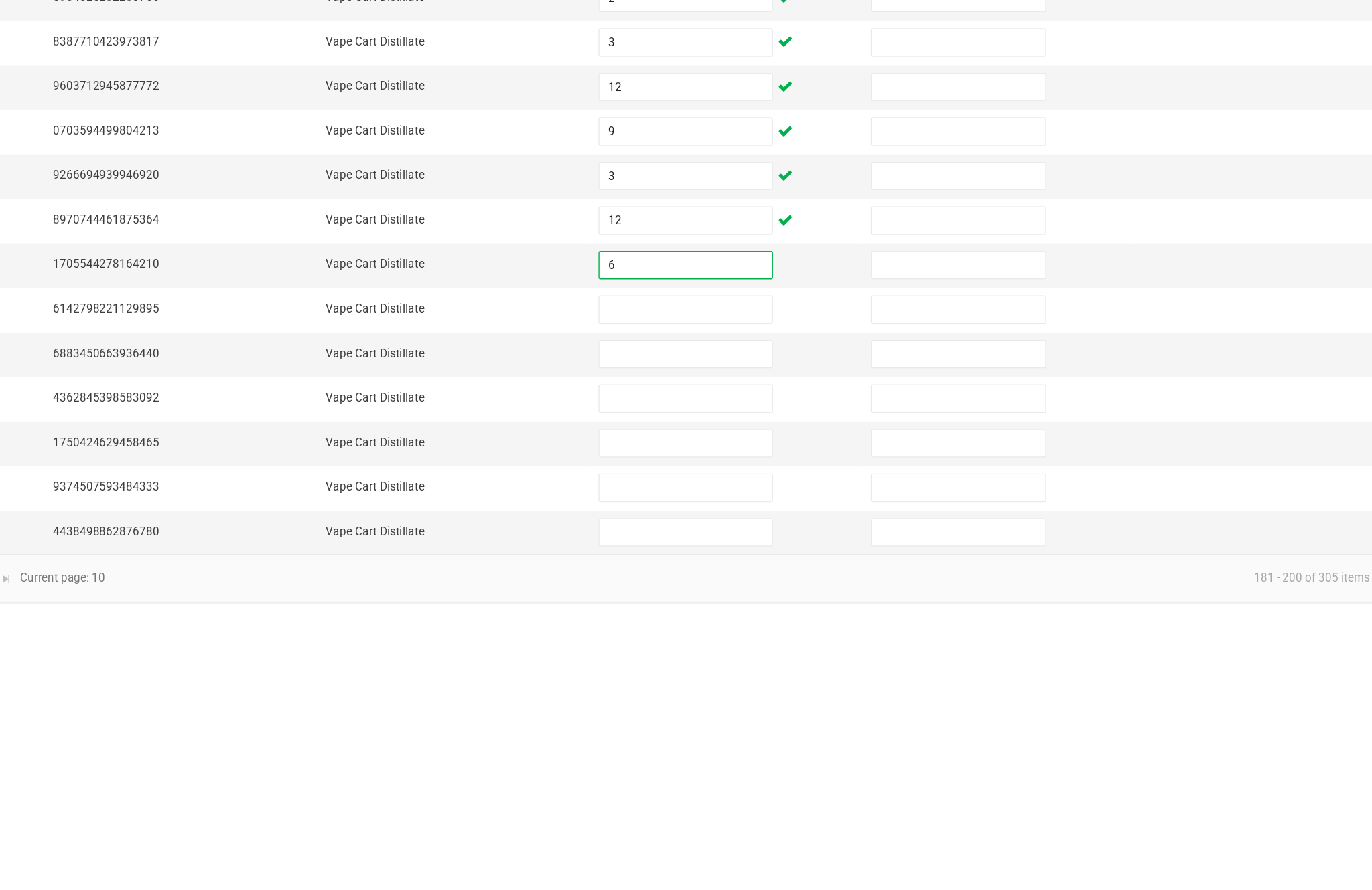
click at [775, 663] on input at bounding box center [836, 672] width 122 height 19
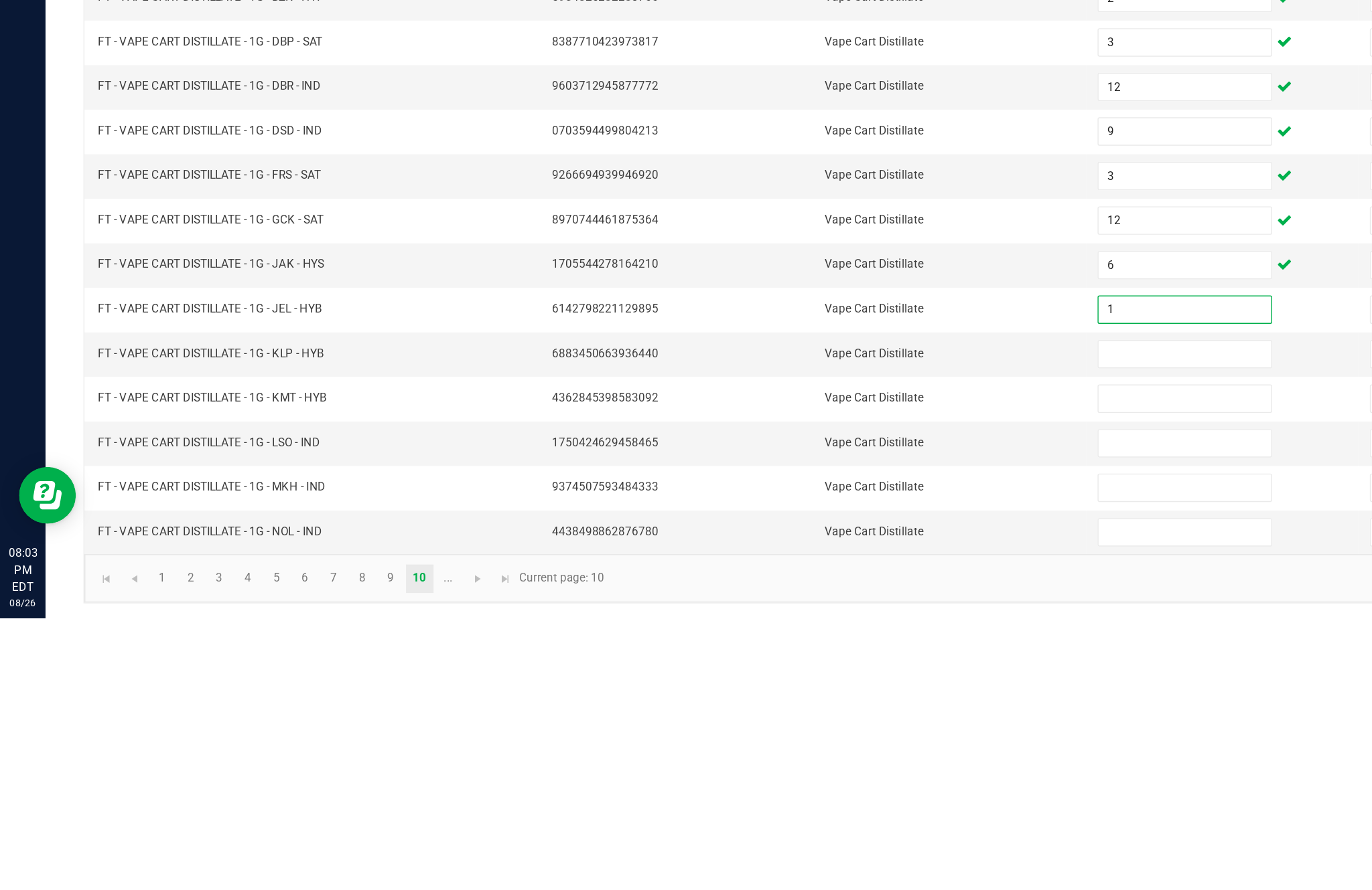
click at [815, 695] on input at bounding box center [836, 703] width 122 height 19
click at [807, 726] on input at bounding box center [836, 735] width 122 height 19
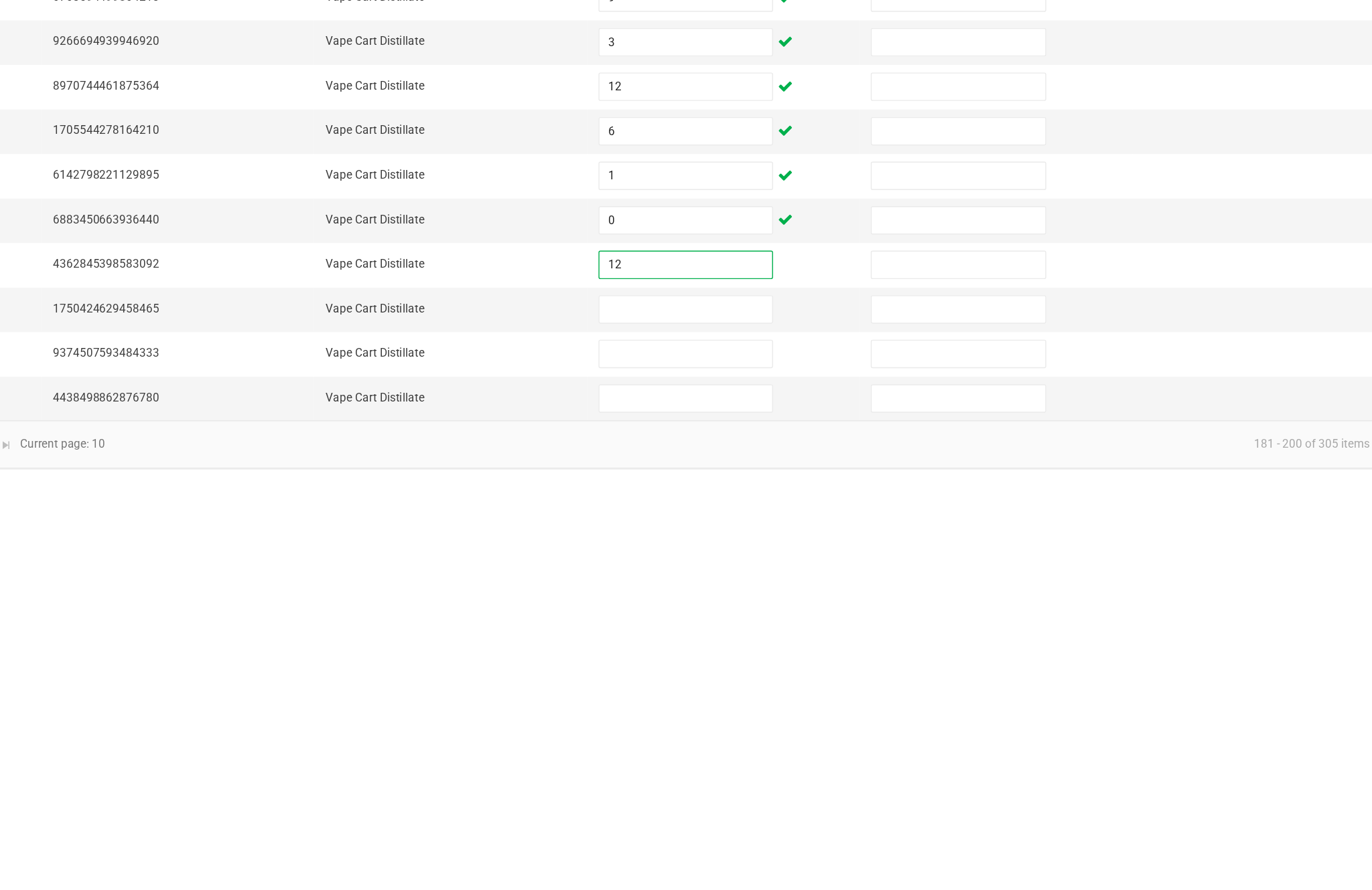
click at [775, 757] on input at bounding box center [836, 766] width 122 height 19
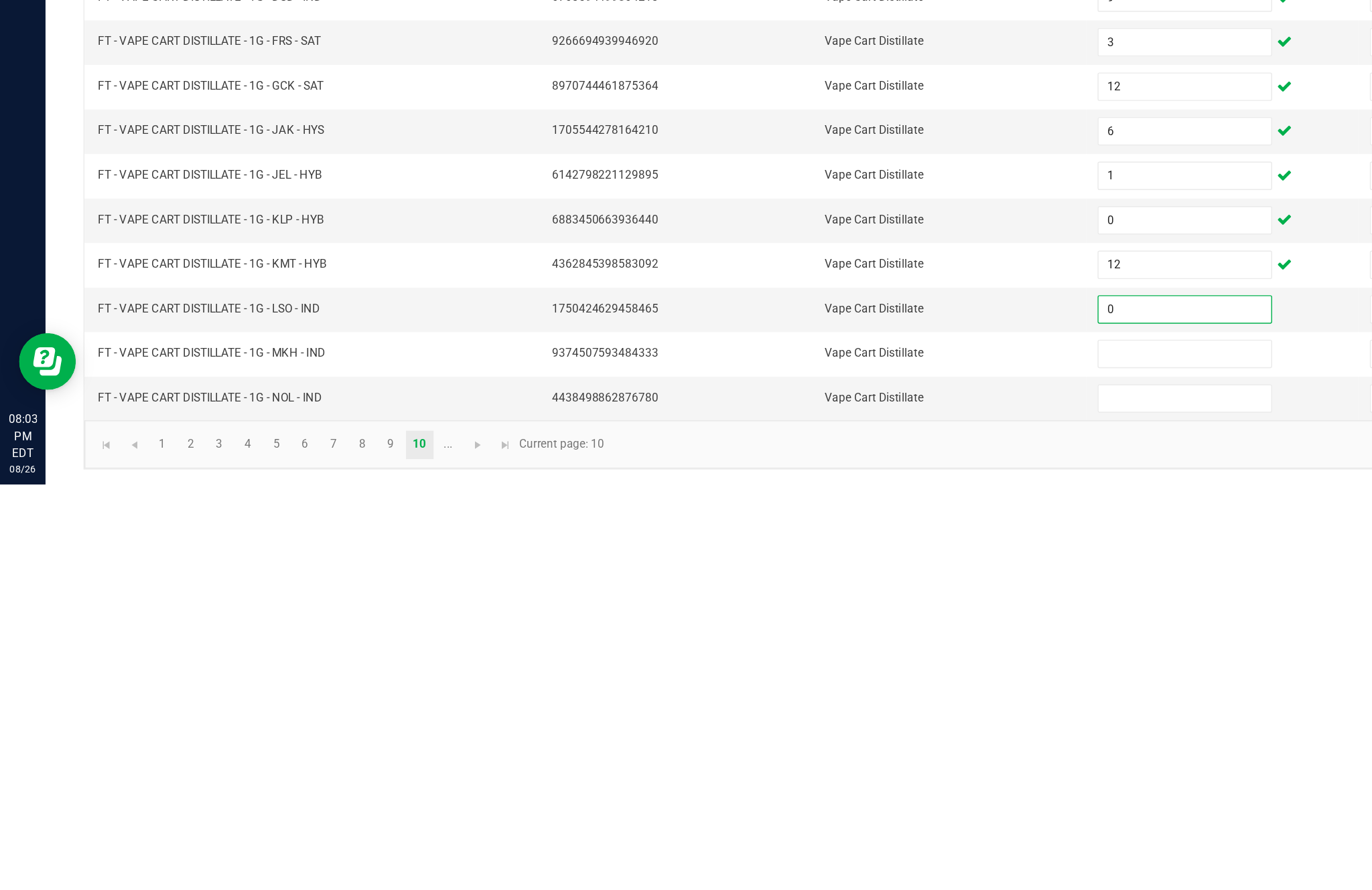
click at [828, 789] on input at bounding box center [836, 798] width 122 height 19
click at [834, 820] on input at bounding box center [836, 829] width 122 height 19
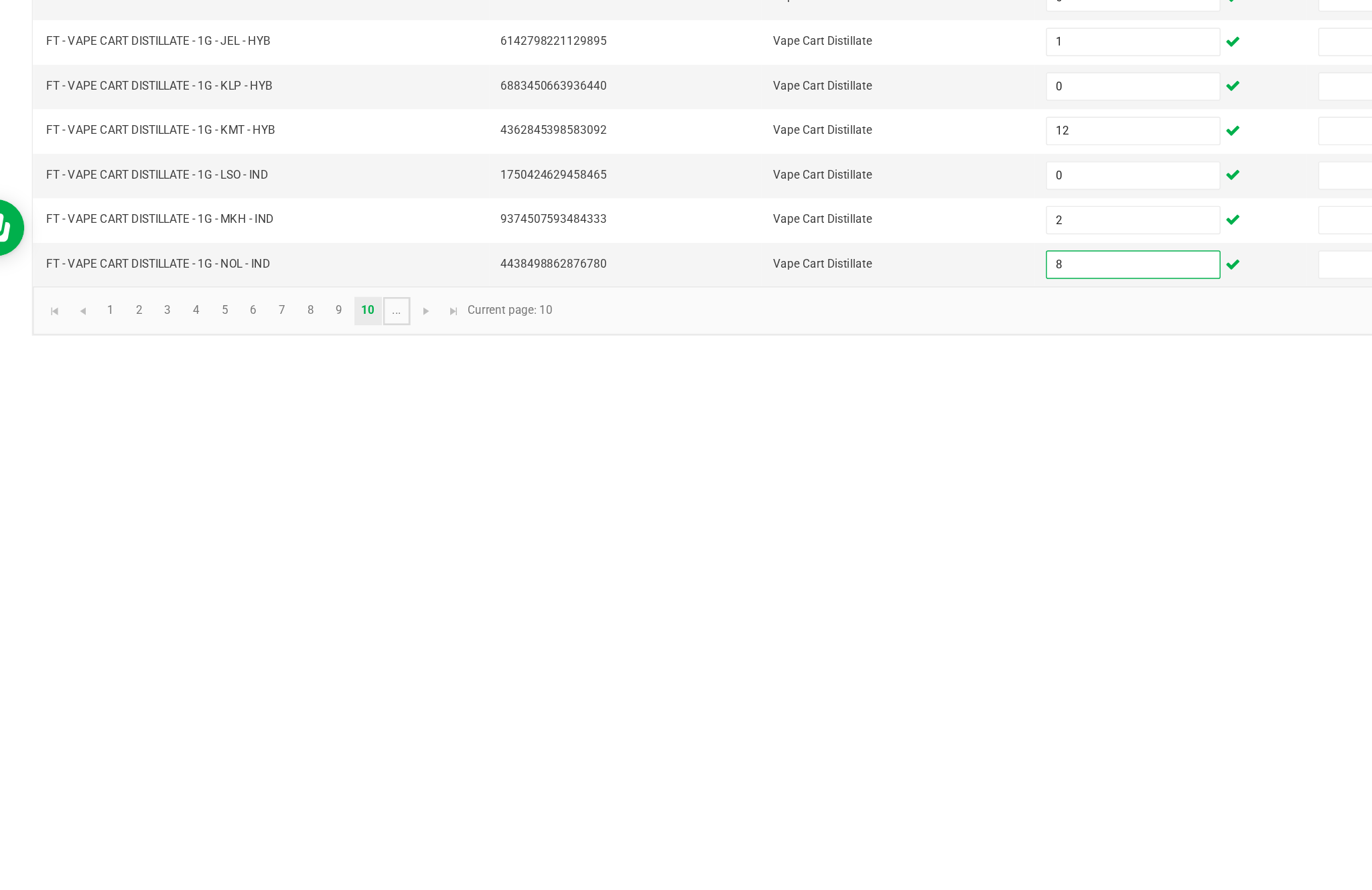
click at [307, 852] on link "..." at bounding box center [316, 862] width 20 height 20
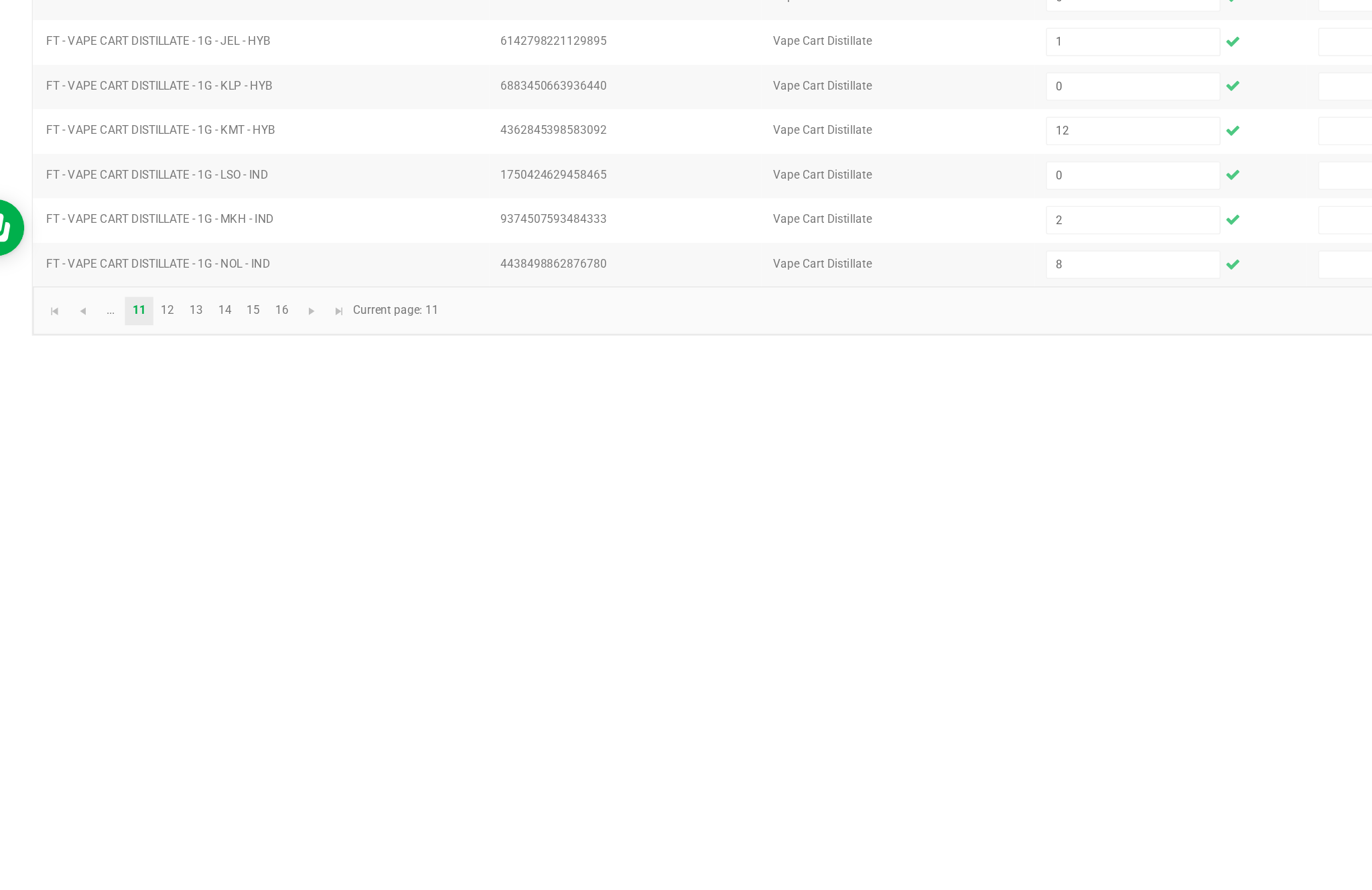
scroll to position [85, 0]
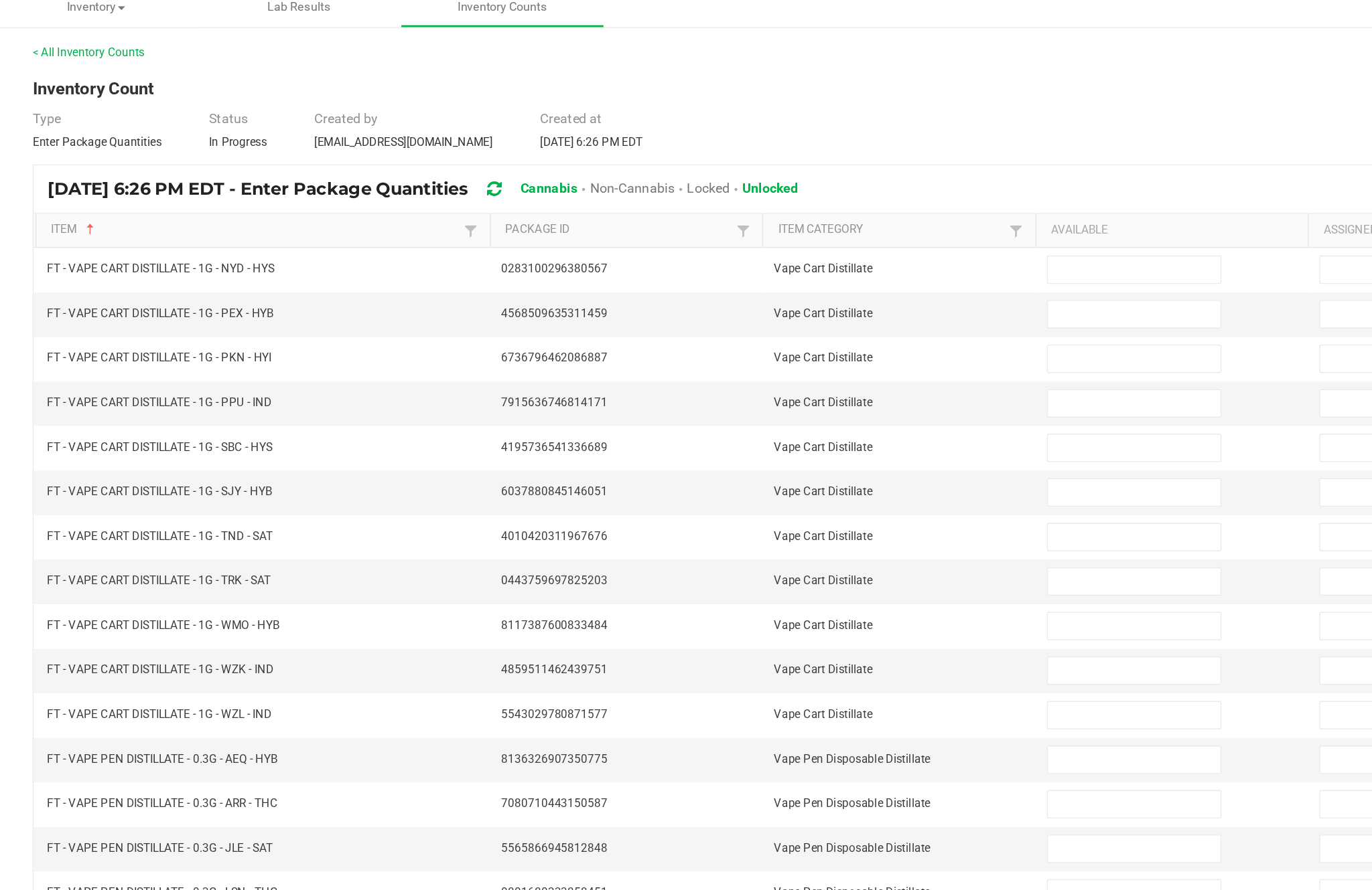
click at [785, 222] on input at bounding box center [836, 231] width 122 height 19
click at [791, 253] on input at bounding box center [836, 262] width 122 height 19
click at [785, 285] on input at bounding box center [836, 294] width 122 height 19
click at [791, 316] on input at bounding box center [836, 325] width 122 height 19
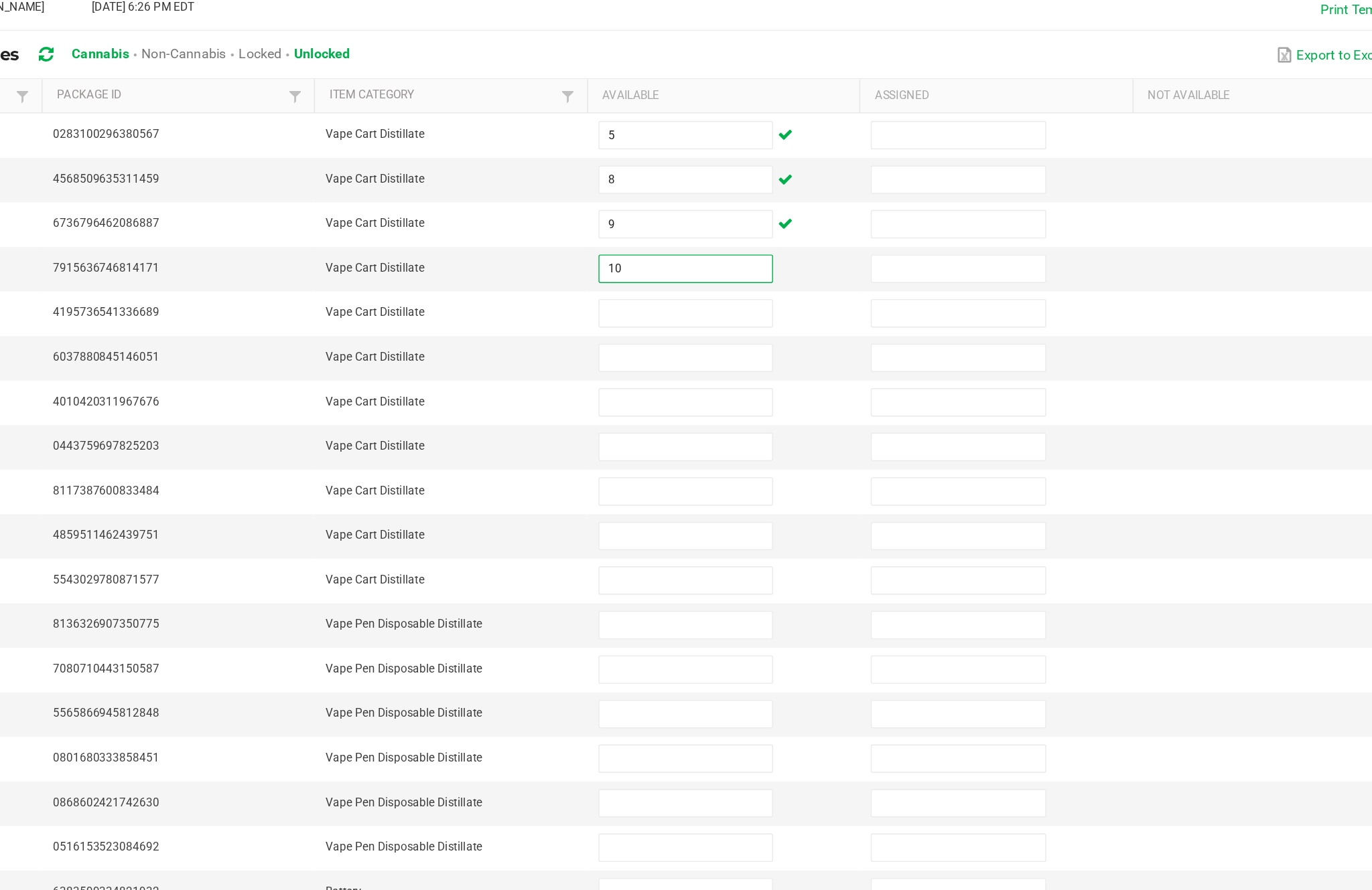
click at [775, 348] on input at bounding box center [836, 357] width 122 height 19
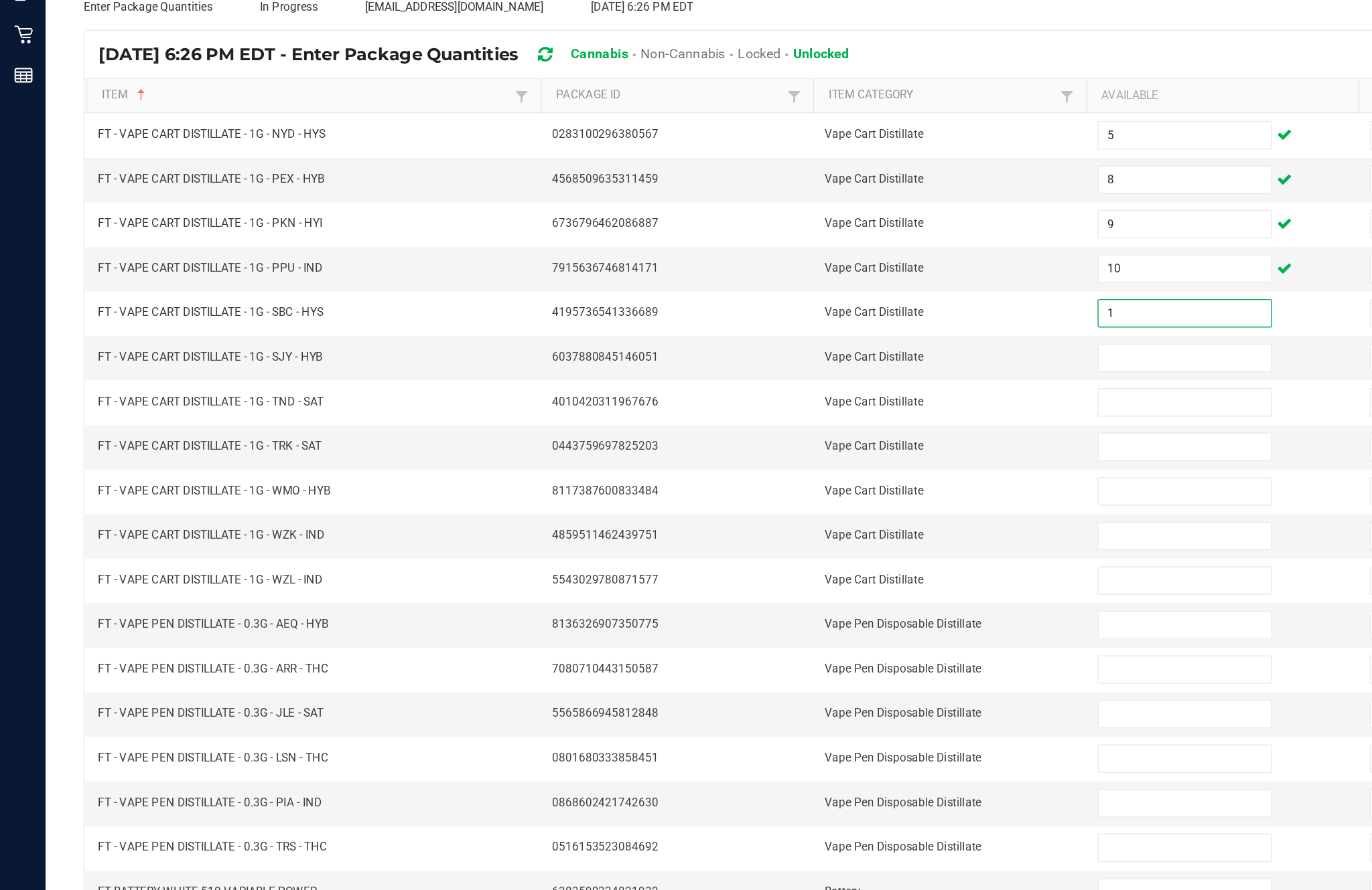
click at [811, 411] on input at bounding box center [836, 419] width 122 height 19
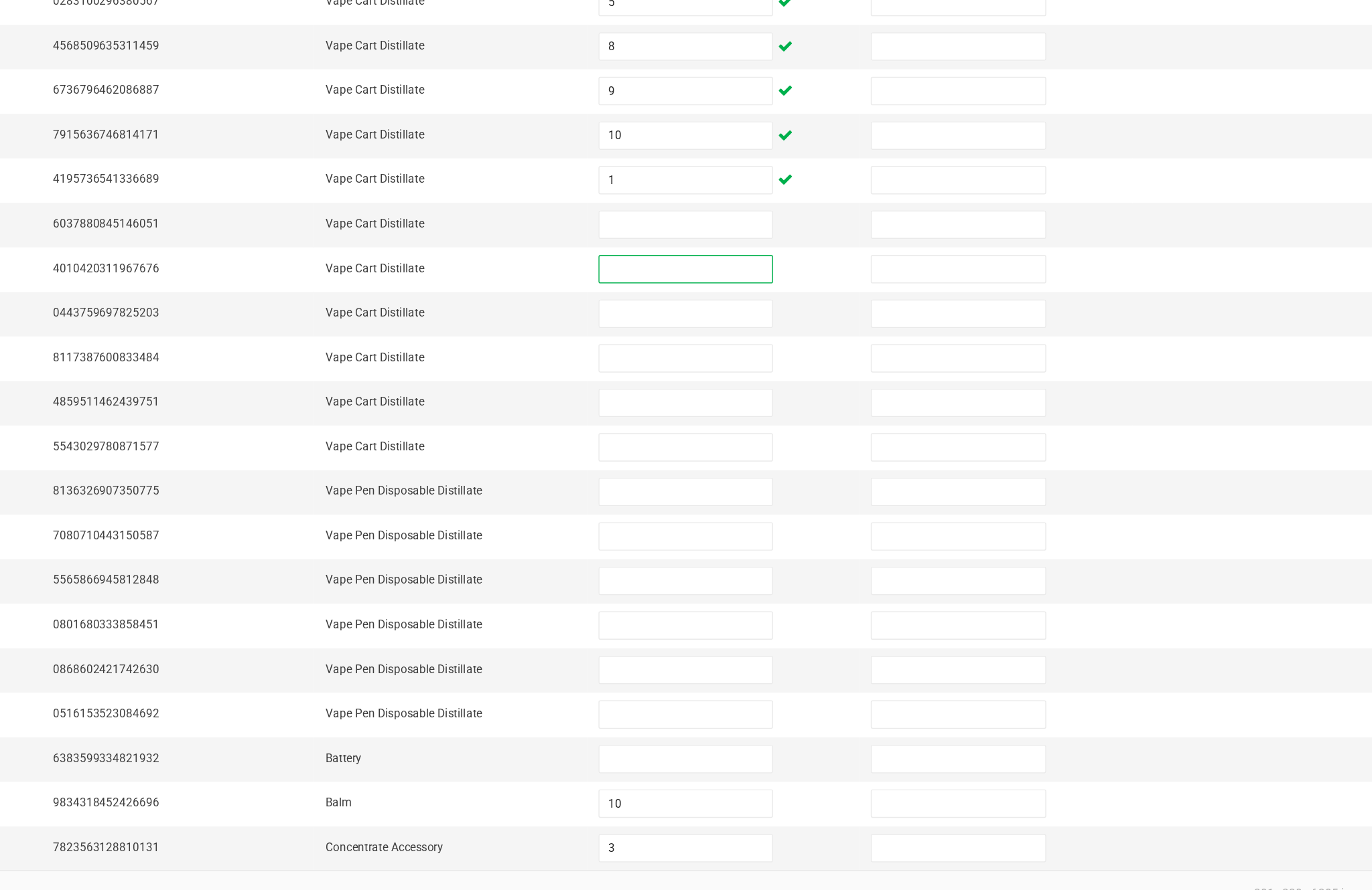
click at [775, 379] on input at bounding box center [836, 388] width 122 height 19
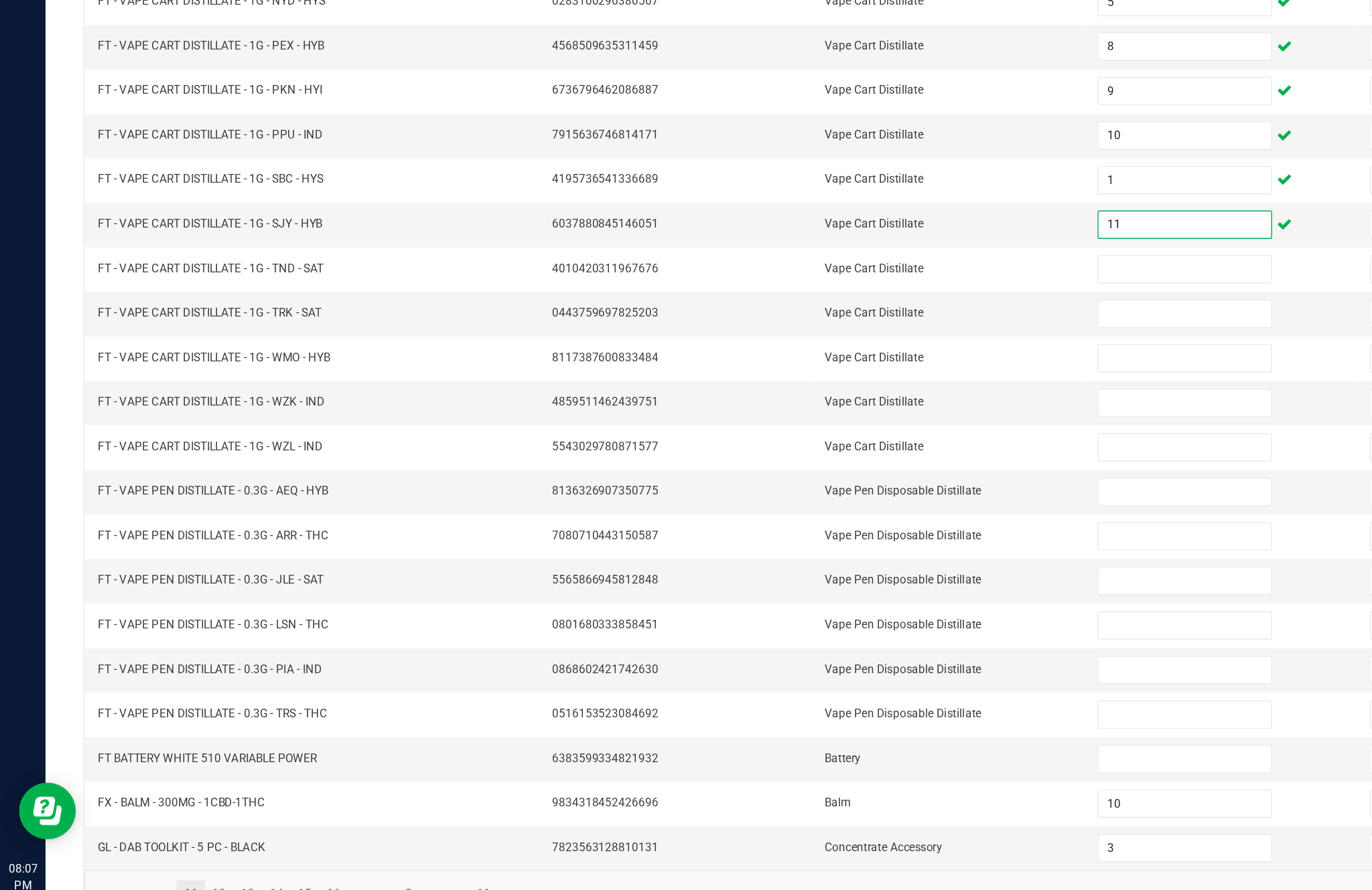
click at [811, 411] on input at bounding box center [836, 419] width 122 height 19
click at [852, 442] on input at bounding box center [836, 451] width 122 height 19
click at [817, 473] on input at bounding box center [836, 482] width 122 height 19
click at [807, 505] on input at bounding box center [836, 514] width 122 height 19
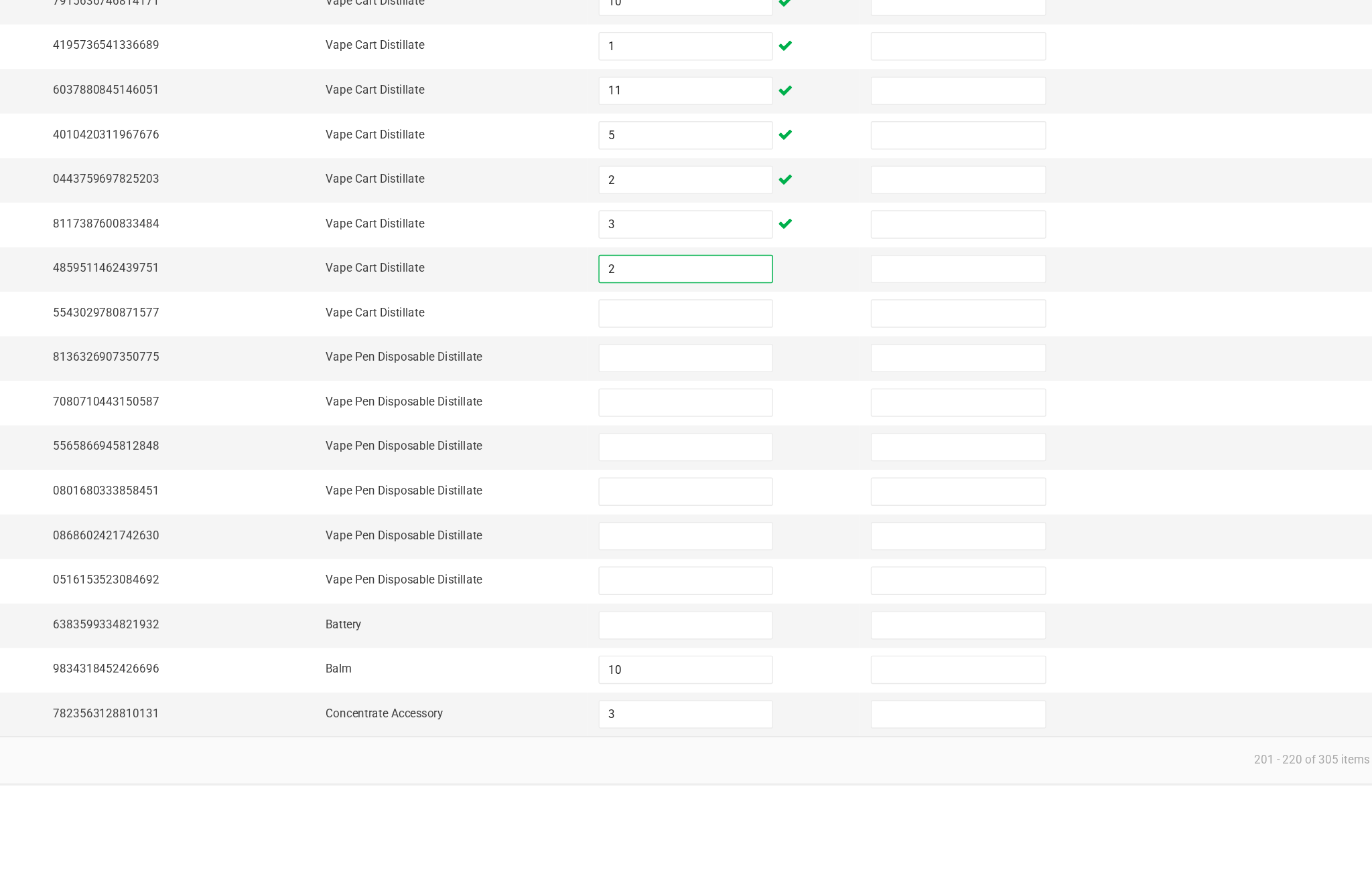
click at [775, 537] on input at bounding box center [836, 546] width 122 height 19
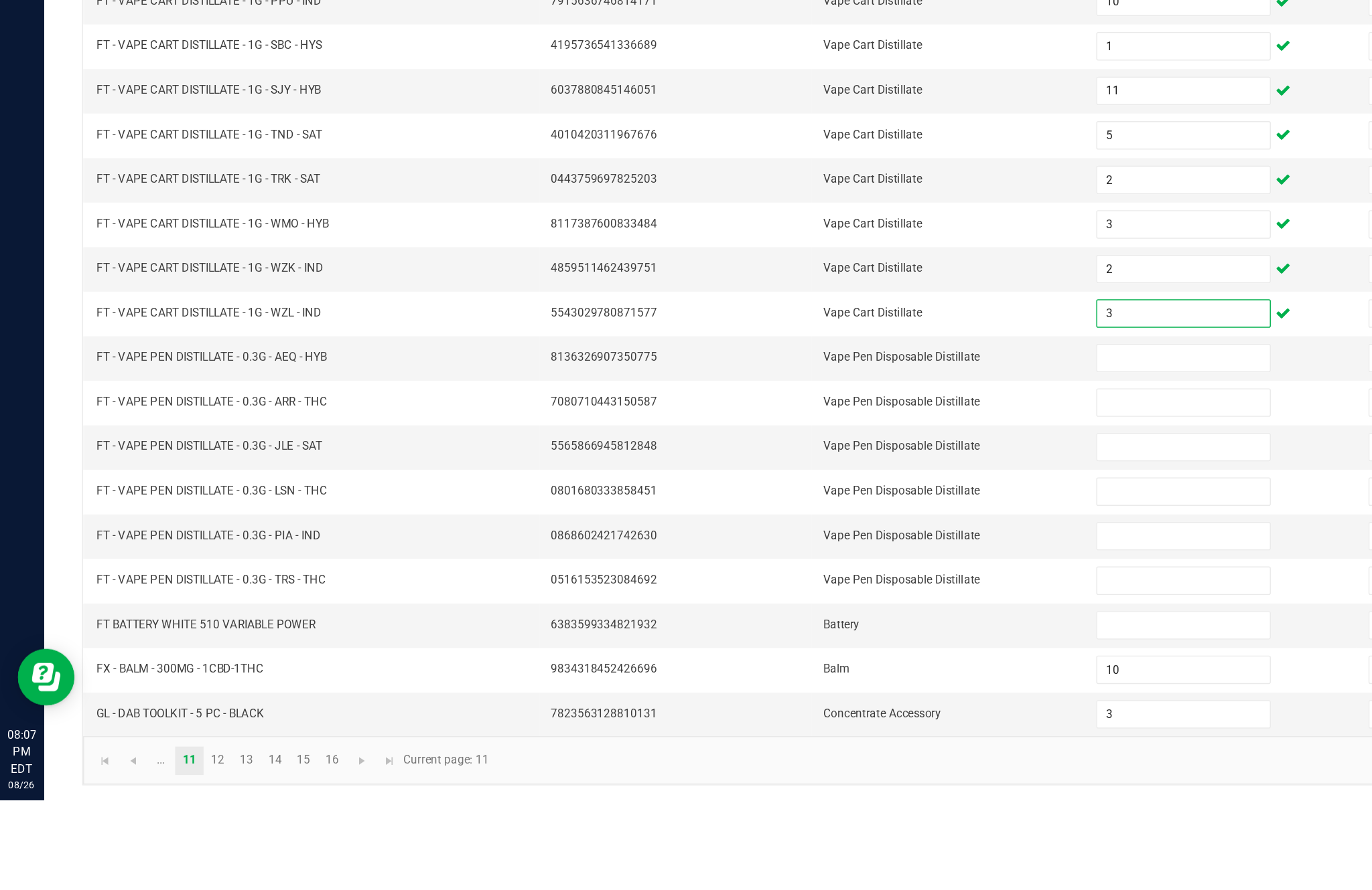
click at [811, 569] on input at bounding box center [836, 578] width 122 height 19
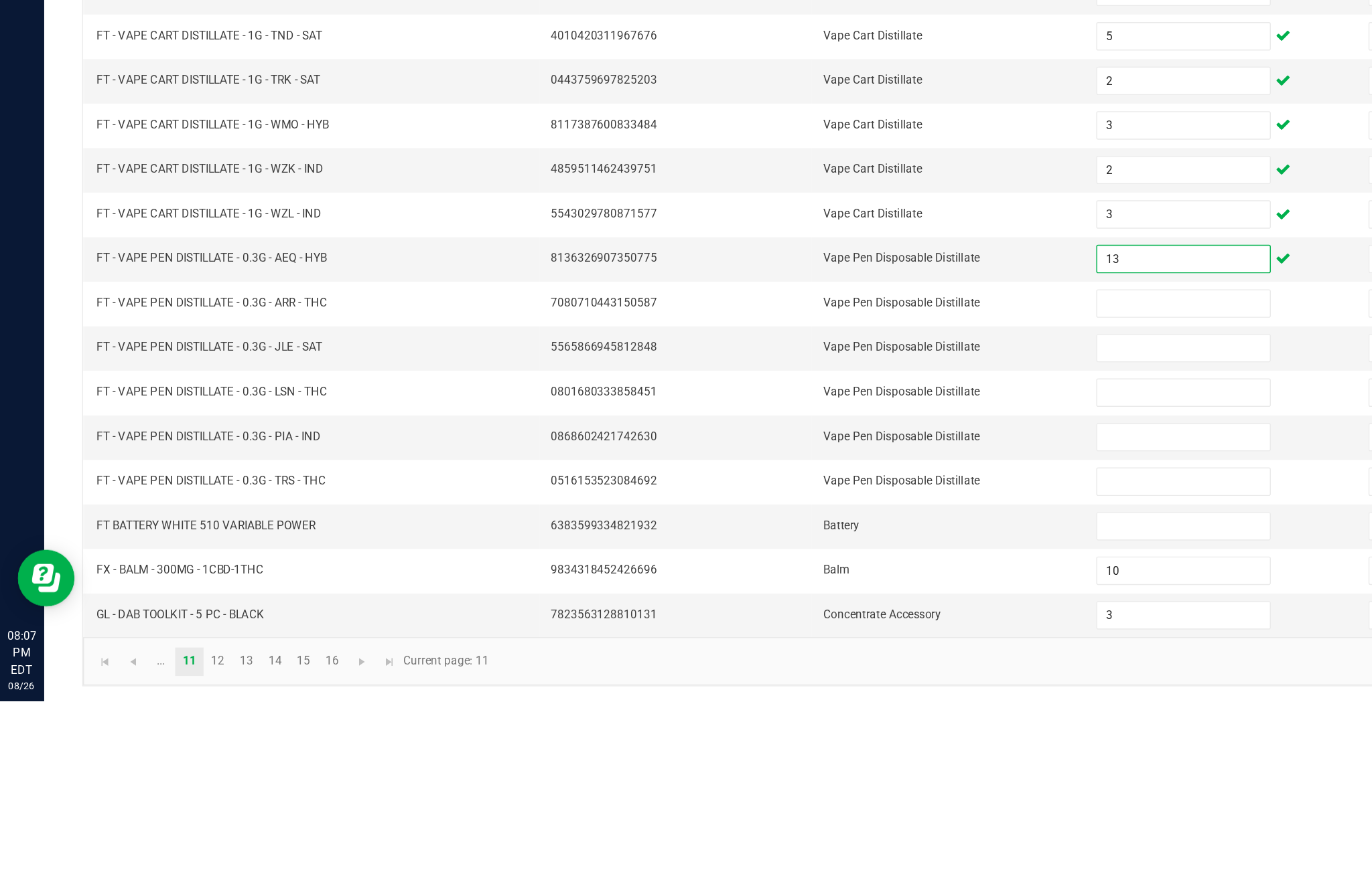
click at [828, 600] on input at bounding box center [836, 609] width 122 height 19
click at [829, 632] on input at bounding box center [836, 640] width 122 height 19
click at [808, 663] on input at bounding box center [836, 672] width 122 height 19
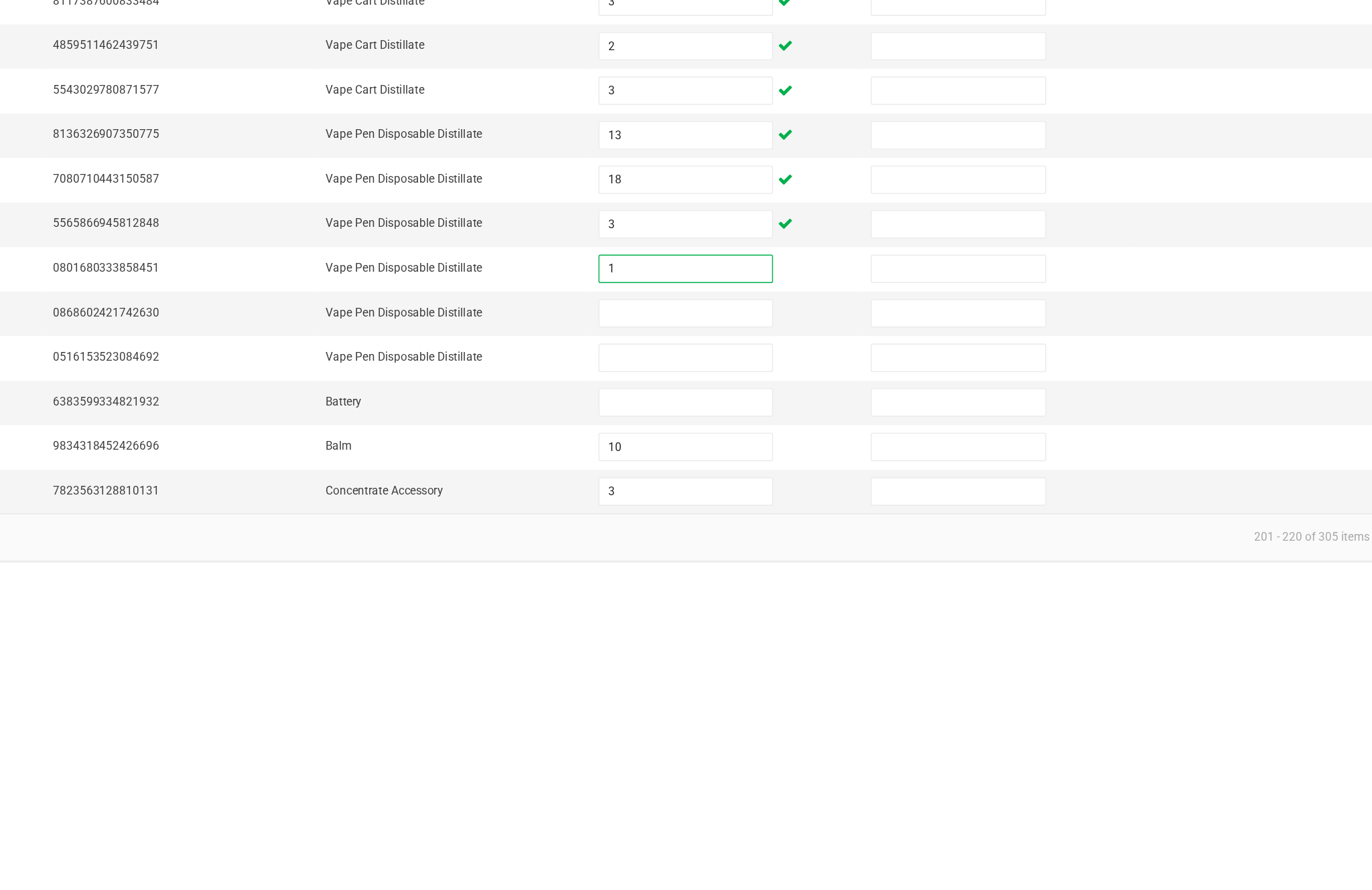
click at [775, 695] on input at bounding box center [836, 703] width 122 height 19
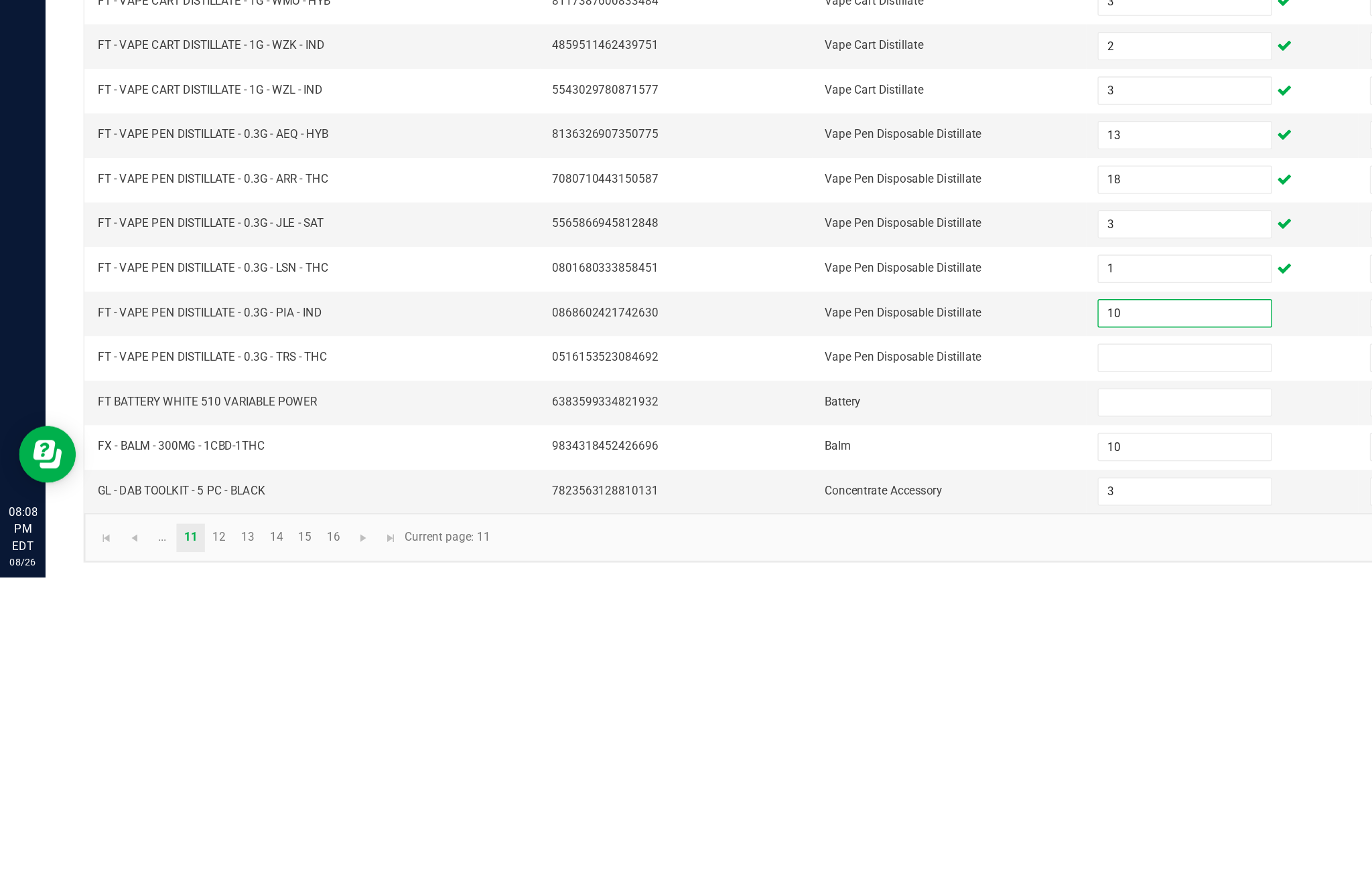
click at [828, 726] on input at bounding box center [836, 735] width 122 height 19
click at [851, 757] on input at bounding box center [836, 766] width 122 height 19
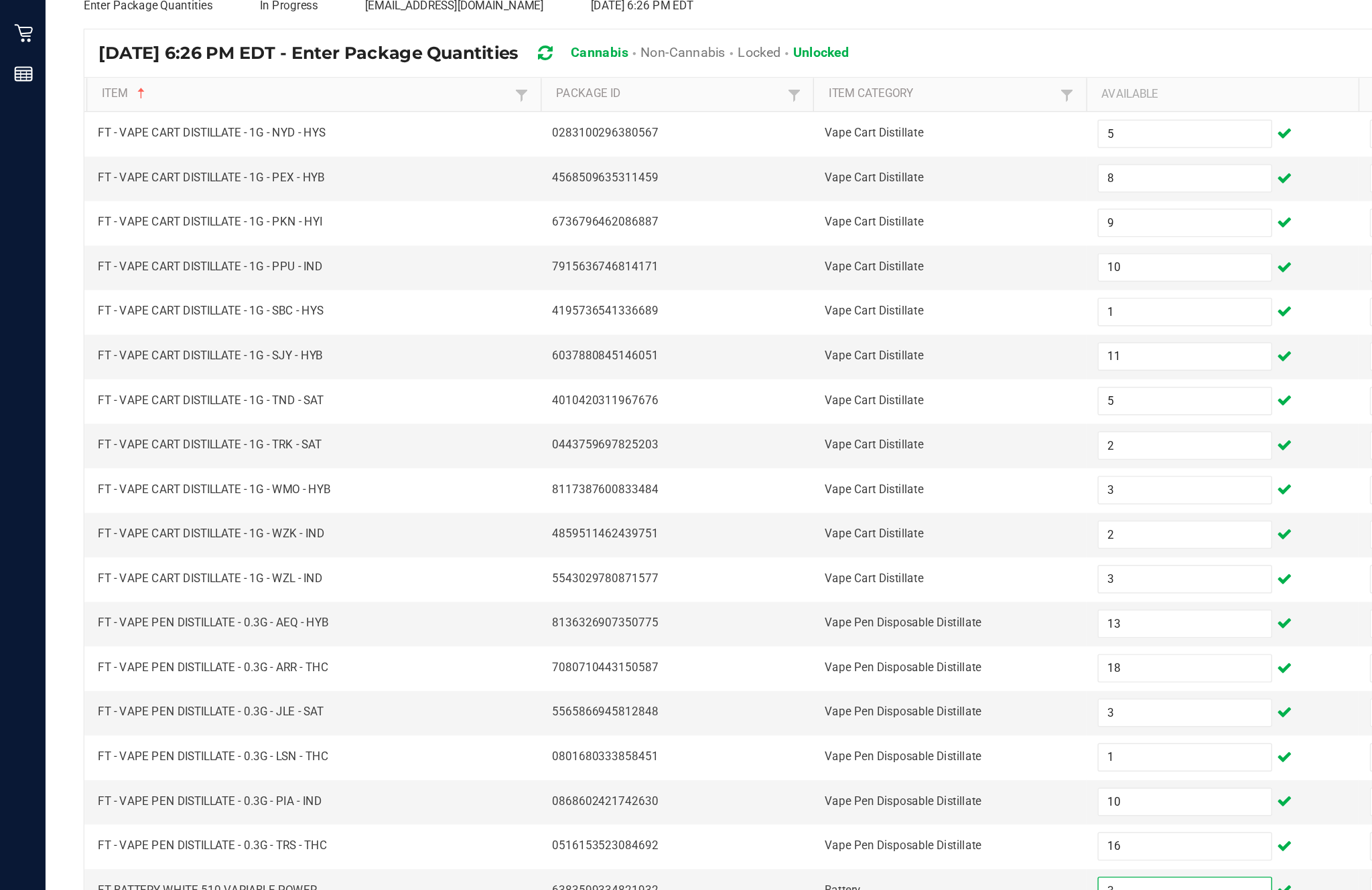
scroll to position [85, 0]
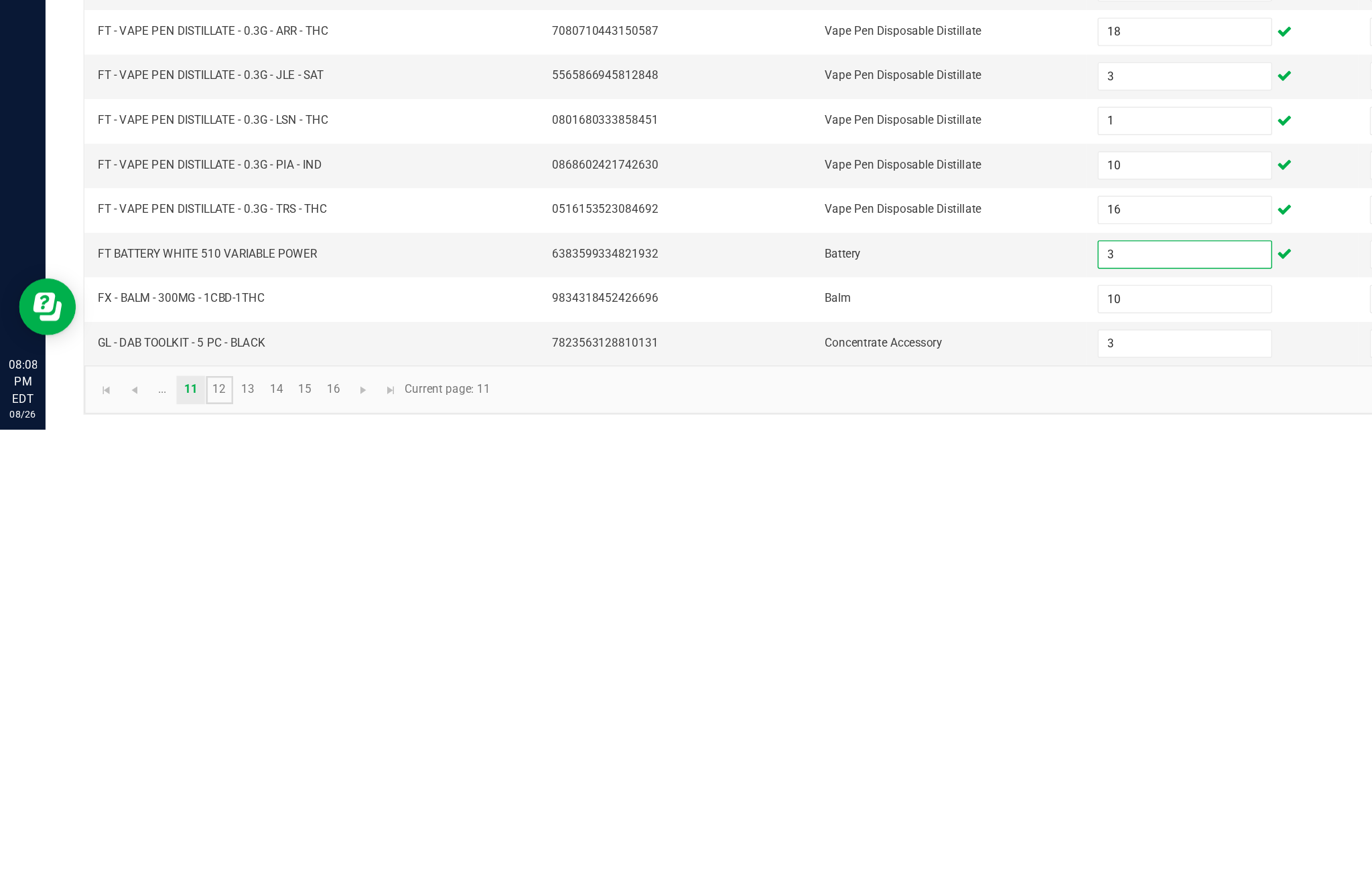
click at [165, 852] on link "12" at bounding box center [155, 862] width 20 height 20
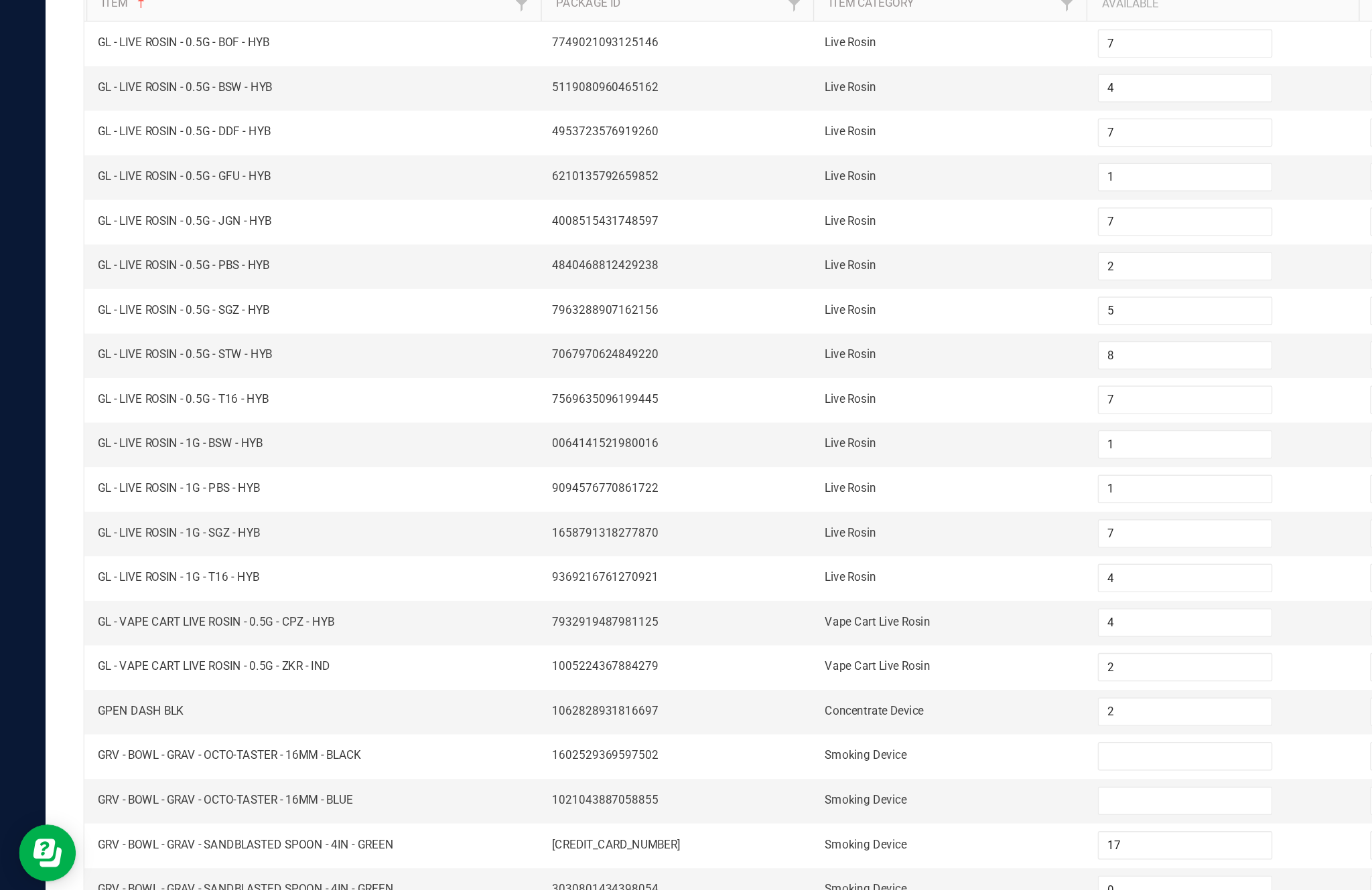
click at [819, 726] on input at bounding box center [836, 735] width 122 height 19
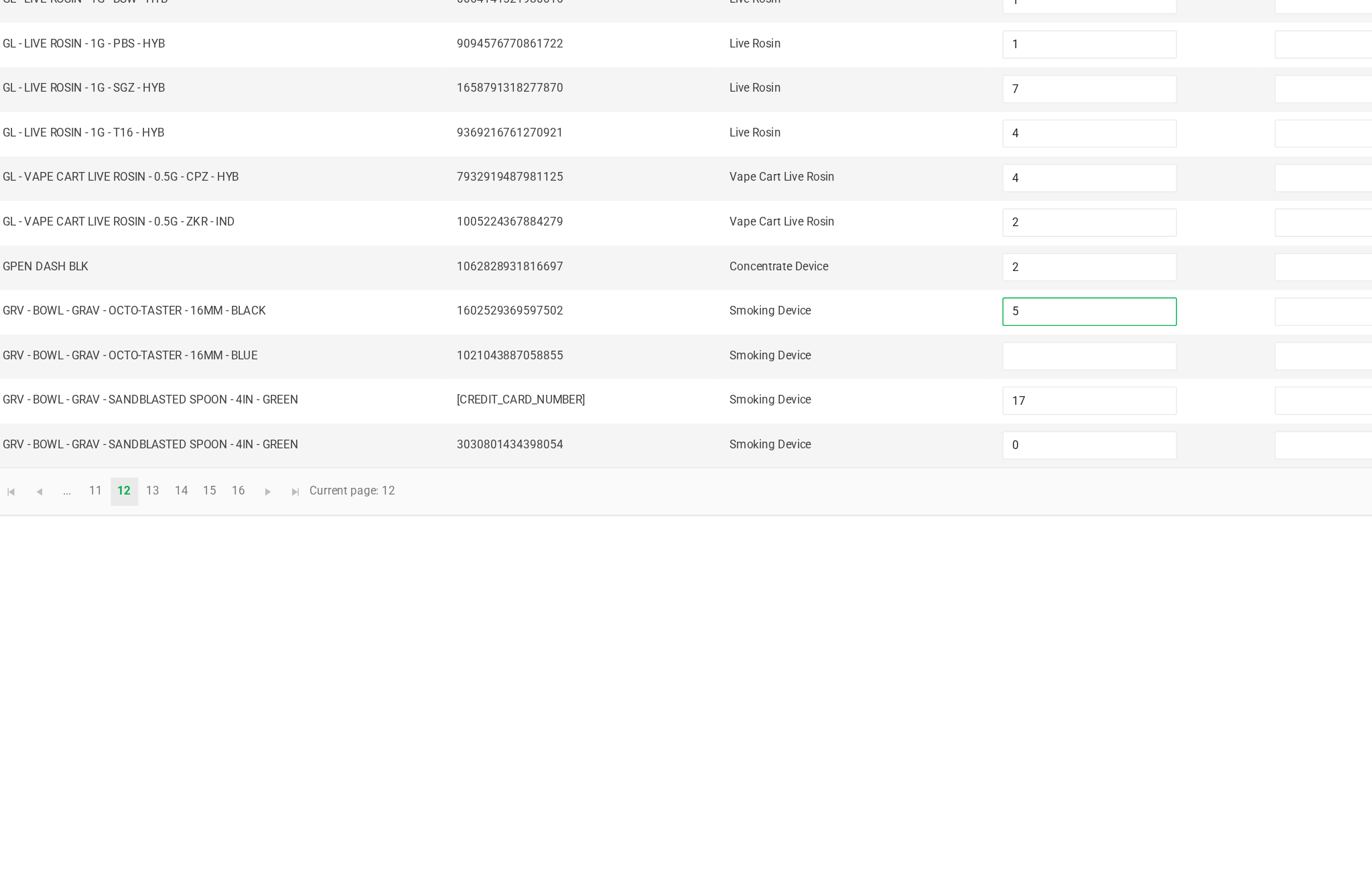
click at [775, 757] on input at bounding box center [836, 766] width 122 height 19
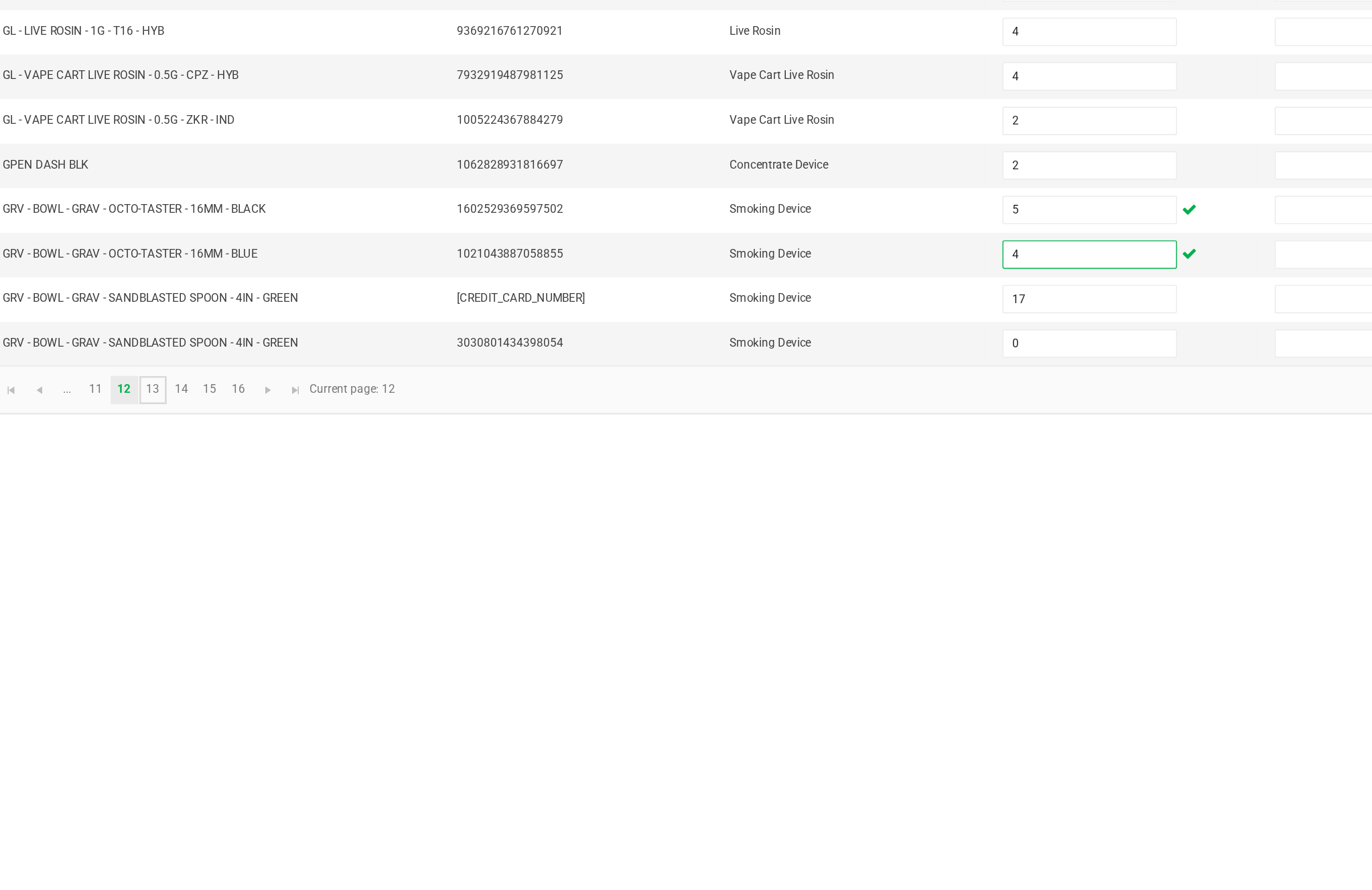
click at [165, 852] on link "13" at bounding box center [175, 862] width 20 height 20
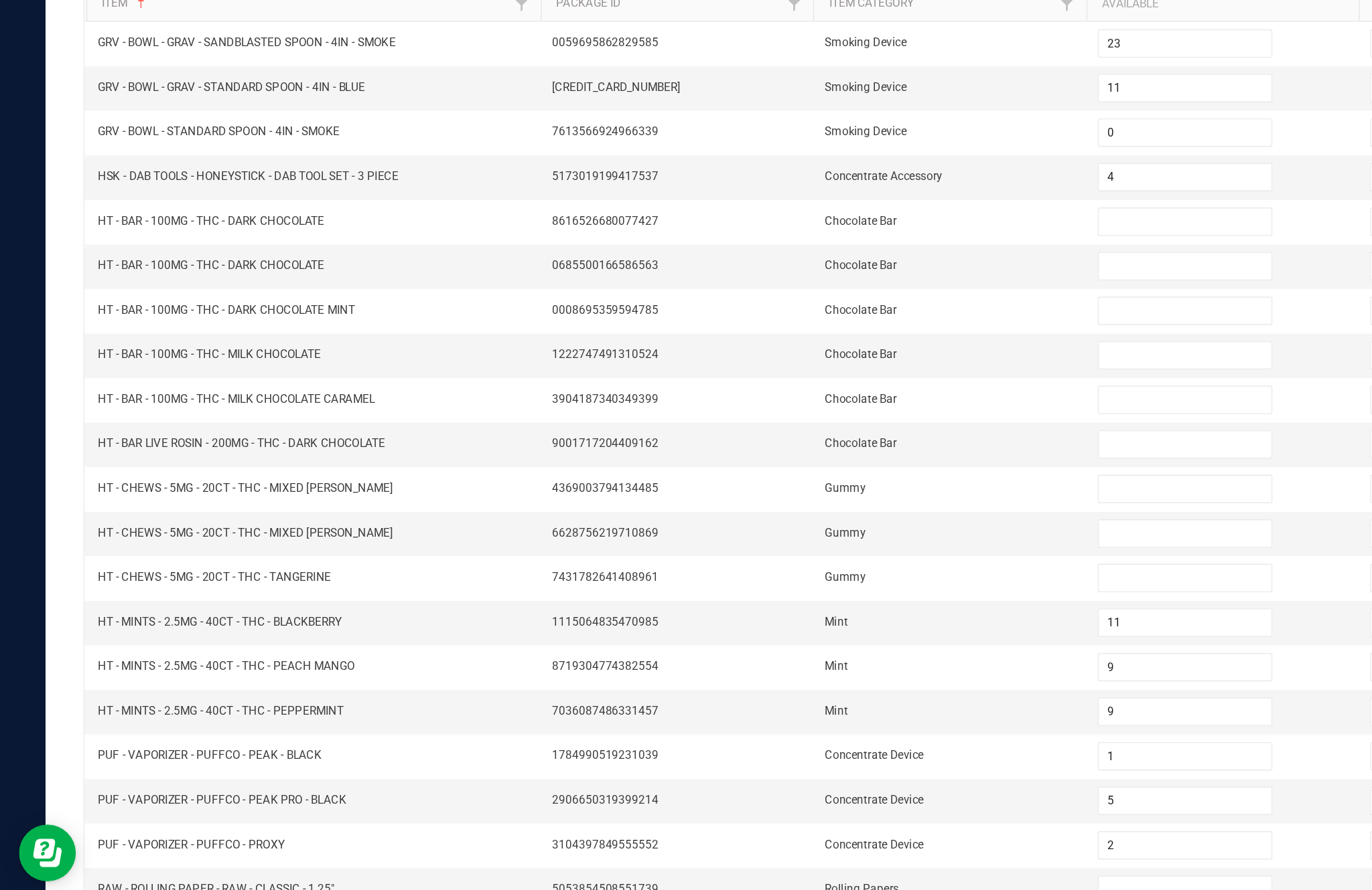
click at [814, 348] on input at bounding box center [836, 357] width 122 height 19
click at [842, 379] on input at bounding box center [836, 388] width 122 height 19
click at [818, 411] on input at bounding box center [836, 419] width 122 height 19
click at [841, 442] on input at bounding box center [836, 451] width 122 height 19
click at [802, 411] on input "7" at bounding box center [836, 419] width 122 height 19
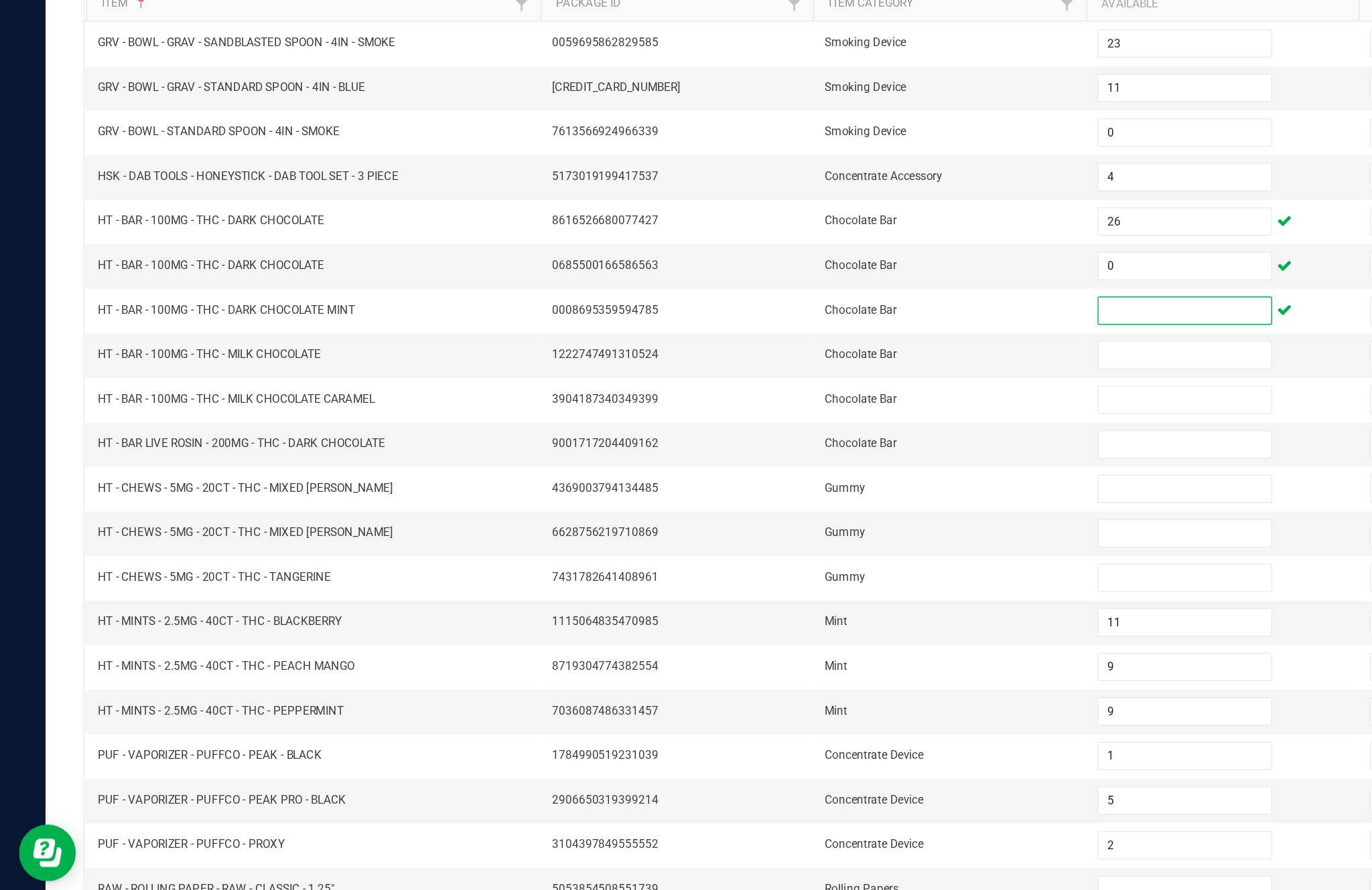
click at [821, 442] on input at bounding box center [836, 451] width 122 height 19
click at [831, 411] on input at bounding box center [836, 419] width 122 height 19
click at [817, 473] on input at bounding box center [836, 482] width 122 height 19
click at [811, 505] on input at bounding box center [836, 514] width 122 height 19
click at [826, 537] on input at bounding box center [836, 546] width 122 height 19
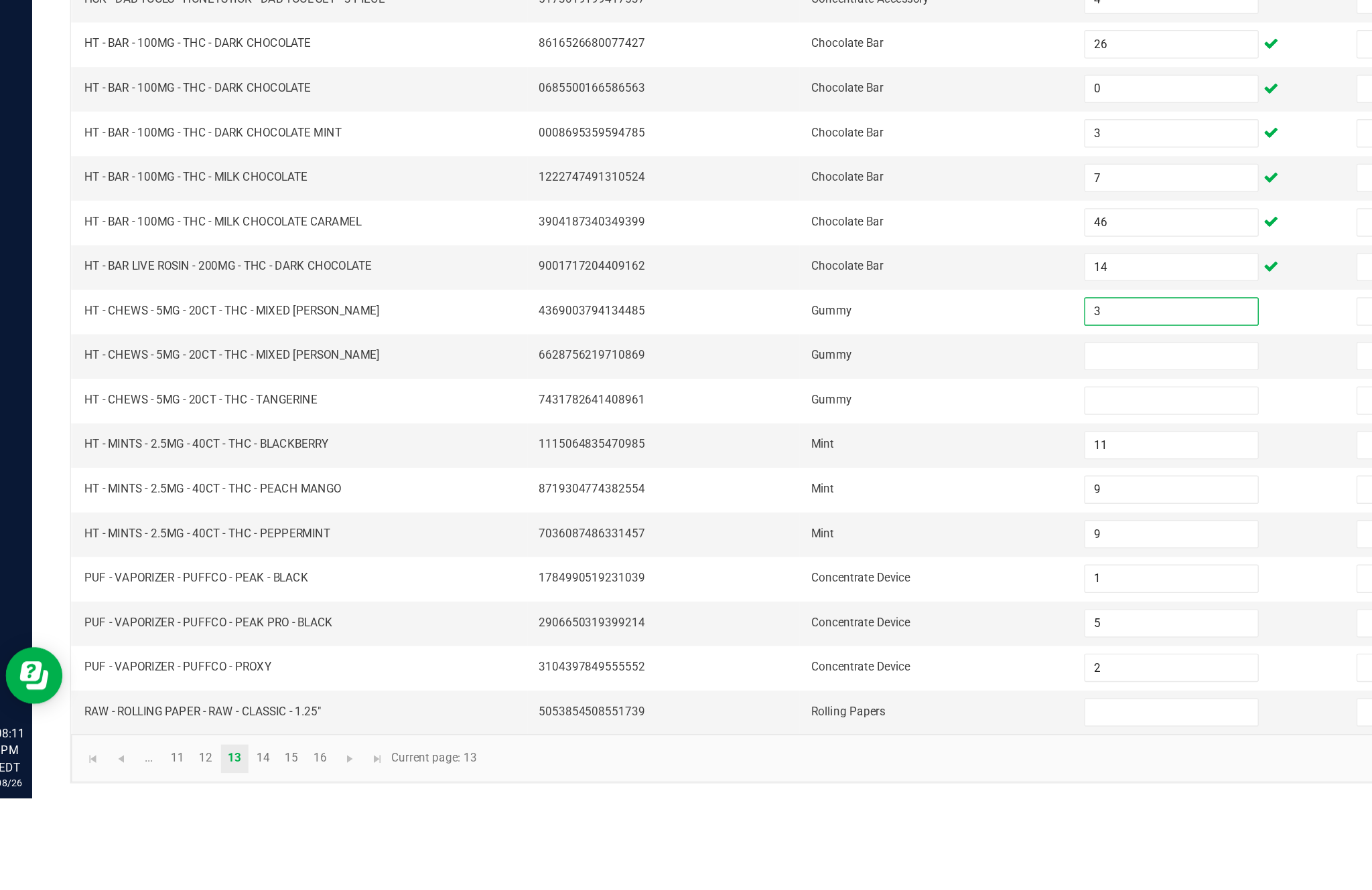
click at [813, 569] on input at bounding box center [836, 578] width 122 height 19
click at [813, 600] on input at bounding box center [836, 609] width 122 height 19
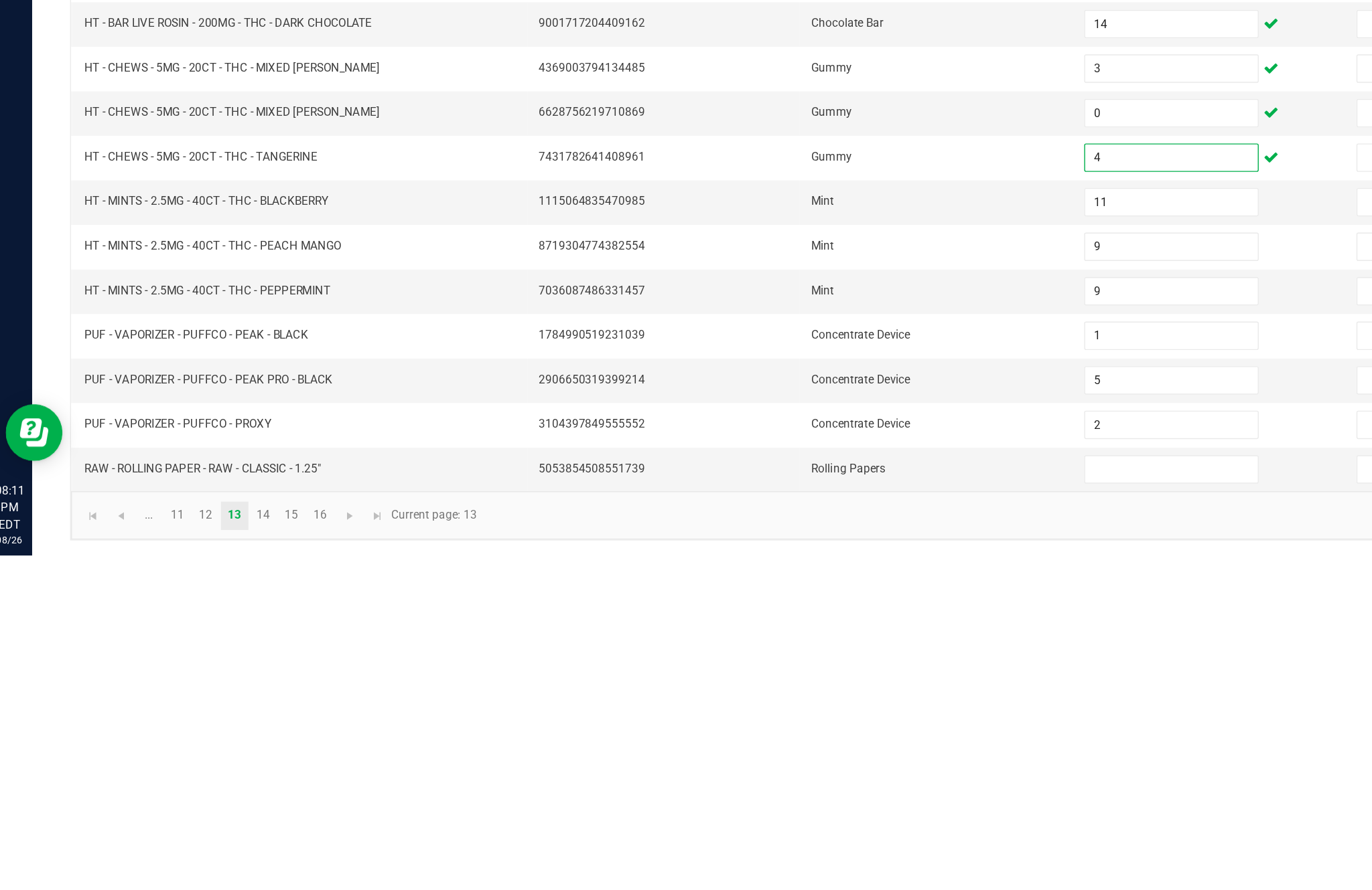
click at [811, 820] on input at bounding box center [836, 829] width 122 height 19
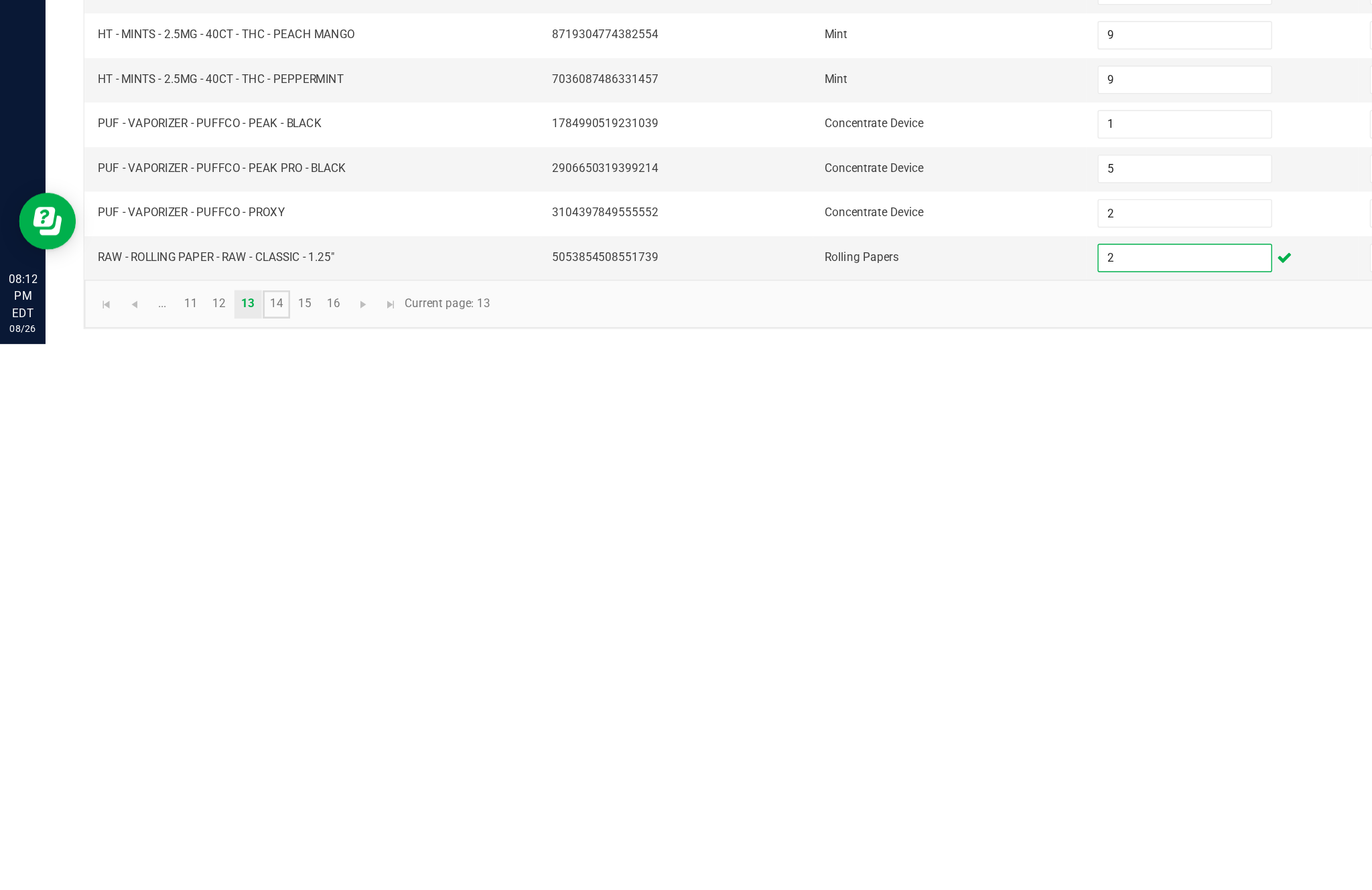
click at [205, 852] on link "14" at bounding box center [196, 862] width 20 height 20
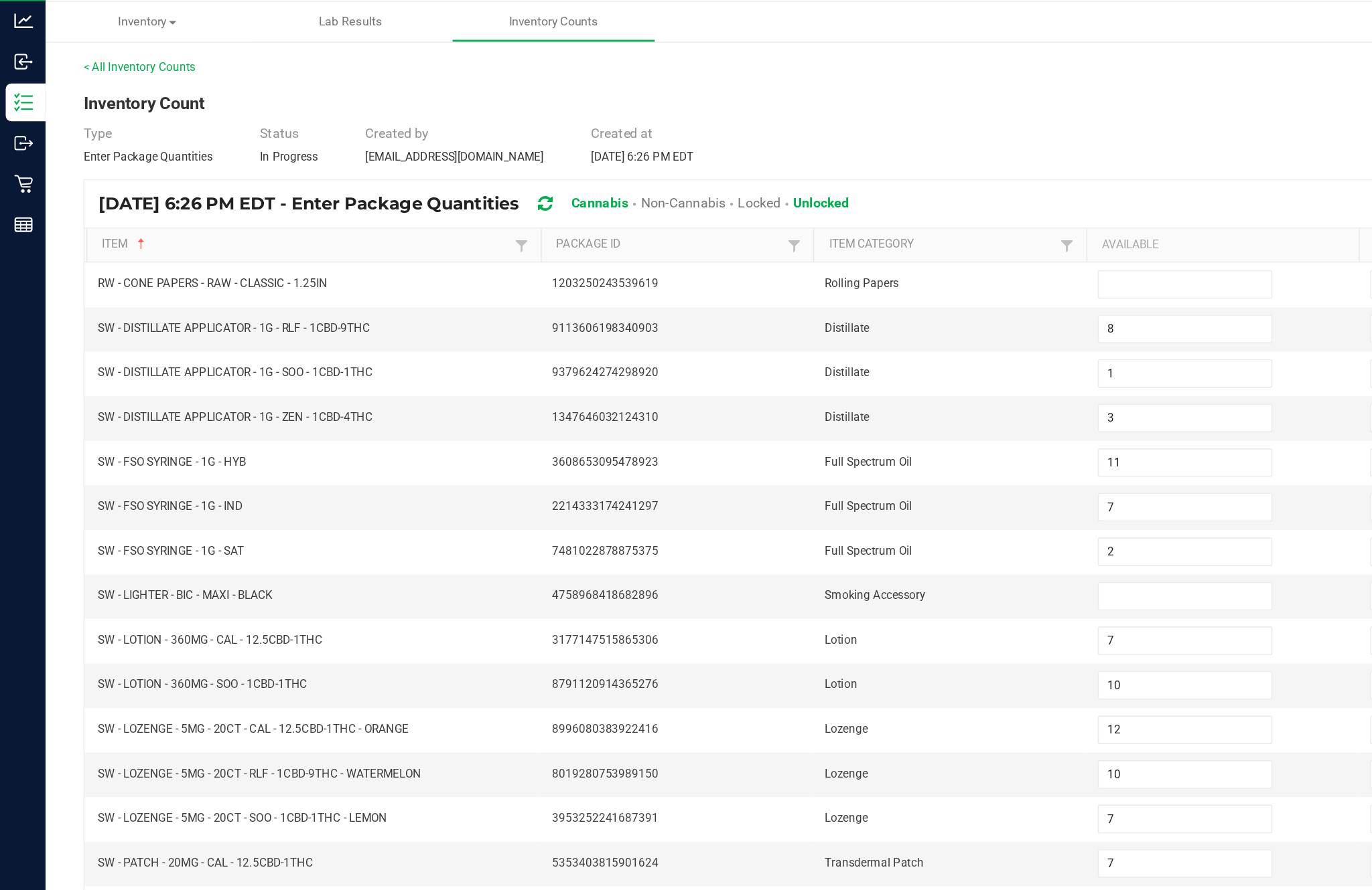
click at [821, 222] on input at bounding box center [836, 231] width 122 height 19
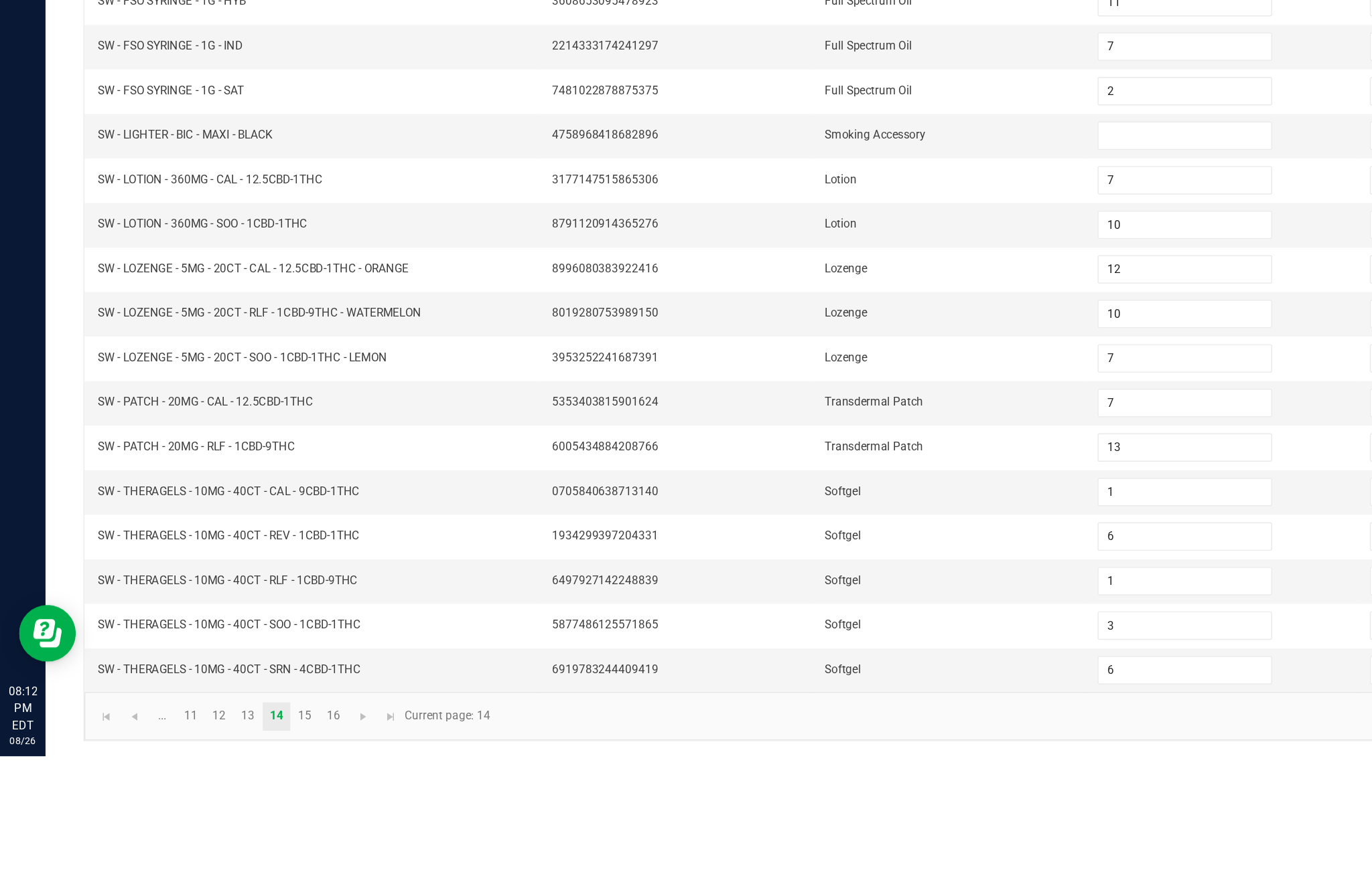
click at [817, 442] on input at bounding box center [836, 451] width 122 height 19
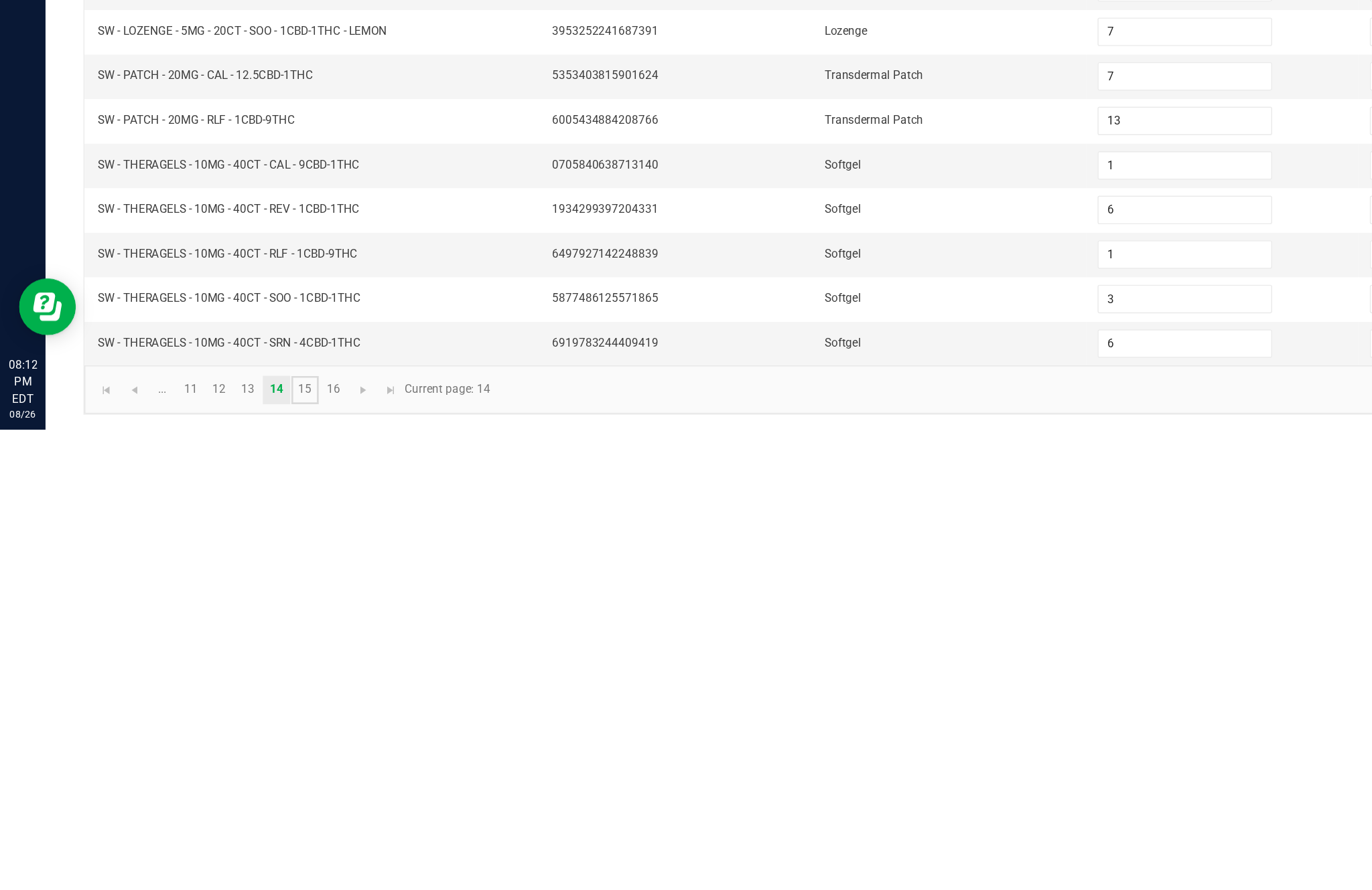
click at [225, 852] on link "15" at bounding box center [215, 862] width 20 height 20
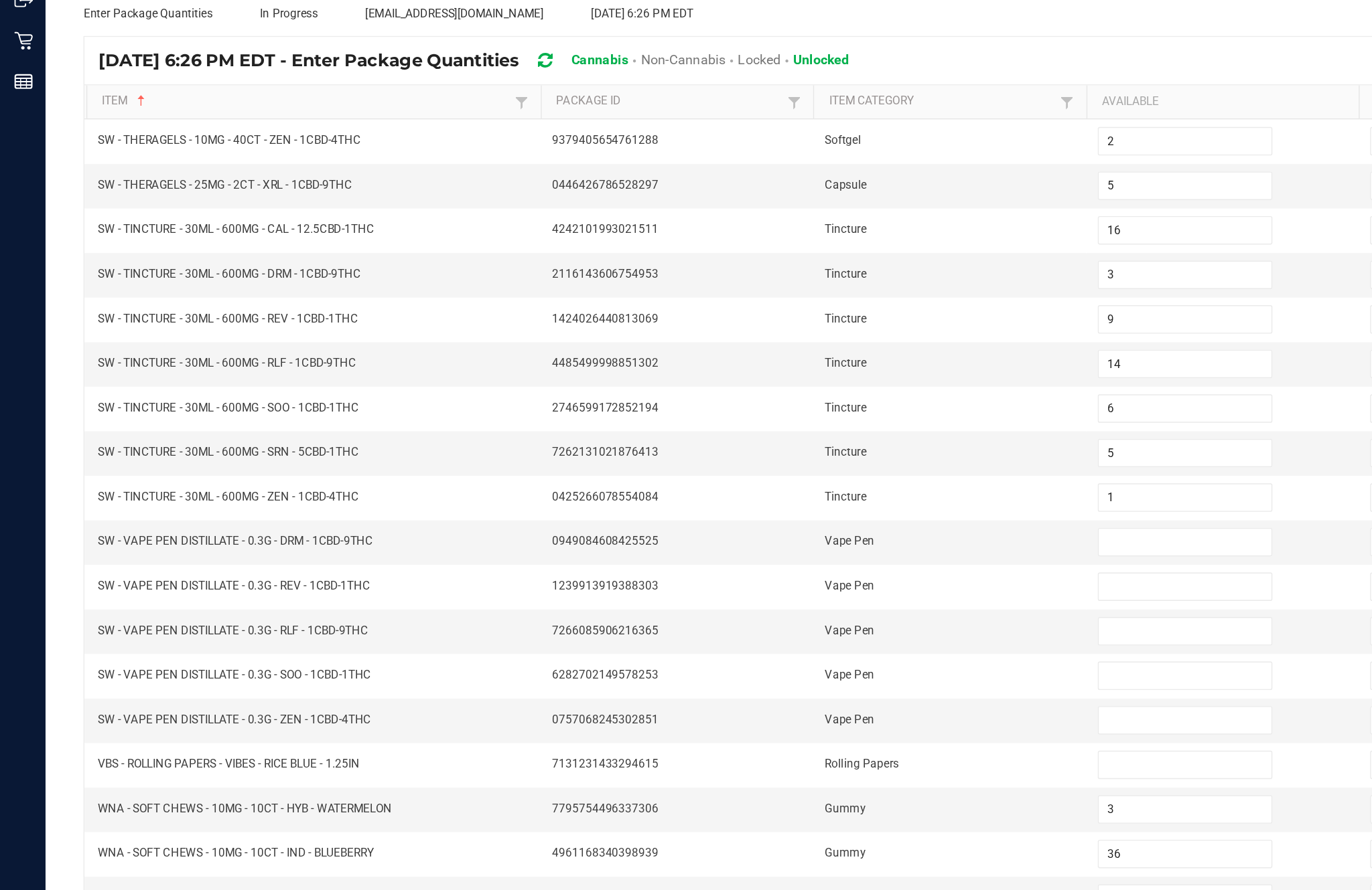
click at [811, 505] on input at bounding box center [836, 514] width 122 height 19
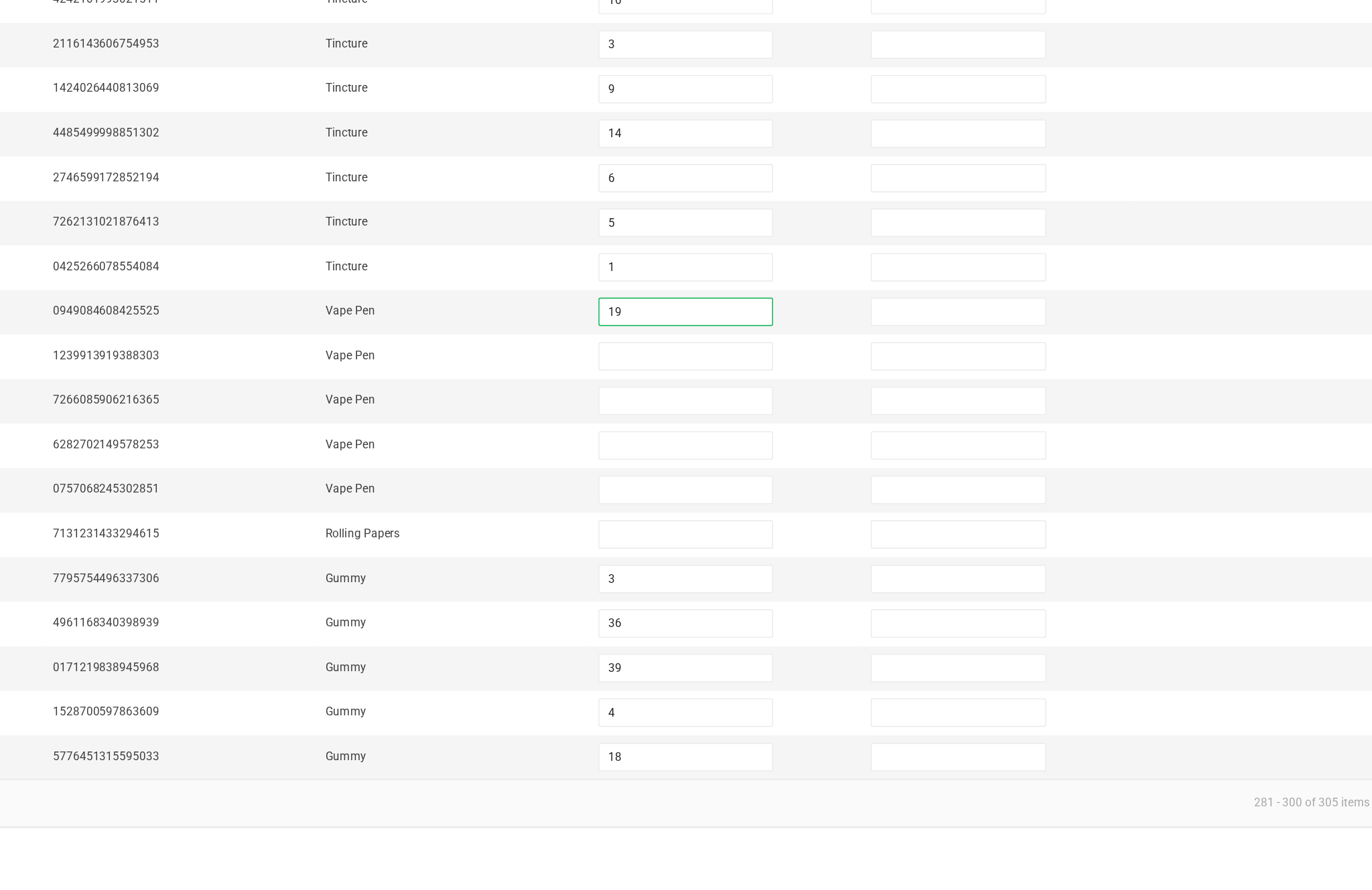
click at [775, 537] on input at bounding box center [836, 546] width 122 height 19
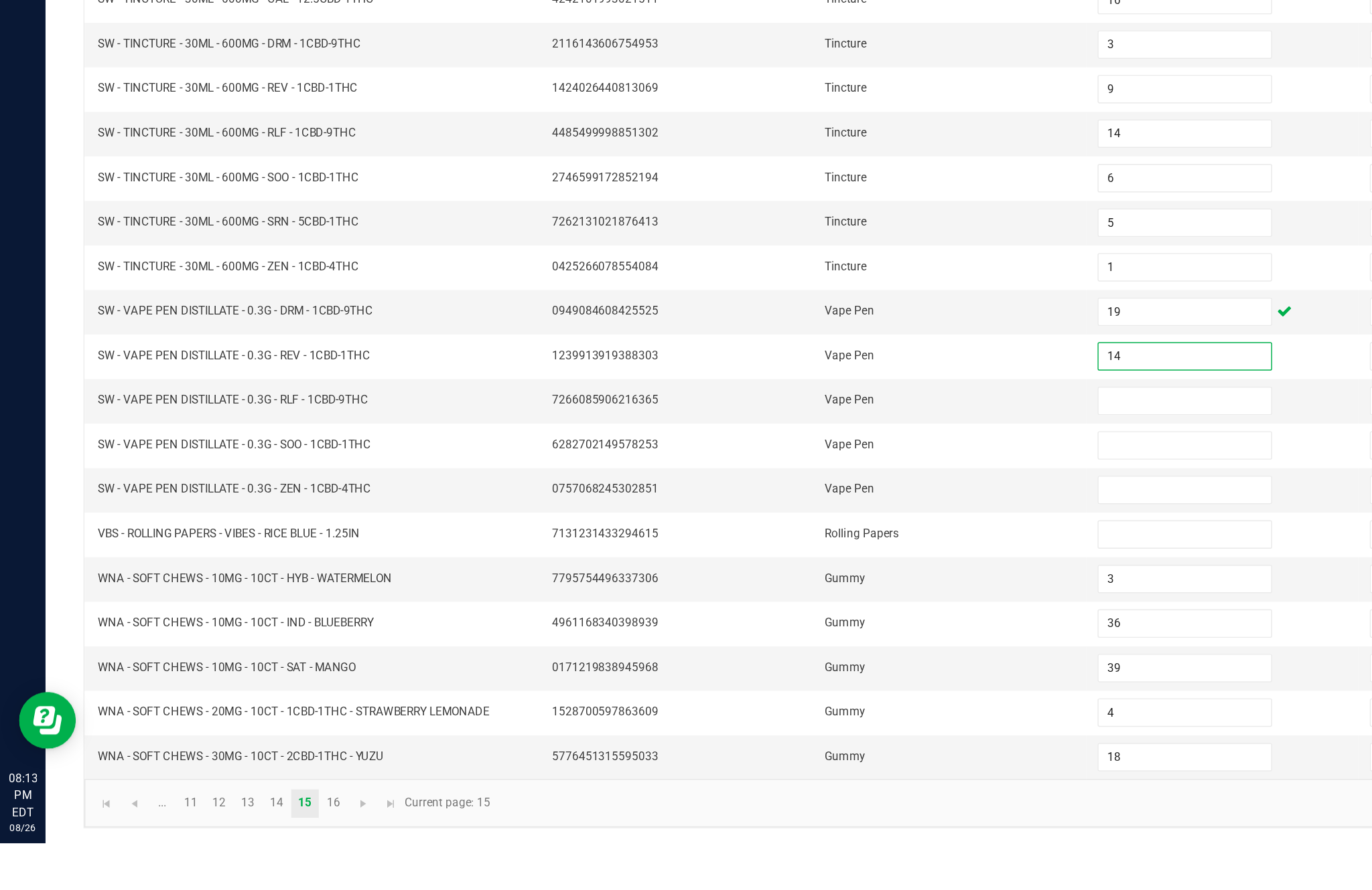
click at [823, 569] on input at bounding box center [836, 578] width 122 height 19
click at [829, 600] on input at bounding box center [836, 609] width 122 height 19
click at [829, 632] on input at bounding box center [836, 640] width 122 height 19
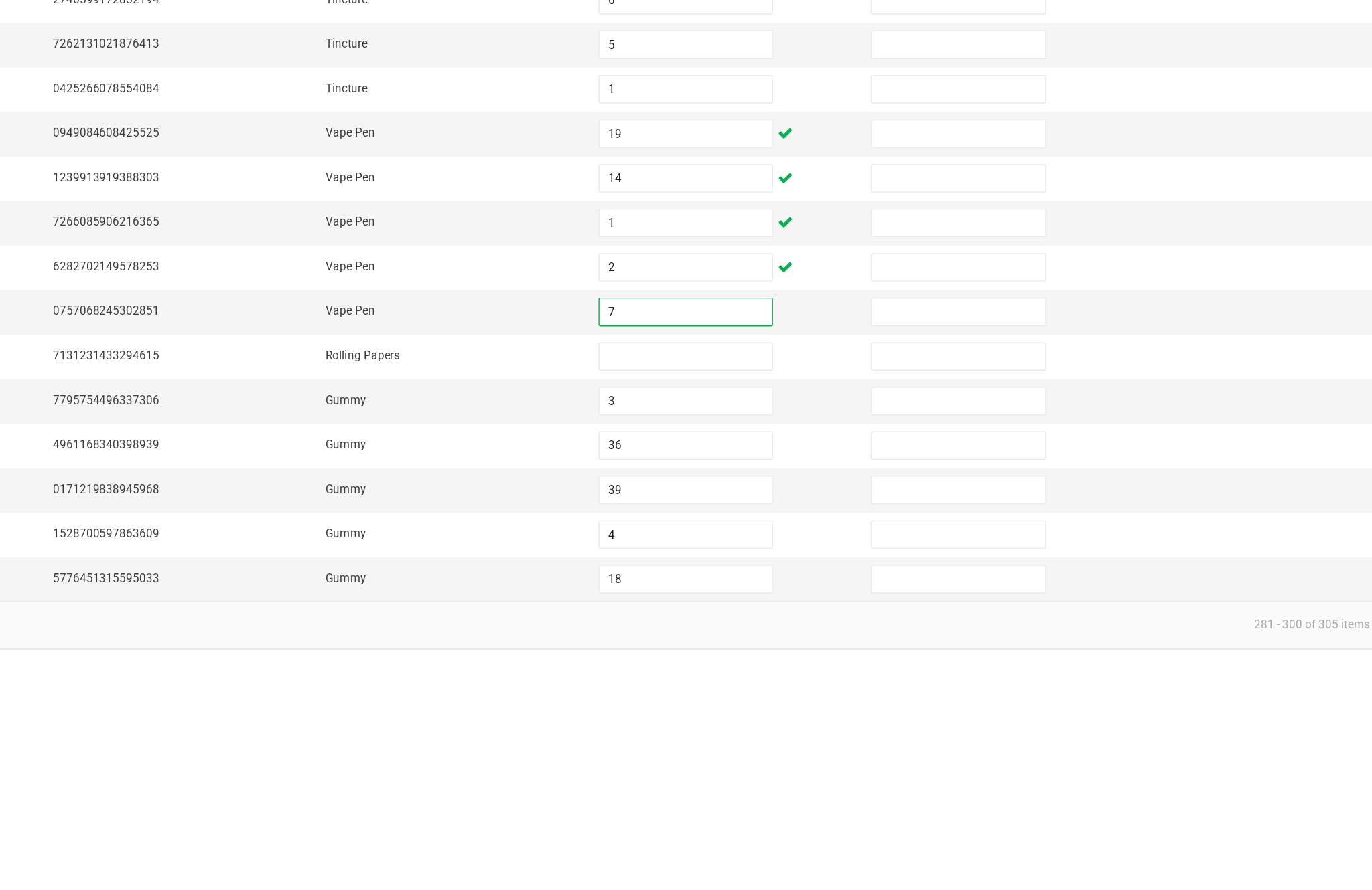
click at [775, 663] on input at bounding box center [836, 672] width 122 height 19
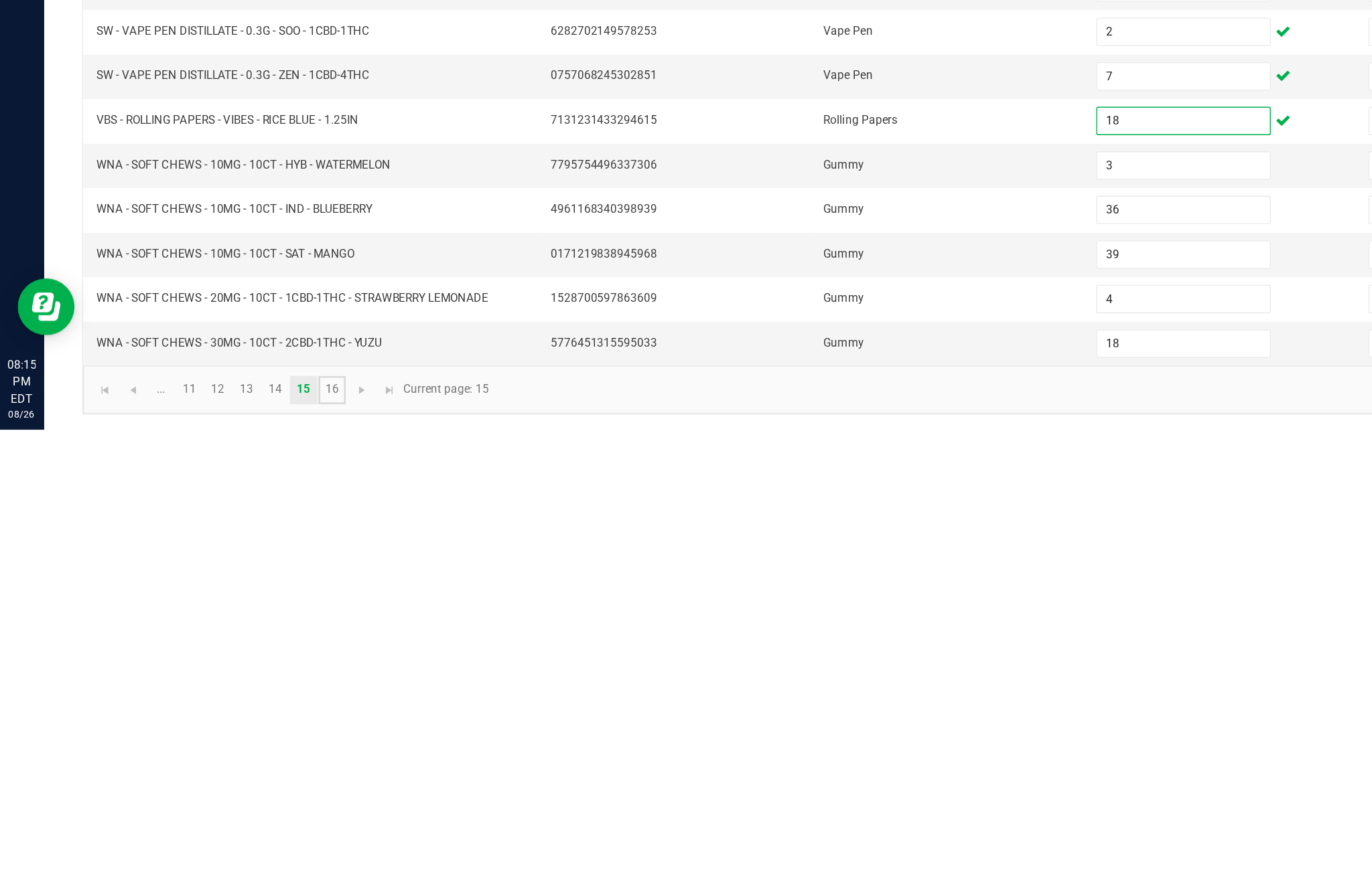
click at [245, 852] on link "16" at bounding box center [236, 862] width 20 height 20
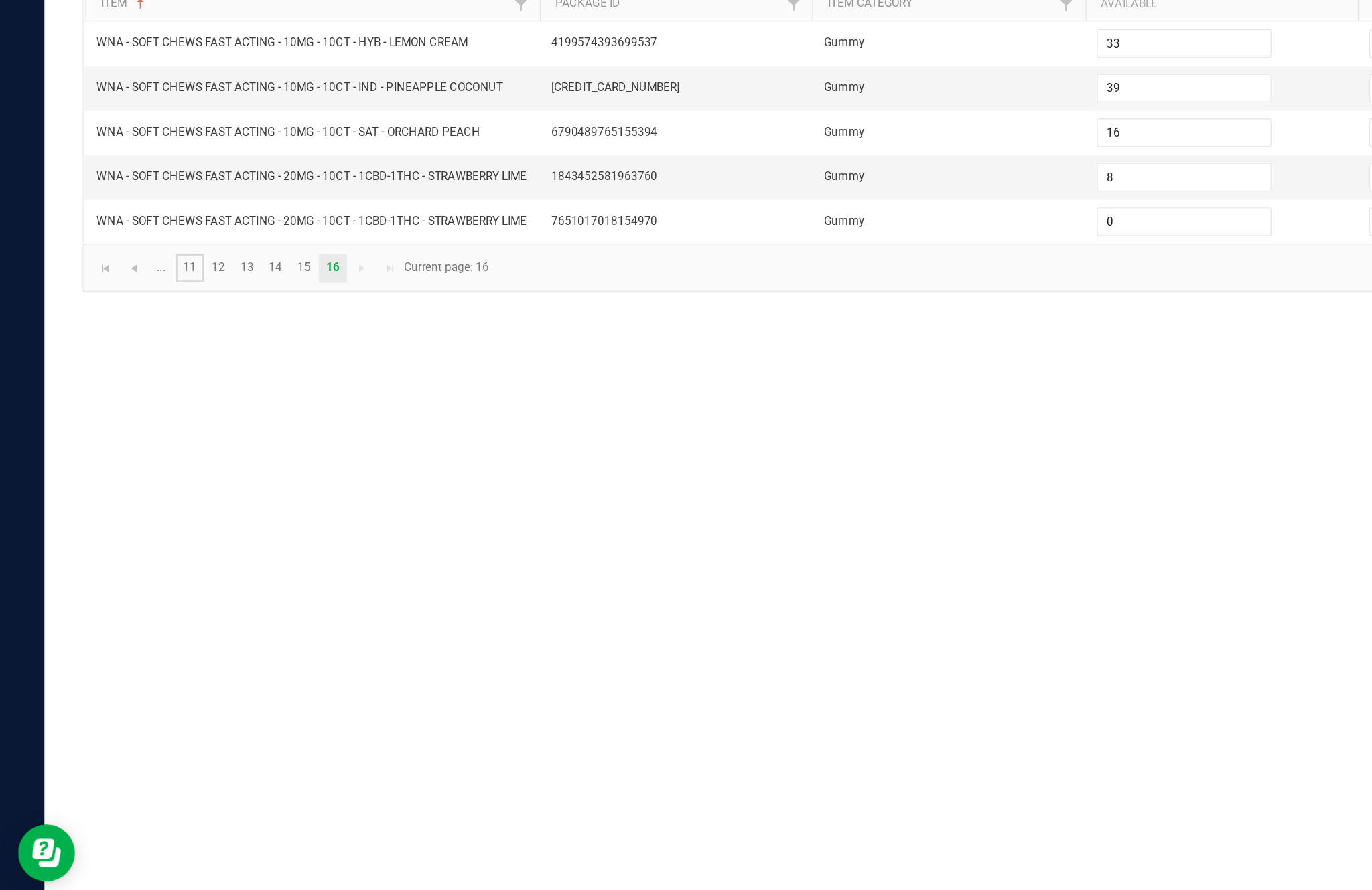
click at [144, 380] on link "11" at bounding box center [135, 390] width 20 height 20
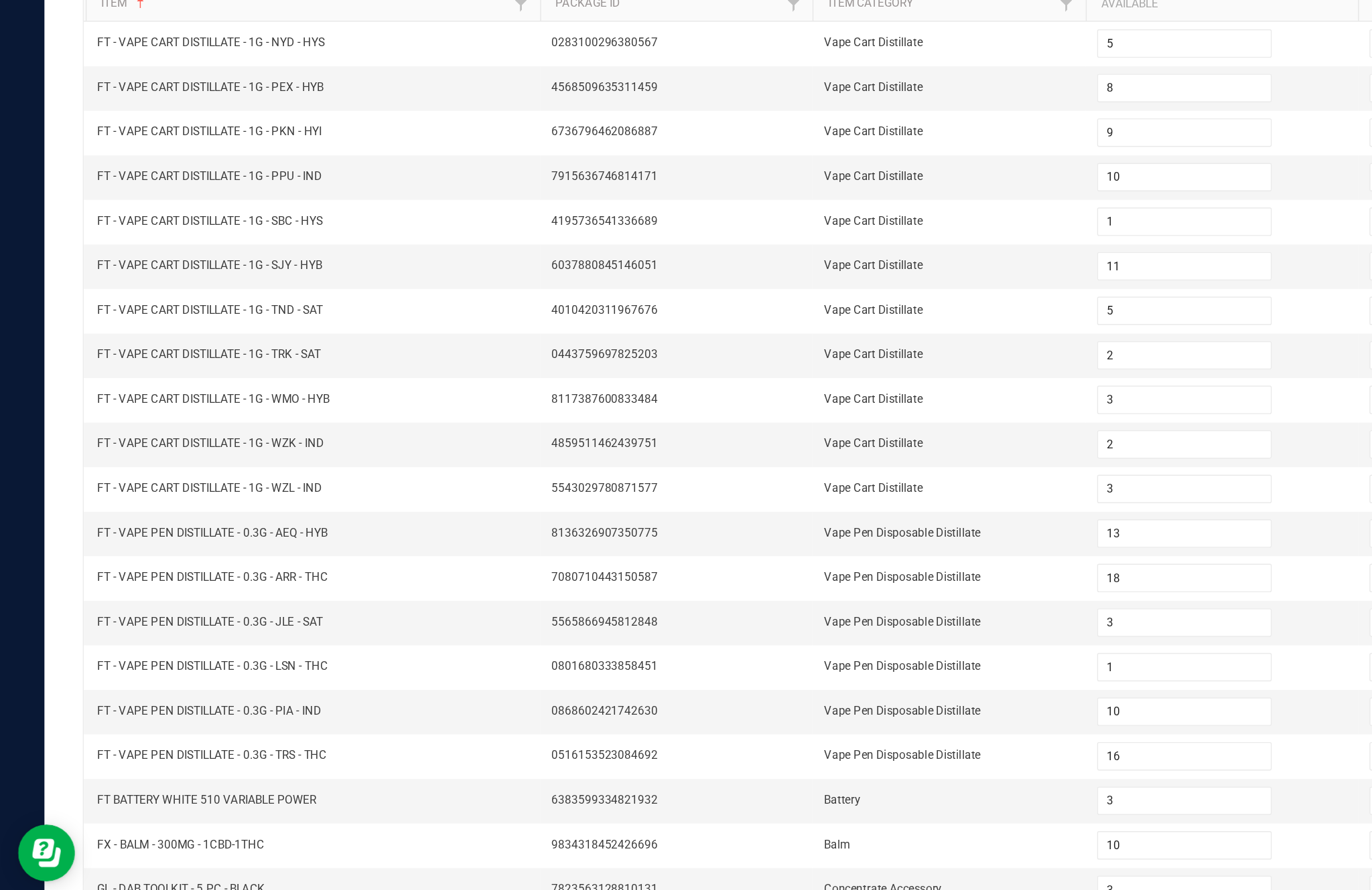
click at [124, 852] on link "..." at bounding box center [114, 862] width 20 height 20
click at [124, 852] on link "1" at bounding box center [114, 862] width 20 height 20
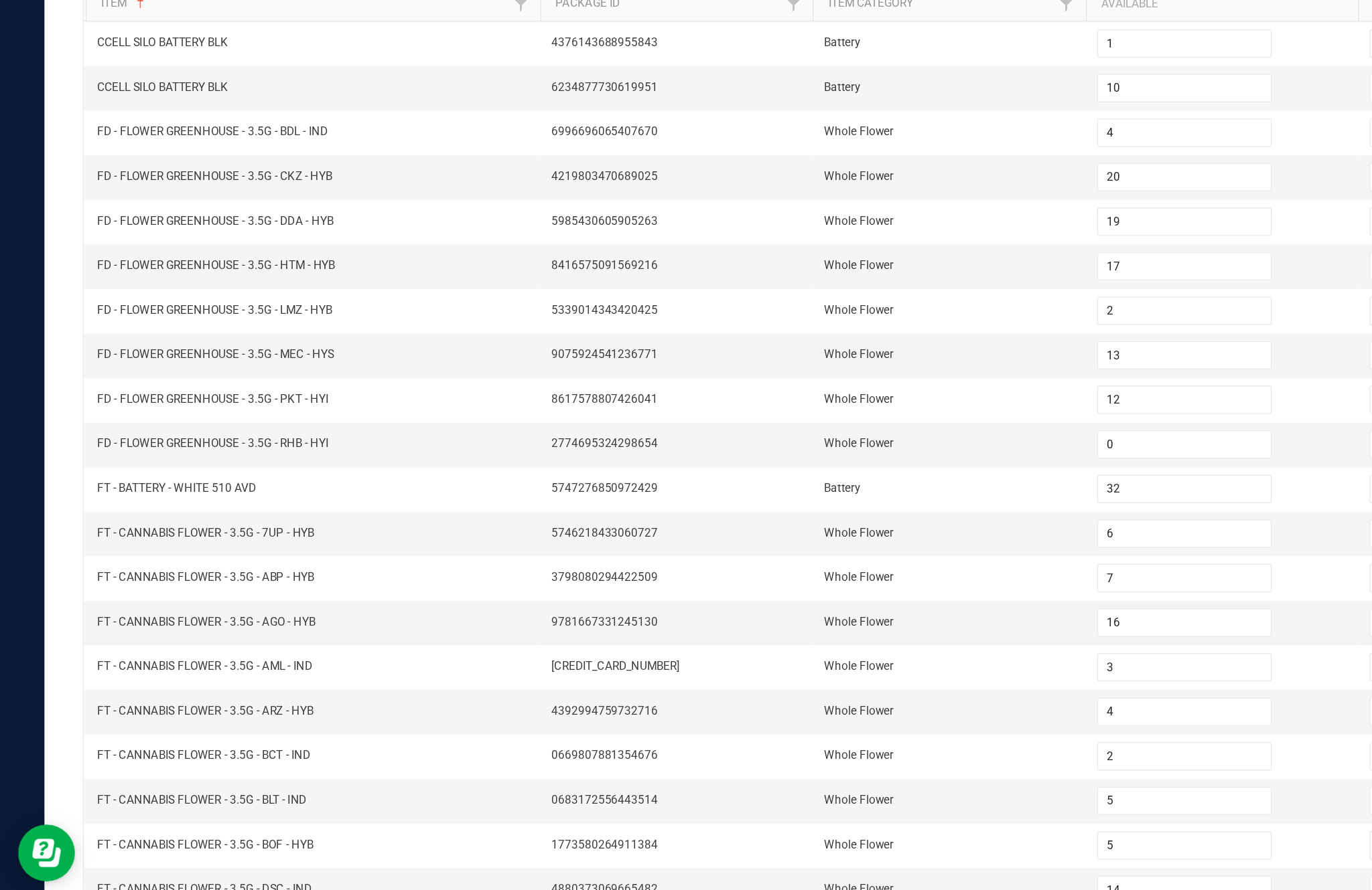
click at [144, 852] on link "2" at bounding box center [135, 862] width 20 height 20
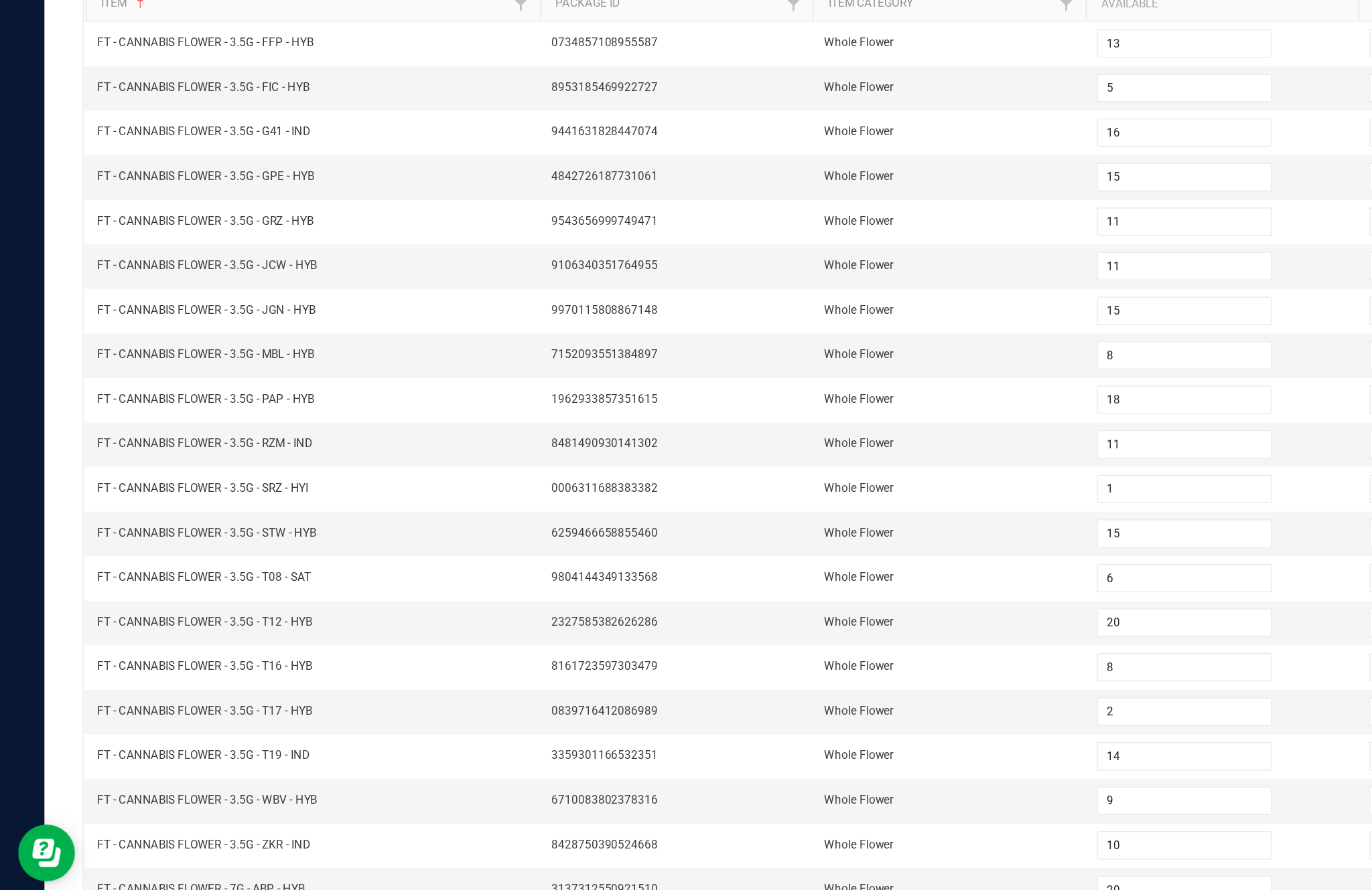
click at [165, 852] on link "3" at bounding box center [155, 862] width 20 height 20
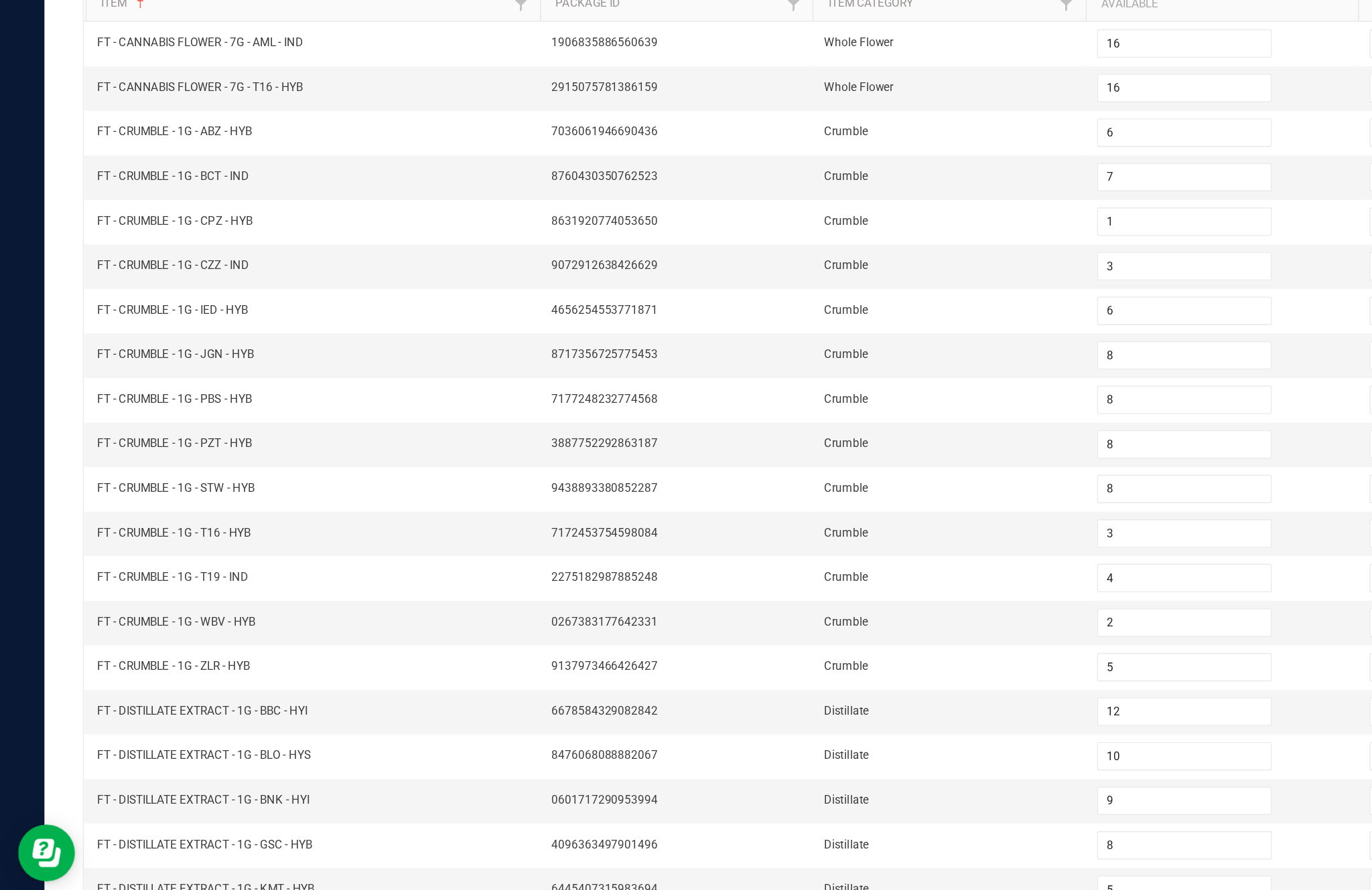
click at [185, 852] on link "4" at bounding box center [175, 862] width 20 height 20
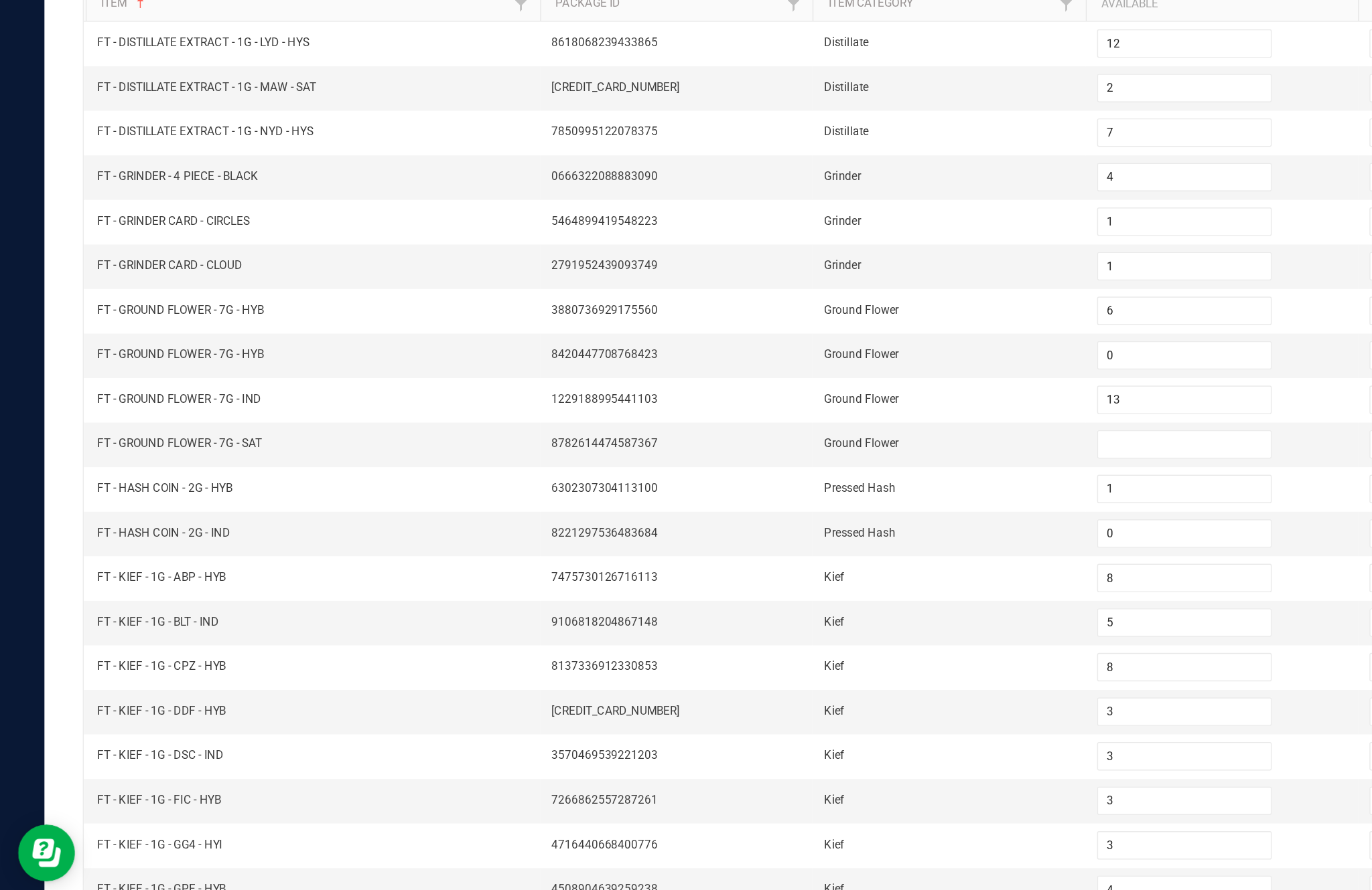
click at [810, 505] on input at bounding box center [836, 514] width 122 height 19
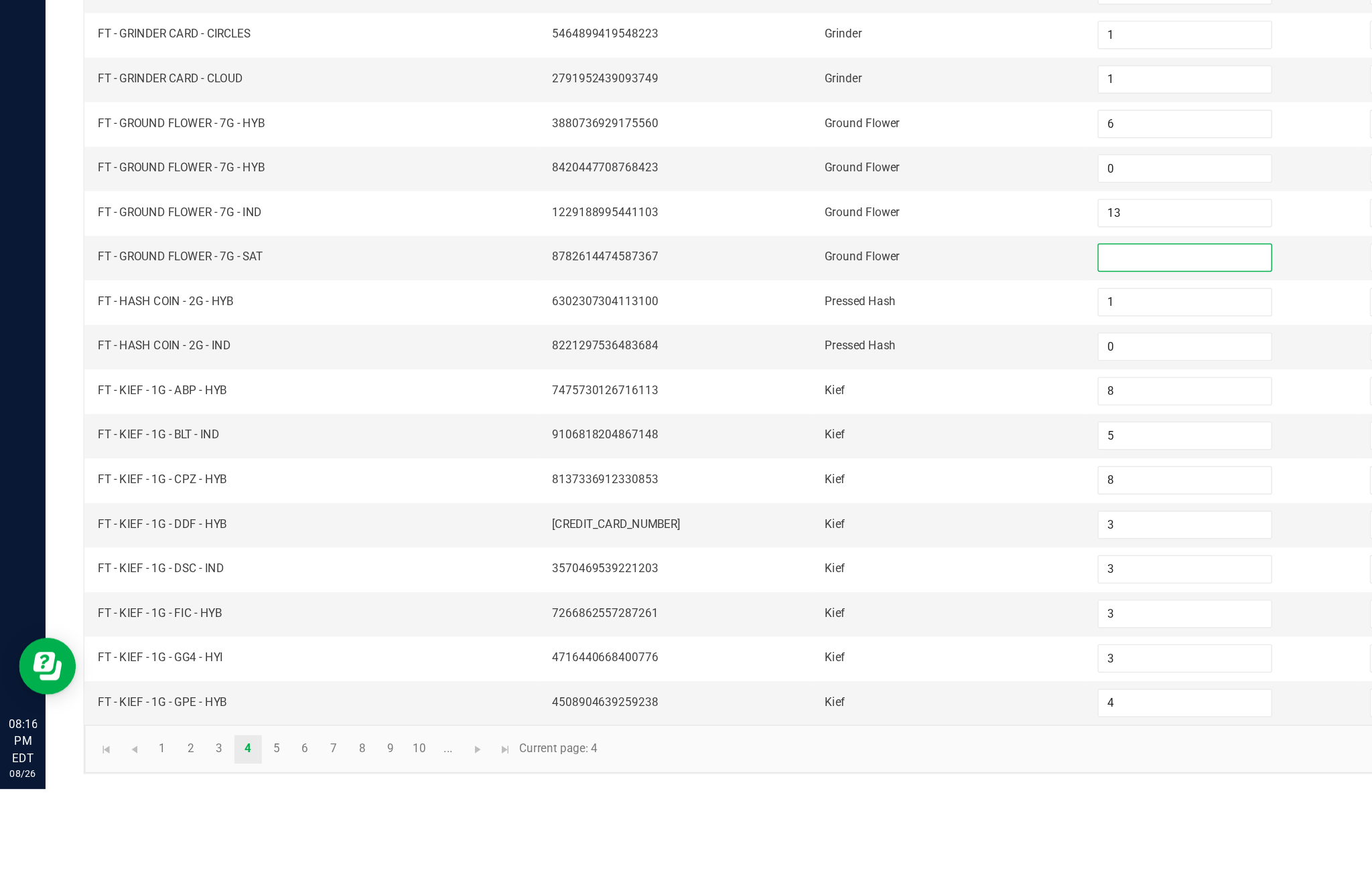
click at [815, 537] on input "1" at bounding box center [836, 546] width 122 height 19
click at [817, 505] on input at bounding box center [836, 514] width 122 height 19
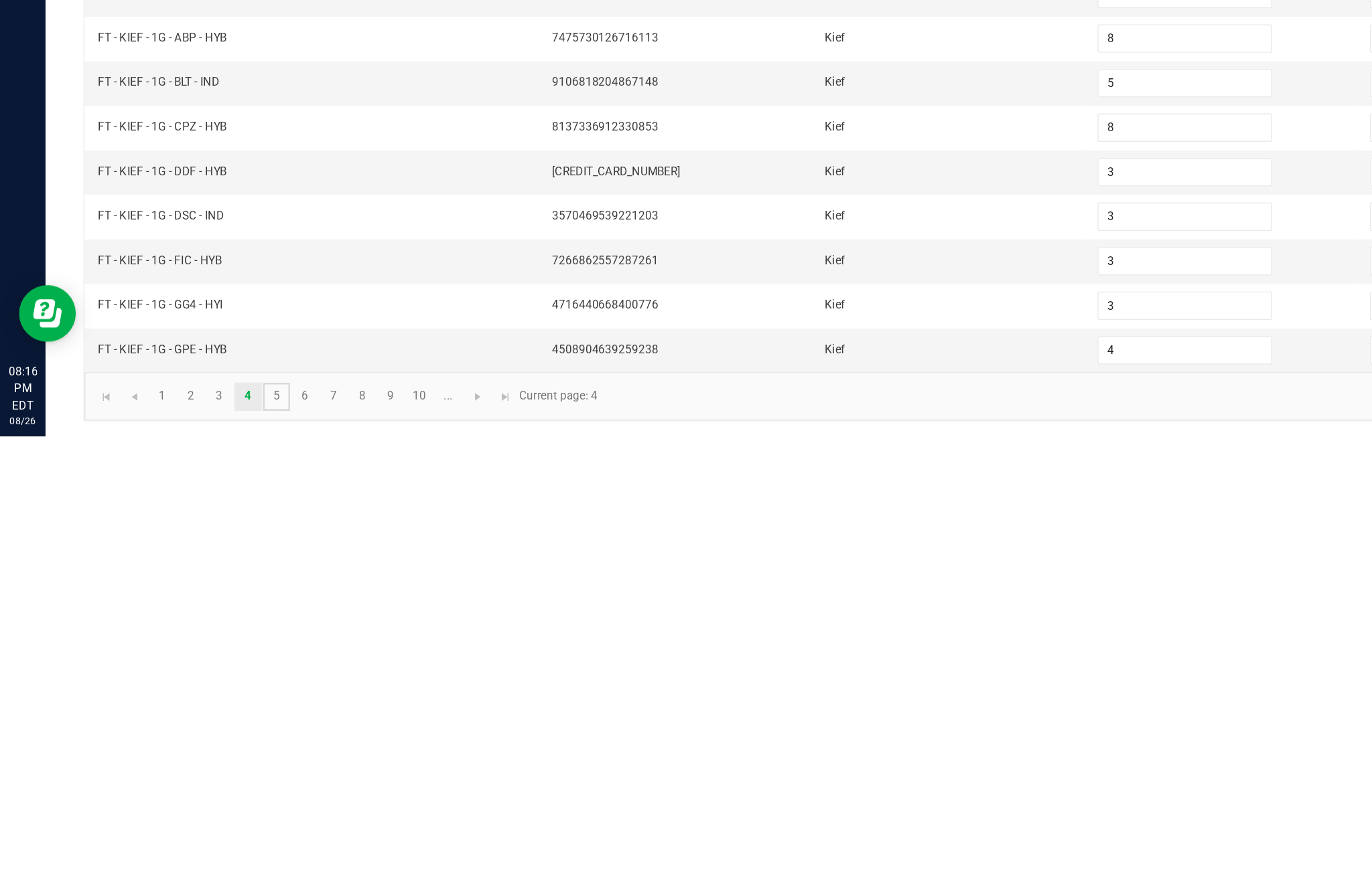
click at [205, 852] on link "5" at bounding box center [196, 862] width 20 height 20
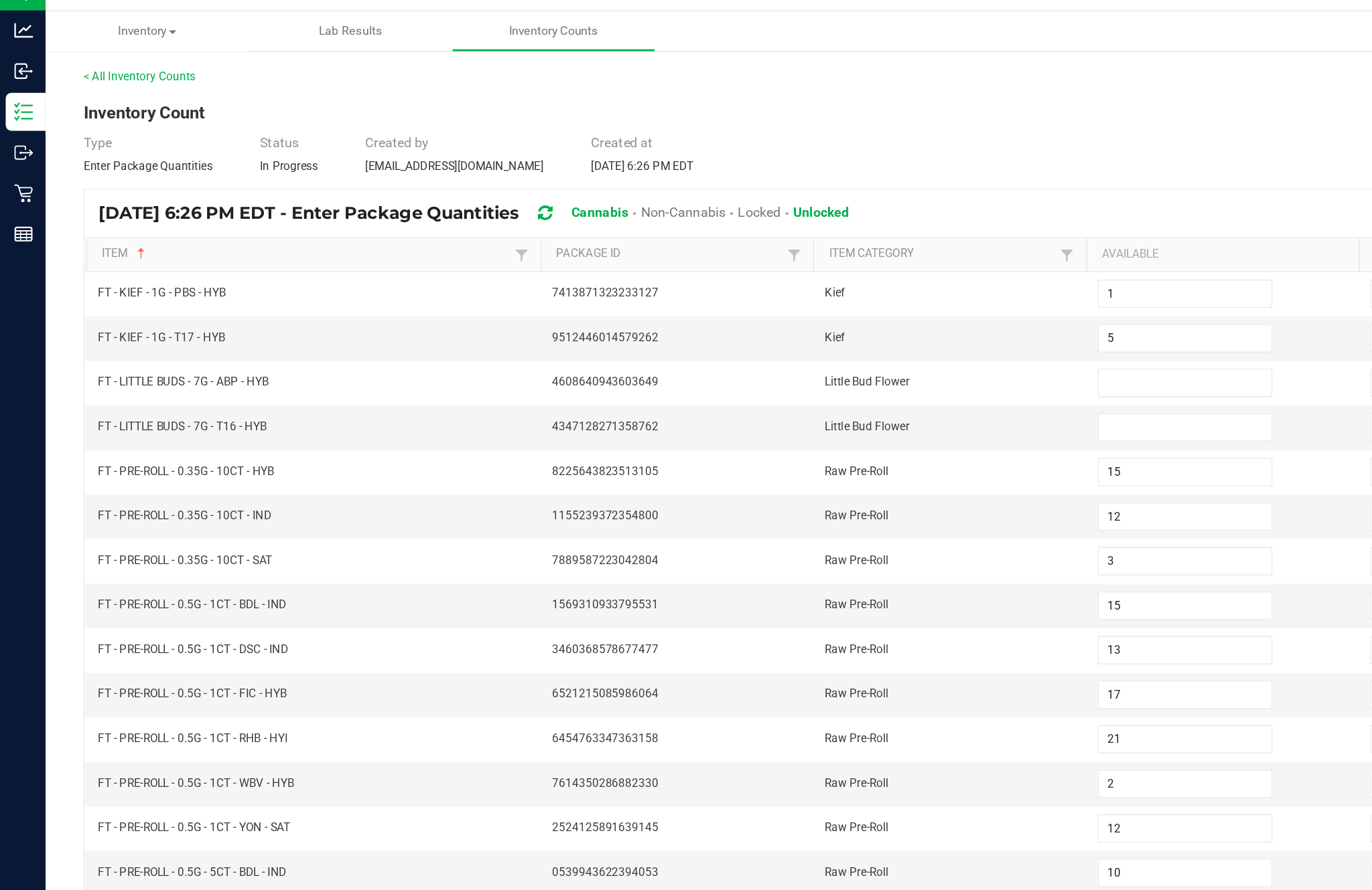
scroll to position [59, 0]
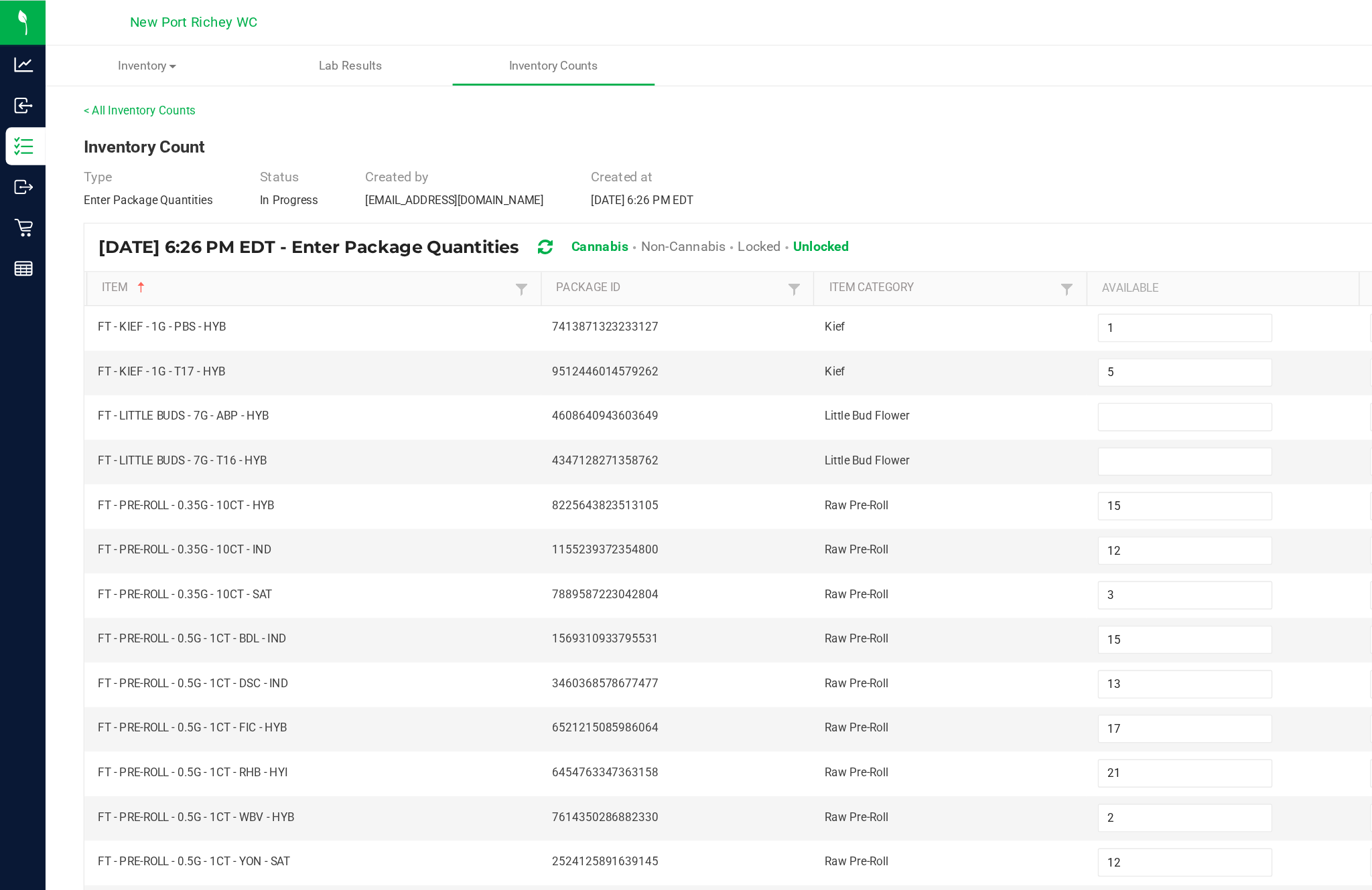
click at [812, 285] on input at bounding box center [836, 294] width 122 height 19
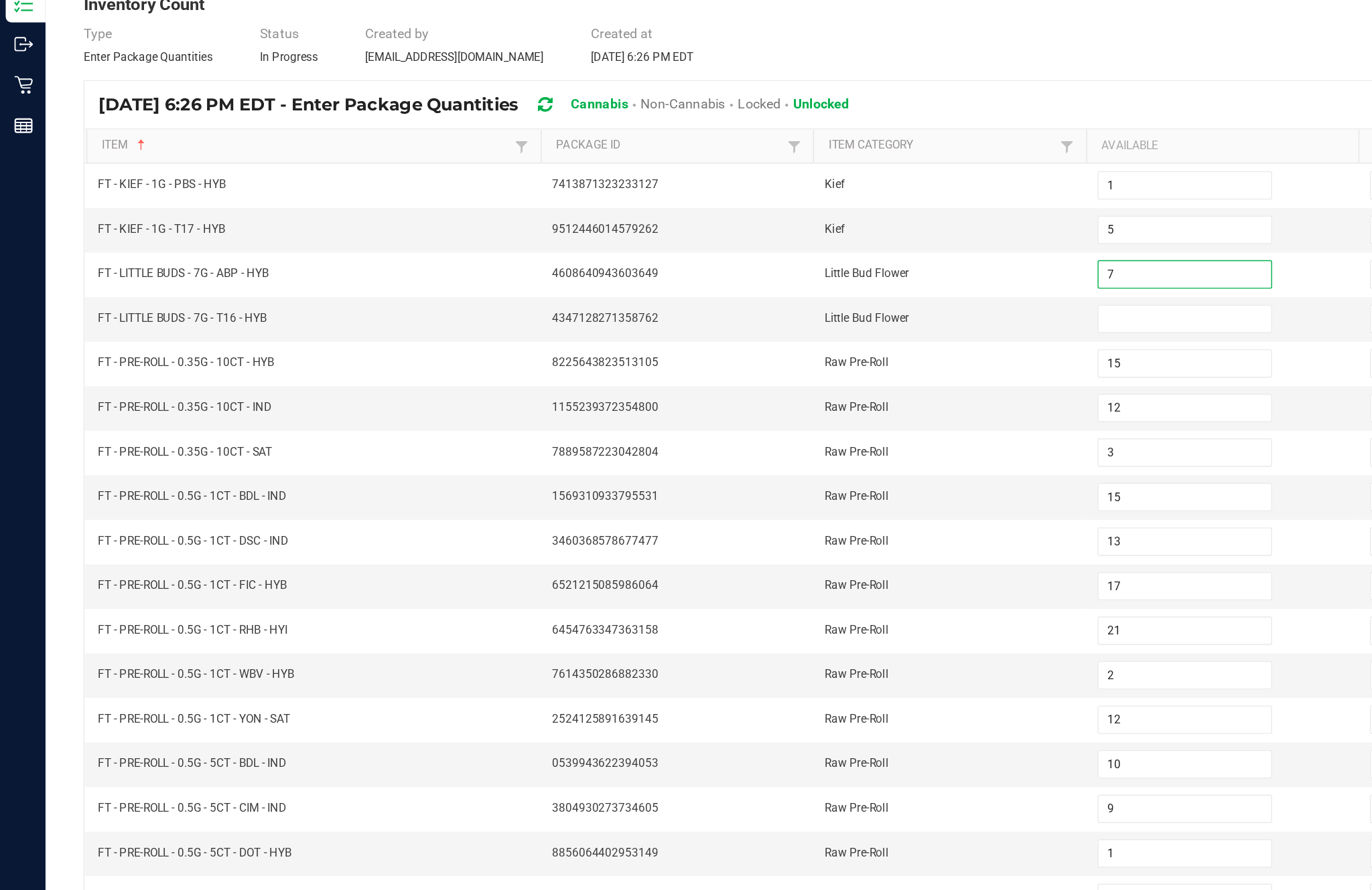
click at [831, 316] on input at bounding box center [836, 325] width 122 height 19
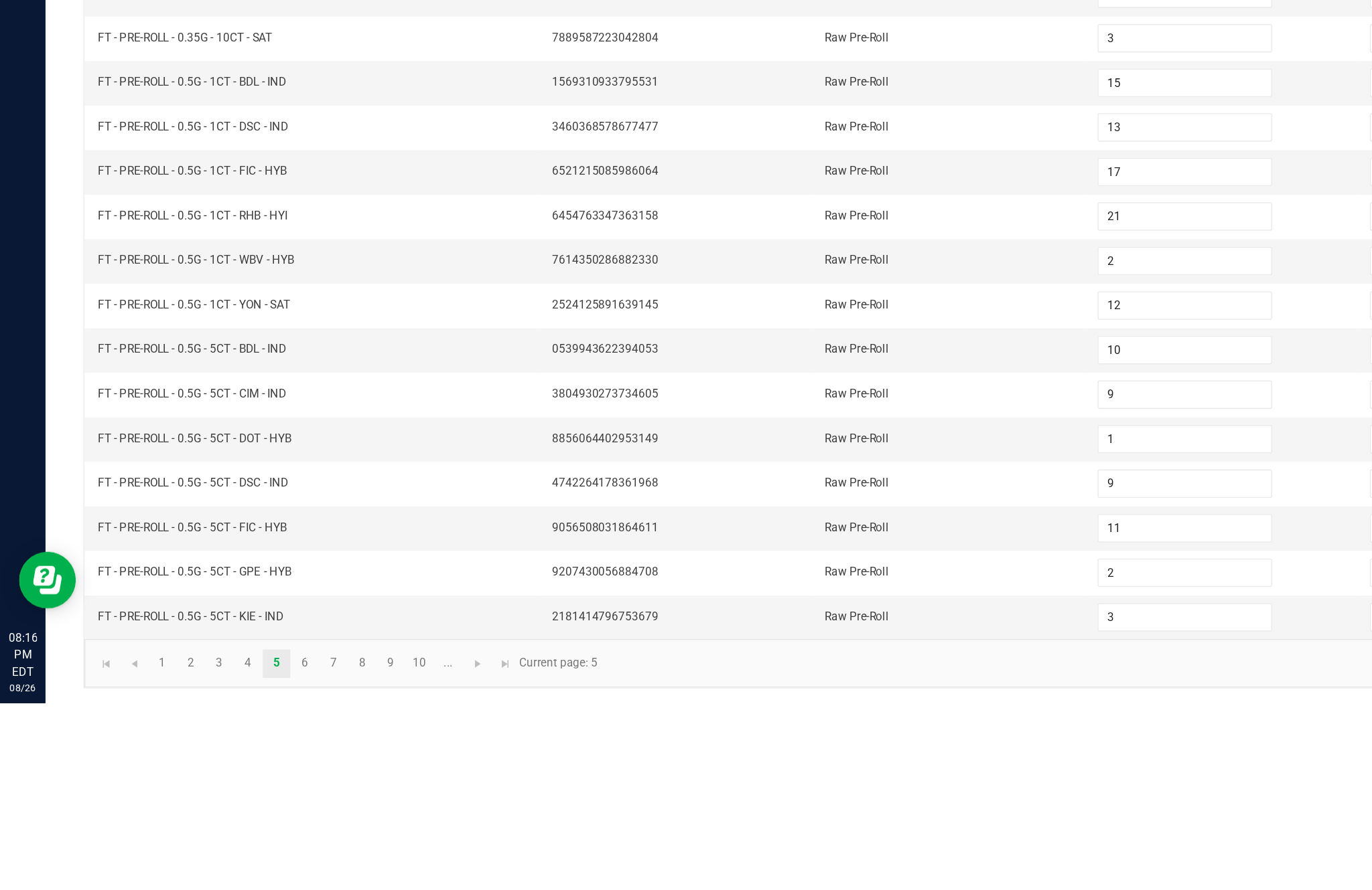
scroll to position [75, 0]
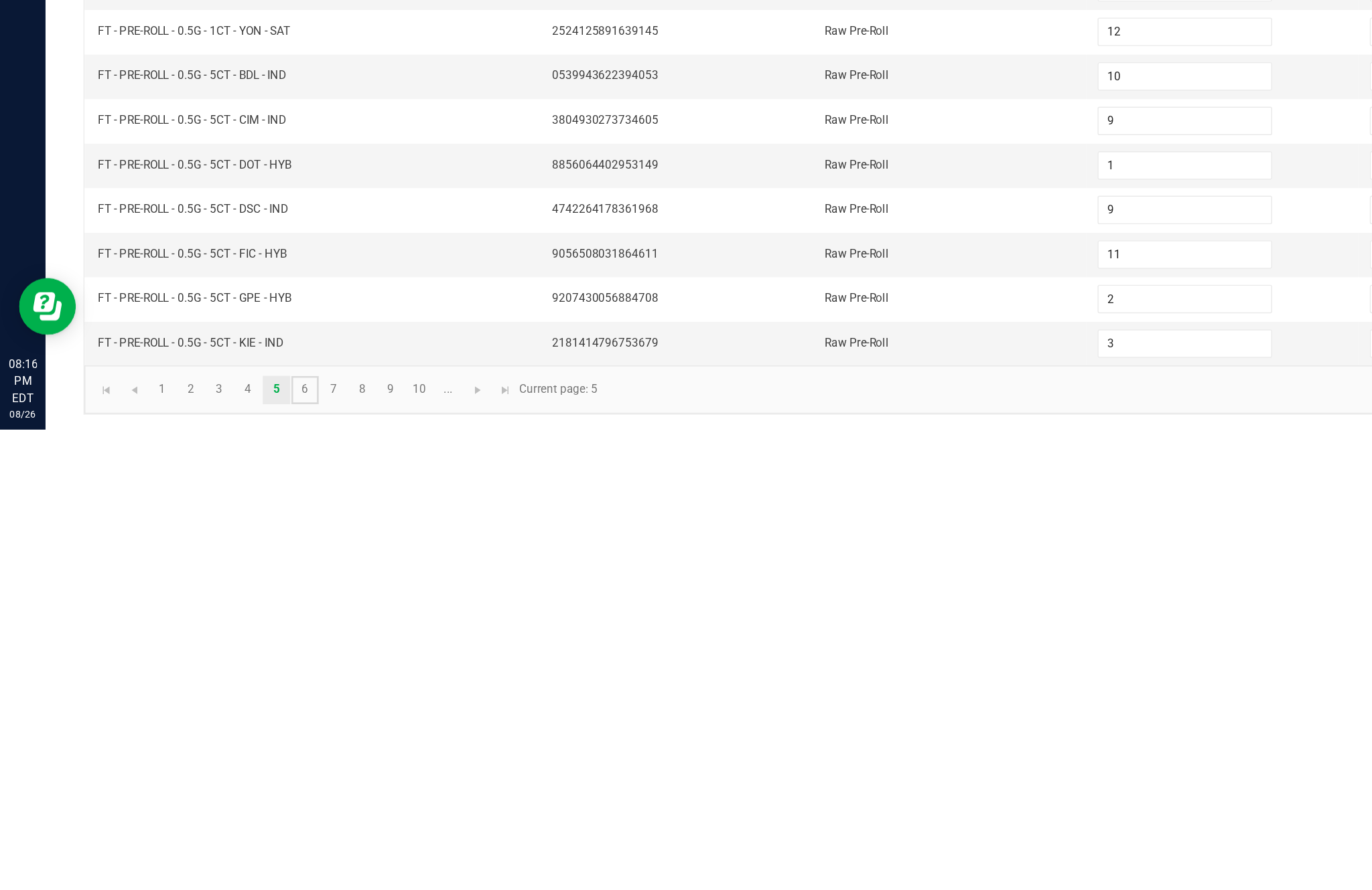
click at [225, 852] on link "6" at bounding box center [215, 862] width 20 height 20
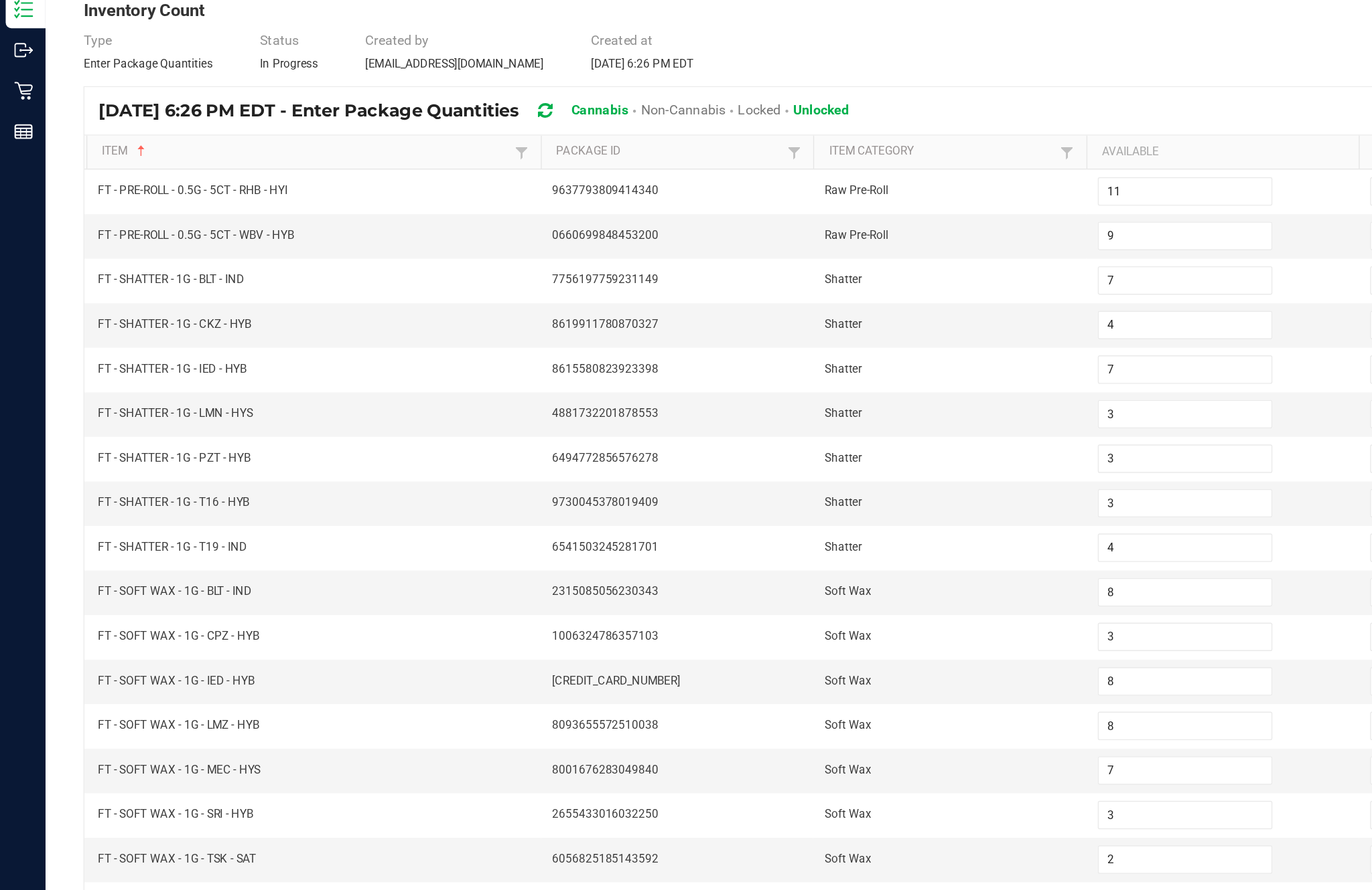
scroll to position [85, 0]
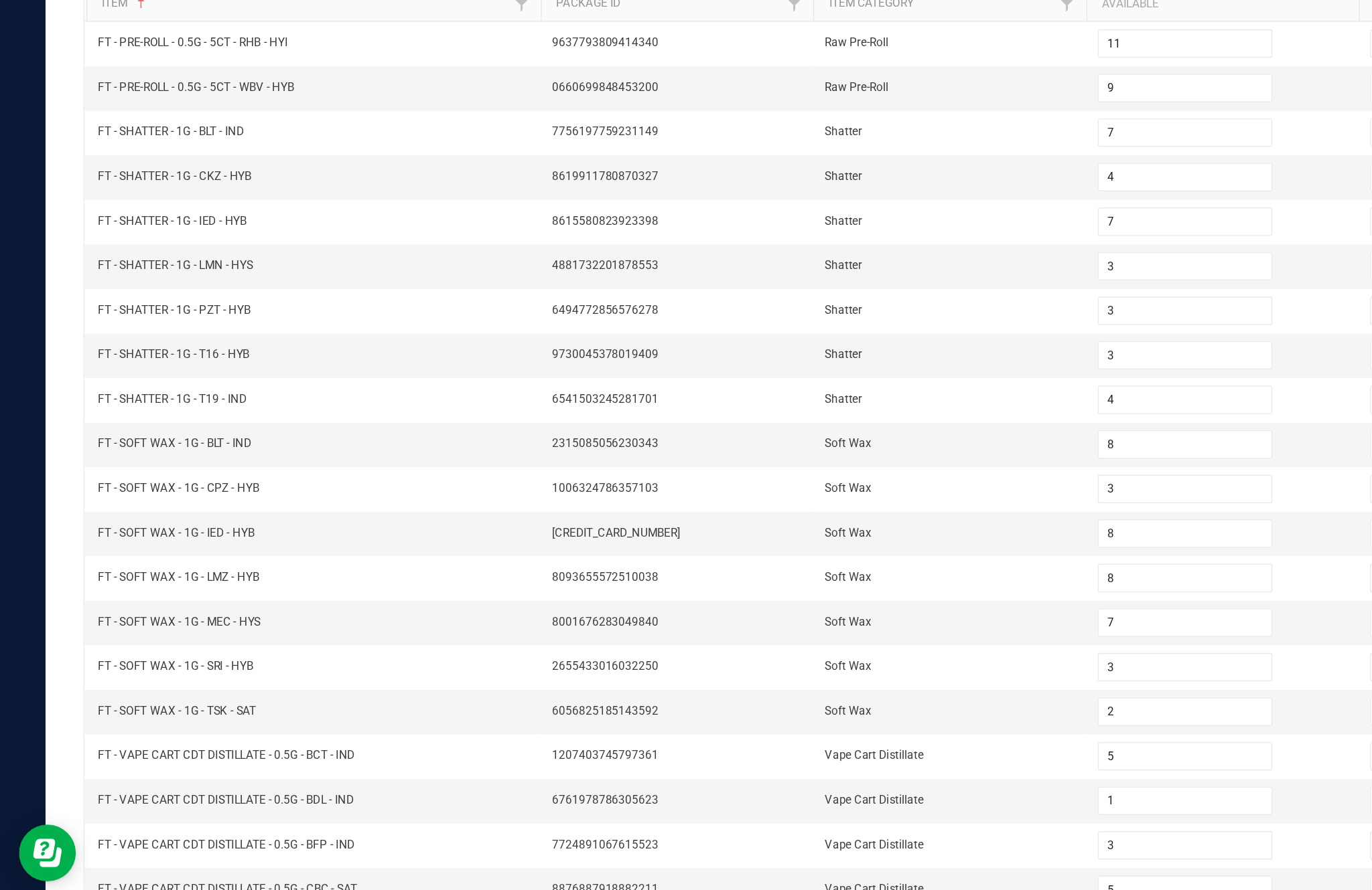
click at [245, 852] on link "7" at bounding box center [236, 862] width 20 height 20
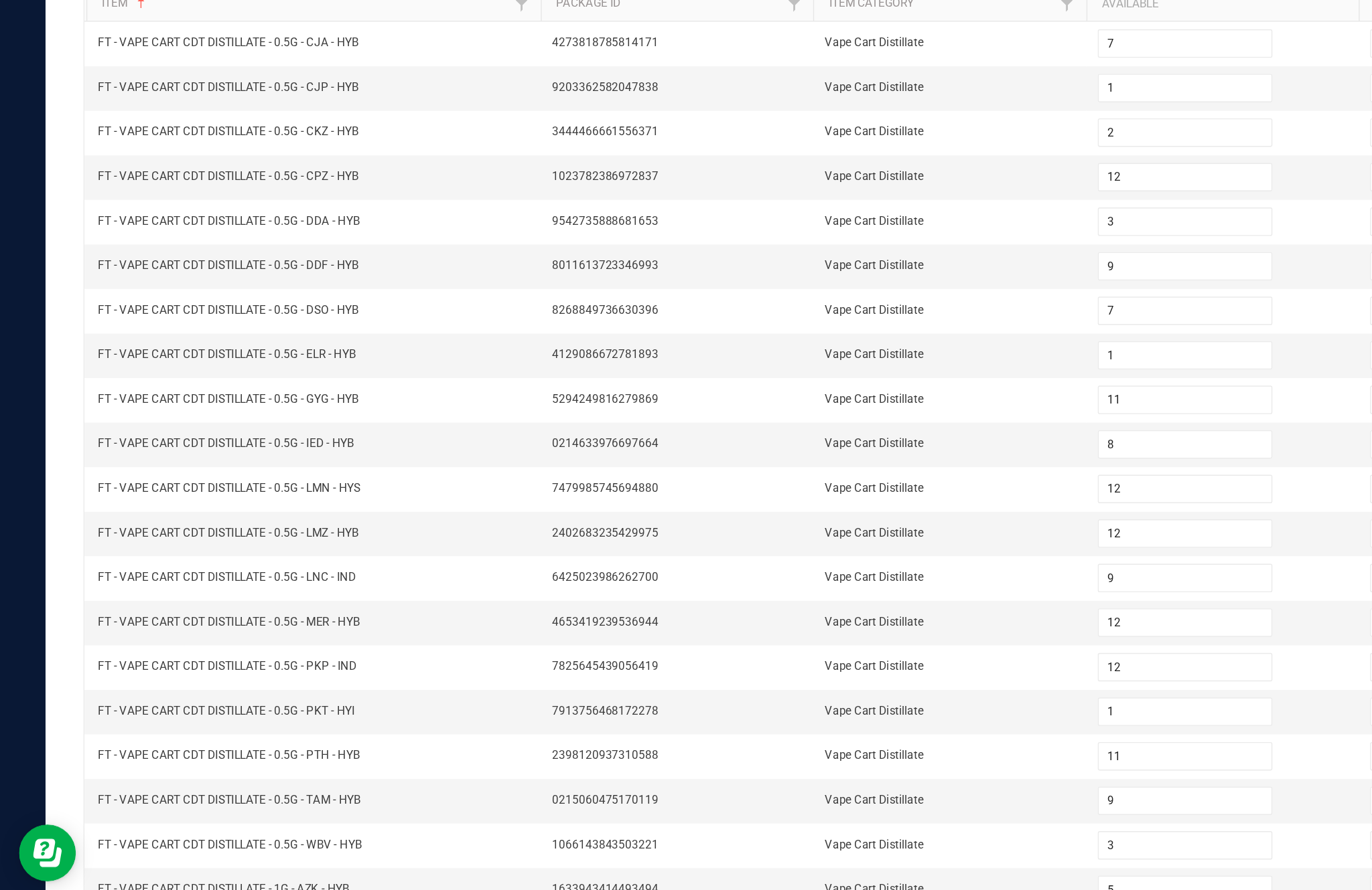
click at [265, 852] on link "8" at bounding box center [256, 862] width 20 height 20
click at [285, 852] on link "9" at bounding box center [276, 862] width 20 height 20
click at [306, 852] on link "10" at bounding box center [297, 862] width 20 height 20
click at [326, 852] on link "..." at bounding box center [316, 862] width 20 height 20
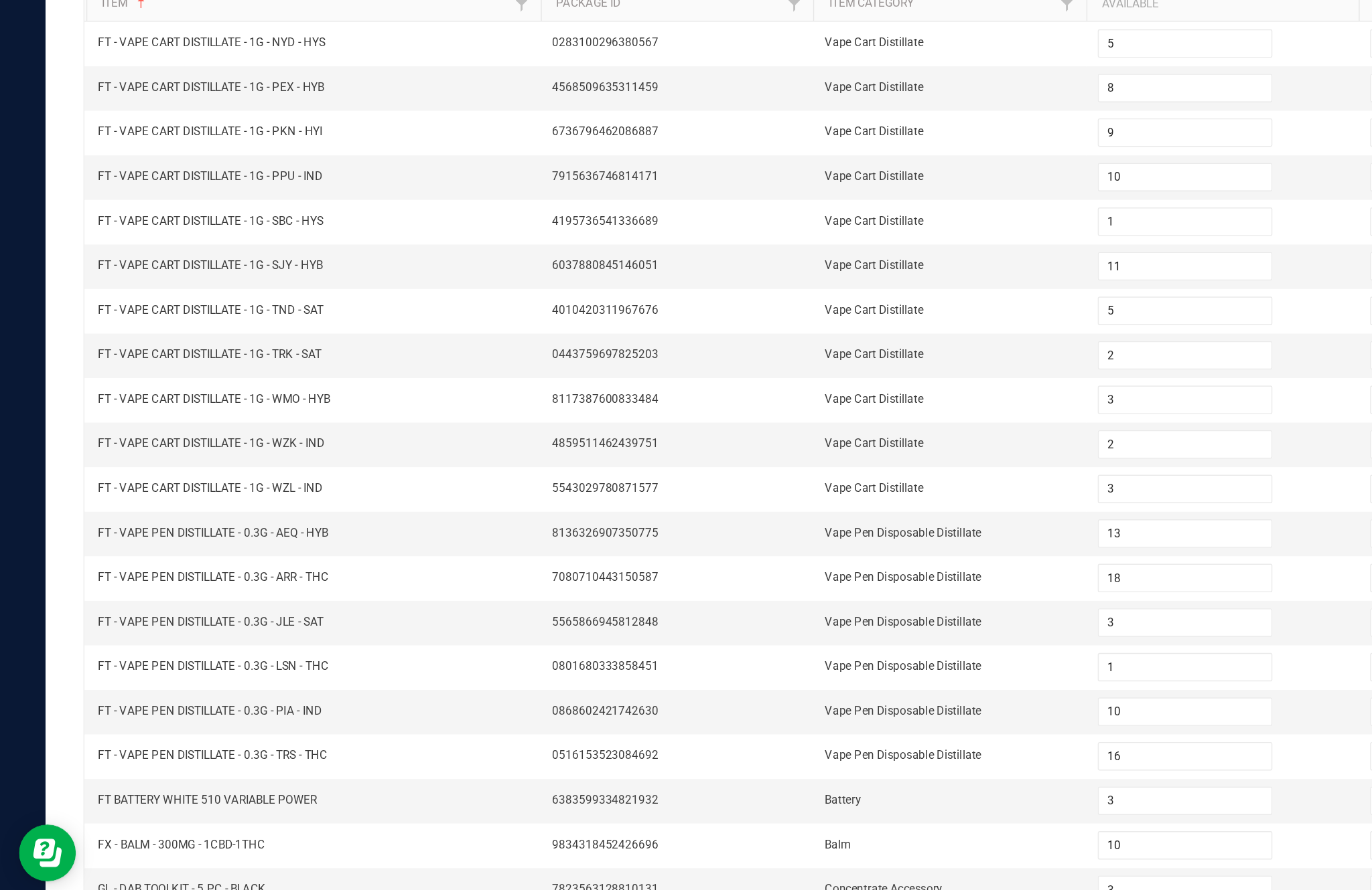
click at [165, 852] on link "12" at bounding box center [155, 862] width 20 height 20
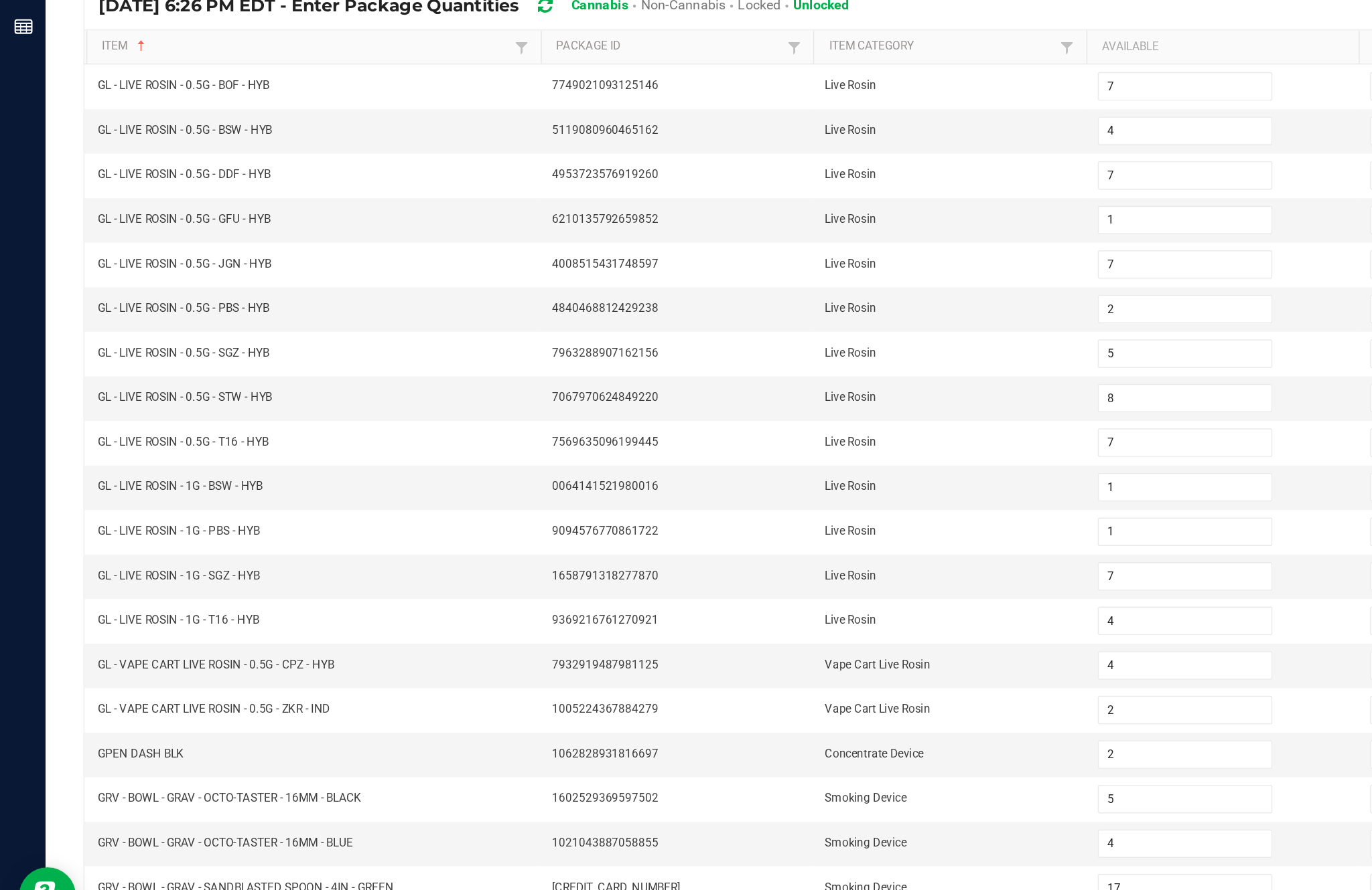
click at [184, 852] on link "13" at bounding box center [175, 862] width 20 height 20
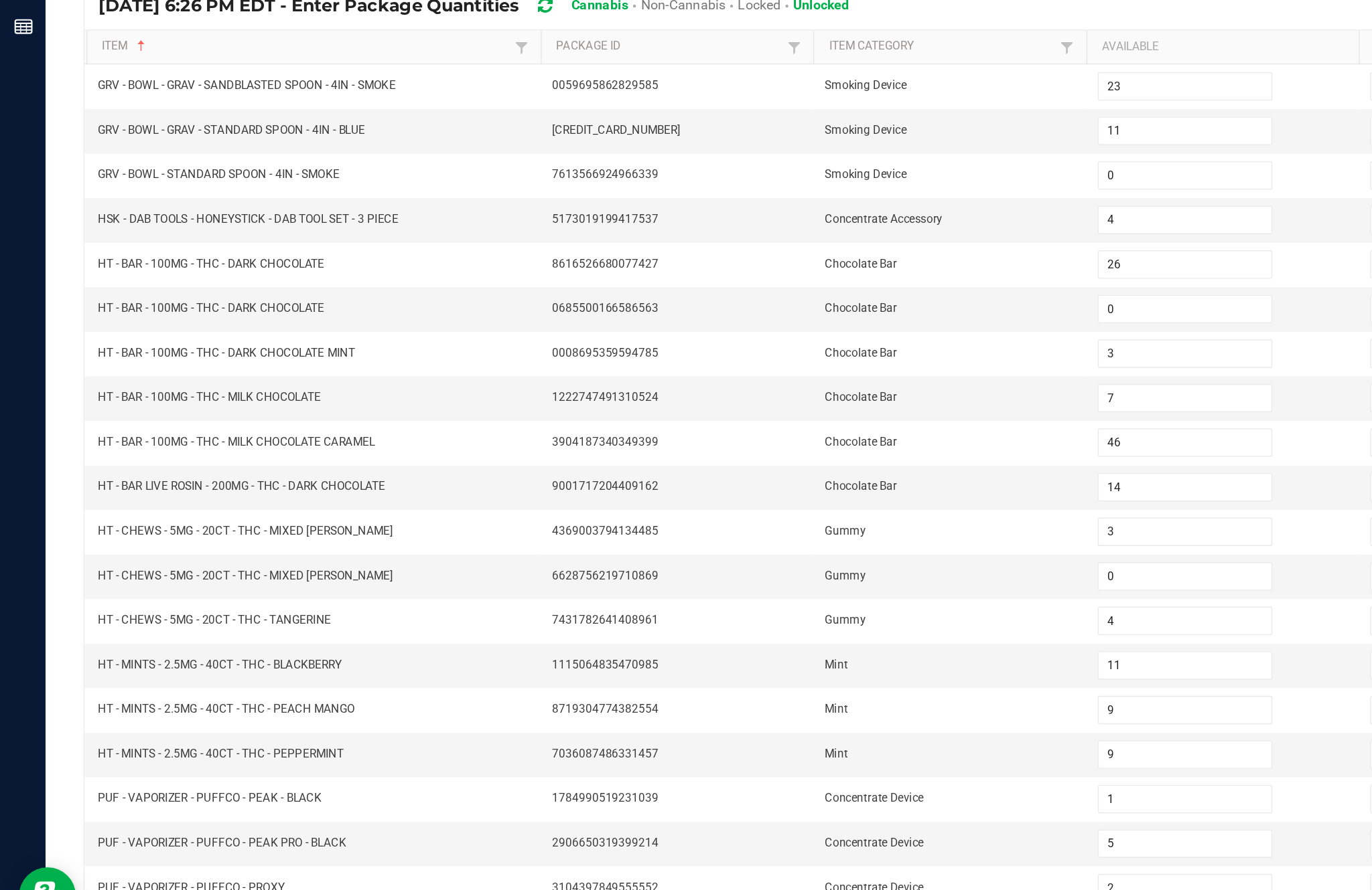
click at [205, 852] on link "14" at bounding box center [196, 862] width 20 height 20
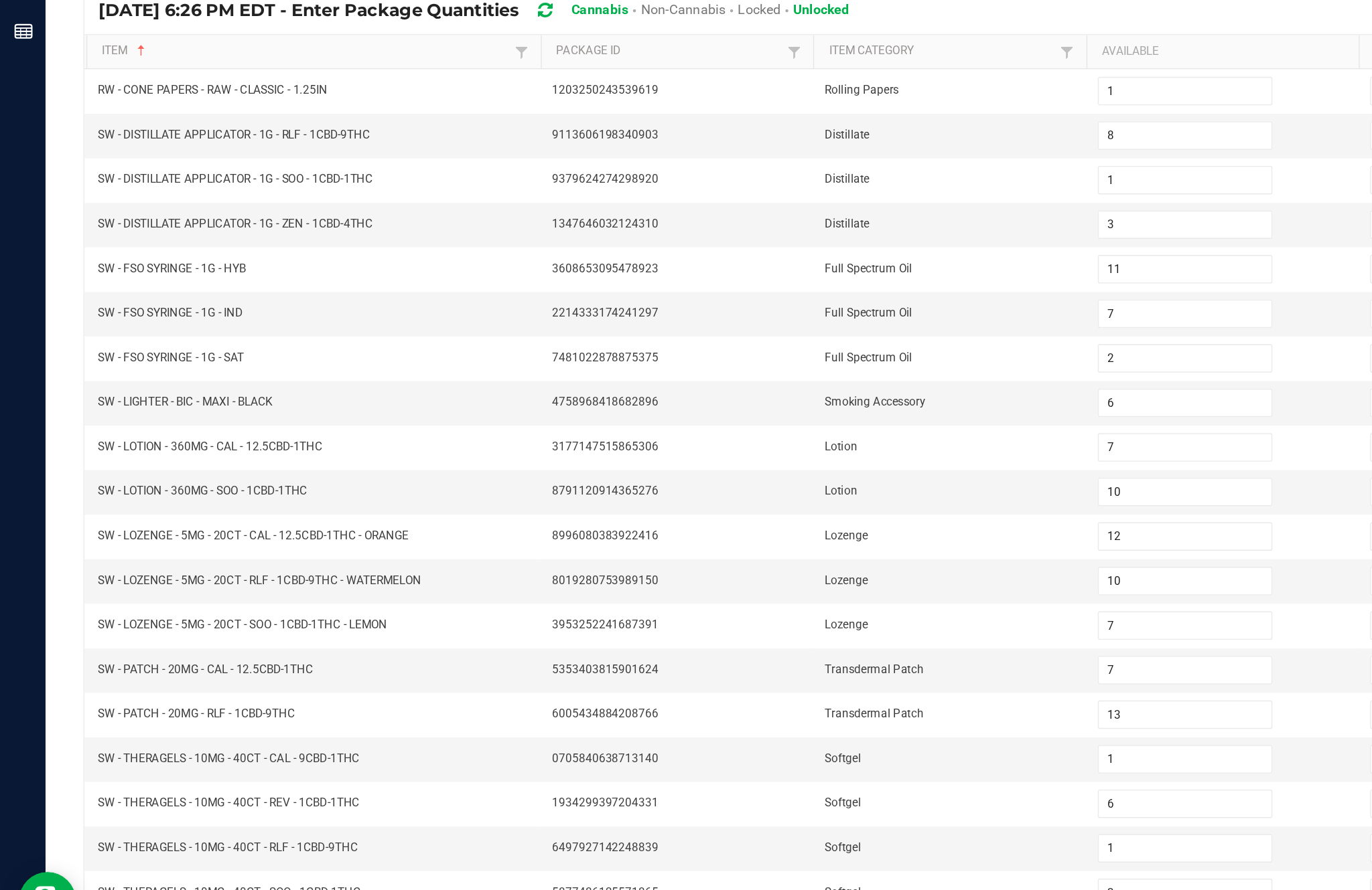
click at [225, 852] on link "15" at bounding box center [215, 862] width 20 height 20
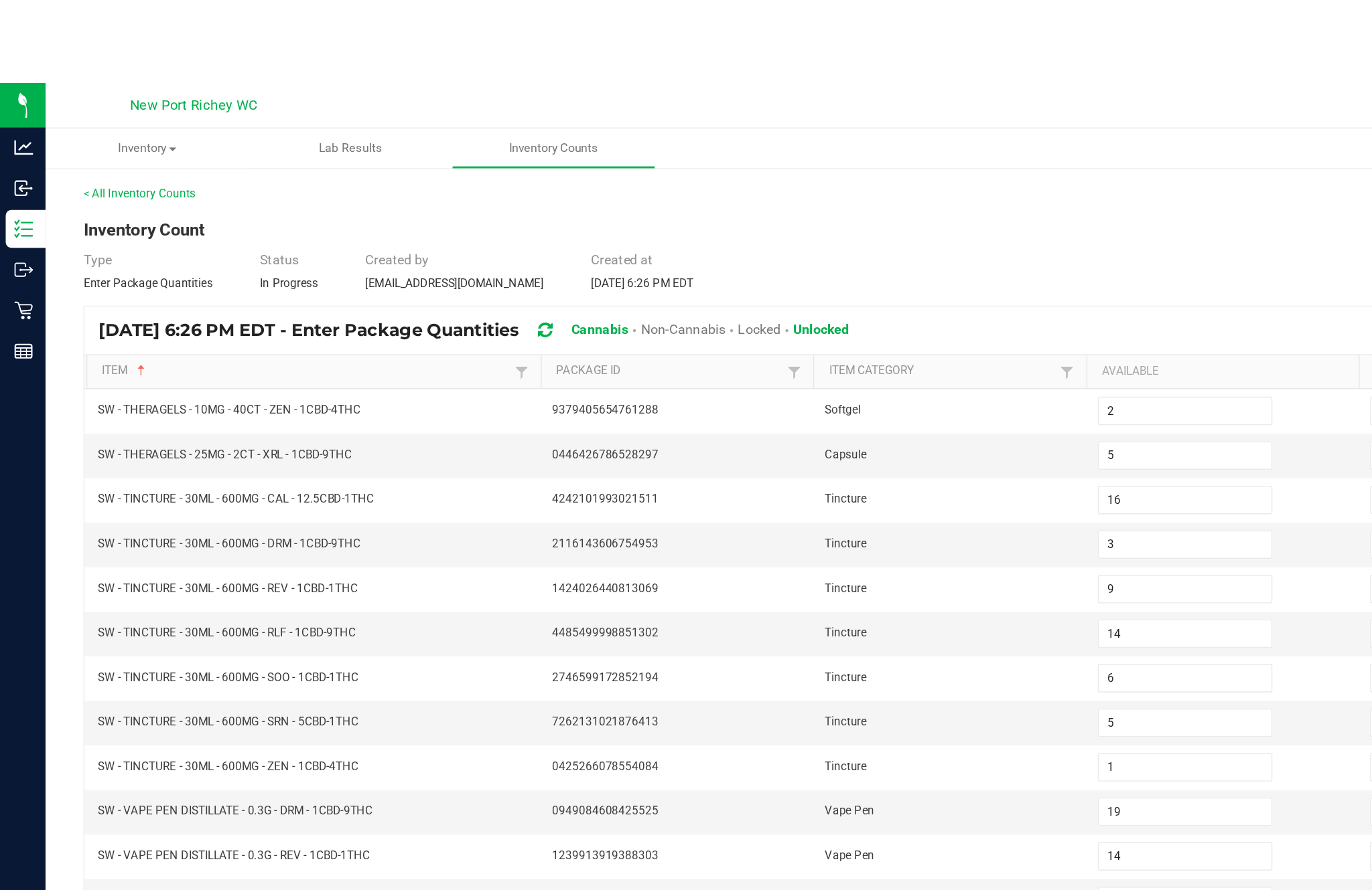
scroll to position [0, 0]
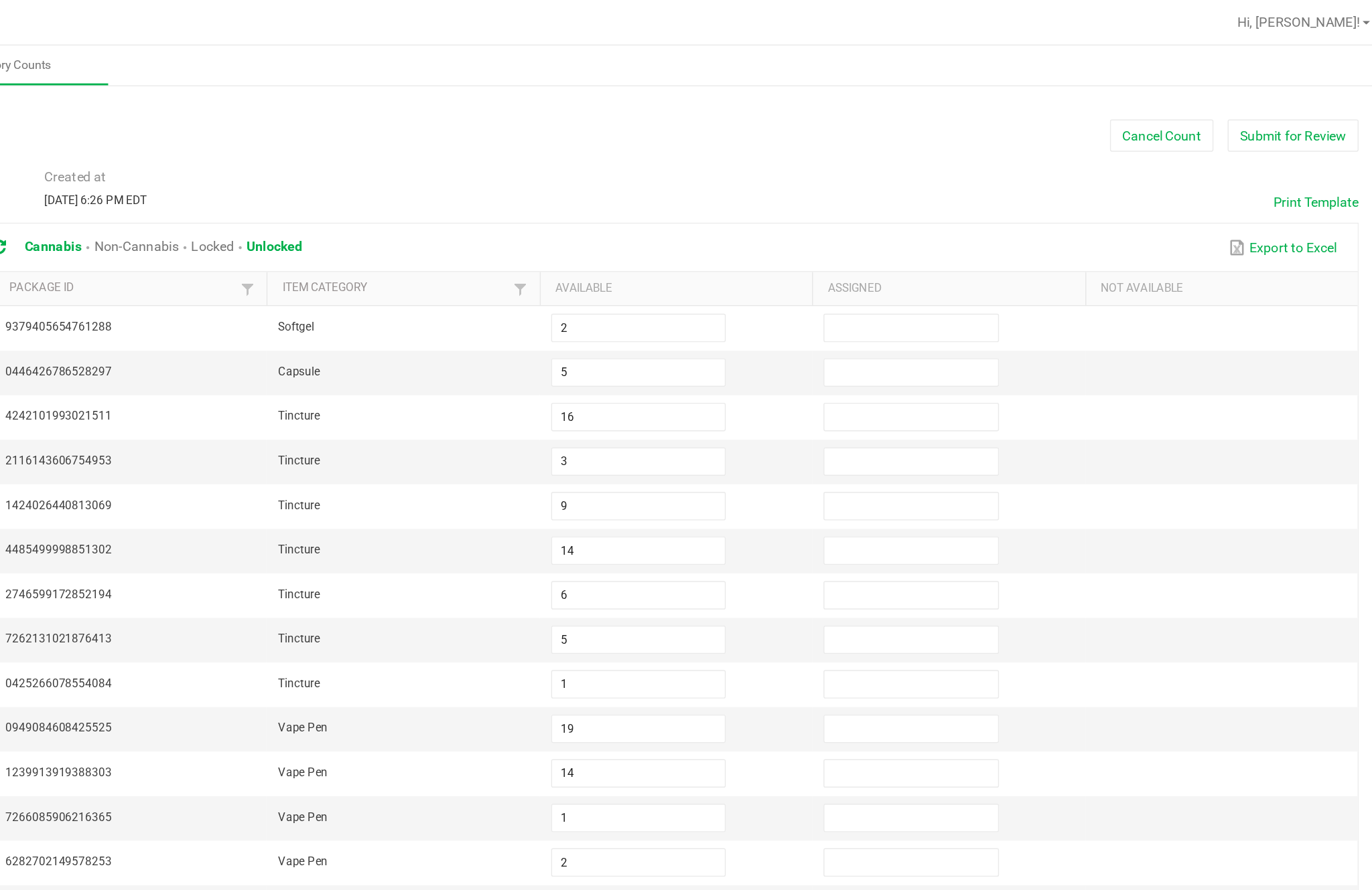
click at [1252, 102] on button "Submit for Review" at bounding box center [1298, 95] width 92 height 23
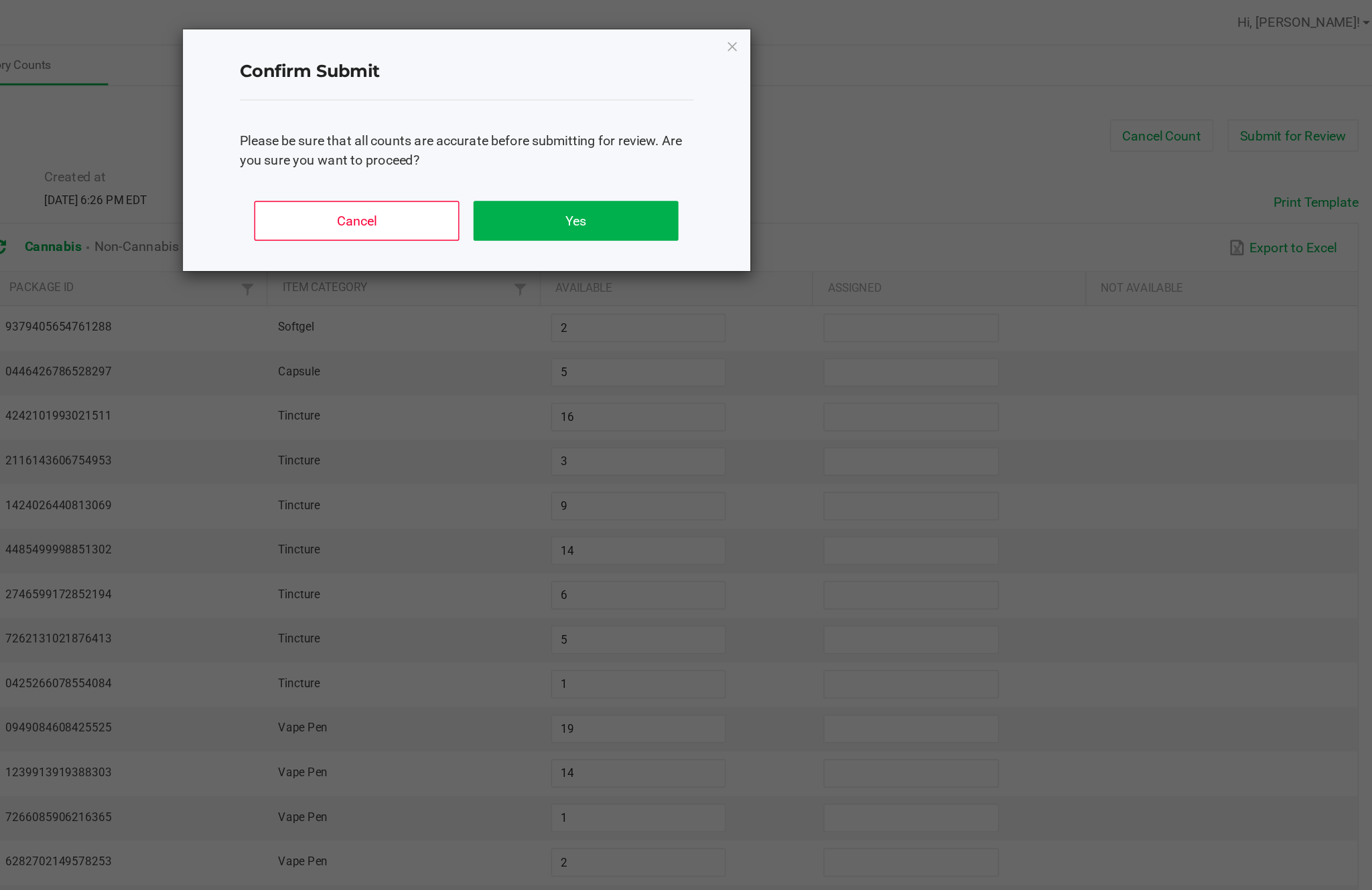
click at [720, 170] on button "Yes" at bounding box center [792, 155] width 144 height 28
